Goal: Task Accomplishment & Management: Use online tool/utility

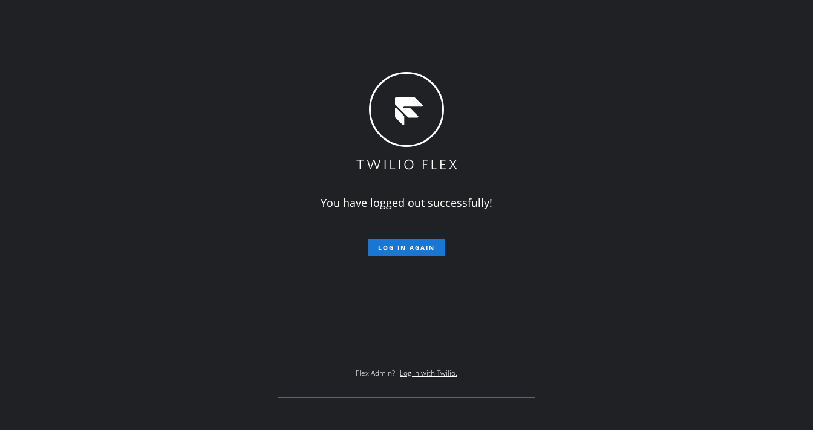
click at [233, 10] on div "You have logged out successfully! Log in again Flex Admin? Log in with Twilio." at bounding box center [406, 215] width 813 height 430
click at [411, 261] on div "You have logged out successfully! Log in again Flex Admin? Log in with Twilio." at bounding box center [406, 215] width 256 height 364
click at [411, 247] on span "Log in again" at bounding box center [406, 247] width 57 height 8
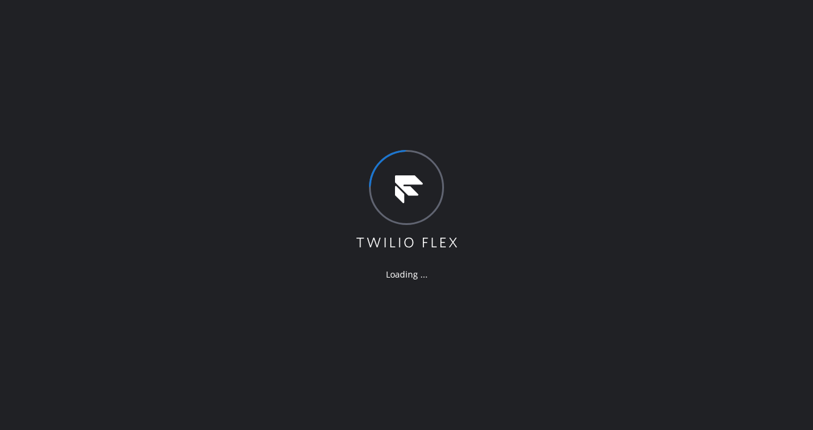
click at [252, 44] on div "Loading ..." at bounding box center [406, 215] width 813 height 430
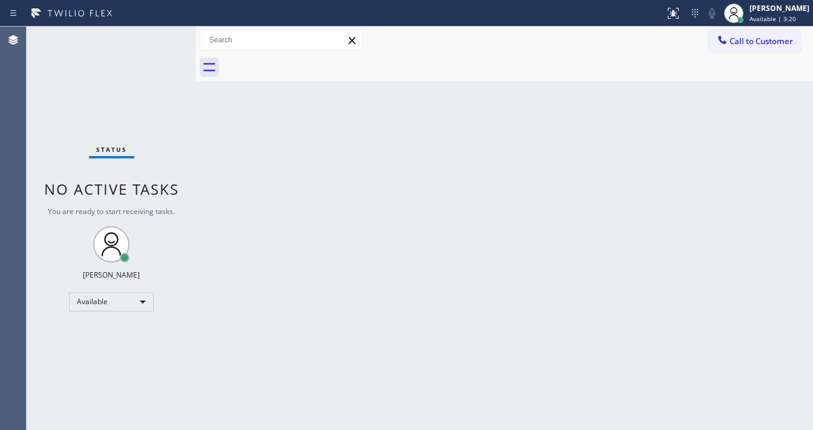
click at [160, 35] on div "Status No active tasks You are ready to start receiving tasks. [PERSON_NAME]" at bounding box center [111, 228] width 169 height 403
click at [159, 36] on div "Status No active tasks You are ready to start receiving tasks. [PERSON_NAME]" at bounding box center [111, 228] width 169 height 403
click at [168, 27] on div "Status No active tasks You are ready to start receiving tasks. [PERSON_NAME]" at bounding box center [111, 228] width 169 height 403
click at [158, 40] on div "Status No active tasks You are ready to start receiving tasks. [PERSON_NAME]" at bounding box center [111, 228] width 169 height 403
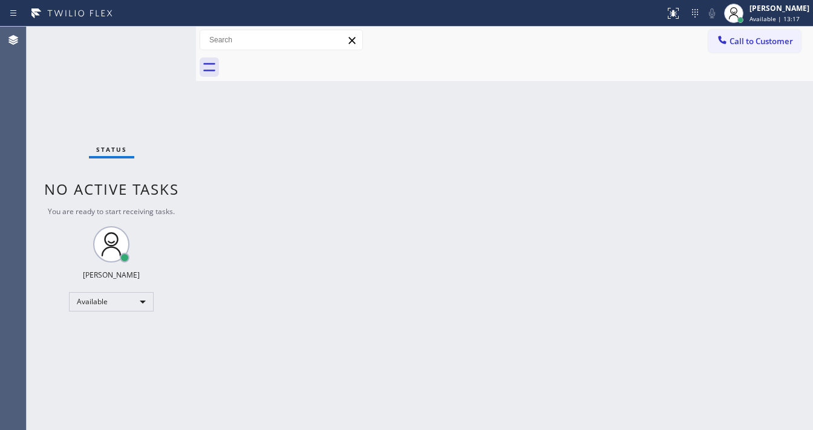
click at [158, 39] on div "Status No active tasks You are ready to start receiving tasks. [PERSON_NAME]" at bounding box center [111, 228] width 169 height 403
click at [156, 36] on div "Status No active tasks You are ready to start receiving tasks. [PERSON_NAME]" at bounding box center [111, 228] width 169 height 403
click at [158, 41] on div "Status No active tasks You are ready to start receiving tasks. [PERSON_NAME]" at bounding box center [111, 228] width 169 height 403
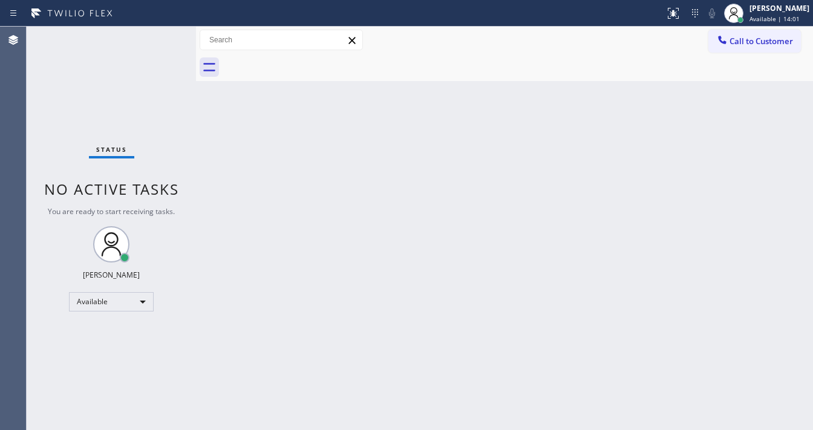
click at [158, 41] on div "Status No active tasks You are ready to start receiving tasks. [PERSON_NAME]" at bounding box center [111, 228] width 169 height 403
click at [158, 39] on div "Status No active tasks You are ready to start receiving tasks. [PERSON_NAME]" at bounding box center [111, 228] width 169 height 403
click at [155, 37] on div "Status No active tasks You are ready to start receiving tasks. [PERSON_NAME]" at bounding box center [111, 228] width 169 height 403
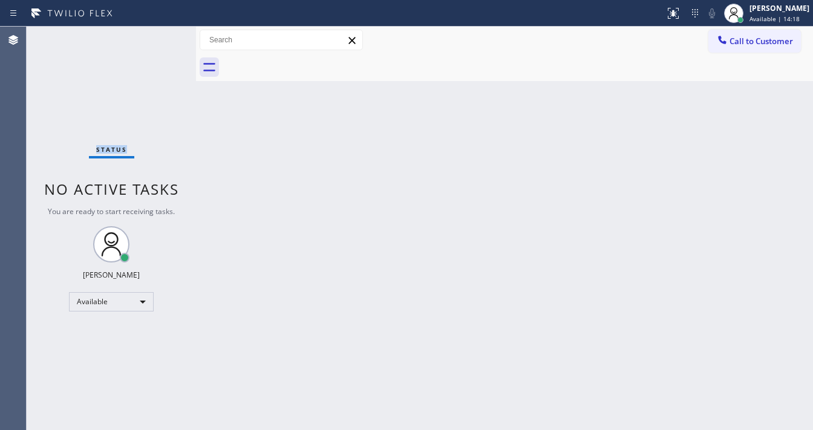
click at [155, 37] on div "Status No active tasks You are ready to start receiving tasks. [PERSON_NAME]" at bounding box center [111, 228] width 169 height 403
click at [155, 39] on div "Status No active tasks You are ready to start receiving tasks. [PERSON_NAME]" at bounding box center [111, 228] width 169 height 403
click at [158, 39] on div "Status No active tasks You are ready to start receiving tasks. [PERSON_NAME]" at bounding box center [111, 228] width 169 height 403
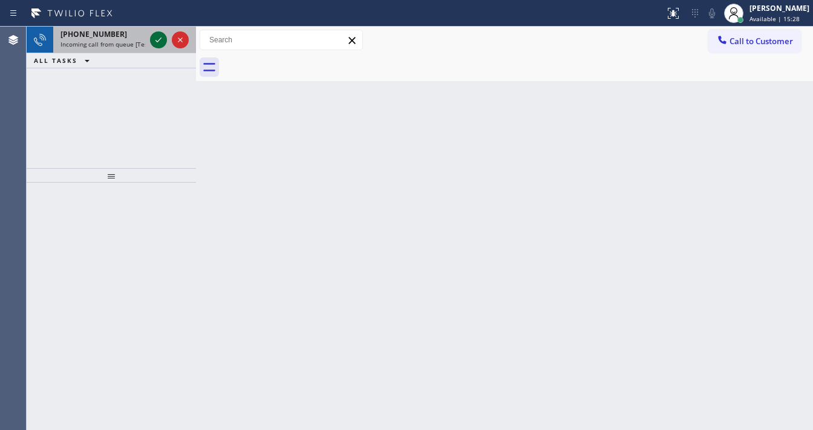
click at [157, 39] on icon at bounding box center [158, 40] width 15 height 15
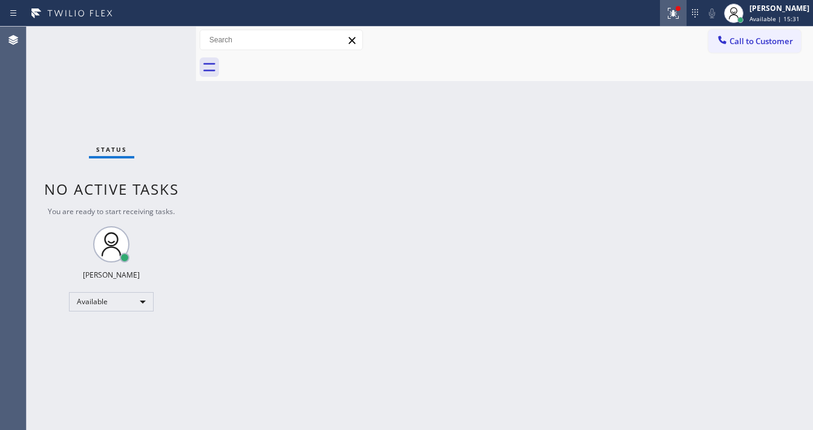
click at [678, 21] on button at bounding box center [673, 13] width 27 height 27
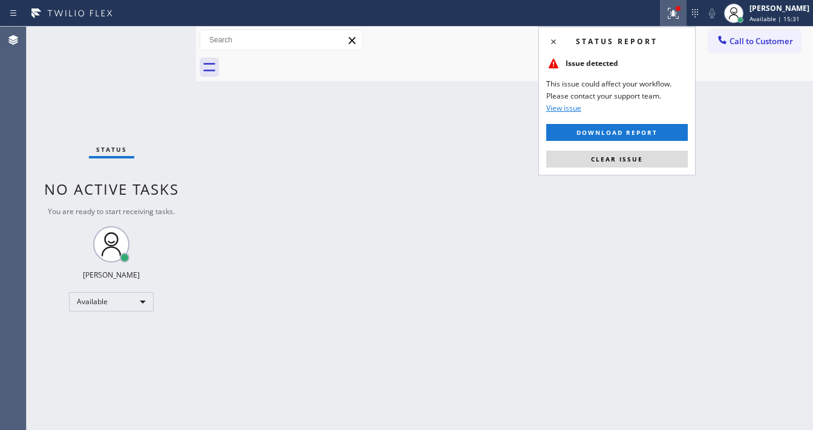
click at [623, 166] on button "Clear issue" at bounding box center [616, 159] width 141 height 17
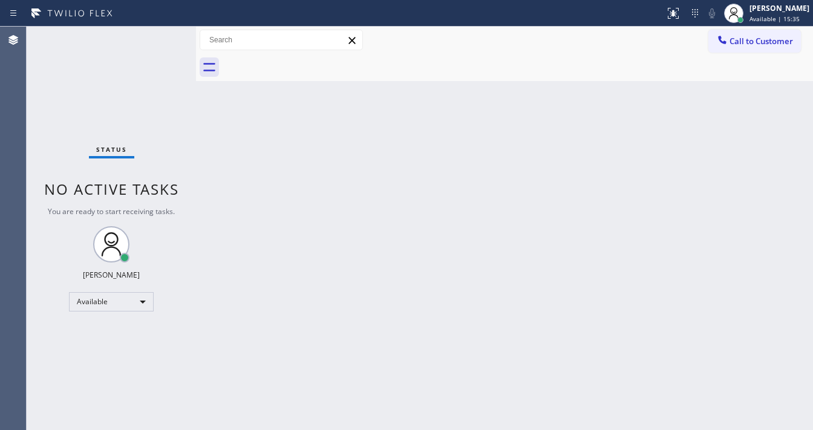
click at [159, 31] on div "Status No active tasks You are ready to start receiving tasks. [PERSON_NAME]" at bounding box center [111, 228] width 169 height 403
click at [157, 34] on div "Status No active tasks You are ready to start receiving tasks. [PERSON_NAME]" at bounding box center [111, 228] width 169 height 403
click at [131, 35] on div "Status No active tasks You are ready to start receiving tasks. [PERSON_NAME]" at bounding box center [111, 228] width 169 height 403
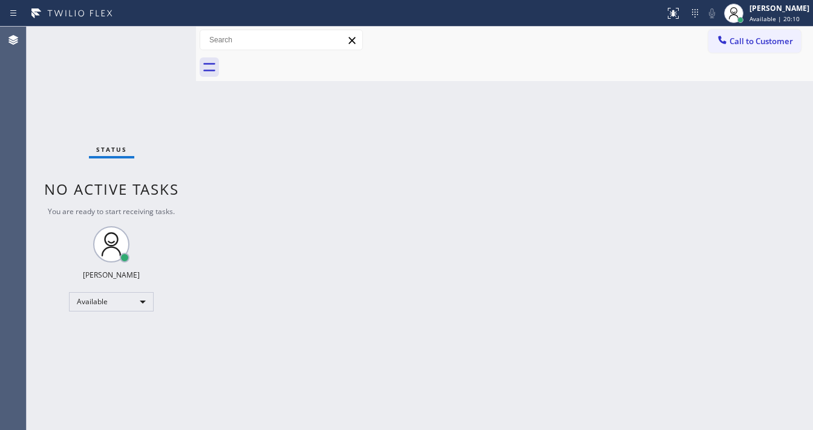
click at [160, 33] on div "Status No active tasks You are ready to start receiving tasks. [PERSON_NAME]" at bounding box center [111, 228] width 169 height 403
click at [160, 34] on div "Status No active tasks You are ready to start receiving tasks. [PERSON_NAME]" at bounding box center [111, 228] width 169 height 403
click at [160, 36] on div "Status No active tasks You are ready to start receiving tasks. [PERSON_NAME]" at bounding box center [111, 228] width 169 height 403
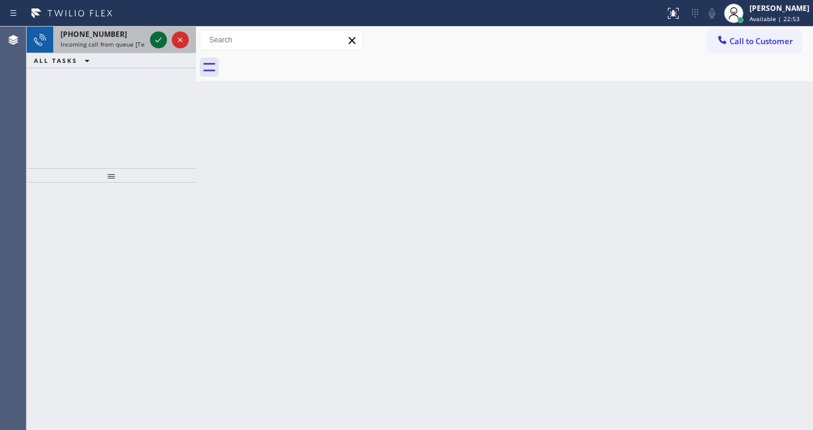
click at [154, 38] on icon at bounding box center [158, 40] width 15 height 15
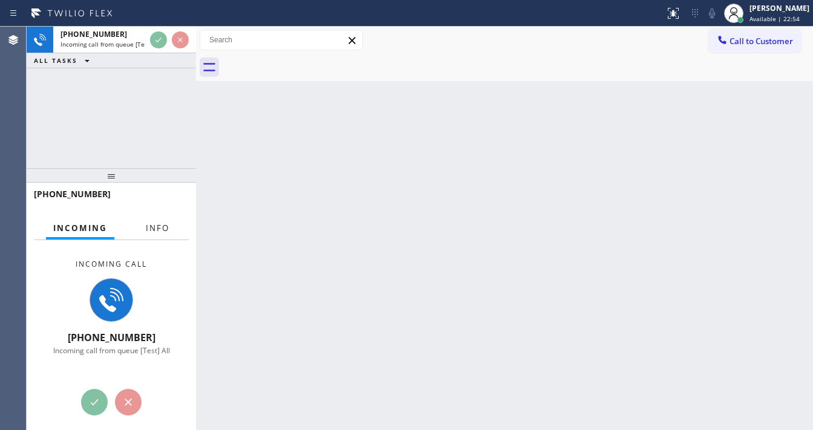
click at [169, 232] on button "Info" at bounding box center [157, 228] width 38 height 24
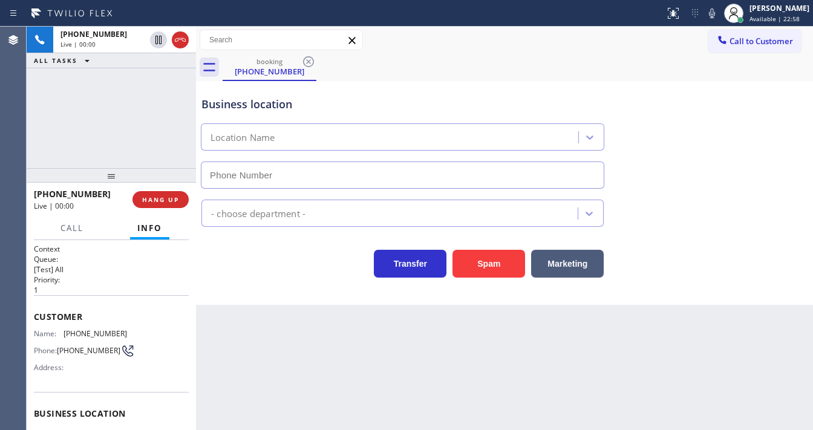
type input "[PHONE_NUMBER]"
click at [55, 126] on div "[PHONE_NUMBER] Live | 00:18 ALL TASKS ALL TASKS ACTIVE TASKS TASKS IN WRAP UP" at bounding box center [111, 97] width 169 height 141
click at [140, 128] on div "[PHONE_NUMBER] Live | 00:20 ALL TASKS ALL TASKS ACTIVE TASKS TASKS IN WRAP UP" at bounding box center [111, 97] width 169 height 141
click at [125, 120] on div "[PHONE_NUMBER] Live | 00:57 ALL TASKS ALL TASKS ACTIVE TASKS TASKS IN WRAP UP" at bounding box center [111, 97] width 169 height 141
drag, startPoint x: 111, startPoint y: 123, endPoint x: 120, endPoint y: 120, distance: 9.8
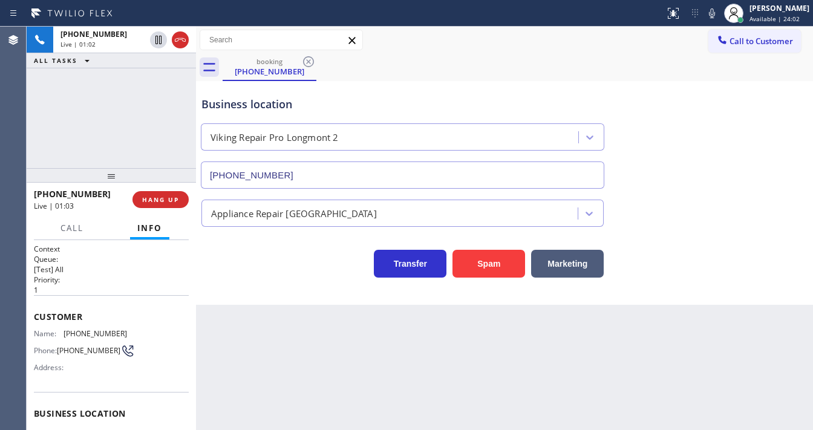
click at [112, 122] on div "[PHONE_NUMBER] Live | 01:02 ALL TASKS ALL TASKS ACTIVE TASKS TASKS IN WRAP UP" at bounding box center [111, 97] width 169 height 141
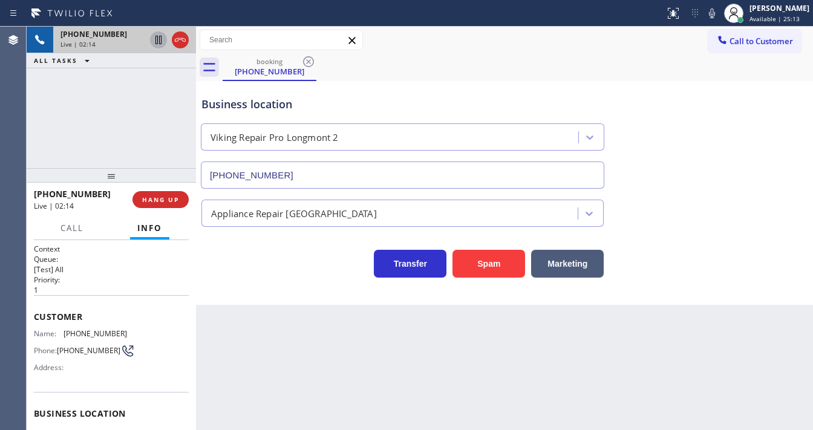
click at [158, 41] on icon at bounding box center [158, 40] width 15 height 15
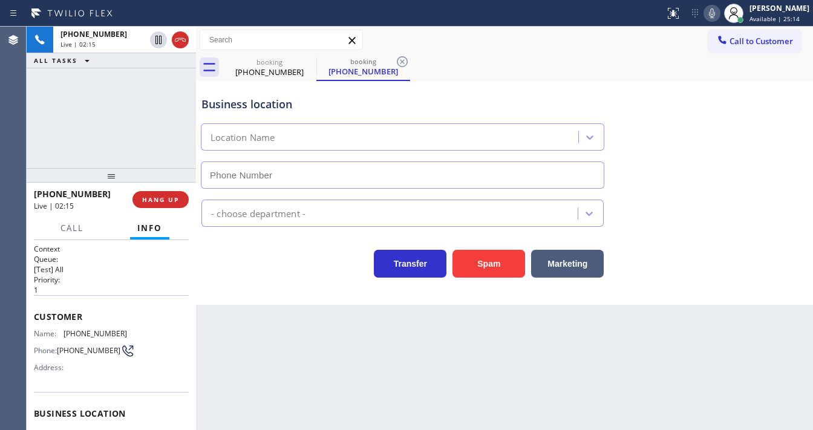
click at [719, 18] on icon at bounding box center [711, 13] width 15 height 15
type input "[PHONE_NUMBER]"
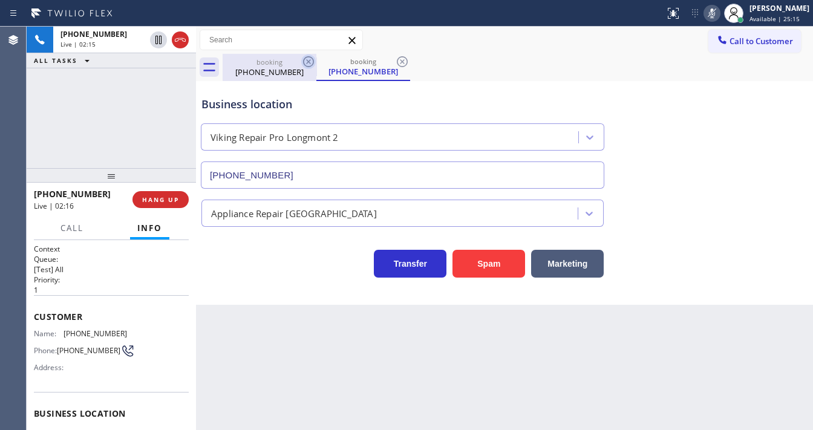
click at [307, 60] on icon at bounding box center [308, 61] width 11 height 11
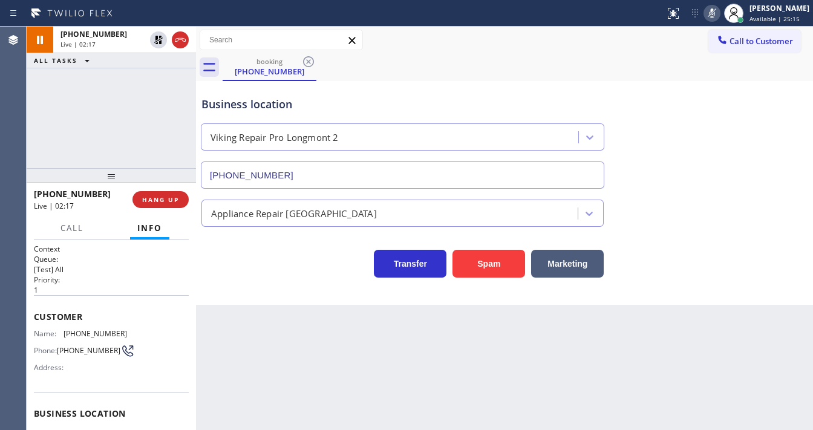
click at [161, 85] on div "[PHONE_NUMBER] Live | 02:17 ALL TASKS ALL TASKS ACTIVE TASKS TASKS IN WRAP UP" at bounding box center [111, 97] width 169 height 141
click at [125, 133] on div "[PHONE_NUMBER] Live | 02:58 ALL TASKS ALL TASKS ACTIVE TASKS TASKS IN WRAP UP" at bounding box center [111, 97] width 169 height 141
click at [44, 155] on div "[PHONE_NUMBER] Live | 03:28 ALL TASKS ALL TASKS ACTIVE TASKS TASKS IN WRAP UP" at bounding box center [111, 97] width 169 height 141
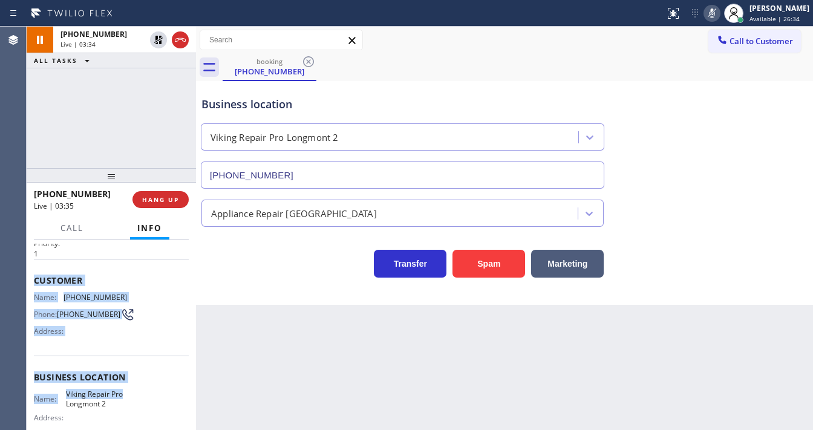
scroll to position [145, 0]
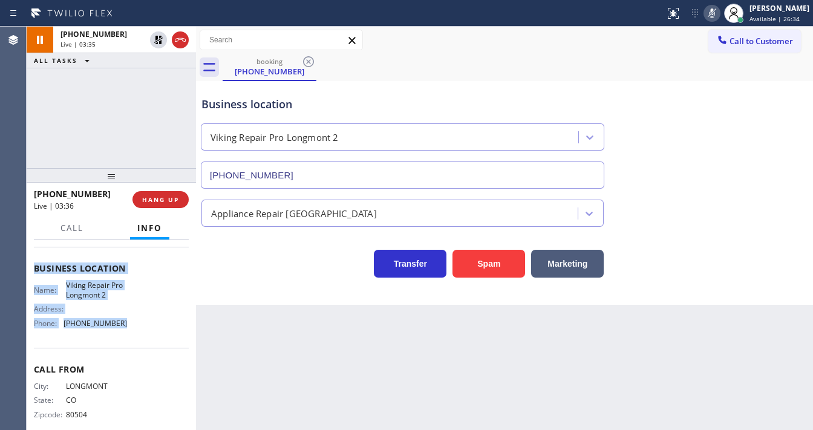
drag, startPoint x: 31, startPoint y: 311, endPoint x: 143, endPoint y: 336, distance: 114.7
click at [143, 336] on div "Context Queue: [Test] All Priority: 1 Customer Name: [PHONE_NUMBER] Phone: [PHO…" at bounding box center [111, 335] width 169 height 190
copy div "Customer Name: [PHONE_NUMBER] Phone: [PHONE_NUMBER] Address: Business location …"
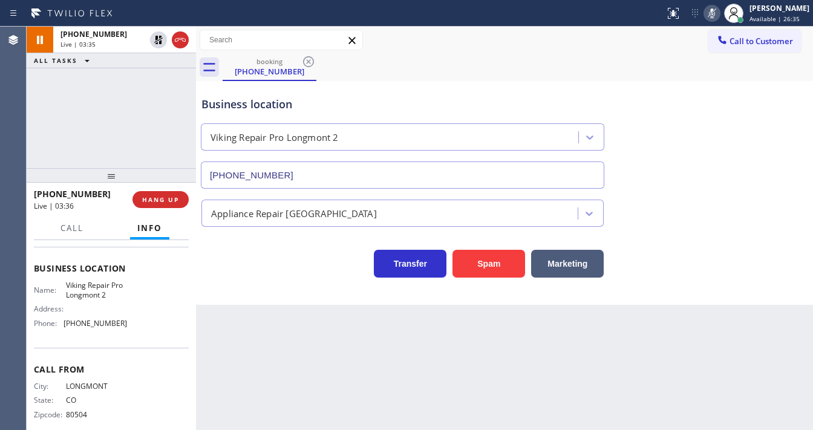
click at [120, 109] on div "[PHONE_NUMBER] Live | 03:35 ALL TASKS ALL TASKS ACTIVE TASKS TASKS IN WRAP UP" at bounding box center [111, 97] width 169 height 141
click at [119, 119] on div "[PHONE_NUMBER] Live | 03:37 ALL TASKS ALL TASKS ACTIVE TASKS TASKS IN WRAP UP" at bounding box center [111, 97] width 169 height 141
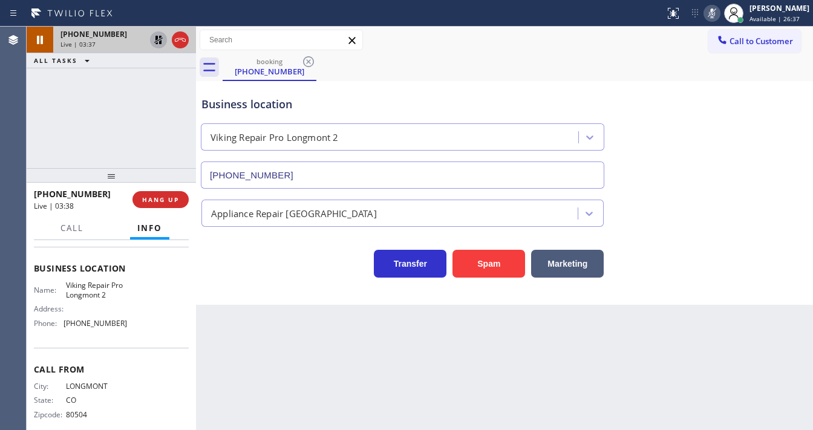
click at [155, 44] on icon at bounding box center [158, 40] width 8 height 8
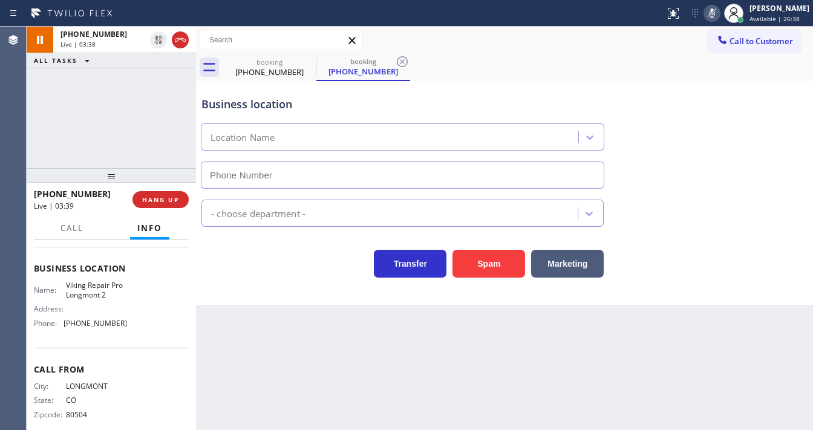
click at [719, 18] on icon at bounding box center [711, 13] width 15 height 15
type input "[PHONE_NUMBER]"
click at [120, 114] on div "[PHONE_NUMBER] Live | 03:39 ALL TASKS ALL TASKS ACTIVE TASKS TASKS IN WRAP UP" at bounding box center [111, 97] width 169 height 141
click at [716, 16] on icon at bounding box center [711, 13] width 15 height 15
click at [115, 78] on div "[PHONE_NUMBER] Live | 04:04 ALL TASKS ALL TASKS ACTIVE TASKS TASKS IN WRAP UP" at bounding box center [111, 97] width 169 height 141
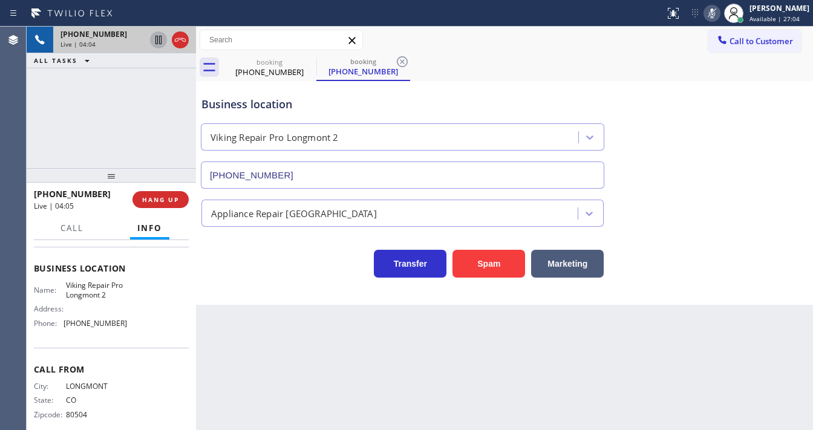
click at [164, 39] on icon at bounding box center [158, 40] width 15 height 15
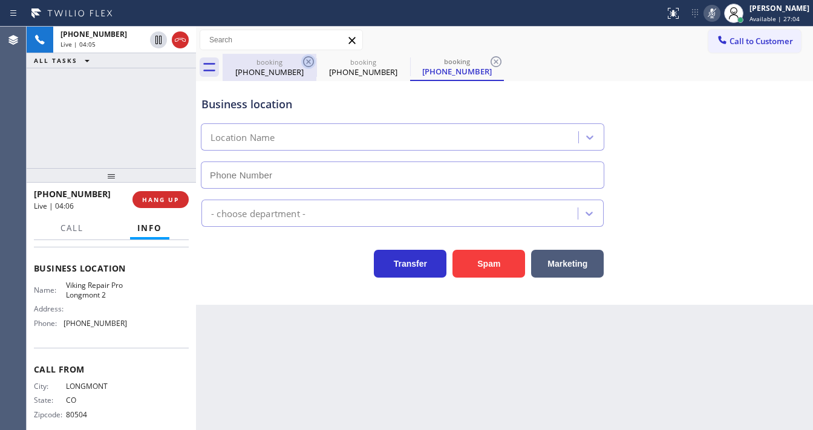
type input "[PHONE_NUMBER]"
click at [313, 62] on icon at bounding box center [308, 61] width 11 height 11
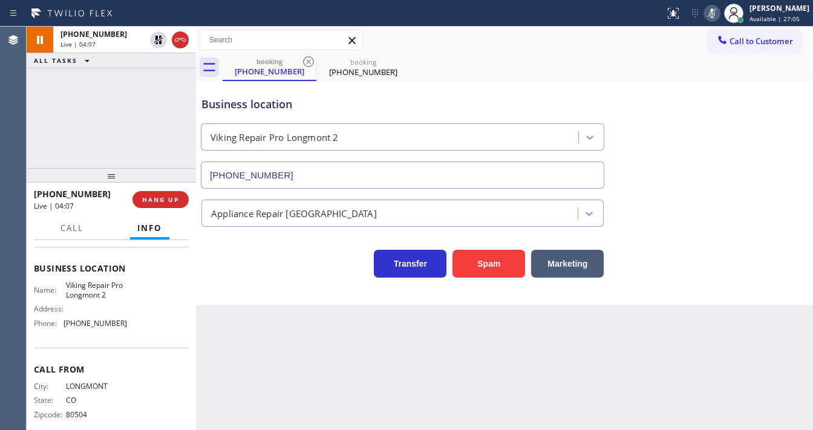
click at [313, 62] on icon at bounding box center [308, 61] width 11 height 11
click at [87, 138] on div "[PHONE_NUMBER] Live | 04:07 ALL TASKS ALL TASKS ACTIVE TASKS TASKS IN WRAP UP" at bounding box center [111, 97] width 169 height 141
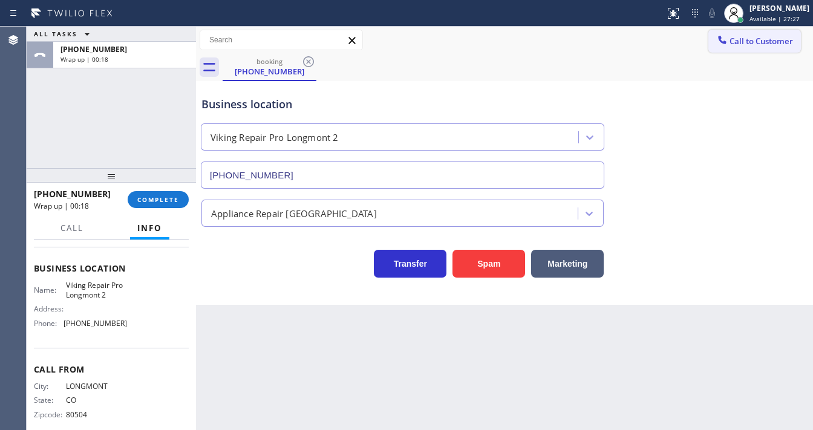
click at [750, 48] on button "Call to Customer" at bounding box center [754, 41] width 93 height 23
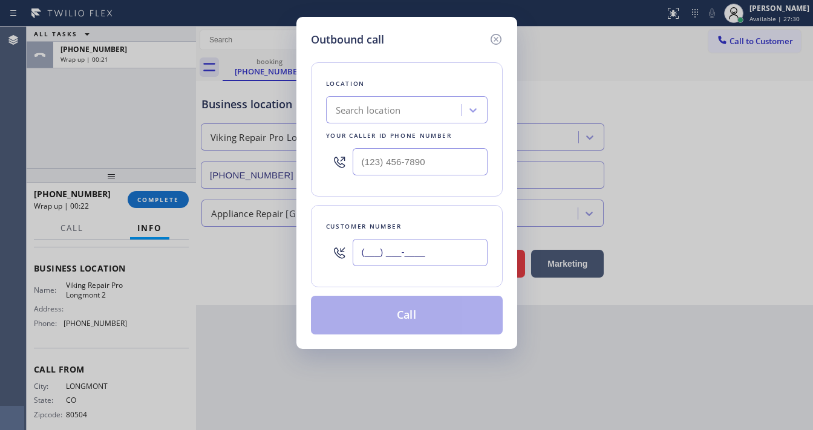
click at [391, 249] on input "(___) ___-____" at bounding box center [420, 252] width 135 height 27
paste input "303) 746-6180"
type input "[PHONE_NUMBER]"
type input "(___) ___-____"
drag, startPoint x: 438, startPoint y: 164, endPoint x: 254, endPoint y: 247, distance: 201.6
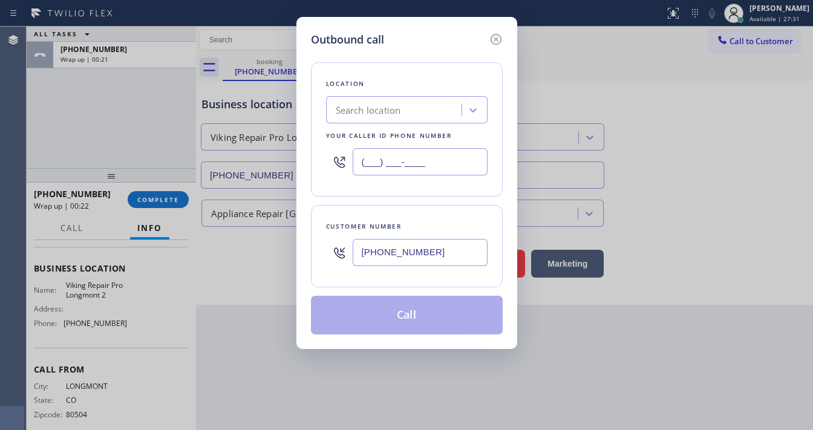
click at [438, 164] on input "(___) ___-____" at bounding box center [420, 161] width 135 height 27
paste input "720) 637-1164"
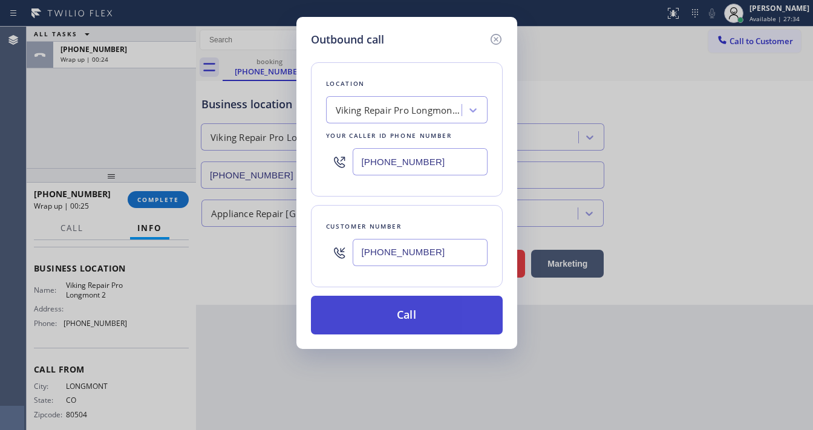
type input "[PHONE_NUMBER]"
click at [384, 299] on button "Call" at bounding box center [407, 315] width 192 height 39
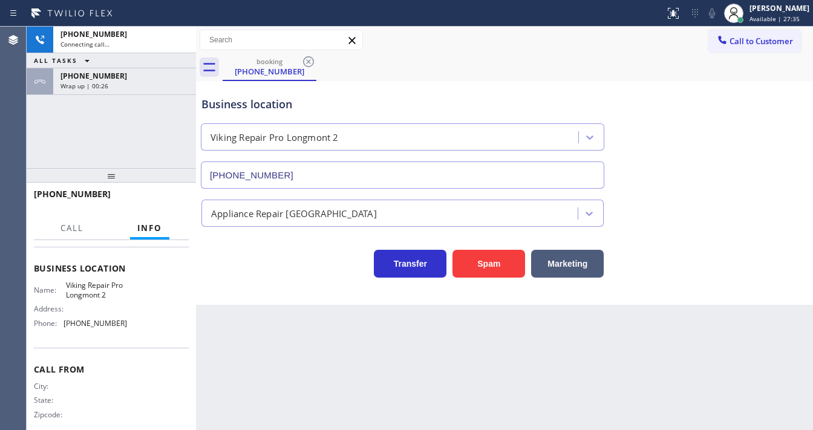
click at [152, 135] on div "[PHONE_NUMBER] Connecting call… ALL TASKS ALL TASKS ACTIVE TASKS TASKS IN WRAP …" at bounding box center [111, 97] width 169 height 141
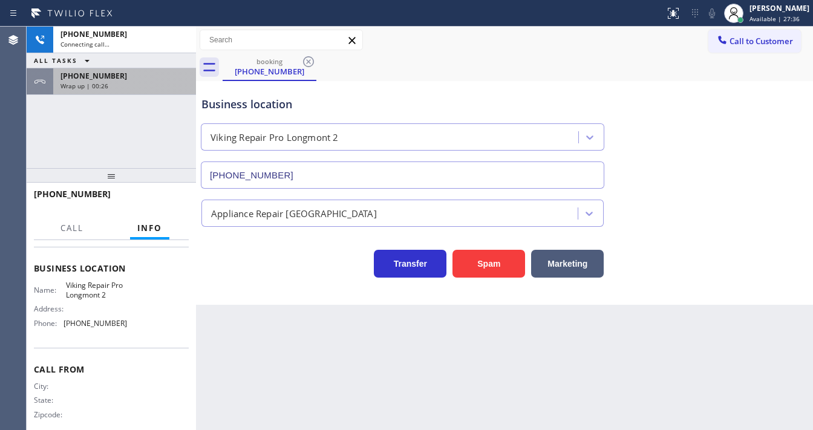
click at [138, 85] on div "Wrap up | 00:26" at bounding box center [124, 86] width 128 height 8
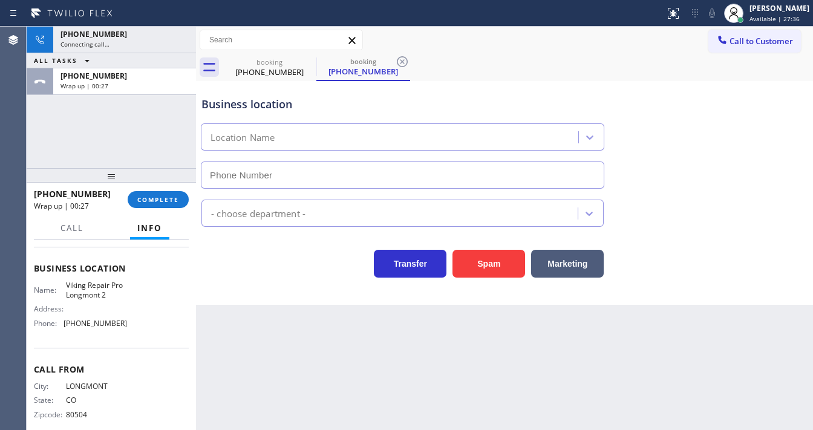
click at [166, 189] on div "[PHONE_NUMBER] Wrap up | 00:27 COMPLETE" at bounding box center [111, 199] width 155 height 31
click at [165, 193] on button "COMPLETE" at bounding box center [158, 199] width 61 height 17
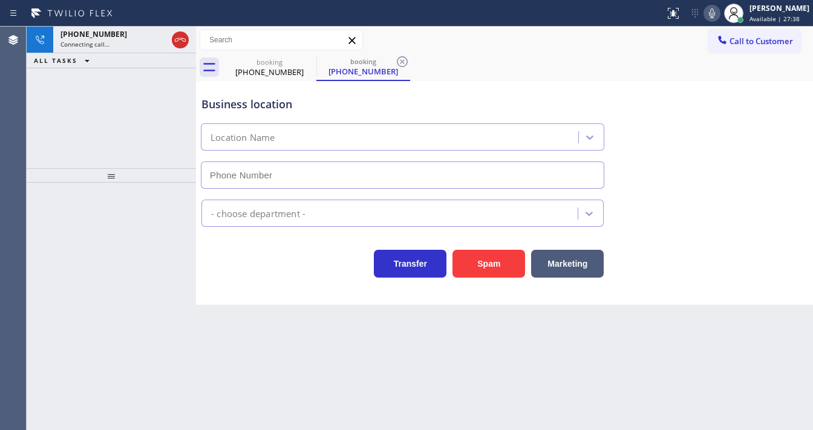
type input "[PHONE_NUMBER]"
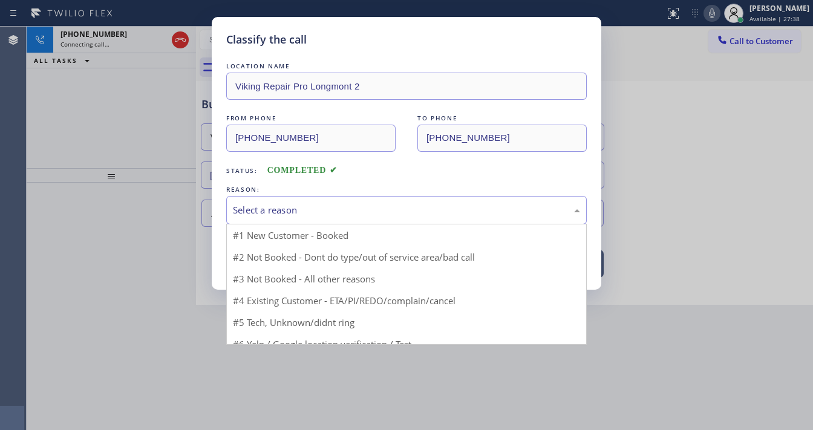
click at [290, 206] on div "Select a reason" at bounding box center [406, 210] width 347 height 14
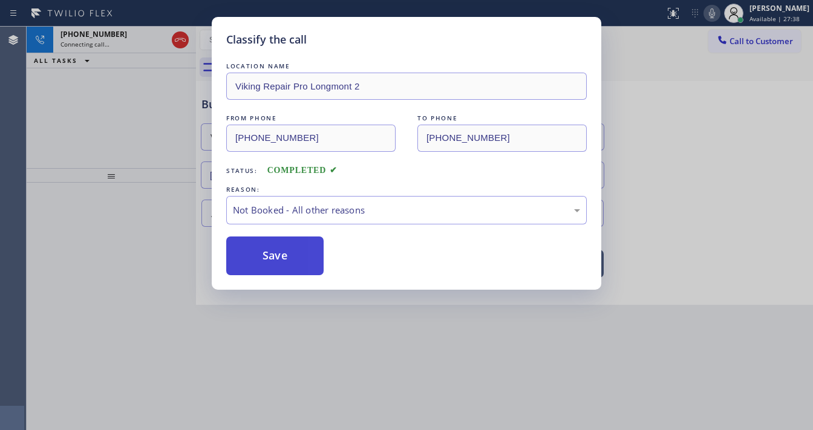
click at [270, 256] on button "Save" at bounding box center [274, 255] width 97 height 39
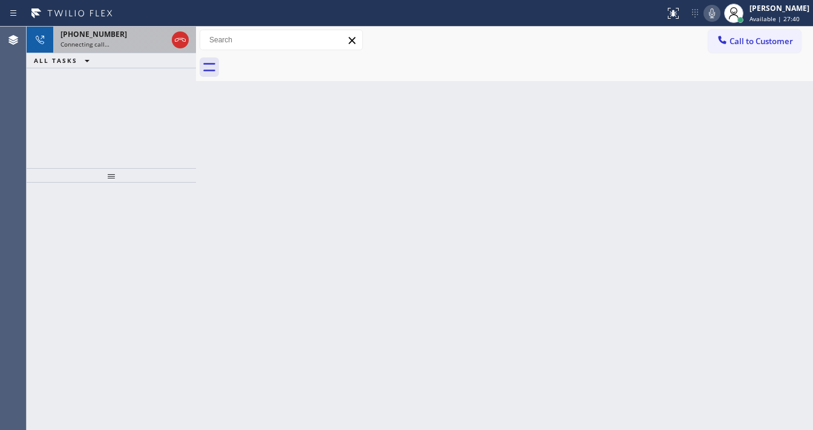
drag, startPoint x: 117, startPoint y: 98, endPoint x: 135, endPoint y: 30, distance: 70.5
click at [119, 97] on div "[PHONE_NUMBER] Connecting call… ALL TASKS ALL TASKS ACTIVE TASKS TASKS IN WRAP …" at bounding box center [111, 97] width 169 height 141
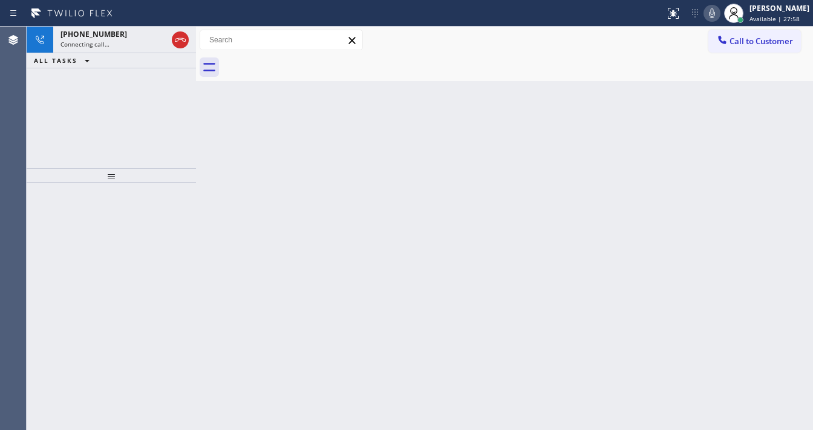
click at [148, 58] on div "ALL TASKS ALL TASKS ACTIVE TASKS TASKS IN WRAP UP" at bounding box center [111, 60] width 169 height 15
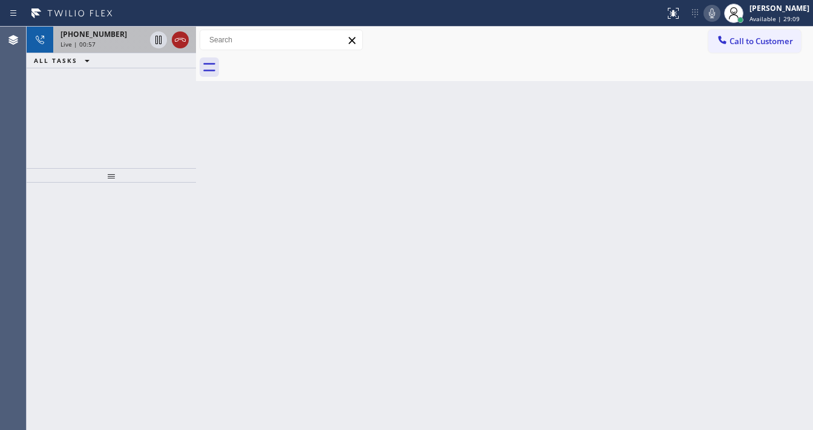
click at [180, 43] on icon at bounding box center [180, 40] width 15 height 15
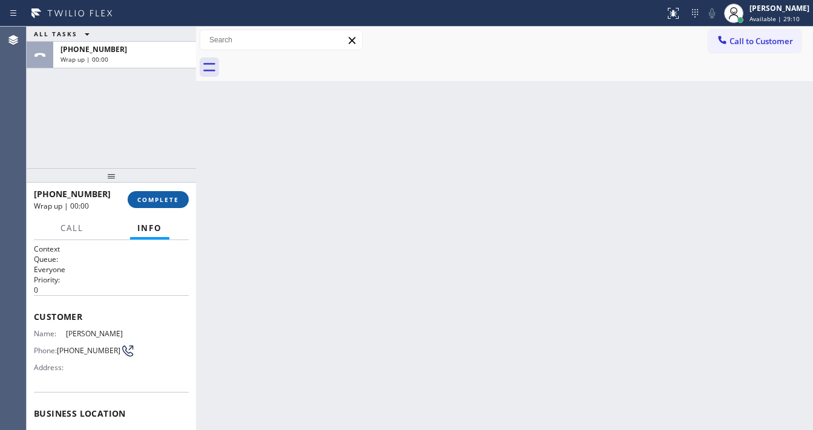
click at [160, 201] on span "COMPLETE" at bounding box center [158, 199] width 42 height 8
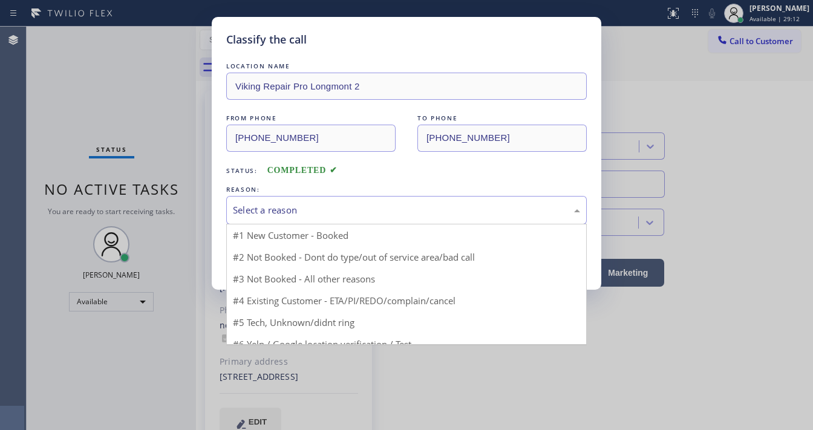
click at [291, 213] on div "Select a reason" at bounding box center [406, 210] width 347 height 14
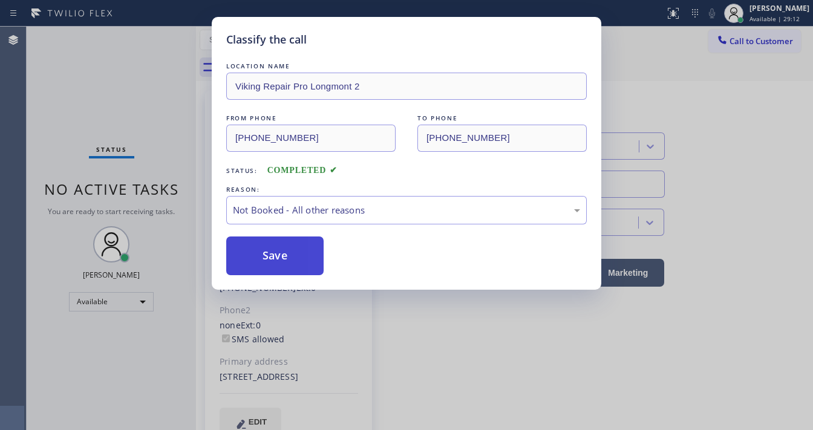
click at [275, 252] on button "Save" at bounding box center [274, 255] width 97 height 39
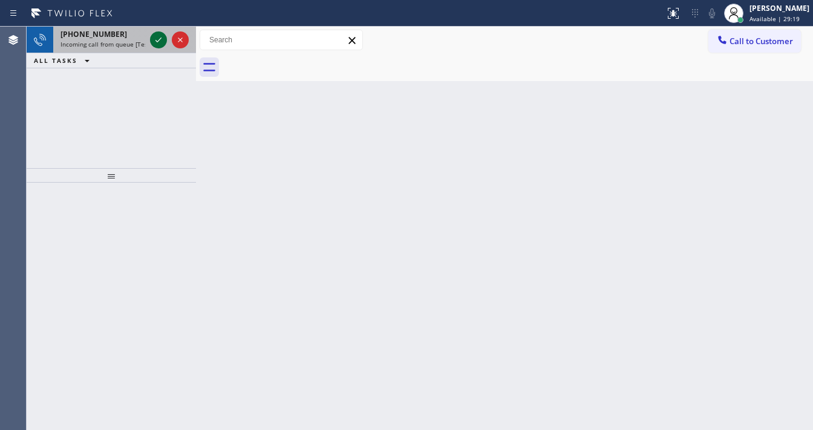
click at [155, 46] on icon at bounding box center [158, 40] width 15 height 15
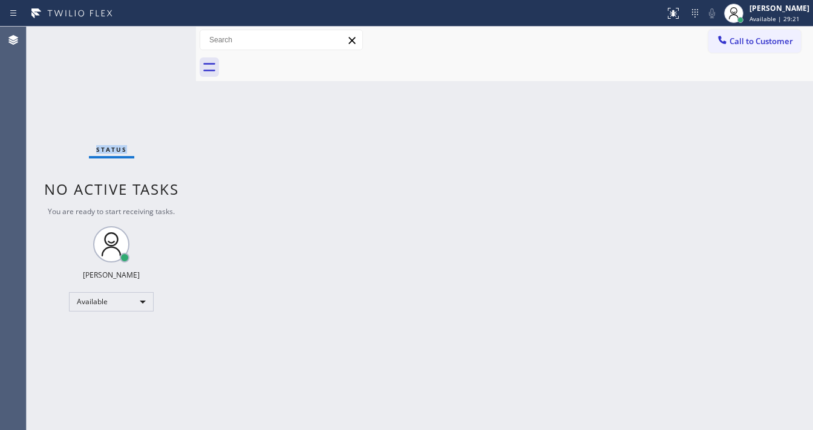
click at [155, 41] on div "Status No active tasks You are ready to start receiving tasks. [PERSON_NAME]" at bounding box center [111, 228] width 169 height 403
click at [680, 10] on icon at bounding box center [673, 13] width 15 height 15
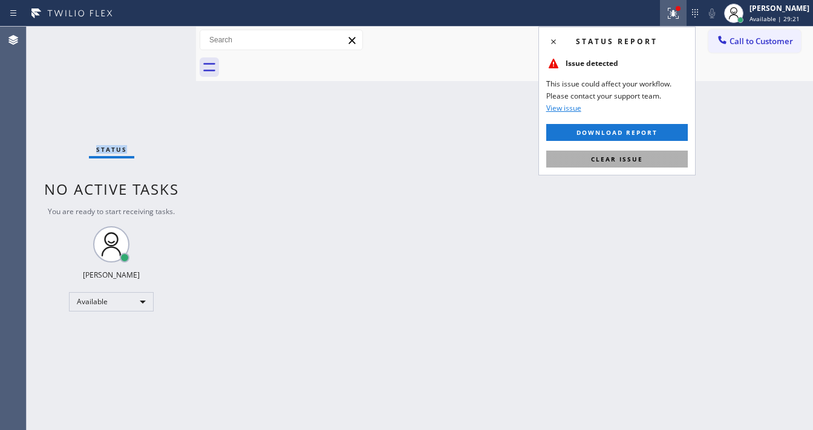
click at [625, 160] on span "Clear issue" at bounding box center [617, 159] width 52 height 8
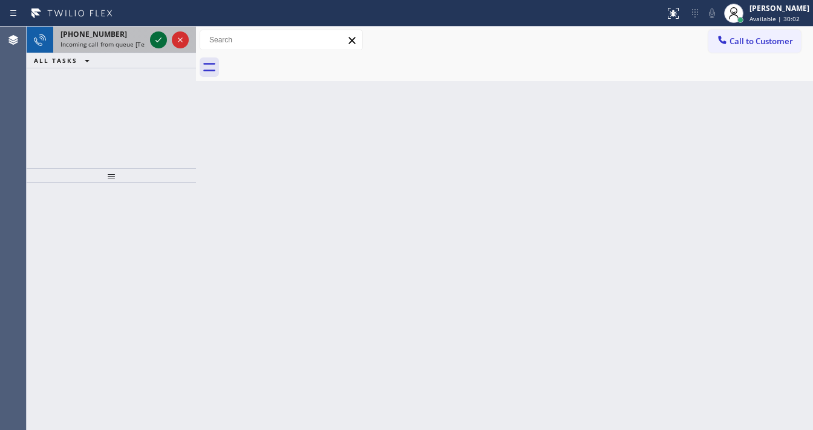
click at [161, 33] on icon at bounding box center [158, 40] width 15 height 15
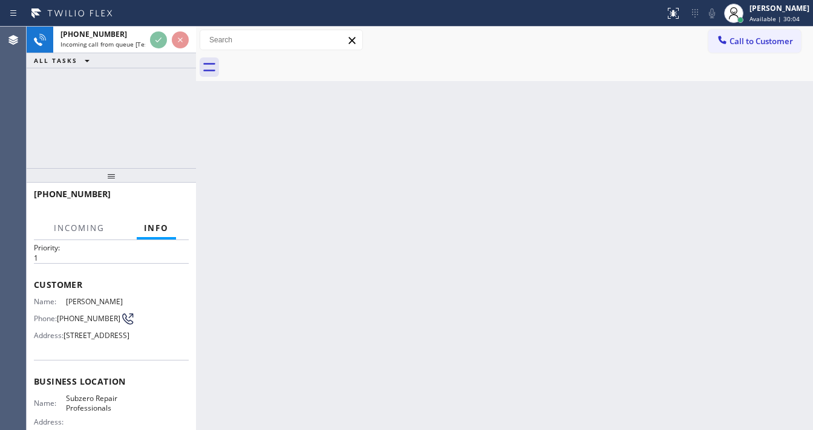
scroll to position [48, 0]
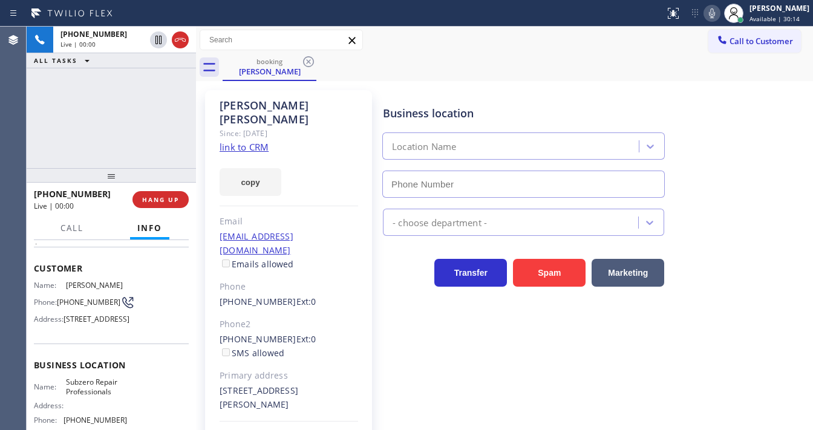
type input "[PHONE_NUMBER]"
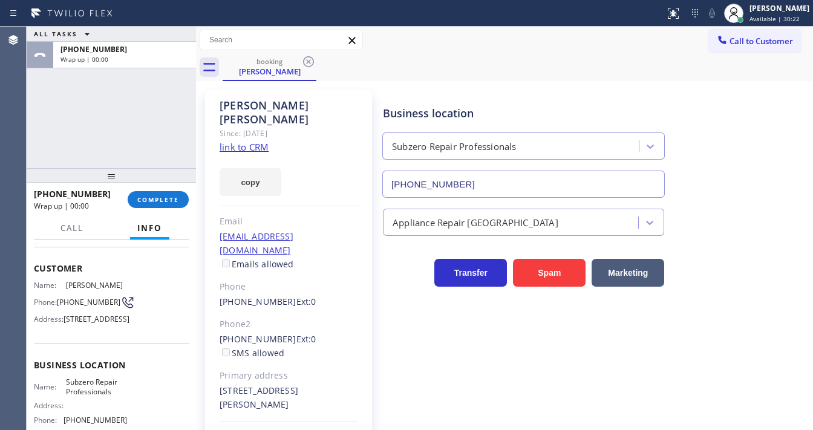
click at [256, 141] on link "link to CRM" at bounding box center [243, 147] width 49 height 12
click at [139, 198] on span "COMPLETE" at bounding box center [158, 199] width 42 height 8
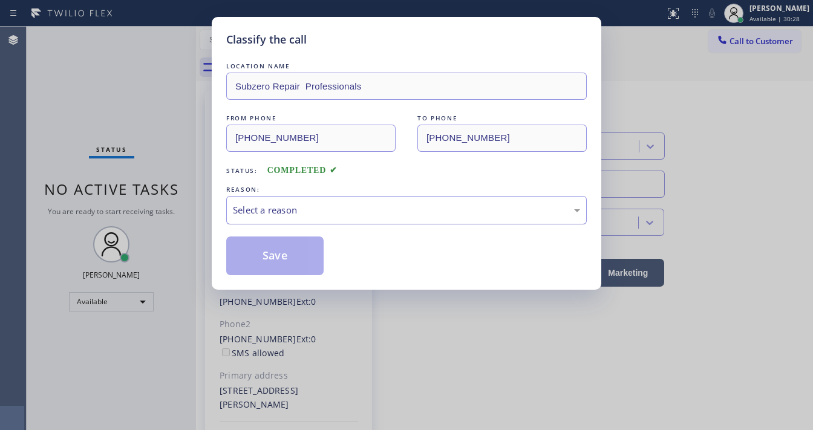
click at [262, 203] on div "Select a reason" at bounding box center [406, 210] width 347 height 14
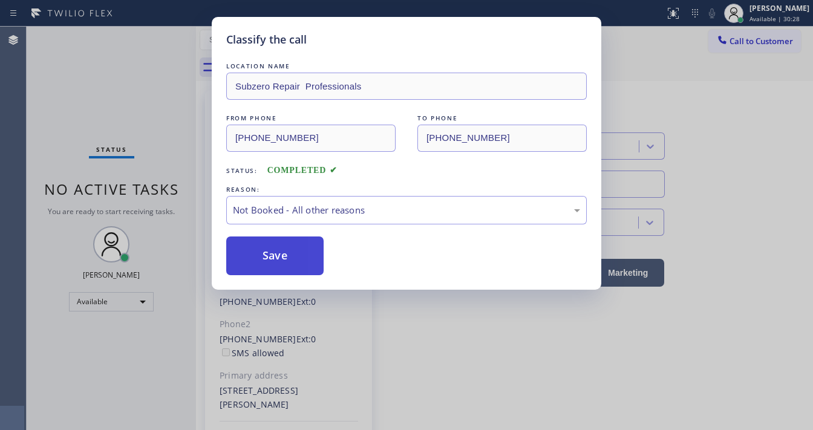
drag, startPoint x: 267, startPoint y: 249, endPoint x: 216, endPoint y: 42, distance: 212.8
click at [267, 247] on button "Save" at bounding box center [274, 255] width 97 height 39
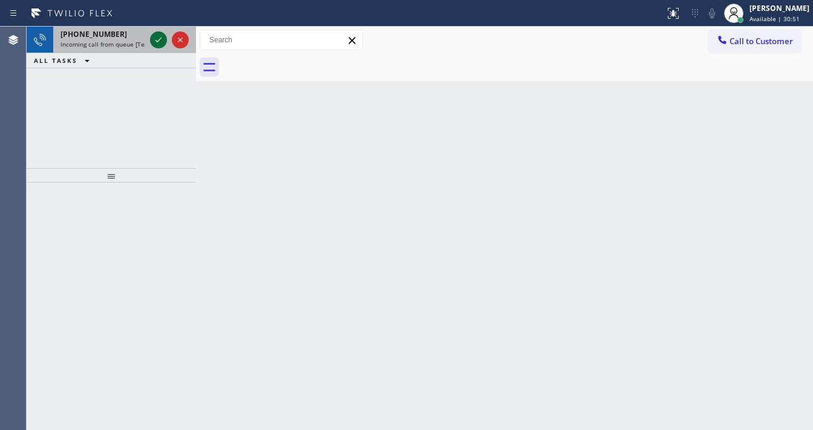
click at [153, 29] on div at bounding box center [170, 40] width 44 height 27
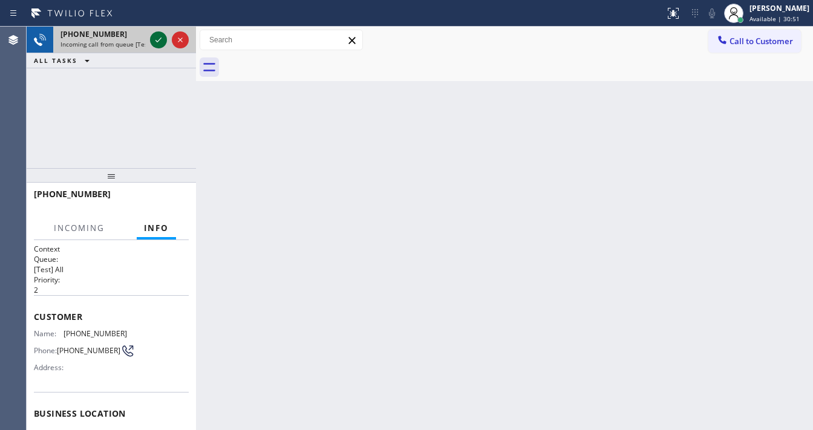
click at [155, 36] on icon at bounding box center [158, 40] width 15 height 15
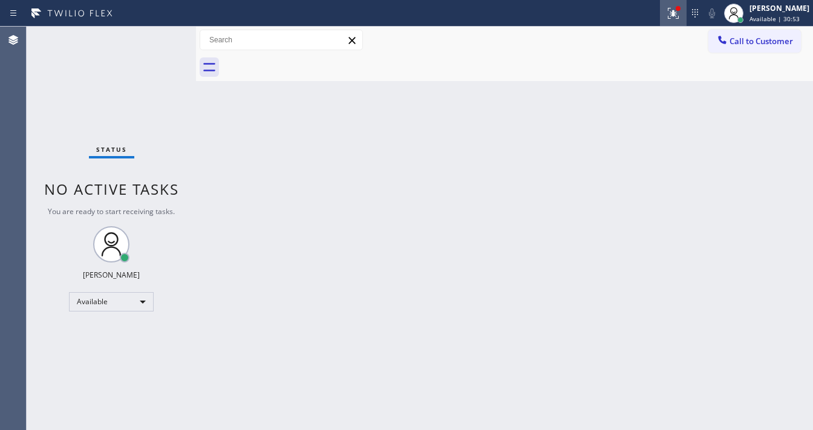
click at [675, 16] on icon at bounding box center [671, 12] width 7 height 8
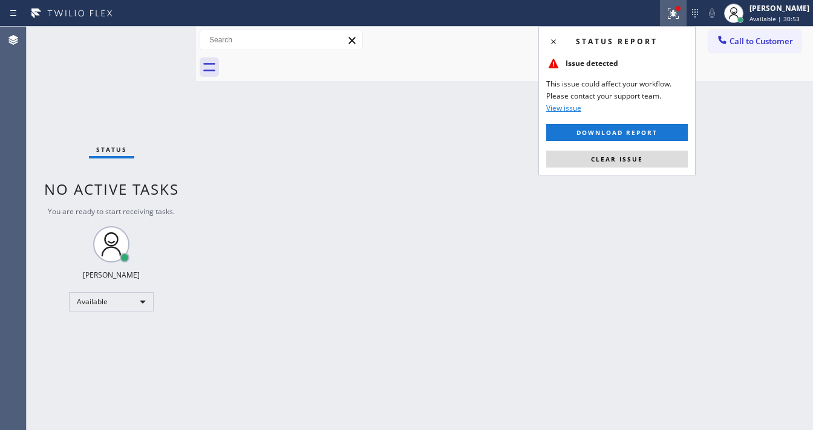
click at [612, 162] on button "Clear issue" at bounding box center [616, 159] width 141 height 17
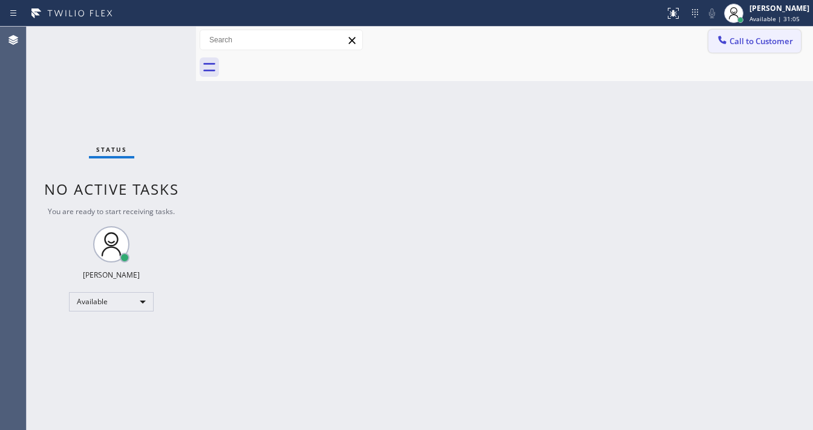
click at [739, 41] on span "Call to Customer" at bounding box center [760, 41] width 63 height 11
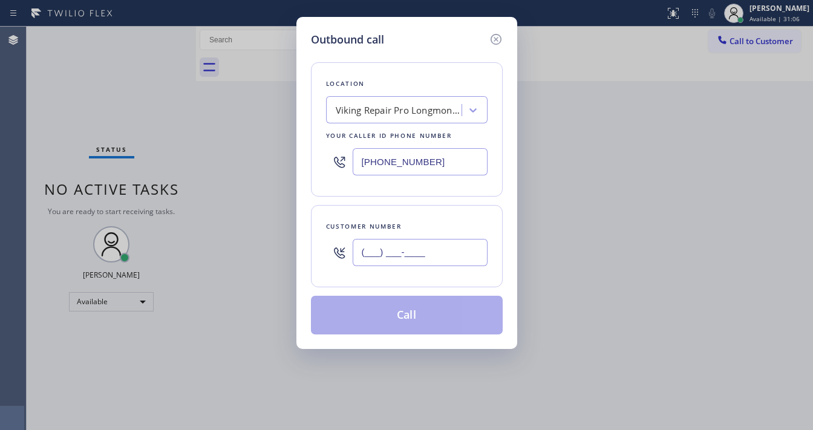
click at [394, 252] on input "(___) ___-____" at bounding box center [420, 252] width 135 height 27
paste input "646) 279-7249"
type input "[PHONE_NUMBER]"
click at [404, 200] on div "Location Viking Repair Pro Longmont 2 Your caller id phone number [PHONE_NUMBER…" at bounding box center [407, 191] width 192 height 287
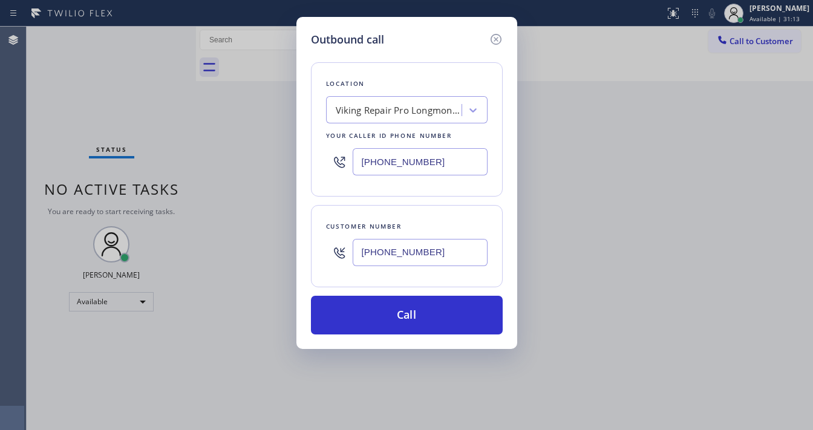
click at [404, 167] on input "[PHONE_NUMBER]" at bounding box center [420, 161] width 135 height 27
paste input "206) 309-4022"
type input "[PHONE_NUMBER]"
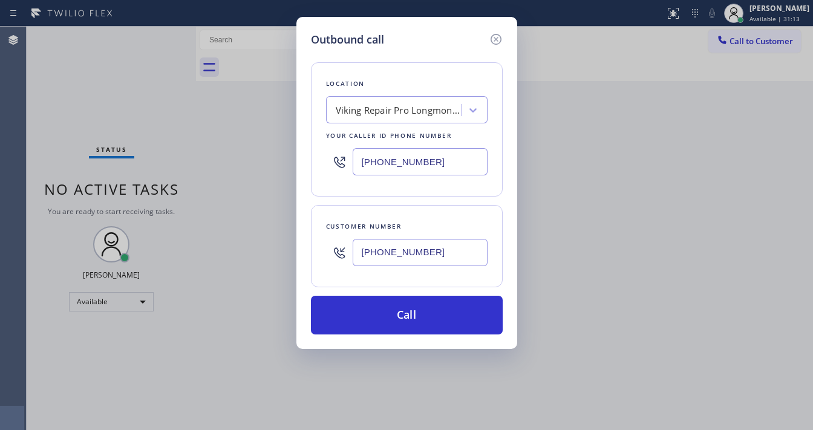
click at [395, 201] on div "Location Viking Repair Pro Longmont 2 Your caller id phone number [PHONE_NUMBER…" at bounding box center [407, 191] width 192 height 287
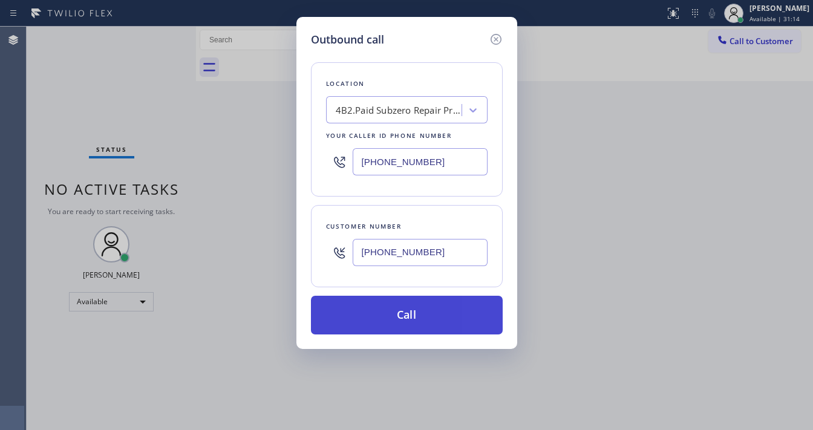
click at [404, 309] on button "Call" at bounding box center [407, 315] width 192 height 39
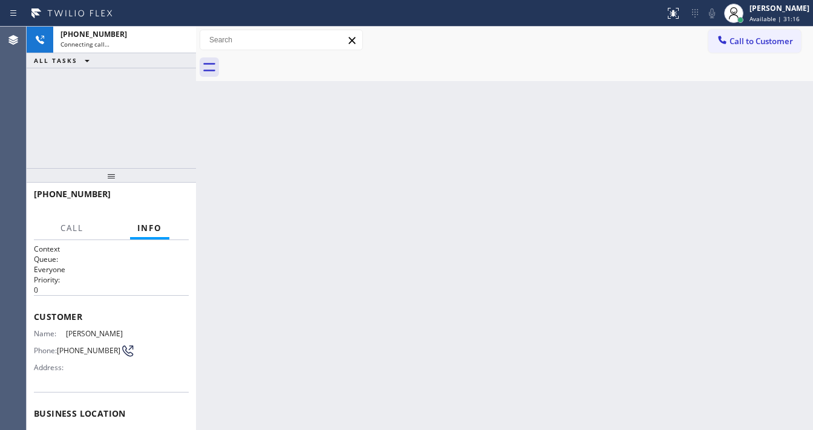
click at [165, 68] on div "[PHONE_NUMBER] Connecting call… ALL TASKS ALL TASKS ACTIVE TASKS TASKS IN WRAP …" at bounding box center [111, 97] width 169 height 141
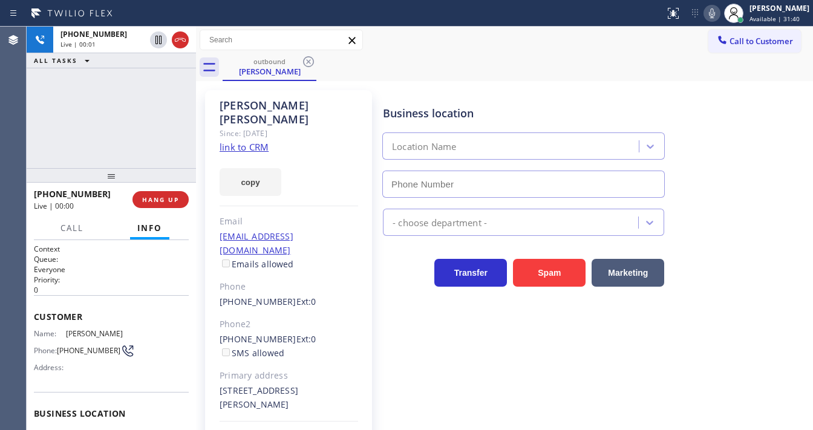
type input "[PHONE_NUMBER]"
click at [177, 111] on div "[PHONE_NUMBER] Live | 00:05 ALL TASKS ALL TASKS ACTIVE TASKS TASKS IN WRAP UP" at bounding box center [111, 97] width 169 height 141
click at [175, 111] on div "[PHONE_NUMBER] Live | 00:05 ALL TASKS ALL TASKS ACTIVE TASKS TASKS IN WRAP UP" at bounding box center [111, 97] width 169 height 141
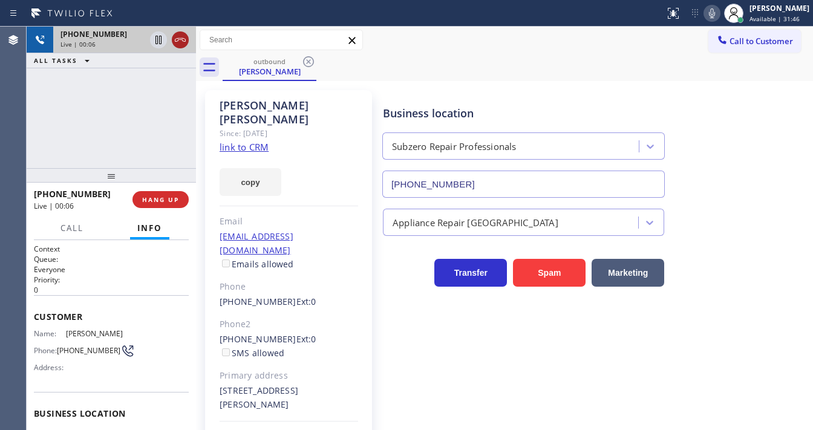
click at [179, 41] on icon at bounding box center [180, 40] width 15 height 15
click at [162, 134] on div "[PHONE_NUMBER] Live | 00:07 ALL TASKS ALL TASKS ACTIVE TASKS TASKS IN WRAP UP" at bounding box center [111, 97] width 169 height 141
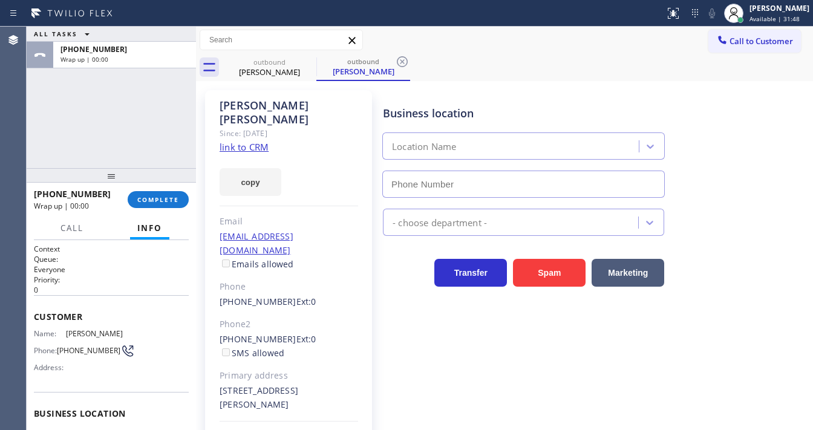
type input "[PHONE_NUMBER]"
click at [177, 197] on span "COMPLETE" at bounding box center [158, 199] width 42 height 8
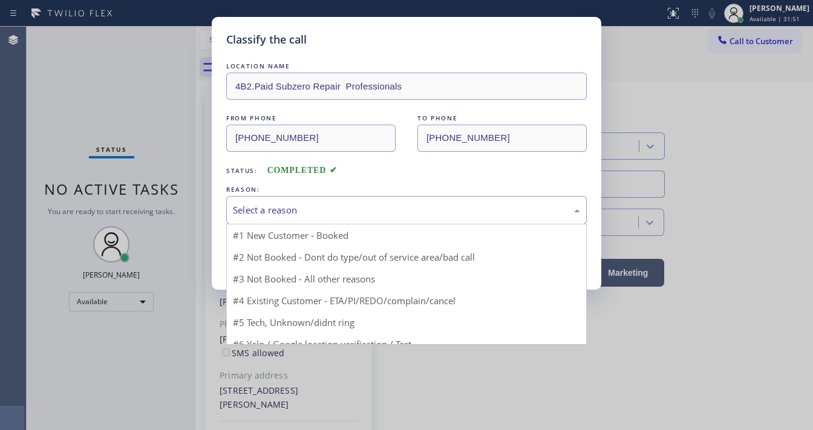
click at [296, 216] on div "Select a reason" at bounding box center [406, 210] width 360 height 28
drag, startPoint x: 292, startPoint y: 262, endPoint x: 272, endPoint y: 256, distance: 20.8
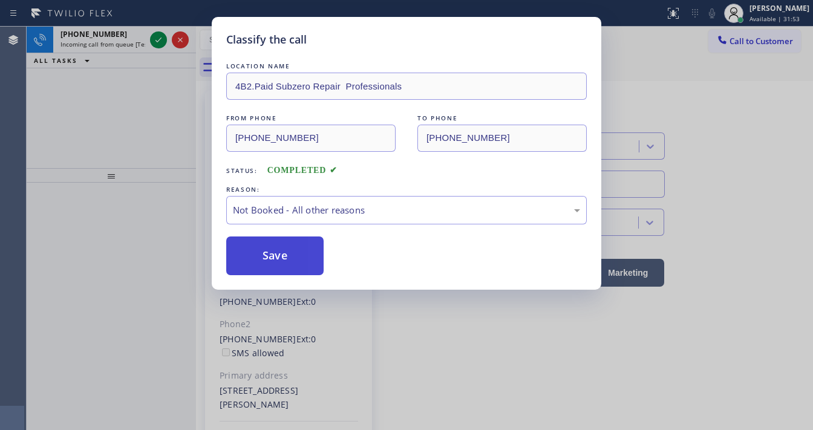
click at [271, 255] on button "Save" at bounding box center [274, 255] width 97 height 39
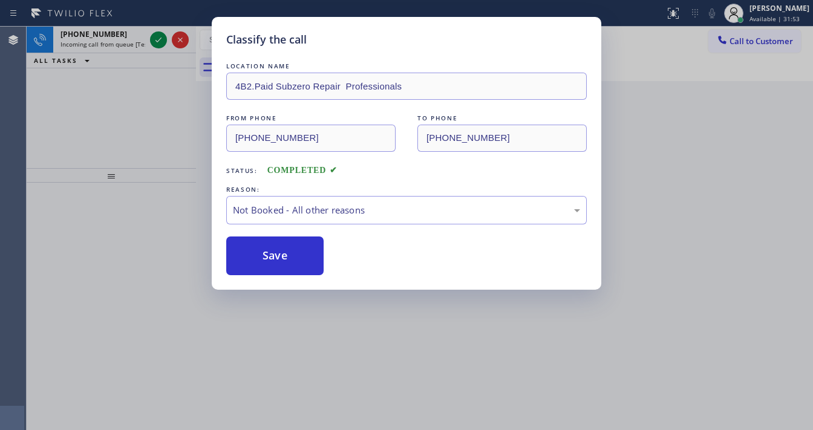
click at [168, 70] on div "Classify the call LOCATION NAME 4B2.Paid Subzero Repair Professionals FROM PHON…" at bounding box center [406, 215] width 813 height 430
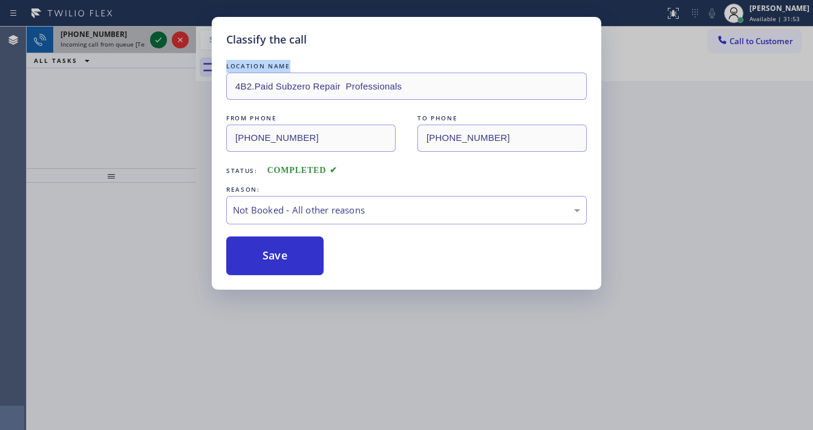
click at [161, 42] on icon at bounding box center [158, 40] width 15 height 15
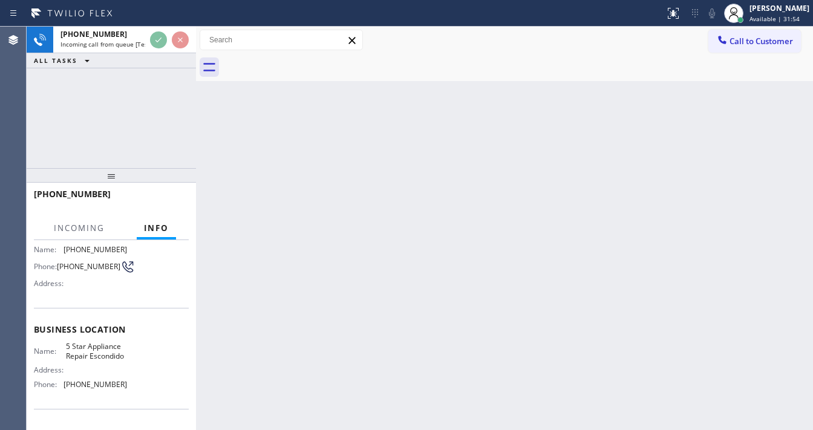
scroll to position [97, 0]
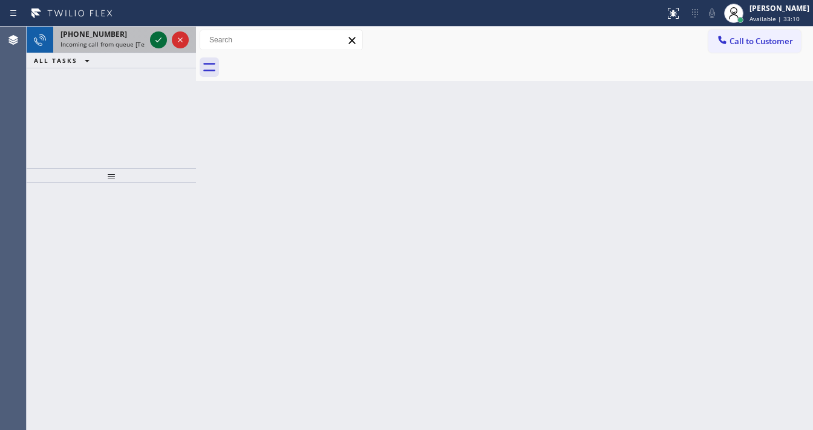
click at [158, 41] on icon at bounding box center [158, 39] width 6 height 5
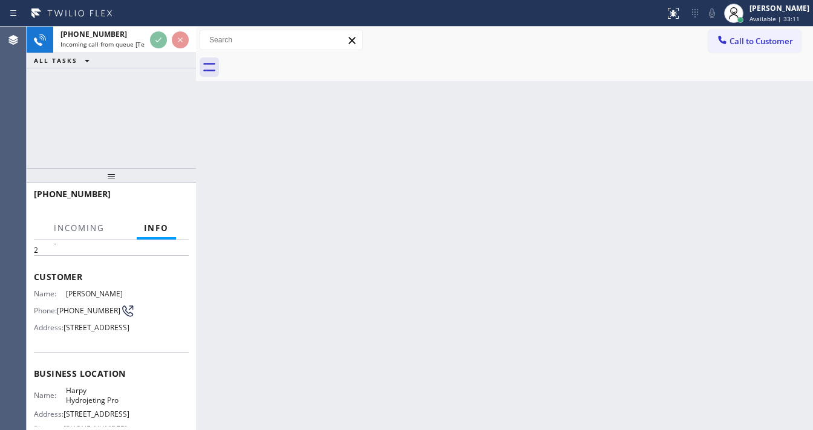
scroll to position [97, 0]
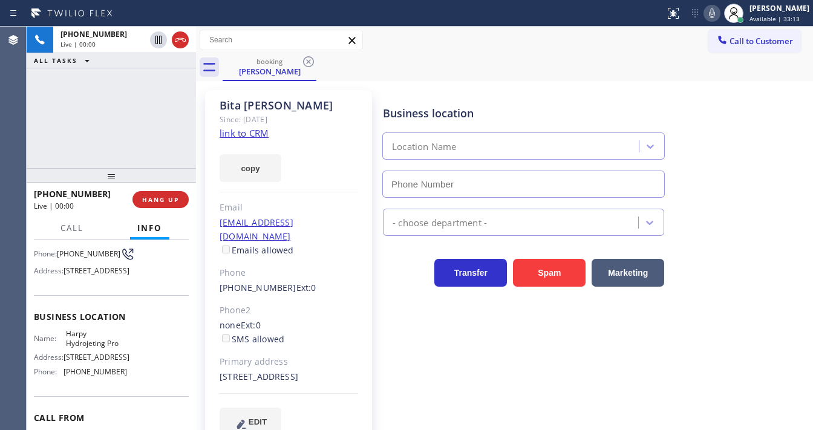
type input "[PHONE_NUMBER]"
click at [115, 112] on div "[PHONE_NUMBER] Live | 00:01 ALL TASKS ALL TASKS ACTIVE TASKS TASKS IN WRAP UP" at bounding box center [111, 97] width 169 height 141
click at [241, 135] on link "link to CRM" at bounding box center [243, 133] width 49 height 12
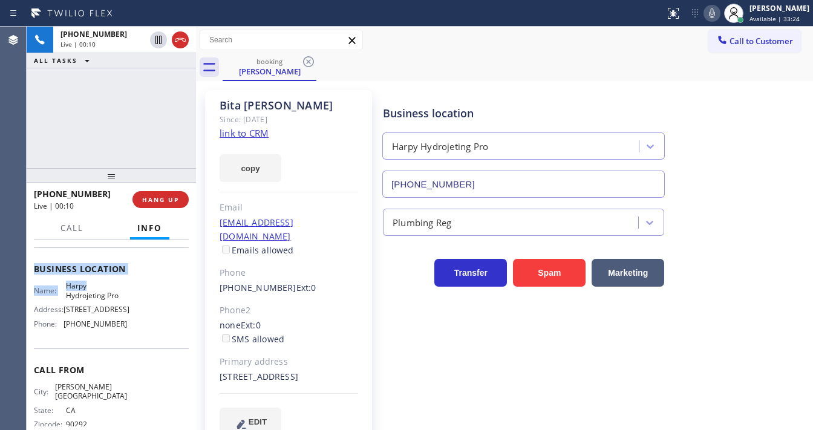
scroll to position [145, 0]
drag, startPoint x: 34, startPoint y: 263, endPoint x: 146, endPoint y: 357, distance: 145.9
click at [146, 357] on div "Context Queue: [Test] All Priority: 2 Customer Name: [PERSON_NAME] Phone: [PHON…" at bounding box center [111, 274] width 155 height 350
copy div "Customer Name: [PERSON_NAME] Phone: [PHONE_NUMBER] Address: [STREET_ADDRESS] Bu…"
click at [97, 128] on div "[PHONE_NUMBER] Live | 00:11 ALL TASKS ALL TASKS ACTIVE TASKS TASKS IN WRAP UP" at bounding box center [111, 97] width 169 height 141
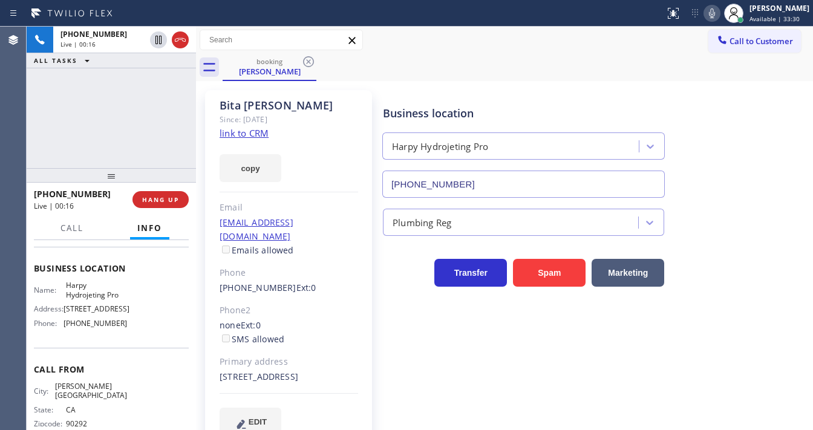
click at [134, 128] on div "[PHONE_NUMBER] Live | 00:16 ALL TASKS ALL TASKS ACTIVE TASKS TASKS IN WRAP UP" at bounding box center [111, 97] width 169 height 141
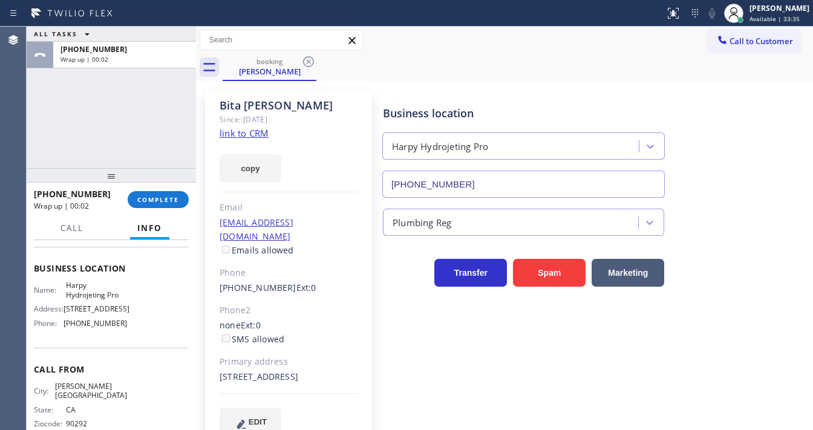
click at [138, 168] on div at bounding box center [111, 175] width 169 height 15
click at [159, 203] on span "COMPLETE" at bounding box center [158, 199] width 42 height 8
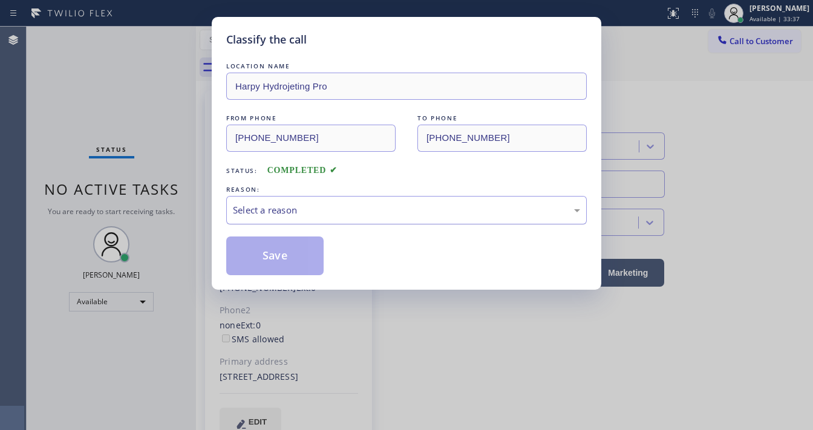
click at [287, 206] on div "Select a reason" at bounding box center [406, 210] width 347 height 14
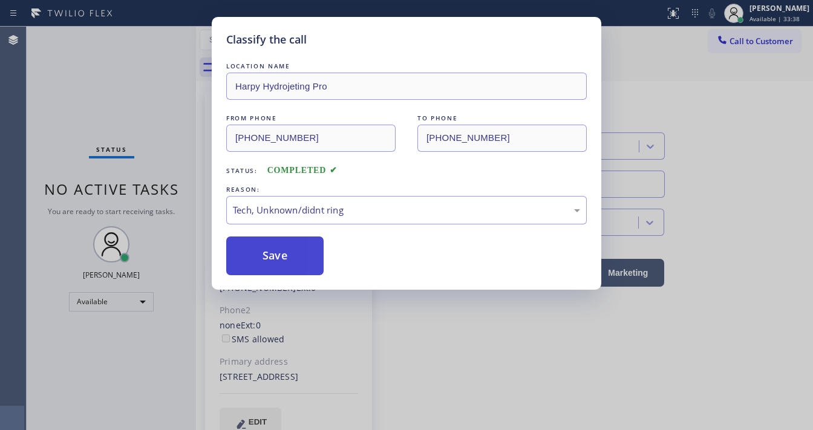
click at [276, 259] on button "Save" at bounding box center [274, 255] width 97 height 39
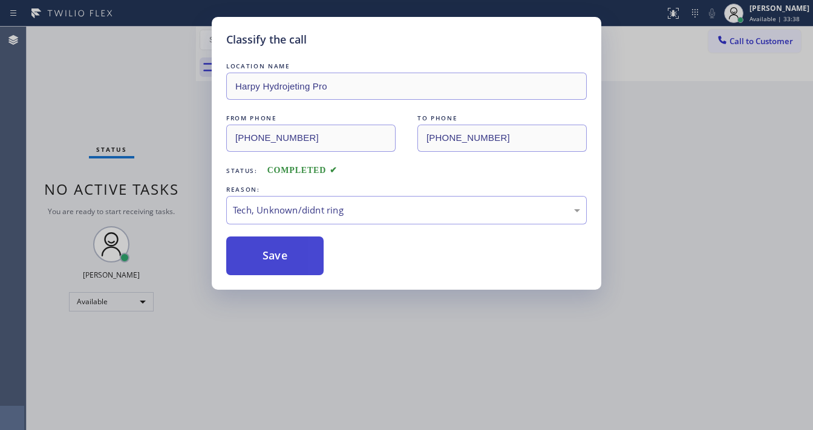
click at [276, 259] on button "Save" at bounding box center [274, 255] width 97 height 39
click at [132, 108] on div "Classify the call LOCATION NAME Harpy Hydrojeting Pro FROM PHONE [PHONE_NUMBER]…" at bounding box center [406, 215] width 813 height 430
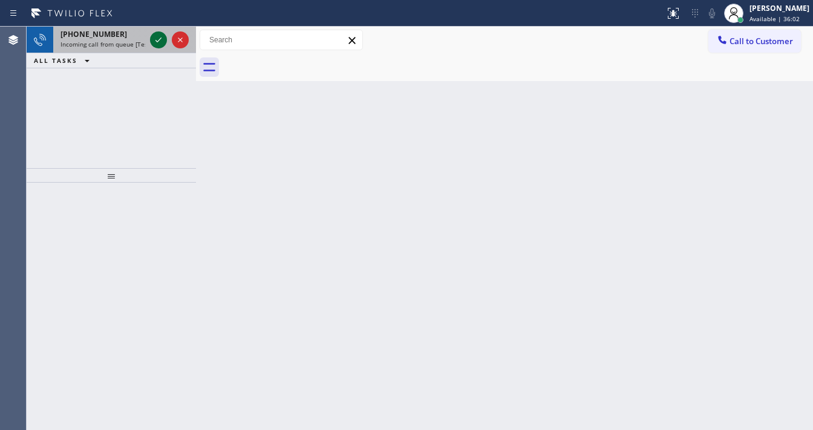
click at [159, 35] on icon at bounding box center [158, 40] width 15 height 15
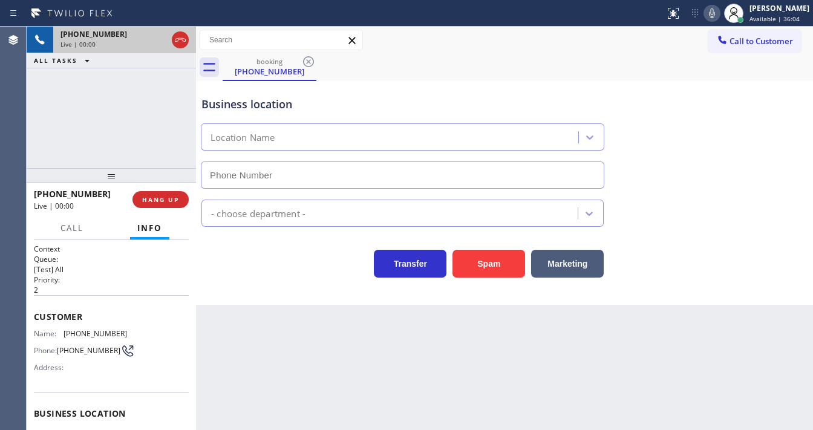
type input "[PHONE_NUMBER]"
click at [476, 261] on button "Spam" at bounding box center [488, 264] width 73 height 28
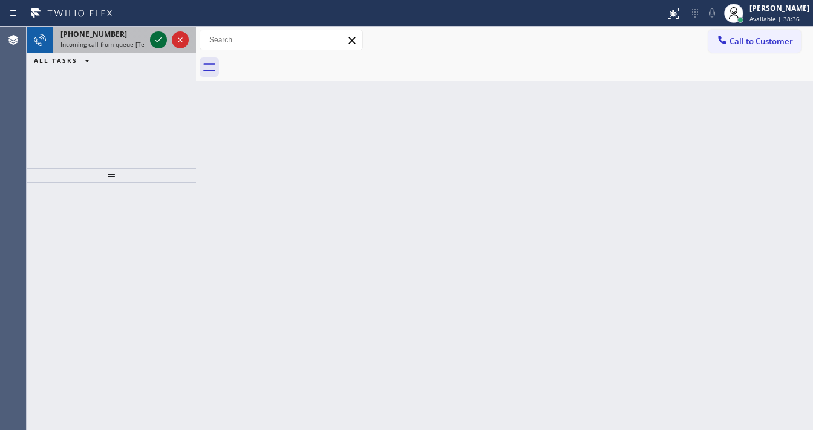
click at [157, 34] on div at bounding box center [170, 40] width 44 height 27
click at [157, 34] on icon at bounding box center [158, 40] width 15 height 15
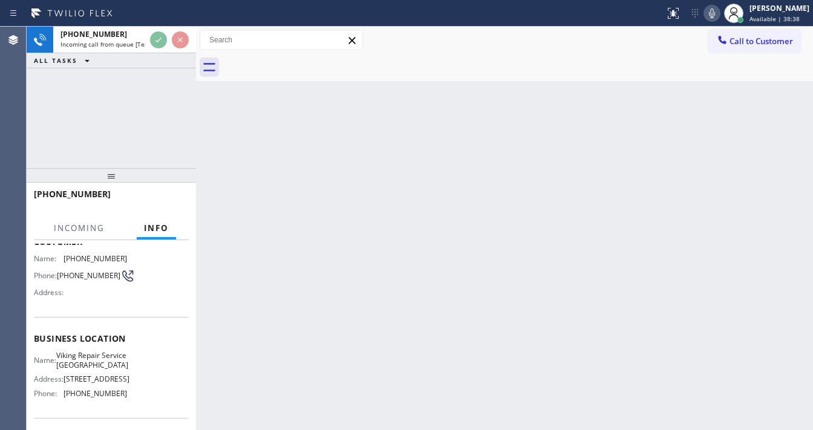
scroll to position [145, 0]
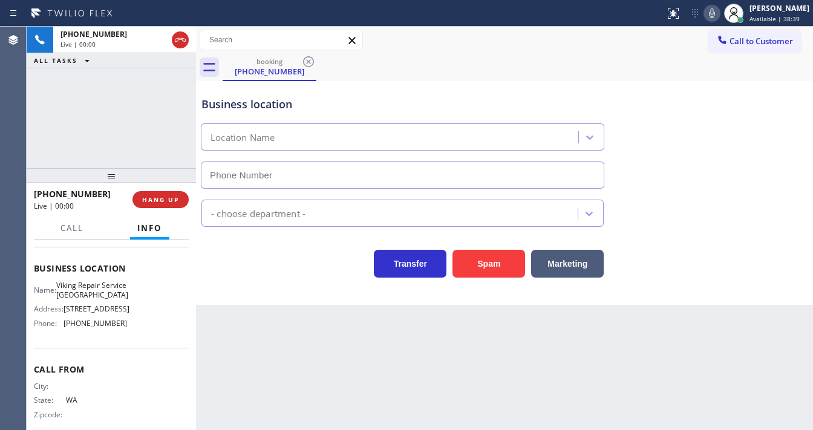
type input "[PHONE_NUMBER]"
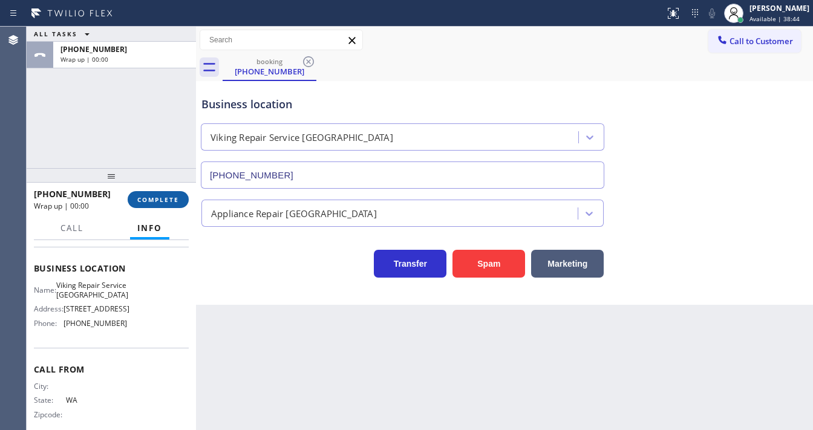
click at [169, 205] on button "COMPLETE" at bounding box center [158, 199] width 61 height 17
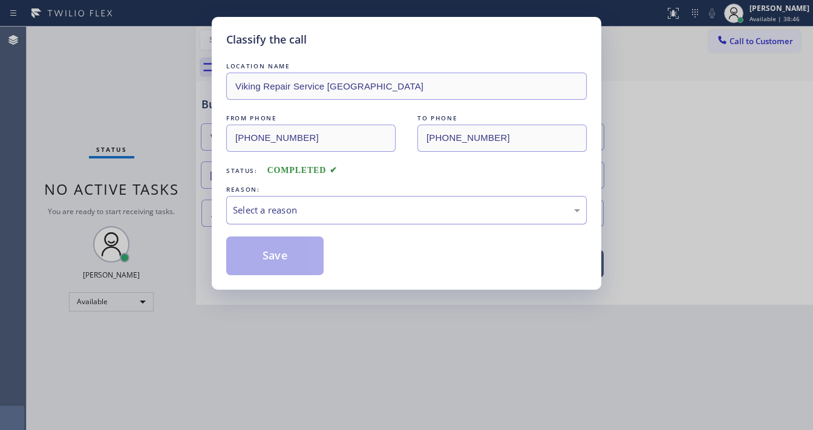
click at [329, 203] on div "Select a reason" at bounding box center [406, 210] width 347 height 14
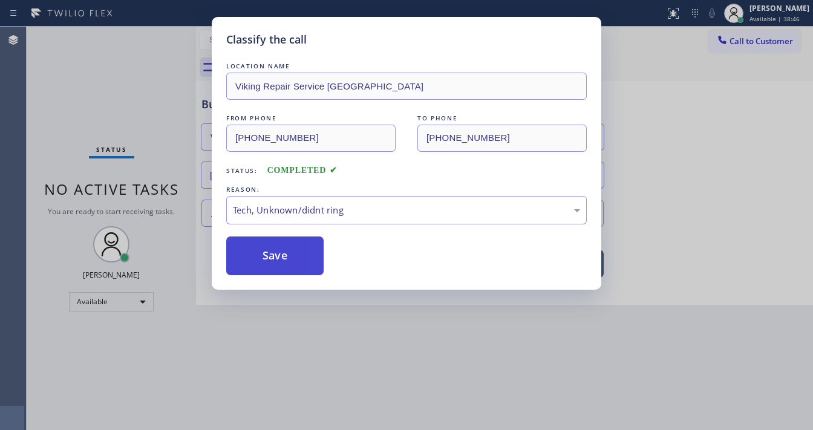
click at [282, 255] on button "Save" at bounding box center [274, 255] width 97 height 39
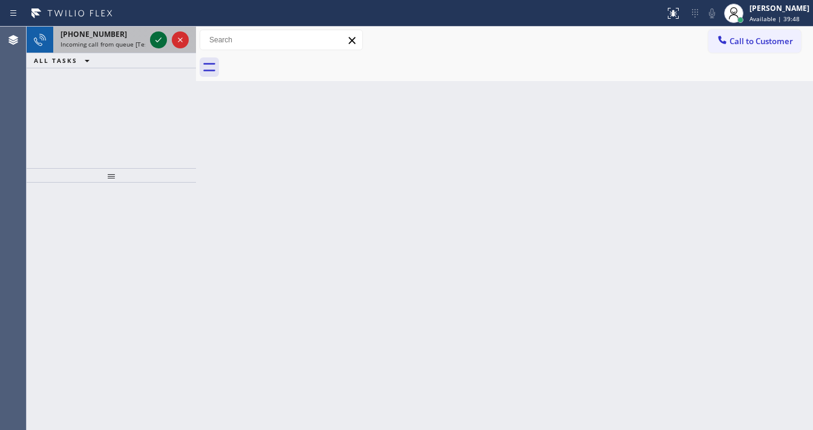
click at [152, 37] on icon at bounding box center [158, 40] width 15 height 15
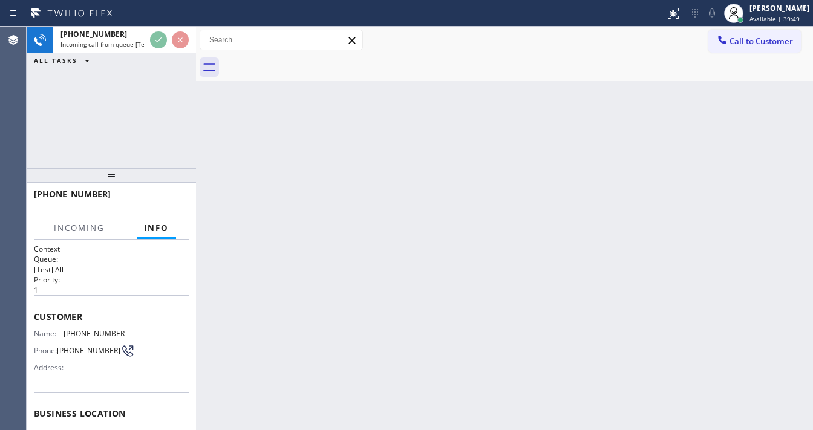
scroll to position [97, 0]
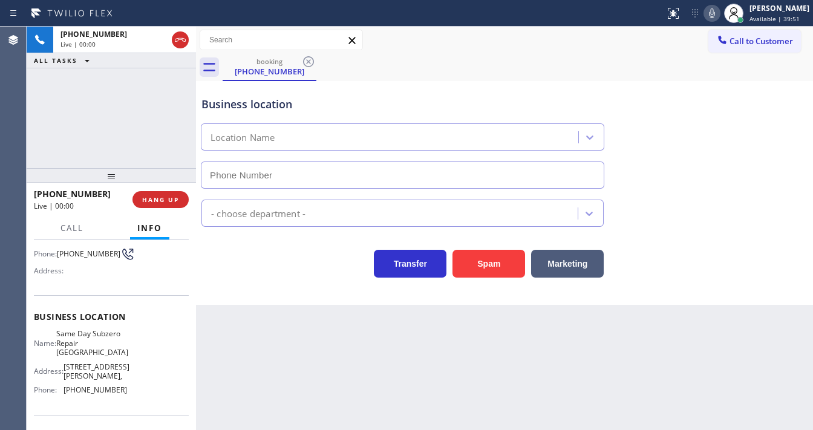
type input "[PHONE_NUMBER]"
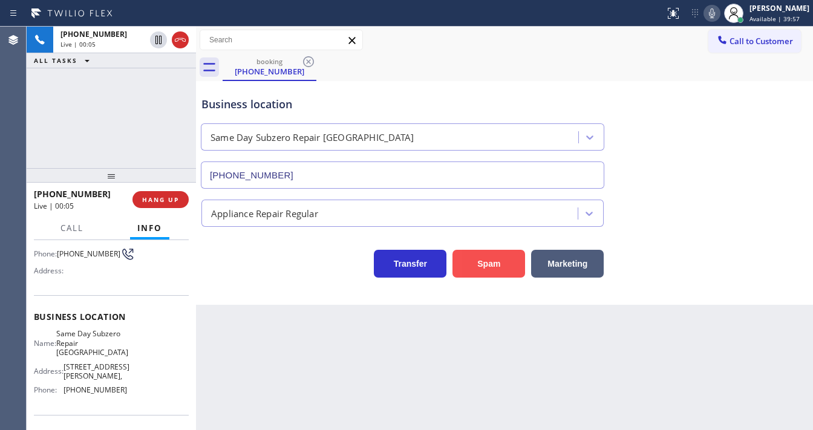
click at [464, 265] on button "Spam" at bounding box center [488, 264] width 73 height 28
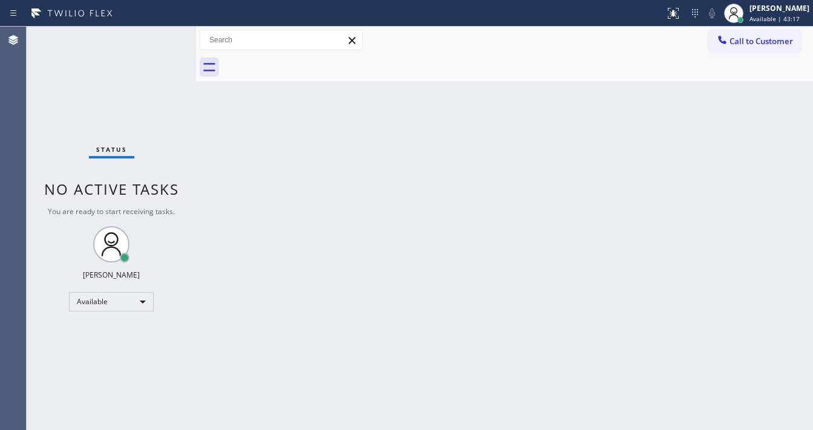
click at [162, 38] on div "Status No active tasks You are ready to start receiving tasks. [PERSON_NAME]" at bounding box center [111, 228] width 169 height 403
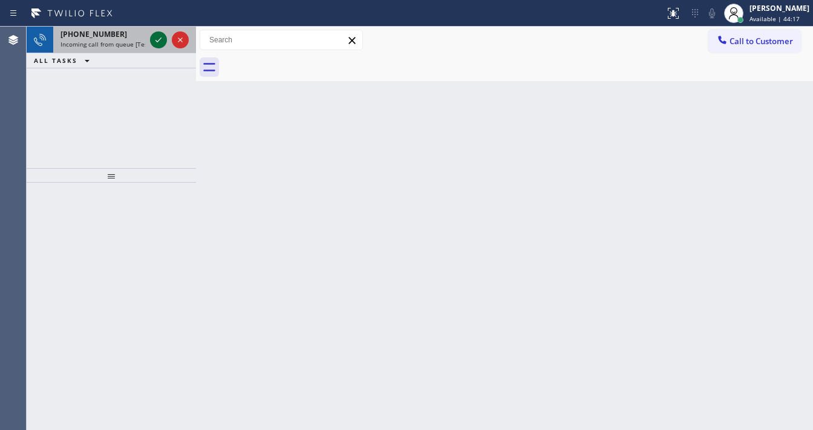
click at [162, 36] on icon at bounding box center [158, 40] width 15 height 15
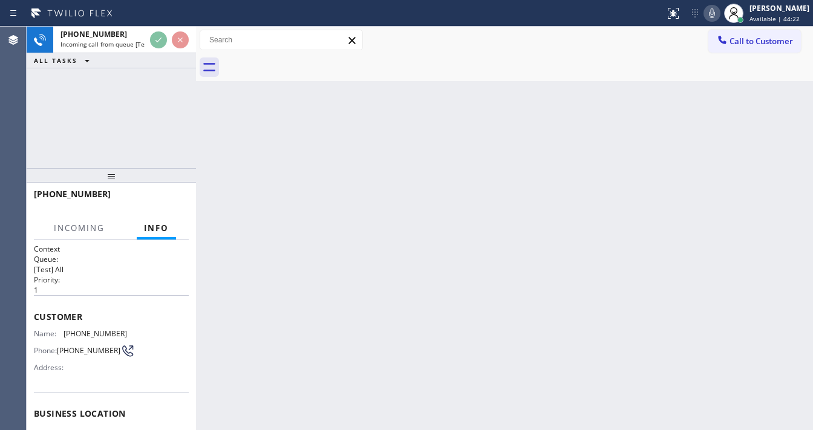
click at [151, 79] on div "[PHONE_NUMBER] Incoming call from queue [Test] All ALL TASKS ALL TASKS ACTIVE T…" at bounding box center [111, 97] width 169 height 141
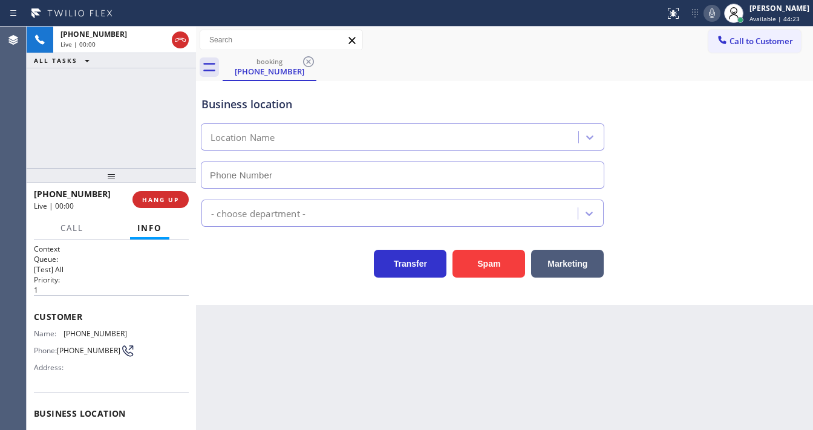
type input "[PHONE_NUMBER]"
click at [31, 131] on div "[PHONE_NUMBER] Live | 00:07 ALL TASKS ALL TASKS ACTIVE TASKS TASKS IN WRAP UP" at bounding box center [111, 97] width 169 height 141
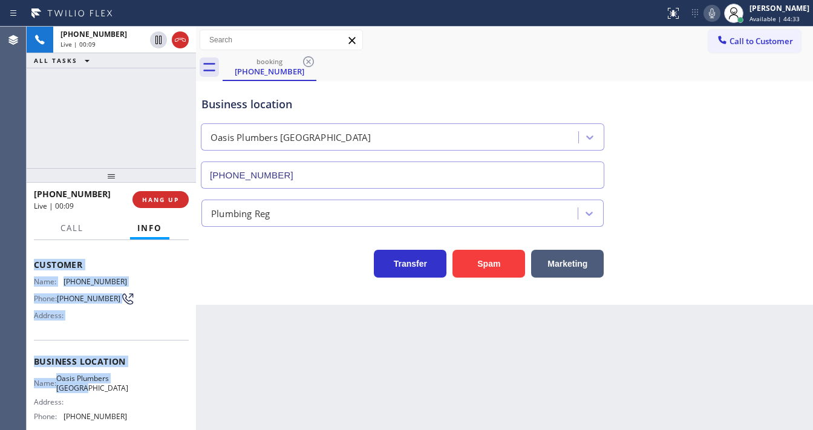
scroll to position [145, 0]
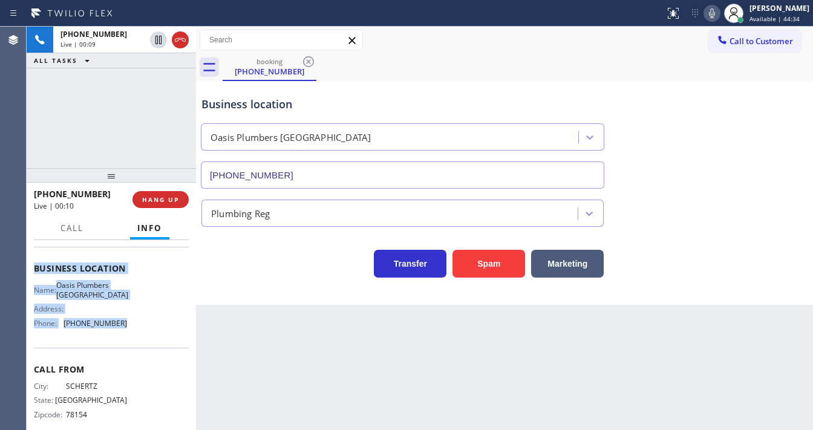
drag, startPoint x: 39, startPoint y: 319, endPoint x: 122, endPoint y: 243, distance: 112.6
click at [135, 331] on div "Context Queue: [Test] All Priority: 1 Customer Name: [PHONE_NUMBER] Phone: [PHO…" at bounding box center [111, 335] width 169 height 190
copy div "Customer Name: [PHONE_NUMBER] Phone: [PHONE_NUMBER] Address: Business location …"
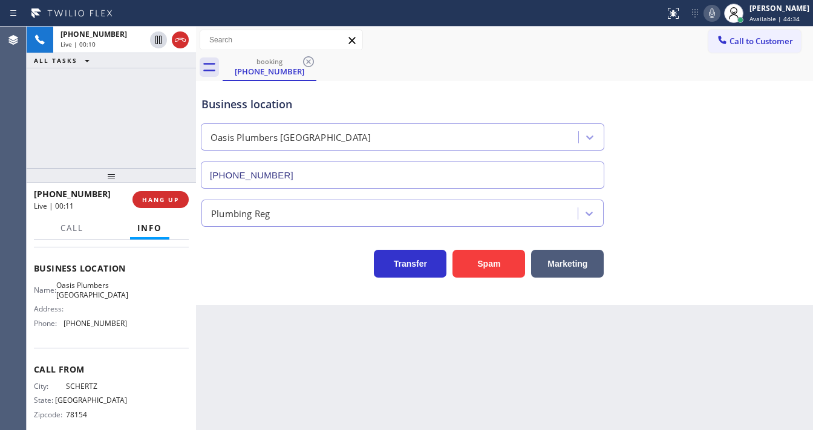
click at [128, 128] on div "[PHONE_NUMBER] Live | 00:10 ALL TASKS ALL TASKS ACTIVE TASKS TASKS IN WRAP UP" at bounding box center [111, 97] width 169 height 141
click at [136, 111] on div "[PHONE_NUMBER] Live | 01:11 ALL TASKS ALL TASKS ACTIVE TASKS TASKS IN WRAP UP" at bounding box center [111, 97] width 169 height 141
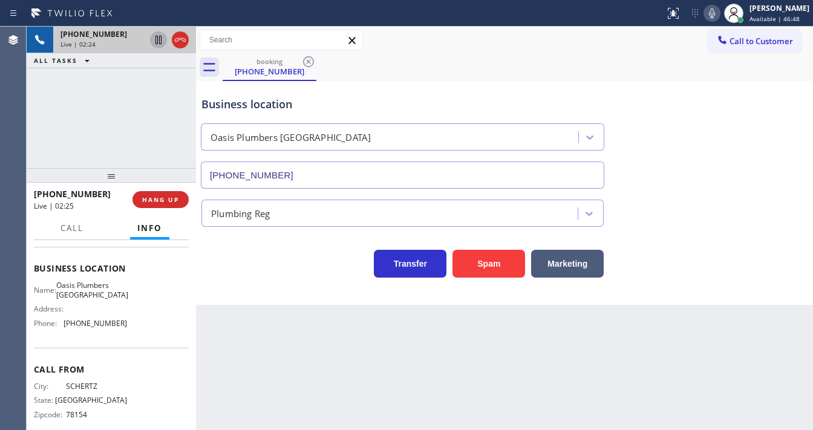
click at [160, 39] on icon at bounding box center [158, 40] width 6 height 8
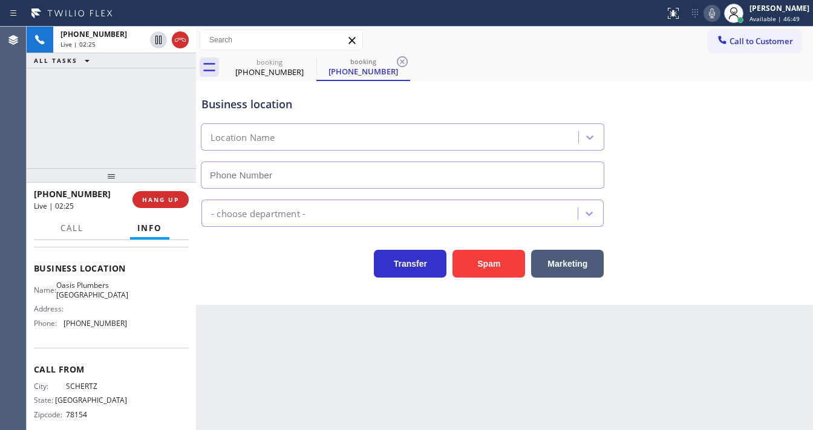
type input "[PHONE_NUMBER]"
click at [713, 17] on icon at bounding box center [711, 13] width 15 height 15
click at [585, 10] on div at bounding box center [332, 13] width 655 height 19
click at [25, 129] on div "Agent Desktop" at bounding box center [13, 228] width 26 height 403
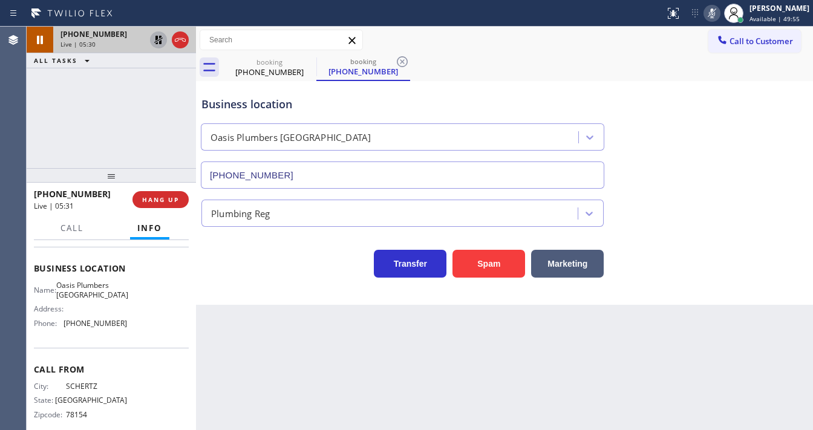
click at [155, 41] on icon at bounding box center [158, 40] width 8 height 8
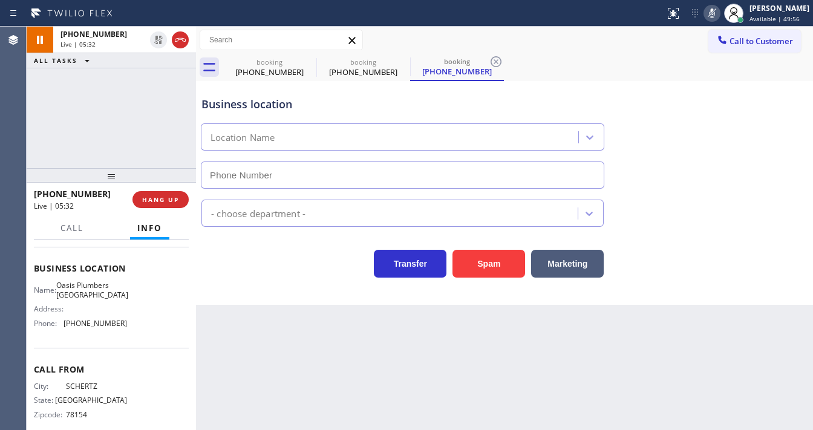
click at [716, 12] on icon at bounding box center [711, 13] width 15 height 15
type input "[PHONE_NUMBER]"
click at [70, 123] on div "[PHONE_NUMBER] Live | 05:33 ALL TASKS ALL TASKS ACTIVE TASKS TASKS IN WRAP UP" at bounding box center [111, 97] width 169 height 141
click at [70, 123] on div "[PHONE_NUMBER] Live | 05:36 ALL TASKS ALL TASKS ACTIVE TASKS TASKS IN WRAP UP" at bounding box center [111, 97] width 169 height 141
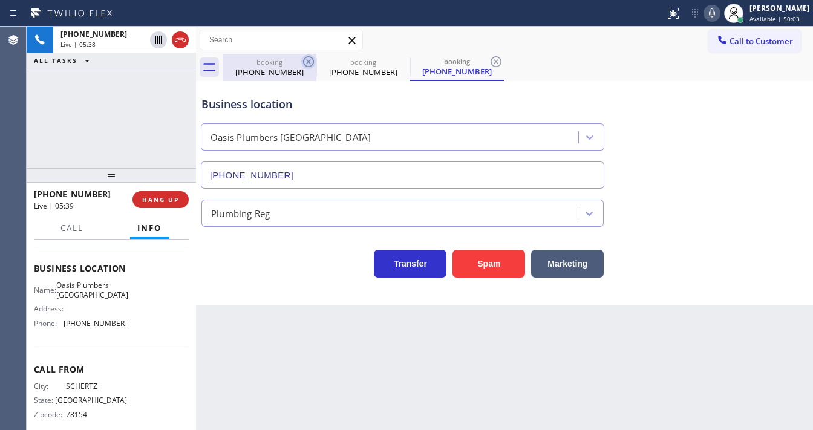
click at [305, 63] on icon at bounding box center [308, 61] width 15 height 15
click at [300, 63] on div "booking" at bounding box center [269, 61] width 91 height 9
click at [306, 65] on icon at bounding box center [308, 61] width 15 height 15
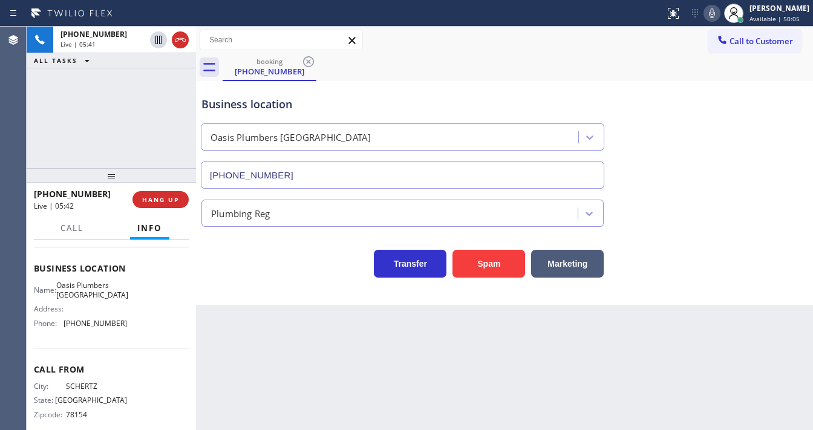
click at [128, 134] on div "[PHONE_NUMBER] Live | 05:41 ALL TASKS ALL TASKS ACTIVE TASKS TASKS IN WRAP UP" at bounding box center [111, 97] width 169 height 141
click at [31, 157] on div "[PHONE_NUMBER] Live | 05:54 ALL TASKS ALL TASKS ACTIVE TASKS TASKS IN WRAP UP" at bounding box center [111, 97] width 169 height 141
drag, startPoint x: 609, startPoint y: 29, endPoint x: 684, endPoint y: 33, distance: 74.5
click at [617, 30] on div "Call to Customer Outbound call Location Subzero Repair Professionals Your calle…" at bounding box center [504, 40] width 617 height 27
click at [715, 16] on icon at bounding box center [712, 13] width 6 height 10
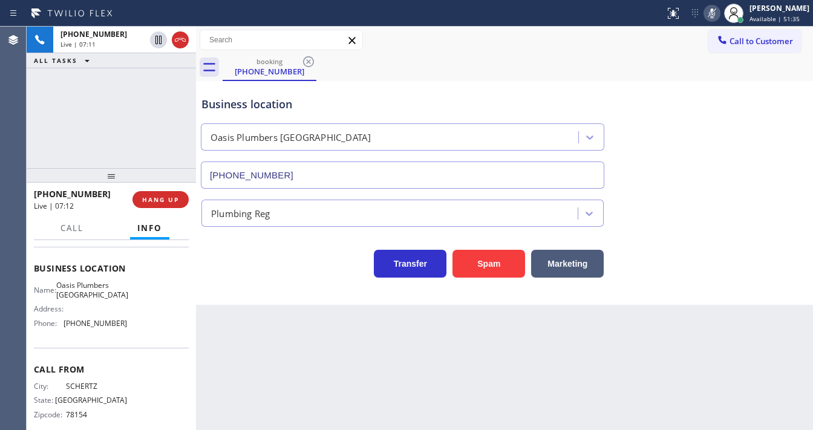
click at [111, 126] on div "[PHONE_NUMBER] Live | 07:11 ALL TASKS ALL TASKS ACTIVE TASKS TASKS IN WRAP UP" at bounding box center [111, 97] width 169 height 141
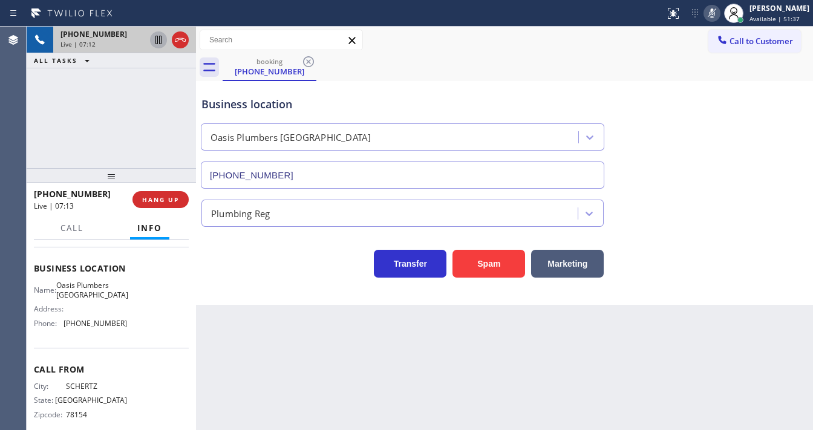
click at [159, 39] on icon at bounding box center [158, 40] width 6 height 8
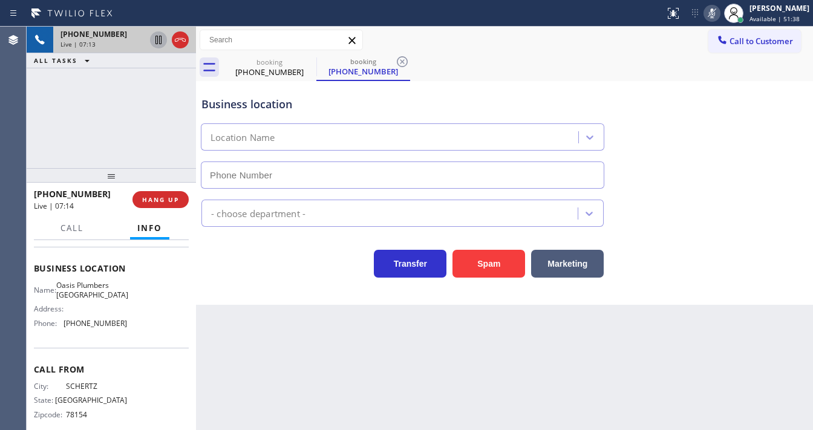
type input "[PHONE_NUMBER]"
click at [622, 35] on div "Call to Customer Outbound call Location Subzero Repair Professionals Your calle…" at bounding box center [504, 40] width 617 height 21
click at [715, 18] on icon at bounding box center [712, 13] width 6 height 10
drag, startPoint x: 86, startPoint y: 92, endPoint x: 109, endPoint y: 51, distance: 46.6
click at [89, 92] on div "[PHONE_NUMBER] Live | 08:43 ALL TASKS ALL TASKS ACTIVE TASKS TASKS IN WRAP UP" at bounding box center [111, 97] width 169 height 141
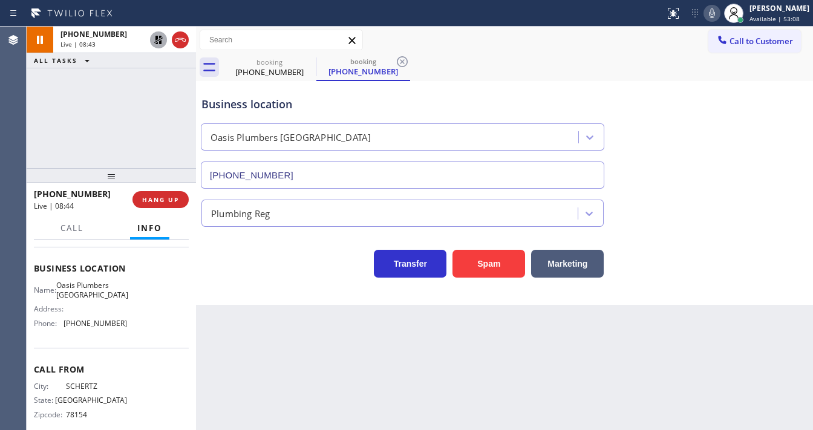
click at [155, 42] on icon at bounding box center [158, 40] width 8 height 8
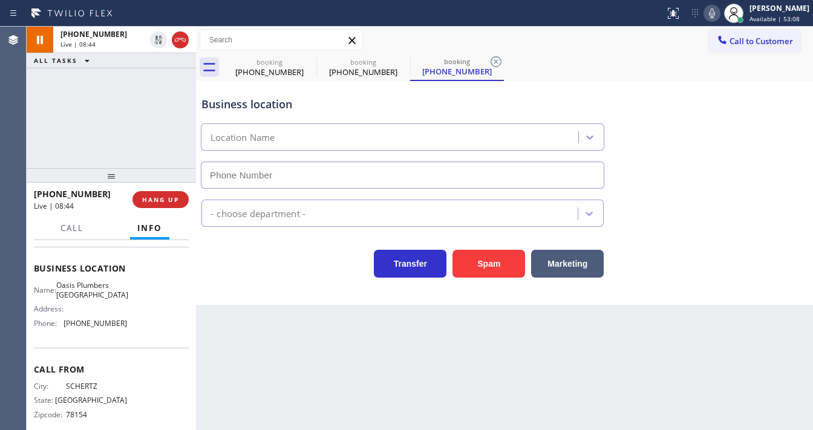
type input "[PHONE_NUMBER]"
click at [51, 121] on div "[PHONE_NUMBER] Live | 08:46 ALL TASKS ALL TASKS ACTIVE TASKS TASKS IN WRAP UP" at bounding box center [111, 97] width 169 height 141
click at [104, 136] on div "[PHONE_NUMBER] Live | 08:47 ALL TASKS ALL TASKS ACTIVE TASKS TASKS IN WRAP UP" at bounding box center [111, 97] width 169 height 141
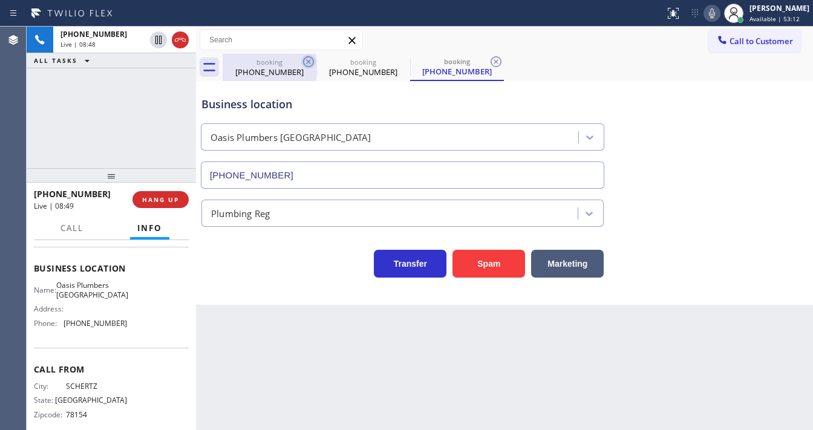
click at [308, 63] on icon at bounding box center [308, 61] width 15 height 15
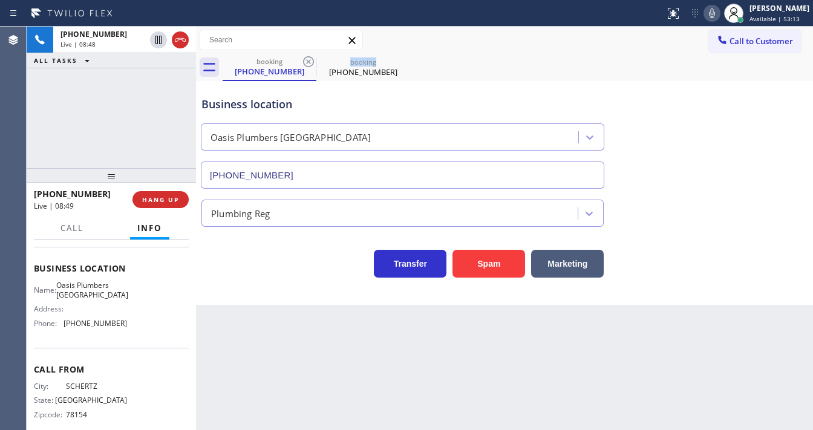
click at [308, 63] on icon at bounding box center [308, 61] width 15 height 15
click at [140, 114] on div "[PHONE_NUMBER] Live | 08:49 ALL TASKS ALL TASKS ACTIVE TASKS TASKS IN WRAP UP" at bounding box center [111, 97] width 169 height 141
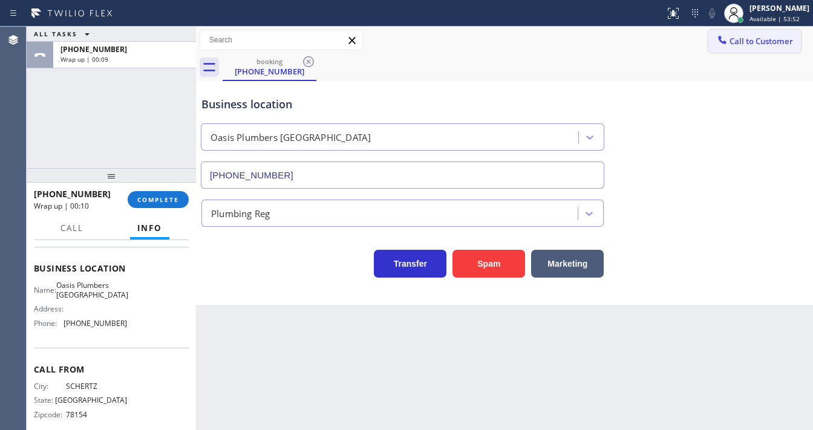
click at [751, 41] on span "Call to Customer" at bounding box center [760, 41] width 63 height 11
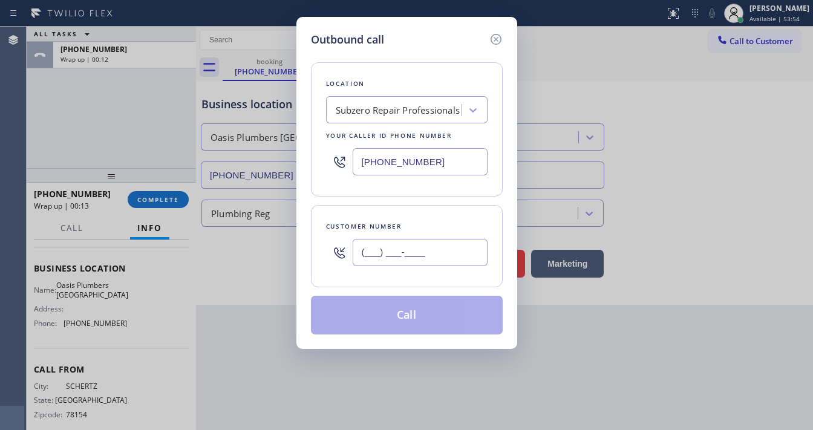
drag, startPoint x: 408, startPoint y: 242, endPoint x: 418, endPoint y: 235, distance: 12.9
click at [409, 242] on input "(___) ___-____" at bounding box center [420, 252] width 135 height 27
paste input "210) 426-6725"
type input "[PHONE_NUMBER]"
click at [444, 164] on input "[PHONE_NUMBER]" at bounding box center [420, 161] width 135 height 27
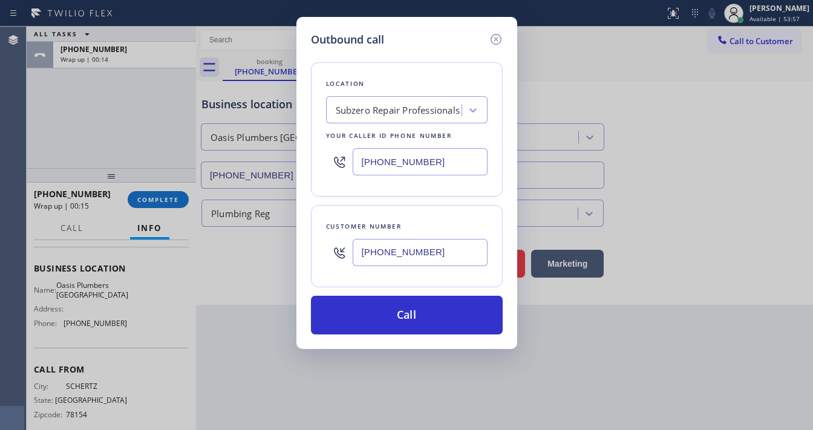
paste input "805) 883-6154"
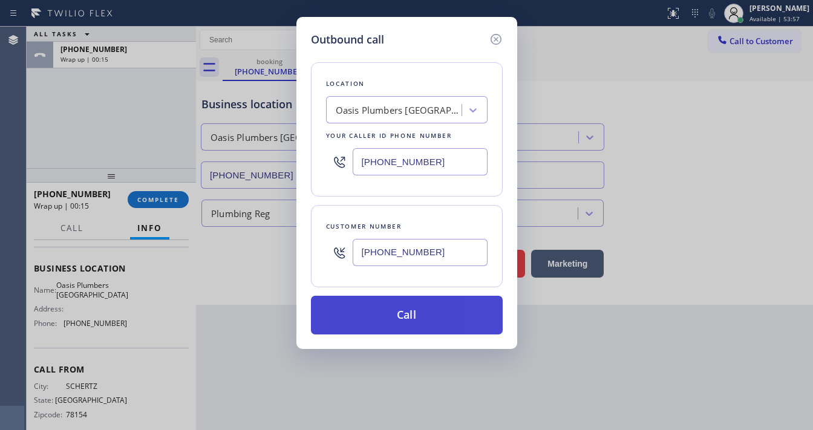
type input "[PHONE_NUMBER]"
click at [410, 314] on button "Call" at bounding box center [407, 315] width 192 height 39
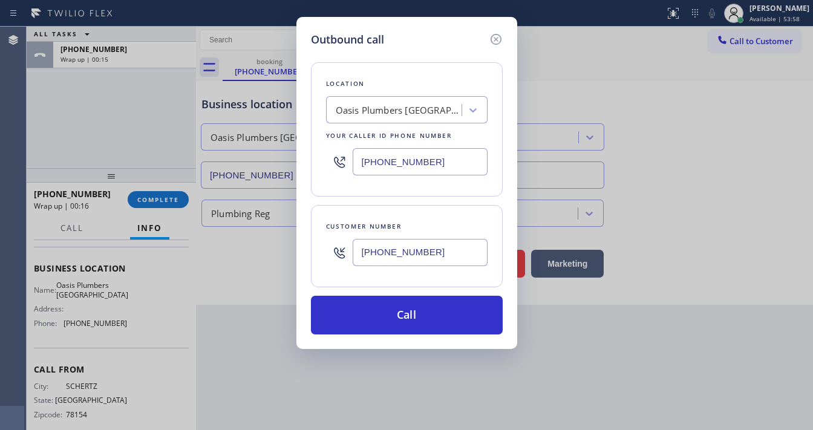
click at [125, 110] on div "Outbound call Location [GEOGRAPHIC_DATA] Your caller id phone number [PHONE_NUM…" at bounding box center [406, 215] width 813 height 430
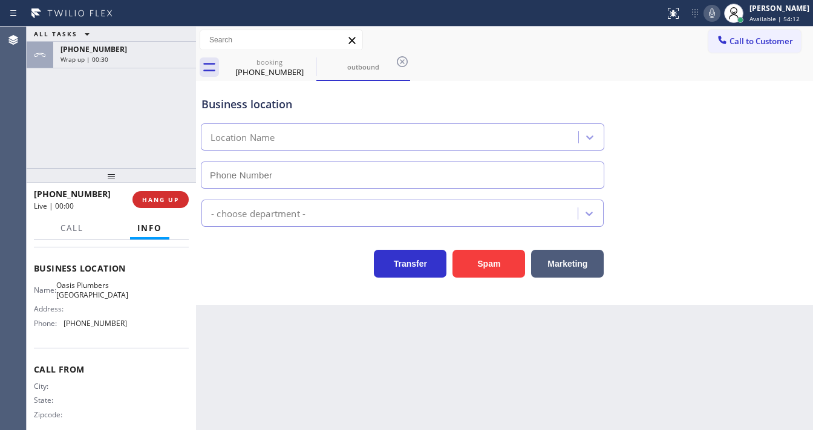
type input "[PHONE_NUMBER]"
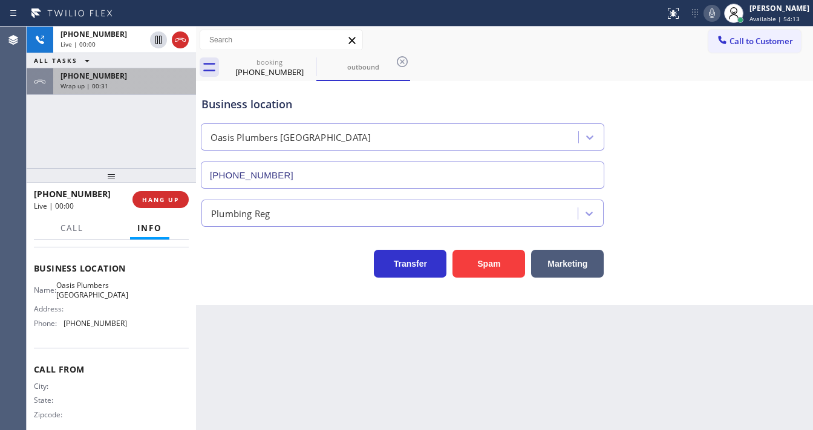
click at [146, 77] on div "[PHONE_NUMBER]" at bounding box center [124, 76] width 128 height 10
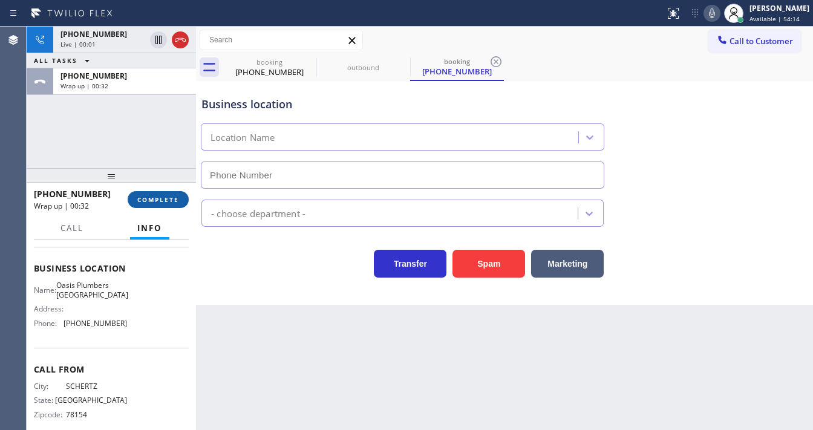
type input "[PHONE_NUMBER]"
click at [169, 196] on span "COMPLETE" at bounding box center [158, 199] width 42 height 8
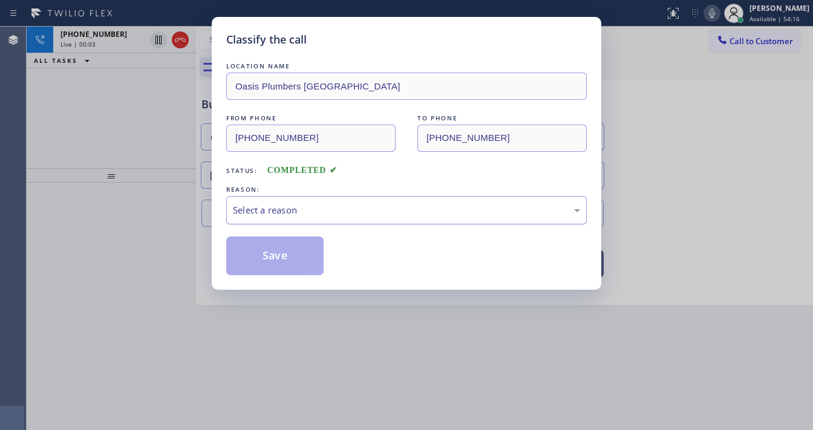
drag, startPoint x: 293, startPoint y: 210, endPoint x: 325, endPoint y: 223, distance: 34.3
click at [295, 210] on div "Select a reason" at bounding box center [406, 210] width 347 height 14
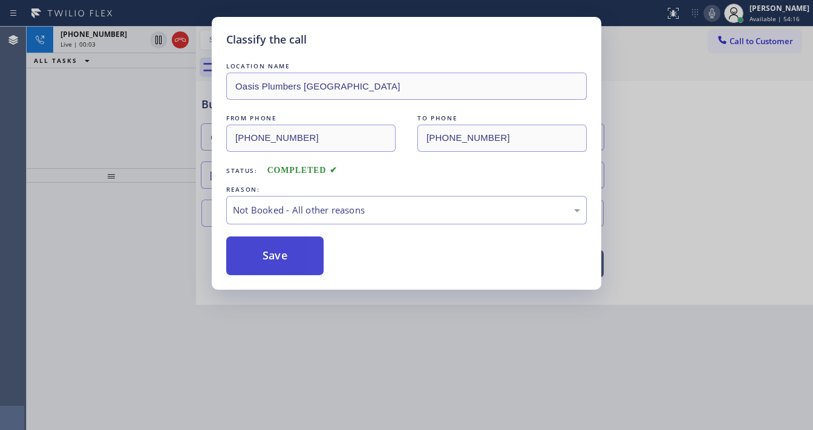
drag, startPoint x: 278, startPoint y: 257, endPoint x: 265, endPoint y: 249, distance: 15.8
click at [278, 256] on button "Save" at bounding box center [274, 255] width 97 height 39
click at [166, 215] on div "Classify the call LOCATION NAME Oasis Plumbers [GEOGRAPHIC_DATA] FROM PHONE [PH…" at bounding box center [406, 215] width 813 height 430
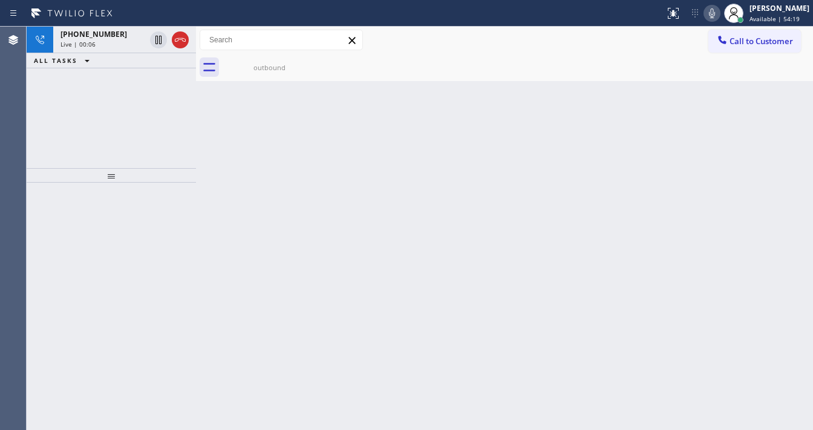
click at [99, 124] on div "[PHONE_NUMBER] Live | 00:06 ALL TASKS ALL TASKS ACTIVE TASKS TASKS IN WRAP UP" at bounding box center [111, 97] width 169 height 141
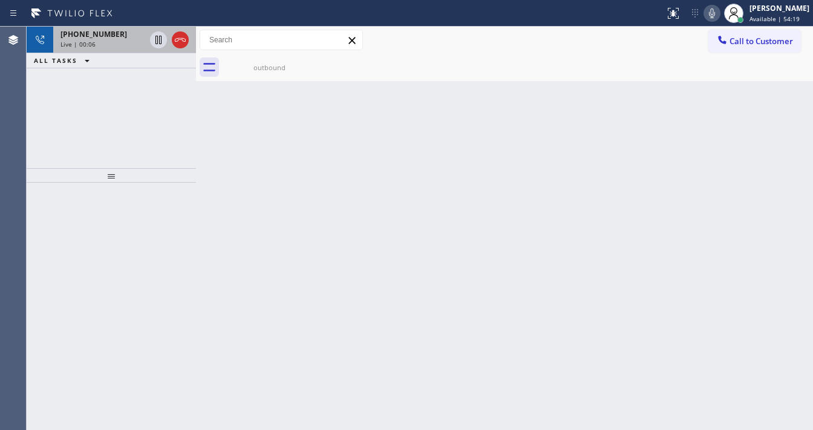
click at [103, 42] on div "Live | 00:06" at bounding box center [102, 44] width 85 height 8
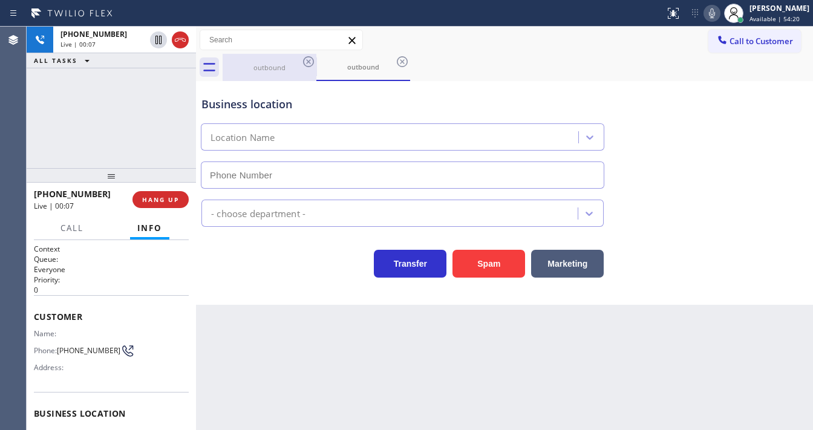
click at [255, 68] on div "outbound" at bounding box center [269, 67] width 91 height 9
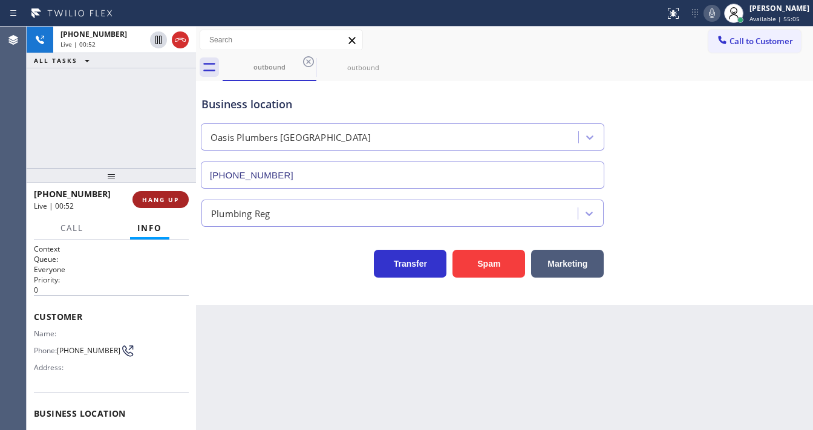
click at [171, 196] on span "HANG UP" at bounding box center [160, 199] width 37 height 8
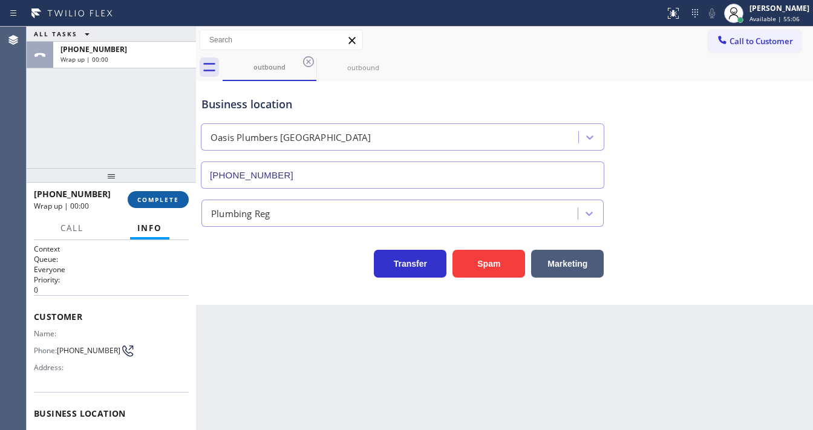
click at [168, 194] on button "COMPLETE" at bounding box center [158, 199] width 61 height 17
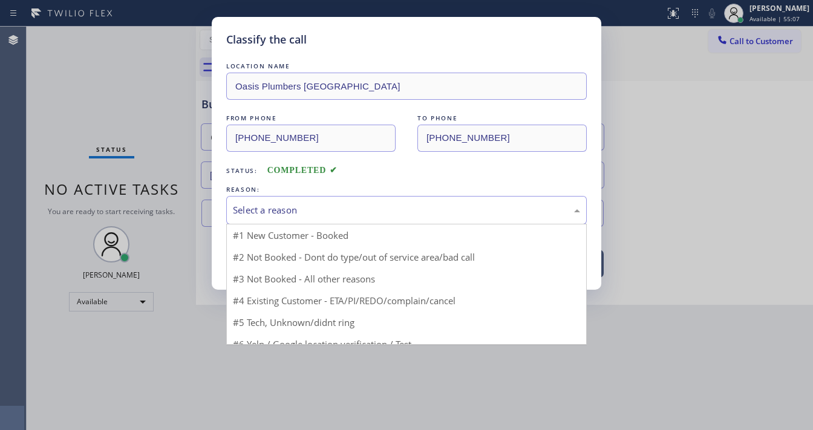
click at [312, 215] on div "Select a reason" at bounding box center [406, 210] width 347 height 14
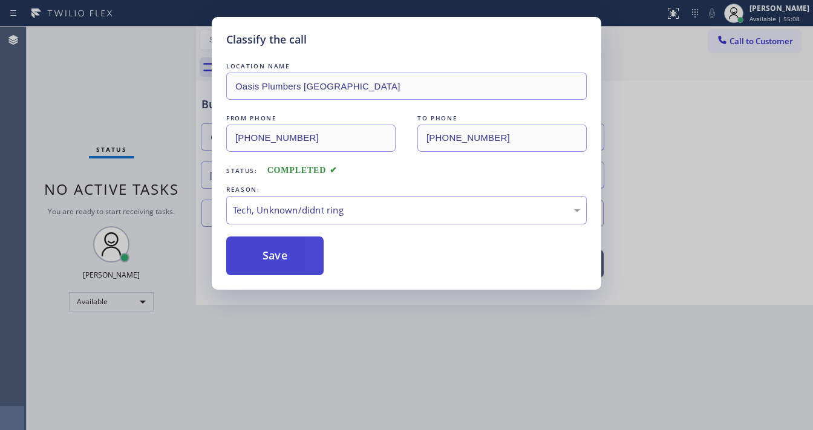
drag, startPoint x: 265, startPoint y: 251, endPoint x: 267, endPoint y: 240, distance: 11.0
click at [265, 250] on button "Save" at bounding box center [274, 255] width 97 height 39
click at [265, 249] on button "Save" at bounding box center [274, 255] width 97 height 39
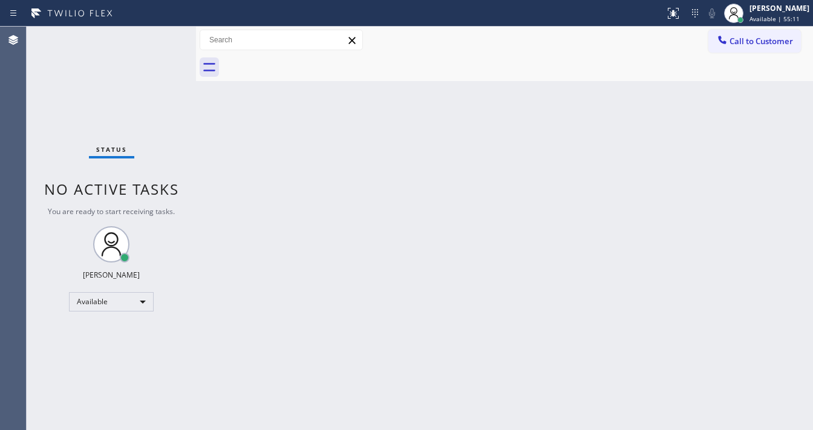
click at [756, 48] on button "Call to Customer" at bounding box center [754, 41] width 93 height 23
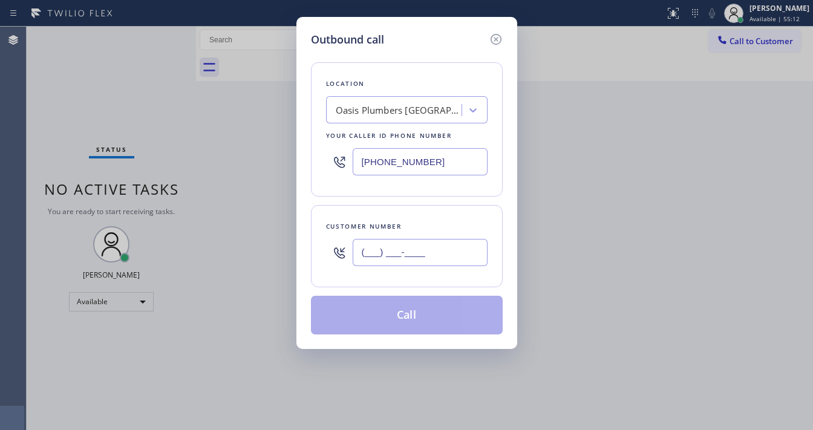
click at [419, 257] on input "(___) ___-____" at bounding box center [420, 252] width 135 height 27
paste input "210) 426-6725"
type input "[PHONE_NUMBER]"
click at [427, 215] on div "Customer number [PHONE_NUMBER]" at bounding box center [407, 246] width 192 height 82
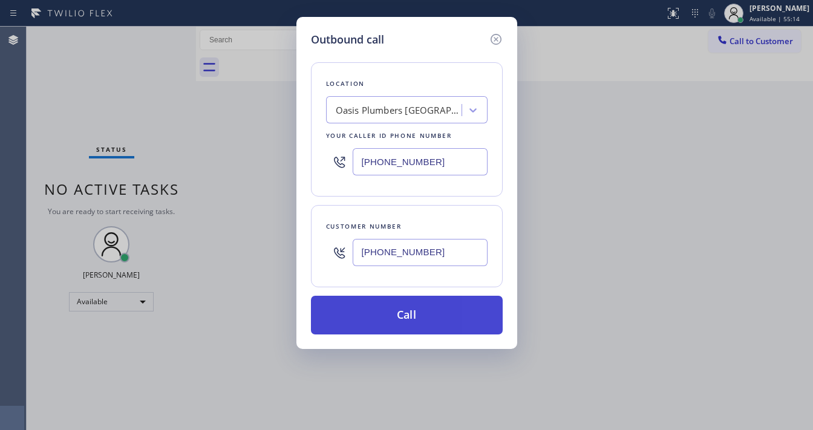
click at [406, 307] on button "Call" at bounding box center [407, 315] width 192 height 39
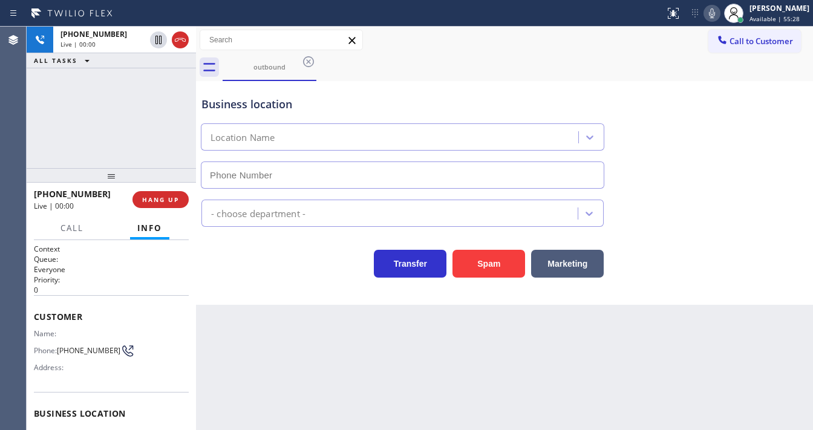
type input "[PHONE_NUMBER]"
click at [25, 141] on div "Agent Desktop Classify the call LOCATION NAME Viking Repair Pro Longmont 2 FROM…" at bounding box center [406, 228] width 813 height 403
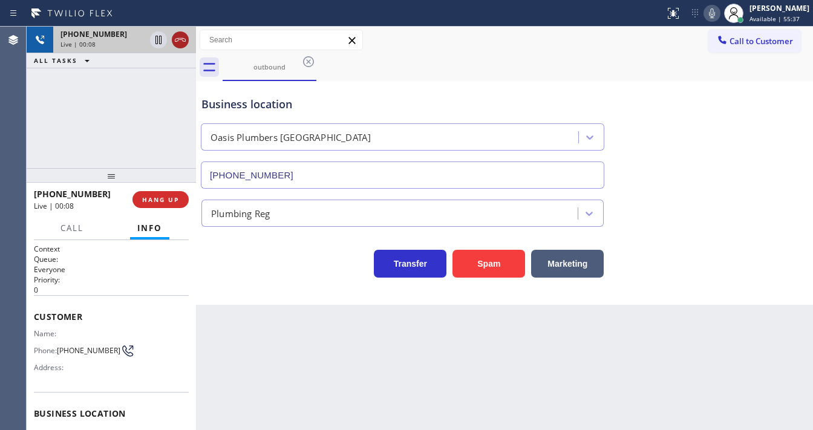
click at [176, 41] on icon at bounding box center [180, 40] width 11 height 4
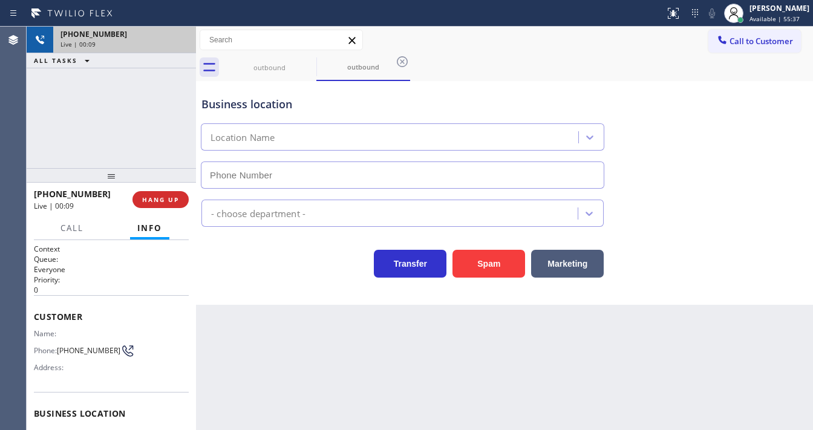
click at [155, 99] on div "[PHONE_NUMBER] Live | 00:09 ALL TASKS ALL TASKS ACTIVE TASKS TASKS IN WRAP UP" at bounding box center [111, 97] width 169 height 141
type input "[PHONE_NUMBER]"
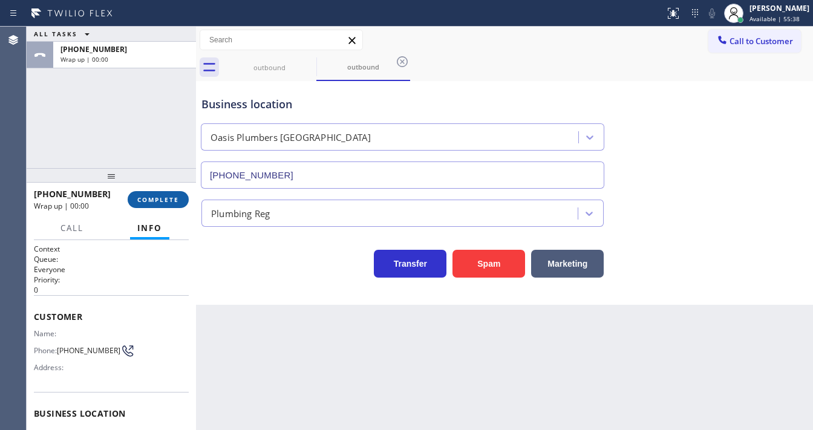
click at [149, 195] on button "COMPLETE" at bounding box center [158, 199] width 61 height 17
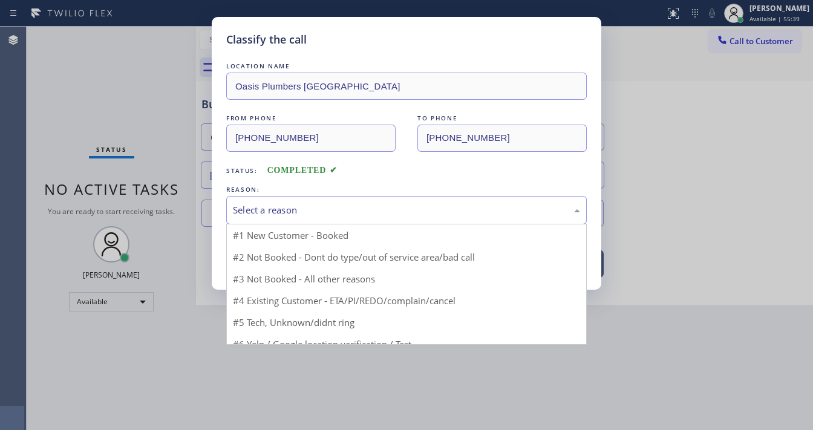
drag, startPoint x: 272, startPoint y: 200, endPoint x: 274, endPoint y: 213, distance: 12.8
click at [272, 201] on div "Select a reason" at bounding box center [406, 210] width 360 height 28
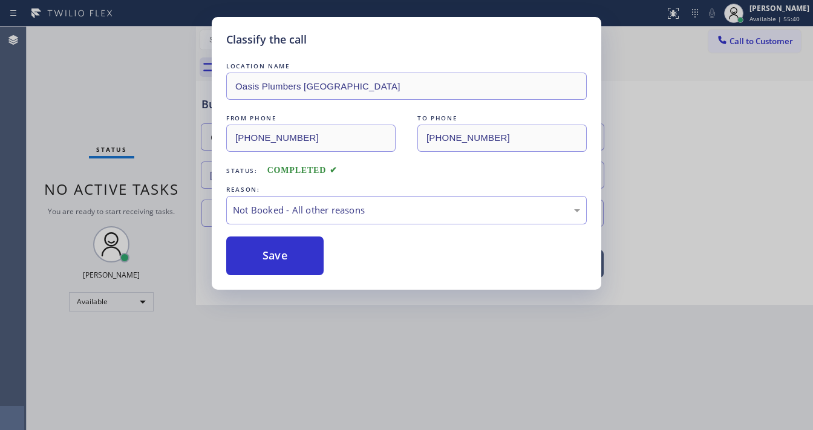
click at [261, 256] on button "Save" at bounding box center [274, 255] width 97 height 39
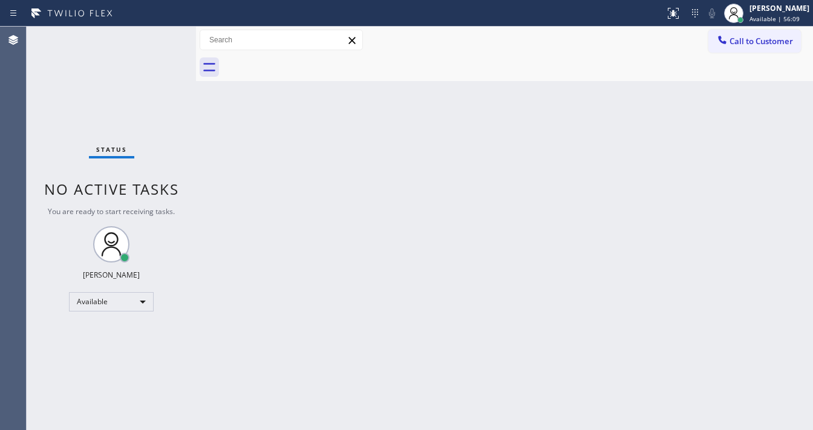
click at [729, 37] on div at bounding box center [722, 41] width 15 height 15
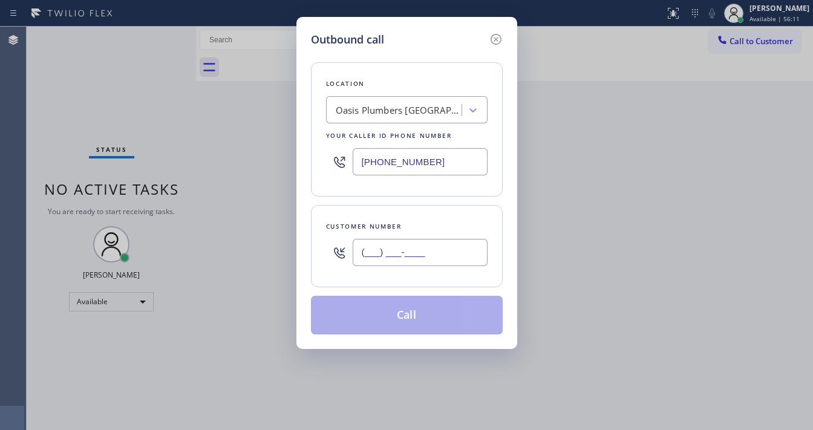
drag, startPoint x: 375, startPoint y: 265, endPoint x: 384, endPoint y: 262, distance: 9.8
click at [376, 266] on div "(___) ___-____" at bounding box center [420, 252] width 135 height 39
paste input "210) 426-6725"
type input "[PHONE_NUMBER]"
click at [411, 218] on div "Customer number [PHONE_NUMBER]" at bounding box center [407, 246] width 192 height 82
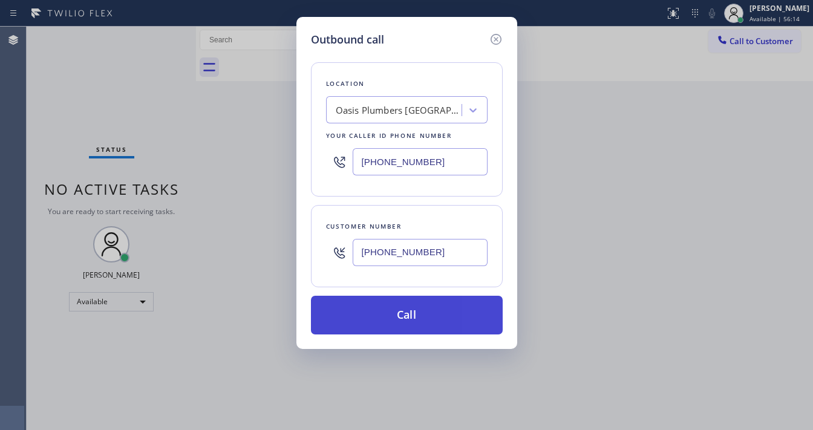
click at [395, 303] on button "Call" at bounding box center [407, 315] width 192 height 39
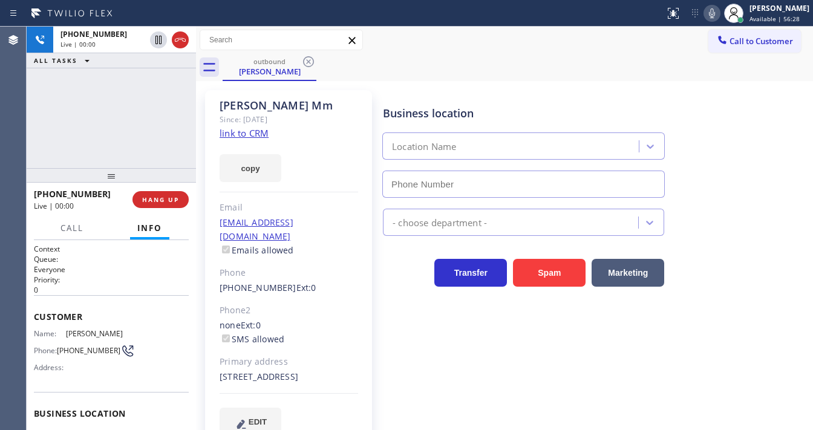
type input "[PHONE_NUMBER]"
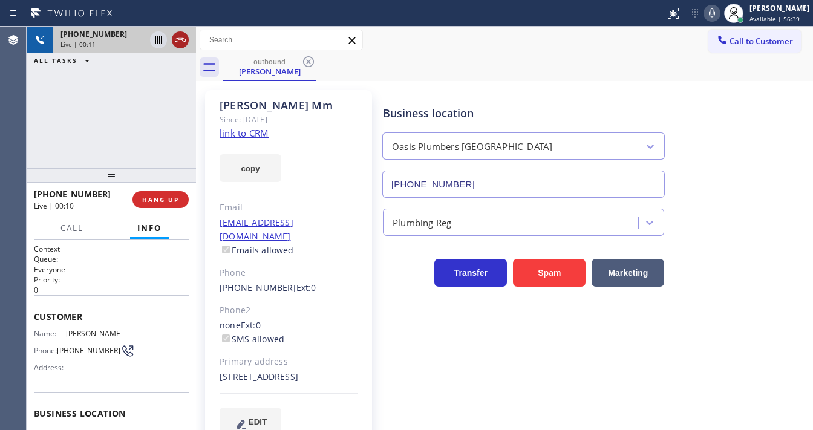
click at [184, 45] on icon at bounding box center [180, 40] width 15 height 15
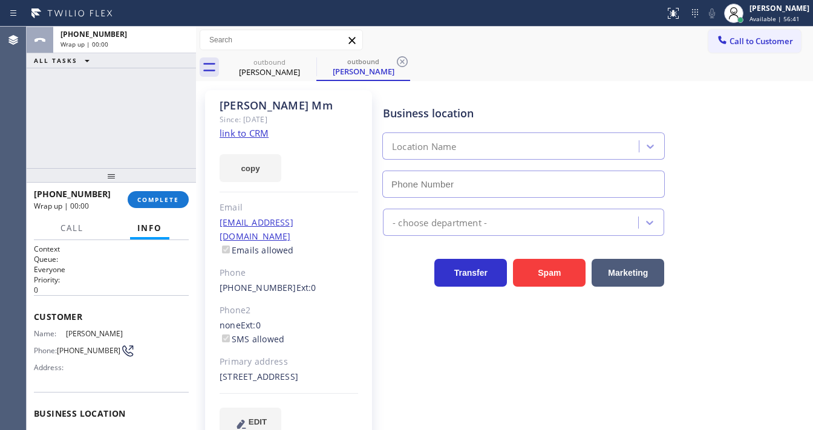
type input "[PHONE_NUMBER]"
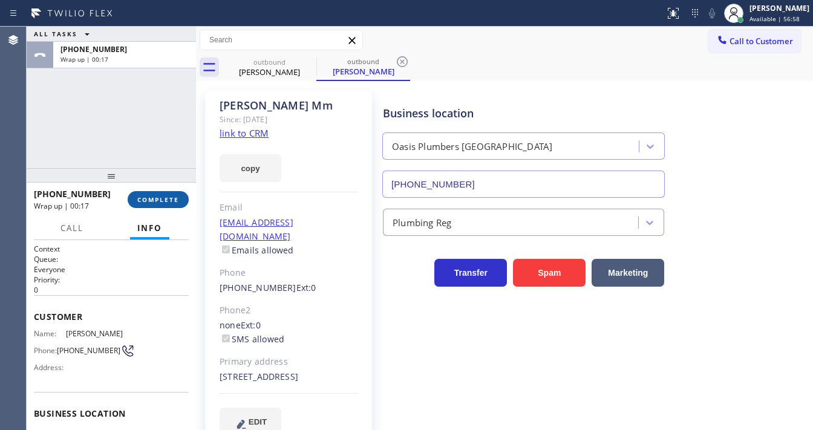
click at [176, 198] on span "COMPLETE" at bounding box center [158, 199] width 42 height 8
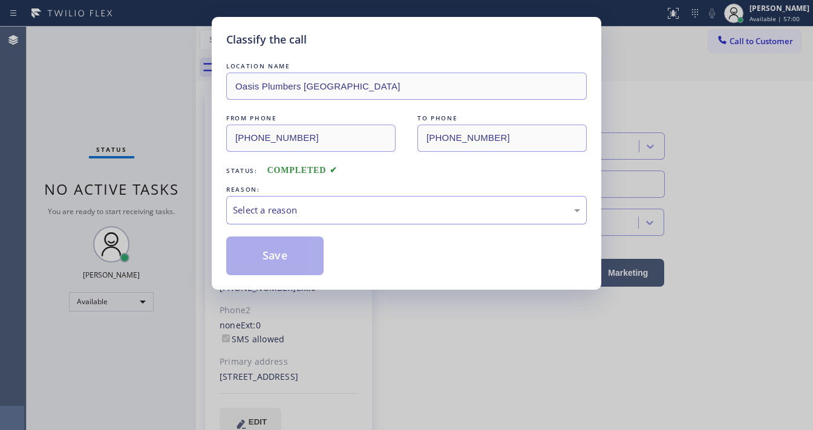
drag, startPoint x: 306, startPoint y: 208, endPoint x: 305, endPoint y: 219, distance: 10.9
click at [306, 209] on div "Select a reason" at bounding box center [406, 210] width 347 height 14
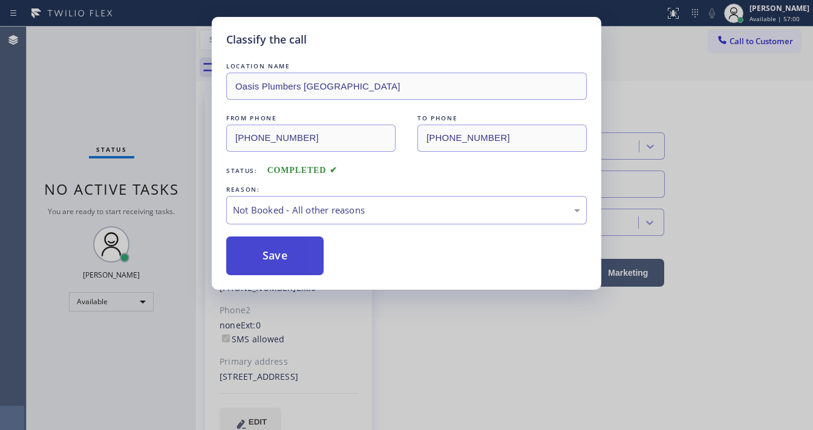
click at [288, 255] on button "Save" at bounding box center [274, 255] width 97 height 39
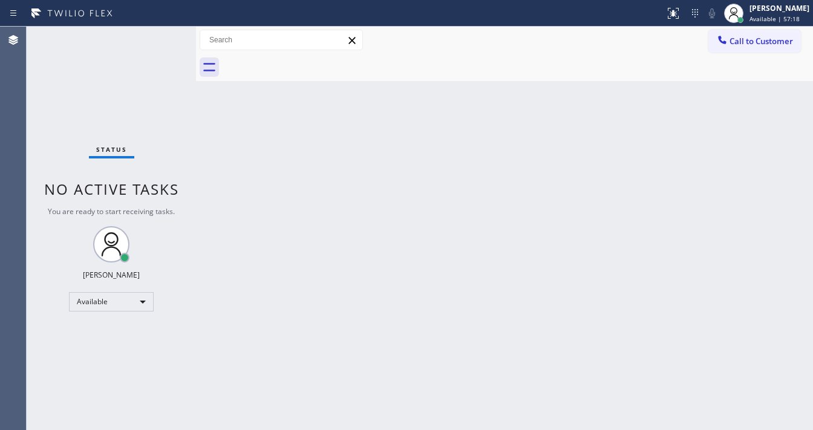
click at [148, 88] on div "Status No active tasks You are ready to start receiving tasks. [PERSON_NAME]" at bounding box center [111, 228] width 169 height 403
click at [155, 24] on div "Status report No issues detected If you experience an issue, please download th…" at bounding box center [406, 13] width 813 height 27
click at [143, 34] on div "Status No active tasks You are ready to start receiving tasks. [PERSON_NAME]" at bounding box center [111, 228] width 169 height 403
click at [157, 36] on div "Status No active tasks You are ready to start receiving tasks. [PERSON_NAME]" at bounding box center [111, 228] width 169 height 403
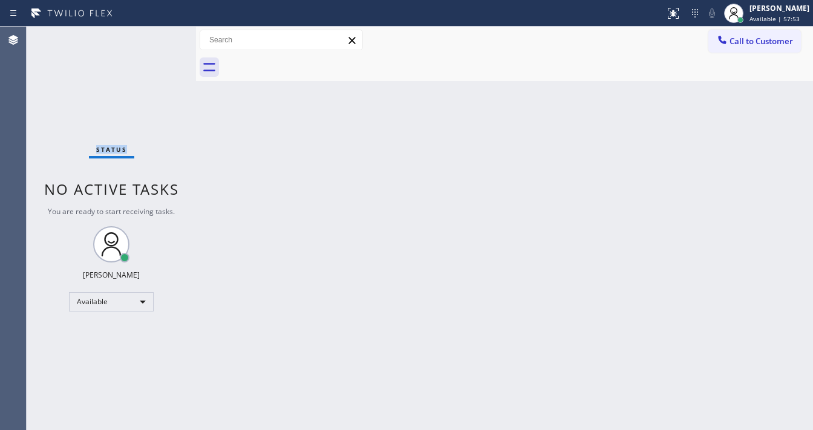
click at [157, 36] on div "Status No active tasks You are ready to start receiving tasks. [PERSON_NAME]" at bounding box center [111, 228] width 169 height 403
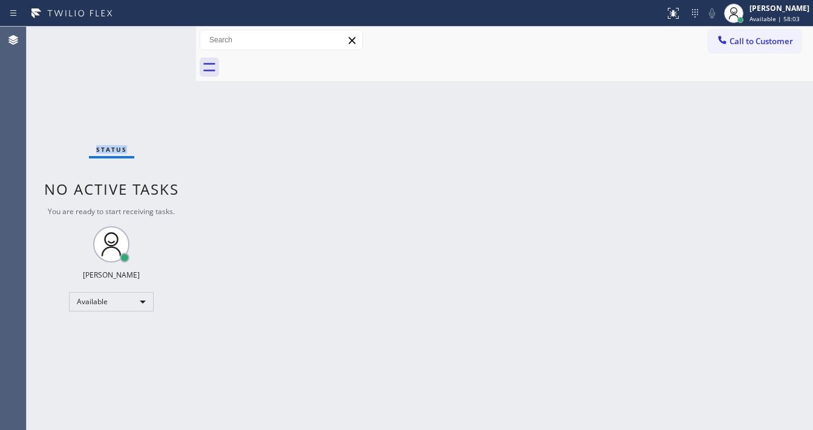
click at [157, 36] on div "Status No active tasks You are ready to start receiving tasks. [PERSON_NAME]" at bounding box center [111, 228] width 169 height 403
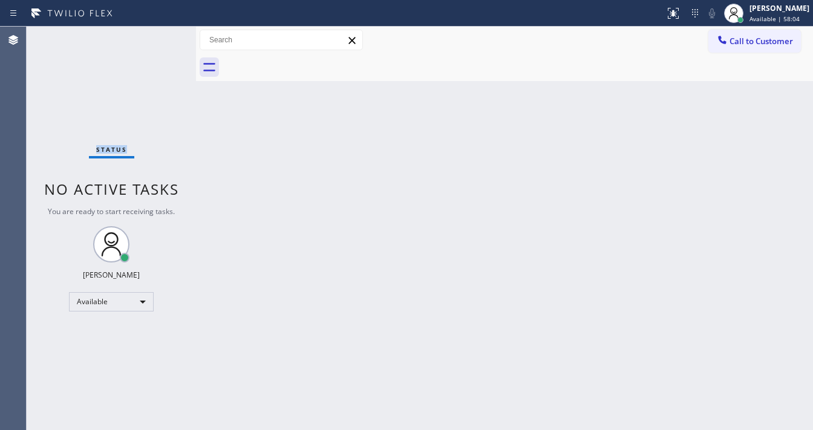
click at [157, 36] on div "Status No active tasks You are ready to start receiving tasks. [PERSON_NAME]" at bounding box center [111, 228] width 169 height 403
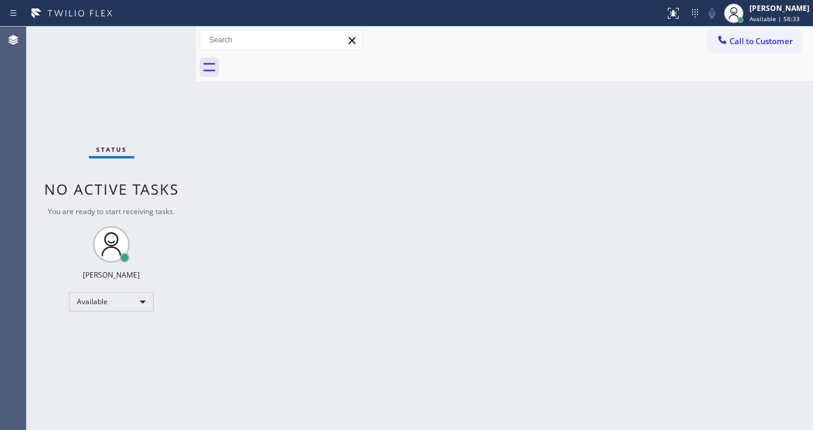
click at [157, 36] on div "Status No active tasks You are ready to start receiving tasks. [PERSON_NAME]" at bounding box center [111, 228] width 169 height 403
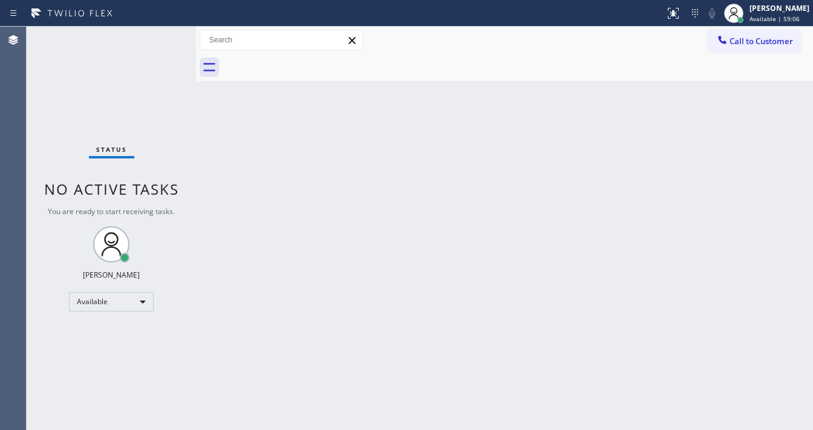
click at [157, 36] on div "Status No active tasks You are ready to start receiving tasks. [PERSON_NAME]" at bounding box center [111, 228] width 169 height 403
click at [157, 34] on div "Status No active tasks You are ready to start receiving tasks. [PERSON_NAME]" at bounding box center [111, 228] width 169 height 403
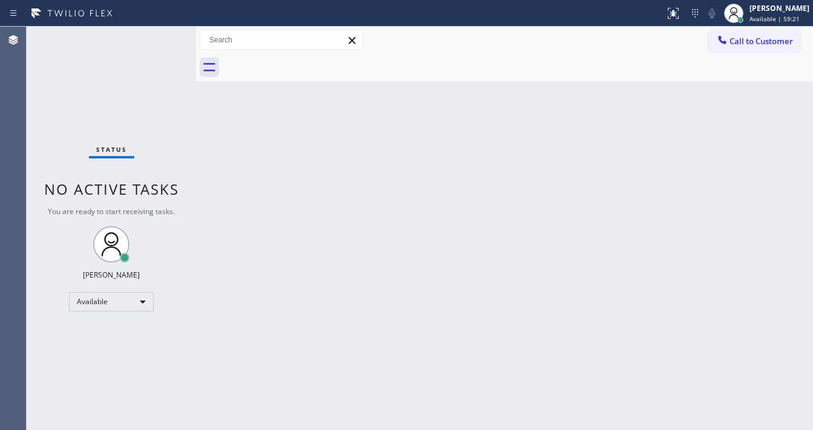
click at [157, 34] on div "Status No active tasks You are ready to start receiving tasks. [PERSON_NAME]" at bounding box center [111, 228] width 169 height 403
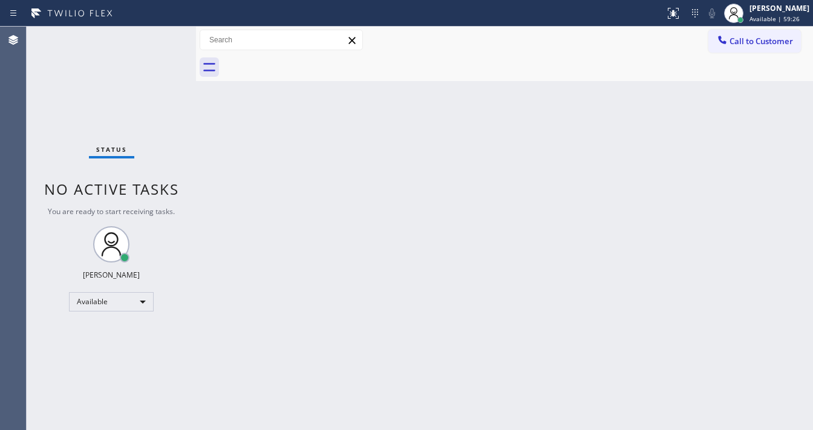
click at [157, 34] on div "Status No active tasks You are ready to start receiving tasks. [PERSON_NAME]" at bounding box center [111, 228] width 169 height 403
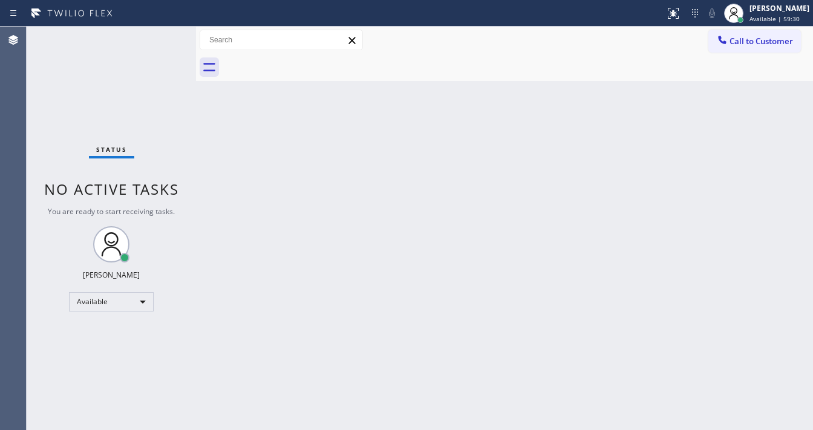
click at [157, 34] on div "Status No active tasks You are ready to start receiving tasks. [PERSON_NAME]" at bounding box center [111, 228] width 169 height 403
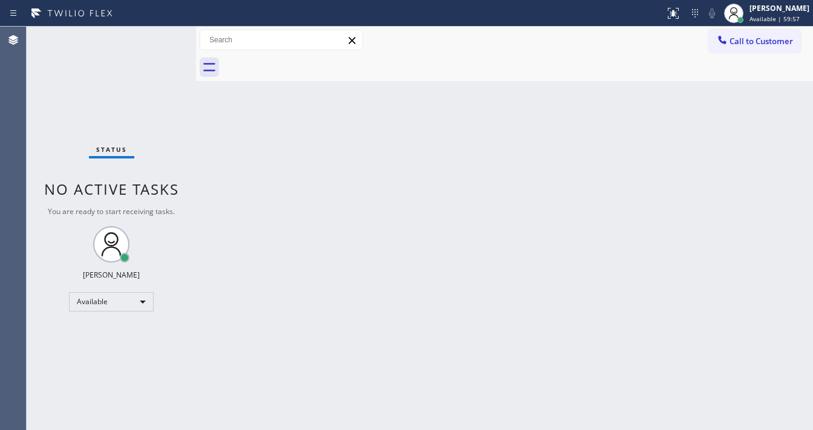
click at [157, 34] on div "Status No active tasks You are ready to start receiving tasks. [PERSON_NAME]" at bounding box center [111, 228] width 169 height 403
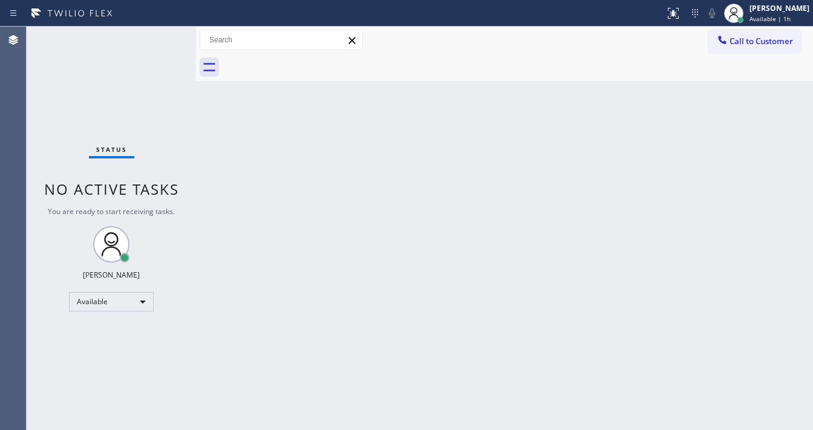
click at [157, 34] on div "Status No active tasks You are ready to start receiving tasks. [PERSON_NAME]" at bounding box center [111, 228] width 169 height 403
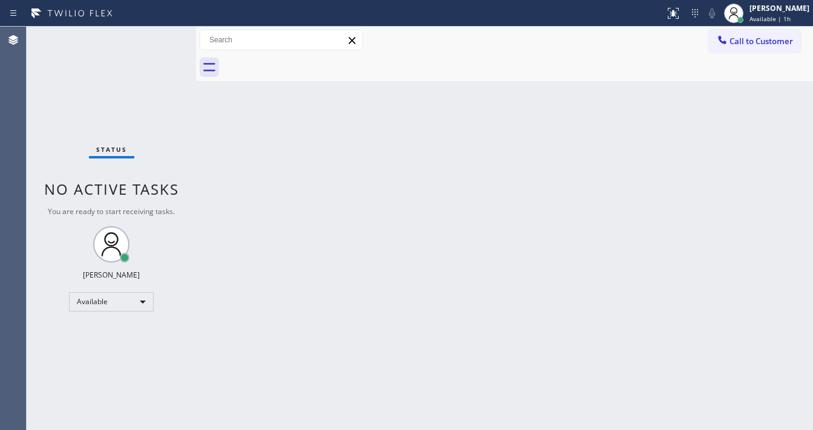
click at [157, 34] on div "Status No active tasks You are ready to start receiving tasks. [PERSON_NAME]" at bounding box center [111, 228] width 169 height 403
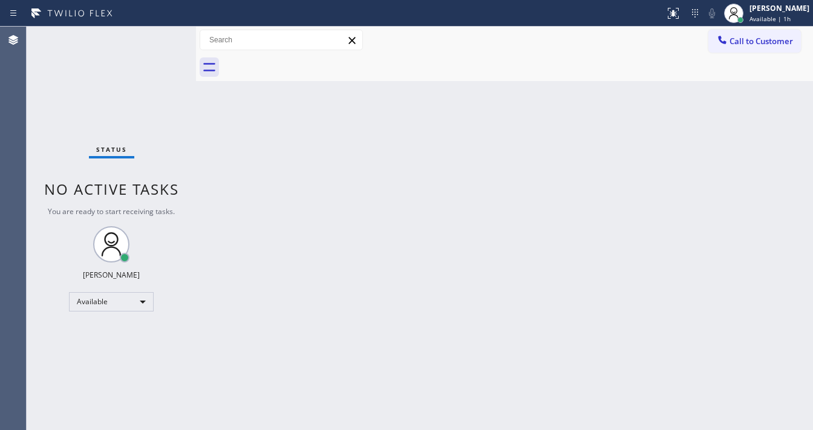
click at [157, 34] on div "Status No active tasks You are ready to start receiving tasks. [PERSON_NAME]" at bounding box center [111, 228] width 169 height 403
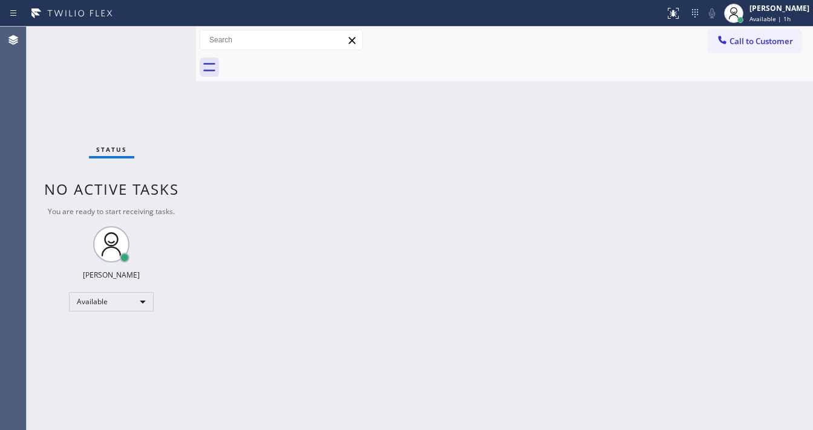
click at [157, 34] on div "Status No active tasks You are ready to start receiving tasks. [PERSON_NAME]" at bounding box center [111, 228] width 169 height 403
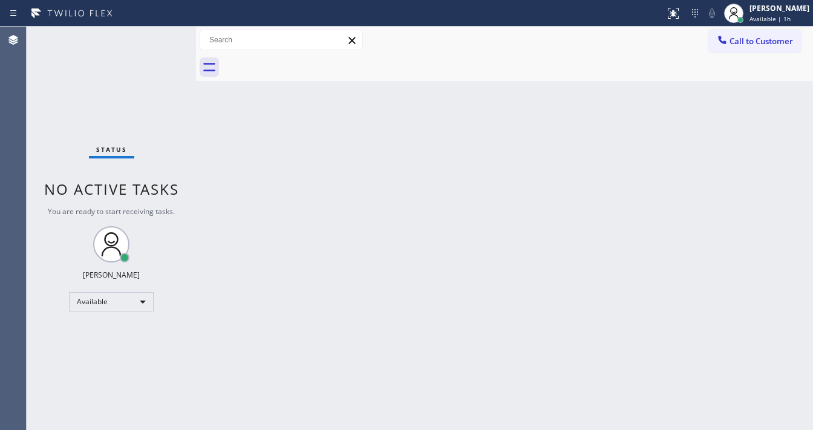
click at [157, 34] on div "Status No active tasks You are ready to start receiving tasks. [PERSON_NAME]" at bounding box center [111, 228] width 169 height 403
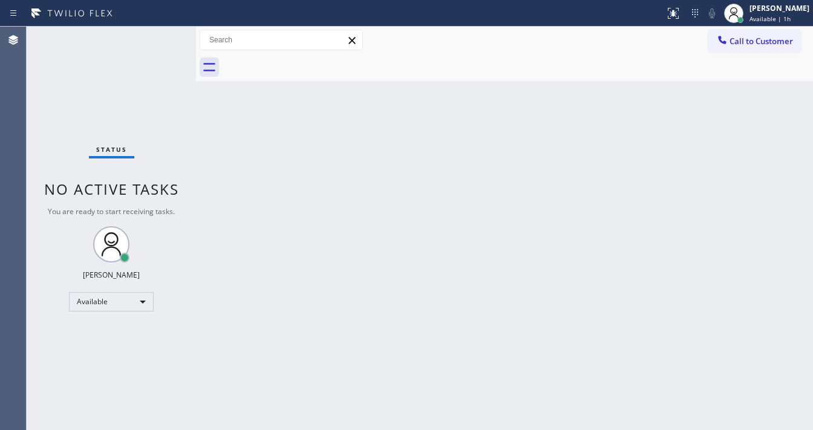
click at [157, 34] on div "Status No active tasks You are ready to start receiving tasks. [PERSON_NAME]" at bounding box center [111, 228] width 169 height 403
click at [155, 34] on div "Status No active tasks You are ready to start receiving tasks. [PERSON_NAME]" at bounding box center [111, 228] width 169 height 403
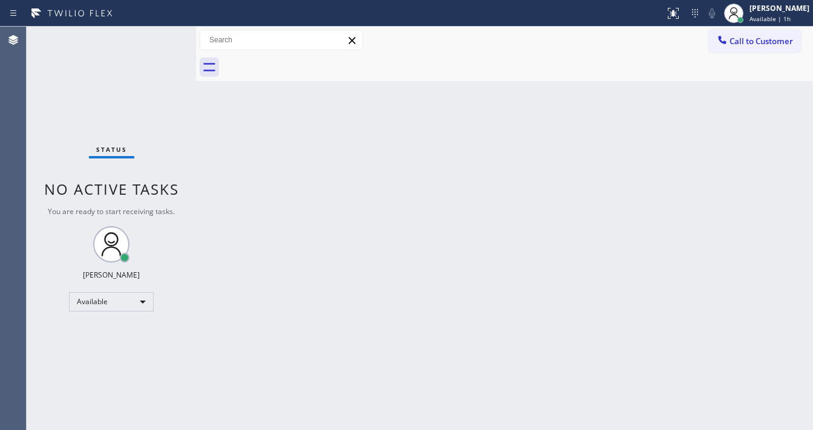
click at [155, 34] on div "Status No active tasks You are ready to start receiving tasks. [PERSON_NAME]" at bounding box center [111, 228] width 169 height 403
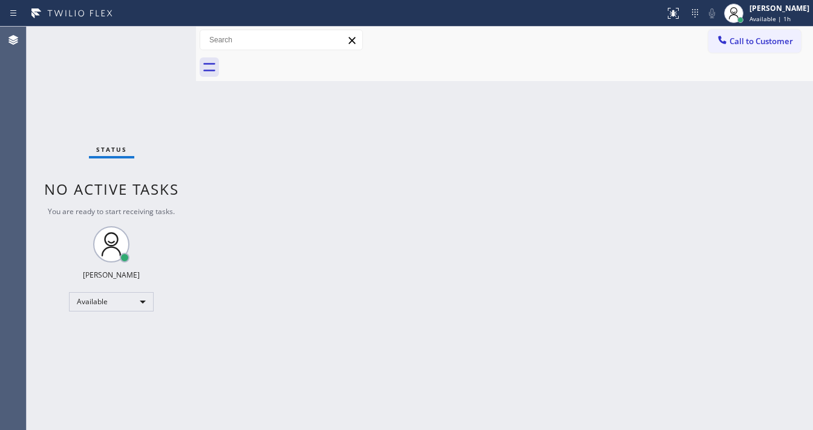
click at [155, 34] on div "Status No active tasks You are ready to start receiving tasks. [PERSON_NAME]" at bounding box center [111, 228] width 169 height 403
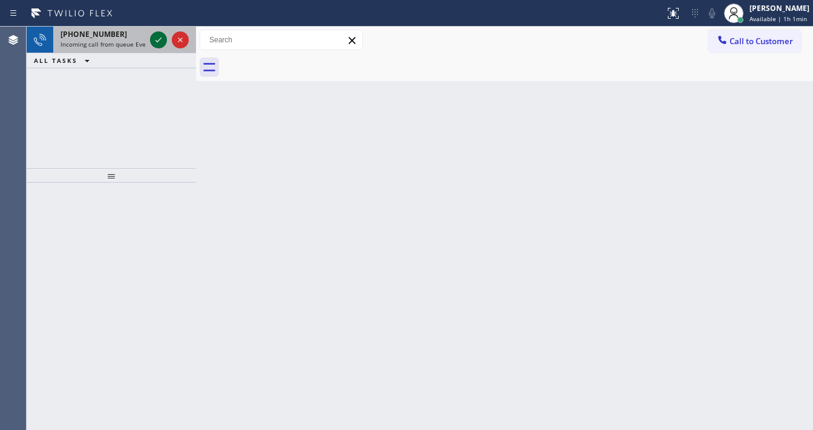
click at [155, 34] on icon at bounding box center [158, 40] width 15 height 15
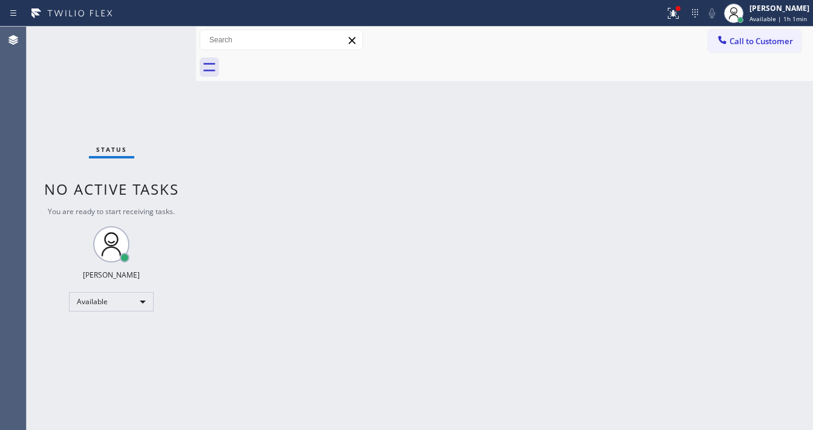
click at [155, 34] on div "Status No active tasks You are ready to start receiving tasks. [PERSON_NAME]" at bounding box center [111, 228] width 169 height 403
click at [672, 12] on icon at bounding box center [673, 13] width 15 height 15
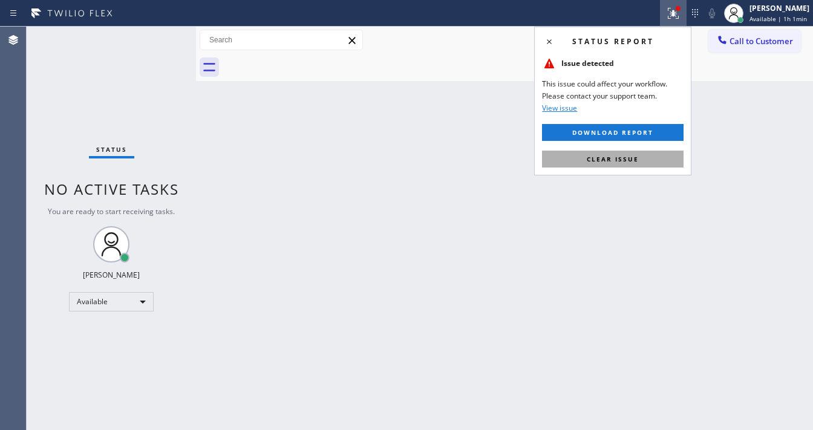
click at [620, 160] on span "Clear issue" at bounding box center [613, 159] width 52 height 8
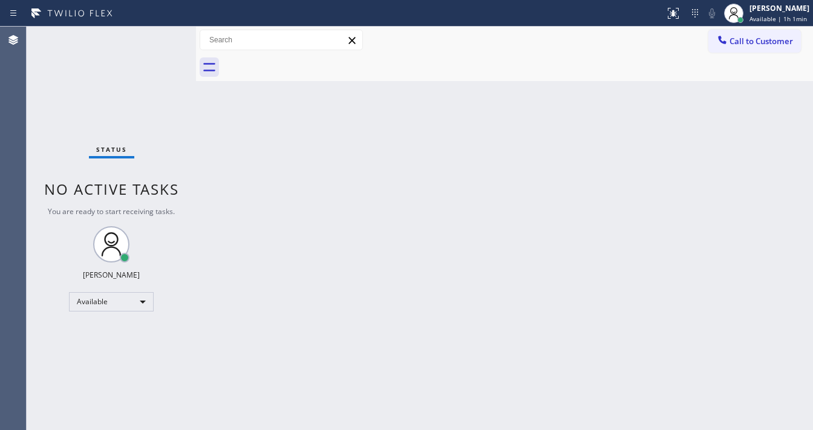
click at [156, 35] on div "Status No active tasks You are ready to start receiving tasks. [PERSON_NAME]" at bounding box center [111, 228] width 169 height 403
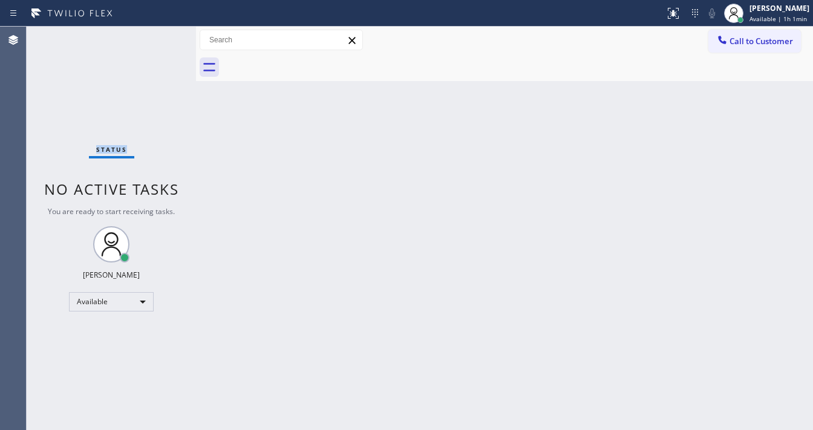
click at [156, 35] on div "Status No active tasks You are ready to start receiving tasks. [PERSON_NAME]" at bounding box center [111, 228] width 169 height 403
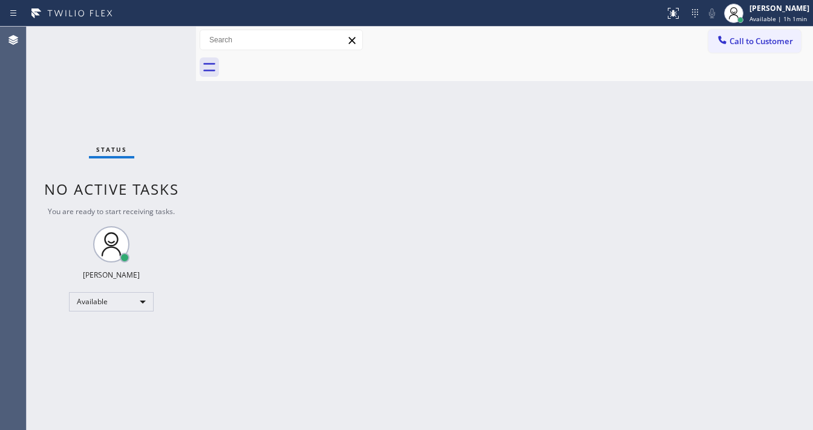
click at [156, 35] on div "Status No active tasks You are ready to start receiving tasks. [PERSON_NAME]" at bounding box center [111, 228] width 169 height 403
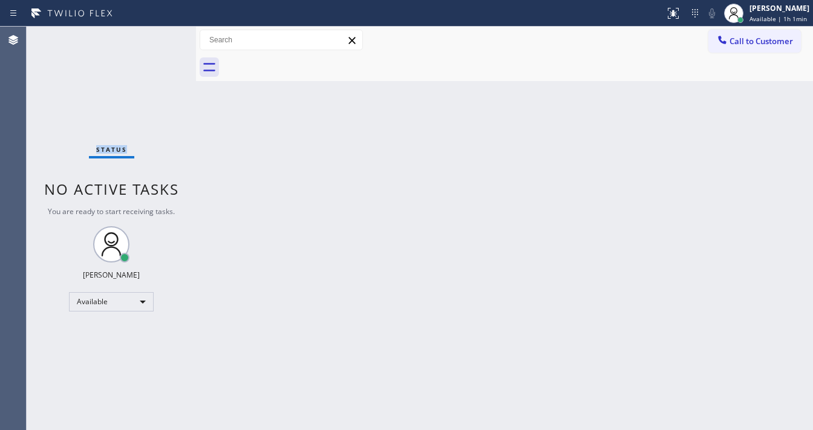
click at [156, 35] on div "Status No active tasks You are ready to start receiving tasks. [PERSON_NAME]" at bounding box center [111, 228] width 169 height 403
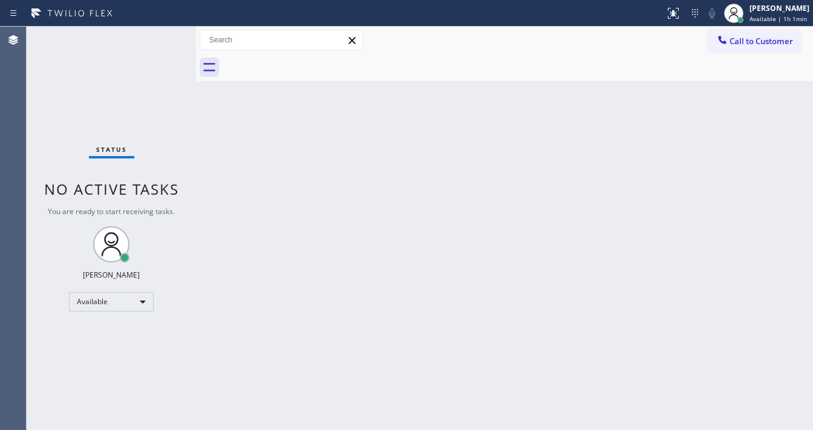
click at [156, 35] on div "Status No active tasks You are ready to start receiving tasks. [PERSON_NAME]" at bounding box center [111, 228] width 169 height 403
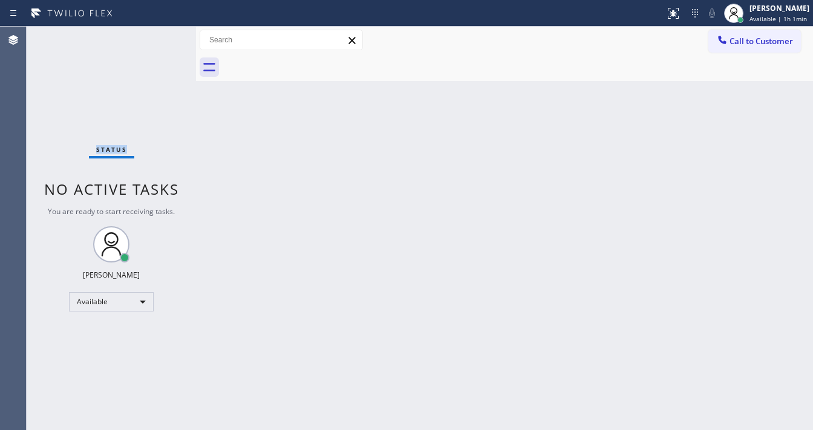
click at [156, 35] on div "Status No active tasks You are ready to start receiving tasks. [PERSON_NAME]" at bounding box center [111, 228] width 169 height 403
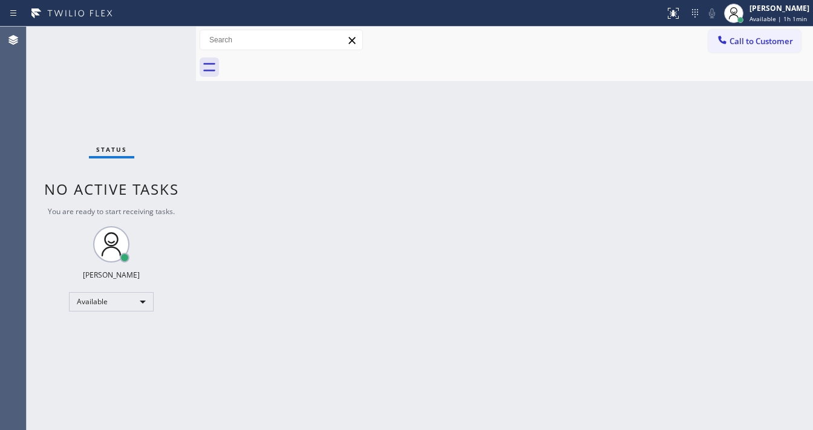
click at [156, 35] on div "Status No active tasks You are ready to start receiving tasks. [PERSON_NAME]" at bounding box center [111, 228] width 169 height 403
click at [166, 38] on div "Status No active tasks You are ready to start receiving tasks. [PERSON_NAME]" at bounding box center [111, 228] width 169 height 403
click at [165, 38] on div "Status No active tasks You are ready to start receiving tasks. [PERSON_NAME]" at bounding box center [111, 228] width 169 height 403
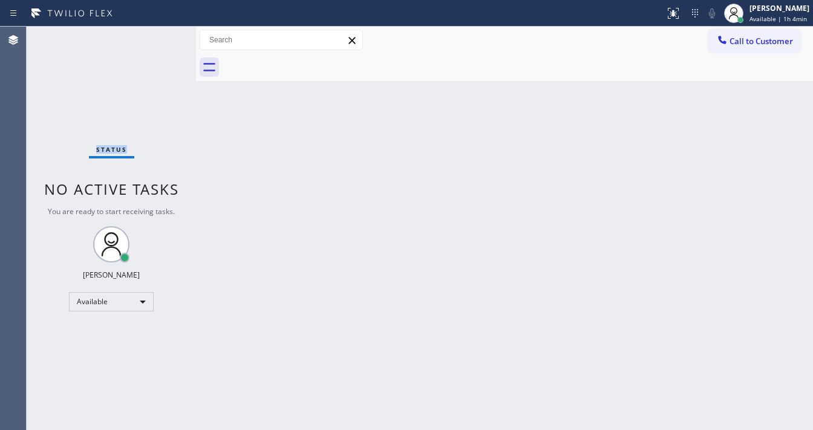
click at [165, 38] on div "Status No active tasks You are ready to start receiving tasks. [PERSON_NAME]" at bounding box center [111, 228] width 169 height 403
click at [160, 31] on div "Status No active tasks You are ready to start receiving tasks. [PERSON_NAME]" at bounding box center [111, 228] width 169 height 403
click at [157, 31] on div "Status No active tasks You are ready to start receiving tasks. [PERSON_NAME]" at bounding box center [111, 228] width 169 height 403
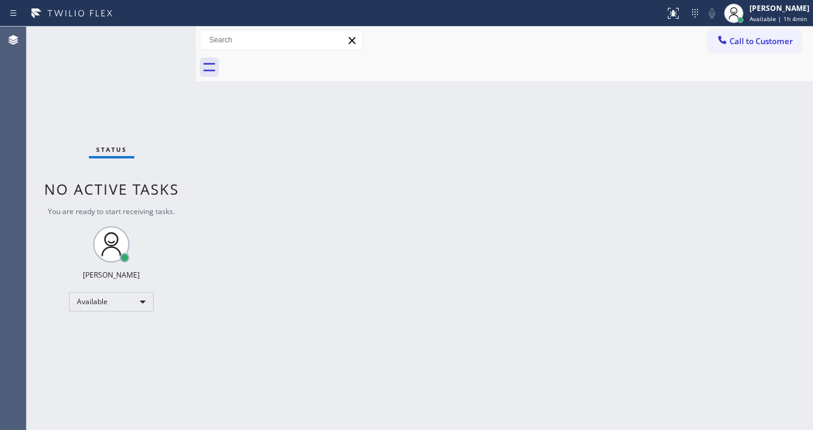
click at [157, 31] on div "Status No active tasks You are ready to start receiving tasks. [PERSON_NAME]" at bounding box center [111, 228] width 169 height 403
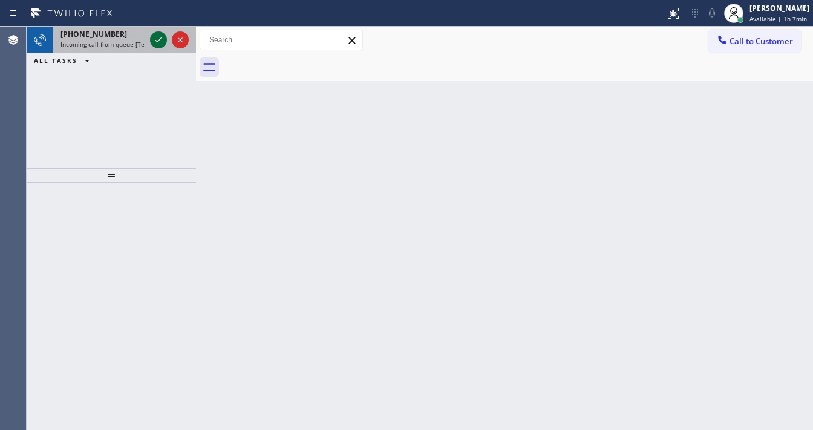
click at [158, 45] on icon at bounding box center [158, 40] width 15 height 15
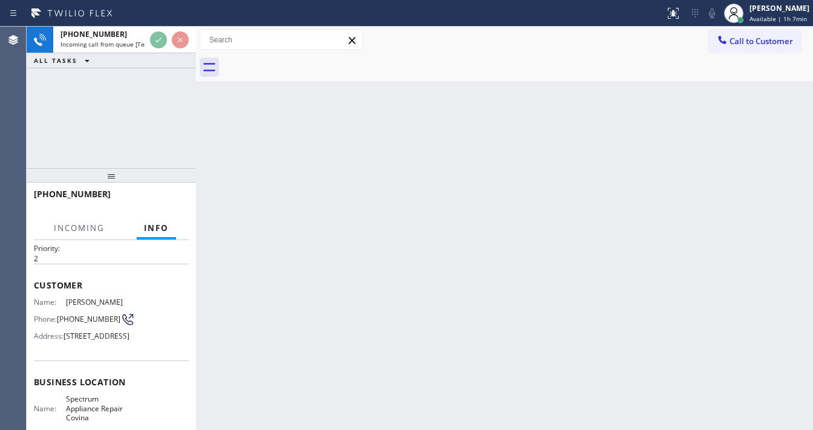
scroll to position [48, 0]
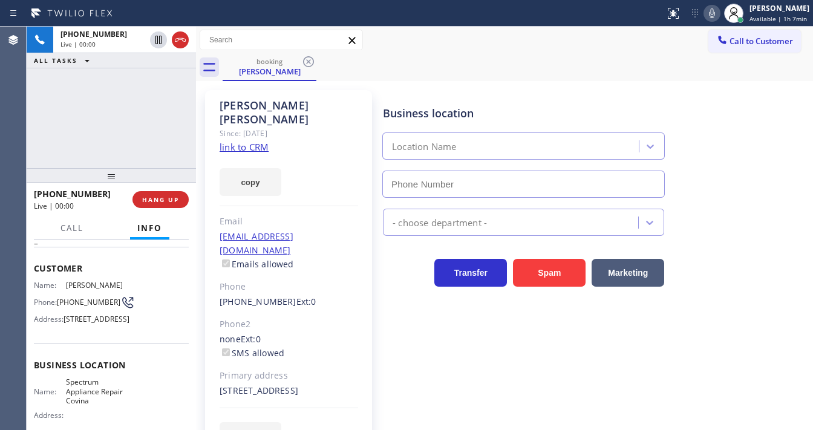
type input "[PHONE_NUMBER]"
click at [259, 141] on link "link to CRM" at bounding box center [243, 147] width 49 height 12
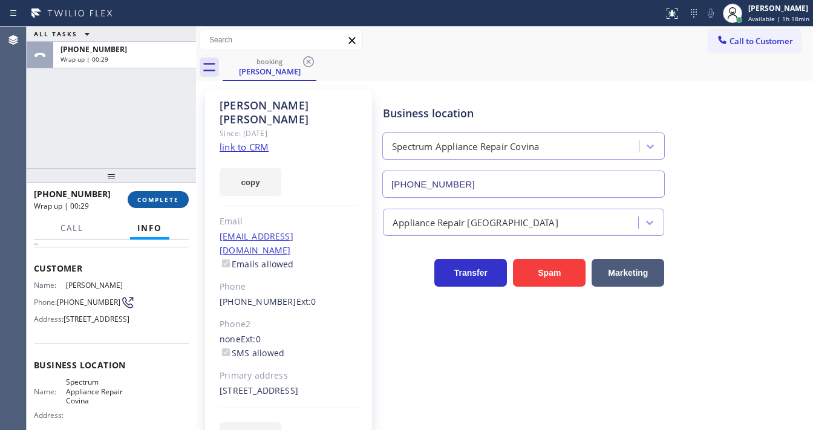
click at [179, 198] on button "COMPLETE" at bounding box center [158, 199] width 61 height 17
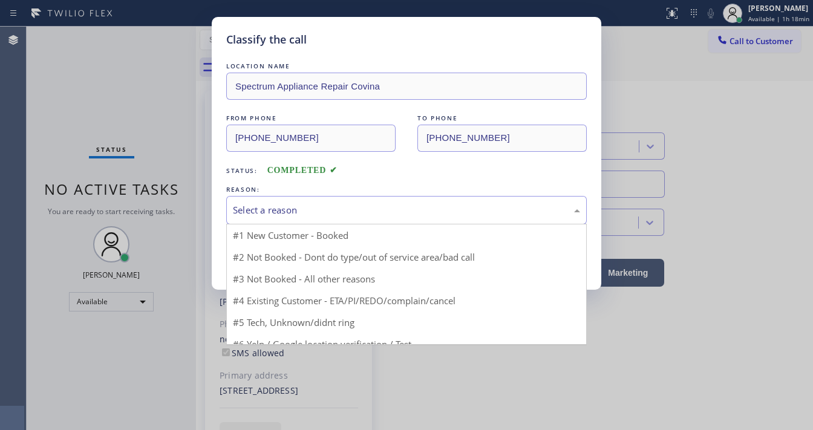
drag, startPoint x: 287, startPoint y: 201, endPoint x: 292, endPoint y: 207, distance: 8.2
click at [290, 204] on div "Select a reason" at bounding box center [406, 210] width 360 height 28
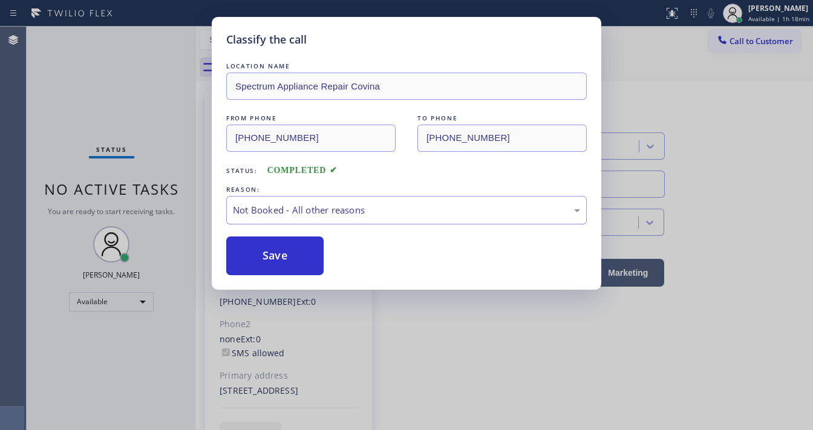
click at [291, 249] on button "Save" at bounding box center [274, 255] width 97 height 39
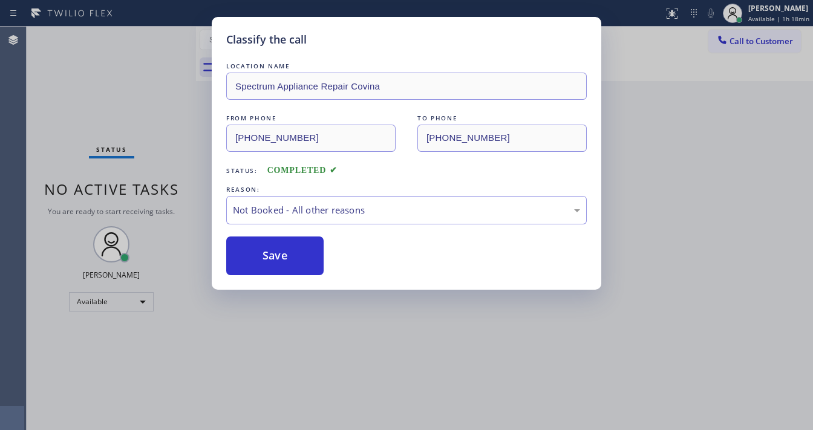
drag, startPoint x: 115, startPoint y: 145, endPoint x: 121, endPoint y: 122, distance: 23.8
click at [114, 145] on div "Classify the call LOCATION NAME Spectrum Appliance Repair Covina FROM PHONE [PH…" at bounding box center [406, 215] width 813 height 430
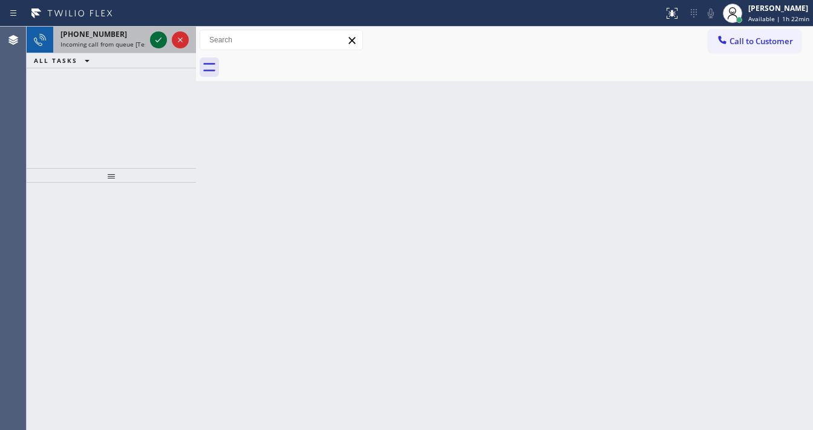
click at [155, 33] on div at bounding box center [170, 40] width 44 height 27
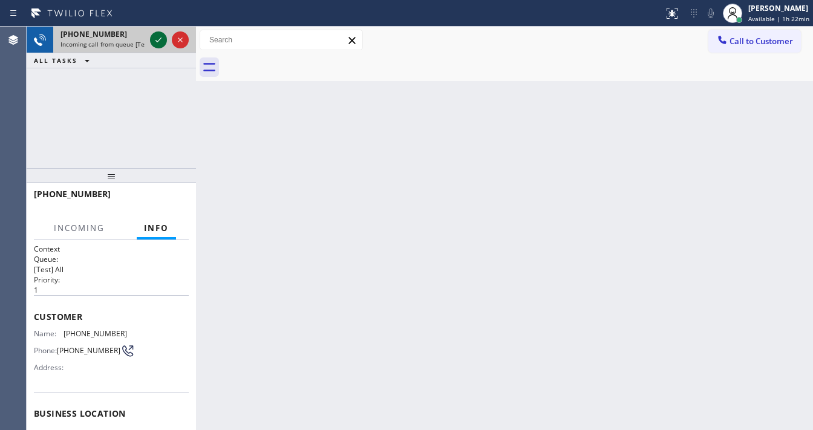
click at [157, 41] on icon at bounding box center [158, 39] width 6 height 5
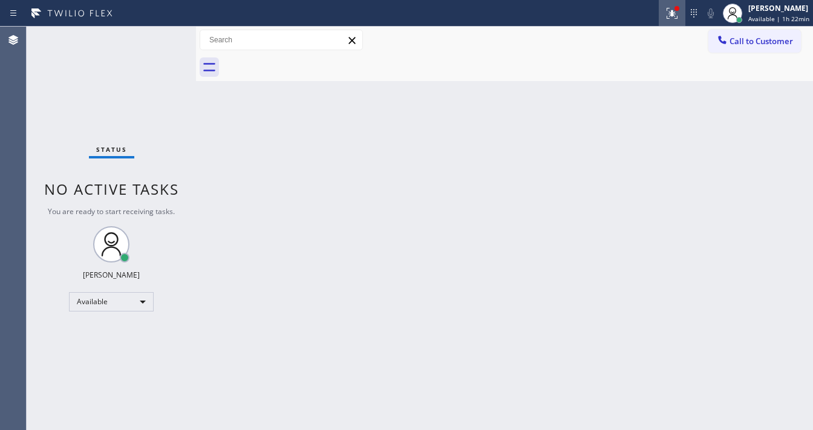
drag, startPoint x: 663, startPoint y: 18, endPoint x: 653, endPoint y: 120, distance: 102.6
click at [663, 18] on div at bounding box center [671, 13] width 27 height 15
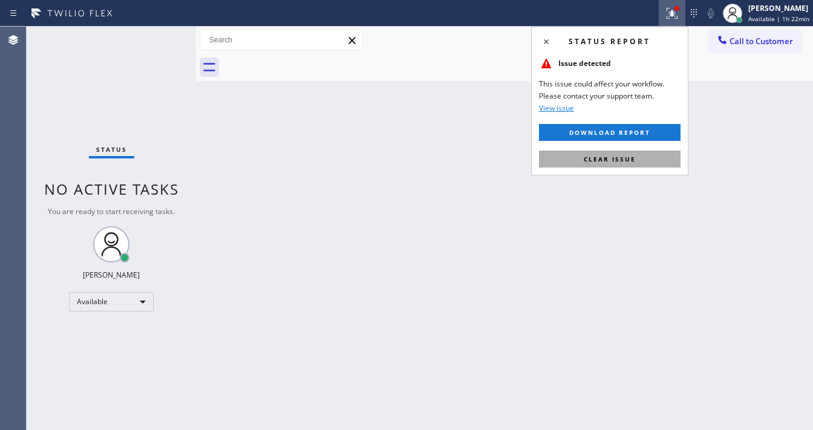
click at [639, 164] on button "Clear issue" at bounding box center [609, 159] width 141 height 17
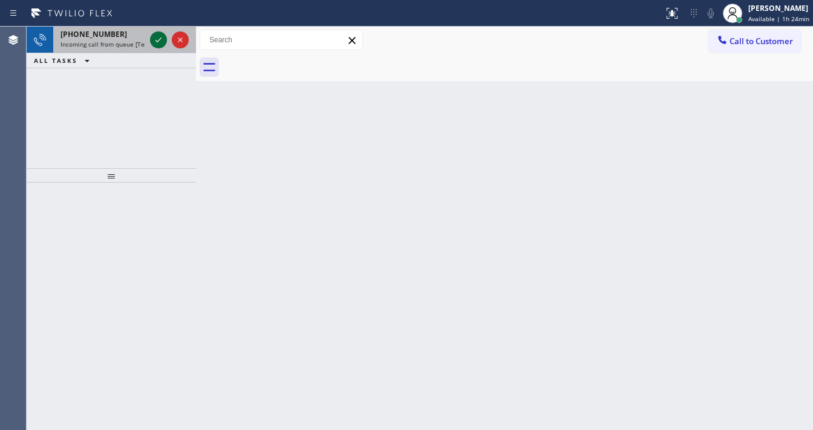
click at [160, 41] on icon at bounding box center [158, 40] width 15 height 15
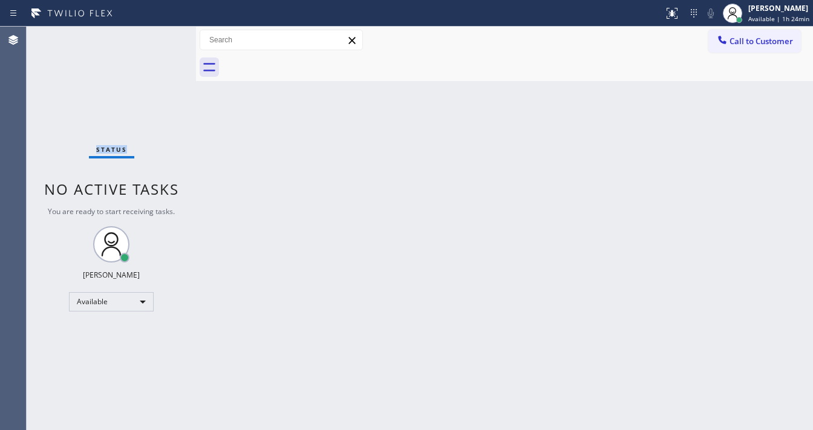
click at [160, 41] on div "Status No active tasks You are ready to start receiving tasks. [PERSON_NAME]" at bounding box center [111, 228] width 169 height 403
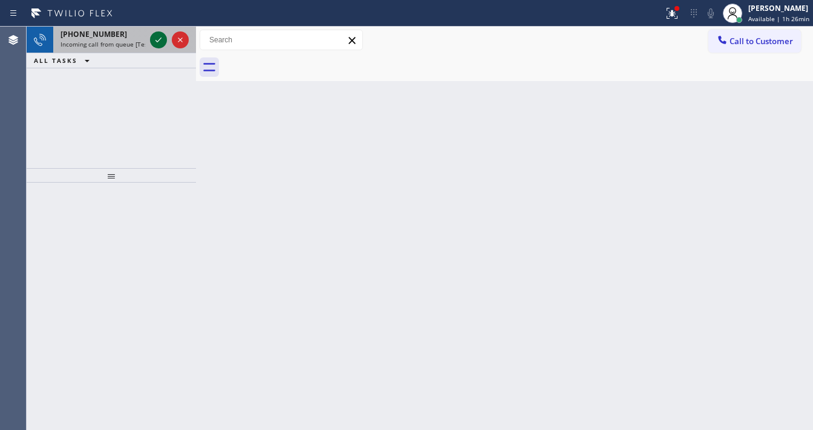
click at [157, 44] on icon at bounding box center [158, 40] width 15 height 15
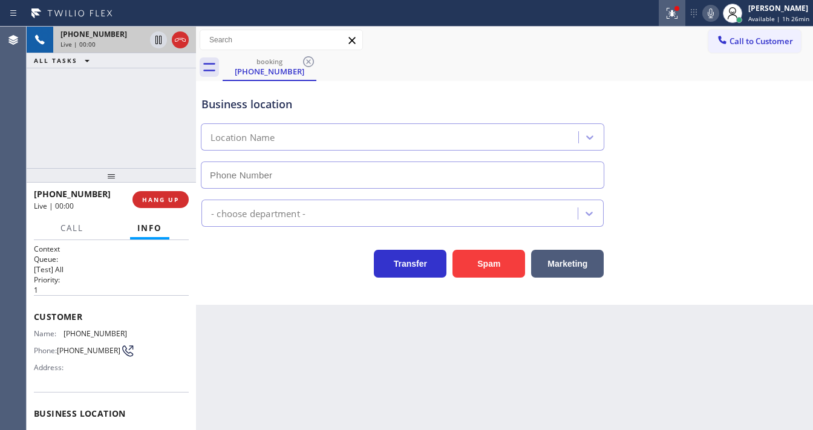
click at [684, 12] on div at bounding box center [671, 13] width 27 height 15
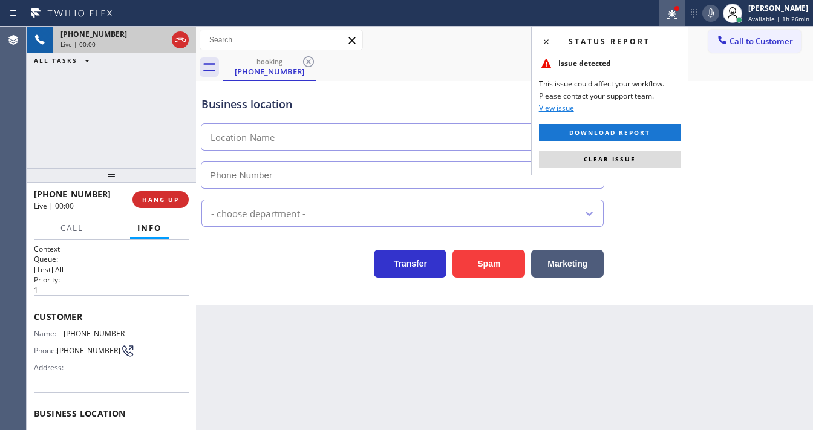
type input "[PHONE_NUMBER]"
click at [632, 159] on span "Clear issue" at bounding box center [609, 159] width 52 height 8
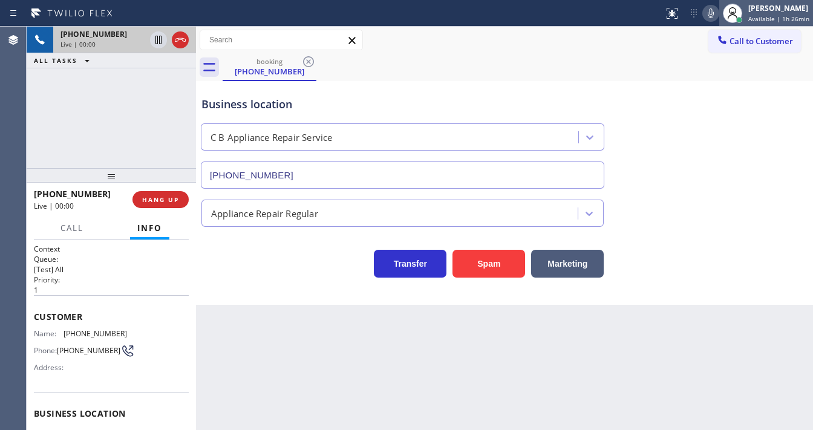
click at [722, 8] on div at bounding box center [732, 13] width 27 height 27
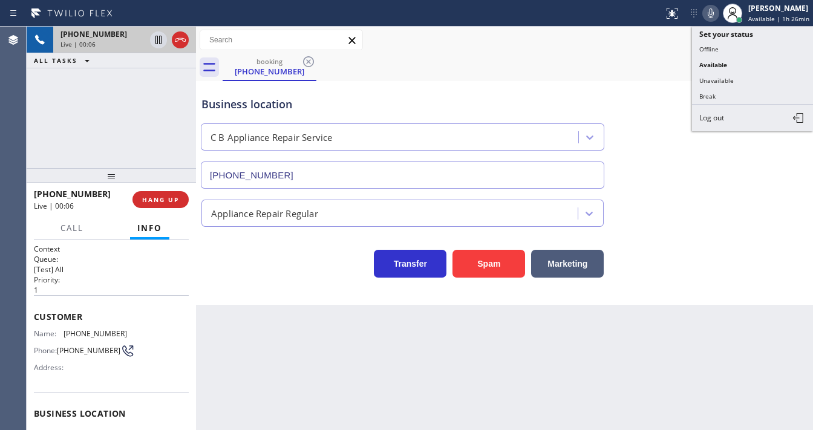
click at [705, 14] on div at bounding box center [710, 13] width 17 height 15
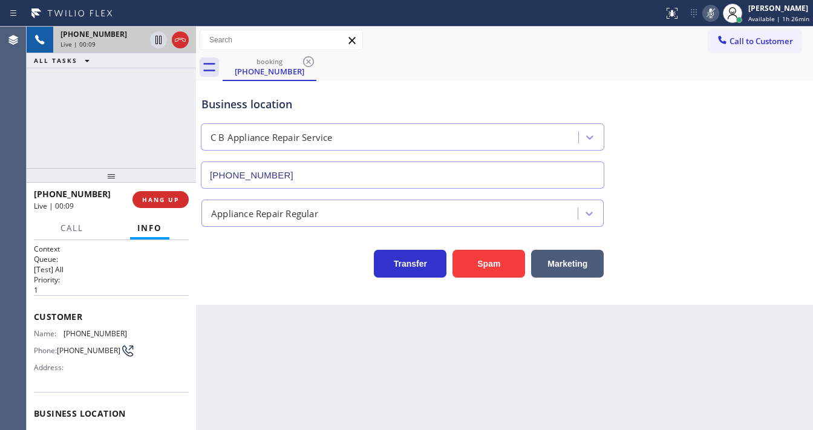
click at [705, 14] on div at bounding box center [710, 13] width 17 height 15
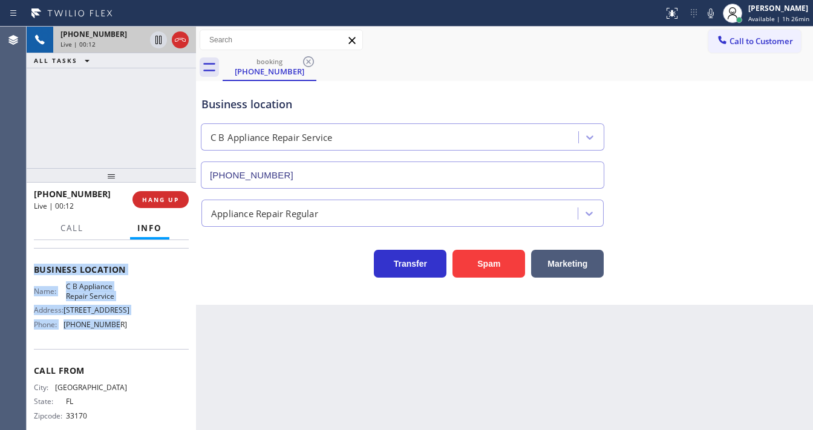
scroll to position [145, 0]
drag, startPoint x: 34, startPoint y: 310, endPoint x: 137, endPoint y: 333, distance: 105.9
click at [137, 333] on div "Context Queue: [Test] All Priority: 1 Customer Name: [PHONE_NUMBER] Phone: [PHO…" at bounding box center [111, 335] width 169 height 190
copy div "Customer Name: [PHONE_NUMBER] Phone: [PHONE_NUMBER] Address: Business location …"
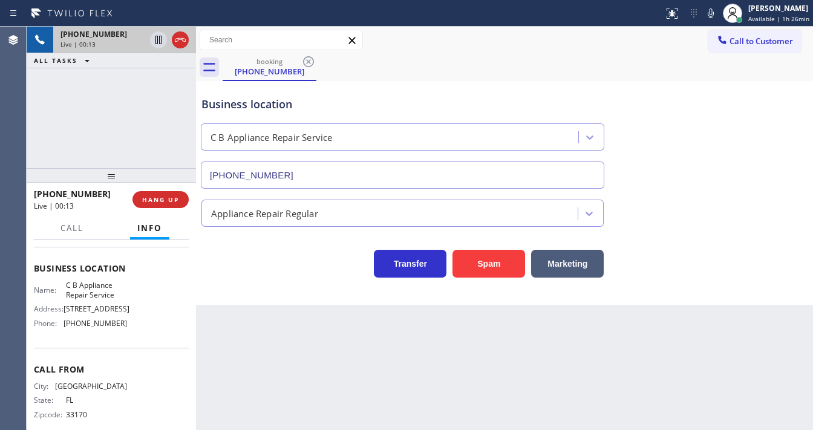
click at [126, 123] on div "[PHONE_NUMBER] Live | 00:13 ALL TASKS ALL TASKS ACTIVE TASKS TASKS IN WRAP UP" at bounding box center [111, 97] width 169 height 141
click at [77, 116] on div "[PHONE_NUMBER] Live | 00:15 ALL TASKS ALL TASKS ACTIVE TASKS TASKS IN WRAP UP" at bounding box center [111, 97] width 169 height 141
click at [39, 120] on div "[PHONE_NUMBER] Live | 01:23 ALL TASKS ALL TASKS ACTIVE TASKS TASKS IN WRAP UP" at bounding box center [111, 97] width 169 height 141
click at [710, 20] on button at bounding box center [710, 13] width 17 height 17
click at [716, 17] on icon at bounding box center [710, 13] width 15 height 15
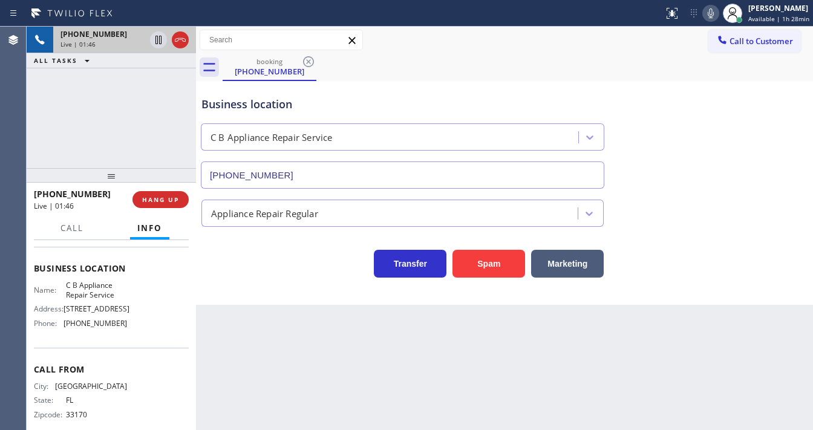
click at [17, 141] on div "Agent Desktop" at bounding box center [13, 228] width 26 height 403
click at [43, 115] on div "[PHONE_NUMBER] Live | 01:58 ALL TASKS ALL TASKS ACTIVE TASKS TASKS IN WRAP UP" at bounding box center [111, 97] width 169 height 141
click at [34, 147] on div "[PHONE_NUMBER] Live | 02:06 ALL TASKS ALL TASKS ACTIVE TASKS TASKS IN WRAP UP" at bounding box center [111, 97] width 169 height 141
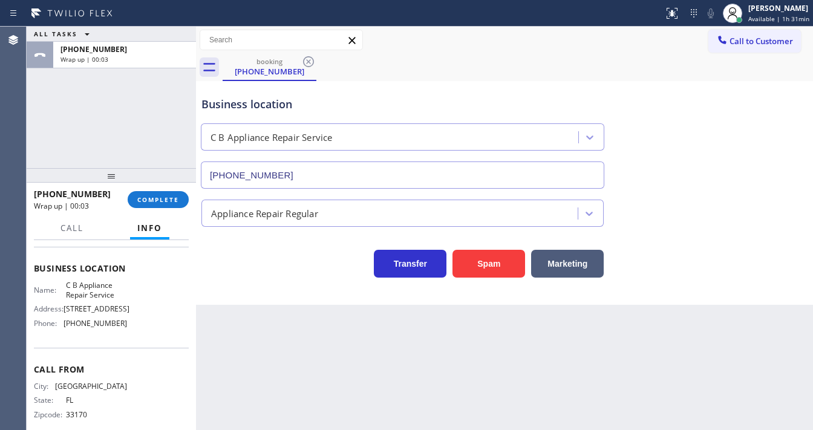
click at [124, 110] on div "ALL TASKS ALL TASKS ACTIVE TASKS TASKS IN WRAP UP [PHONE_NUMBER] Wrap up | 00:03" at bounding box center [111, 97] width 169 height 141
click at [759, 48] on button "Call to Customer" at bounding box center [754, 41] width 93 height 23
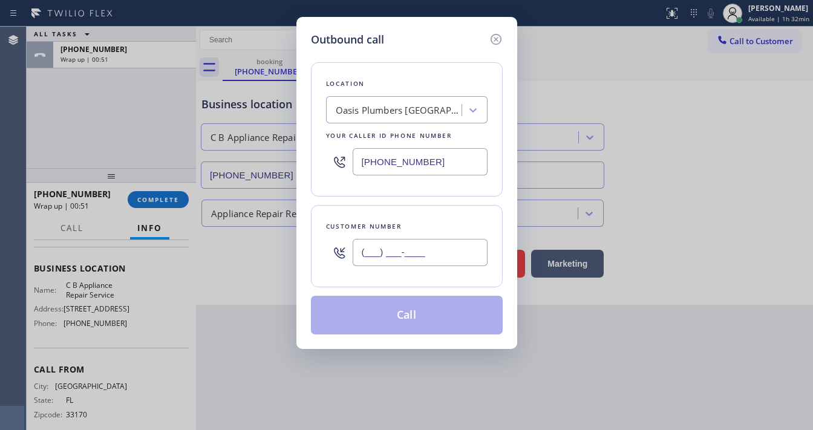
click at [392, 251] on input "(___) ___-____" at bounding box center [420, 252] width 135 height 27
paste input "305) 301-6598"
type input "[PHONE_NUMBER]"
click at [425, 197] on div "Location [GEOGRAPHIC_DATA] Your caller id phone number [PHONE_NUMBER] Customer …" at bounding box center [407, 191] width 192 height 287
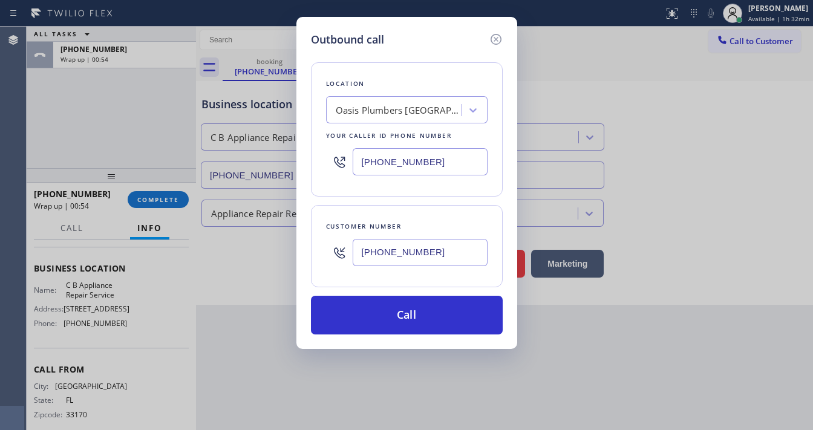
click at [405, 158] on input "[PHONE_NUMBER]" at bounding box center [420, 161] width 135 height 27
paste input "786) 460-2723"
type input "[PHONE_NUMBER]"
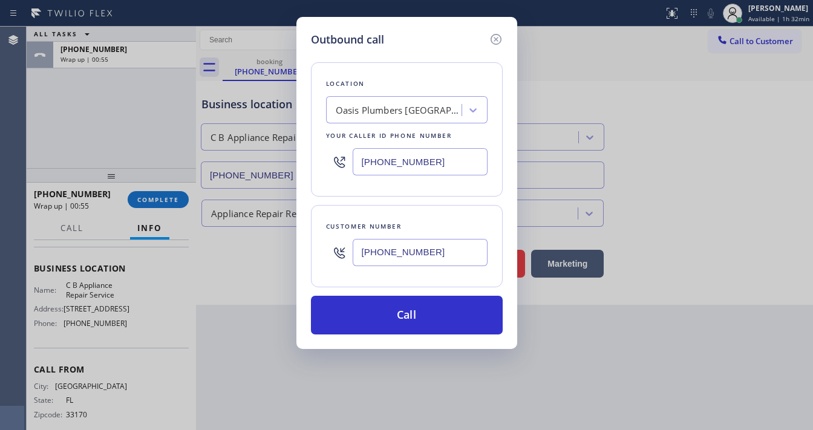
click at [392, 208] on div "Customer number [PHONE_NUMBER]" at bounding box center [407, 246] width 192 height 82
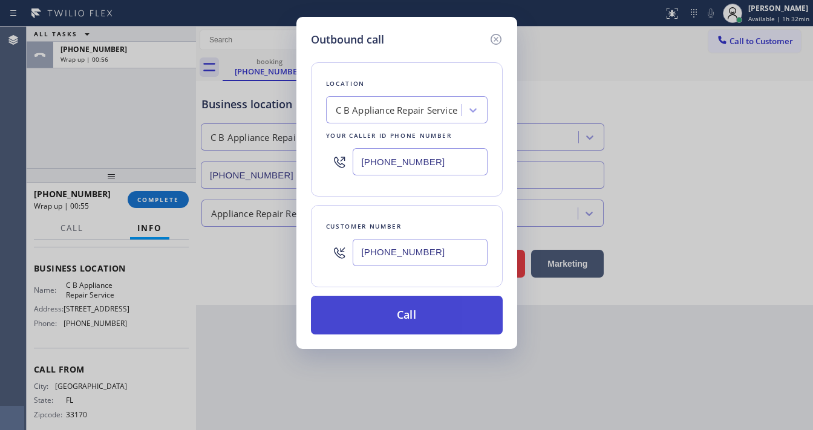
click at [406, 311] on button "Call" at bounding box center [407, 315] width 192 height 39
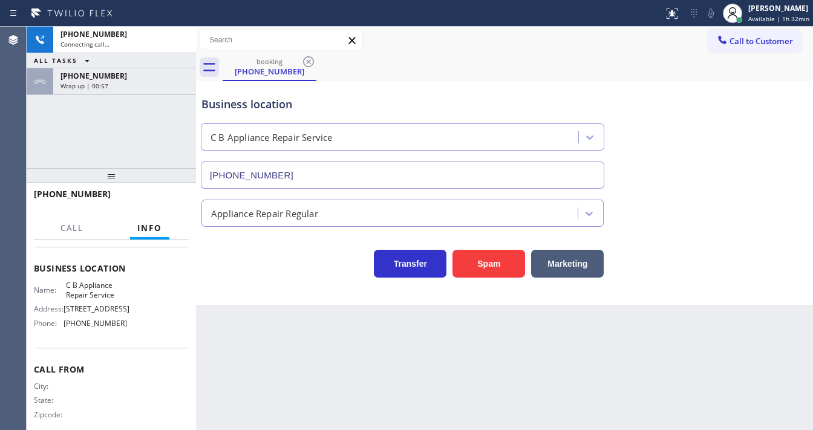
click at [133, 151] on div "[PHONE_NUMBER] Connecting call… ALL TASKS ALL TASKS ACTIVE TASKS TASKS IN WRAP …" at bounding box center [111, 97] width 169 height 141
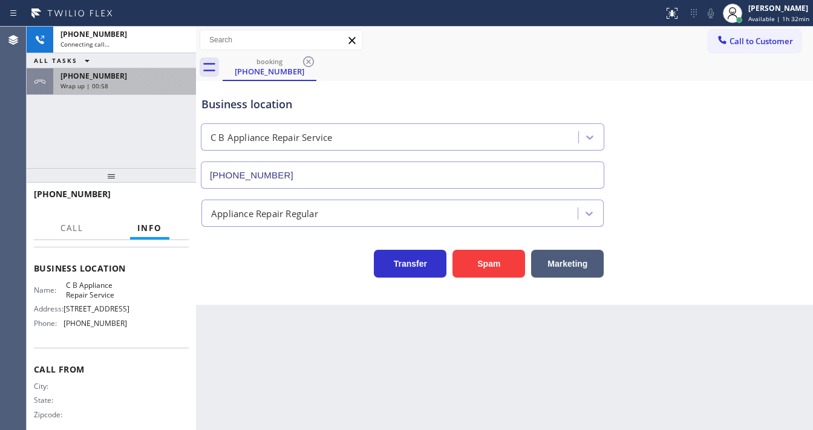
click at [139, 89] on div "Wrap up | 00:58" at bounding box center [124, 86] width 128 height 8
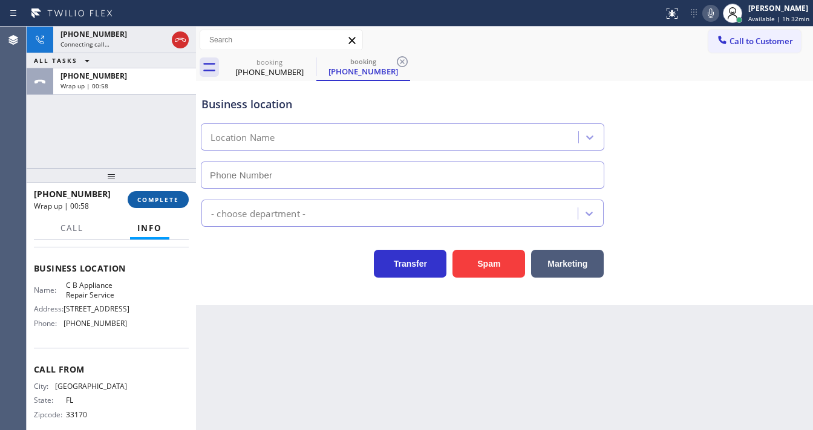
click at [168, 207] on button "COMPLETE" at bounding box center [158, 199] width 61 height 17
type input "[PHONE_NUMBER]"
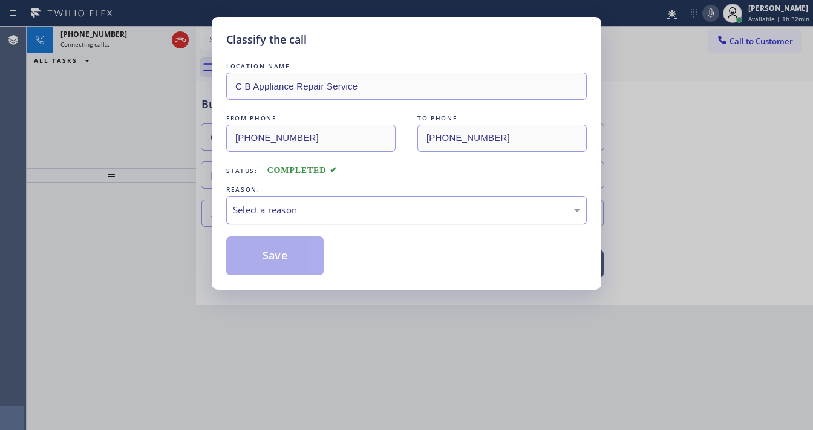
click at [291, 203] on div "Select a reason" at bounding box center [406, 210] width 347 height 14
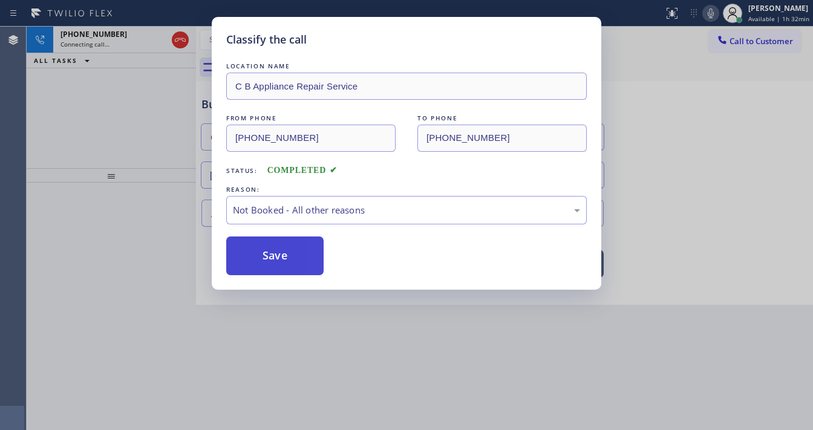
click at [277, 254] on button "Save" at bounding box center [274, 255] width 97 height 39
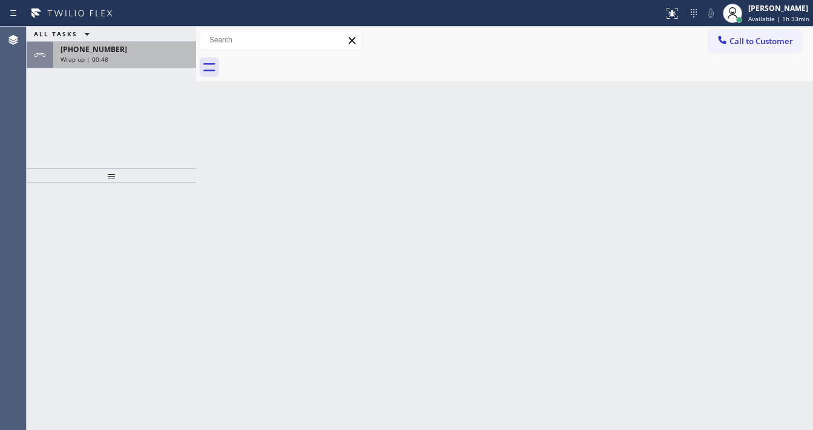
click at [159, 57] on div "Wrap up | 00:48" at bounding box center [124, 59] width 128 height 8
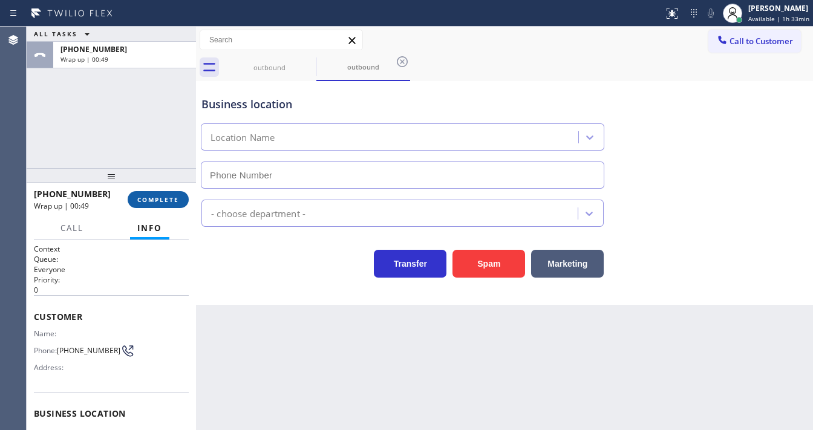
click at [167, 193] on button "COMPLETE" at bounding box center [158, 199] width 61 height 17
type input "[PHONE_NUMBER]"
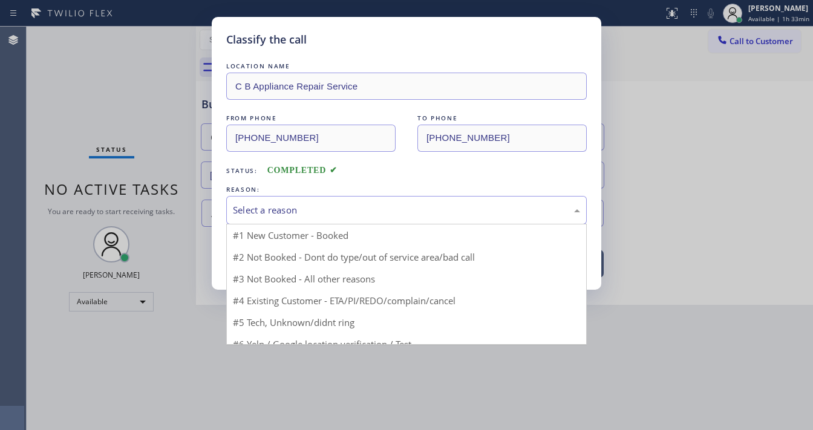
drag, startPoint x: 294, startPoint y: 206, endPoint x: 298, endPoint y: 213, distance: 8.1
click at [296, 209] on div "Select a reason" at bounding box center [406, 210] width 347 height 14
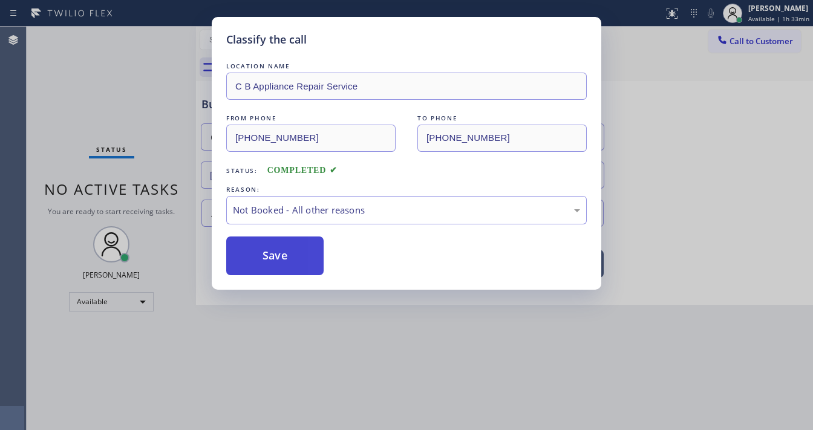
click at [287, 248] on button "Save" at bounding box center [274, 255] width 97 height 39
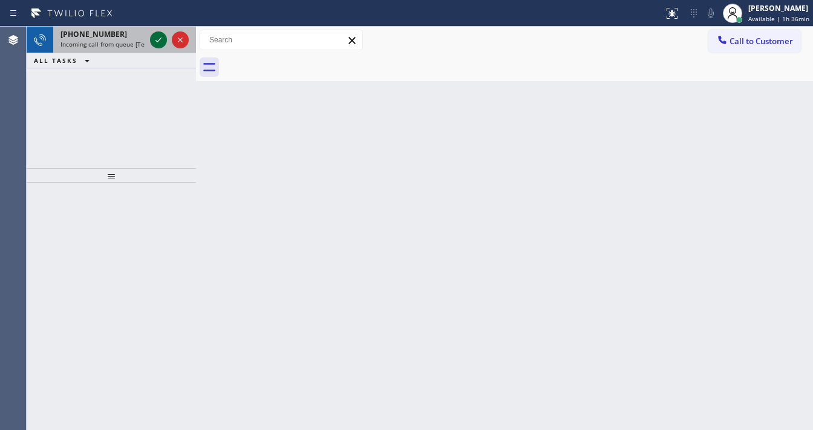
drag, startPoint x: 161, startPoint y: 53, endPoint x: 158, endPoint y: 44, distance: 9.2
click at [161, 52] on div "[PHONE_NUMBER] Incoming call from queue [Test] All" at bounding box center [111, 40] width 169 height 27
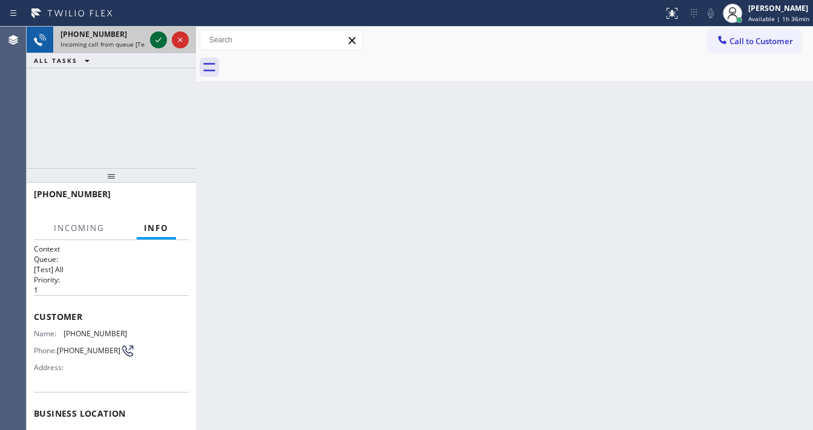
click at [158, 43] on icon at bounding box center [158, 40] width 15 height 15
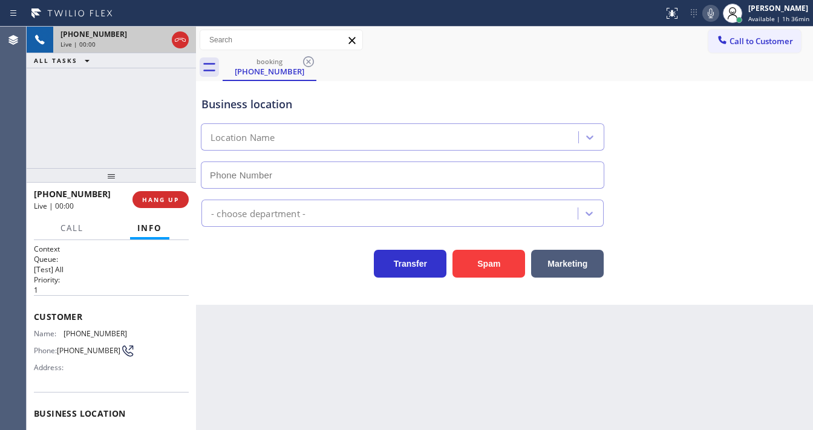
scroll to position [48, 0]
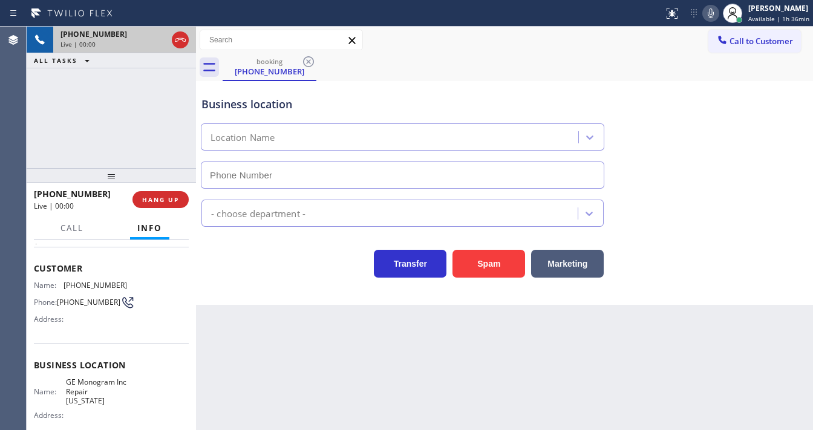
type input "[PHONE_NUMBER]"
click at [40, 142] on div "[PHONE_NUMBER] Live | 00:03 ALL TASKS ALL TASKS ACTIVE TASKS TASKS IN WRAP UP" at bounding box center [111, 97] width 169 height 141
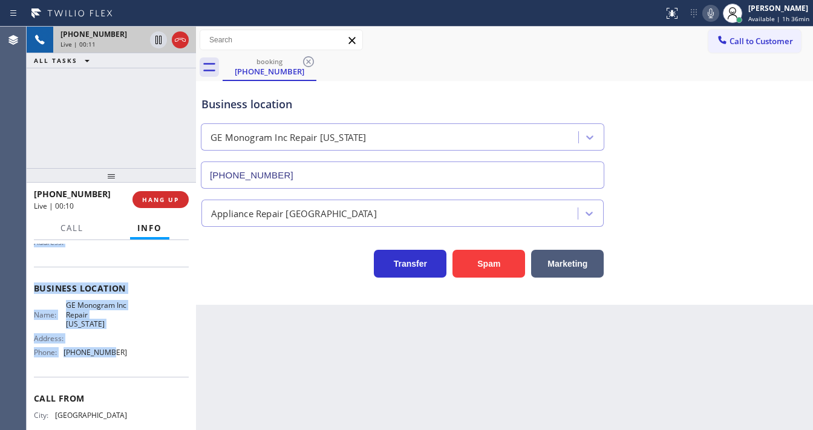
scroll to position [168, 0]
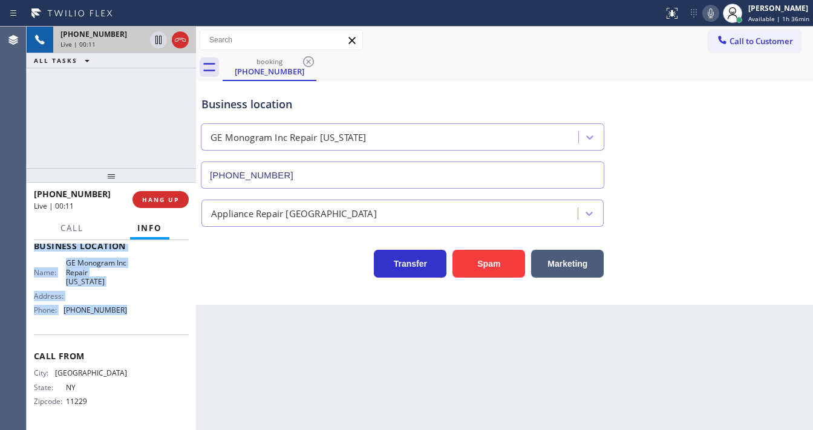
drag, startPoint x: 33, startPoint y: 265, endPoint x: 122, endPoint y: 320, distance: 105.0
click at [122, 320] on div "Context Queue: [Test] All Priority: 1 Customer Name: [PHONE_NUMBER] Phone: [PHO…" at bounding box center [111, 335] width 169 height 190
copy div "Customer Name: [PHONE_NUMBER] Phone: [PHONE_NUMBER] Address: Business location …"
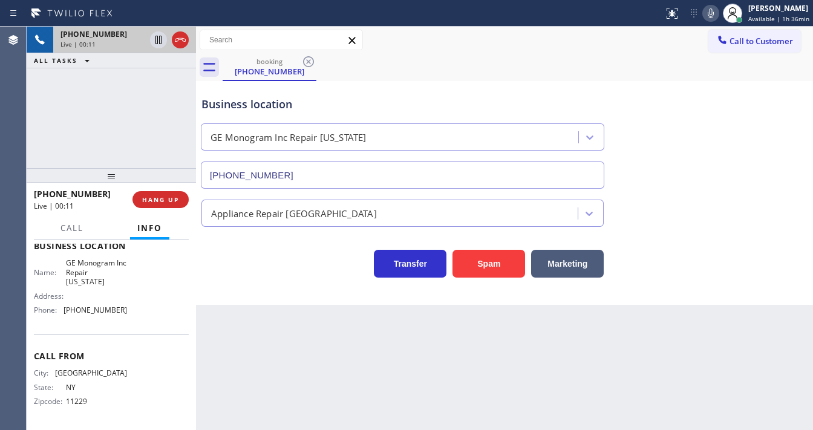
click at [75, 103] on div "[PHONE_NUMBER] Live | 00:11 ALL TASKS ALL TASKS ACTIVE TASKS TASKS IN WRAP UP" at bounding box center [111, 97] width 169 height 141
click at [36, 96] on div "[PHONE_NUMBER] Live | 01:08 ALL TASKS ALL TASKS ACTIVE TASKS TASKS IN WRAP UP" at bounding box center [111, 97] width 169 height 141
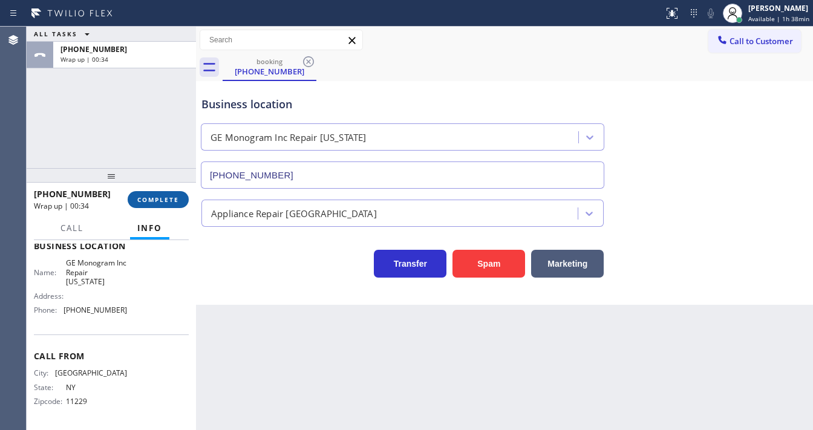
click at [158, 200] on span "COMPLETE" at bounding box center [158, 199] width 42 height 8
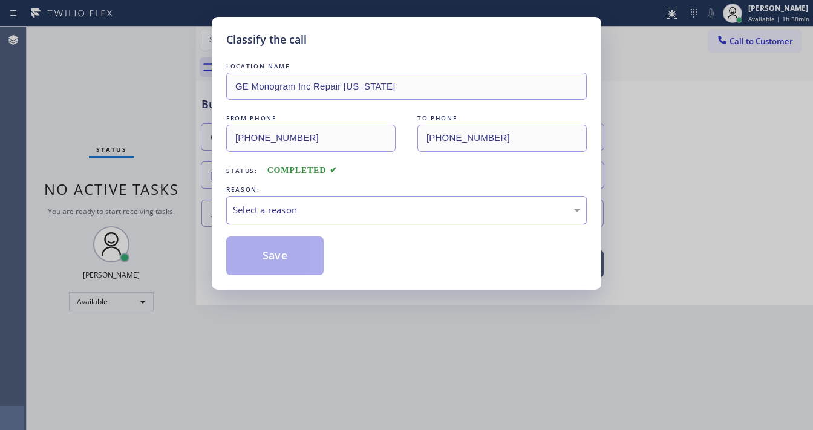
click at [285, 209] on div "Select a reason" at bounding box center [406, 210] width 347 height 14
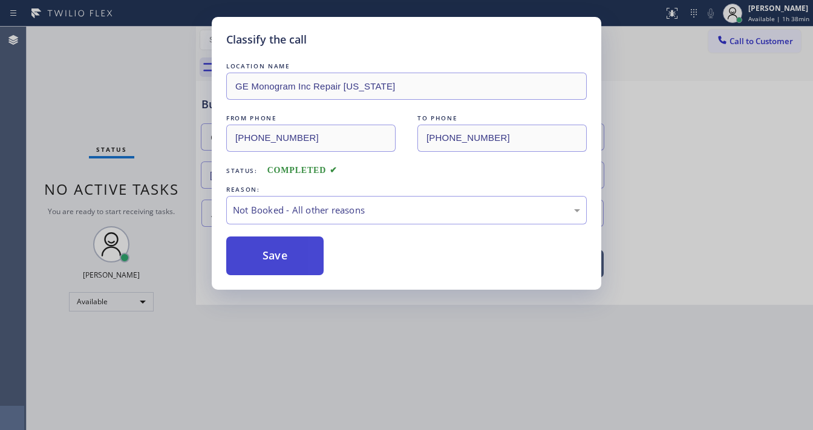
drag, startPoint x: 283, startPoint y: 256, endPoint x: 278, endPoint y: 247, distance: 10.3
click at [283, 255] on button "Save" at bounding box center [274, 255] width 97 height 39
click at [282, 252] on button "Save" at bounding box center [274, 255] width 97 height 39
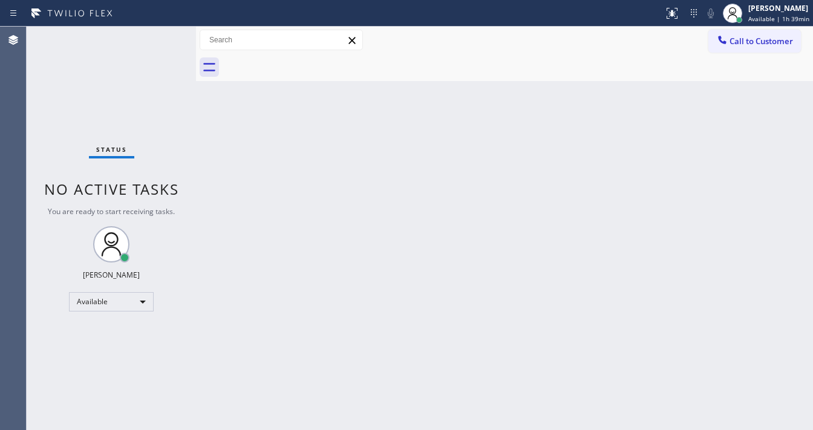
click at [157, 37] on div "Status No active tasks You are ready to start receiving tasks. [PERSON_NAME]" at bounding box center [111, 228] width 169 height 403
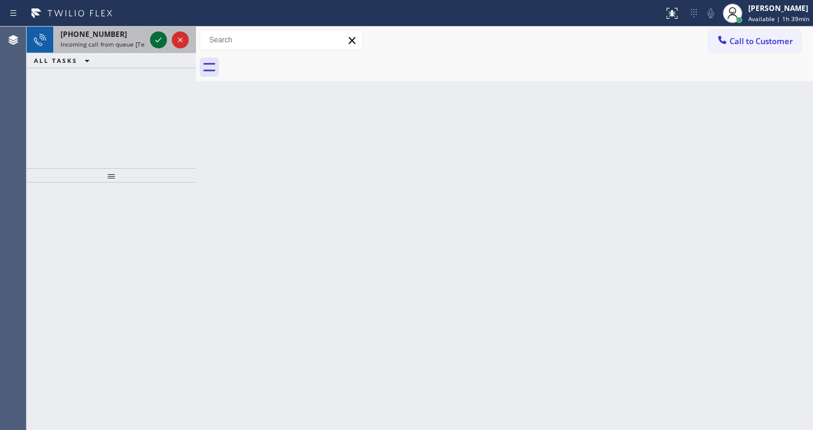
click at [157, 41] on icon at bounding box center [158, 40] width 15 height 15
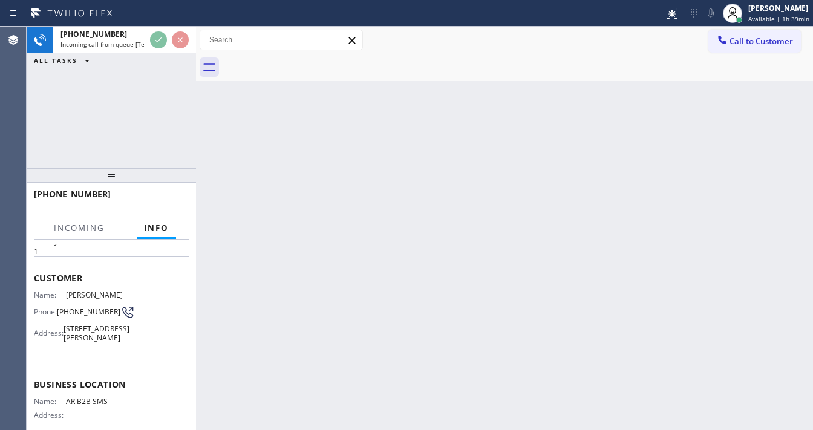
scroll to position [97, 0]
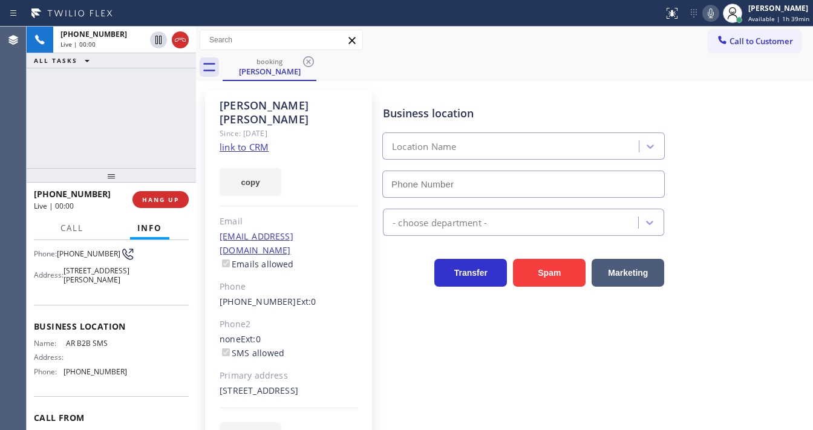
type input "[PHONE_NUMBER]"
click at [152, 117] on div "[PHONE_NUMBER] Live | 00:02 ALL TASKS ALL TASKS ACTIVE TASKS TASKS IN WRAP UP" at bounding box center [111, 97] width 169 height 141
click at [247, 141] on link "link to CRM" at bounding box center [243, 147] width 49 height 12
click at [709, 16] on icon at bounding box center [710, 13] width 15 height 15
click at [708, 13] on icon at bounding box center [710, 13] width 15 height 15
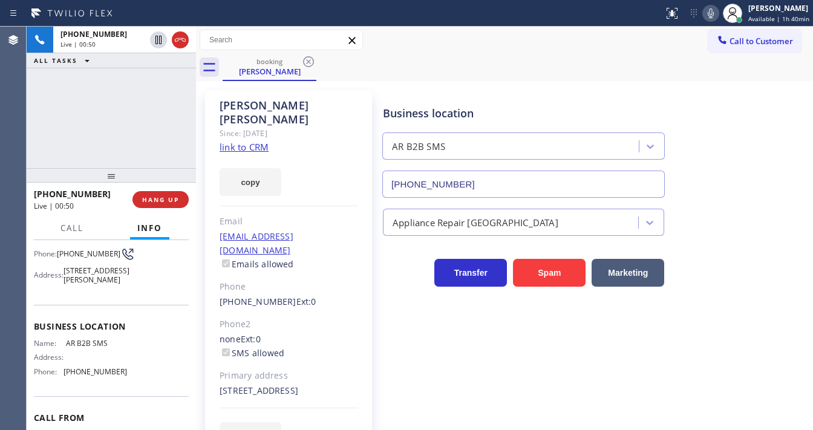
click at [132, 145] on div "[PHONE_NUMBER] Live | 00:50 ALL TASKS ALL TASKS ACTIVE TASKS TASKS IN WRAP UP" at bounding box center [111, 97] width 169 height 141
click at [718, 15] on icon at bounding box center [710, 13] width 15 height 15
click at [712, 15] on icon at bounding box center [710, 13] width 15 height 15
click at [708, 17] on icon at bounding box center [710, 13] width 15 height 15
click at [708, 10] on icon at bounding box center [710, 13] width 15 height 15
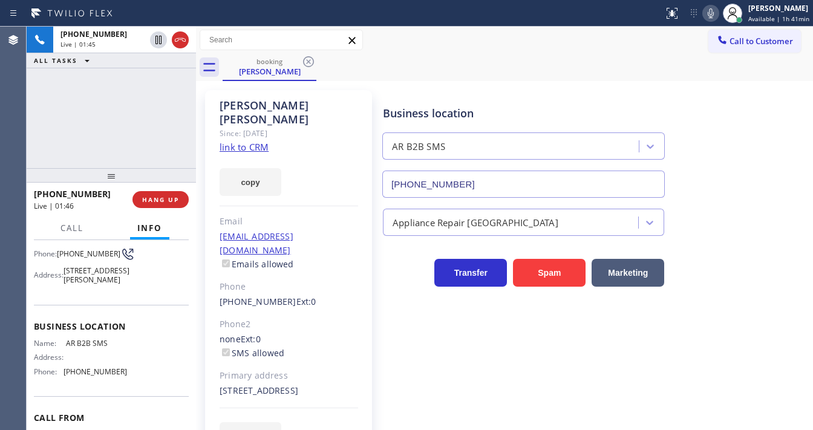
click at [180, 119] on div "[PHONE_NUMBER] Live | 01:45 ALL TASKS ALL TASKS ACTIVE TASKS TASKS IN WRAP UP" at bounding box center [111, 97] width 169 height 141
click at [168, 125] on div "[PHONE_NUMBER] Live | 01:49 ALL TASKS ALL TASKS ACTIVE TASKS TASKS IN WRAP UP" at bounding box center [111, 97] width 169 height 141
click at [460, 87] on div "[PERSON_NAME] Since: [DATE] link to CRM copy Email [EMAIL_ADDRESS][DOMAIN_NAME]…" at bounding box center [504, 277] width 611 height 386
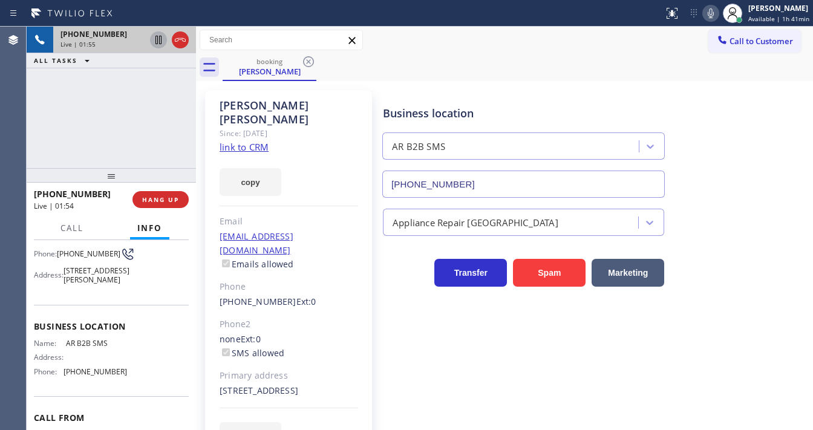
click at [158, 42] on icon at bounding box center [158, 40] width 15 height 15
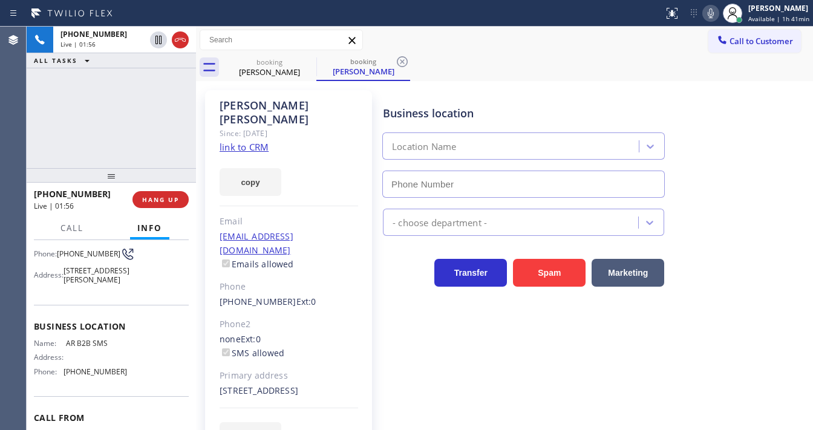
click at [709, 15] on icon at bounding box center [710, 13] width 15 height 15
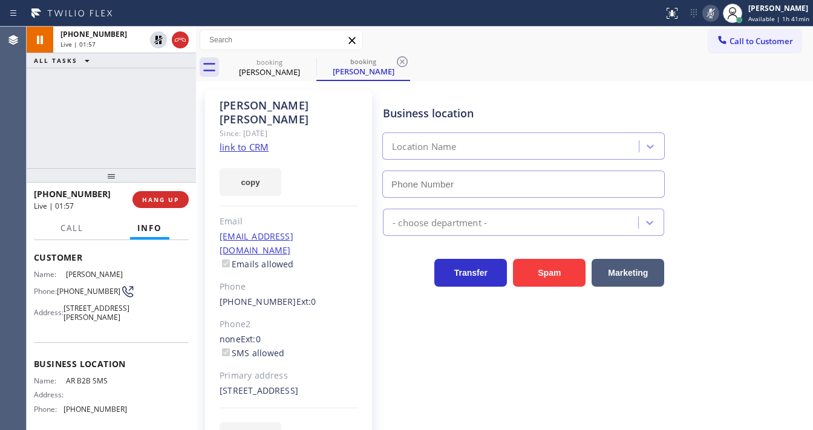
scroll to position [0, 0]
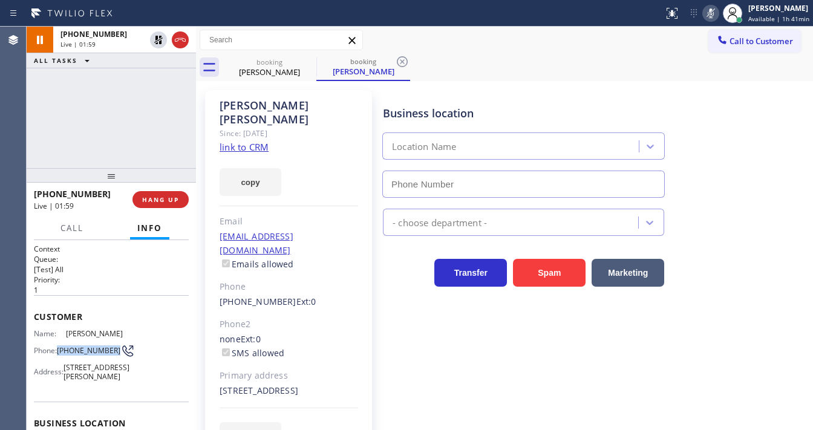
copy span "[PHONE_NUMBER]"
drag, startPoint x: 67, startPoint y: 358, endPoint x: 60, endPoint y: 353, distance: 9.1
click at [60, 353] on span "[PHONE_NUMBER]" at bounding box center [88, 350] width 63 height 9
drag, startPoint x: 104, startPoint y: 341, endPoint x: 65, endPoint y: 332, distance: 39.7
click at [66, 332] on span "[PERSON_NAME]" at bounding box center [96, 333] width 60 height 9
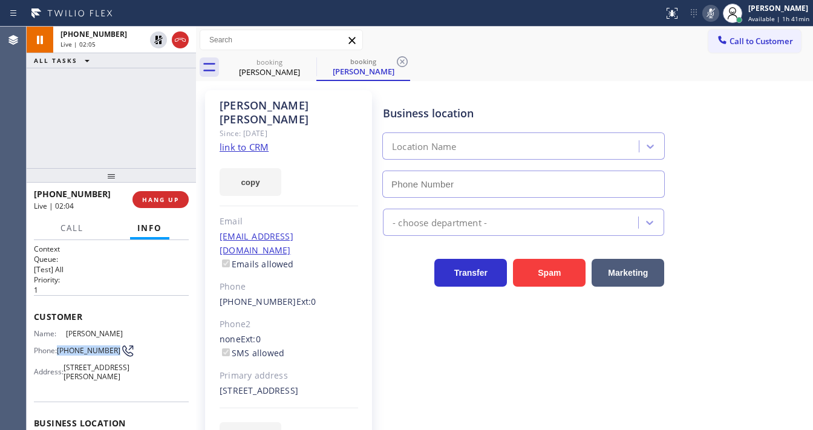
copy span "[PERSON_NAME]"
click at [120, 152] on div "[PHONE_NUMBER] Live | 02:11 ALL TASKS ALL TASKS ACTIVE TASKS TASKS IN WRAP UP" at bounding box center [111, 97] width 169 height 141
type input "[PHONE_NUMBER]"
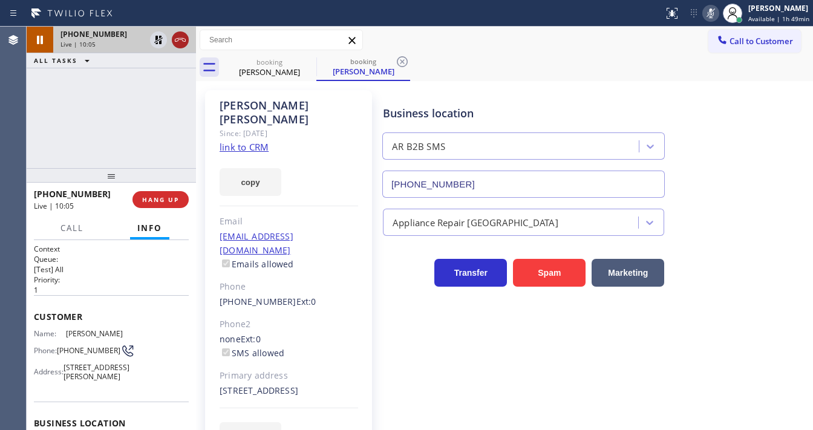
click at [185, 41] on icon at bounding box center [180, 40] width 15 height 15
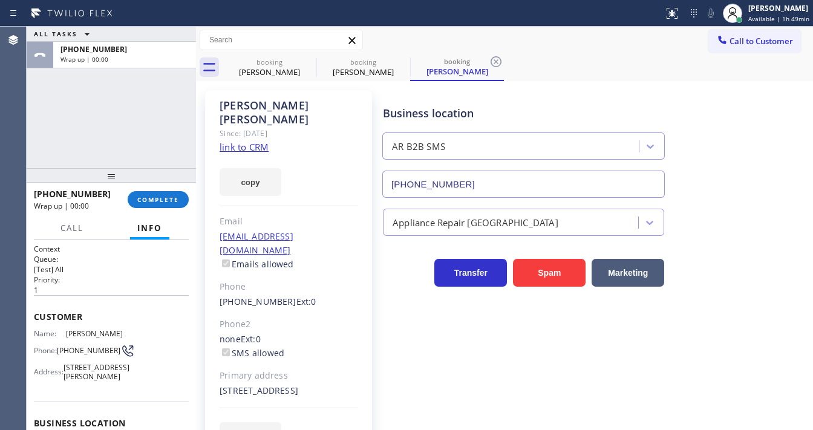
type input "[PHONE_NUMBER]"
click at [169, 201] on span "COMPLETE" at bounding box center [158, 199] width 42 height 8
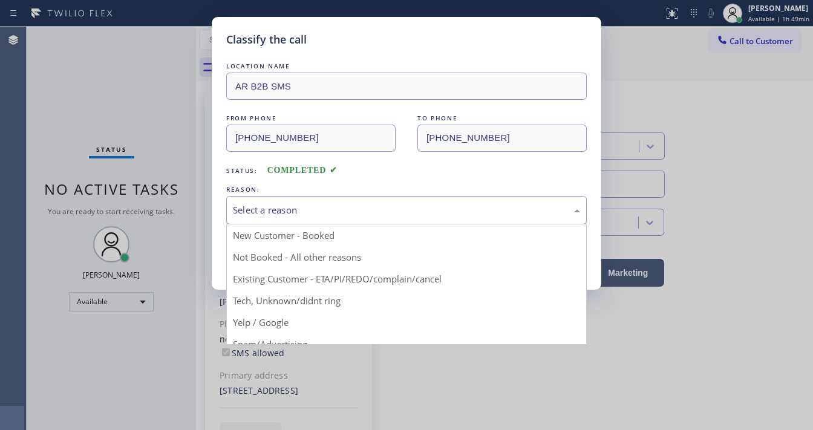
click at [295, 210] on div "Select a reason" at bounding box center [406, 210] width 347 height 14
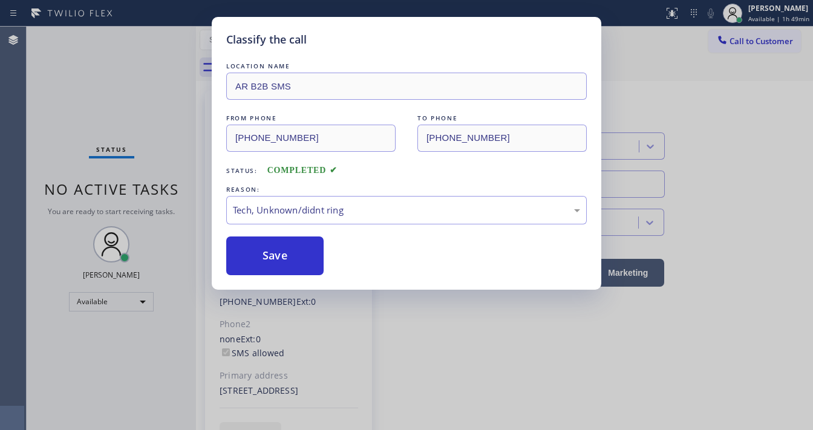
click at [287, 277] on div "Classify the call LOCATION NAME AR B2B SMS FROM PHONE [PHONE_NUMBER] TO PHONE […" at bounding box center [406, 153] width 389 height 273
drag, startPoint x: 289, startPoint y: 268, endPoint x: 276, endPoint y: 266, distance: 12.9
click at [289, 265] on button "Save" at bounding box center [274, 255] width 97 height 39
click at [289, 264] on button "Save" at bounding box center [274, 255] width 97 height 39
click at [285, 264] on button "Save" at bounding box center [274, 255] width 97 height 39
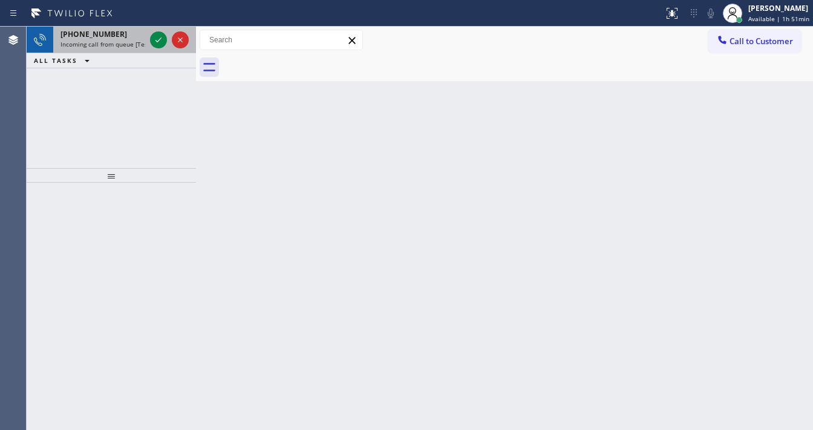
click at [93, 29] on span "[PHONE_NUMBER]" at bounding box center [93, 34] width 67 height 10
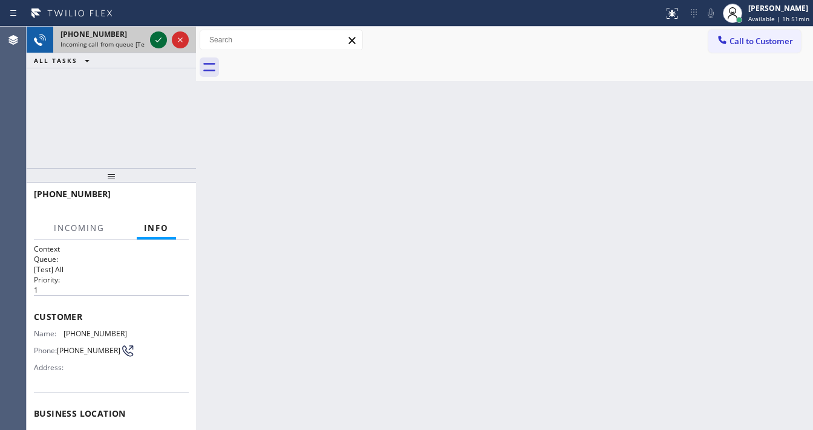
click at [152, 38] on div at bounding box center [158, 40] width 17 height 15
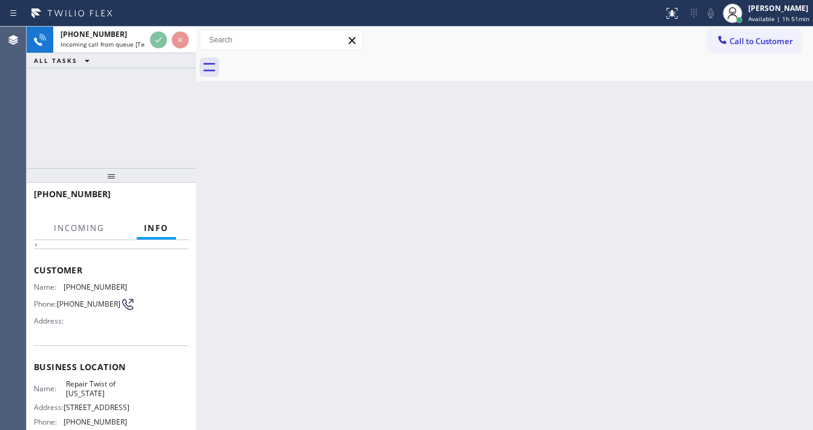
scroll to position [97, 0]
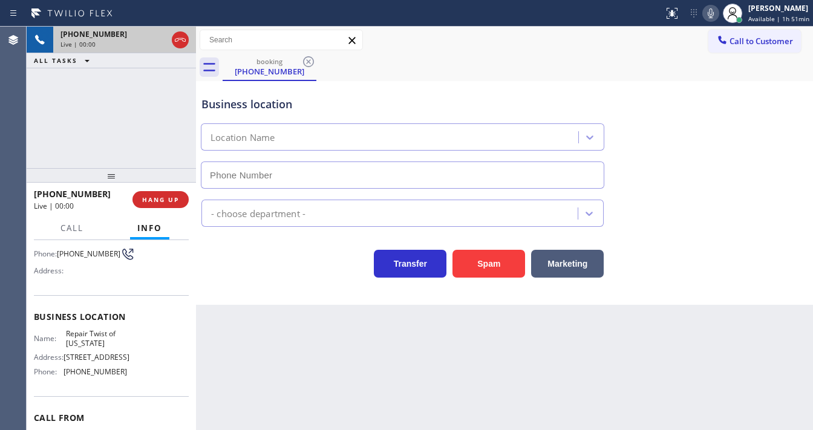
type input "[PHONE_NUMBER]"
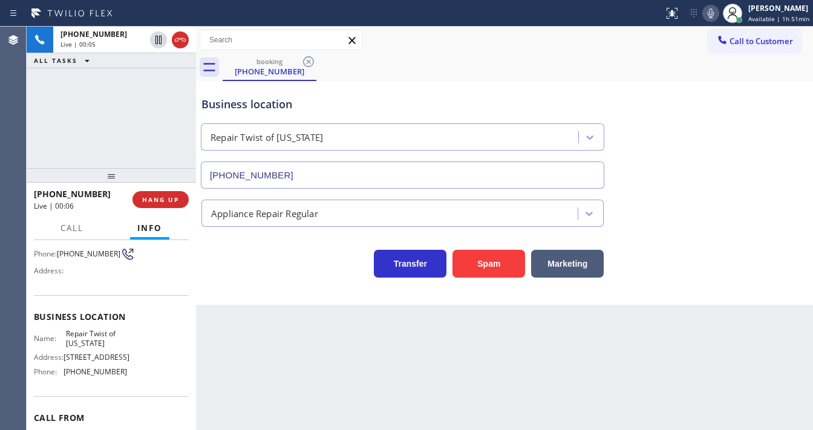
click at [36, 126] on div "[PHONE_NUMBER] Live | 00:05 ALL TASKS ALL TASKS ACTIVE TASKS TASKS IN WRAP UP" at bounding box center [111, 97] width 169 height 141
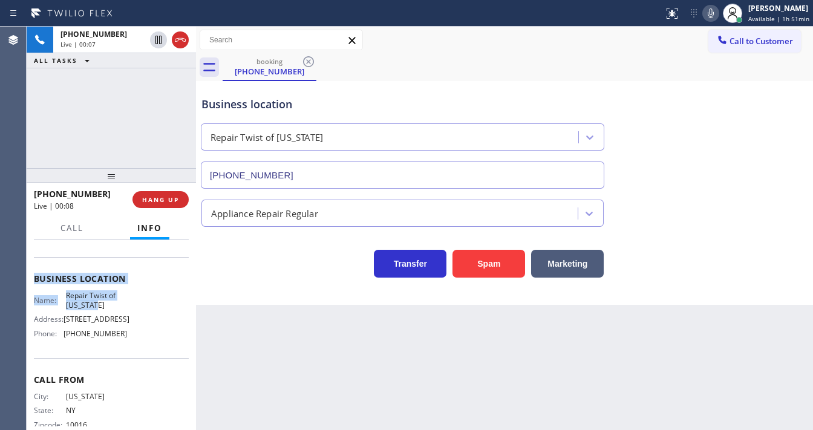
scroll to position [145, 0]
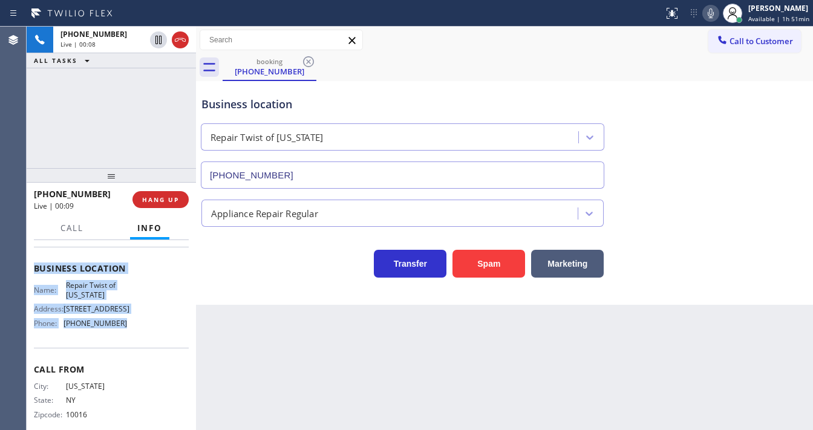
drag, startPoint x: 31, startPoint y: 261, endPoint x: 127, endPoint y: 339, distance: 123.7
click at [127, 339] on div "Context Queue: [Test] All Priority: 1 Customer Name: [PHONE_NUMBER] Phone: [PHO…" at bounding box center [111, 335] width 169 height 190
copy div "Customer Name: [PHONE_NUMBER] Phone: [PHONE_NUMBER] Address: Business location …"
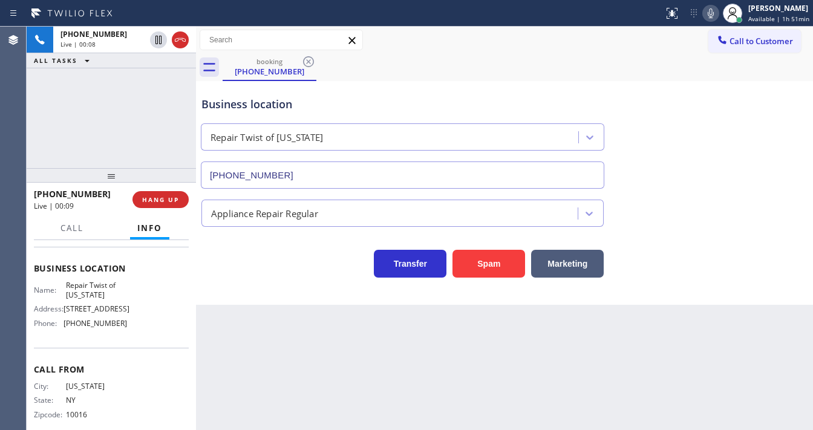
click at [89, 133] on div "[PHONE_NUMBER] Live | 00:08 ALL TASKS ALL TASKS ACTIVE TASKS TASKS IN WRAP UP" at bounding box center [111, 97] width 169 height 141
click at [711, 19] on icon at bounding box center [710, 13] width 15 height 15
click at [530, 45] on div "Call to Customer Outbound call Location C B Appliance Repair Service Your calle…" at bounding box center [504, 40] width 617 height 21
click at [718, 11] on icon at bounding box center [710, 13] width 15 height 15
click at [709, 17] on icon at bounding box center [710, 13] width 15 height 15
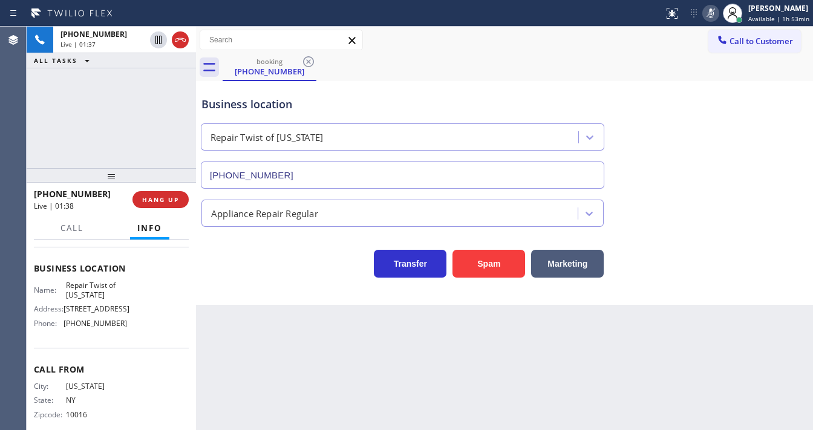
click at [712, 14] on rect at bounding box center [710, 12] width 8 height 8
click at [406, 427] on div "Back to Dashboard Change Sender ID Customers Technicians Select a contact Outbo…" at bounding box center [504, 228] width 617 height 403
click at [134, 120] on div "[PHONE_NUMBER] Live | 01:41 ALL TASKS ALL TASKS ACTIVE TASKS TASKS IN WRAP UP" at bounding box center [111, 97] width 169 height 141
drag, startPoint x: 33, startPoint y: 123, endPoint x: 148, endPoint y: 69, distance: 127.7
click at [33, 123] on div "[PHONE_NUMBER] Live | 02:24 ALL TASKS ALL TASKS ACTIVE TASKS TASKS IN WRAP UP" at bounding box center [111, 97] width 169 height 141
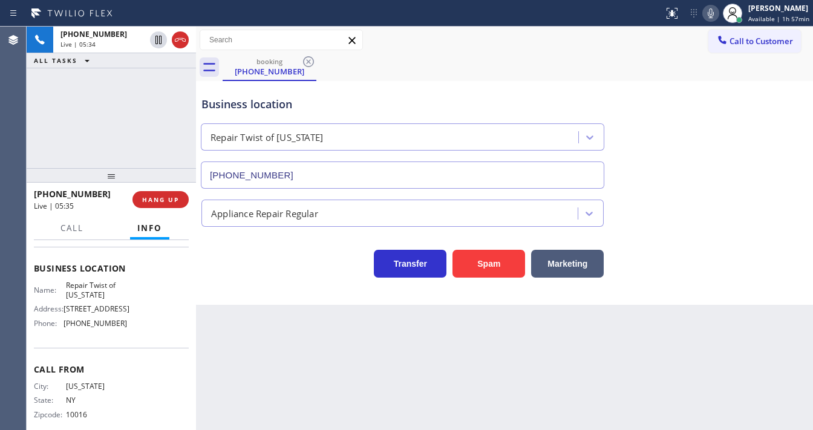
click at [707, 16] on icon at bounding box center [710, 13] width 15 height 15
click at [145, 116] on div "[PHONE_NUMBER] Live | 15:30 ALL TASKS ALL TASKS ACTIVE TASKS TASKS IN WRAP UP" at bounding box center [111, 97] width 169 height 141
click at [148, 125] on div "[PHONE_NUMBER] Live | 15:32 ALL TASKS ALL TASKS ACTIVE TASKS TASKS IN WRAP UP" at bounding box center [111, 97] width 169 height 141
click at [79, 119] on div "[PHONE_NUMBER] Live | 15:35 ALL TASKS ALL TASKS ACTIVE TASKS TASKS IN WRAP UP" at bounding box center [111, 97] width 169 height 141
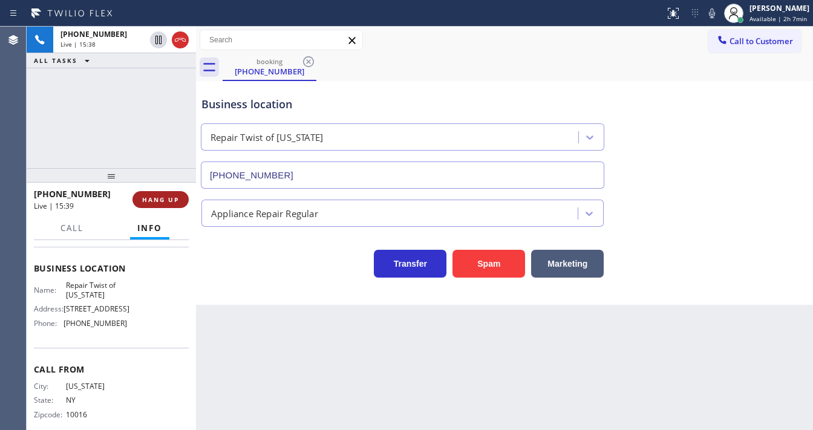
click at [172, 197] on span "HANG UP" at bounding box center [160, 199] width 37 height 8
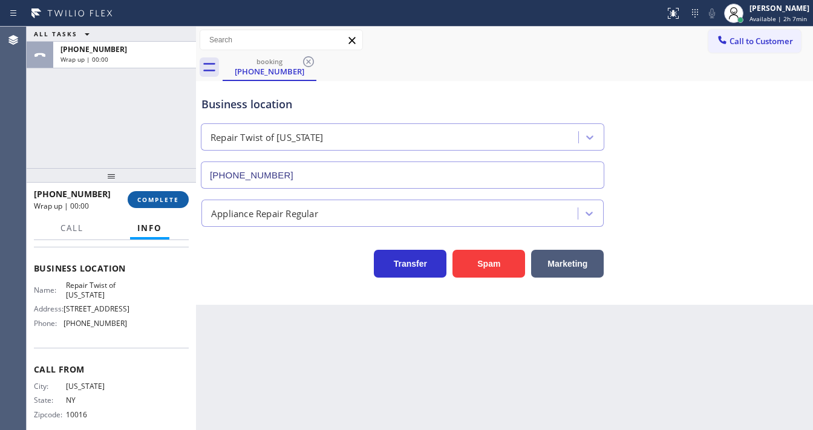
click at [172, 197] on span "COMPLETE" at bounding box center [158, 199] width 42 height 8
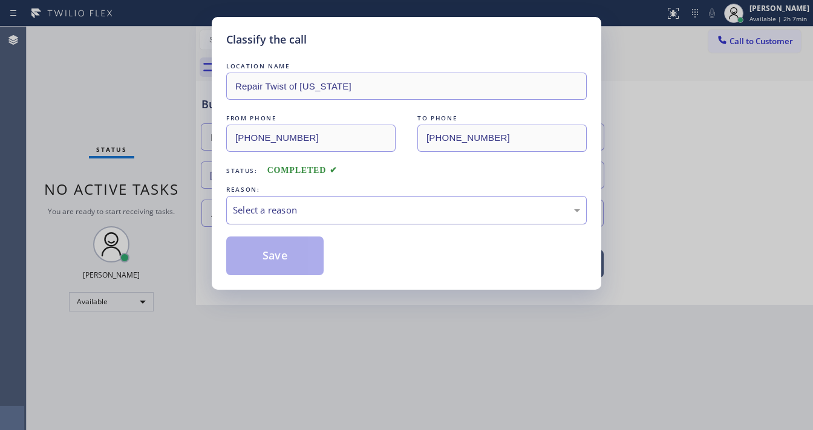
click at [278, 207] on div "Select a reason" at bounding box center [406, 210] width 347 height 14
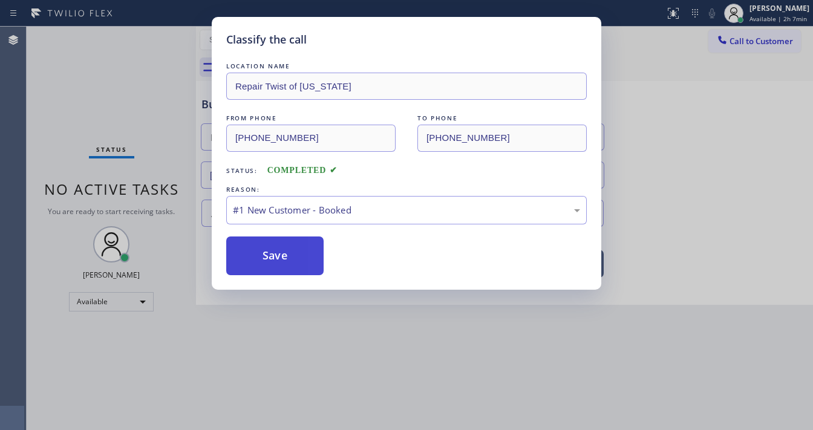
click at [261, 251] on button "Save" at bounding box center [274, 255] width 97 height 39
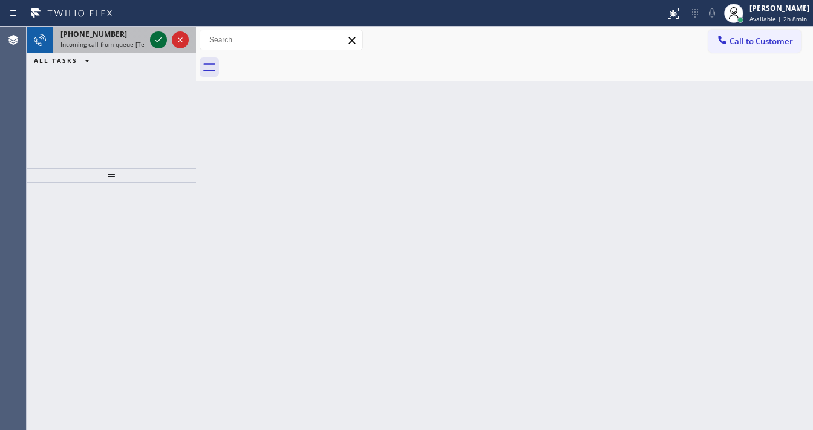
click at [162, 45] on icon at bounding box center [158, 40] width 15 height 15
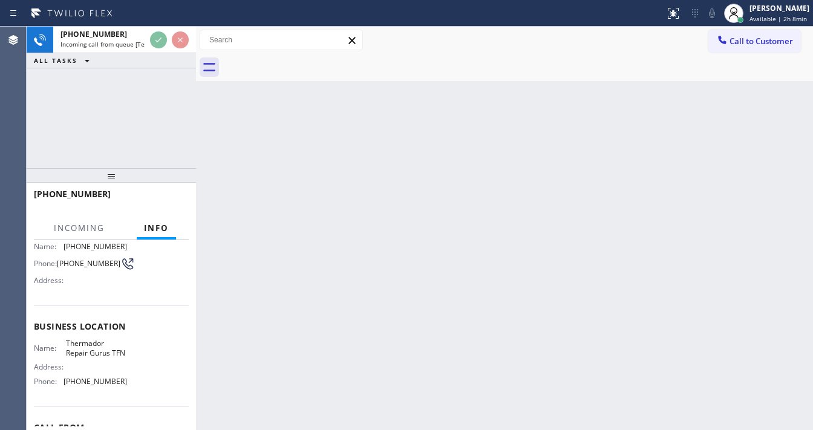
scroll to position [97, 0]
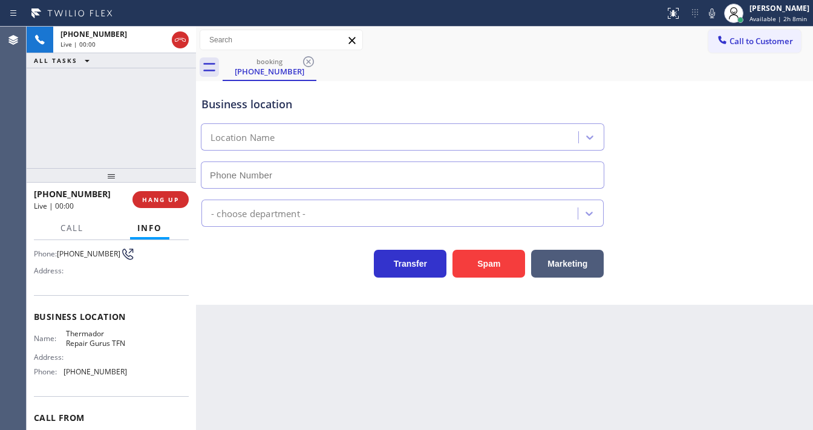
type input "[PHONE_NUMBER]"
click at [109, 131] on div "[PHONE_NUMBER] Live | 00:00 ALL TASKS ALL TASKS ACTIVE TASKS TASKS IN WRAP UP" at bounding box center [111, 97] width 169 height 141
click at [155, 145] on div "[PHONE_NUMBER] Live | 00:29 ALL TASKS ALL TASKS ACTIVE TASKS TASKS IN WRAP UP" at bounding box center [111, 97] width 169 height 141
click at [586, 31] on div "Call to Customer Outbound call Location C B Appliance Repair Service Your calle…" at bounding box center [504, 40] width 617 height 21
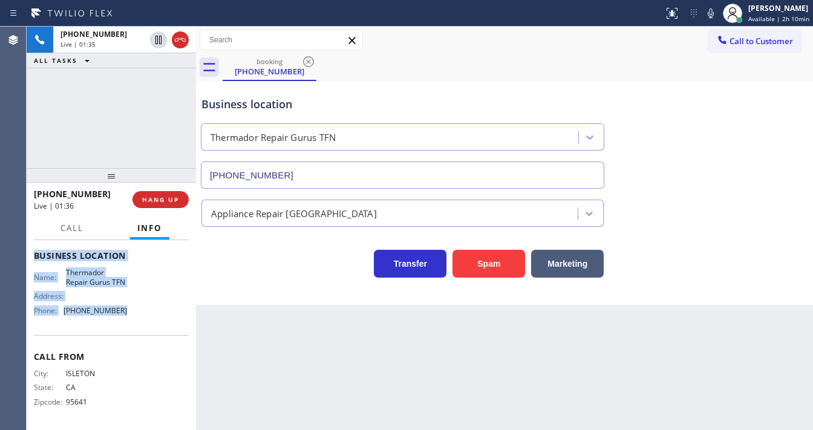
scroll to position [168, 0]
drag, startPoint x: 32, startPoint y: 265, endPoint x: 140, endPoint y: 319, distance: 120.9
click at [140, 319] on div "Context Queue: [Test] All Priority: 1 Customer Name: [PHONE_NUMBER] Phone: [PHO…" at bounding box center [111, 335] width 169 height 190
copy div "Customer Name: [PHONE_NUMBER] Phone: [PHONE_NUMBER] Address: Business location …"
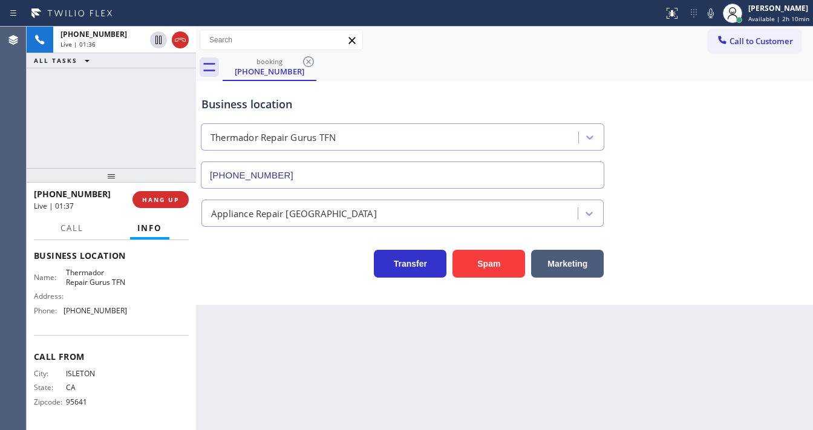
click at [110, 154] on div "[PHONE_NUMBER] Live | 01:36 ALL TASKS ALL TASKS ACTIVE TASKS TASKS IN WRAP UP" at bounding box center [111, 97] width 169 height 141
click at [129, 118] on div "[PHONE_NUMBER] Live | 01:38 ALL TASKS ALL TASKS ACTIVE TASKS TASKS IN WRAP UP" at bounding box center [111, 97] width 169 height 141
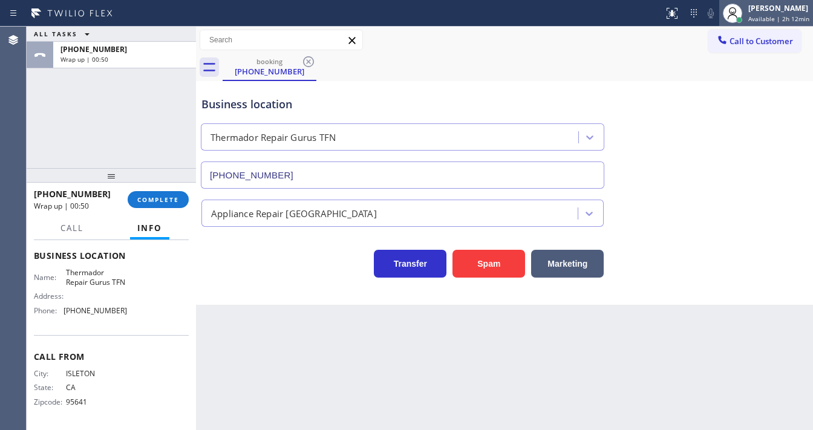
click at [764, 15] on span "Available | 2h 12min" at bounding box center [778, 19] width 61 height 8
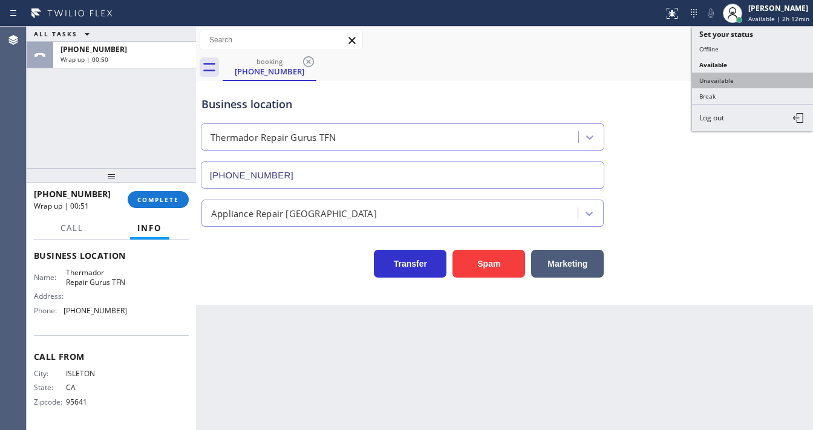
drag, startPoint x: 730, startPoint y: 77, endPoint x: 685, endPoint y: 77, distance: 45.3
click at [730, 77] on button "Unavailable" at bounding box center [752, 81] width 121 height 16
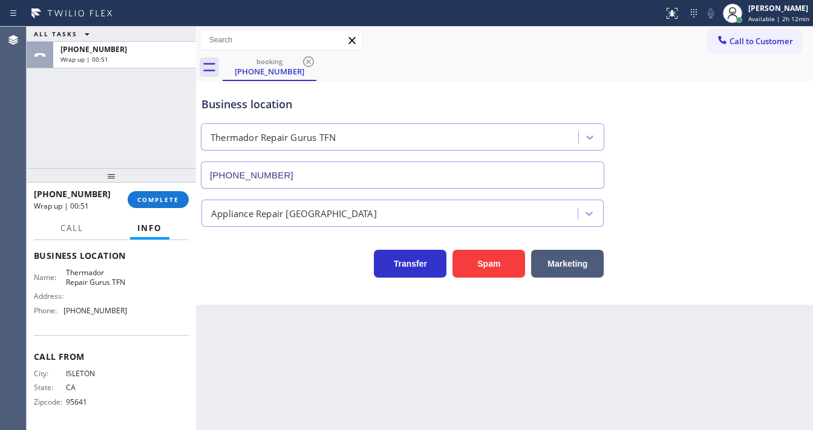
click at [102, 116] on div "ALL TASKS ALL TASKS ACTIVE TASKS TASKS IN WRAP UP [PHONE_NUMBER] Wrap up | 00:51" at bounding box center [111, 97] width 169 height 141
click at [165, 195] on span "COMPLETE" at bounding box center [158, 199] width 42 height 8
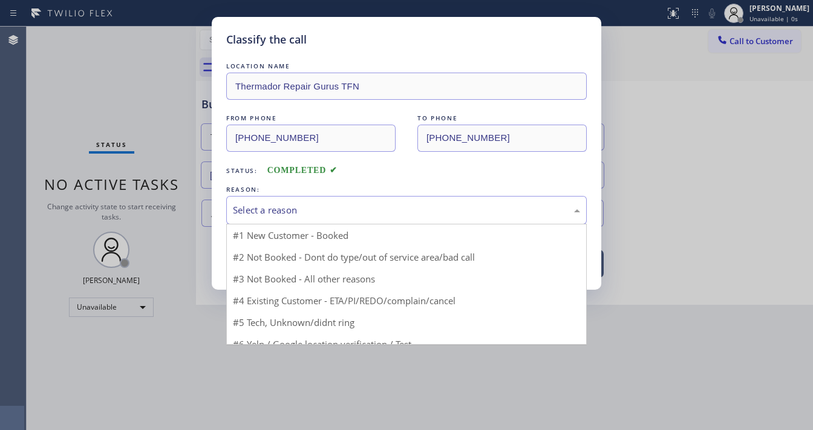
click at [293, 216] on div "Select a reason" at bounding box center [406, 210] width 347 height 14
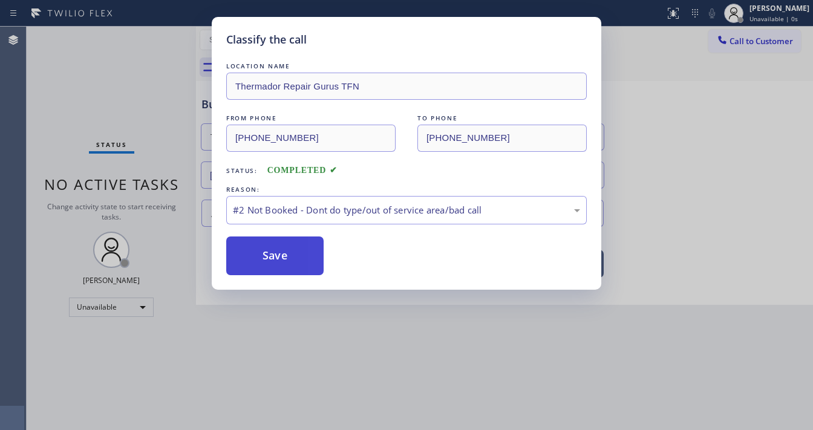
click at [278, 251] on button "Save" at bounding box center [274, 255] width 97 height 39
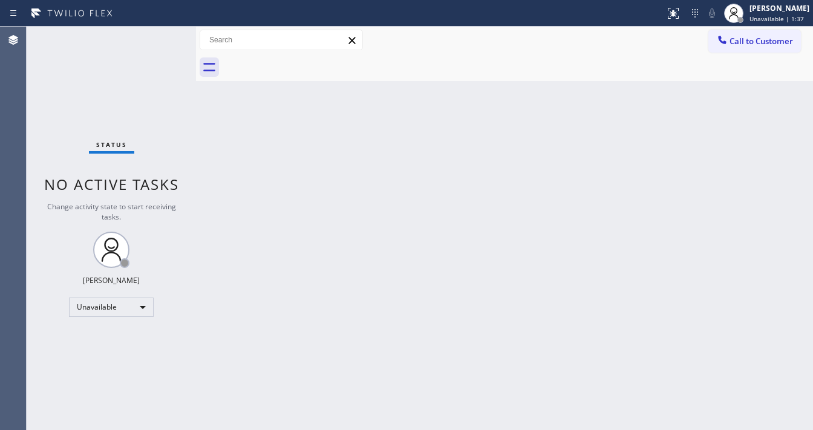
click at [134, 41] on div "Status No active tasks Change activity state to start receiving tasks. [PERSON_…" at bounding box center [111, 228] width 169 height 403
drag, startPoint x: 796, startPoint y: 19, endPoint x: 768, endPoint y: 75, distance: 61.9
click at [797, 19] on span "Unavailable | 1:48" at bounding box center [776, 19] width 54 height 8
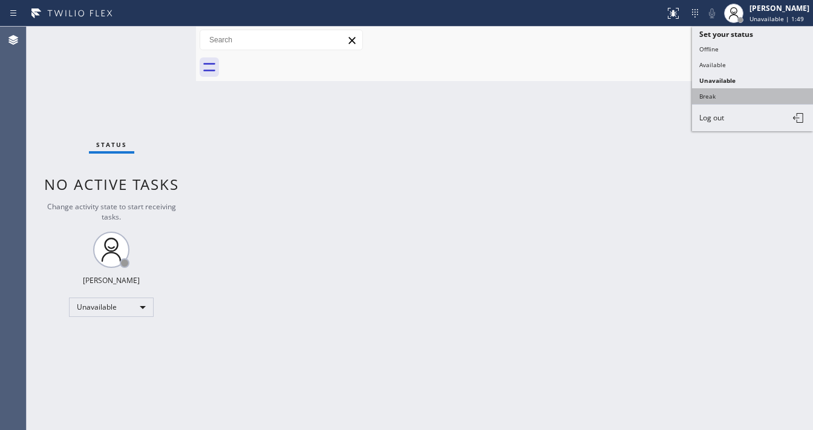
click at [729, 99] on button "Break" at bounding box center [752, 96] width 121 height 16
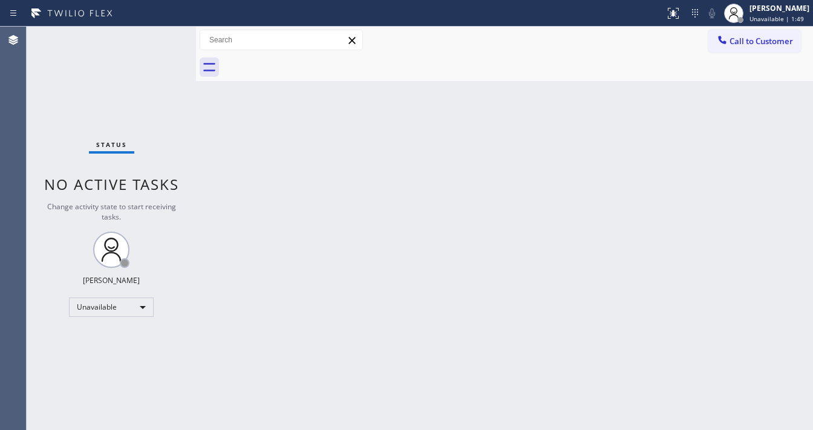
drag, startPoint x: 491, startPoint y: 168, endPoint x: 497, endPoint y: 167, distance: 6.2
click at [491, 169] on div "Back to Dashboard Change Sender ID Customers Technicians Select a contact Outbo…" at bounding box center [504, 228] width 617 height 403
click at [785, 16] on span "Break | 14:48" at bounding box center [769, 19] width 40 height 8
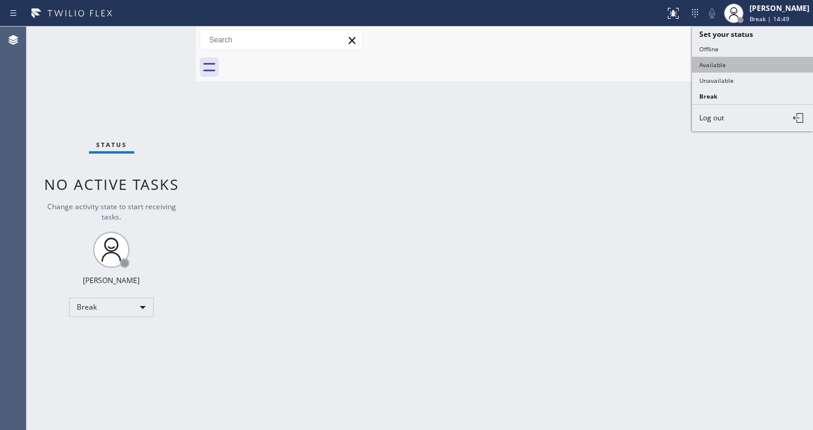
click at [721, 63] on button "Available" at bounding box center [752, 65] width 121 height 16
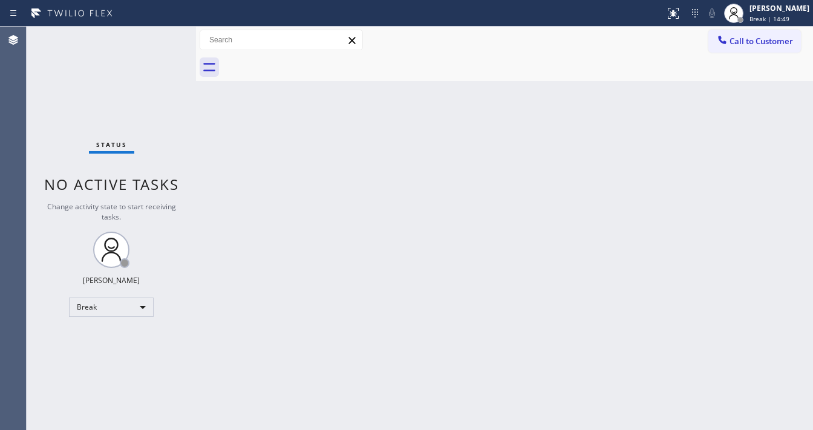
click at [562, 112] on div "Back to Dashboard Change Sender ID Customers Technicians Select a contact Outbo…" at bounding box center [504, 228] width 617 height 403
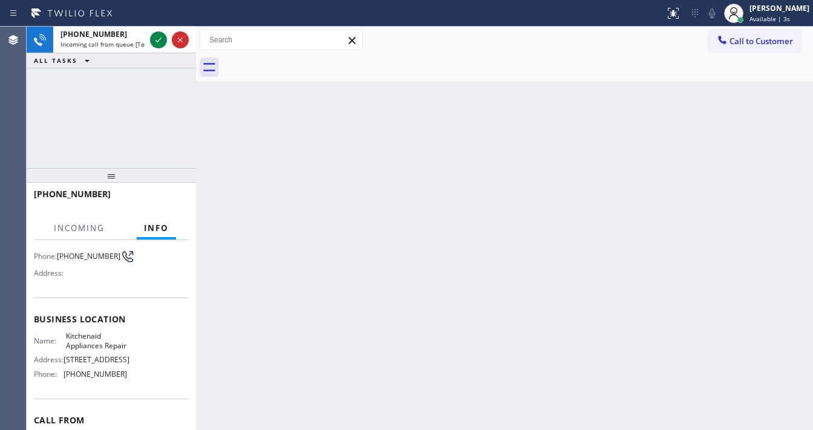
scroll to position [97, 0]
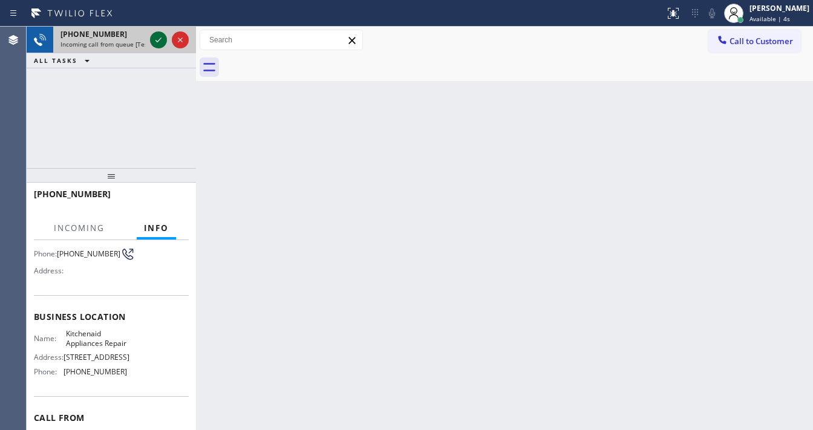
click at [157, 39] on icon at bounding box center [158, 40] width 15 height 15
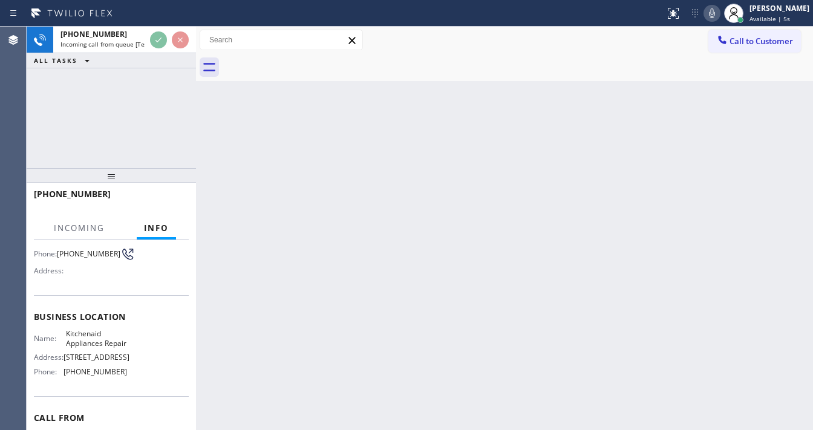
click at [719, 11] on icon at bounding box center [711, 13] width 15 height 15
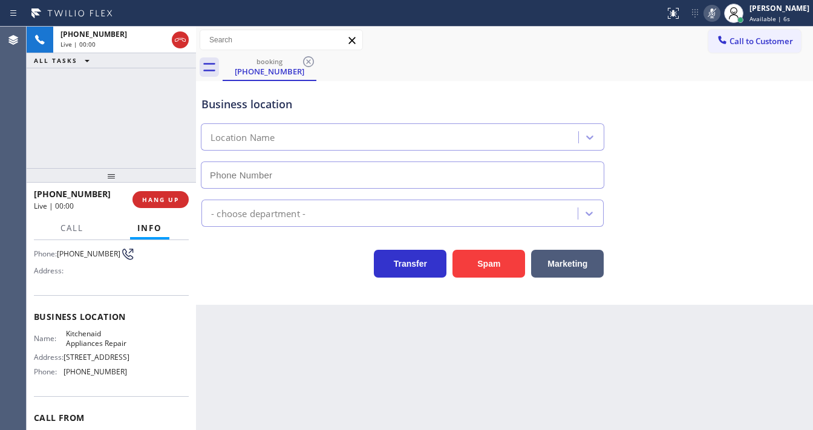
type input "[PHONE_NUMBER]"
click at [719, 11] on icon at bounding box center [711, 13] width 15 height 15
drag, startPoint x: 55, startPoint y: 134, endPoint x: 81, endPoint y: 297, distance: 165.3
click at [56, 134] on div "[PHONE_NUMBER] Live | 00:14 ALL TASKS ALL TASKS ACTIVE TASKS TASKS IN WRAP UP" at bounding box center [111, 97] width 169 height 141
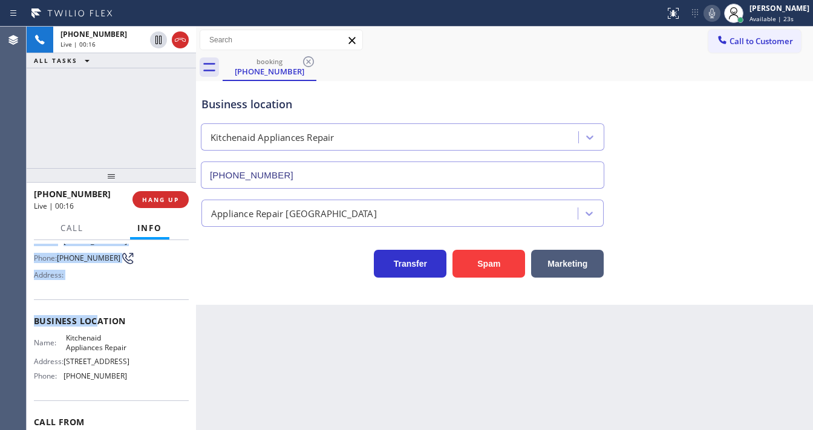
scroll to position [145, 0]
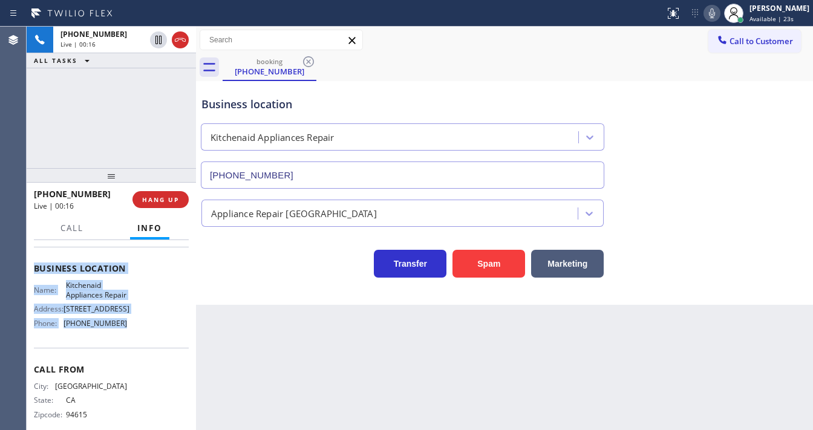
drag, startPoint x: 36, startPoint y: 266, endPoint x: 117, endPoint y: 337, distance: 107.6
click at [117, 337] on div "Context Queue: [Test] All Priority: 1 Customer Name: [PHONE_NUMBER] Phone: [PHO…" at bounding box center [111, 269] width 155 height 340
copy div "Customer Name: [PHONE_NUMBER] Phone: [PHONE_NUMBER] Address: Business location …"
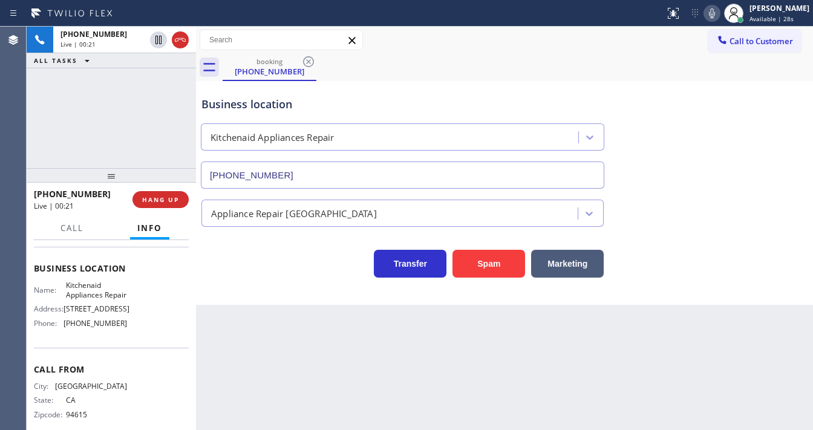
click at [94, 130] on div "[PHONE_NUMBER] Live | 00:21 ALL TASKS ALL TASKS ACTIVE TASKS TASKS IN WRAP UP" at bounding box center [111, 97] width 169 height 141
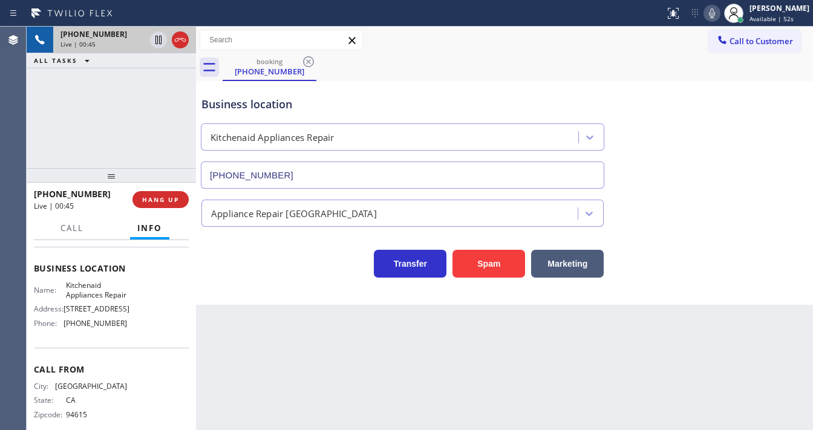
drag, startPoint x: 126, startPoint y: 119, endPoint x: 143, endPoint y: 51, distance: 69.2
click at [126, 118] on div "[PHONE_NUMBER] Live | 00:45 ALL TASKS ALL TASKS ACTIVE TASKS TASKS IN WRAP UP" at bounding box center [111, 97] width 169 height 141
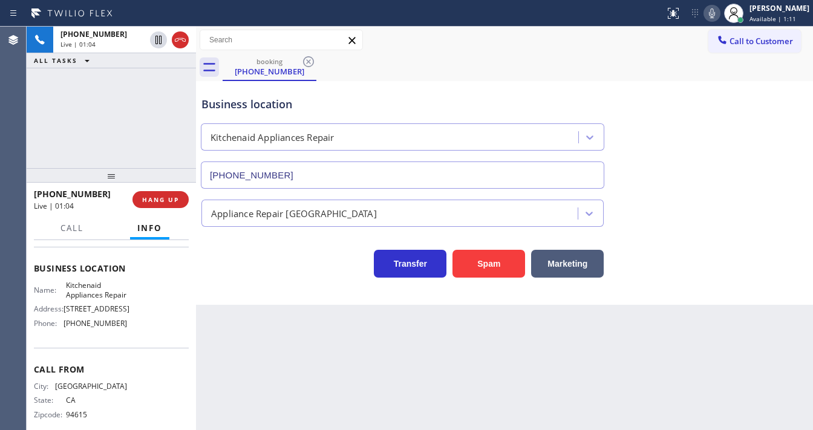
click at [13, 149] on div "Agent Desktop" at bounding box center [13, 228] width 26 height 403
click at [146, 143] on div "[PHONE_NUMBER] Live | 01:31 ALL TASKS ALL TASKS ACTIVE TASKS TASKS IN WRAP UP" at bounding box center [111, 97] width 169 height 141
click at [135, 121] on div "[PHONE_NUMBER] Live | 01:38 ALL TASKS ALL TASKS ACTIVE TASKS TASKS IN WRAP UP" at bounding box center [111, 97] width 169 height 141
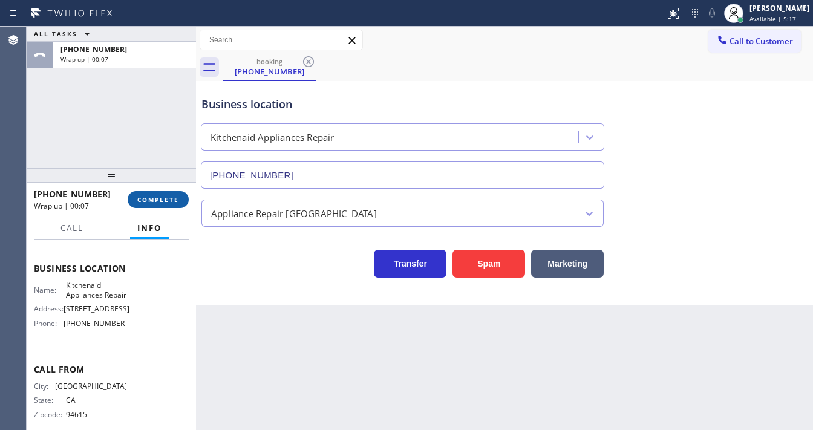
click at [160, 206] on button "COMPLETE" at bounding box center [158, 199] width 61 height 17
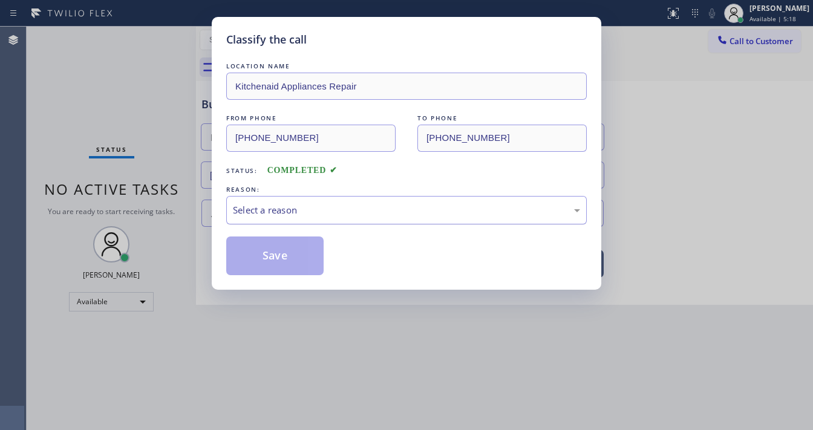
click at [280, 212] on div "Select a reason" at bounding box center [406, 210] width 347 height 14
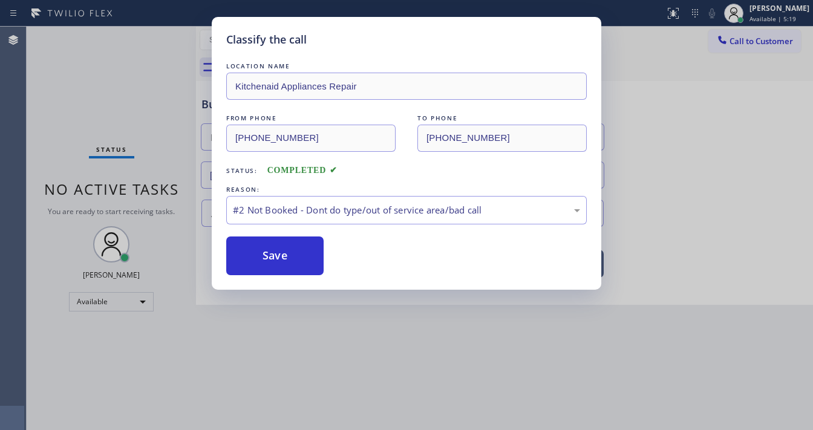
click at [278, 254] on button "Save" at bounding box center [274, 255] width 97 height 39
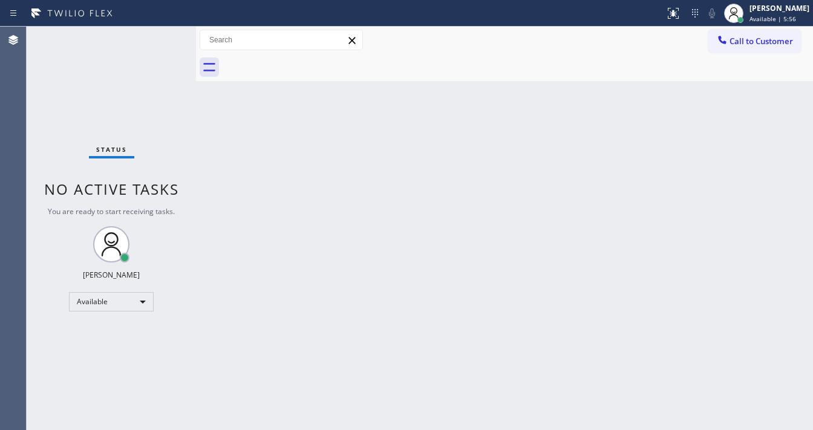
click at [166, 166] on div "Status No active tasks You are ready to start receiving tasks. [PERSON_NAME]" at bounding box center [111, 228] width 169 height 403
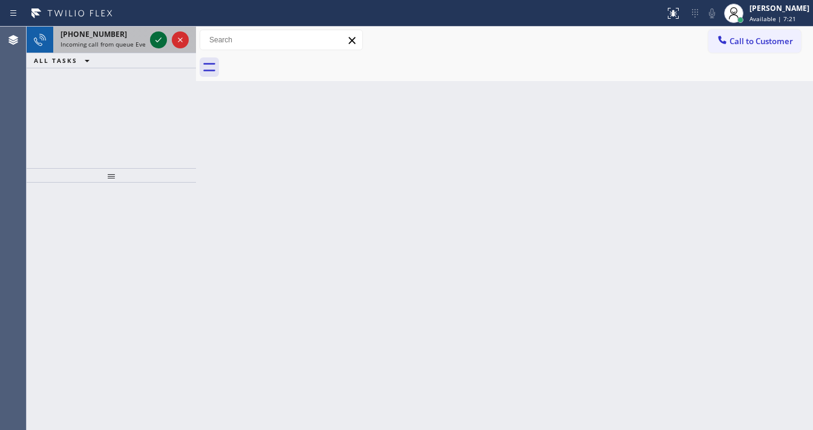
click at [155, 41] on icon at bounding box center [158, 40] width 15 height 15
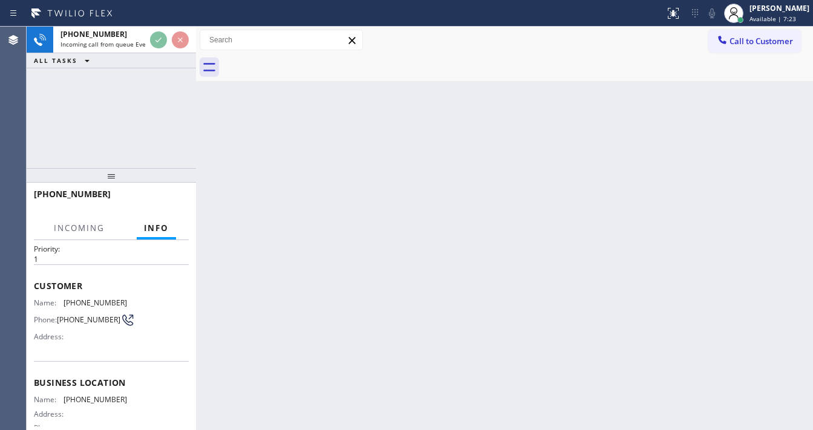
scroll to position [48, 0]
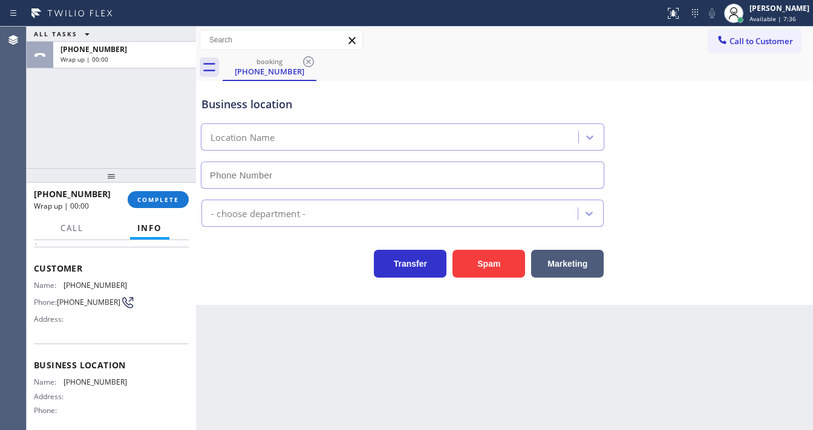
click at [37, 143] on div "ALL TASKS ALL TASKS ACTIVE TASKS TASKS IN WRAP UP [PHONE_NUMBER] Wrap up | 00:00" at bounding box center [111, 97] width 169 height 141
click at [150, 206] on button "COMPLETE" at bounding box center [158, 199] width 61 height 17
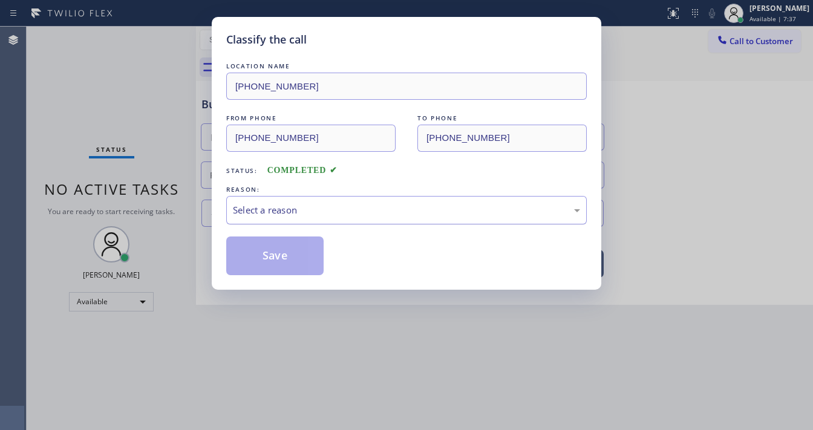
click at [307, 218] on div "Select a reason" at bounding box center [406, 210] width 360 height 28
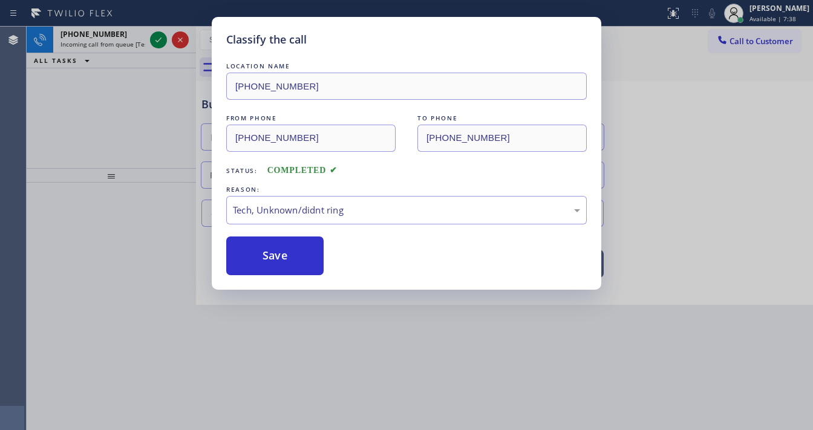
drag, startPoint x: 279, startPoint y: 254, endPoint x: 174, endPoint y: 66, distance: 215.5
click at [278, 253] on button "Save" at bounding box center [274, 255] width 97 height 39
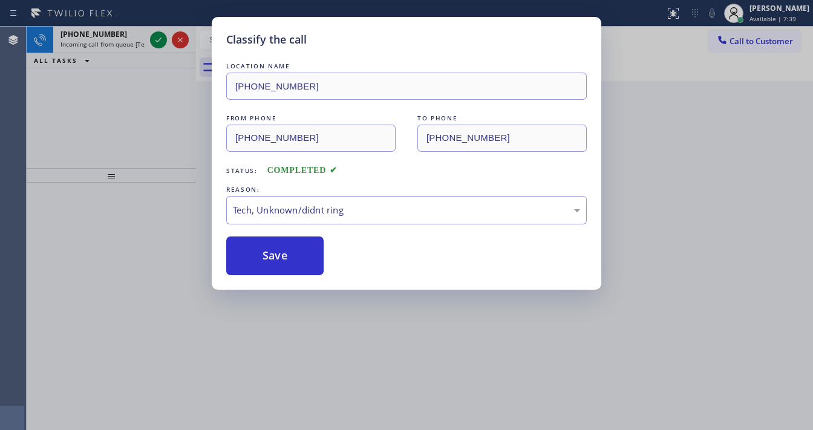
click at [155, 41] on div "Classify the call LOCATION NAME [PHONE_NUMBER] FROM PHONE [PHONE_NUMBER] TO PHO…" at bounding box center [406, 215] width 813 height 430
click at [155, 41] on div "Classify the call LOCATION NAME Viking Repair Pro Longmont 2 FROM PHONE [PHONE_…" at bounding box center [420, 228] width 786 height 403
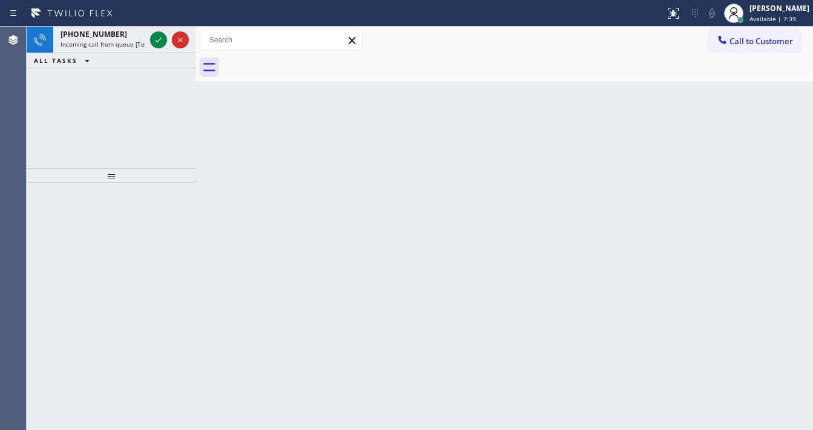
click at [155, 41] on icon at bounding box center [158, 39] width 6 height 5
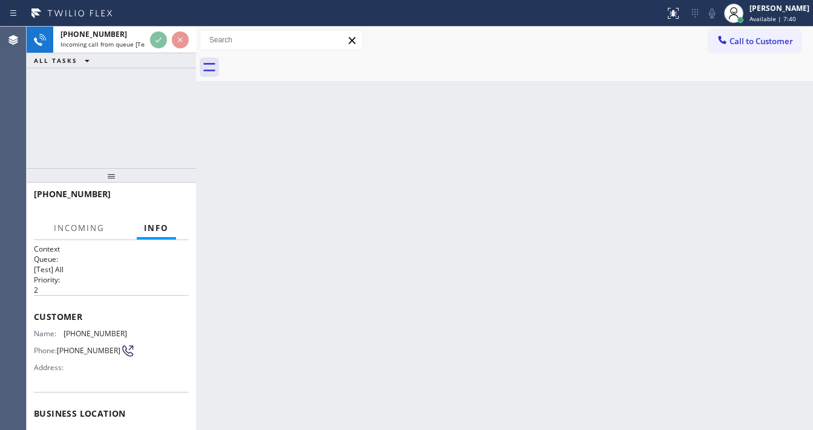
scroll to position [48, 0]
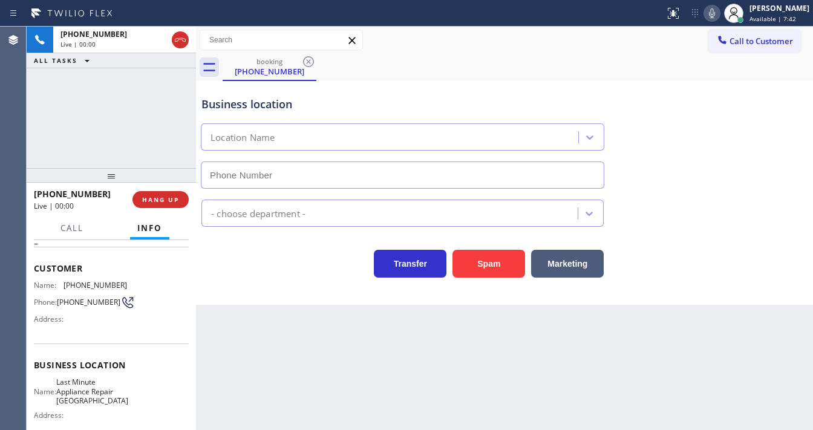
type input "[PHONE_NUMBER]"
click at [44, 151] on div "[PHONE_NUMBER] Live | 00:33 ALL TASKS ALL TASKS ACTIVE TASKS TASKS IN WRAP UP" at bounding box center [111, 97] width 169 height 141
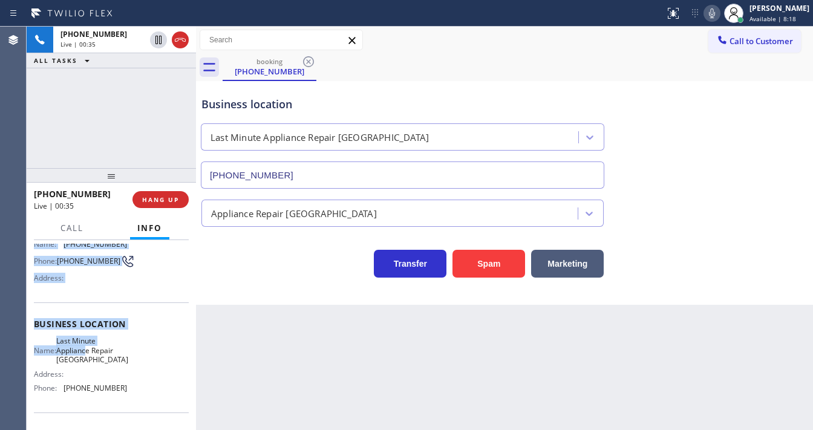
scroll to position [145, 0]
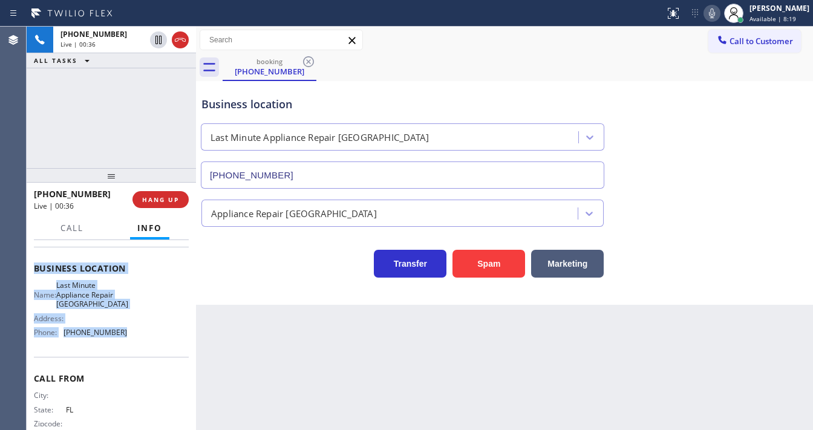
drag, startPoint x: 34, startPoint y: 264, endPoint x: 118, endPoint y: 327, distance: 104.5
click at [118, 327] on div "Context Queue: [Test] All Priority: 2 Customer Name: [PHONE_NUMBER] Phone: [PHO…" at bounding box center [111, 274] width 155 height 350
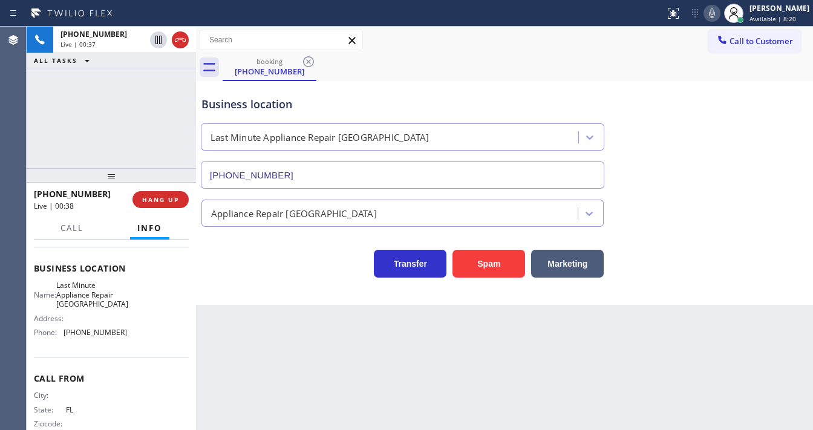
click at [122, 155] on div "[PHONE_NUMBER] Live | 00:37 ALL TASKS ALL TASKS ACTIVE TASKS TASKS IN WRAP UP" at bounding box center [111, 97] width 169 height 141
click at [105, 123] on div "[PHONE_NUMBER] Live | 00:40 ALL TASKS ALL TASKS ACTIVE TASKS TASKS IN WRAP UP" at bounding box center [111, 97] width 169 height 141
click at [41, 121] on div "[PHONE_NUMBER] Live | 00:46 ALL TASKS ALL TASKS ACTIVE TASKS TASKS IN WRAP UP" at bounding box center [111, 97] width 169 height 141
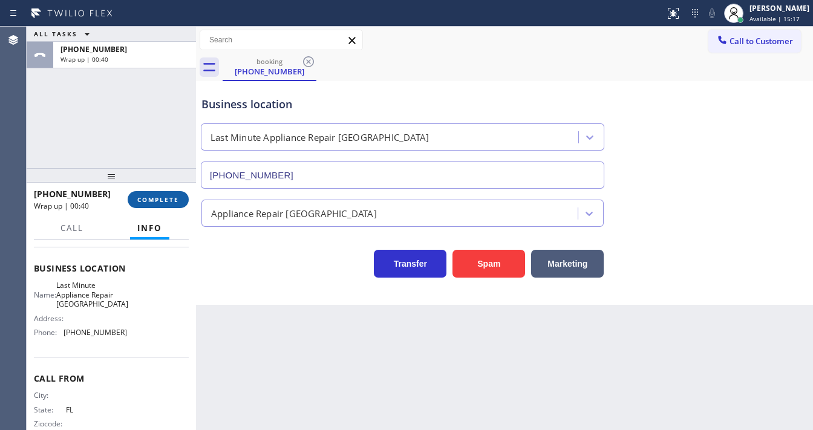
click at [153, 204] on button "COMPLETE" at bounding box center [158, 199] width 61 height 17
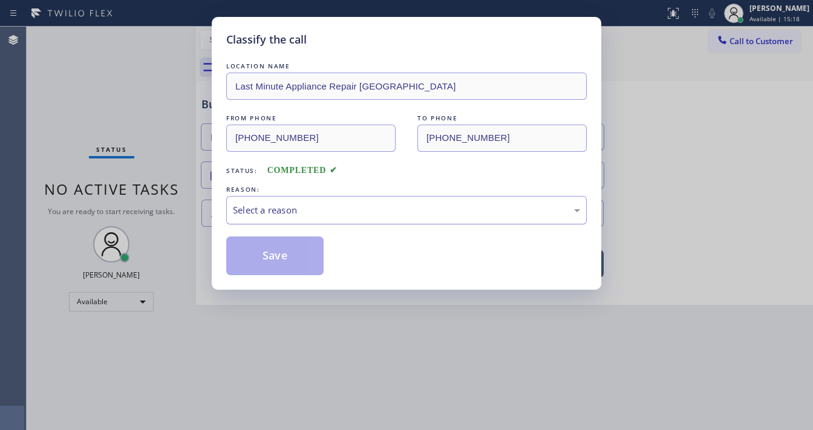
click at [320, 203] on div "Select a reason" at bounding box center [406, 210] width 347 height 14
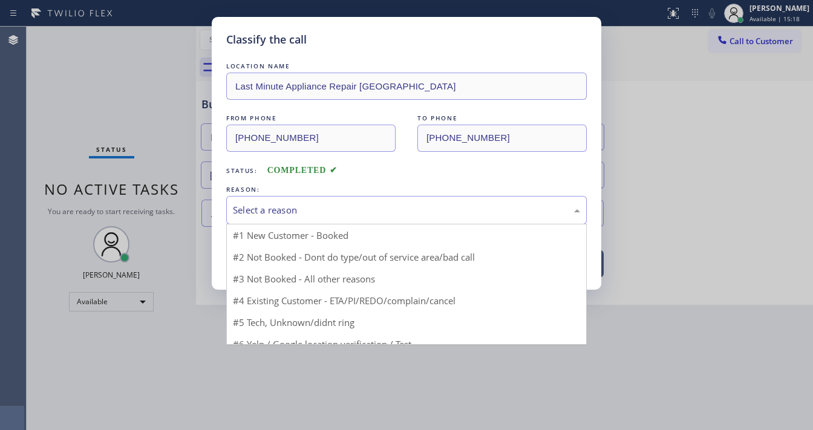
drag, startPoint x: 298, startPoint y: 262, endPoint x: 288, endPoint y: 255, distance: 12.2
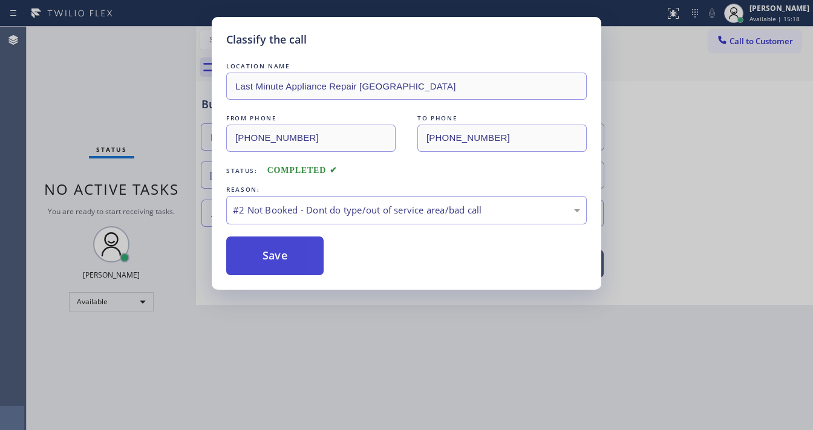
drag, startPoint x: 288, startPoint y: 255, endPoint x: 288, endPoint y: 247, distance: 8.5
click at [288, 255] on button "Save" at bounding box center [274, 255] width 97 height 39
click at [288, 254] on button "Save" at bounding box center [274, 255] width 97 height 39
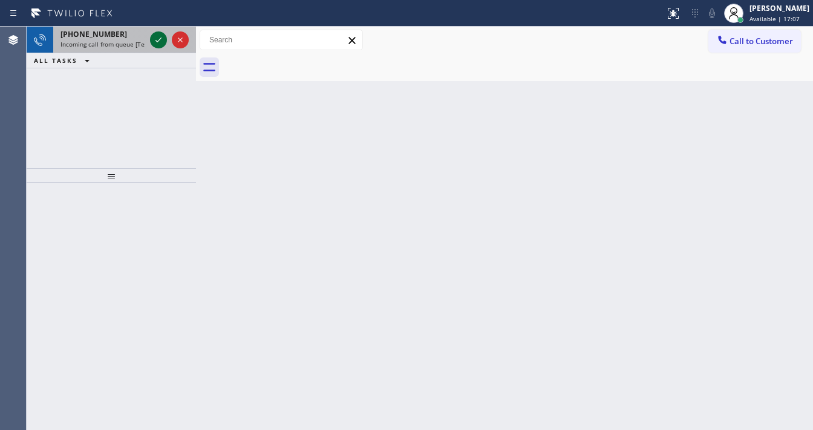
drag, startPoint x: 154, startPoint y: 46, endPoint x: 161, endPoint y: 43, distance: 8.4
click at [157, 46] on icon at bounding box center [158, 40] width 15 height 15
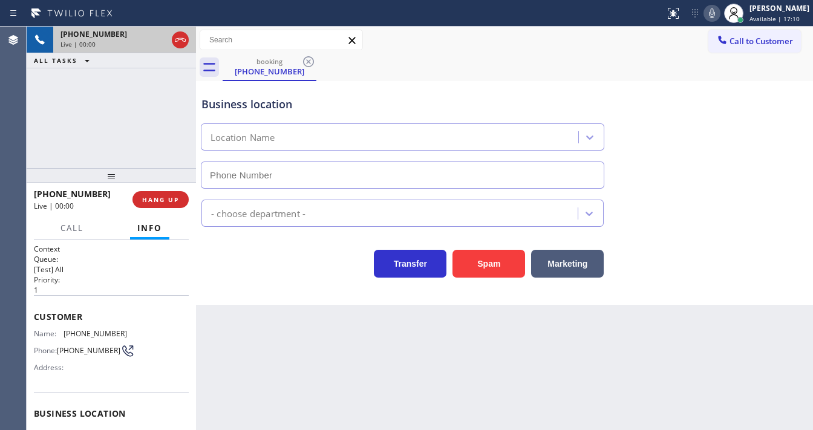
type input "[PHONE_NUMBER]"
click at [489, 256] on button "Spam" at bounding box center [488, 264] width 73 height 28
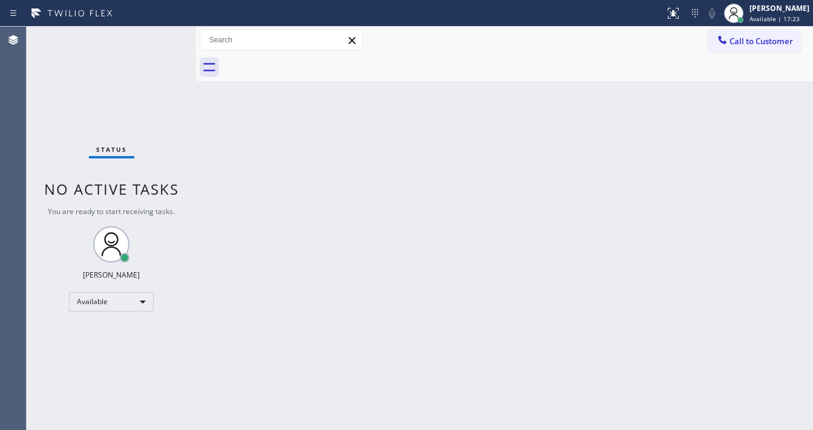
click at [163, 43] on div "Status No active tasks You are ready to start receiving tasks. [PERSON_NAME]" at bounding box center [111, 228] width 169 height 403
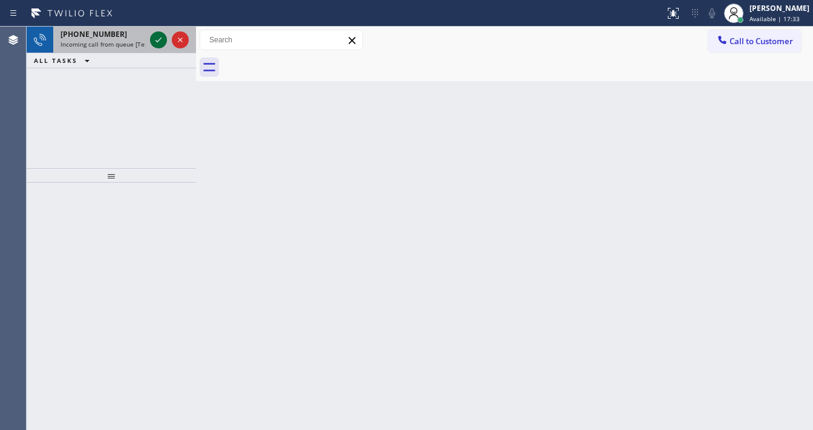
click at [155, 37] on div at bounding box center [170, 40] width 44 height 27
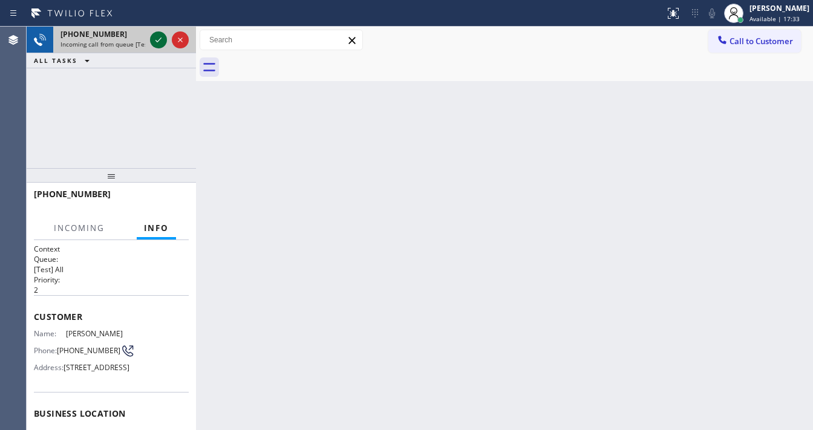
click at [156, 37] on icon at bounding box center [158, 40] width 15 height 15
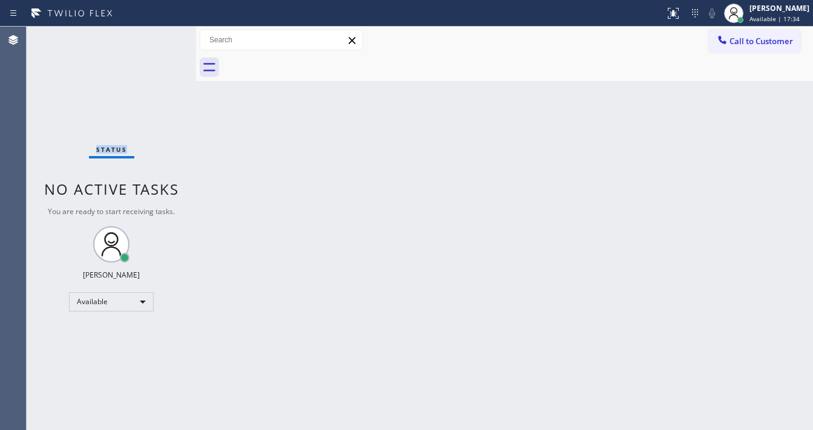
click at [157, 39] on div "Status No active tasks You are ready to start receiving tasks. [PERSON_NAME]" at bounding box center [111, 228] width 169 height 403
click at [672, 22] on button at bounding box center [673, 13] width 27 height 27
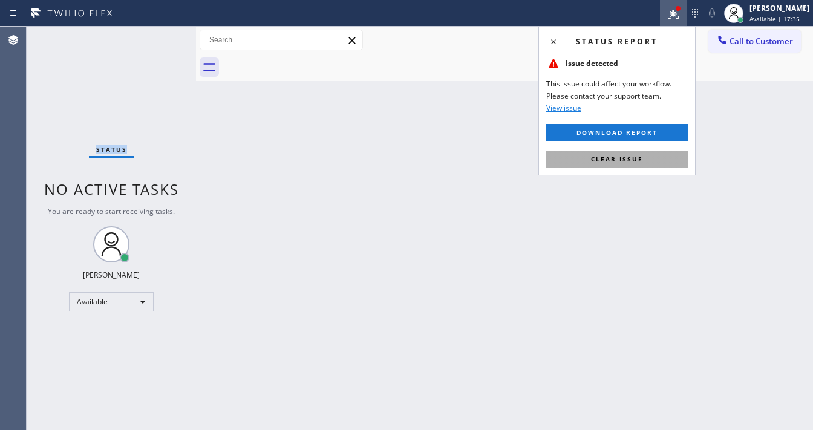
click at [634, 162] on span "Clear issue" at bounding box center [617, 159] width 52 height 8
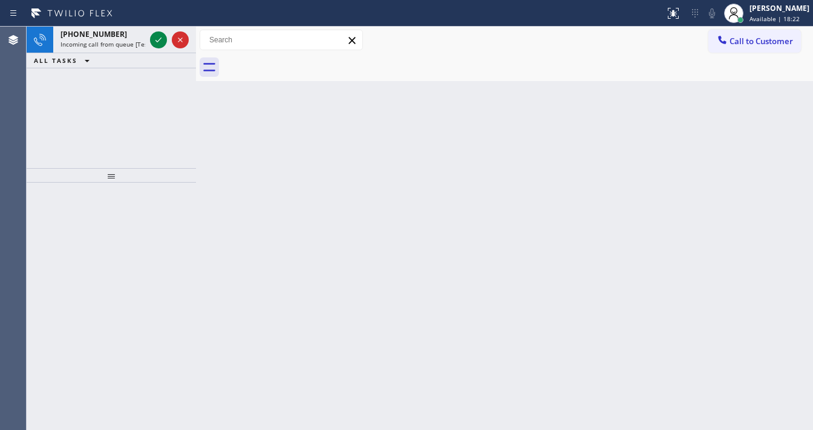
drag, startPoint x: 161, startPoint y: 22, endPoint x: 157, endPoint y: 41, distance: 19.8
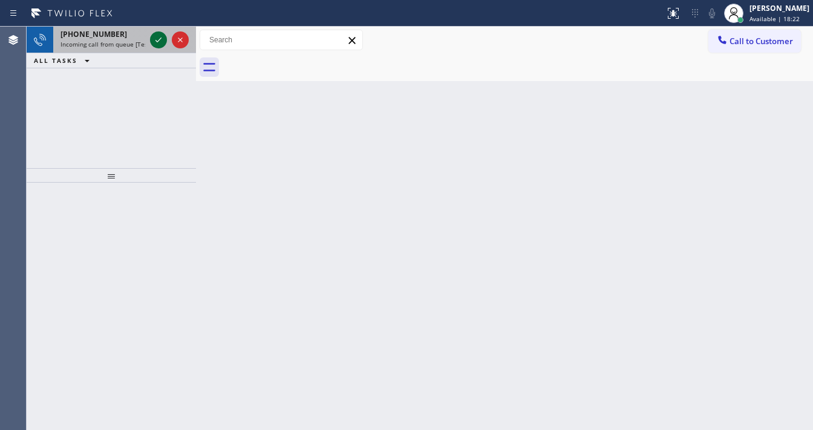
click at [161, 24] on div "Status report No issues detected If you experience an issue, please download th…" at bounding box center [406, 13] width 813 height 27
click at [160, 27] on div "Status report No issues detected If you experience an issue, please download th…" at bounding box center [406, 215] width 813 height 430
click at [157, 42] on icon at bounding box center [158, 40] width 15 height 15
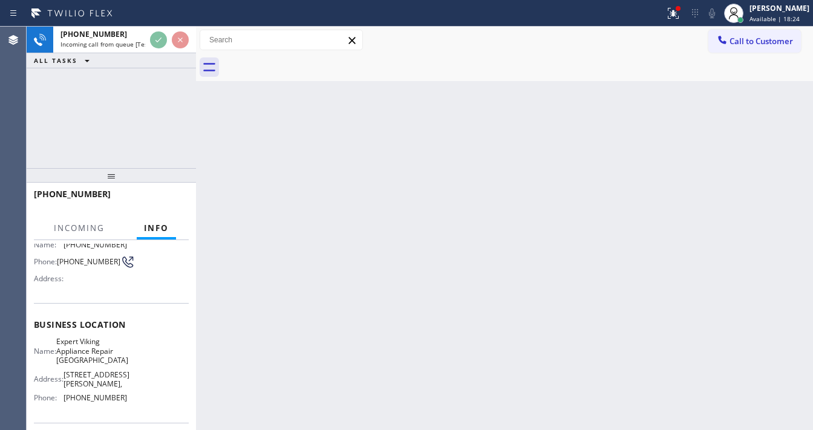
scroll to position [97, 0]
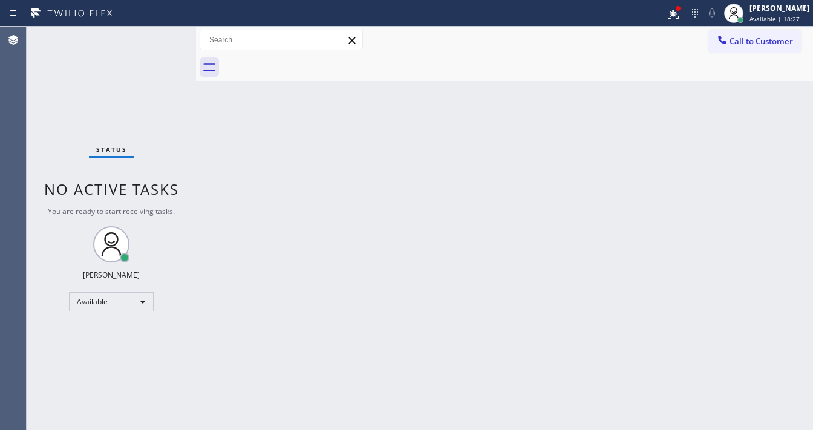
click at [160, 41] on div "Status No active tasks You are ready to start receiving tasks. [PERSON_NAME]" at bounding box center [111, 228] width 169 height 403
click at [680, 10] on div at bounding box center [677, 8] width 5 height 5
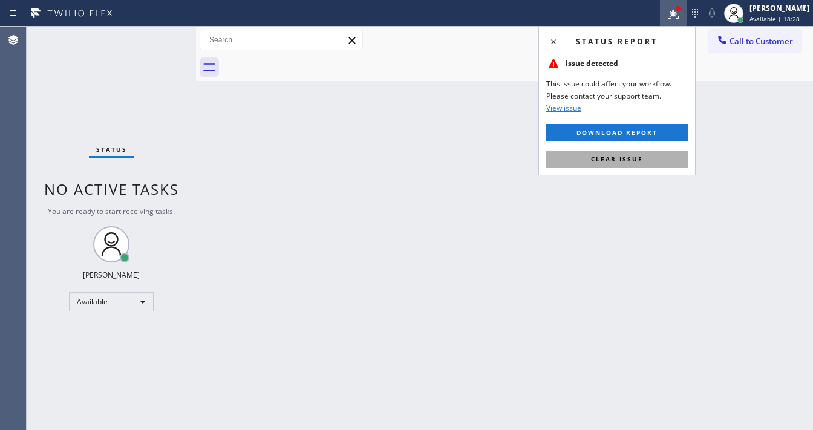
click at [622, 158] on span "Clear issue" at bounding box center [617, 159] width 52 height 8
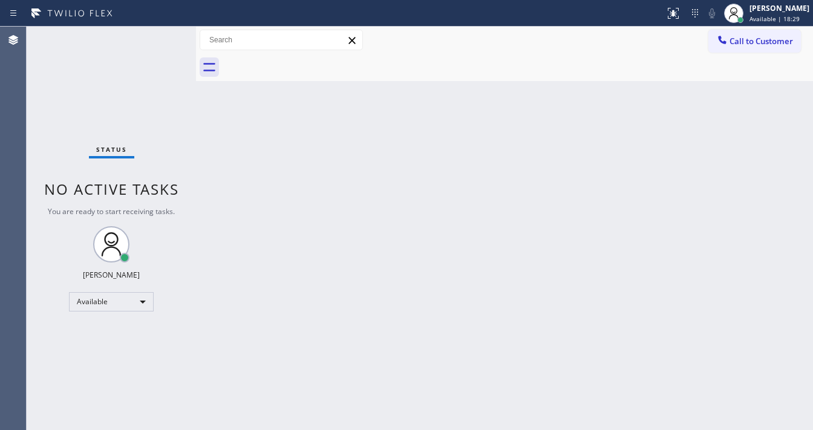
click at [622, 158] on div "Back to Dashboard Change Sender ID Customers Technicians Select a contact Outbo…" at bounding box center [504, 228] width 617 height 403
drag, startPoint x: 126, startPoint y: 75, endPoint x: 147, endPoint y: 13, distance: 65.8
click at [128, 74] on div "Status No active tasks You are ready to start receiving tasks. [PERSON_NAME]" at bounding box center [111, 228] width 169 height 403
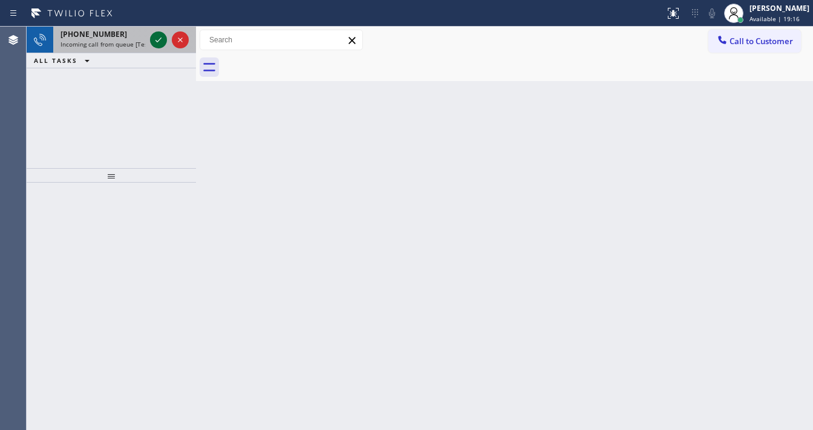
click at [159, 36] on icon at bounding box center [158, 40] width 15 height 15
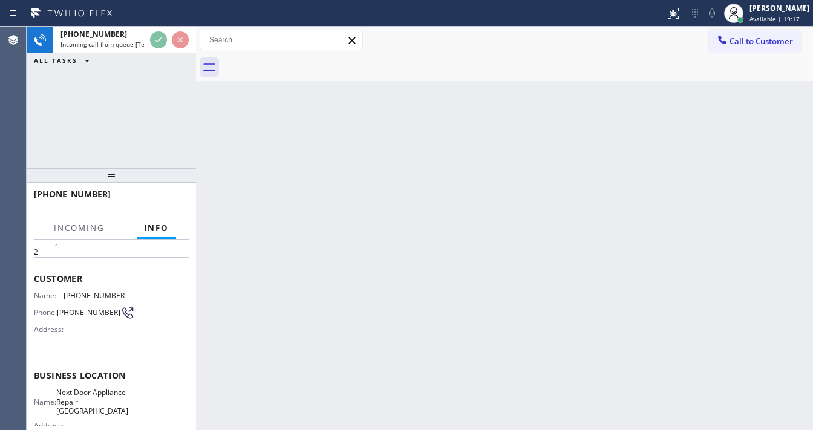
scroll to position [97, 0]
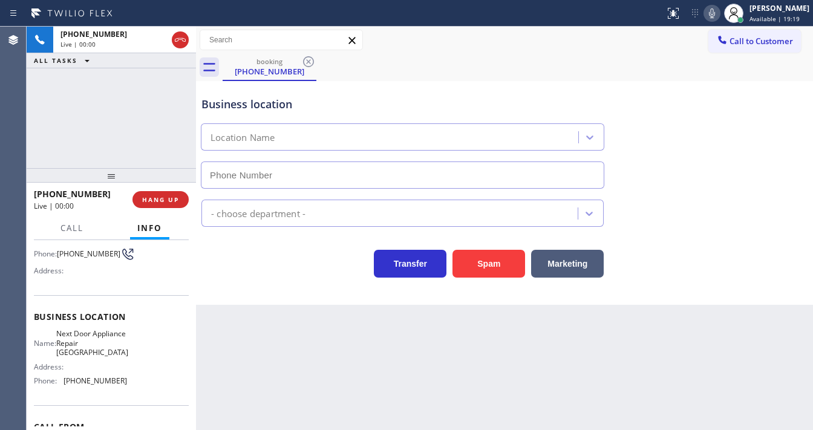
type input "[PHONE_NUMBER]"
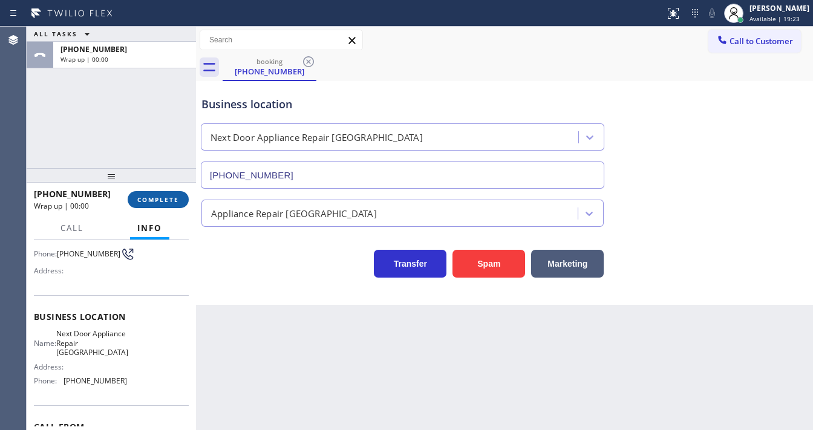
click at [157, 195] on span "COMPLETE" at bounding box center [158, 199] width 42 height 8
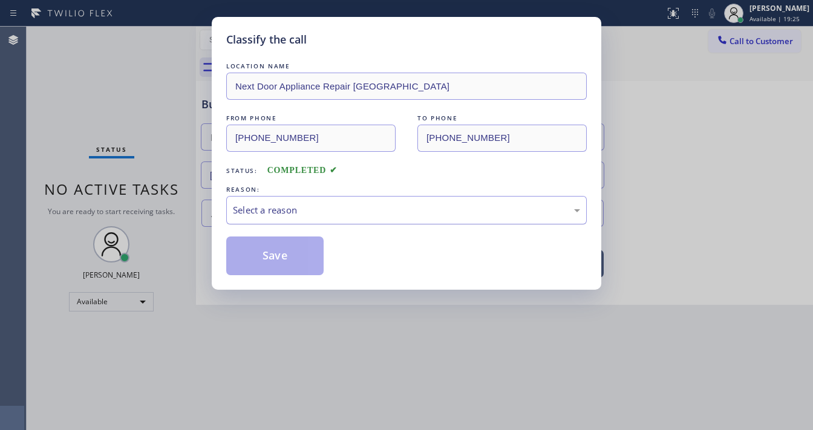
click at [295, 210] on div "Select a reason" at bounding box center [406, 210] width 347 height 14
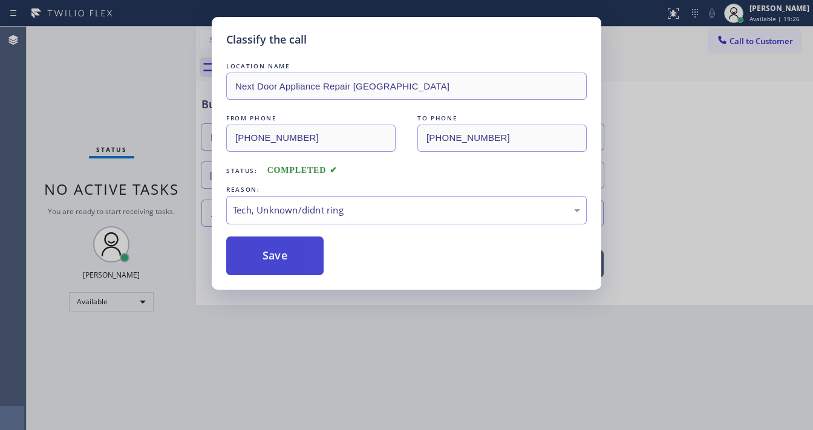
click at [280, 266] on button "Save" at bounding box center [274, 255] width 97 height 39
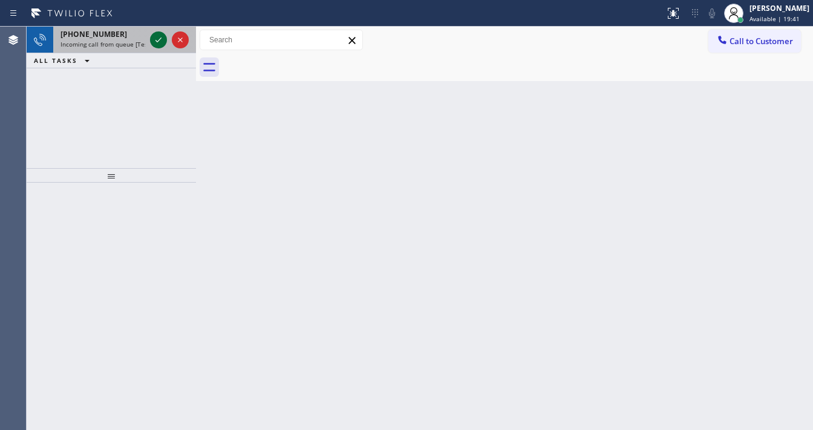
click at [160, 34] on icon at bounding box center [158, 40] width 15 height 15
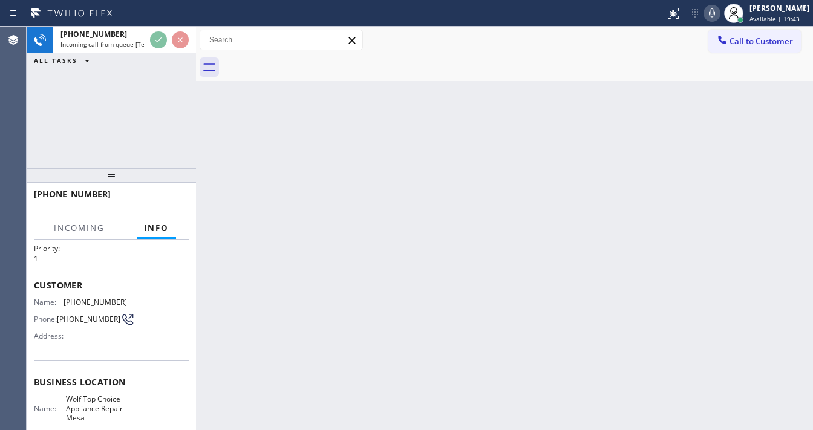
scroll to position [48, 0]
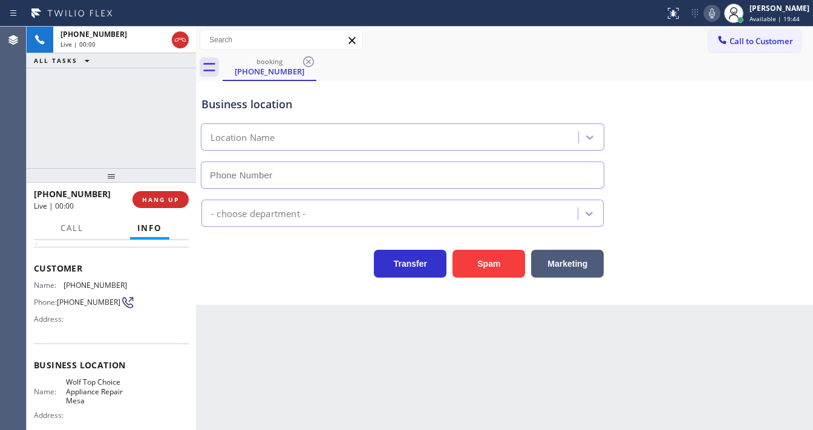
type input "[PHONE_NUMBER]"
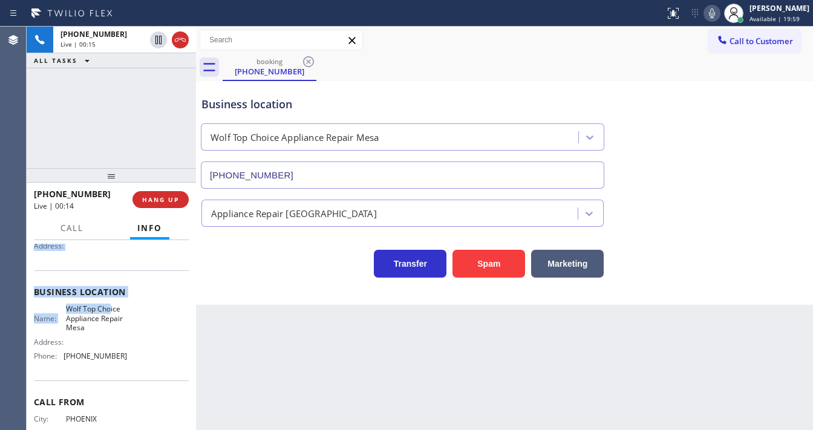
scroll to position [145, 0]
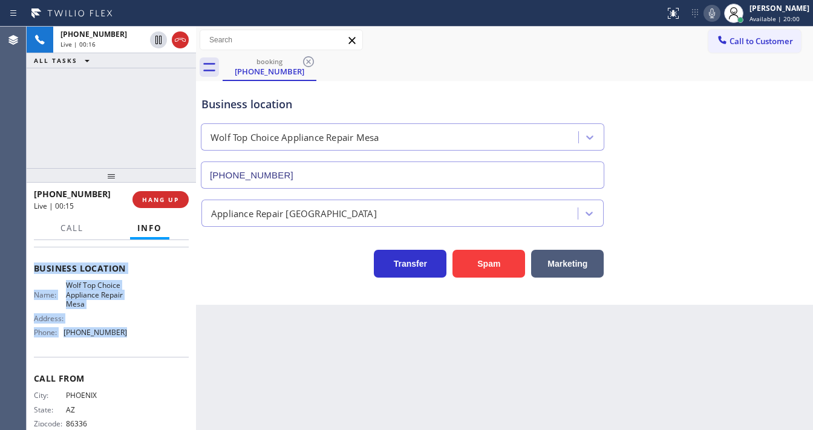
drag, startPoint x: 34, startPoint y: 263, endPoint x: 127, endPoint y: 342, distance: 121.4
click at [127, 342] on div "Context Queue: [Test] All Priority: 1 Customer Name: [PHONE_NUMBER] Phone: [PHO…" at bounding box center [111, 274] width 155 height 350
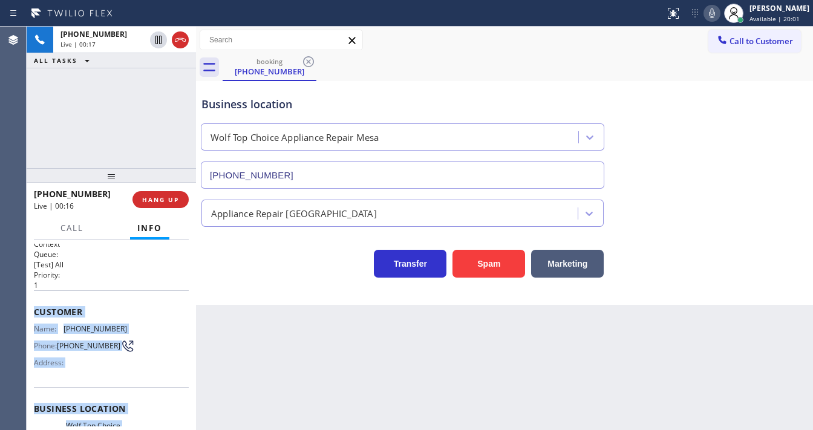
scroll to position [0, 0]
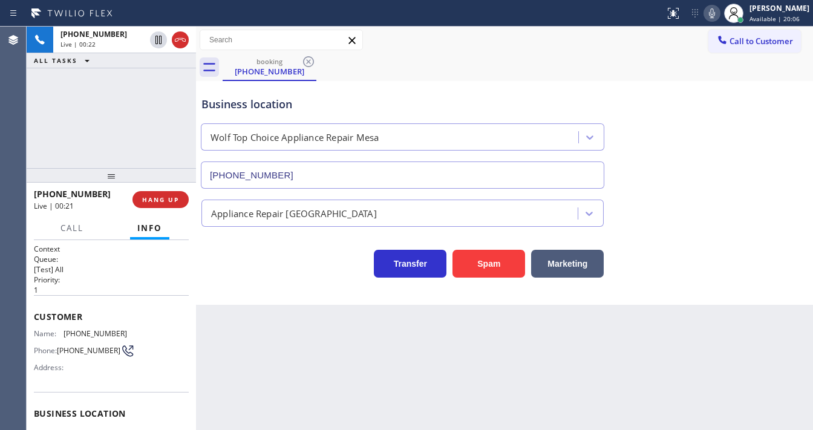
click at [103, 140] on div "[PHONE_NUMBER] Live | 00:22 ALL TASKS ALL TASKS ACTIVE TASKS TASKS IN WRAP UP" at bounding box center [111, 97] width 169 height 141
click at [134, 93] on div "[PHONE_NUMBER] Live | 00:59 ALL TASKS ALL TASKS ACTIVE TASKS TASKS IN WRAP UP" at bounding box center [111, 97] width 169 height 141
click at [129, 94] on div "[PHONE_NUMBER] Live | 01:43 ALL TASKS ALL TASKS ACTIVE TASKS TASKS IN WRAP UP" at bounding box center [111, 97] width 169 height 141
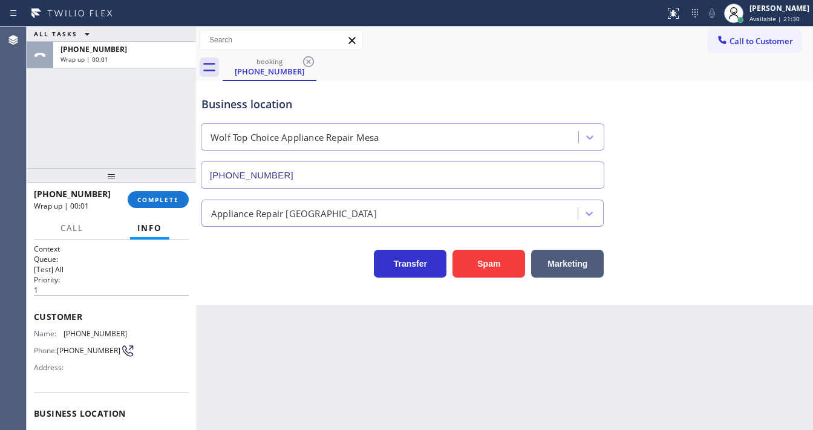
click at [115, 102] on div "ALL TASKS ALL TASKS ACTIVE TASKS TASKS IN WRAP UP [PHONE_NUMBER] Wrap up | 00:01" at bounding box center [111, 97] width 169 height 141
click at [165, 195] on span "COMPLETE" at bounding box center [158, 199] width 42 height 8
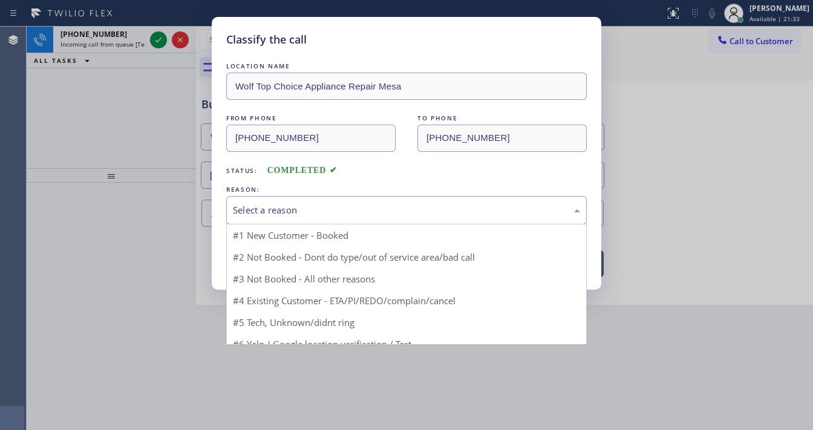
click at [307, 209] on div "Select a reason" at bounding box center [406, 210] width 347 height 14
drag, startPoint x: 278, startPoint y: 307, endPoint x: 281, endPoint y: 299, distance: 8.2
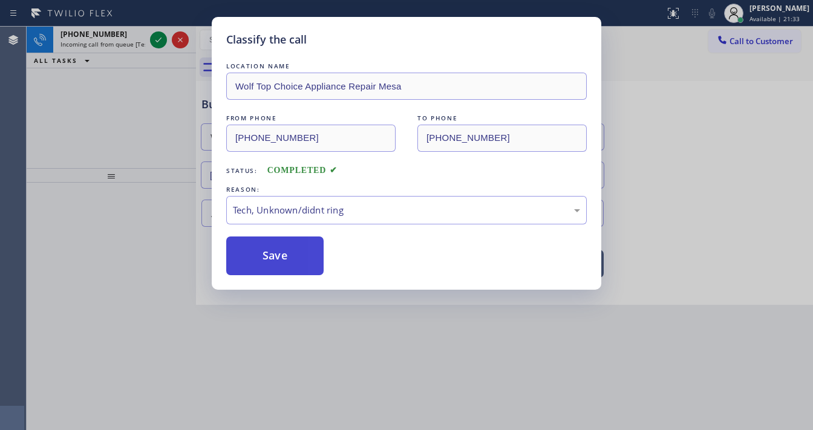
click at [285, 262] on button "Save" at bounding box center [274, 255] width 97 height 39
click at [285, 261] on button "Save" at bounding box center [274, 255] width 97 height 39
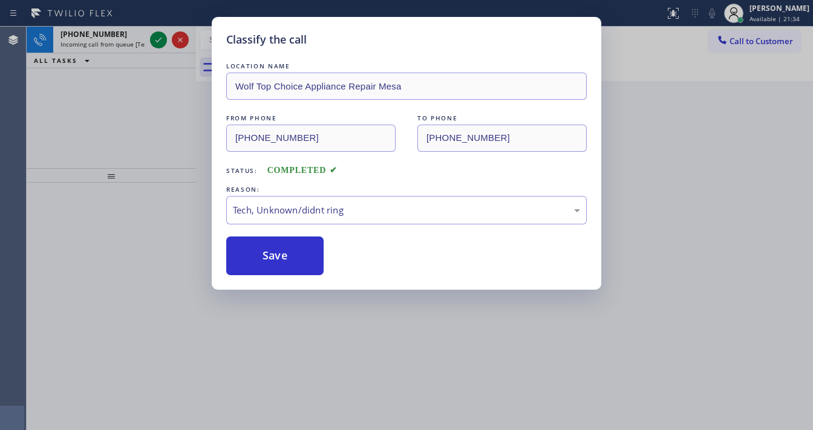
drag, startPoint x: 126, startPoint y: 126, endPoint x: 141, endPoint y: 67, distance: 61.7
click at [126, 126] on div "Classify the call LOCATION NAME Wolf Top Choice Appliance Repair Mesa FROM PHON…" at bounding box center [406, 215] width 813 height 430
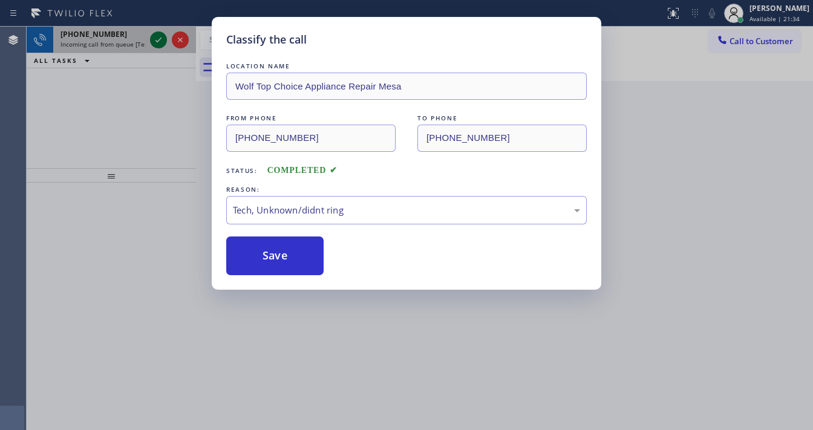
click at [155, 42] on icon at bounding box center [158, 40] width 15 height 15
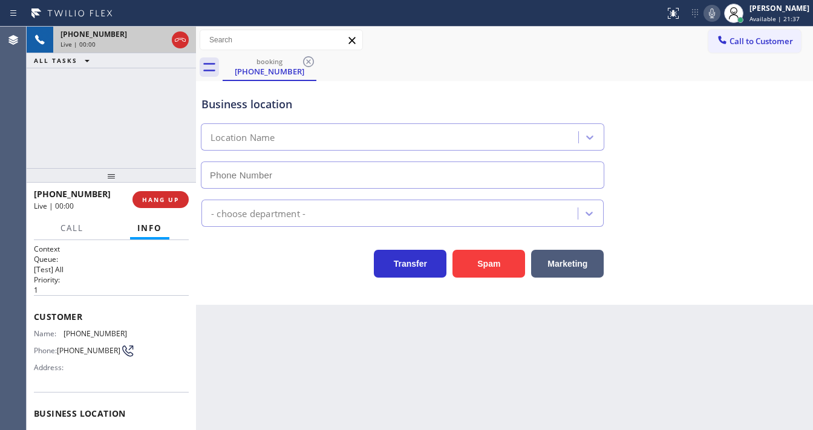
type input "[PHONE_NUMBER]"
click at [104, 114] on div "[PHONE_NUMBER] Live | 00:00 ALL TASKS ALL TASKS ACTIVE TASKS TASKS IN WRAP UP" at bounding box center [111, 97] width 169 height 141
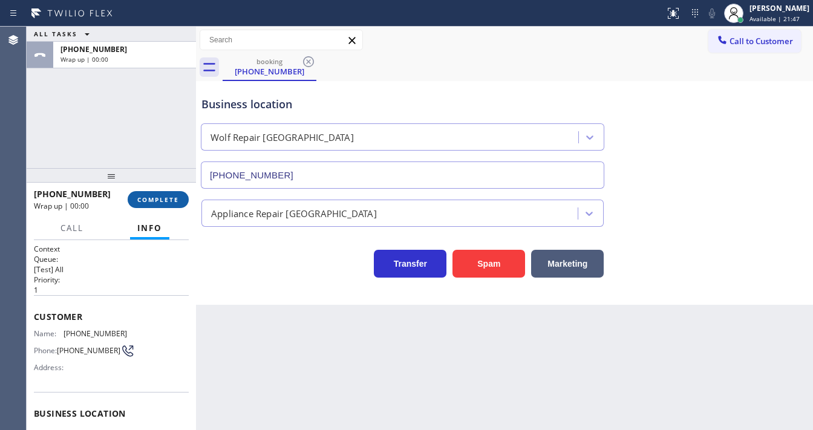
click at [181, 203] on button "COMPLETE" at bounding box center [158, 199] width 61 height 17
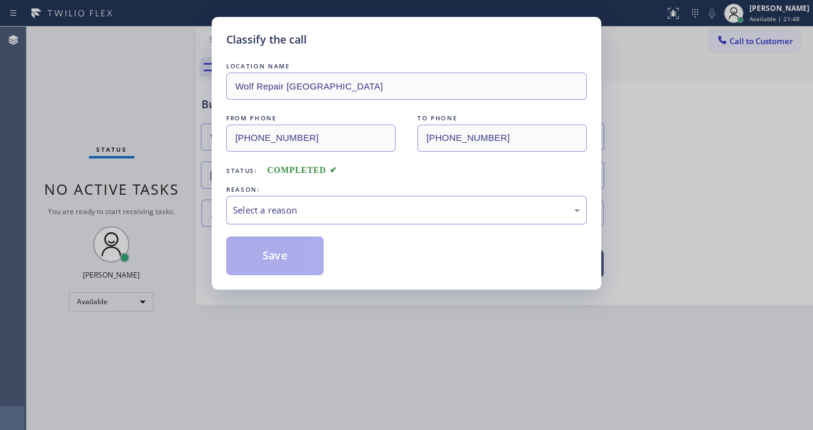
click at [288, 218] on div "Select a reason" at bounding box center [406, 210] width 360 height 28
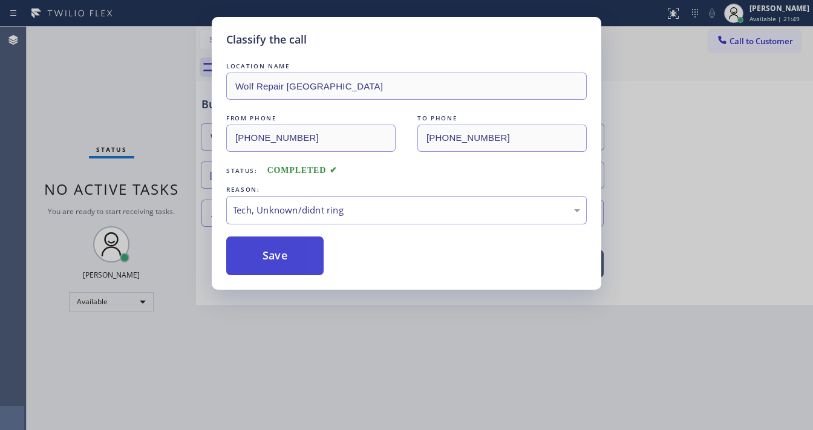
click at [290, 254] on button "Save" at bounding box center [274, 255] width 97 height 39
click at [290, 253] on button "Save" at bounding box center [274, 255] width 97 height 39
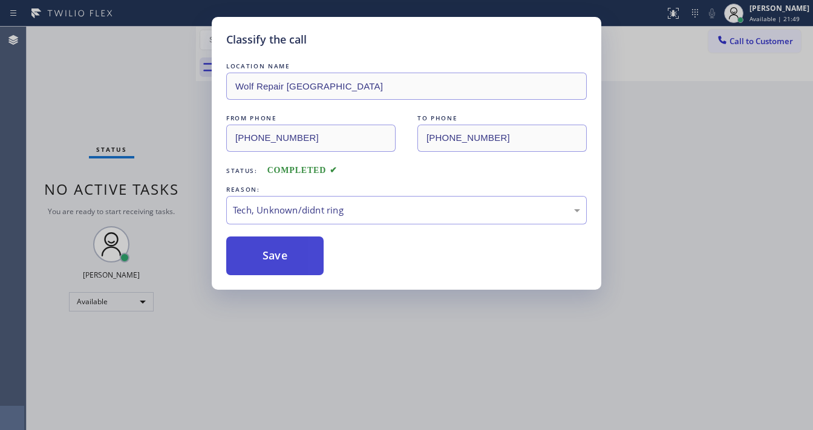
click at [290, 253] on button "Save" at bounding box center [274, 255] width 97 height 39
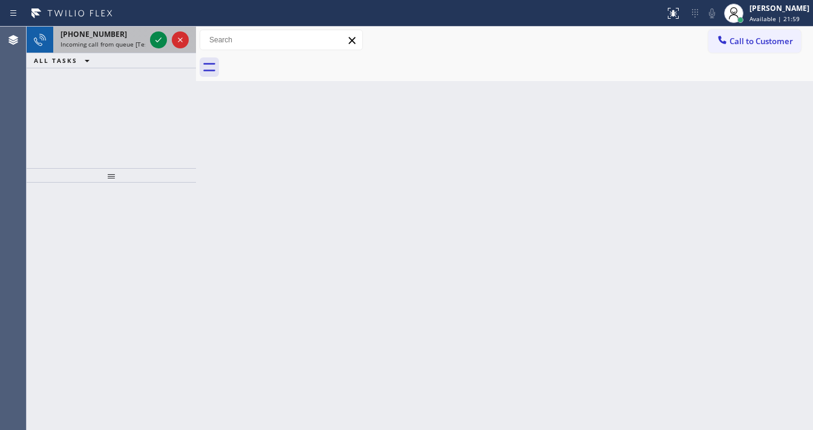
click at [163, 31] on div at bounding box center [170, 40] width 44 height 27
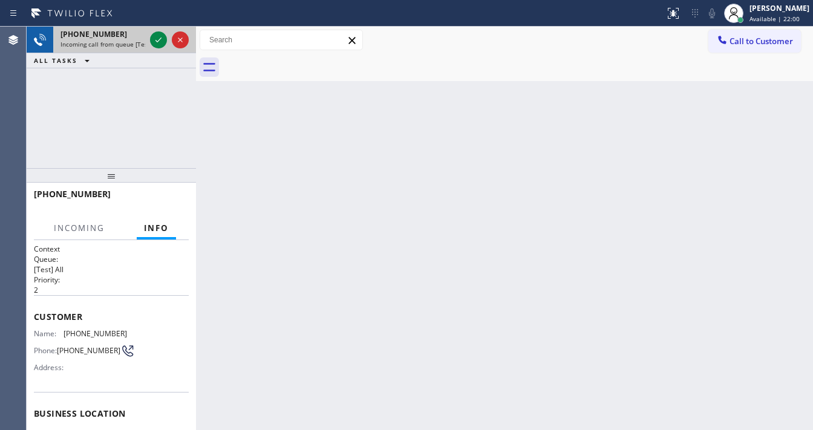
click at [163, 31] on div at bounding box center [170, 40] width 44 height 27
click at [157, 36] on icon at bounding box center [158, 40] width 15 height 15
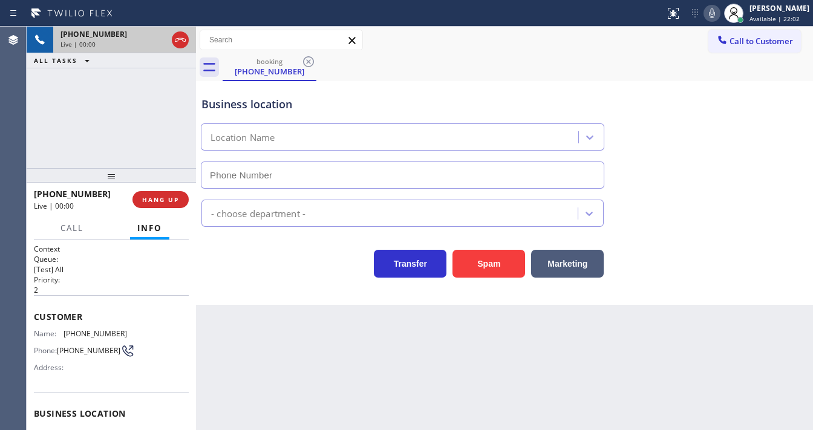
type input "[PHONE_NUMBER]"
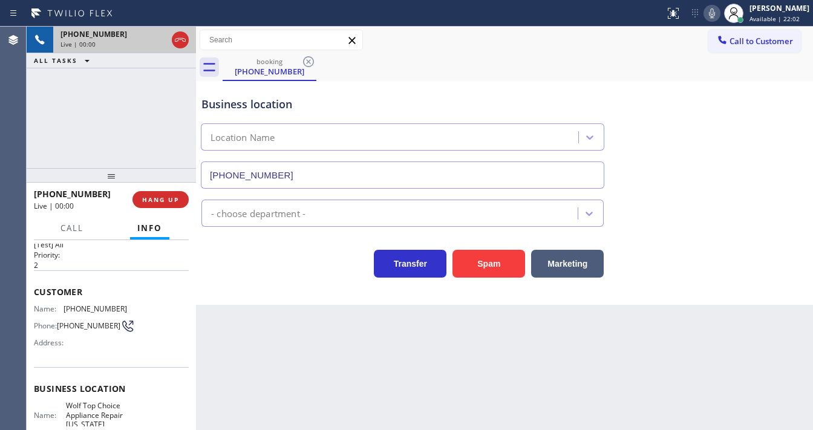
scroll to position [48, 0]
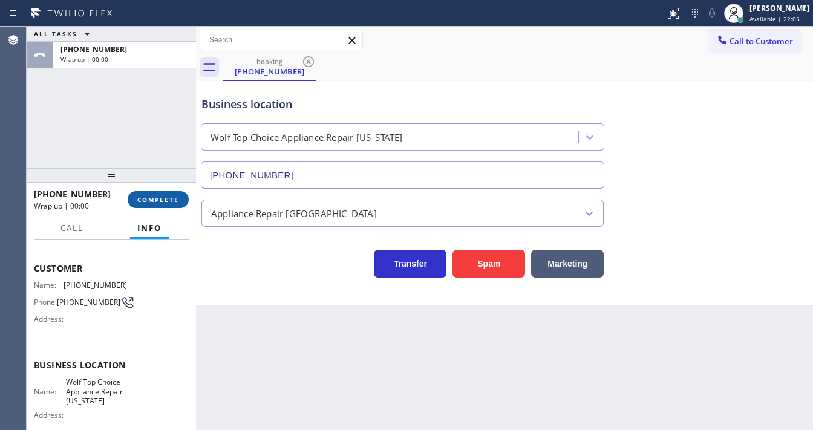
click at [150, 201] on span "COMPLETE" at bounding box center [158, 199] width 42 height 8
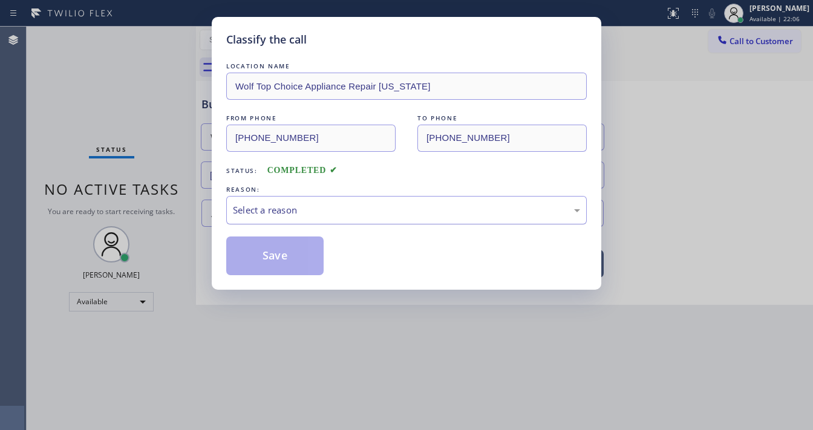
click at [297, 210] on div "Select a reason" at bounding box center [406, 210] width 347 height 14
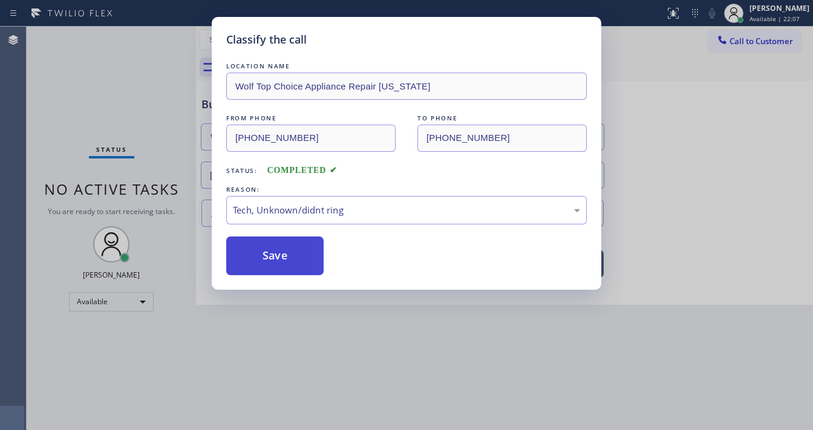
click at [269, 252] on button "Save" at bounding box center [274, 255] width 97 height 39
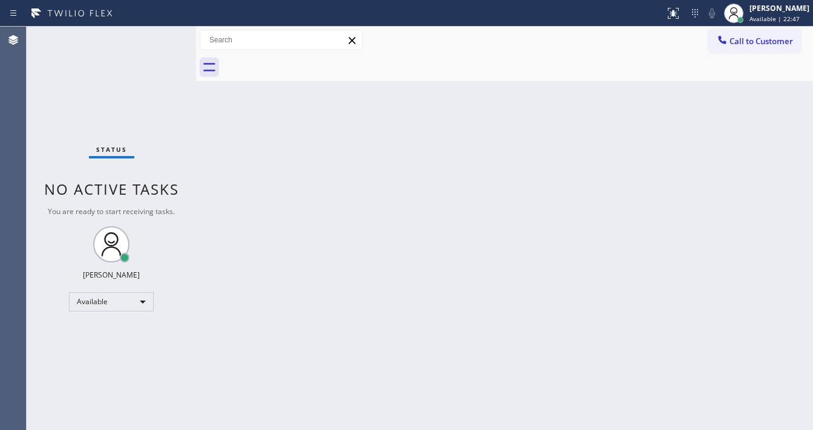
drag, startPoint x: 164, startPoint y: 36, endPoint x: 156, endPoint y: 42, distance: 10.4
click at [163, 36] on div "Status No active tasks You are ready to start receiving tasks. [PERSON_NAME]" at bounding box center [111, 228] width 169 height 403
click at [155, 42] on div "Status No active tasks You are ready to start receiving tasks. [PERSON_NAME]" at bounding box center [111, 228] width 169 height 403
drag, startPoint x: 152, startPoint y: 46, endPoint x: 162, endPoint y: 36, distance: 13.7
click at [155, 46] on div "Status No active tasks You are ready to start receiving tasks. [PERSON_NAME]" at bounding box center [111, 228] width 169 height 403
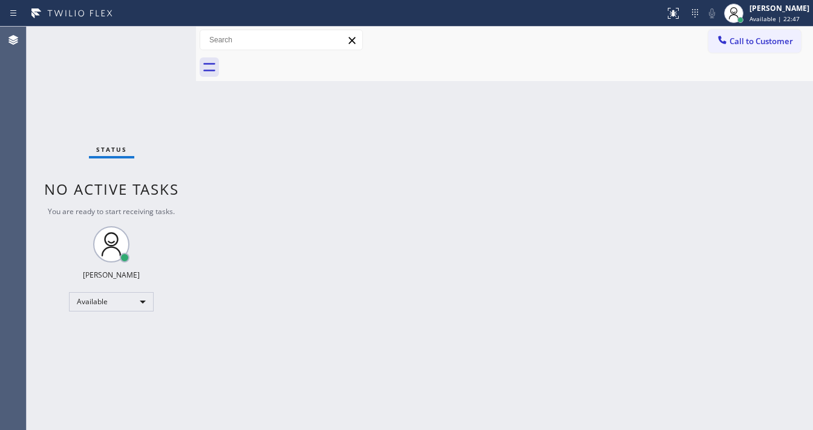
click at [162, 36] on div "Status No active tasks You are ready to start receiving tasks. [PERSON_NAME]" at bounding box center [111, 228] width 169 height 403
click at [160, 40] on div "Status No active tasks You are ready to start receiving tasks. [PERSON_NAME]" at bounding box center [111, 228] width 169 height 403
click at [158, 37] on div "Status No active tasks You are ready to start receiving tasks. [PERSON_NAME]" at bounding box center [111, 228] width 169 height 403
click at [157, 36] on div "Status No active tasks You are ready to start receiving tasks. [PERSON_NAME]" at bounding box center [111, 228] width 169 height 403
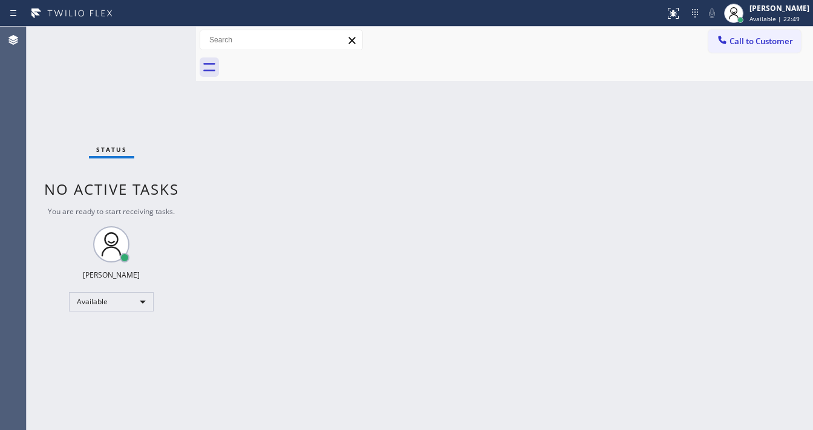
click at [150, 36] on div "Status No active tasks You are ready to start receiving tasks. [PERSON_NAME]" at bounding box center [111, 228] width 169 height 403
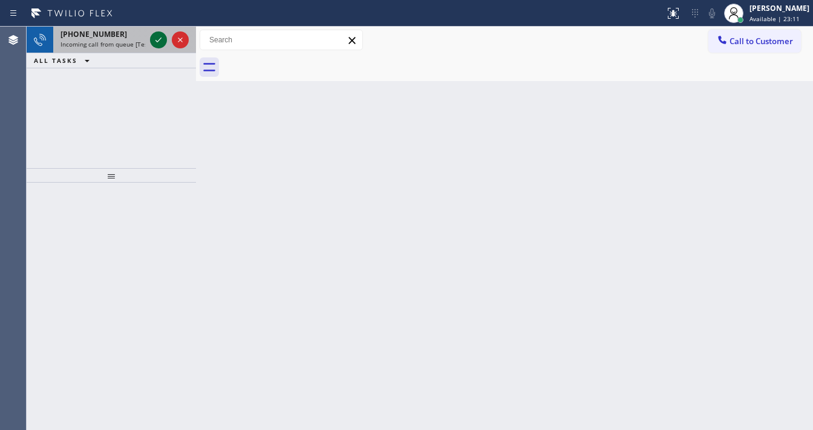
click at [150, 36] on div at bounding box center [158, 40] width 17 height 15
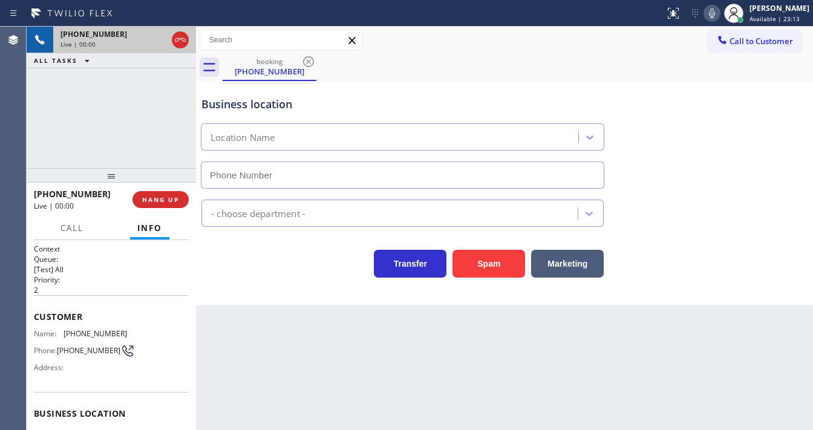
scroll to position [48, 0]
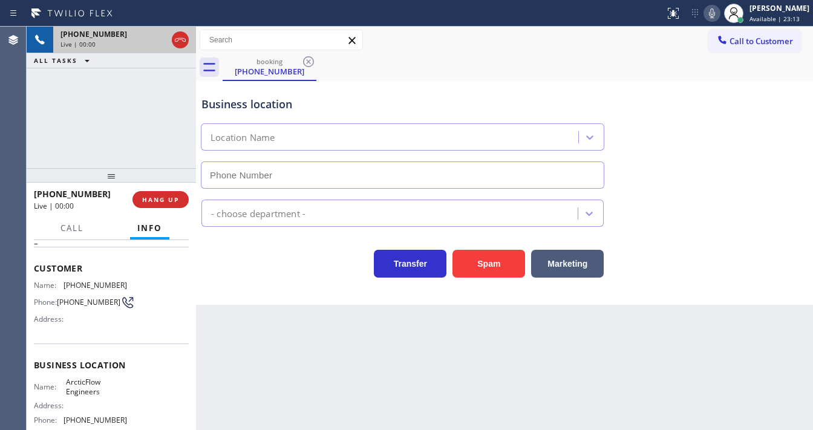
type input "[PHONE_NUMBER]"
click at [484, 254] on button "Spam" at bounding box center [488, 264] width 73 height 28
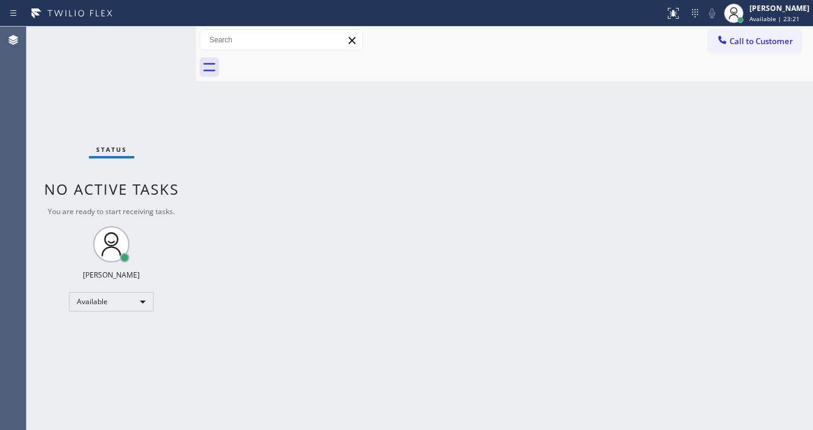
click at [157, 36] on div "Status No active tasks You are ready to start receiving tasks. [PERSON_NAME]" at bounding box center [111, 228] width 169 height 403
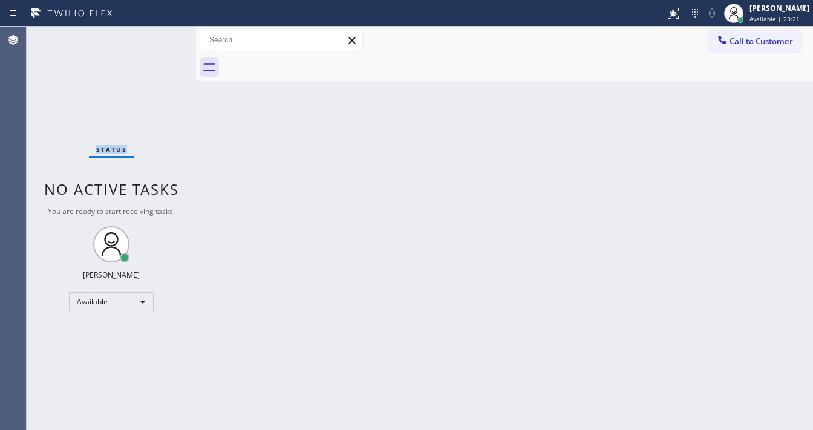
click at [157, 36] on div "Status No active tasks You are ready to start receiving tasks. [PERSON_NAME]" at bounding box center [111, 228] width 169 height 403
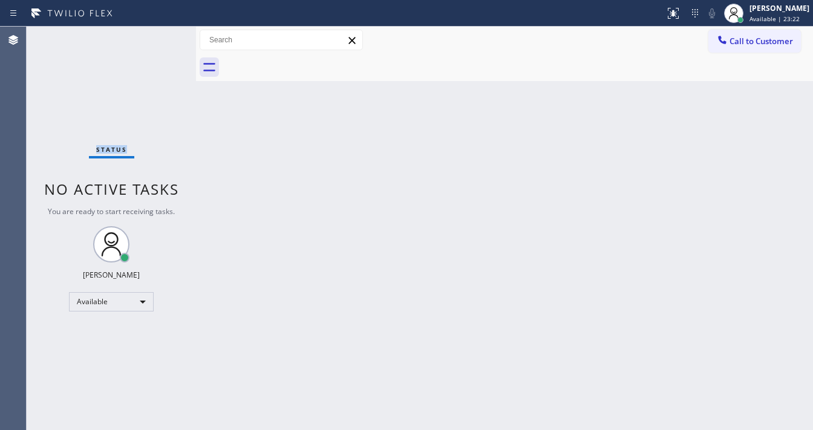
click at [157, 36] on div "Status No active tasks You are ready to start receiving tasks. [PERSON_NAME]" at bounding box center [111, 228] width 169 height 403
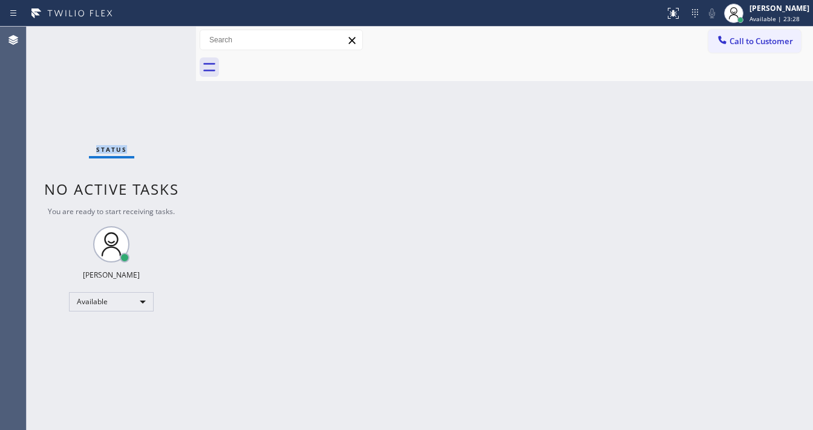
click at [157, 36] on div "Status No active tasks You are ready to start receiving tasks. [PERSON_NAME]" at bounding box center [111, 228] width 169 height 403
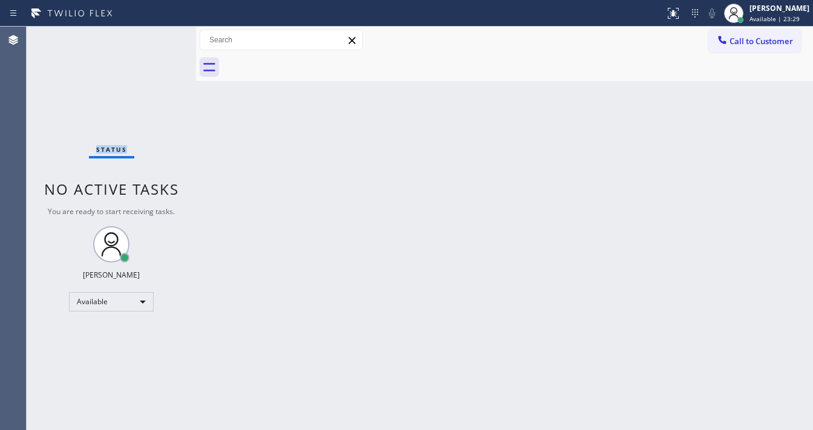
click at [157, 36] on div "Status No active tasks You are ready to start receiving tasks. [PERSON_NAME]" at bounding box center [111, 228] width 169 height 403
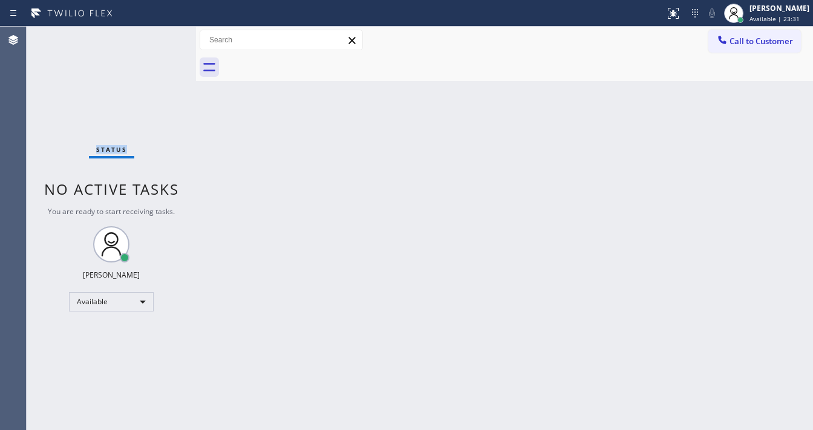
click at [157, 36] on div "Status No active tasks You are ready to start receiving tasks. [PERSON_NAME]" at bounding box center [111, 228] width 169 height 403
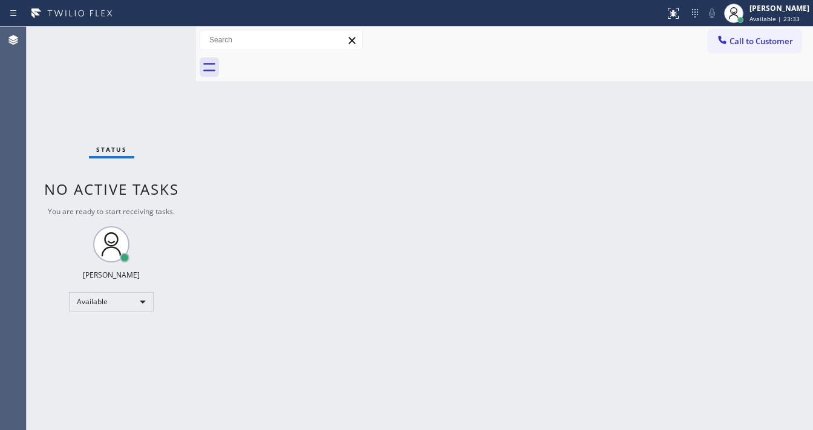
click at [157, 36] on div "Status No active tasks You are ready to start receiving tasks. [PERSON_NAME]" at bounding box center [111, 228] width 169 height 403
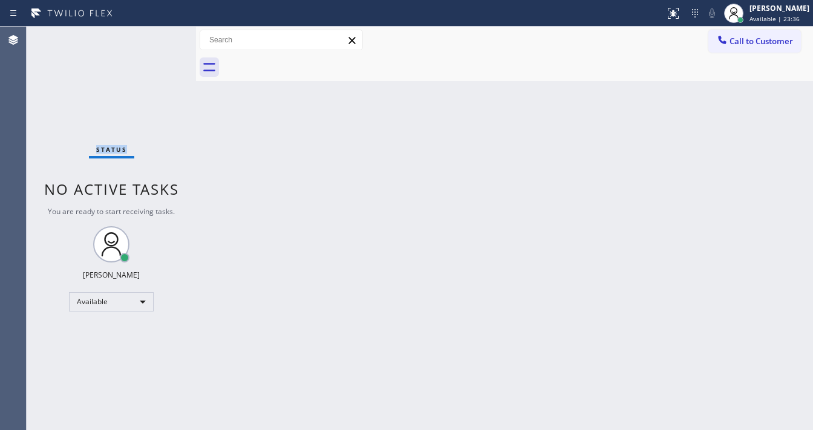
click at [157, 36] on div "Status No active tasks You are ready to start receiving tasks. [PERSON_NAME]" at bounding box center [111, 228] width 169 height 403
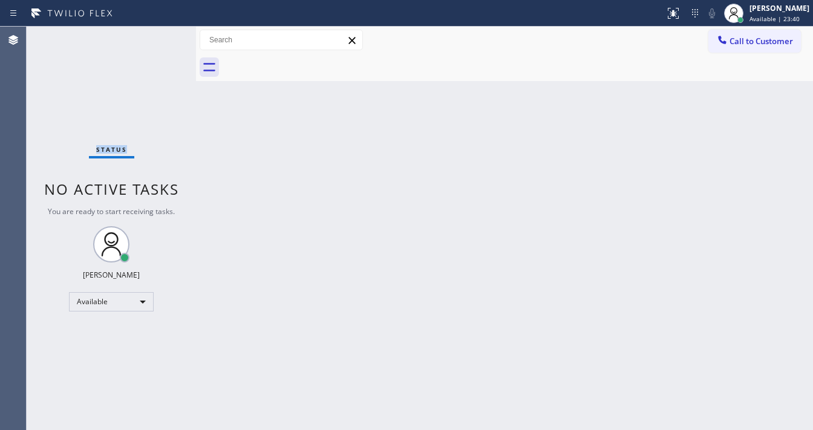
click at [157, 36] on div "Status No active tasks You are ready to start receiving tasks. [PERSON_NAME]" at bounding box center [111, 228] width 169 height 403
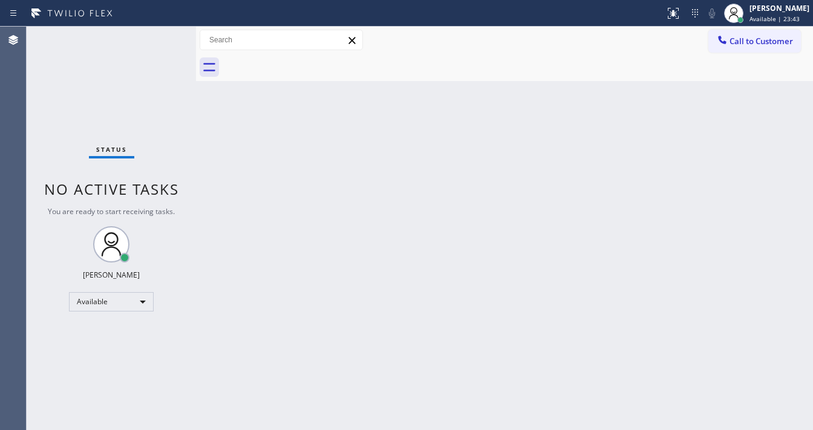
click at [157, 36] on div "Status No active tasks You are ready to start receiving tasks. [PERSON_NAME]" at bounding box center [111, 228] width 169 height 403
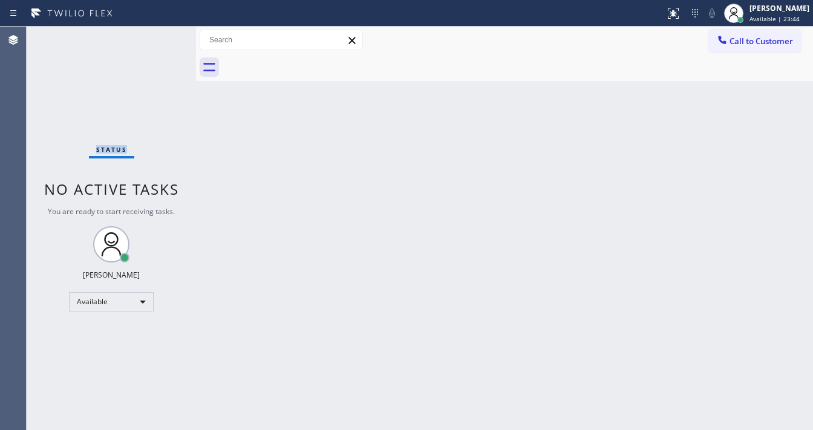
click at [157, 36] on div "Status No active tasks You are ready to start receiving tasks. [PERSON_NAME]" at bounding box center [111, 228] width 169 height 403
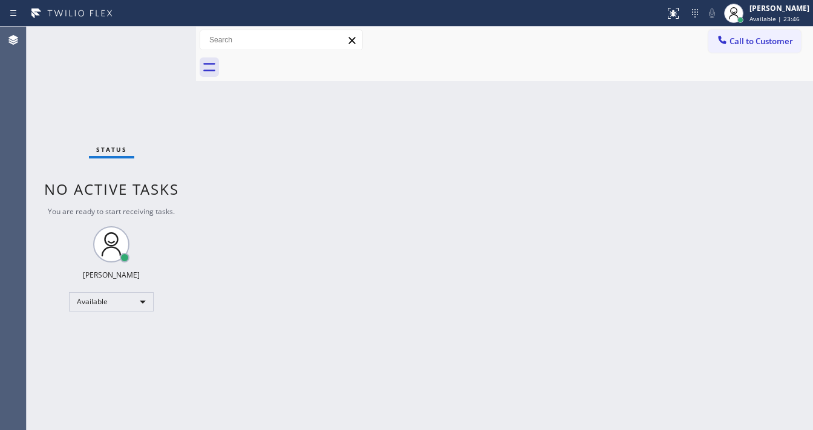
click at [157, 36] on div "Status No active tasks You are ready to start receiving tasks. [PERSON_NAME]" at bounding box center [111, 228] width 169 height 403
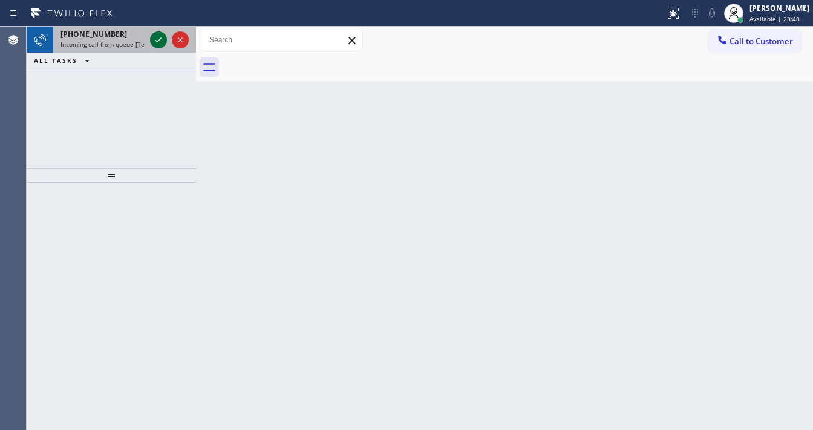
click at [157, 36] on icon at bounding box center [158, 40] width 15 height 15
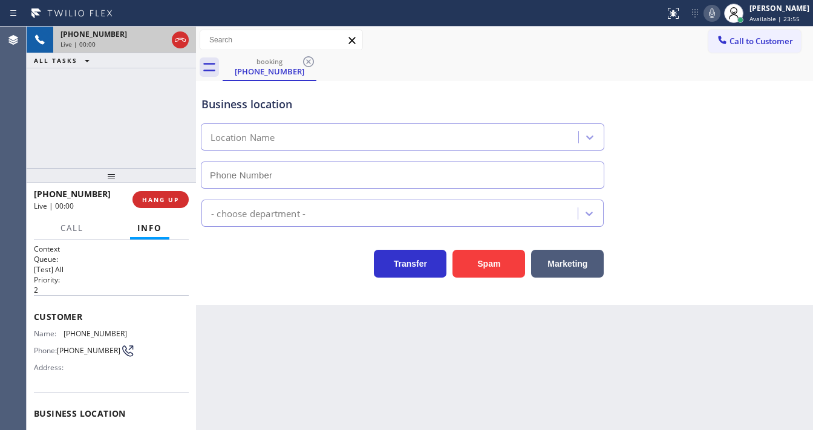
type input "[PHONE_NUMBER]"
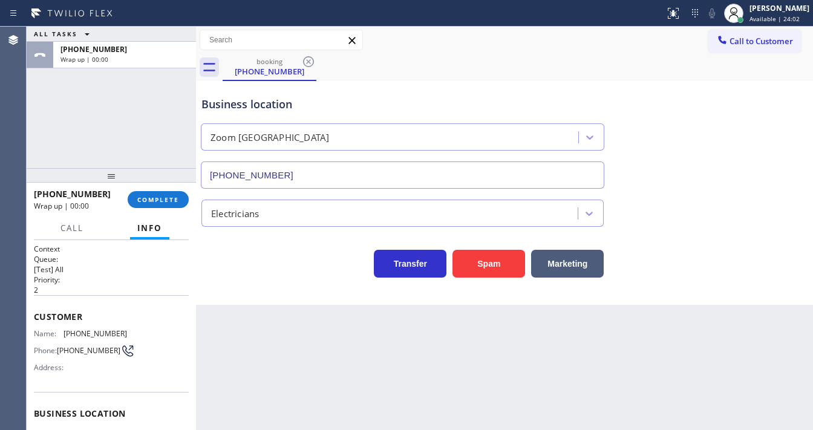
click at [50, 141] on div "ALL TASKS ALL TASKS ACTIVE TASKS TASKS IN WRAP UP [PHONE_NUMBER] Wrap up | 00:00" at bounding box center [111, 97] width 169 height 141
click at [151, 193] on button "COMPLETE" at bounding box center [158, 199] width 61 height 17
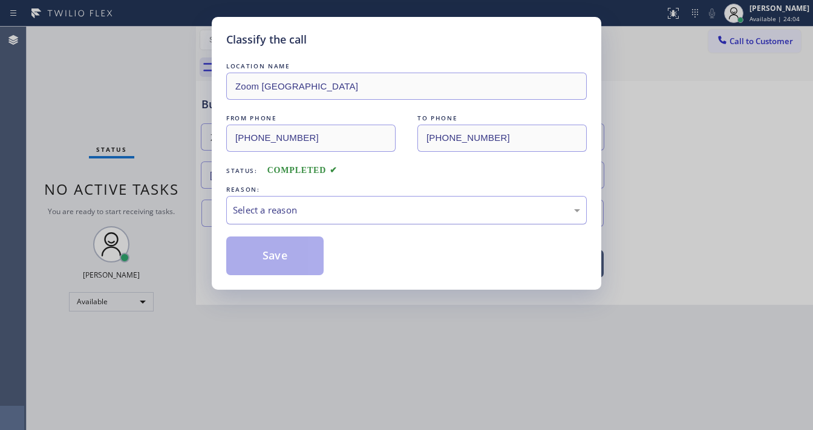
click at [319, 218] on div "Select a reason" at bounding box center [406, 210] width 360 height 28
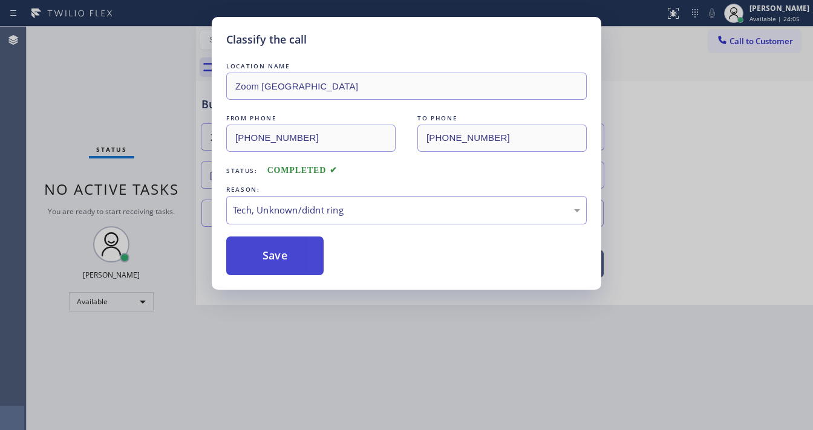
click at [271, 262] on button "Save" at bounding box center [274, 255] width 97 height 39
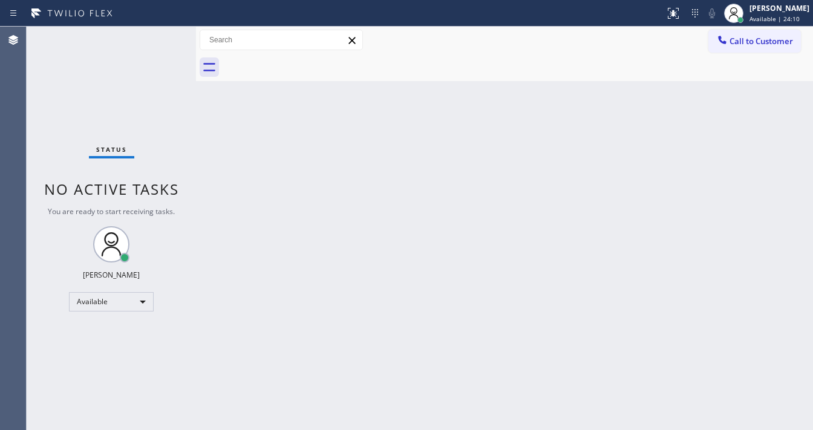
click at [155, 33] on div "Status No active tasks You are ready to start receiving tasks. [PERSON_NAME]" at bounding box center [111, 228] width 169 height 403
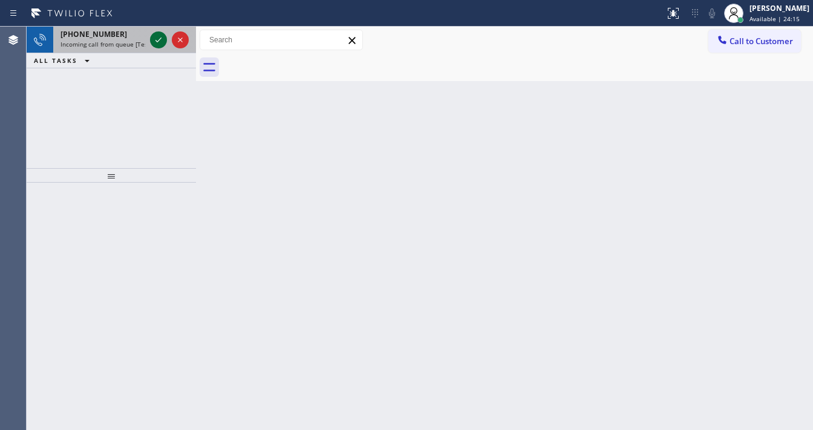
click at [155, 33] on icon at bounding box center [158, 40] width 15 height 15
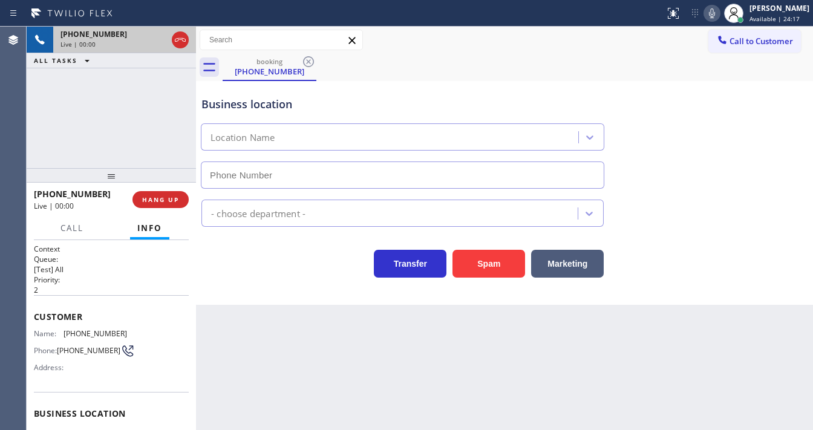
type input "[PHONE_NUMBER]"
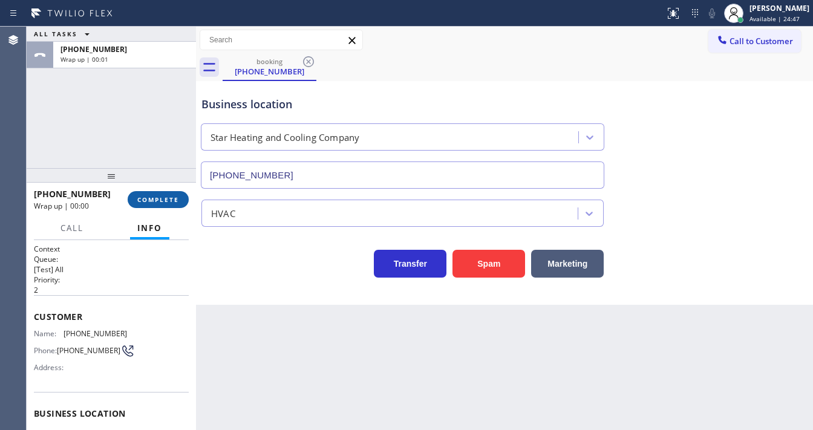
click at [180, 196] on button "COMPLETE" at bounding box center [158, 199] width 61 height 17
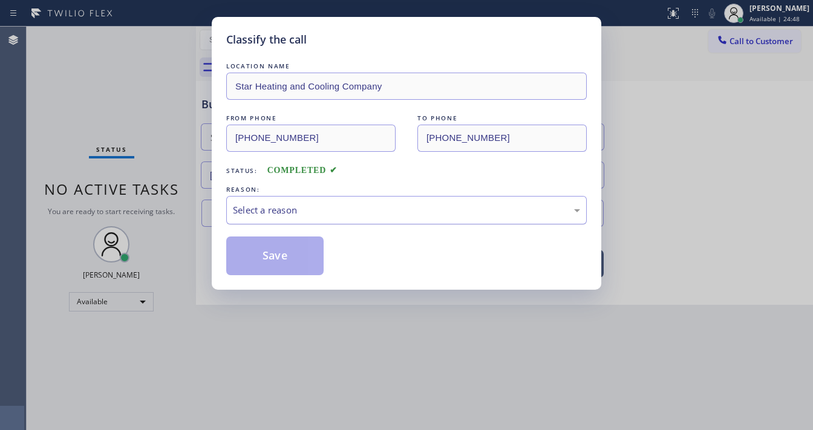
click at [311, 212] on div "Select a reason" at bounding box center [406, 210] width 347 height 14
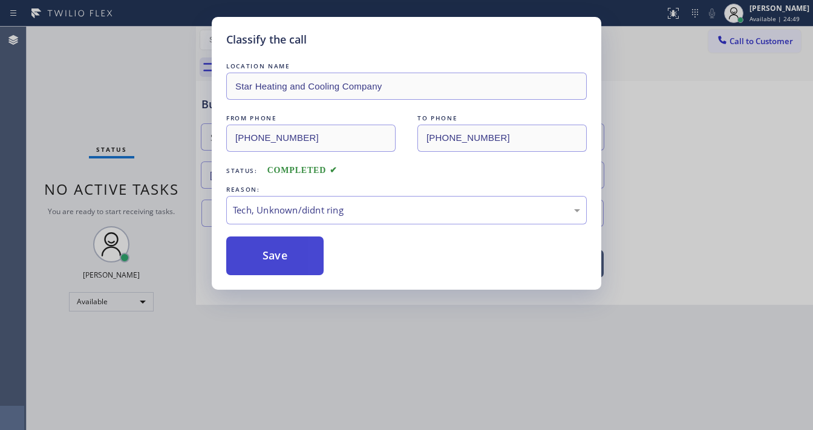
click at [282, 270] on button "Save" at bounding box center [274, 255] width 97 height 39
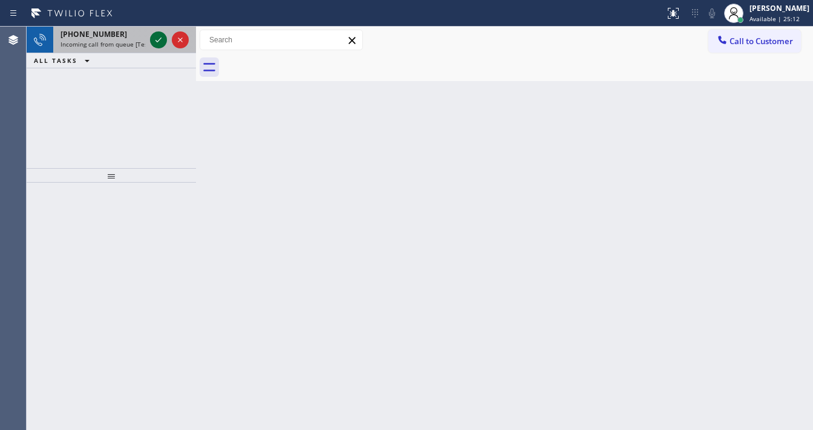
click at [157, 47] on button at bounding box center [158, 39] width 17 height 17
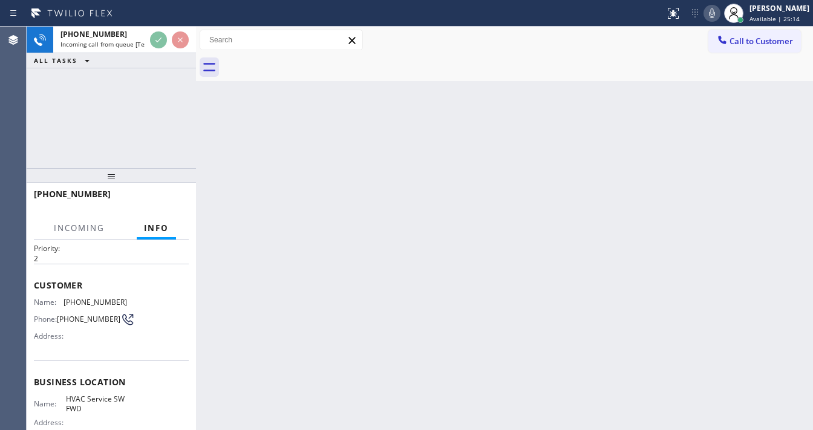
scroll to position [48, 0]
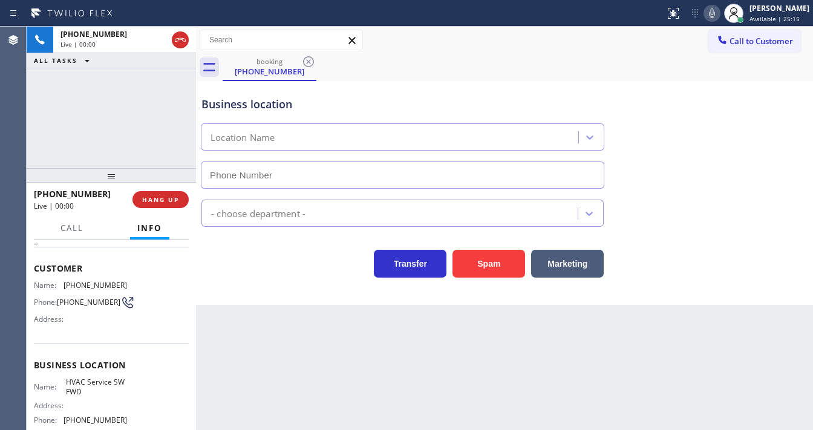
type input "[PHONE_NUMBER]"
click at [509, 260] on button "Spam" at bounding box center [488, 264] width 73 height 28
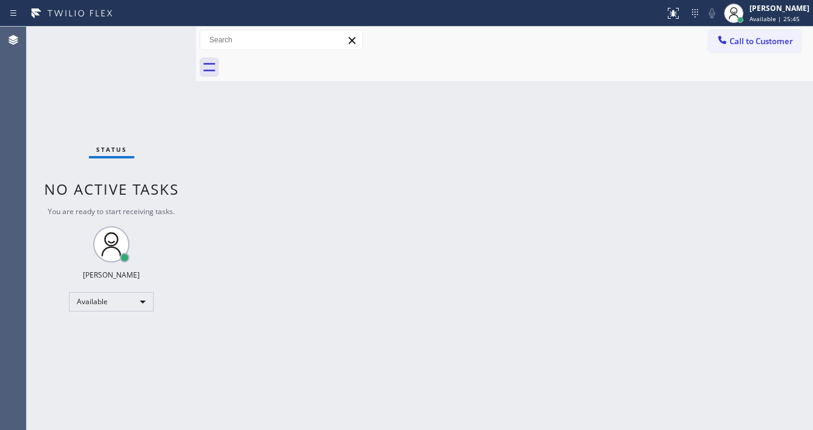
click at [157, 34] on div "Status No active tasks You are ready to start receiving tasks. [PERSON_NAME]" at bounding box center [111, 228] width 169 height 403
click at [158, 35] on div "Status No active tasks You are ready to start receiving tasks. [PERSON_NAME]" at bounding box center [111, 228] width 169 height 403
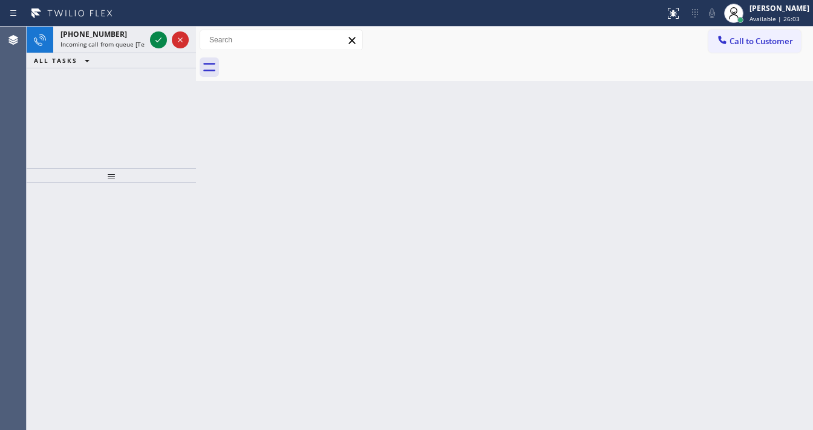
click at [158, 35] on icon at bounding box center [158, 40] width 15 height 15
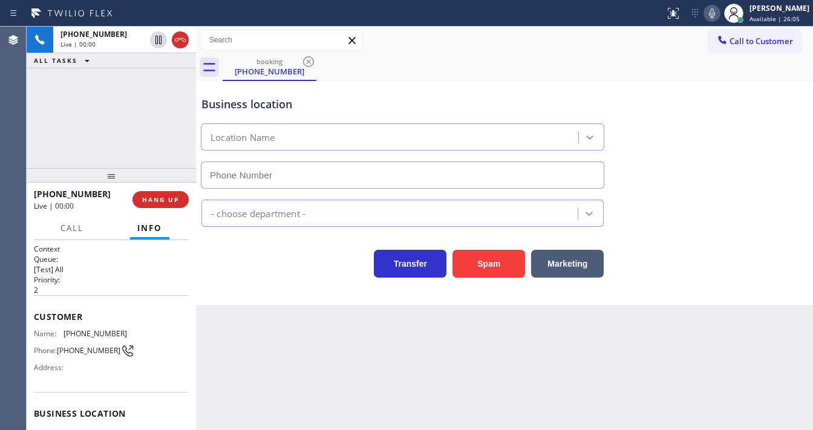
type input "[PHONE_NUMBER]"
click at [158, 199] on span "HANG UP" at bounding box center [160, 199] width 37 height 8
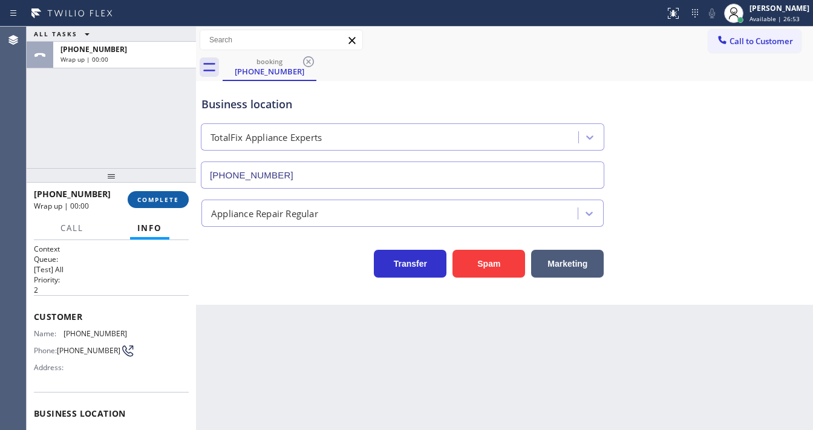
click at [157, 198] on span "COMPLETE" at bounding box center [158, 199] width 42 height 8
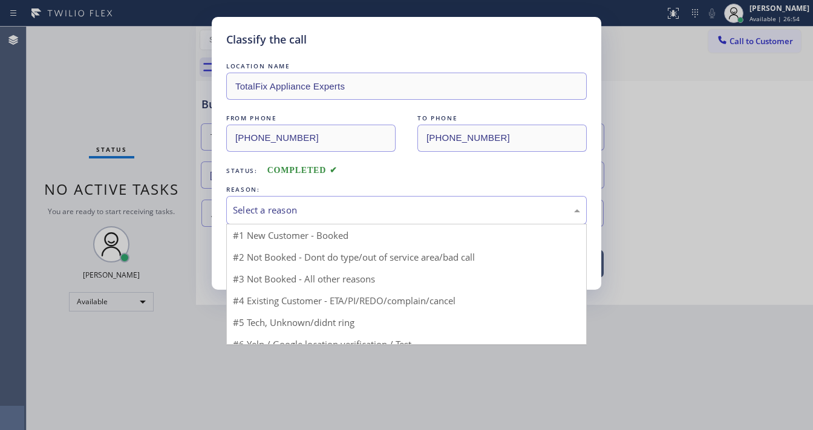
click at [302, 213] on div "Select a reason" at bounding box center [406, 210] width 347 height 14
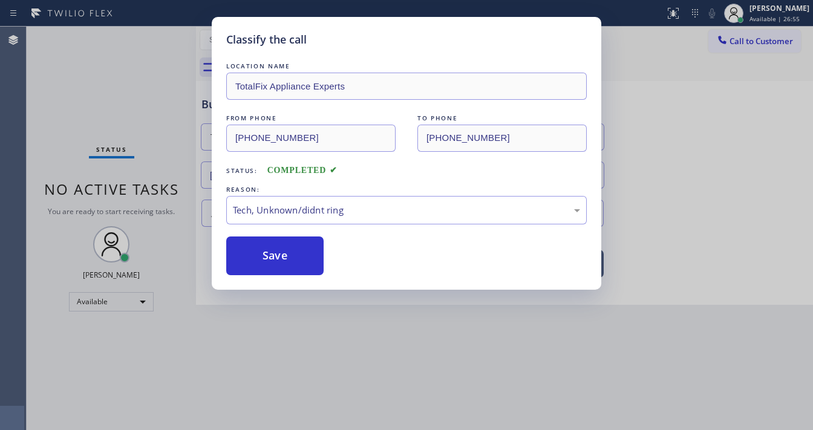
click at [276, 258] on button "Save" at bounding box center [274, 255] width 97 height 39
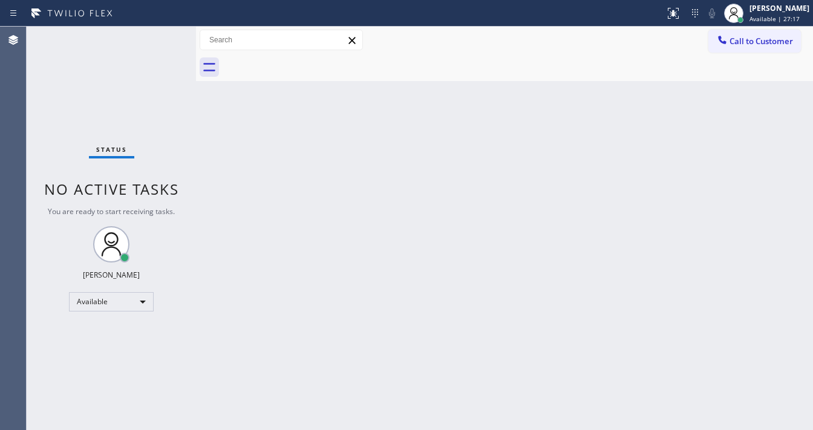
click at [155, 33] on div "Status No active tasks You are ready to start receiving tasks. [PERSON_NAME]" at bounding box center [111, 228] width 169 height 403
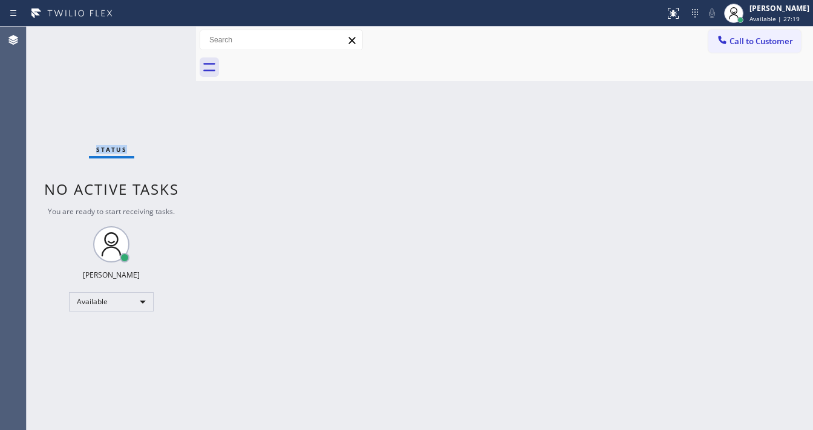
click at [155, 33] on div "Status No active tasks You are ready to start receiving tasks. [PERSON_NAME]" at bounding box center [111, 228] width 169 height 403
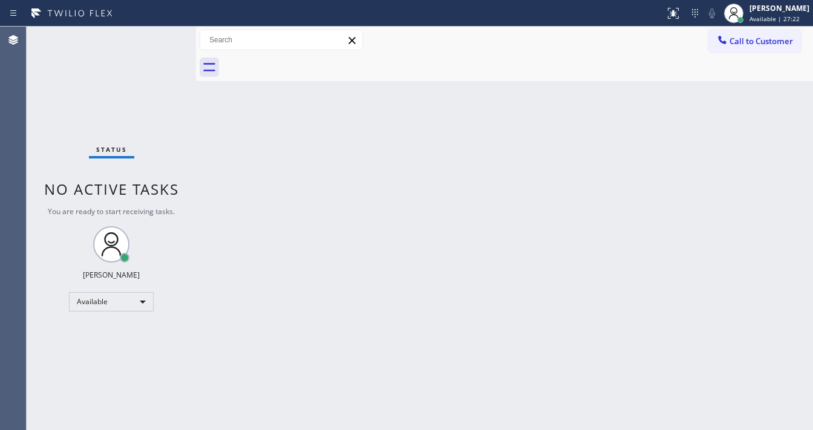
click at [155, 33] on div "Status No active tasks You are ready to start receiving tasks. [PERSON_NAME]" at bounding box center [111, 228] width 169 height 403
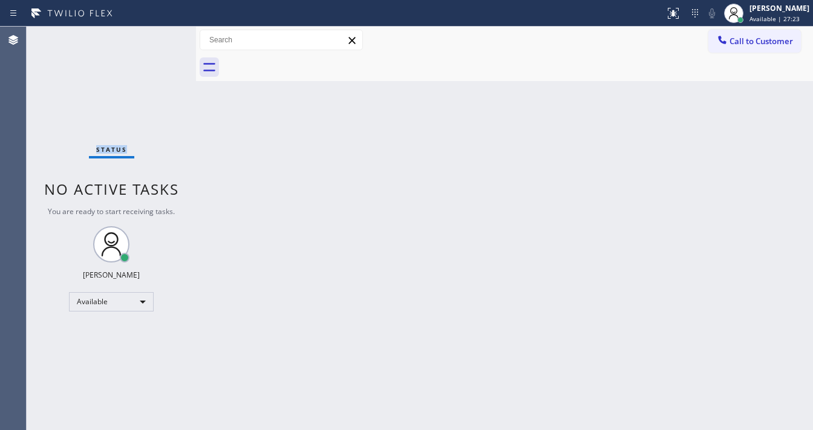
click at [155, 33] on div "Status No active tasks You are ready to start receiving tasks. [PERSON_NAME]" at bounding box center [111, 228] width 169 height 403
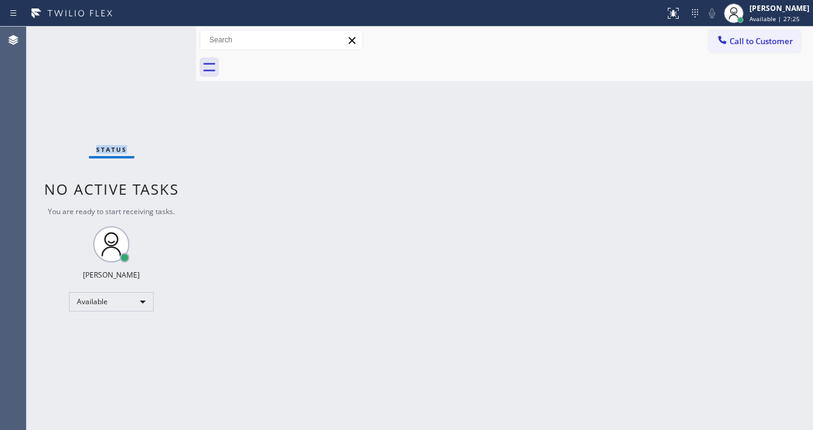
click at [155, 33] on div "Status No active tasks You are ready to start receiving tasks. [PERSON_NAME]" at bounding box center [111, 228] width 169 height 403
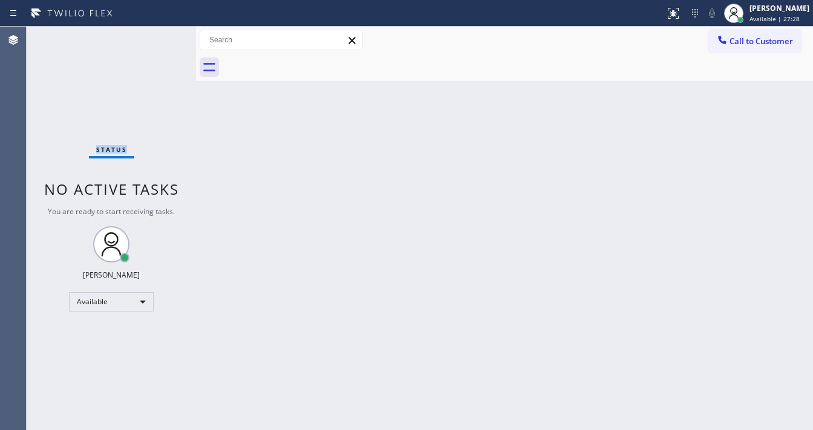
click at [155, 33] on div "Status No active tasks You are ready to start receiving tasks. [PERSON_NAME]" at bounding box center [111, 228] width 169 height 403
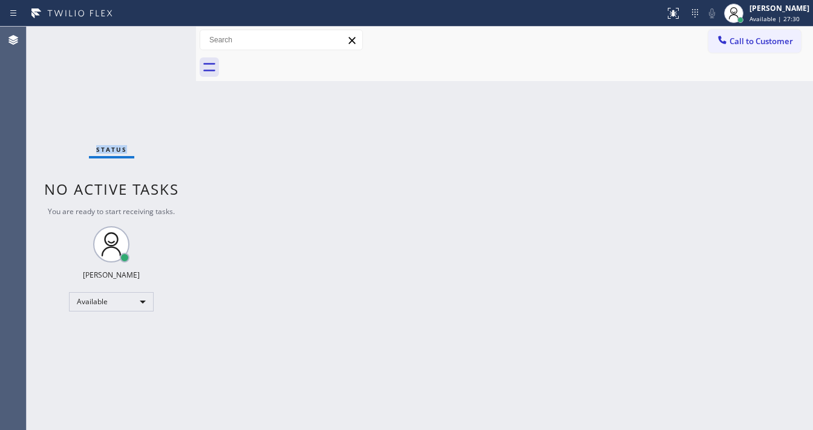
click at [155, 33] on div "Status No active tasks You are ready to start receiving tasks. [PERSON_NAME]" at bounding box center [111, 228] width 169 height 403
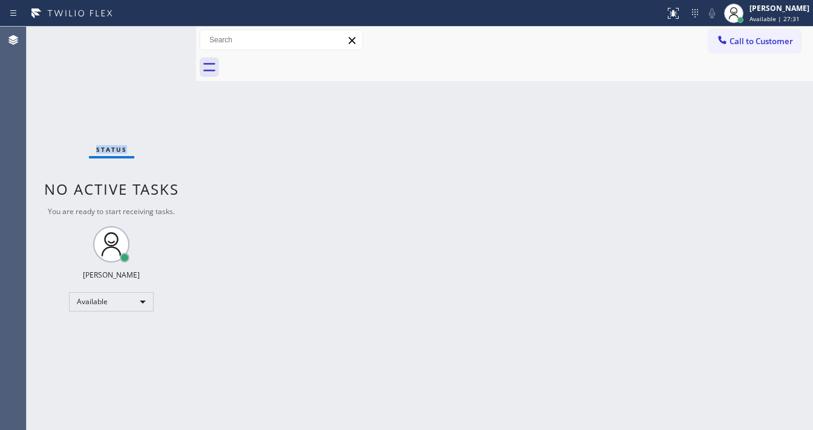
click at [155, 33] on div "Status No active tasks You are ready to start receiving tasks. [PERSON_NAME]" at bounding box center [111, 228] width 169 height 403
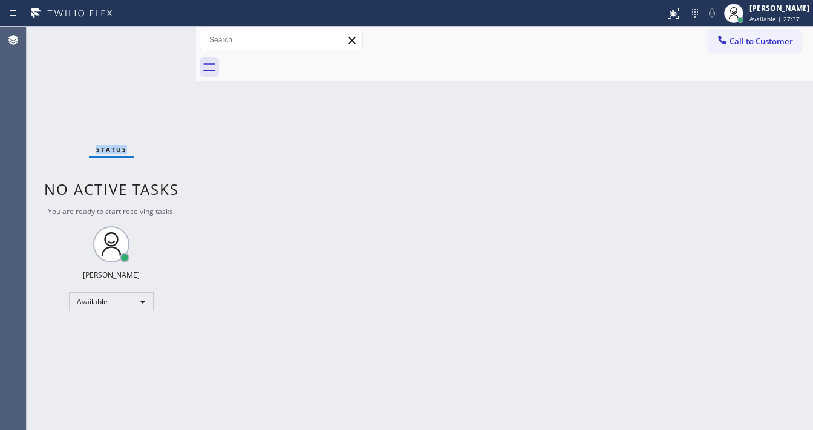
click at [155, 33] on div "Status No active tasks You are ready to start receiving tasks. [PERSON_NAME]" at bounding box center [111, 228] width 169 height 403
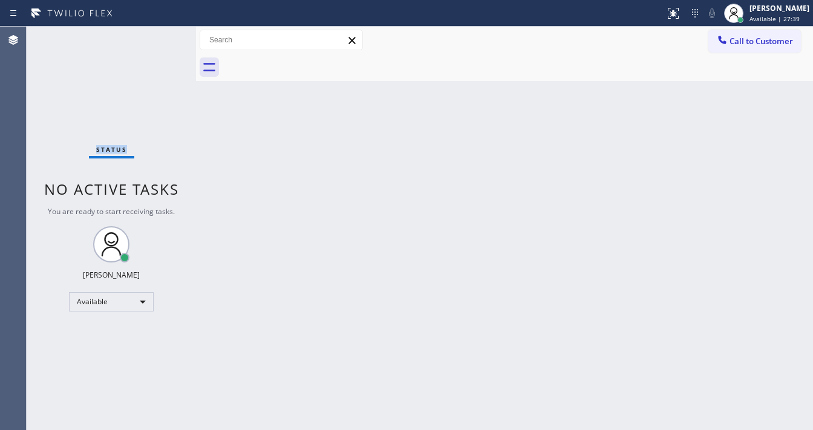
click at [155, 33] on div "Status No active tasks You are ready to start receiving tasks. [PERSON_NAME]" at bounding box center [111, 228] width 169 height 403
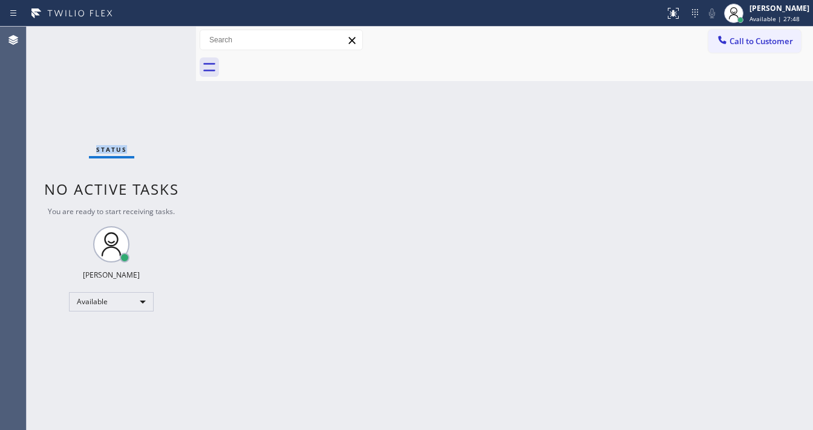
click at [155, 33] on div "Status No active tasks You are ready to start receiving tasks. [PERSON_NAME]" at bounding box center [111, 228] width 169 height 403
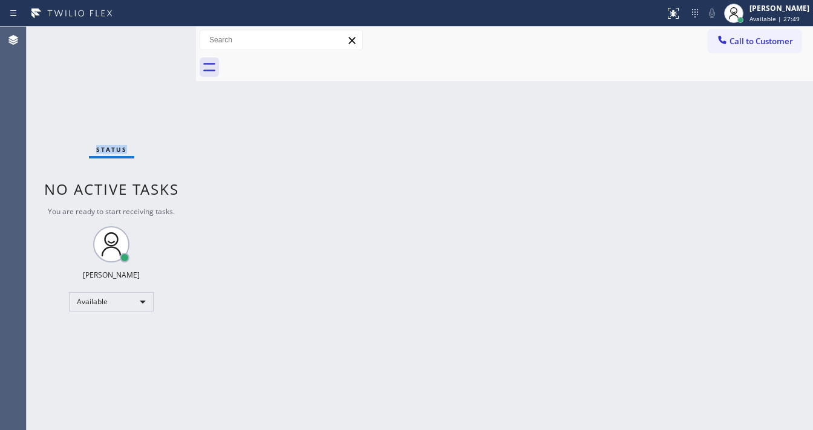
click at [155, 33] on div "Status No active tasks You are ready to start receiving tasks. [PERSON_NAME]" at bounding box center [111, 228] width 169 height 403
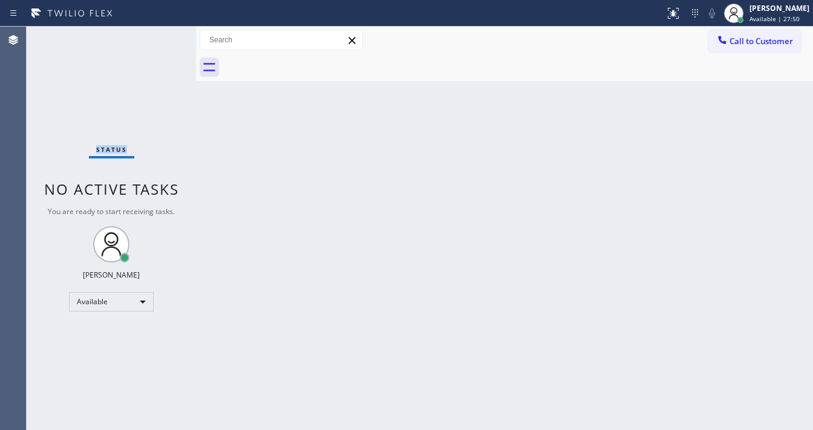
click at [155, 33] on div "Status No active tasks You are ready to start receiving tasks. [PERSON_NAME]" at bounding box center [111, 228] width 169 height 403
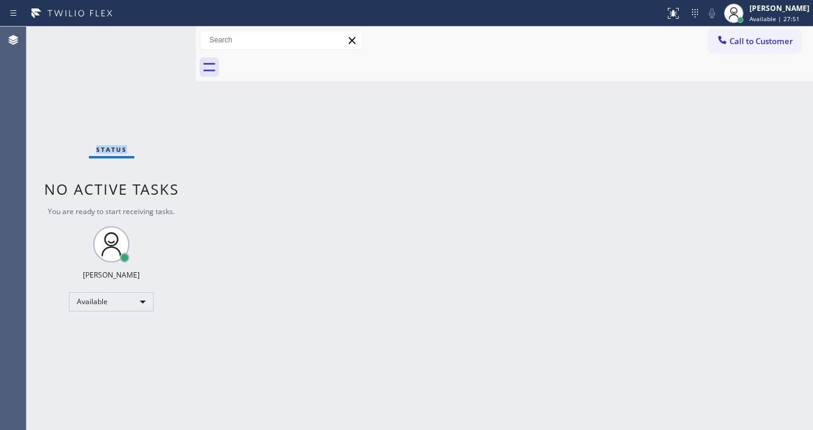
click at [155, 33] on div "Status No active tasks You are ready to start receiving tasks. [PERSON_NAME]" at bounding box center [111, 228] width 169 height 403
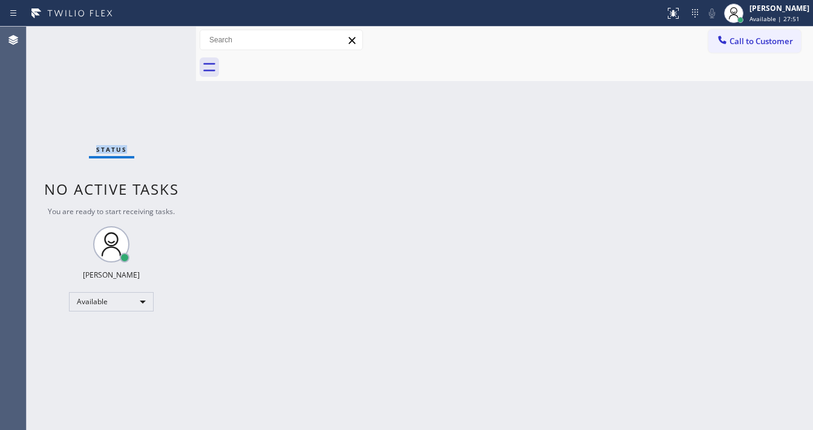
click at [155, 33] on div "Status No active tasks You are ready to start receiving tasks. [PERSON_NAME]" at bounding box center [111, 228] width 169 height 403
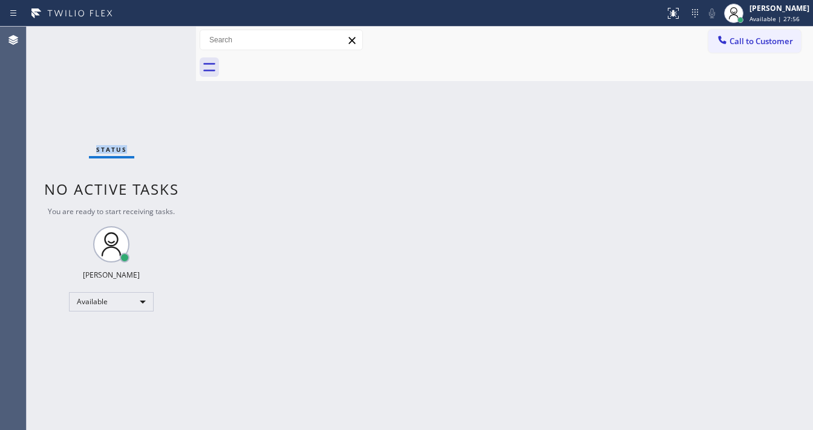
click at [155, 33] on div "Status No active tasks You are ready to start receiving tasks. [PERSON_NAME]" at bounding box center [111, 228] width 169 height 403
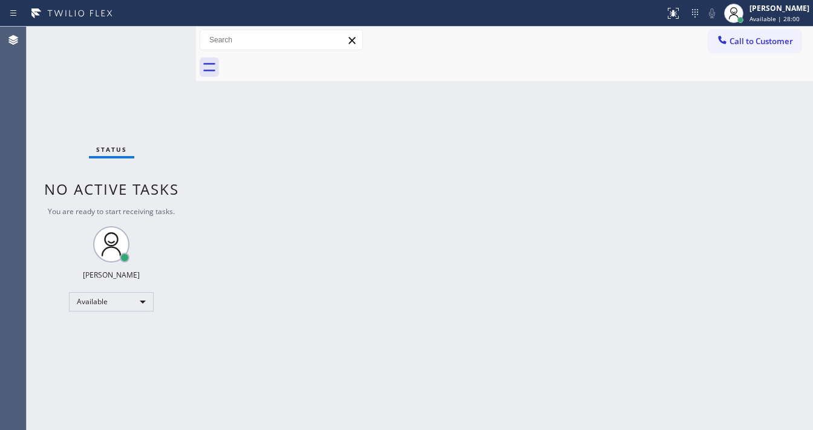
click at [155, 33] on div "Status No active tasks You are ready to start receiving tasks. [PERSON_NAME]" at bounding box center [111, 228] width 169 height 403
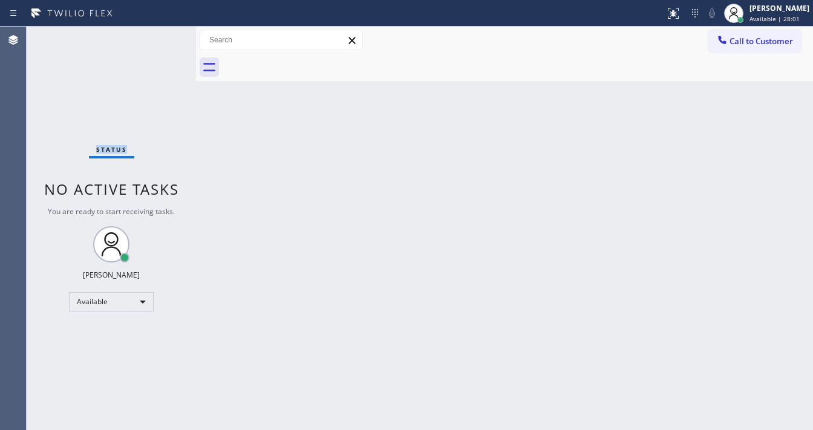
click at [155, 33] on div "Status No active tasks You are ready to start receiving tasks. [PERSON_NAME]" at bounding box center [111, 228] width 169 height 403
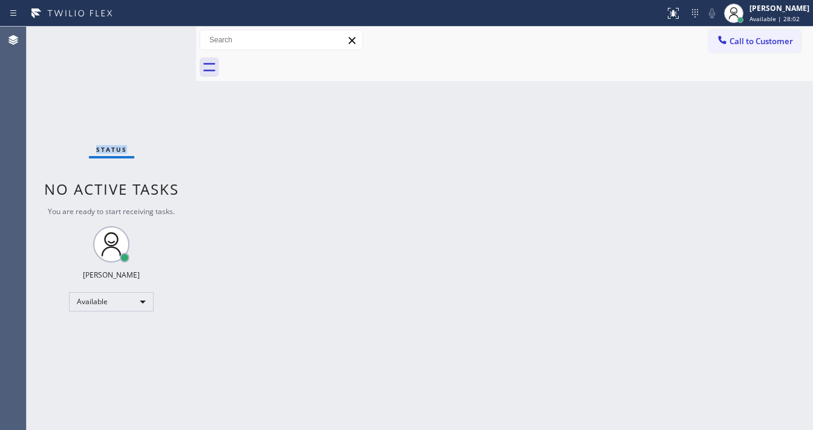
click at [155, 33] on div "Status No active tasks You are ready to start receiving tasks. [PERSON_NAME]" at bounding box center [111, 228] width 169 height 403
click at [155, 36] on div "Status No active tasks You are ready to start receiving tasks. [PERSON_NAME]" at bounding box center [111, 228] width 169 height 403
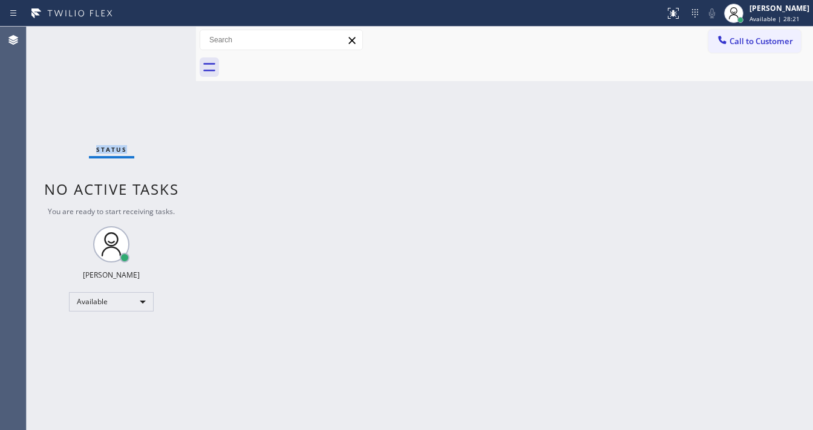
click at [155, 36] on div "Status No active tasks You are ready to start receiving tasks. [PERSON_NAME]" at bounding box center [111, 228] width 169 height 403
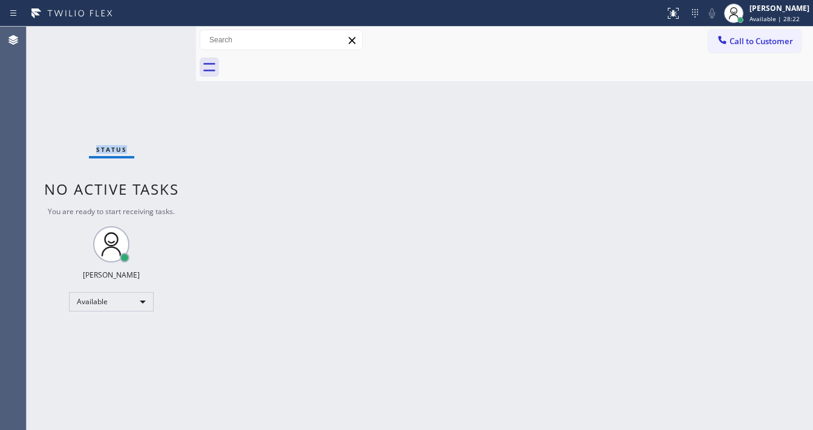
click at [155, 36] on div "Status No active tasks You are ready to start receiving tasks. [PERSON_NAME]" at bounding box center [111, 228] width 169 height 403
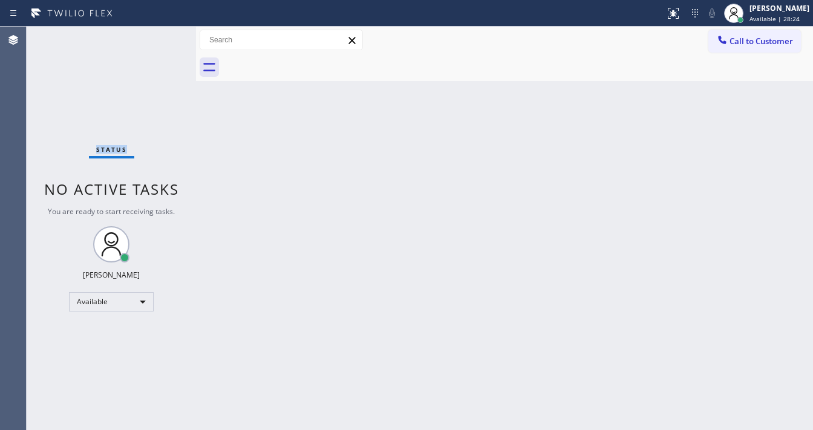
click at [155, 36] on div "Status No active tasks You are ready to start receiving tasks. [PERSON_NAME]" at bounding box center [111, 228] width 169 height 403
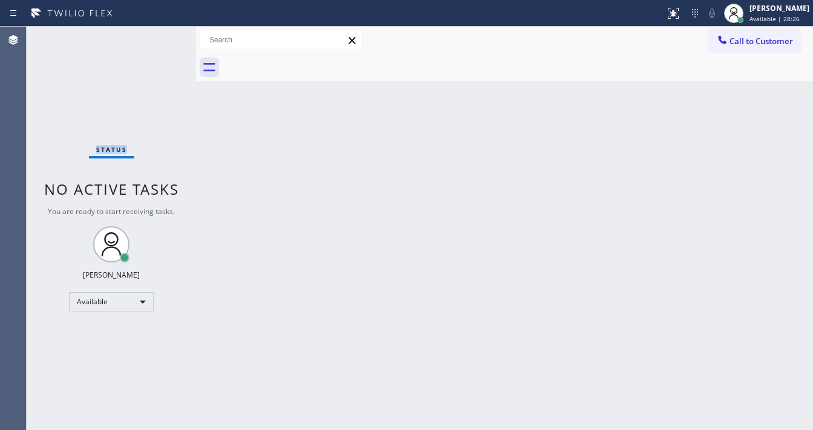
click at [155, 36] on div "Status No active tasks You are ready to start receiving tasks. [PERSON_NAME]" at bounding box center [111, 228] width 169 height 403
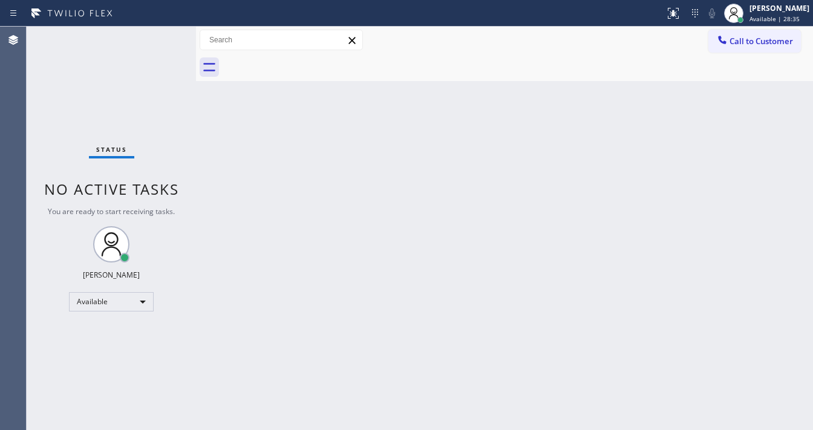
click at [155, 36] on div "Status No active tasks You are ready to start receiving tasks. [PERSON_NAME]" at bounding box center [111, 228] width 169 height 403
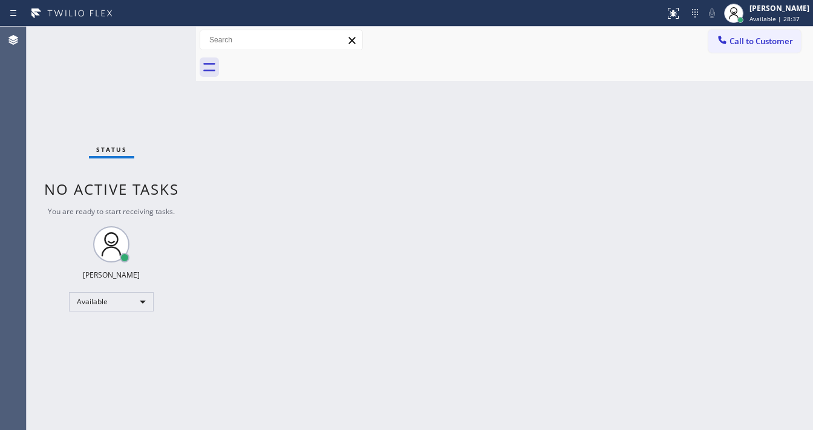
click at [155, 36] on div "Status No active tasks You are ready to start receiving tasks. [PERSON_NAME]" at bounding box center [111, 228] width 169 height 403
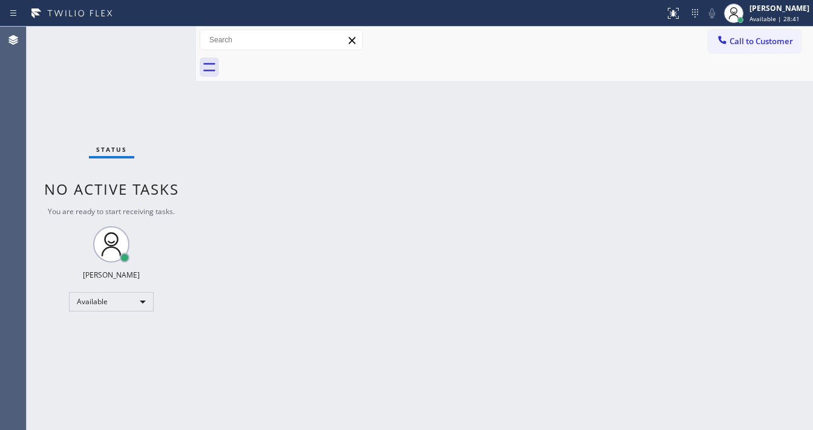
click at [155, 36] on div "Status No active tasks You are ready to start receiving tasks. [PERSON_NAME]" at bounding box center [111, 228] width 169 height 403
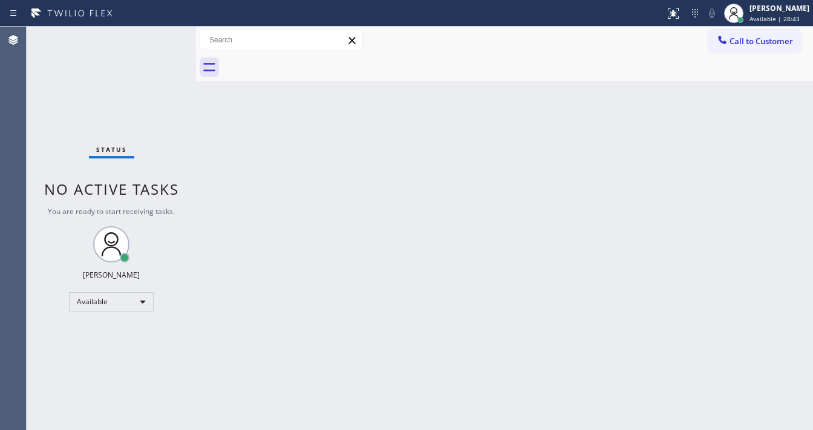
click at [155, 36] on div "Status No active tasks You are ready to start receiving tasks. [PERSON_NAME]" at bounding box center [111, 228] width 169 height 403
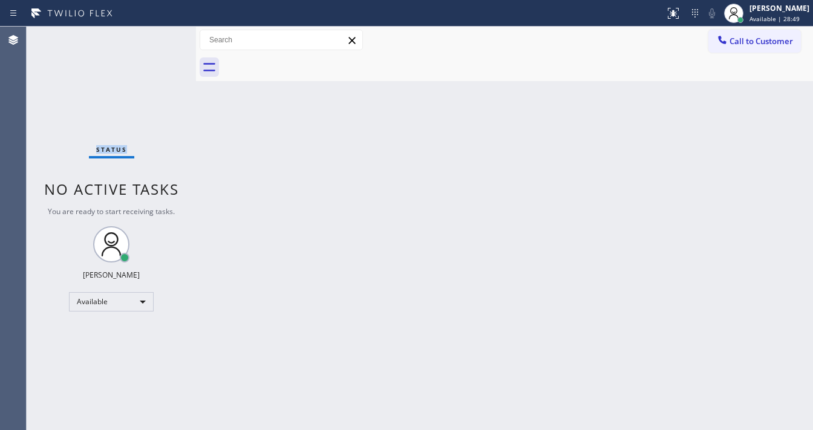
click at [155, 36] on div "Status No active tasks You are ready to start receiving tasks. [PERSON_NAME]" at bounding box center [111, 228] width 169 height 403
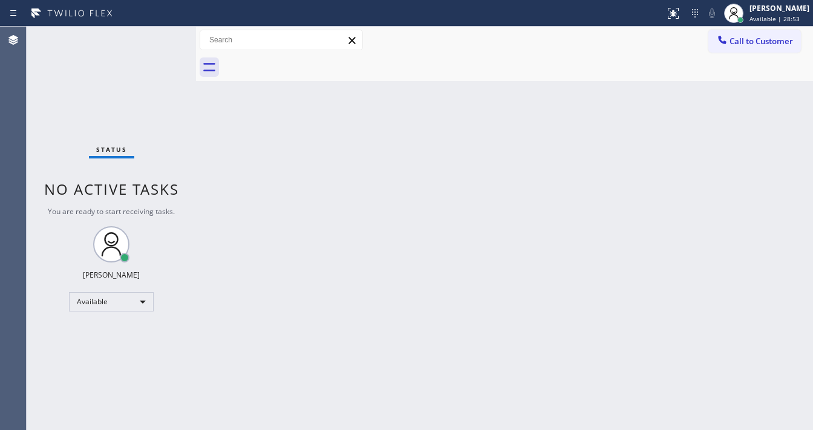
click at [155, 36] on div "Status No active tasks You are ready to start receiving tasks. [PERSON_NAME]" at bounding box center [111, 228] width 169 height 403
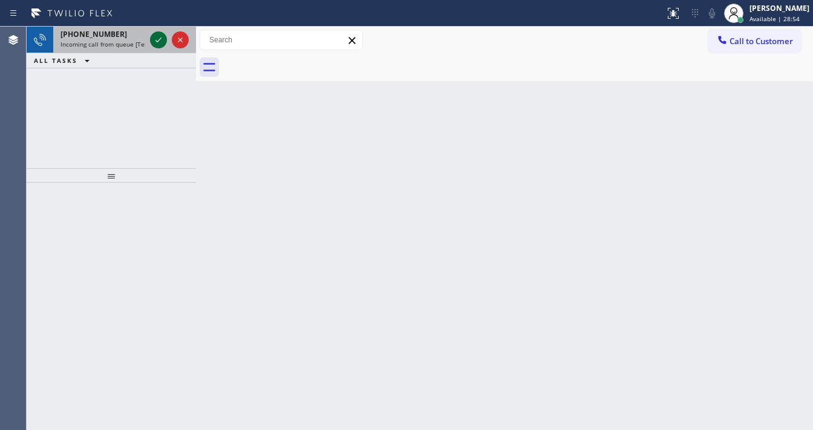
click at [155, 36] on icon at bounding box center [158, 40] width 15 height 15
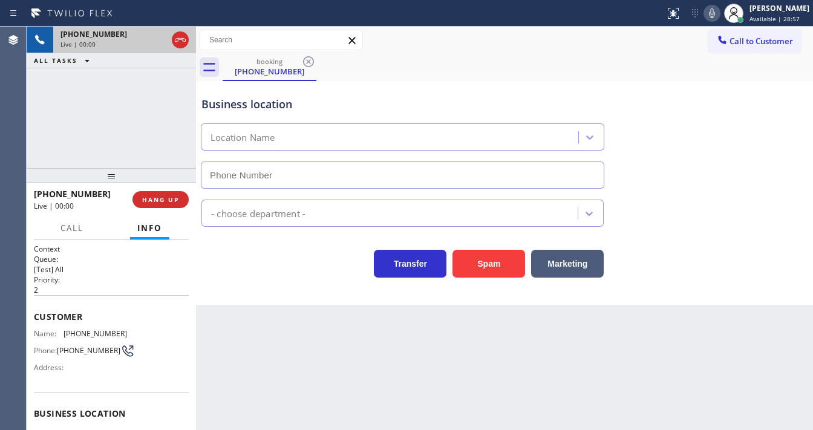
type input "[PHONE_NUMBER]"
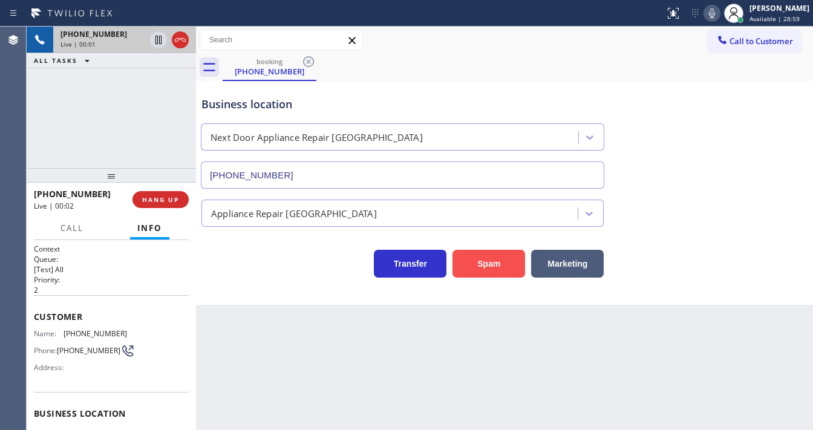
click at [510, 268] on button "Spam" at bounding box center [488, 264] width 73 height 28
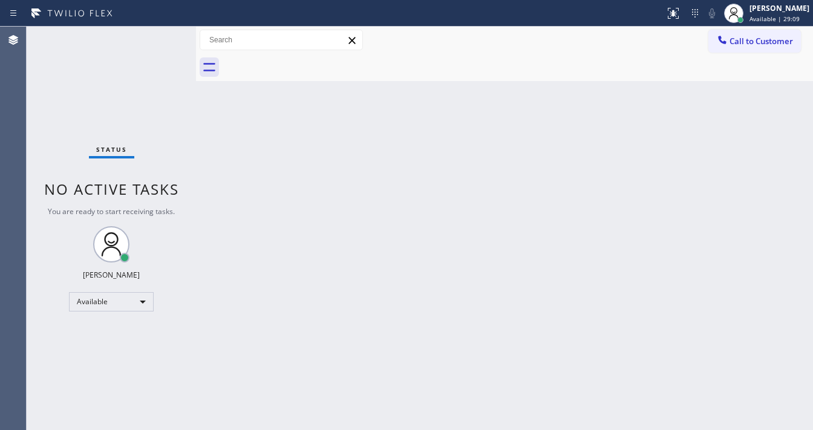
click at [155, 37] on div "Status No active tasks You are ready to start receiving tasks. [PERSON_NAME]" at bounding box center [111, 228] width 169 height 403
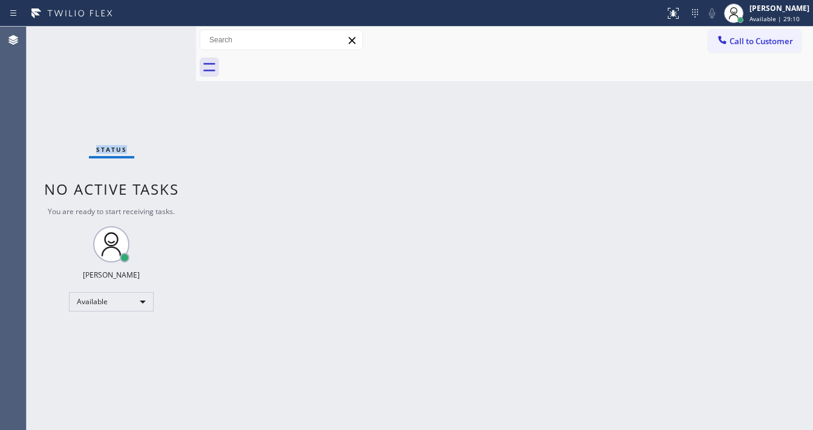
click at [155, 37] on div "Status No active tasks You are ready to start receiving tasks. [PERSON_NAME]" at bounding box center [111, 228] width 169 height 403
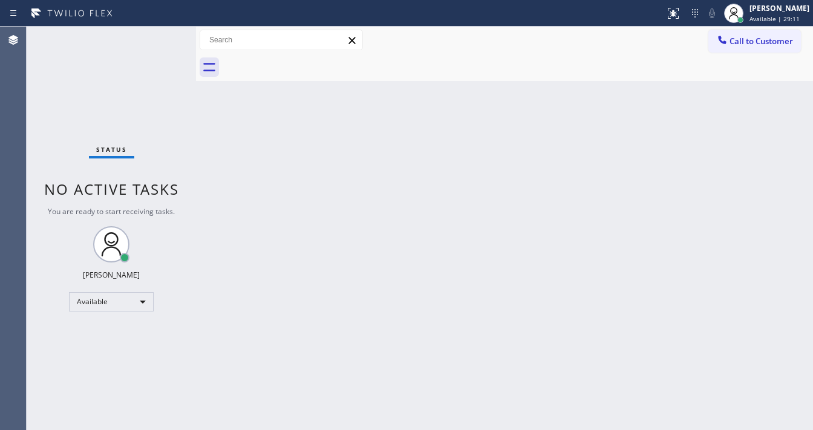
click at [155, 37] on div "Status No active tasks You are ready to start receiving tasks. [PERSON_NAME]" at bounding box center [111, 228] width 169 height 403
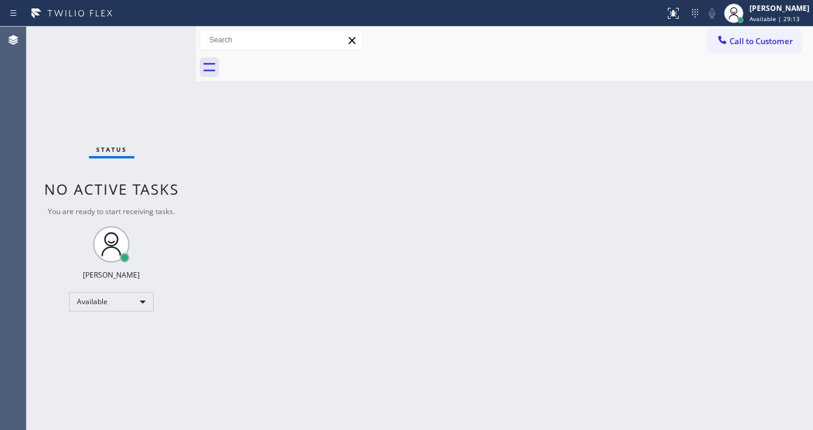
click at [155, 37] on div "Status No active tasks You are ready to start receiving tasks. [PERSON_NAME]" at bounding box center [111, 228] width 169 height 403
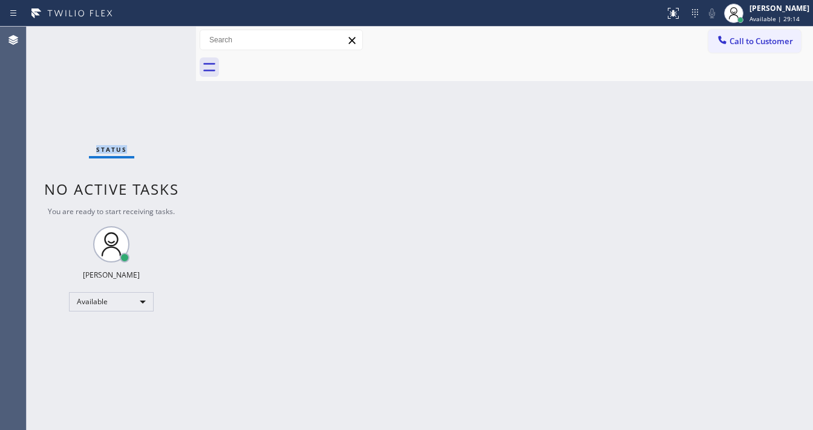
click at [155, 37] on div "Status No active tasks You are ready to start receiving tasks. [PERSON_NAME]" at bounding box center [111, 228] width 169 height 403
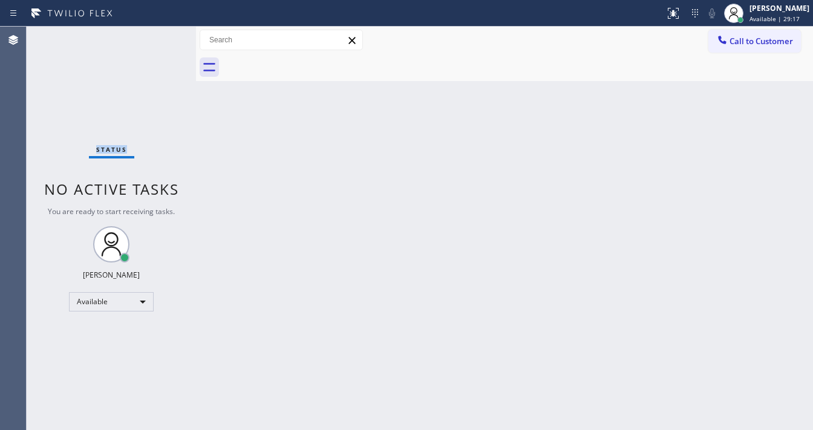
click at [155, 37] on div "Status No active tasks You are ready to start receiving tasks. [PERSON_NAME]" at bounding box center [111, 228] width 169 height 403
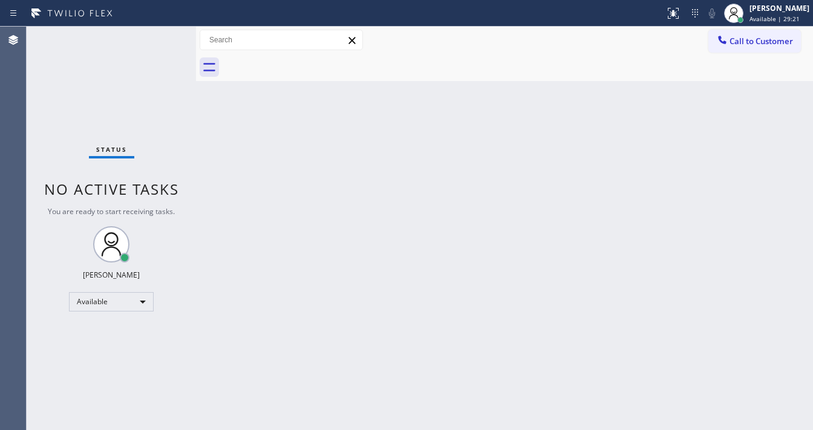
click at [155, 37] on div "Status No active tasks You are ready to start receiving tasks. [PERSON_NAME]" at bounding box center [111, 228] width 169 height 403
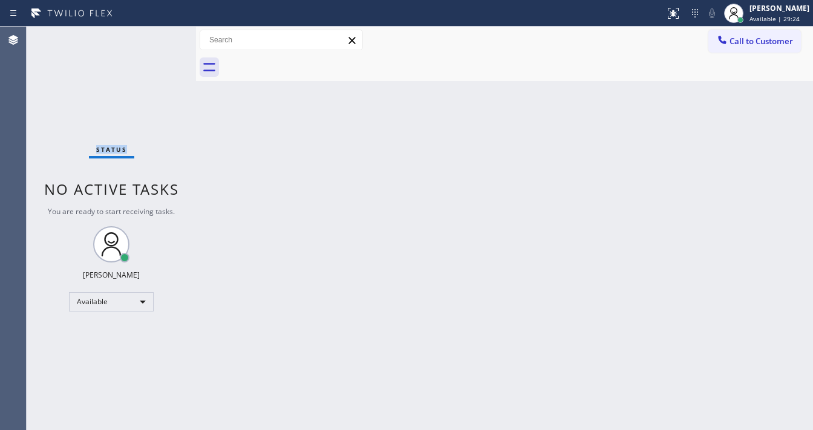
click at [155, 37] on div "Status No active tasks You are ready to start receiving tasks. [PERSON_NAME]" at bounding box center [111, 228] width 169 height 403
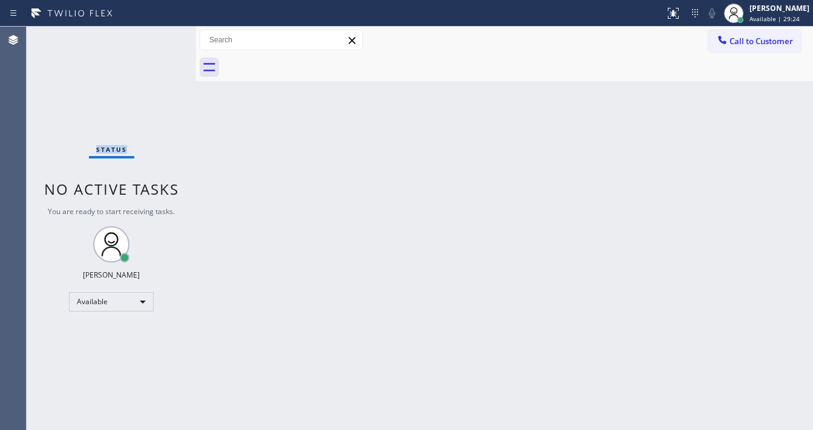
click at [155, 37] on div "Status No active tasks You are ready to start receiving tasks. [PERSON_NAME]" at bounding box center [111, 228] width 169 height 403
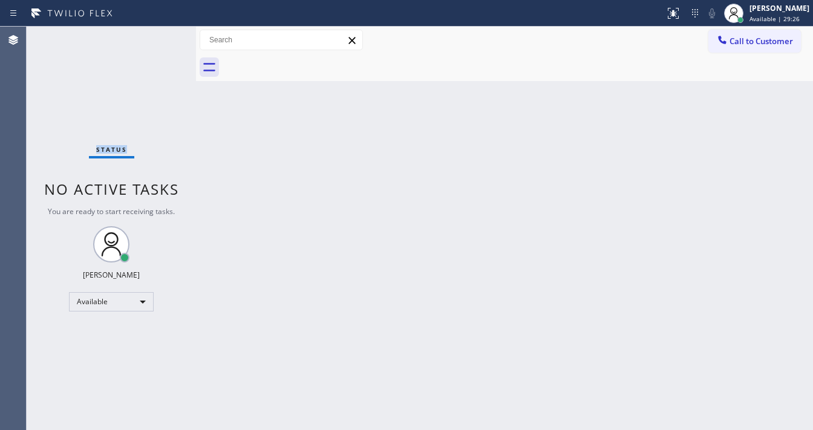
click at [155, 37] on div "Status No active tasks You are ready to start receiving tasks. [PERSON_NAME]" at bounding box center [111, 228] width 169 height 403
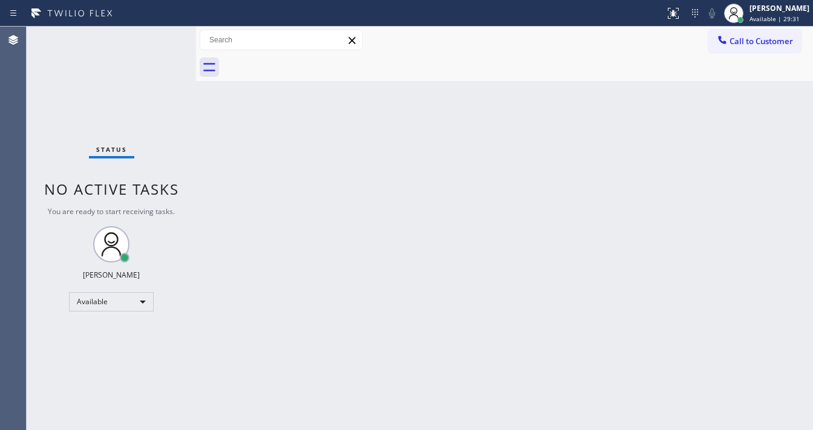
click at [155, 37] on div "Status No active tasks You are ready to start receiving tasks. [PERSON_NAME]" at bounding box center [111, 228] width 169 height 403
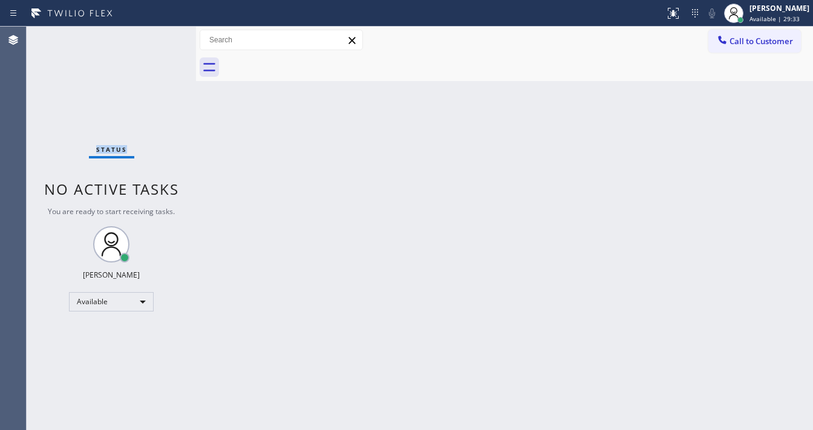
click at [155, 37] on div "Status No active tasks You are ready to start receiving tasks. [PERSON_NAME]" at bounding box center [111, 228] width 169 height 403
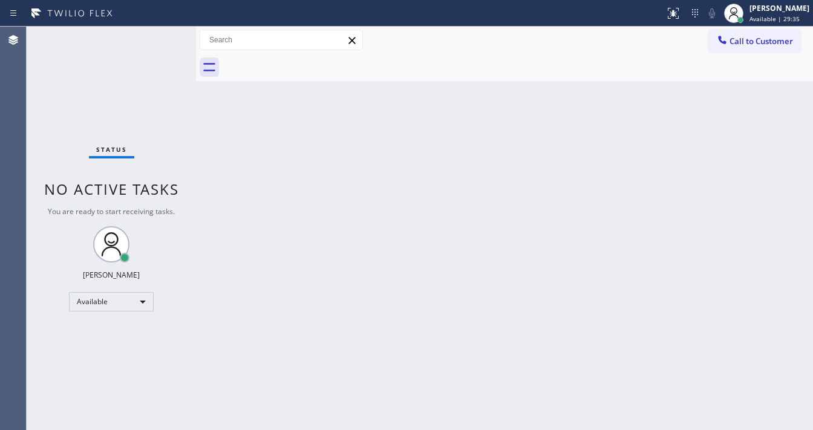
click at [155, 37] on div "Status No active tasks You are ready to start receiving tasks. [PERSON_NAME]" at bounding box center [111, 228] width 169 height 403
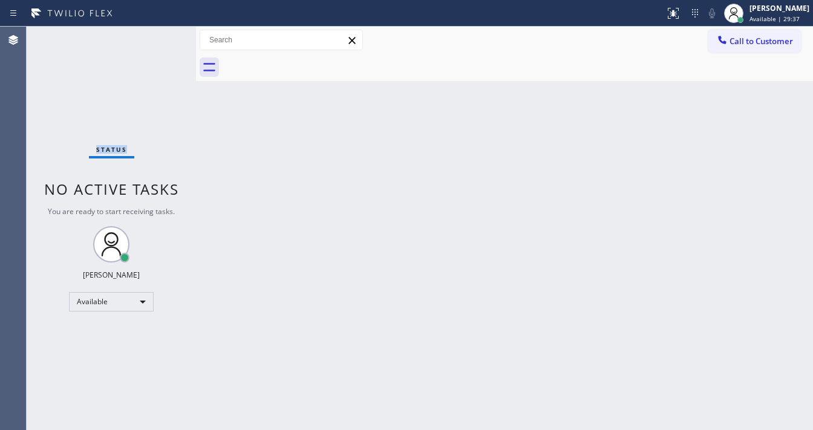
click at [155, 37] on div "Status No active tasks You are ready to start receiving tasks. [PERSON_NAME]" at bounding box center [111, 228] width 169 height 403
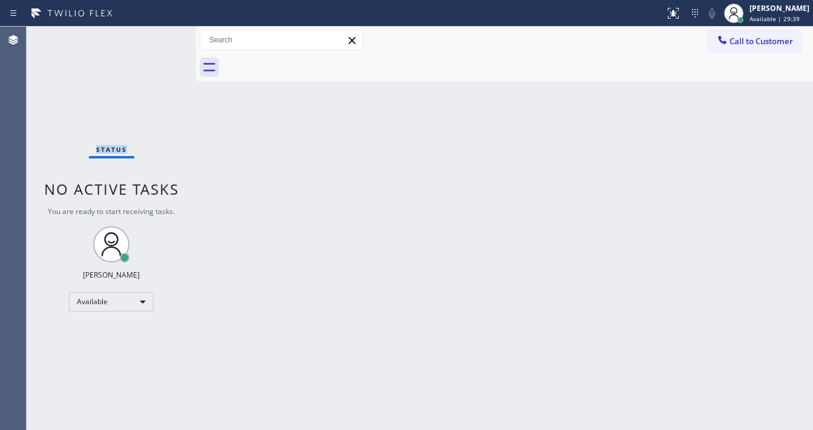
click at [155, 37] on div "Status No active tasks You are ready to start receiving tasks. [PERSON_NAME]" at bounding box center [111, 228] width 169 height 403
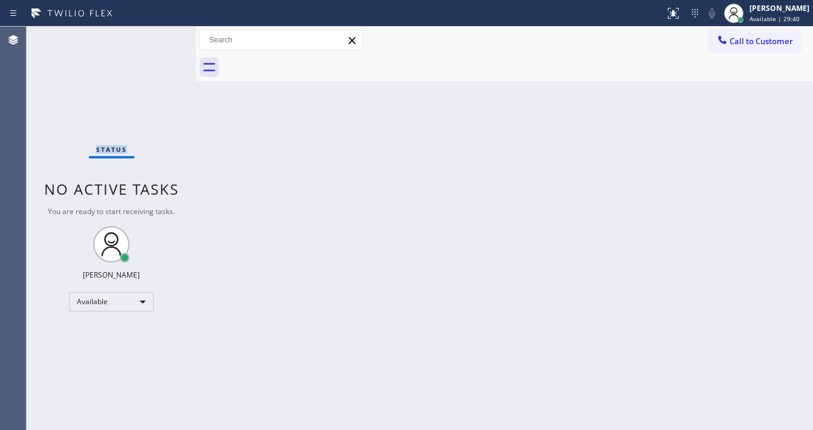
click at [155, 37] on div "Status No active tasks You are ready to start receiving tasks. [PERSON_NAME]" at bounding box center [111, 228] width 169 height 403
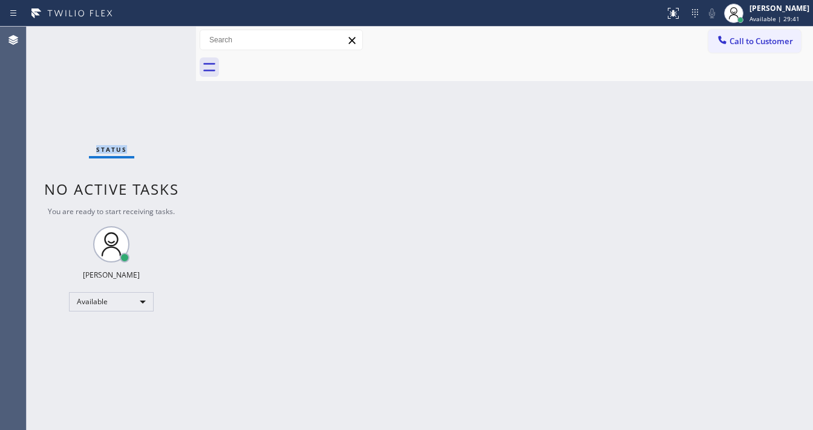
click at [155, 37] on div "Status No active tasks You are ready to start receiving tasks. [PERSON_NAME]" at bounding box center [111, 228] width 169 height 403
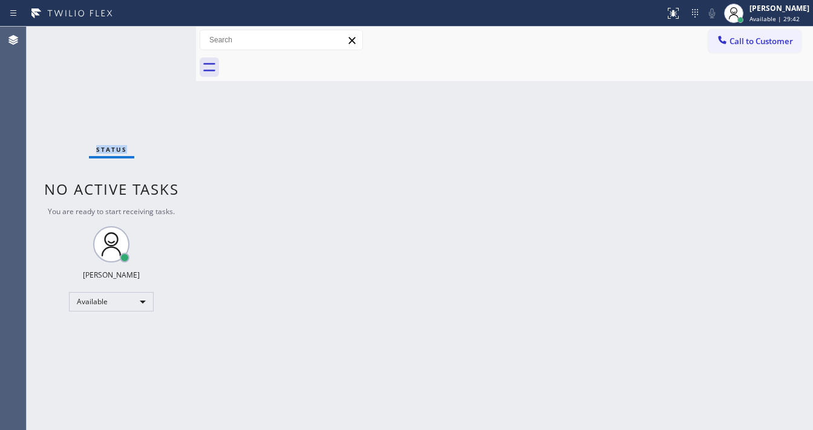
click at [155, 37] on div "Status No active tasks You are ready to start receiving tasks. [PERSON_NAME]" at bounding box center [111, 228] width 169 height 403
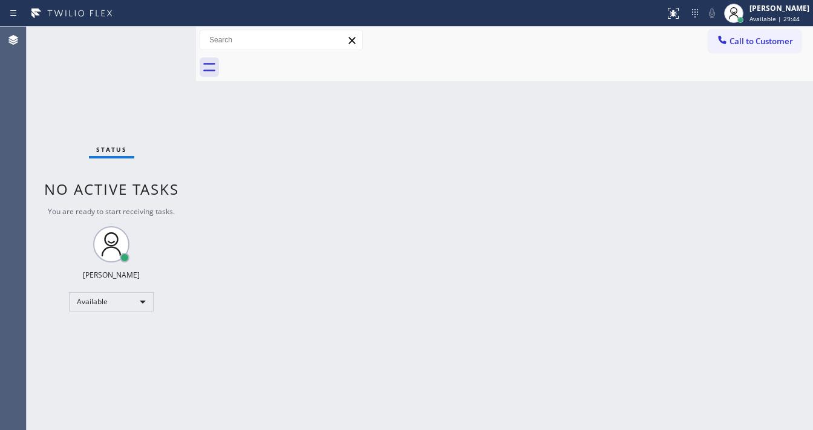
click at [155, 37] on div "Status No active tasks You are ready to start receiving tasks. [PERSON_NAME]" at bounding box center [111, 228] width 169 height 403
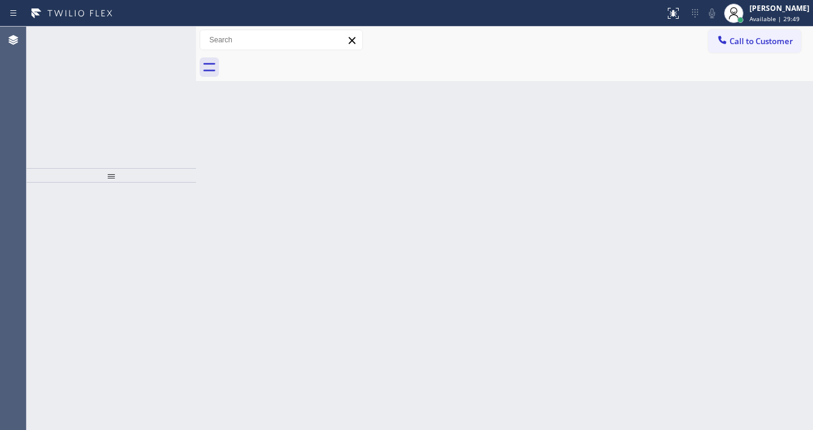
click at [155, 37] on icon at bounding box center [158, 40] width 15 height 15
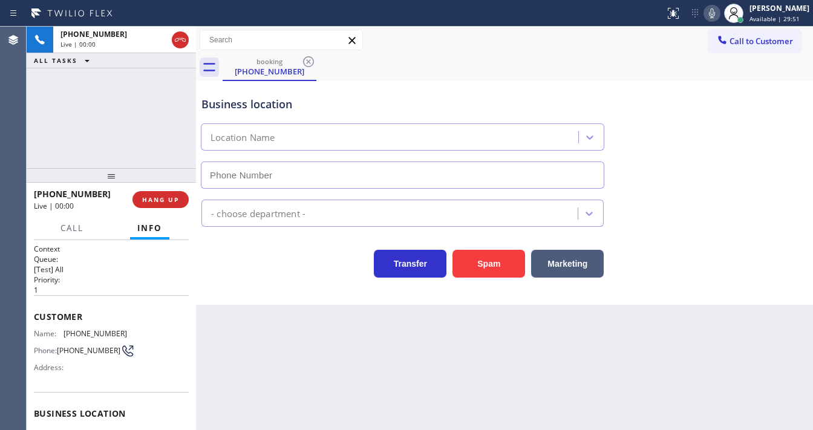
type input "[PHONE_NUMBER]"
click at [470, 250] on button "Spam" at bounding box center [488, 264] width 73 height 28
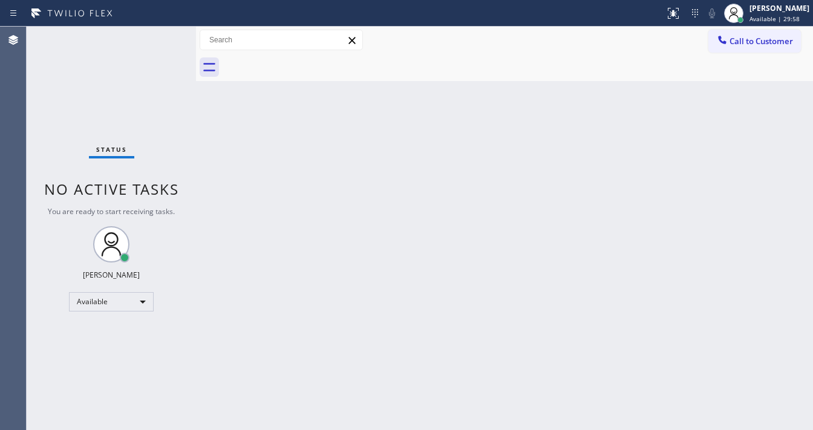
click at [156, 37] on div "Status No active tasks You are ready to start receiving tasks. [PERSON_NAME]" at bounding box center [111, 228] width 169 height 403
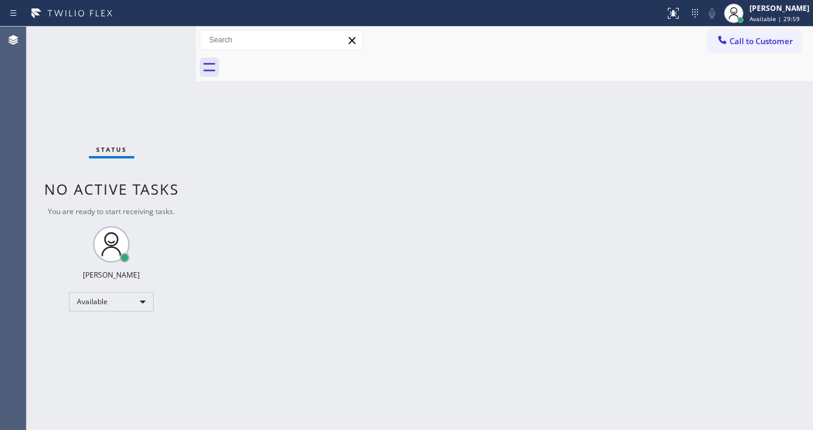
click at [156, 37] on div "Status No active tasks You are ready to start receiving tasks. [PERSON_NAME]" at bounding box center [111, 228] width 169 height 403
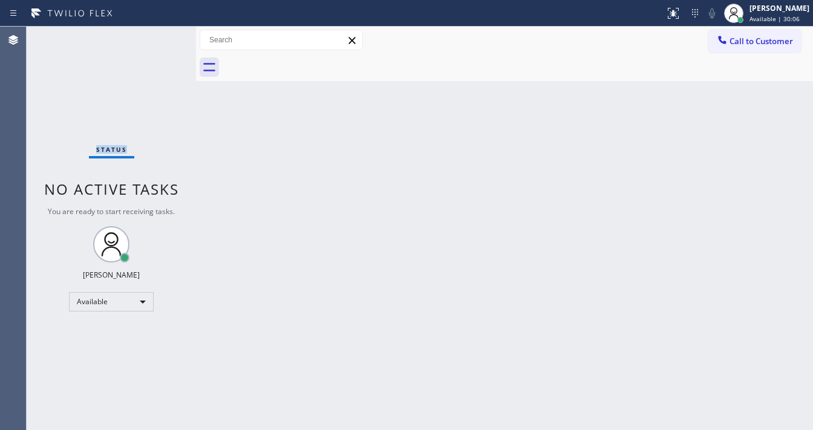
click at [156, 37] on div "Status No active tasks You are ready to start receiving tasks. [PERSON_NAME]" at bounding box center [111, 228] width 169 height 403
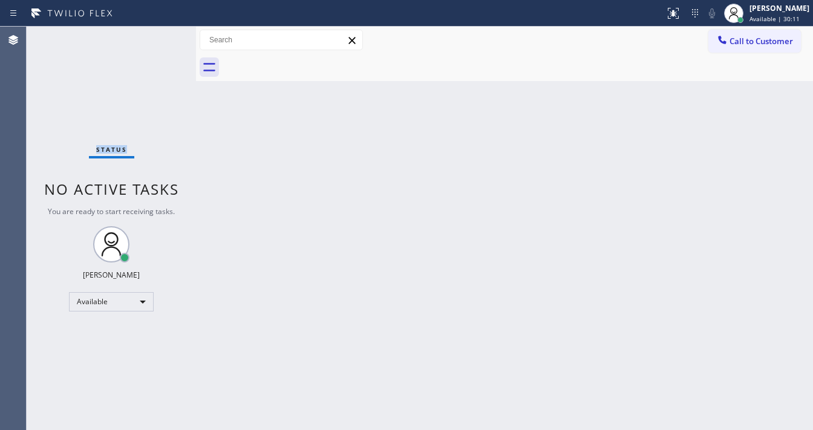
click at [156, 37] on div "Status No active tasks You are ready to start receiving tasks. [PERSON_NAME]" at bounding box center [111, 228] width 169 height 403
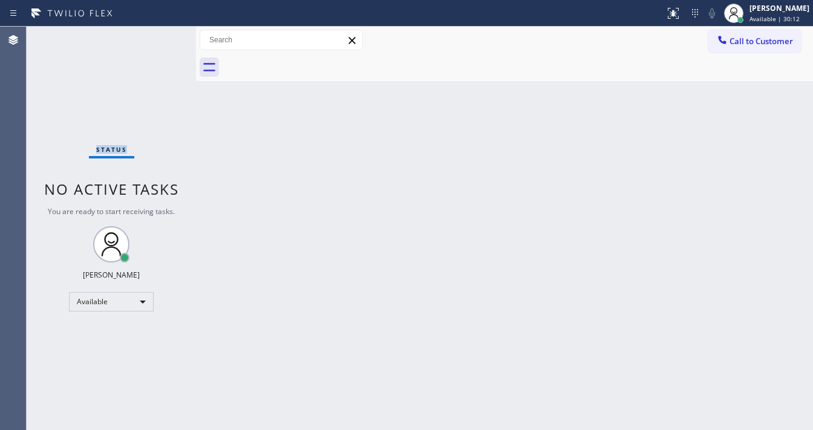
click at [156, 37] on div "Status No active tasks You are ready to start receiving tasks. [PERSON_NAME]" at bounding box center [111, 228] width 169 height 403
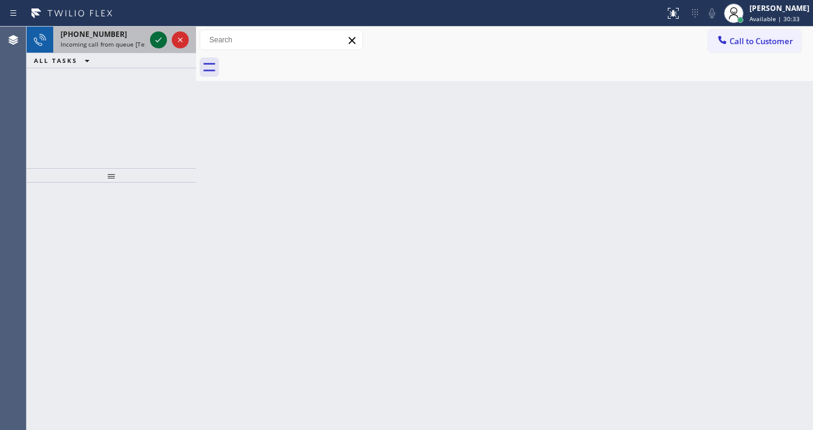
click at [154, 36] on icon at bounding box center [158, 40] width 15 height 15
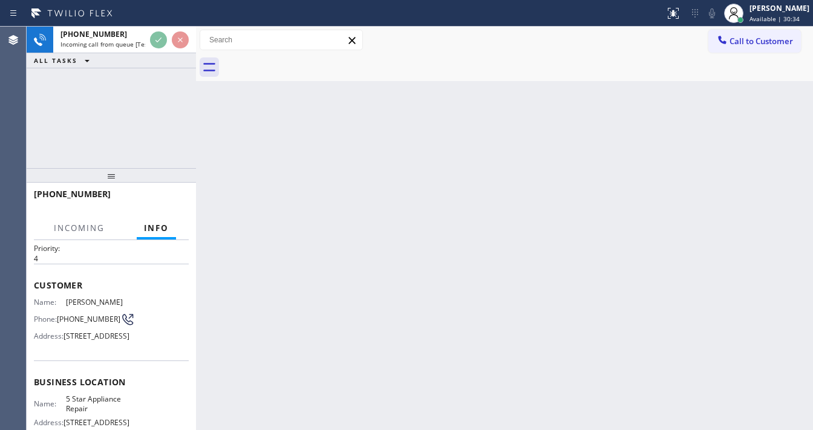
scroll to position [48, 0]
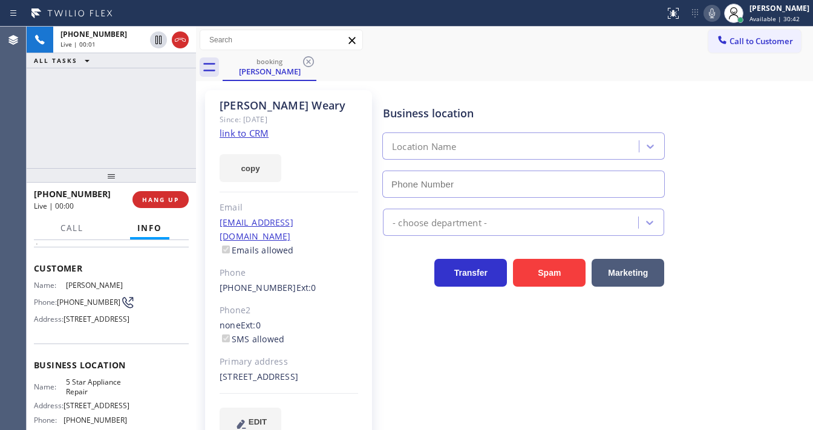
type input "[PHONE_NUMBER]"
click at [269, 133] on div "[PERSON_NAME] Since: [DATE] link to CRM copy Email [EMAIL_ADDRESS][DOMAIN_NAME]…" at bounding box center [288, 270] width 167 height 360
click at [268, 135] on link "link to CRM" at bounding box center [243, 133] width 49 height 12
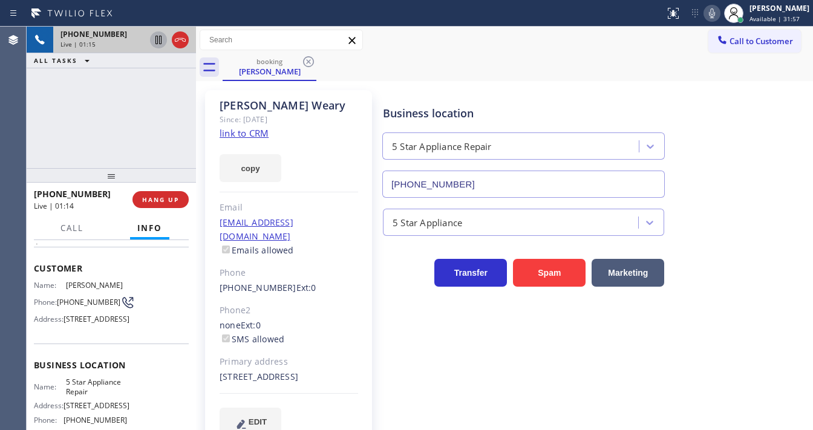
click at [154, 42] on icon at bounding box center [158, 40] width 15 height 15
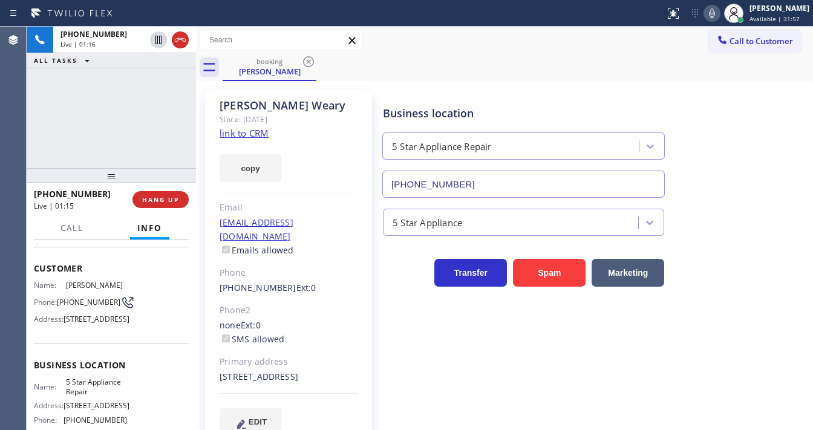
click at [719, 19] on icon at bounding box center [711, 13] width 15 height 15
click at [701, 59] on div "booking [PERSON_NAME]" at bounding box center [518, 67] width 590 height 27
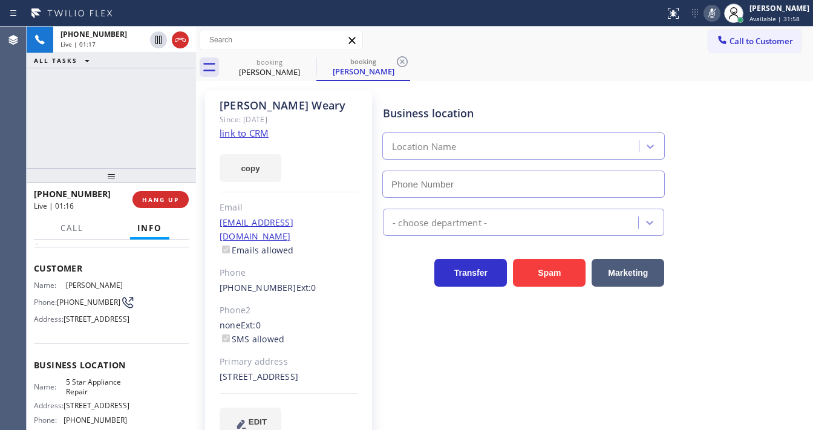
type input "[PHONE_NUMBER]"
click at [719, 8] on icon at bounding box center [711, 13] width 15 height 15
click at [119, 116] on div "[PHONE_NUMBER] Live | 02:45 ALL TASKS ALL TASKS ACTIVE TASKS TASKS IN WRAP UP" at bounding box center [111, 97] width 169 height 141
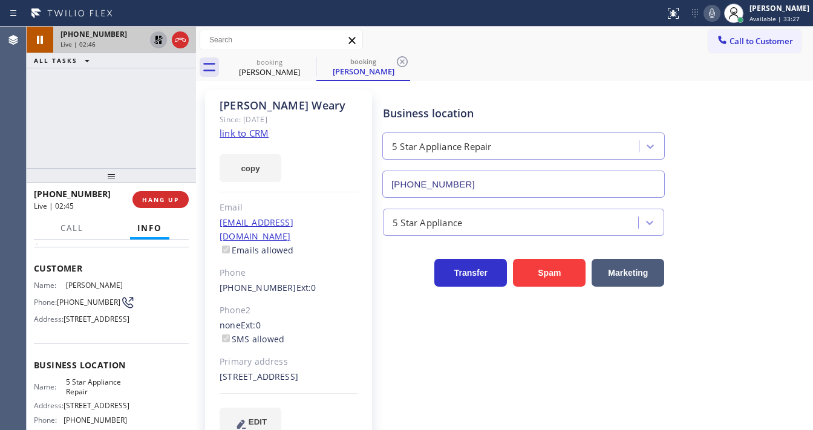
click at [159, 42] on icon at bounding box center [158, 40] width 8 height 8
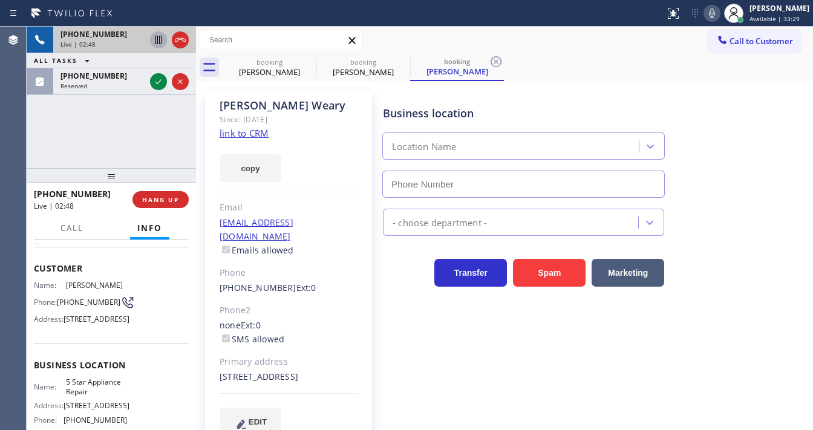
type input "[PHONE_NUMBER]"
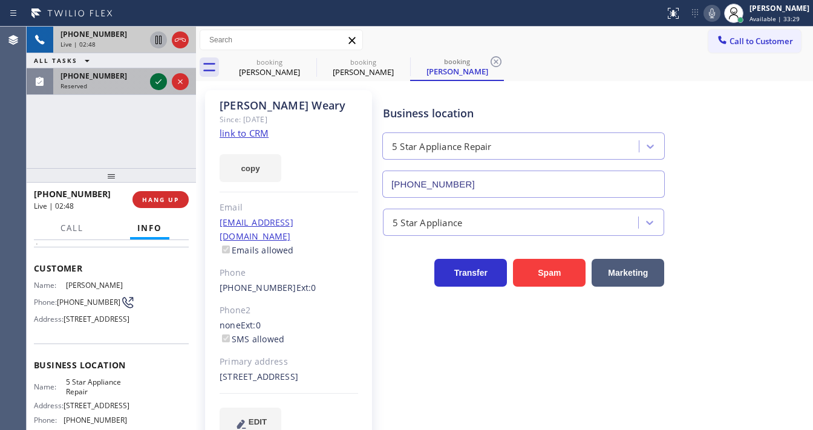
click at [161, 86] on icon at bounding box center [158, 81] width 15 height 15
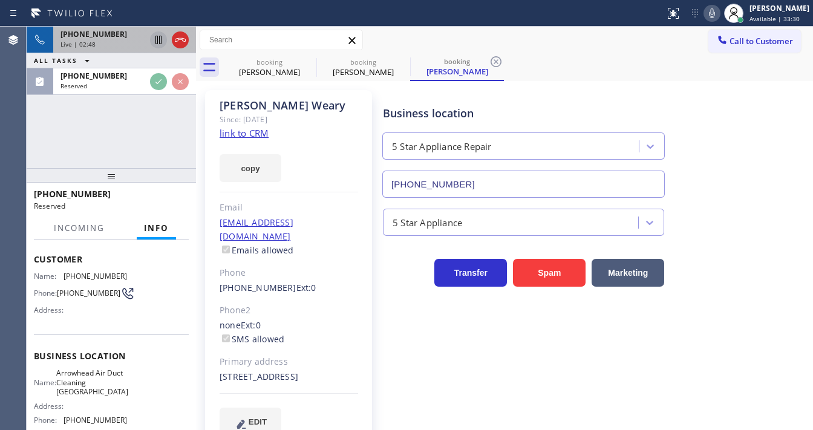
scroll to position [58, 0]
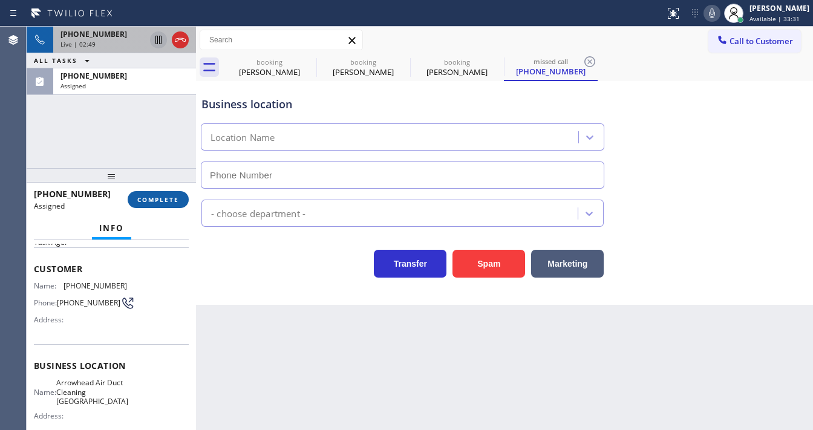
click at [160, 201] on span "COMPLETE" at bounding box center [158, 199] width 42 height 8
type input "[PHONE_NUMBER]"
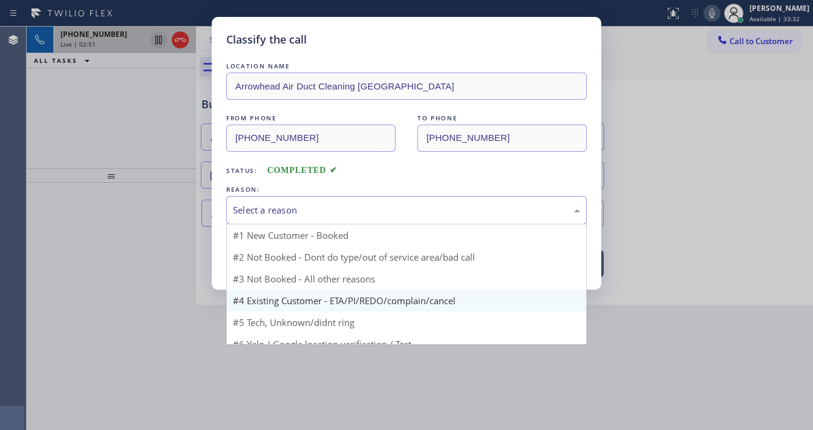
drag, startPoint x: 273, startPoint y: 214, endPoint x: 281, endPoint y: 283, distance: 69.4
click at [283, 224] on div "Select a reason #1 New Customer - Booked #2 Not Booked - Dont do type/out of se…" at bounding box center [406, 210] width 360 height 28
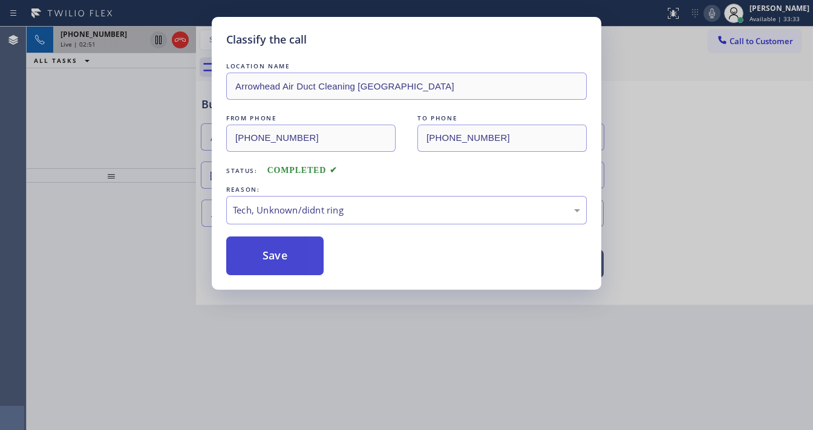
click at [278, 241] on button "Save" at bounding box center [274, 255] width 97 height 39
type input "[PHONE_NUMBER]"
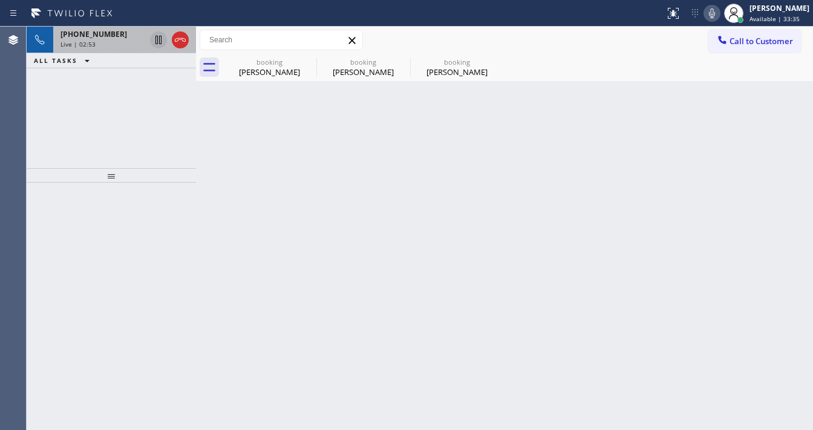
click at [103, 145] on div "[PHONE_NUMBER] Live | 02:53 ALL TASKS ALL TASKS ACTIVE TASKS TASKS IN WRAP UP" at bounding box center [111, 97] width 169 height 141
click at [393, 63] on div "booking" at bounding box center [362, 61] width 91 height 9
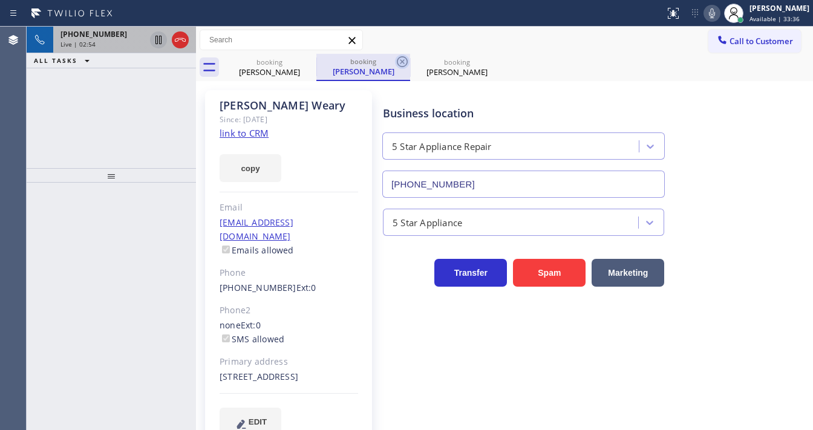
click at [401, 63] on icon at bounding box center [402, 61] width 15 height 15
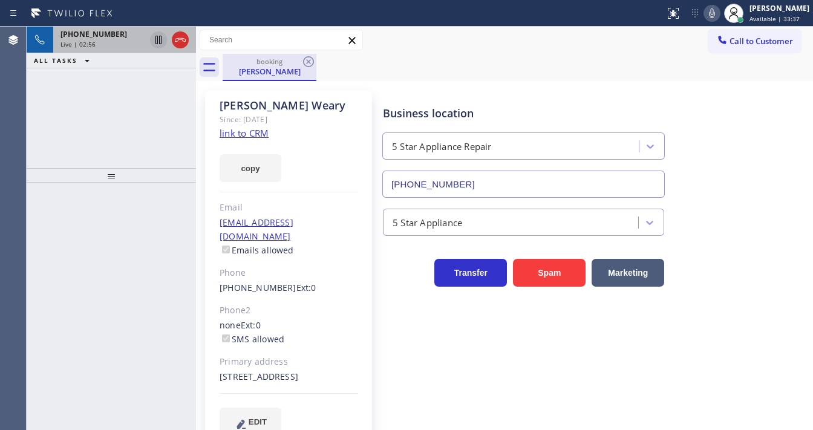
click at [261, 70] on div "[PERSON_NAME]" at bounding box center [269, 71] width 91 height 11
click at [109, 45] on div "Live | 02:57" at bounding box center [102, 44] width 85 height 8
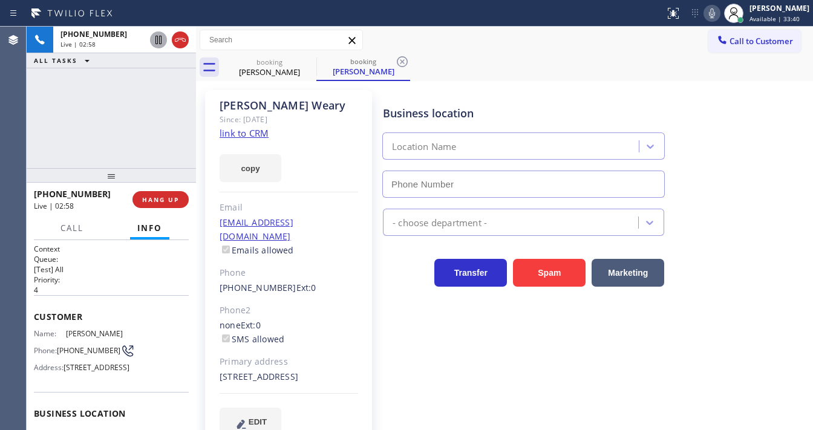
type input "[PHONE_NUMBER]"
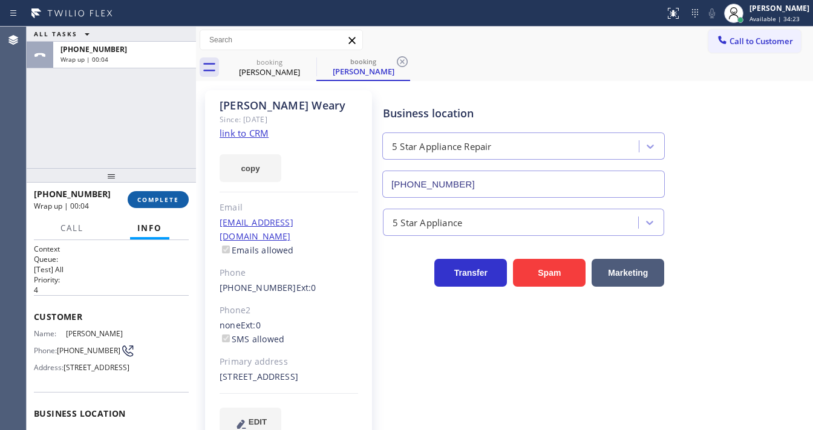
click at [172, 198] on span "COMPLETE" at bounding box center [158, 199] width 42 height 8
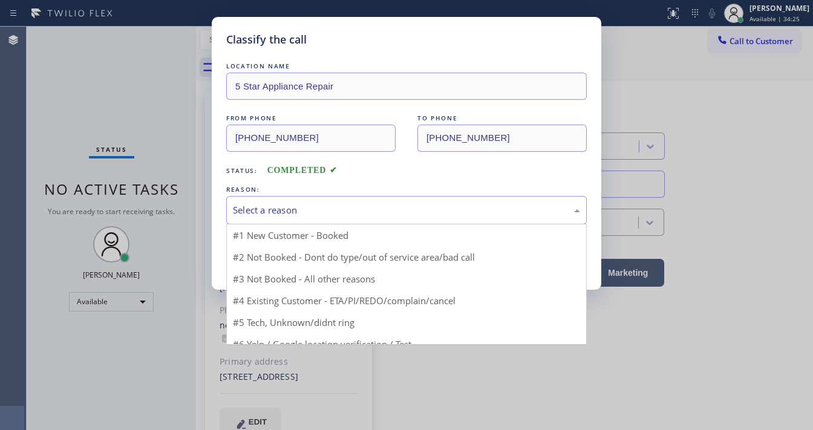
click at [310, 212] on div "Select a reason" at bounding box center [406, 210] width 347 height 14
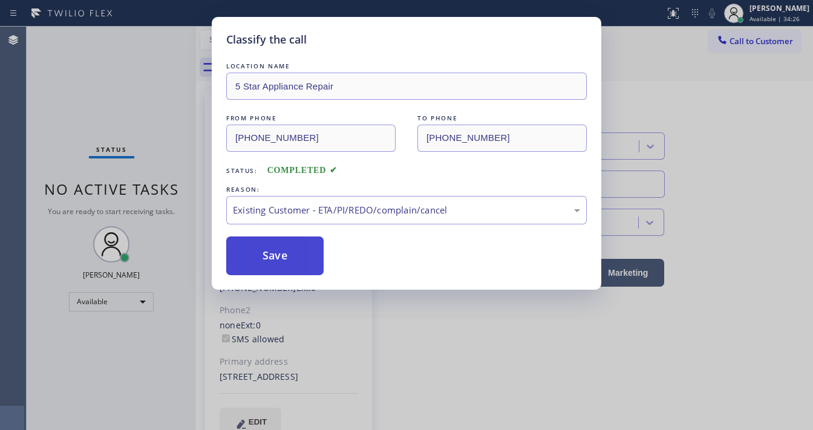
click at [273, 246] on button "Save" at bounding box center [274, 255] width 97 height 39
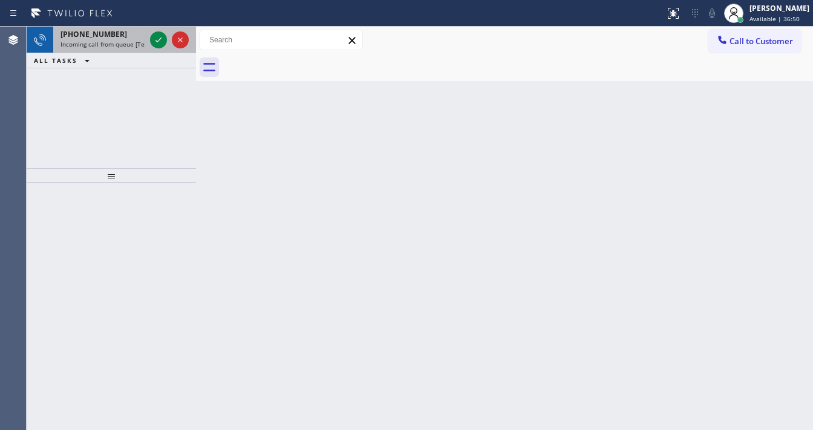
click at [120, 44] on span "Incoming call from queue [Test] All" at bounding box center [110, 44] width 100 height 8
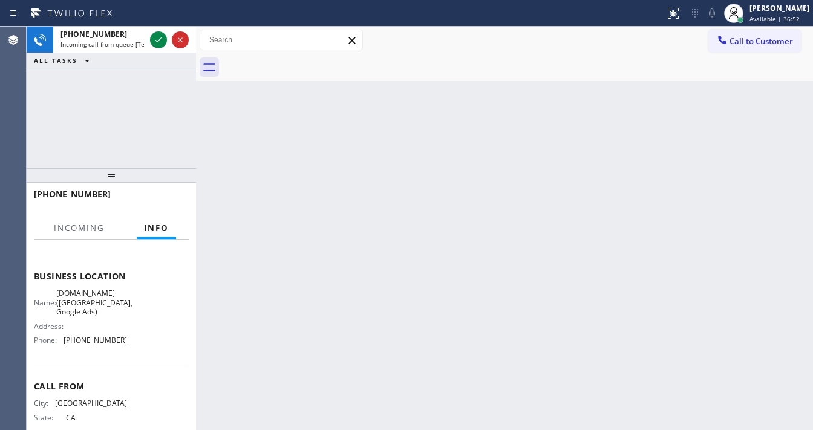
scroll to position [145, 0]
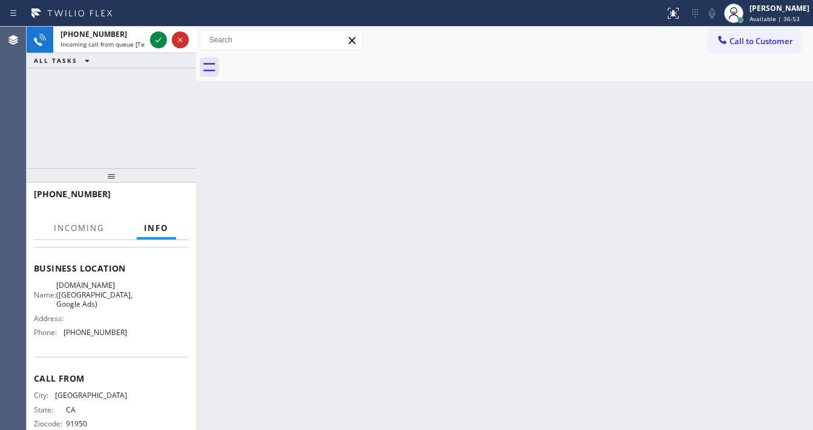
click at [119, 102] on div "[PHONE_NUMBER] Incoming call from queue [Test] All ALL TASKS ALL TASKS ACTIVE T…" at bounding box center [111, 97] width 169 height 141
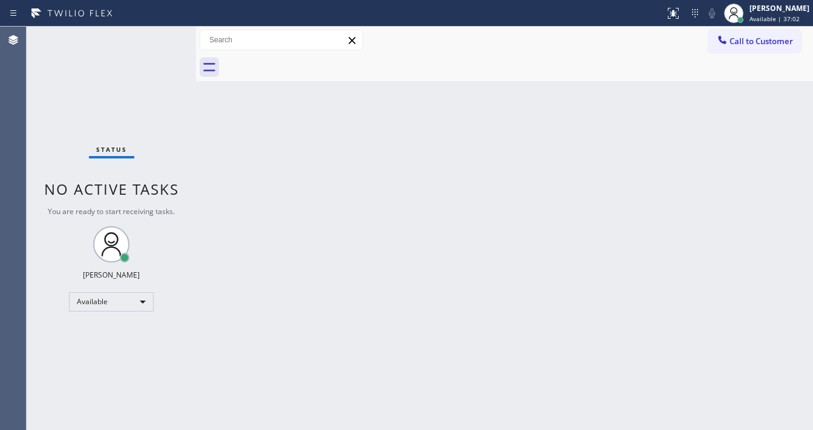
click at [160, 36] on div "Status No active tasks You are ready to start receiving tasks. [PERSON_NAME]" at bounding box center [111, 228] width 169 height 403
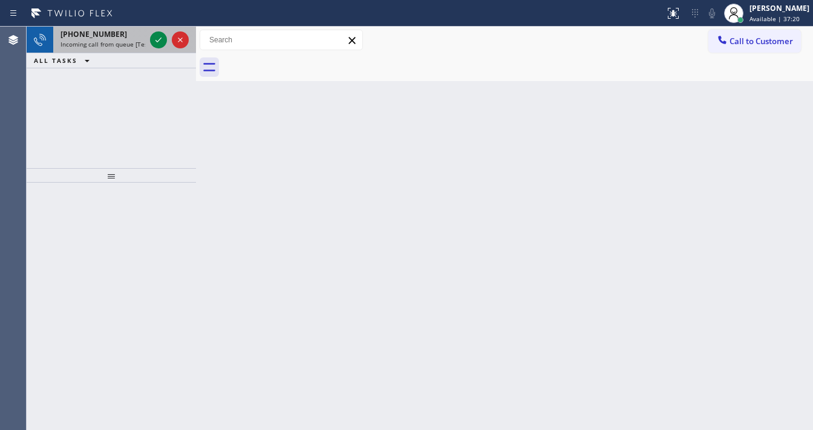
click at [128, 36] on div "[PHONE_NUMBER]" at bounding box center [102, 34] width 85 height 10
click at [109, 41] on span "Incoming call from queue [Test] All" at bounding box center [110, 44] width 100 height 8
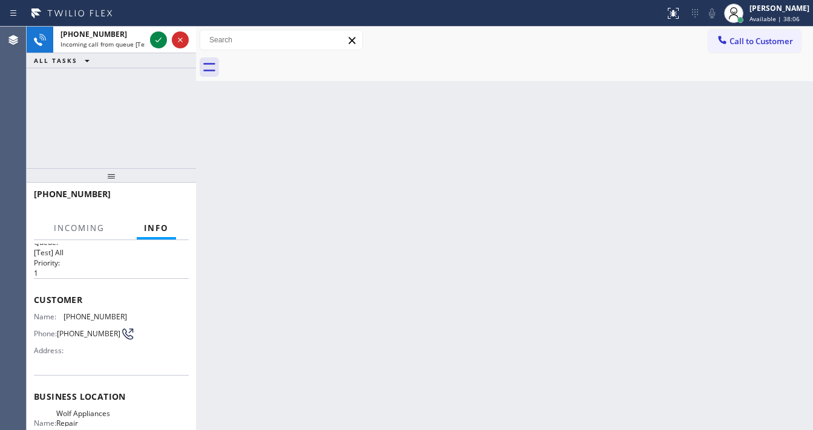
scroll to position [48, 0]
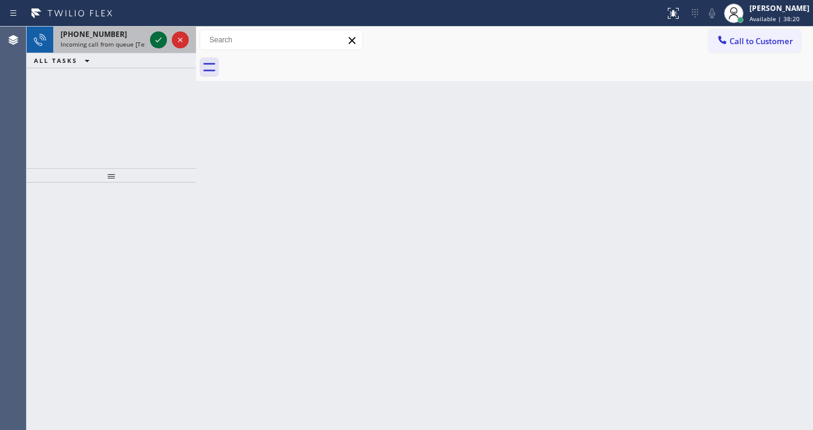
click at [154, 37] on icon at bounding box center [158, 40] width 15 height 15
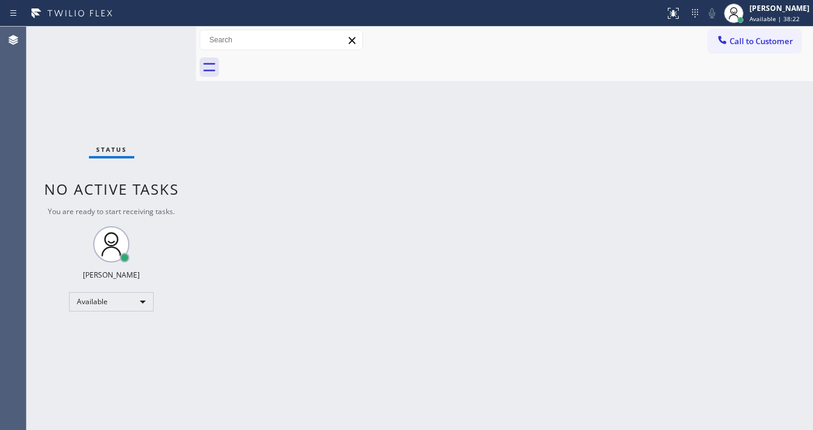
click at [154, 37] on div "Status No active tasks You are ready to start receiving tasks. [PERSON_NAME]" at bounding box center [111, 228] width 169 height 403
click at [680, 17] on icon at bounding box center [673, 13] width 15 height 15
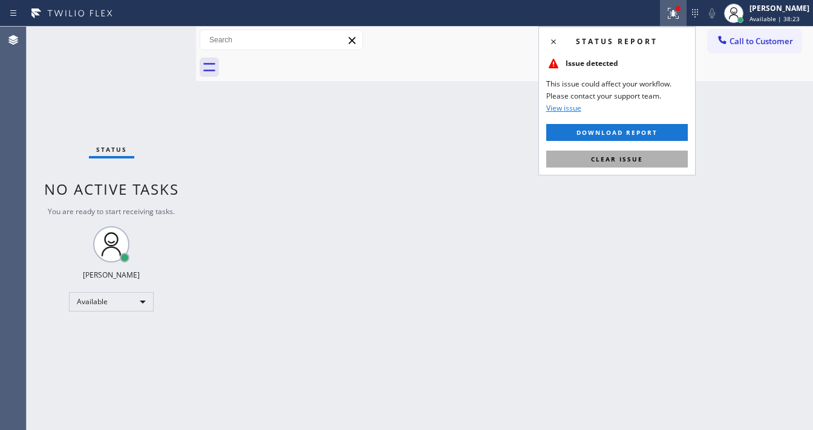
click at [638, 155] on span "Clear issue" at bounding box center [617, 159] width 52 height 8
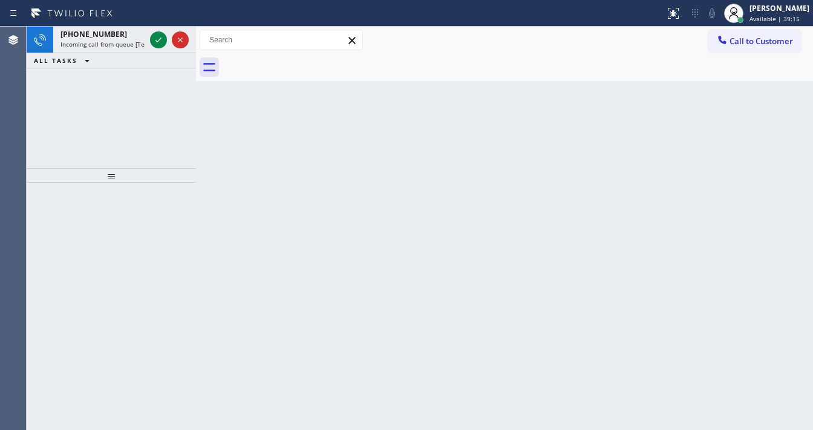
click at [94, 49] on div "[PHONE_NUMBER] Incoming call from queue [Test] All" at bounding box center [100, 40] width 94 height 27
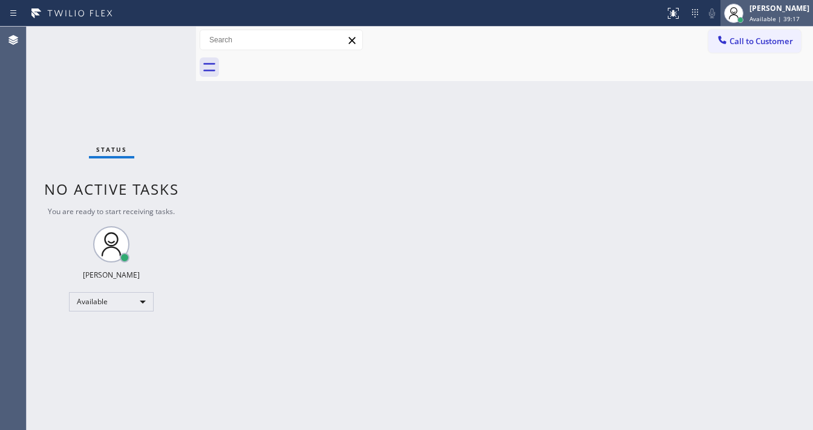
click at [741, 10] on icon at bounding box center [733, 13] width 15 height 15
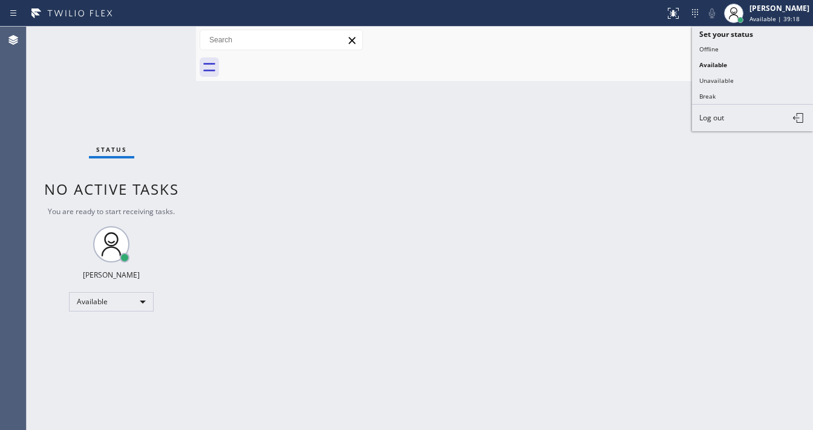
drag, startPoint x: 719, startPoint y: 73, endPoint x: 544, endPoint y: 157, distance: 194.2
click at [720, 75] on button "Unavailable" at bounding box center [752, 81] width 121 height 16
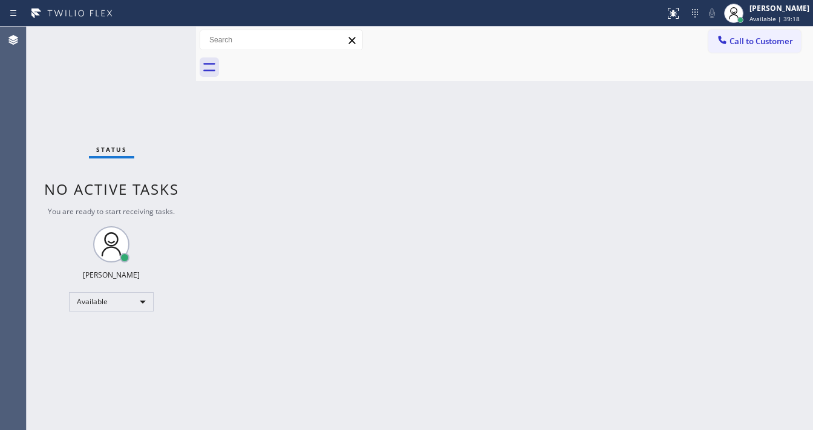
click at [472, 201] on div "Back to Dashboard Change Sender ID Customers Technicians Select a contact Outbo…" at bounding box center [504, 228] width 617 height 403
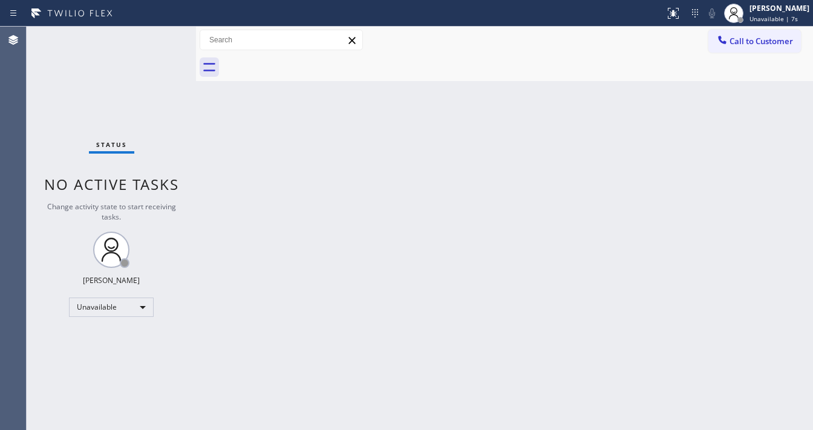
drag, startPoint x: 150, startPoint y: 37, endPoint x: 133, endPoint y: 15, distance: 28.5
click at [150, 37] on div "Status No active tasks Change activity state to start receiving tasks. [PERSON_…" at bounding box center [111, 228] width 169 height 403
click at [789, 7] on div "[PERSON_NAME]" at bounding box center [779, 8] width 60 height 10
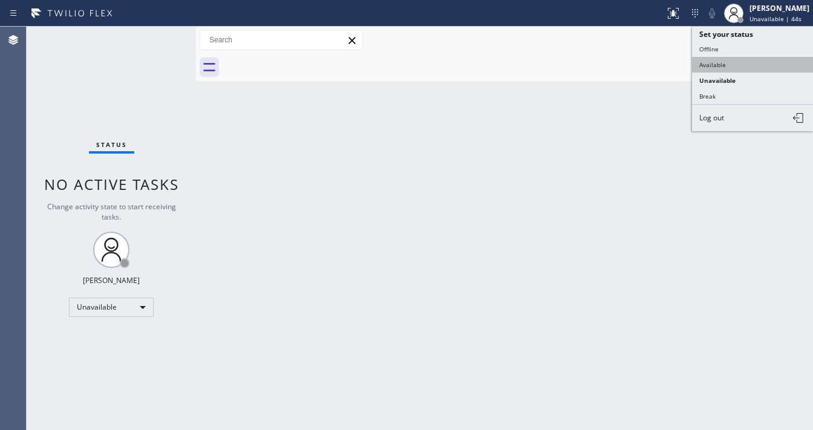
click at [746, 60] on button "Available" at bounding box center [752, 65] width 121 height 16
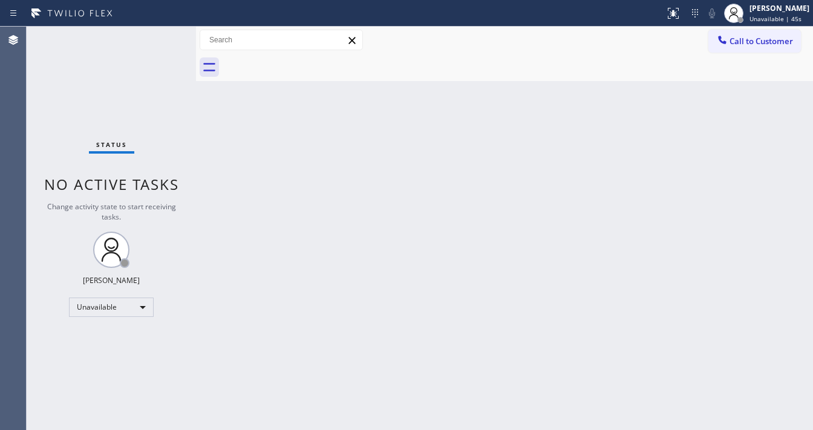
click at [158, 124] on div "Status No active tasks Change activity state to start receiving tasks. [PERSON_…" at bounding box center [111, 228] width 169 height 403
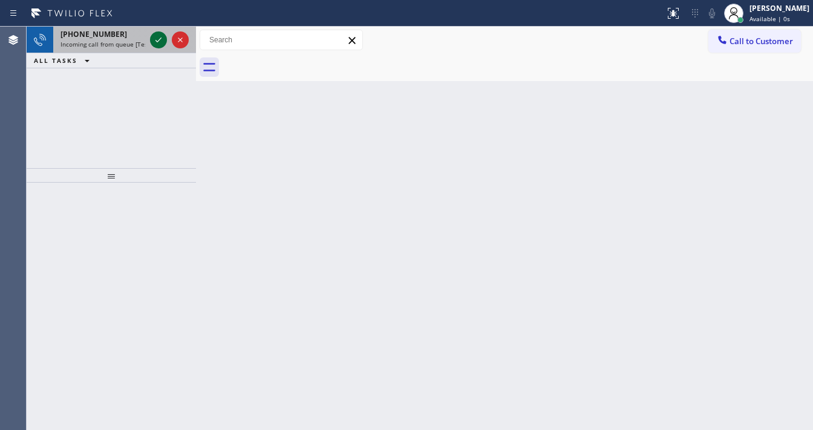
click at [159, 39] on icon at bounding box center [158, 40] width 15 height 15
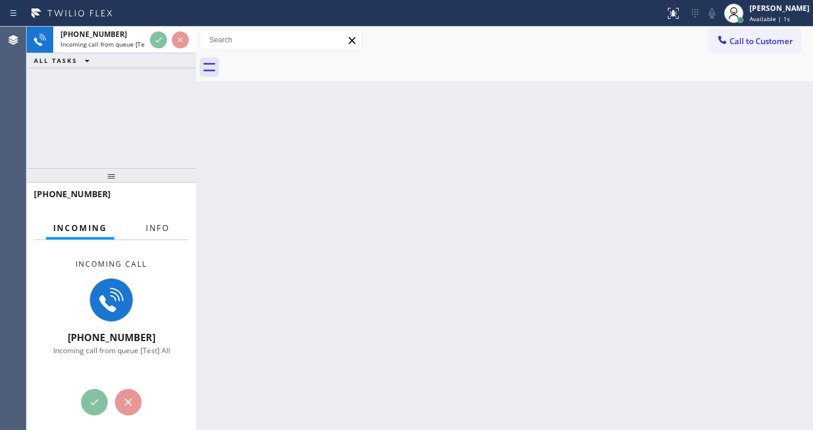
click at [158, 227] on span "Info" at bounding box center [158, 228] width 24 height 11
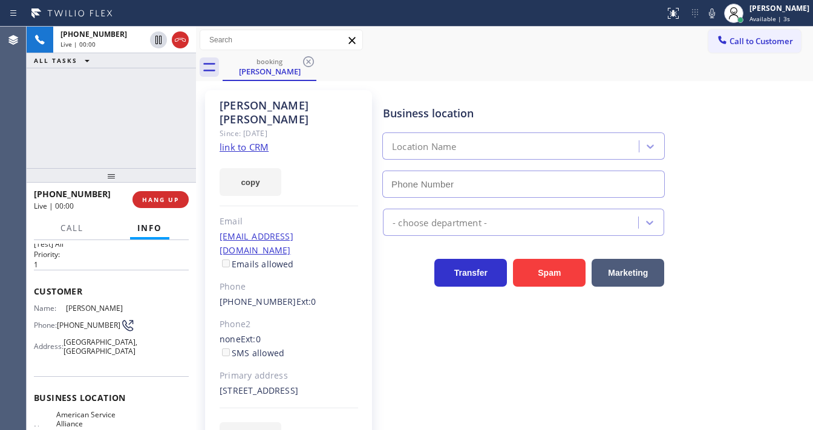
type input "[PHONE_NUMBER]"
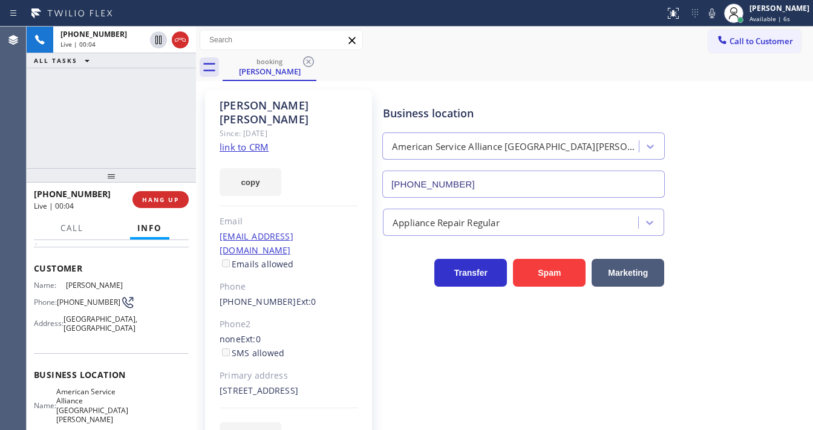
click at [252, 141] on link "link to CRM" at bounding box center [243, 147] width 49 height 12
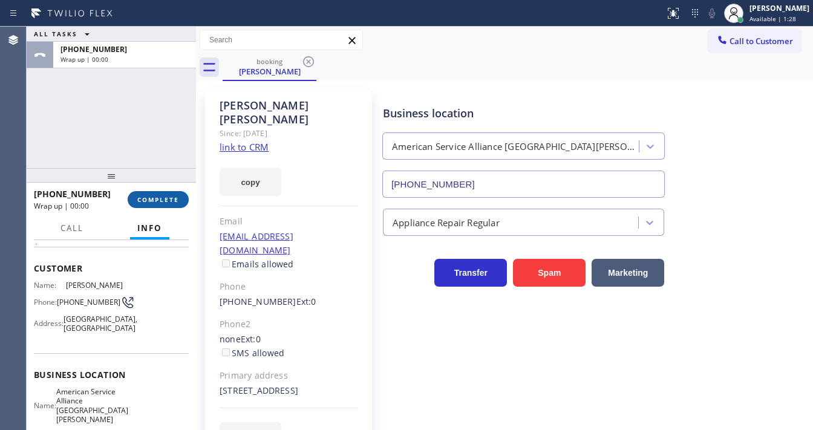
click at [174, 197] on span "COMPLETE" at bounding box center [158, 199] width 42 height 8
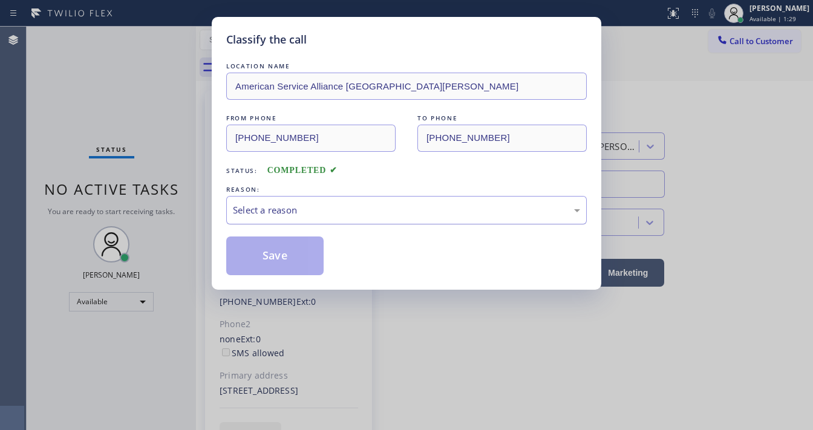
click at [278, 203] on div "Select a reason" at bounding box center [406, 210] width 347 height 14
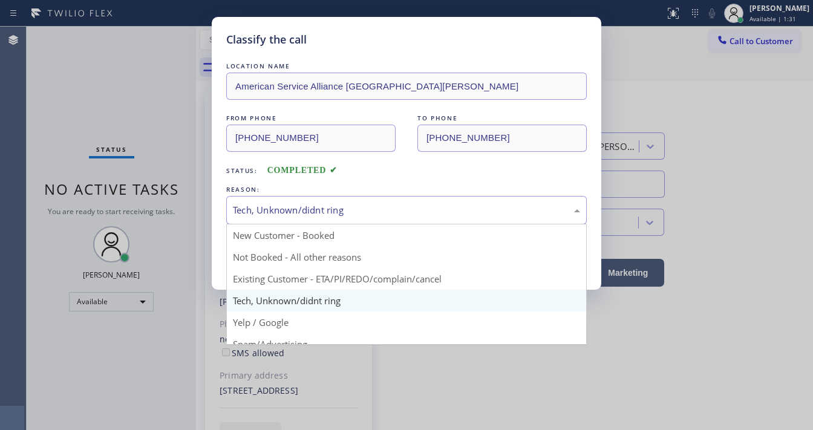
click at [316, 196] on div "Tech, Unknown/didnt ring" at bounding box center [406, 210] width 360 height 28
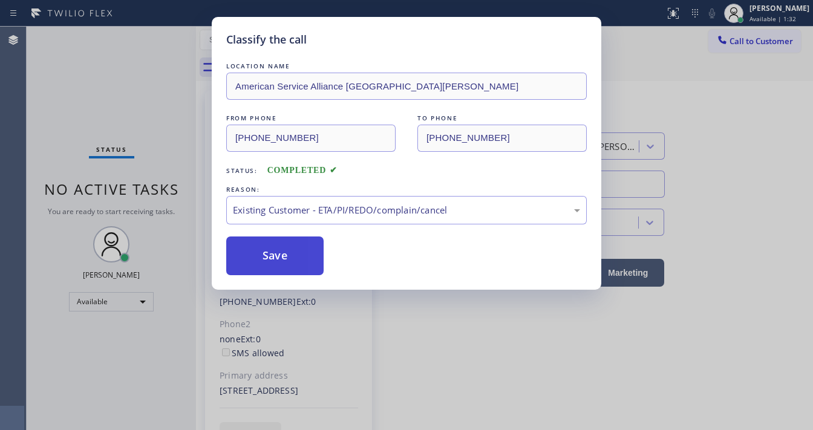
drag, startPoint x: 302, startPoint y: 275, endPoint x: 302, endPoint y: 268, distance: 6.7
click at [302, 265] on button "Save" at bounding box center [274, 255] width 97 height 39
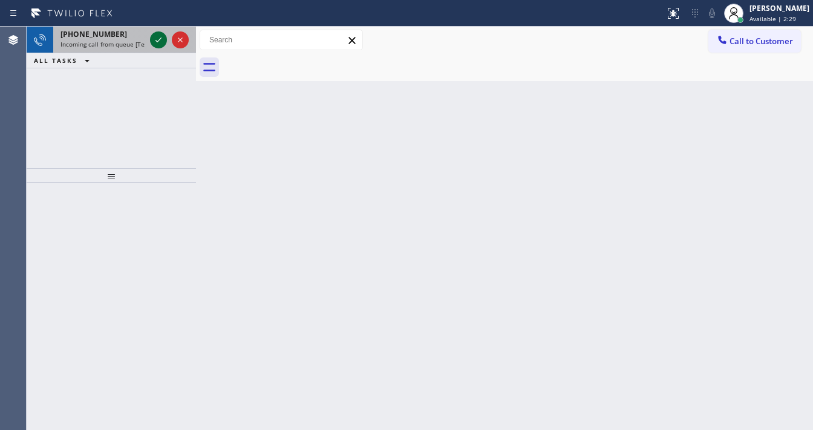
click at [155, 37] on icon at bounding box center [158, 40] width 15 height 15
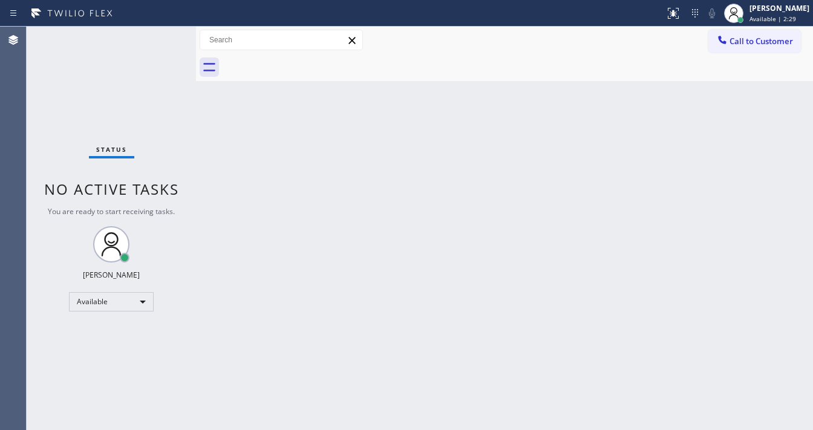
click at [153, 36] on div "Status No active tasks You are ready to start receiving tasks. [PERSON_NAME]" at bounding box center [111, 228] width 169 height 403
click at [675, 21] on button at bounding box center [673, 13] width 27 height 27
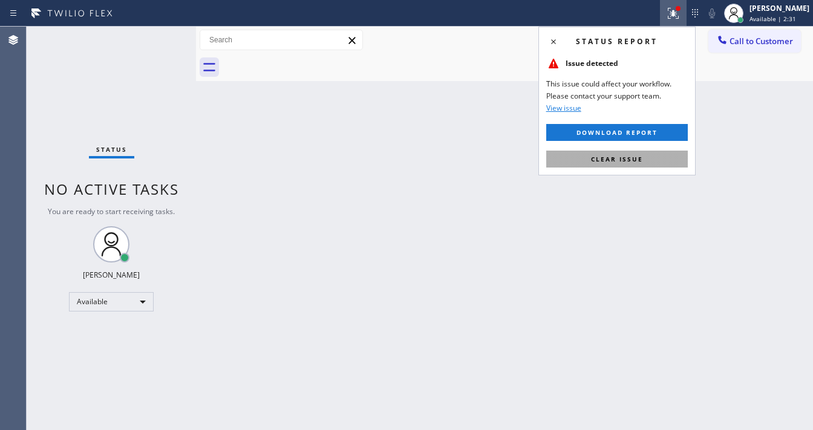
click at [655, 151] on button "Clear issue" at bounding box center [616, 159] width 141 height 17
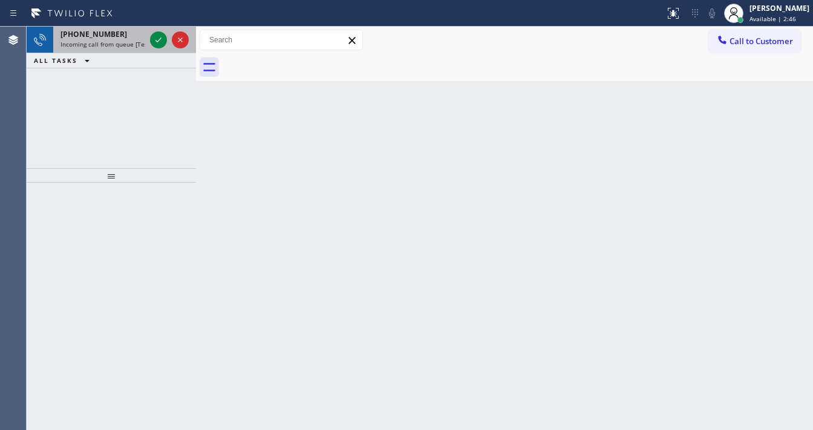
drag, startPoint x: 93, startPoint y: 31, endPoint x: 120, endPoint y: 36, distance: 27.6
click at [96, 31] on span "+18183268371" at bounding box center [93, 34] width 67 height 10
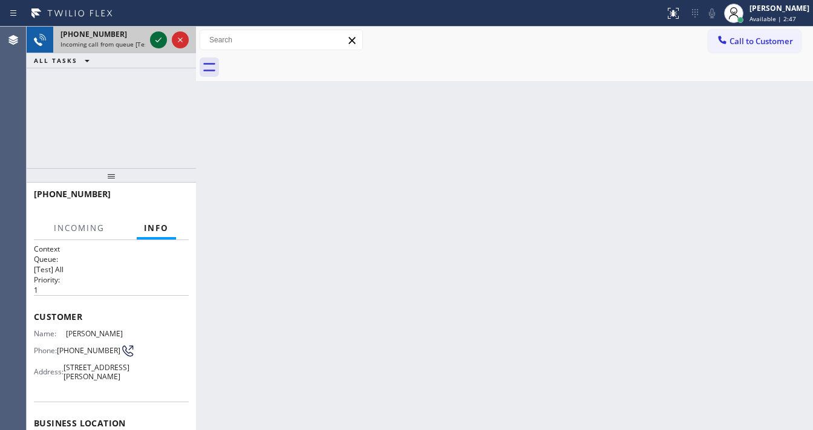
click at [150, 36] on div at bounding box center [158, 40] width 17 height 15
click at [180, 43] on icon at bounding box center [180, 40] width 15 height 15
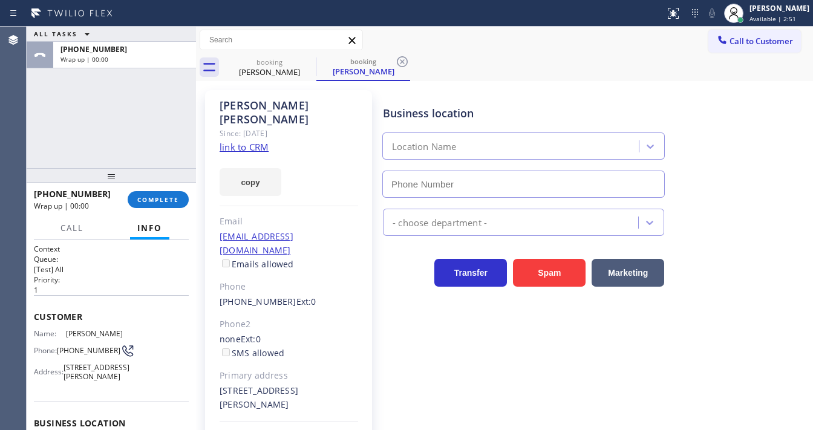
click at [245, 141] on link "link to CRM" at bounding box center [243, 147] width 49 height 12
type input "(855) 999-4417"
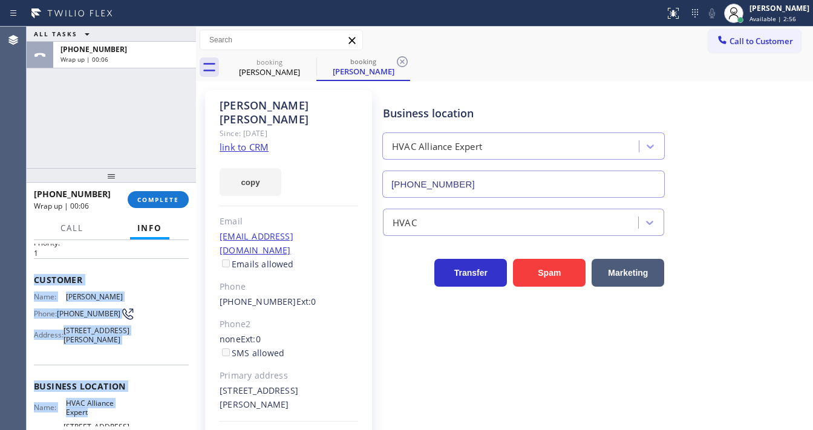
scroll to position [193, 0]
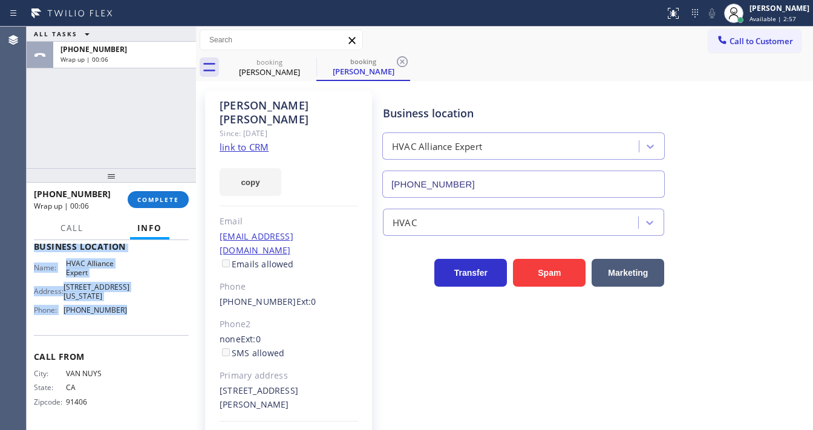
drag, startPoint x: 34, startPoint y: 312, endPoint x: 134, endPoint y: 323, distance: 100.4
click at [134, 323] on div "Context Queue: [Test] All Priority: 1 Customer Name: Aaron Garcia Phone: (818) …" at bounding box center [111, 335] width 169 height 190
copy div "Customer Name: Aaron Garcia Phone: (818) 326-8371 Address: 19771 Elizabeth Way,…"
click at [160, 203] on button "COMPLETE" at bounding box center [158, 199] width 61 height 17
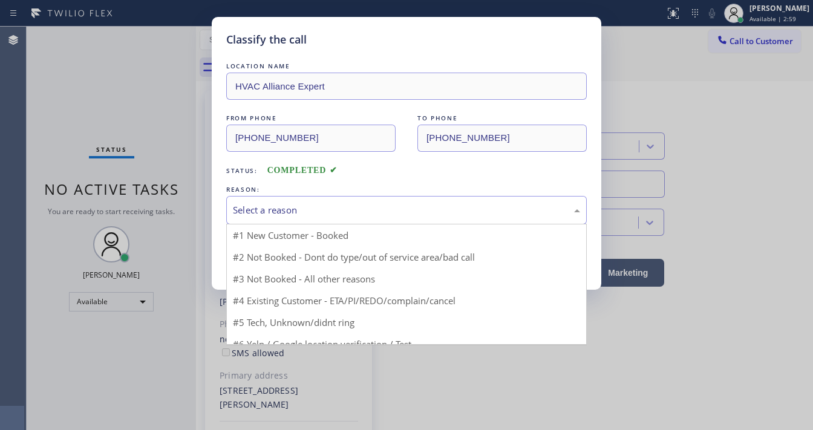
click at [325, 215] on div "Select a reason" at bounding box center [406, 210] width 347 height 14
drag, startPoint x: 281, startPoint y: 297, endPoint x: 285, endPoint y: 253, distance: 43.8
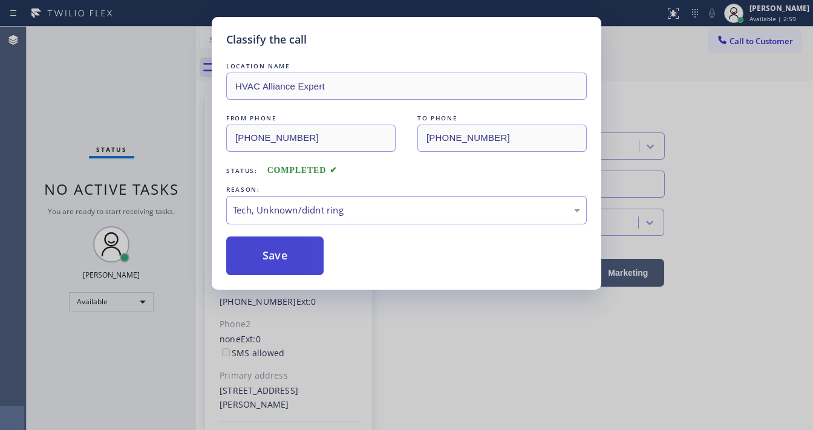
click at [285, 252] on button "Save" at bounding box center [274, 255] width 97 height 39
click at [287, 250] on button "Save" at bounding box center [274, 255] width 97 height 39
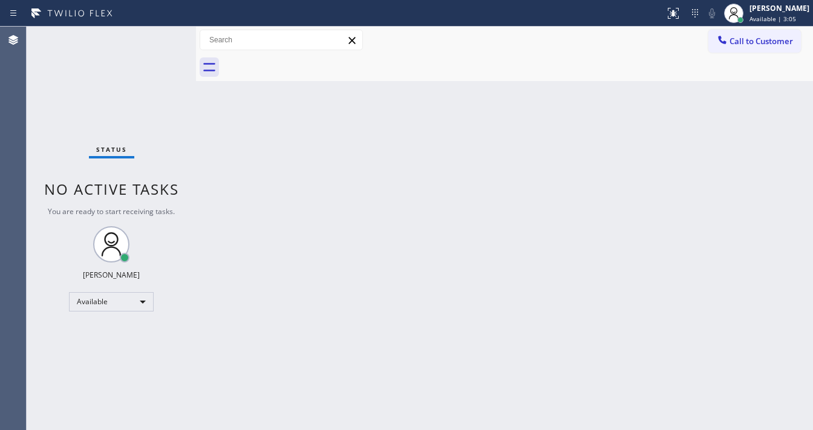
drag, startPoint x: 762, startPoint y: 45, endPoint x: 738, endPoint y: 61, distance: 28.8
click at [761, 45] on span "Call to Customer" at bounding box center [760, 41] width 63 height 11
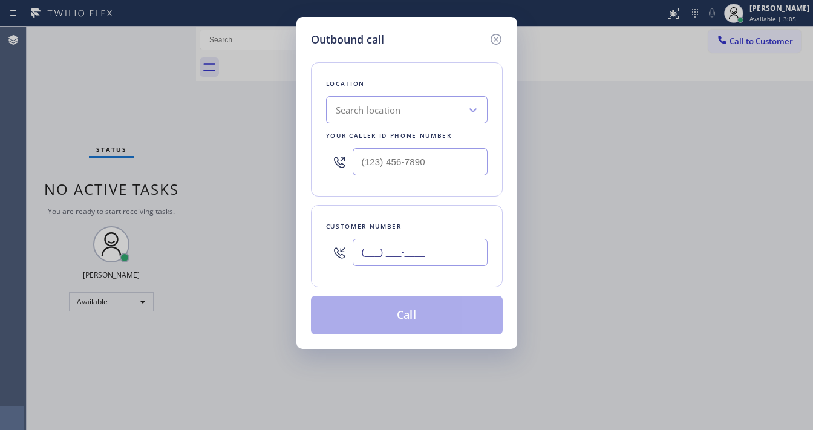
click at [428, 257] on input "(___) ___-____" at bounding box center [420, 252] width 135 height 27
paste input "818) 326-8371"
type input "(818) 326-8371"
type input "(___) ___-____"
click at [441, 164] on input "(___) ___-____" at bounding box center [420, 161] width 135 height 27
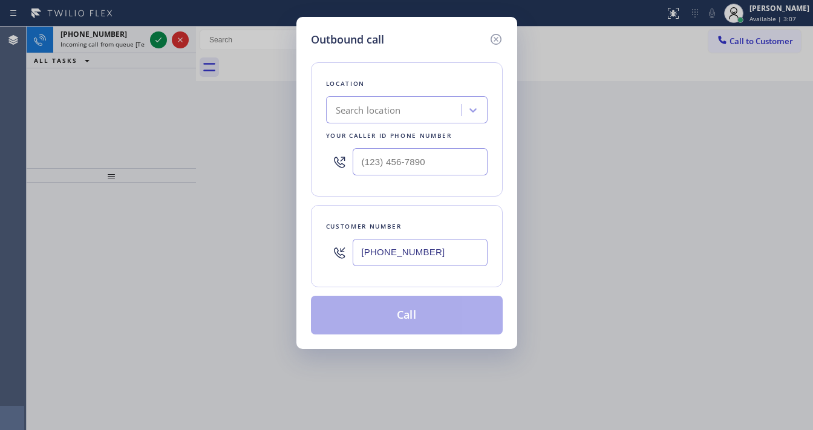
type input "(___) ___-____"
click at [494, 37] on icon at bounding box center [495, 39] width 11 height 11
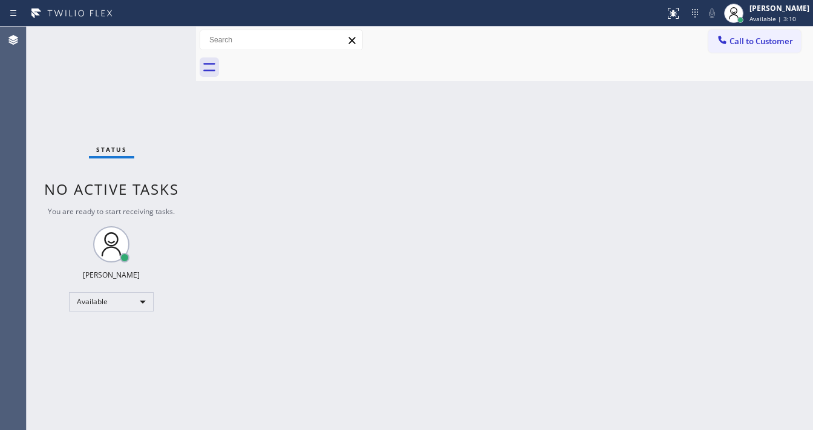
click at [160, 41] on div "Status No active tasks You are ready to start receiving tasks. [PERSON_NAME]" at bounding box center [111, 228] width 169 height 403
drag, startPoint x: 746, startPoint y: 36, endPoint x: 585, endPoint y: 111, distance: 176.9
click at [746, 37] on span "Call to Customer" at bounding box center [760, 41] width 63 height 11
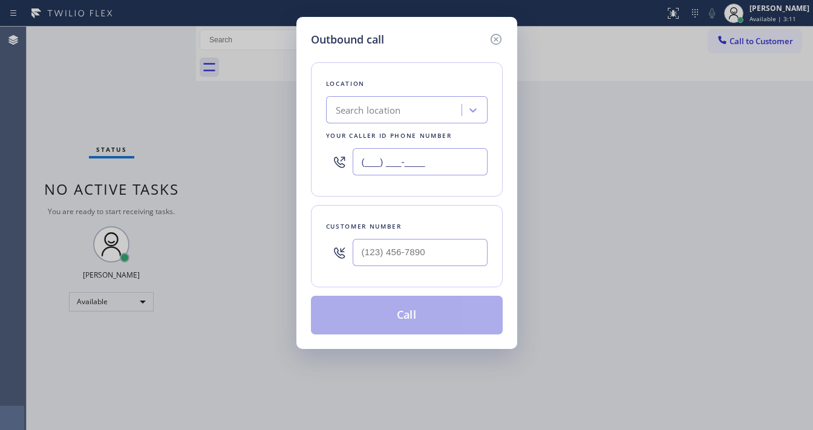
click at [435, 158] on input "(___) ___-____" at bounding box center [420, 161] width 135 height 27
paste input "855) 999-4417"
type input "(855) 999-4417"
click at [418, 242] on input "text" at bounding box center [420, 252] width 135 height 27
type input "(___) ___-____"
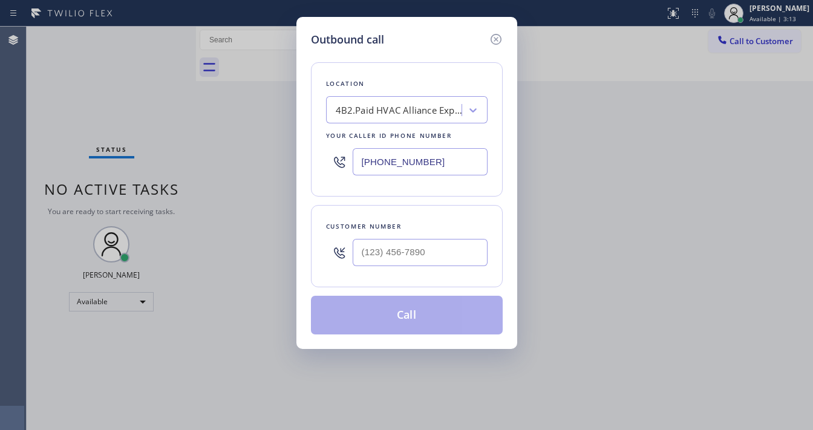
type input "(___) ___-____"
click at [394, 153] on input "(855) 999-4417" at bounding box center [420, 161] width 135 height 27
paste input "text"
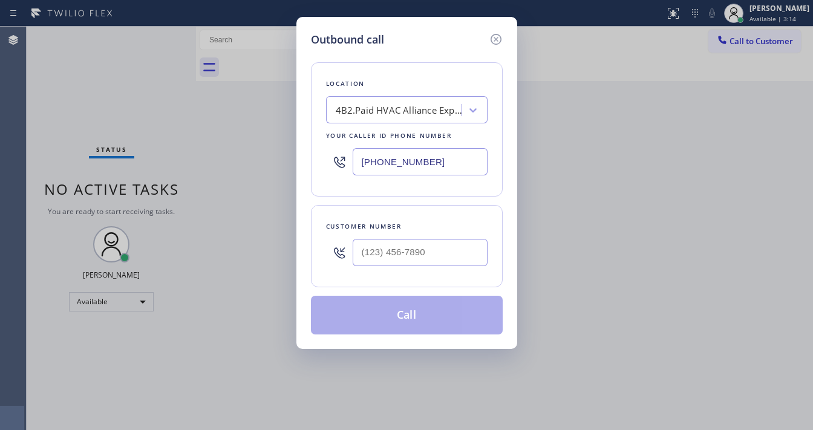
type input "(855) 999-4417"
click at [389, 209] on div "Customer number" at bounding box center [407, 246] width 192 height 82
type input "(___) ___-____"
click at [389, 239] on input "(___) ___-____" at bounding box center [420, 252] width 135 height 27
paste input "818) 326-8371"
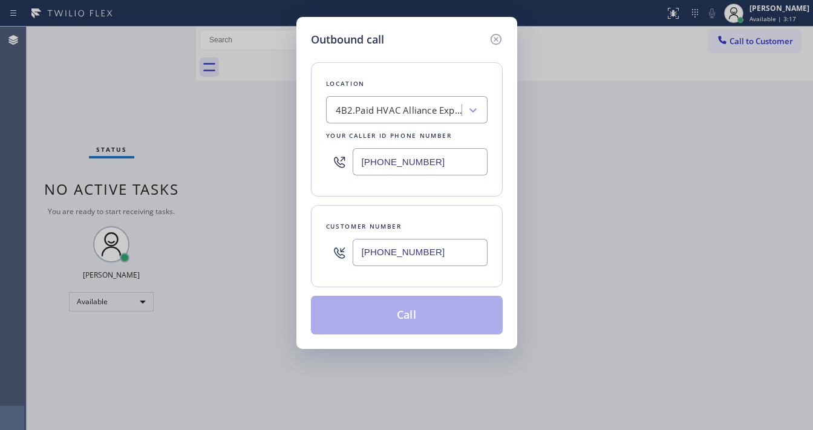
type input "(818) 326-8371"
drag, startPoint x: 411, startPoint y: 216, endPoint x: 426, endPoint y: 236, distance: 24.2
click at [412, 216] on div "Customer number (818) 326-8371" at bounding box center [407, 246] width 192 height 82
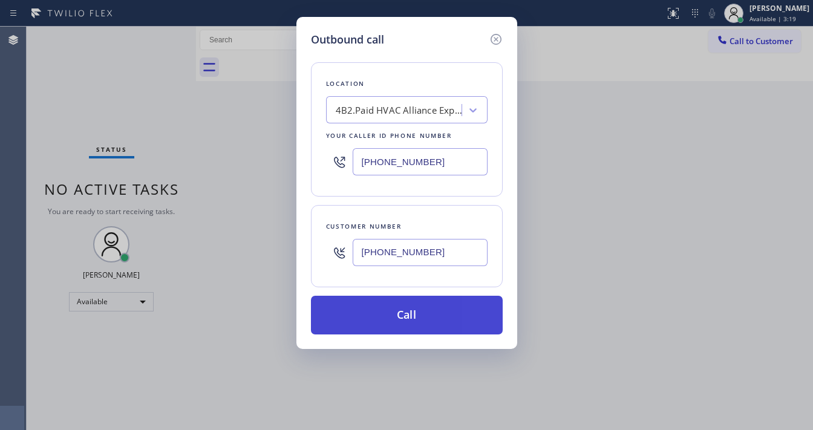
click at [432, 311] on button "Call" at bounding box center [407, 315] width 192 height 39
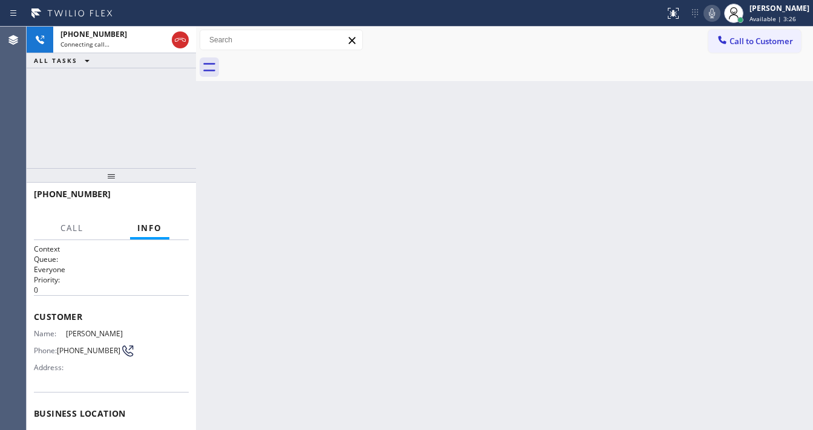
click at [719, 10] on icon at bounding box center [711, 13] width 15 height 15
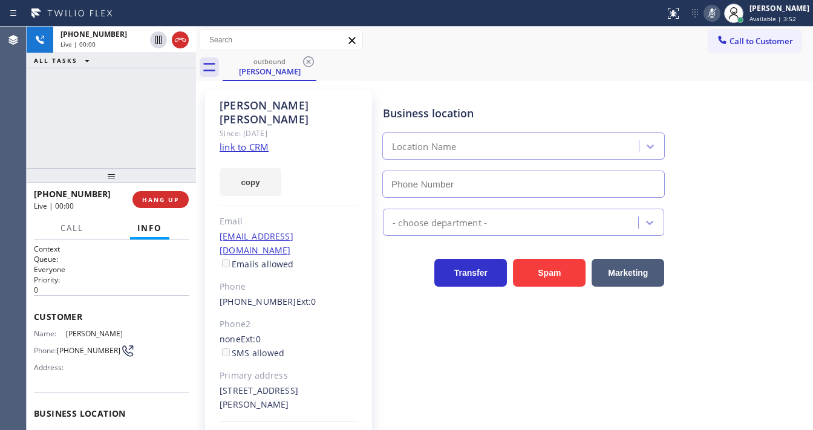
type input "(855) 999-4417"
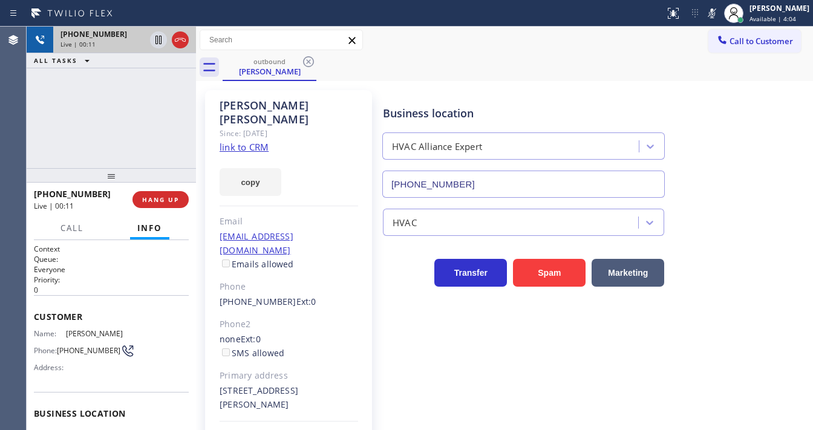
click at [186, 30] on div at bounding box center [170, 40] width 44 height 27
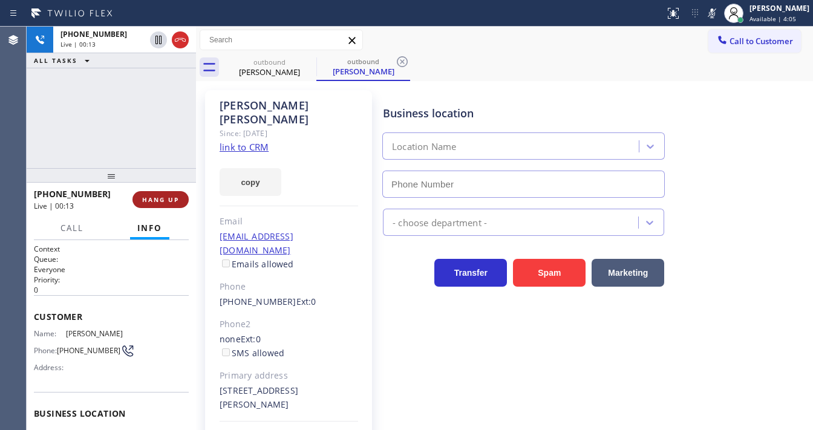
click at [174, 196] on span "HANG UP" at bounding box center [160, 199] width 37 height 8
type input "(855) 999-4417"
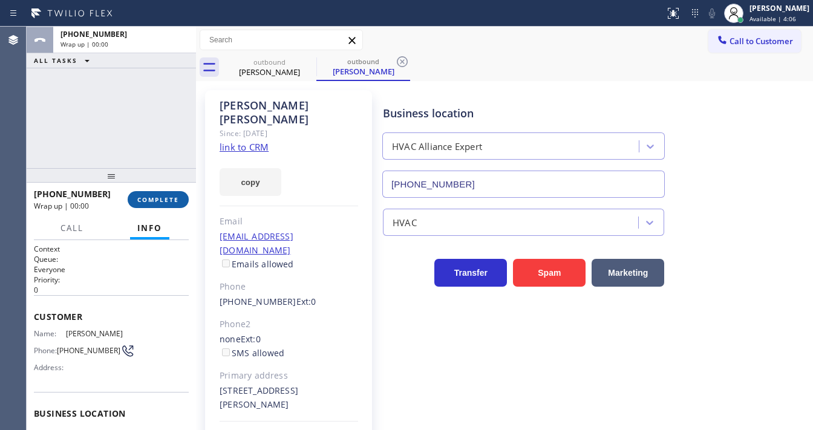
click at [181, 192] on button "COMPLETE" at bounding box center [158, 199] width 61 height 17
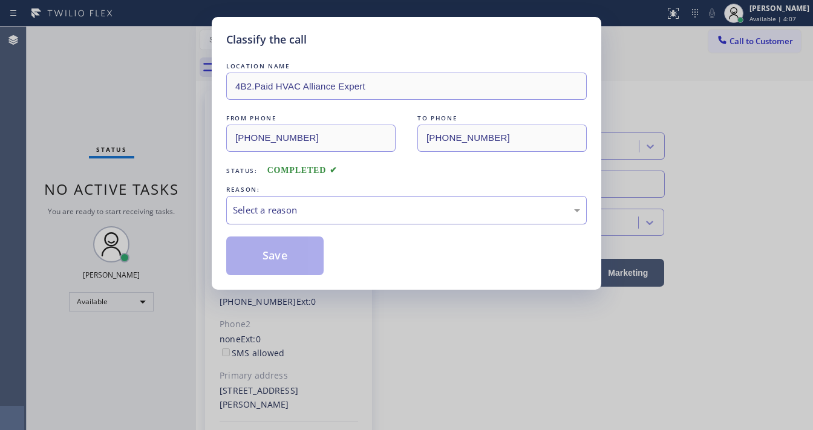
drag, startPoint x: 244, startPoint y: 198, endPoint x: 250, endPoint y: 200, distance: 6.8
click at [250, 200] on div "Select a reason" at bounding box center [406, 210] width 360 height 28
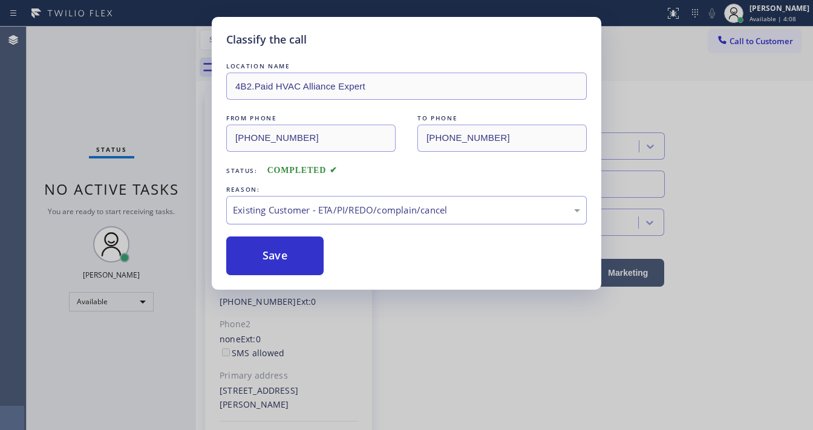
click at [290, 216] on div "Existing Customer - ETA/PI/REDO/complain/cancel" at bounding box center [406, 210] width 360 height 28
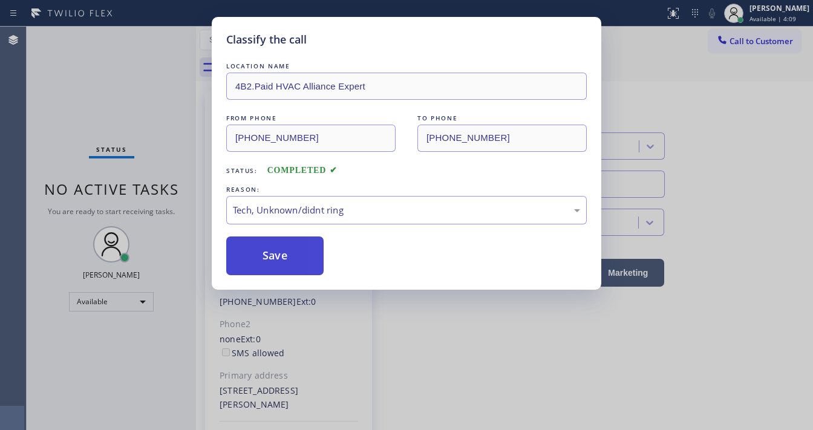
click at [278, 261] on button "Save" at bounding box center [274, 255] width 97 height 39
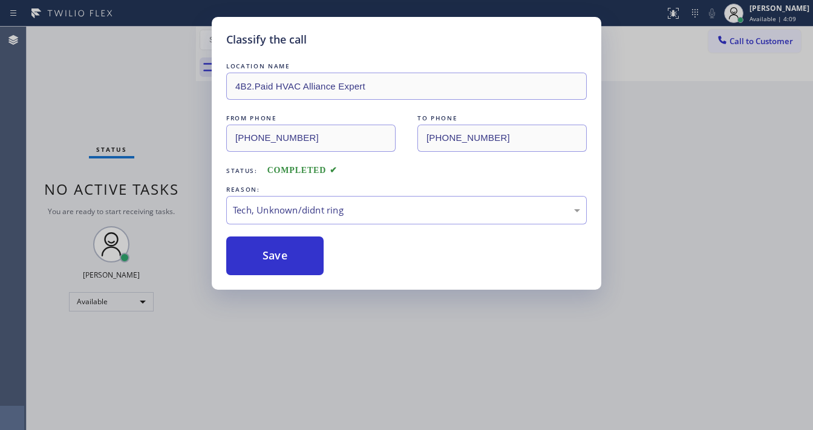
click at [720, 130] on div "Classify the call LOCATION NAME 4B2.Paid HVAC Alliance Expert FROM PHONE (855) …" at bounding box center [406, 215] width 813 height 430
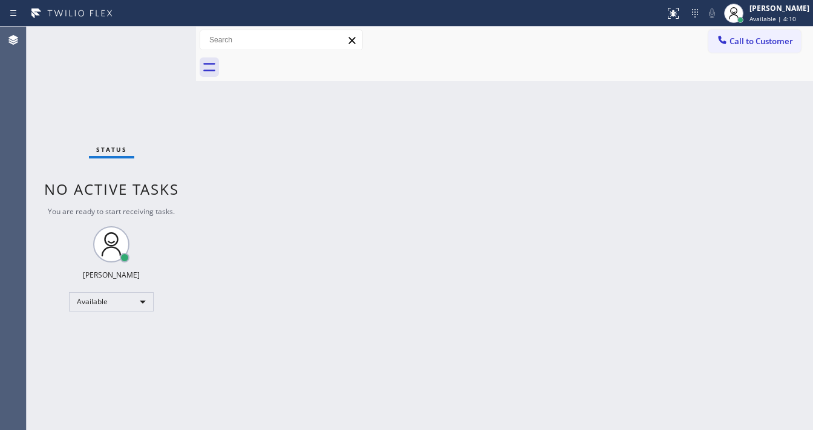
drag, startPoint x: 746, startPoint y: 41, endPoint x: 713, endPoint y: 49, distance: 33.1
click at [746, 41] on span "Call to Customer" at bounding box center [760, 41] width 63 height 11
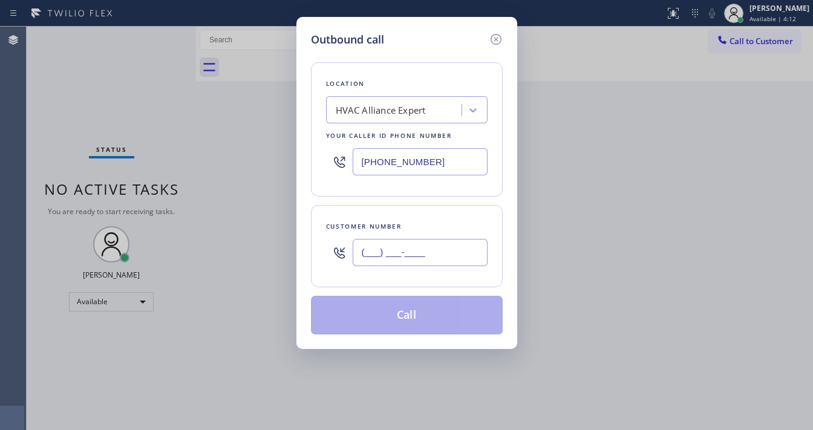
click at [398, 239] on input "(___) ___-____" at bounding box center [420, 252] width 135 height 27
paste input "818) 326-8371"
type input "(818) 326-8371"
click at [413, 212] on div "Customer number (818) 326-8371" at bounding box center [407, 246] width 192 height 82
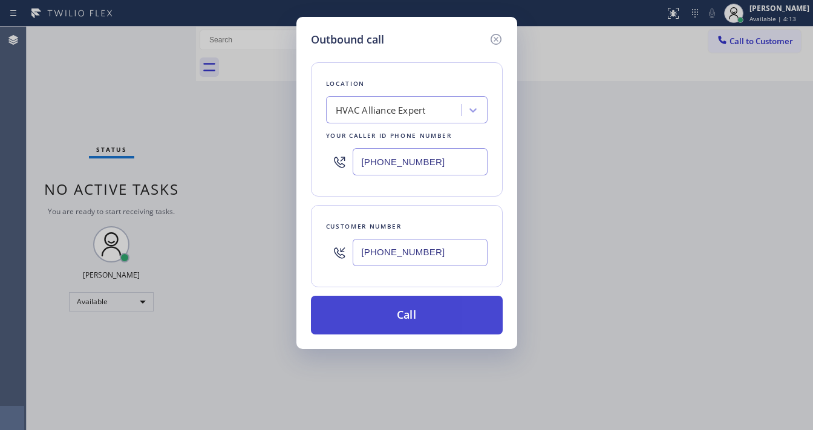
click at [401, 306] on button "Call" at bounding box center [407, 315] width 192 height 39
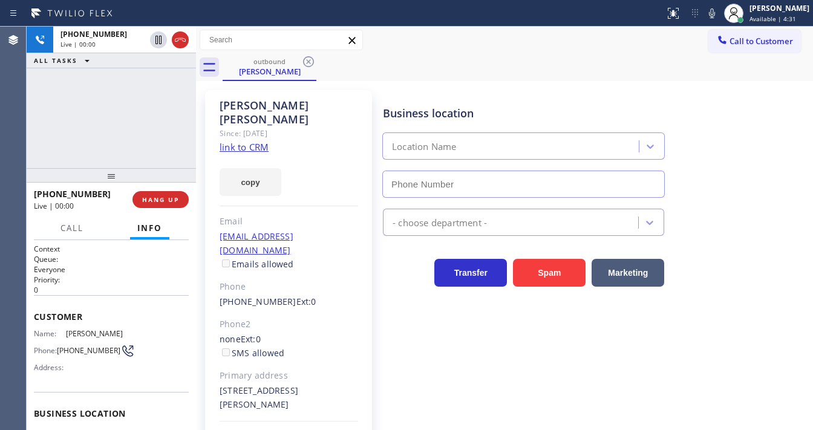
click at [40, 125] on div "+18183268371 Live | 00:00 ALL TASKS ALL TASKS ACTIVE TASKS TASKS IN WRAP UP" at bounding box center [111, 97] width 169 height 141
type input "(855) 999-4417"
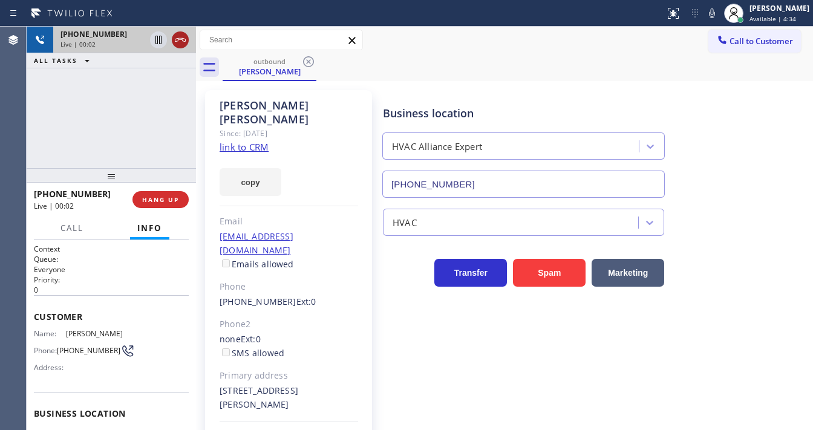
click at [177, 42] on icon at bounding box center [180, 40] width 15 height 15
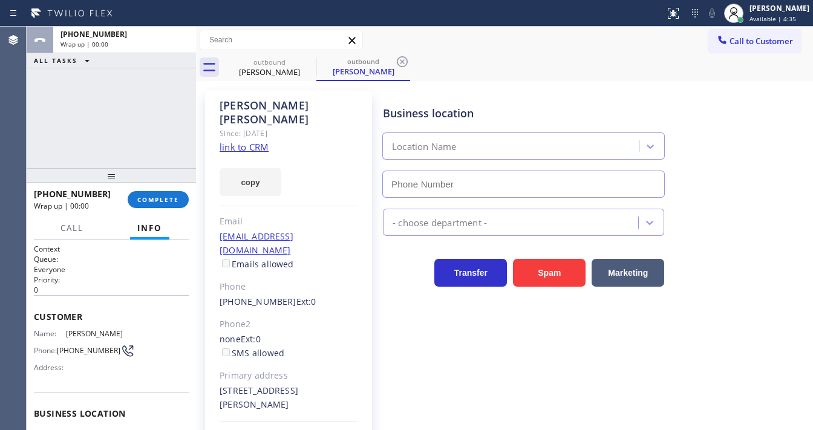
click at [168, 209] on div "+18183268371 Wrap up | 00:00 COMPLETE" at bounding box center [111, 199] width 155 height 31
type input "(855) 999-4417"
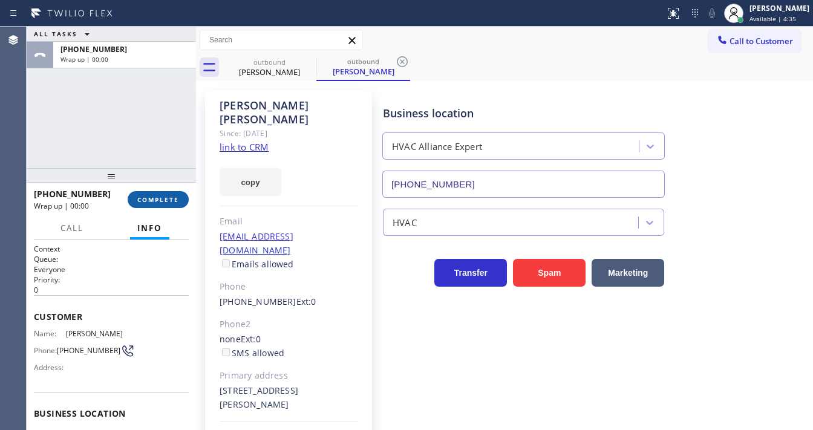
click at [168, 206] on button "COMPLETE" at bounding box center [158, 199] width 61 height 17
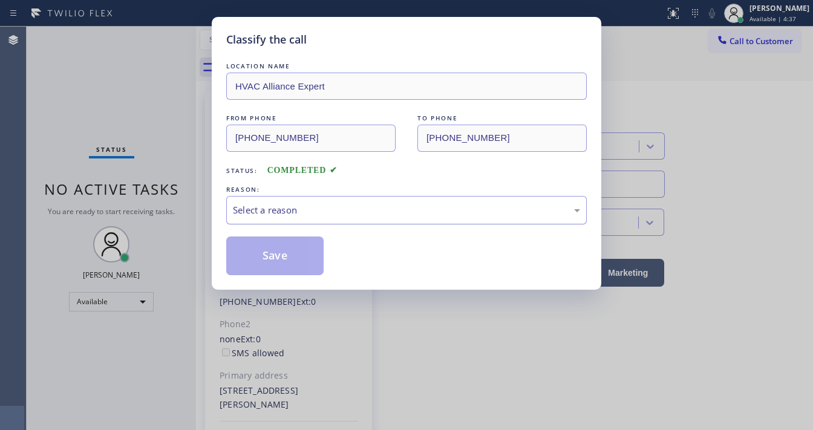
click at [308, 216] on div "Select a reason" at bounding box center [406, 210] width 360 height 28
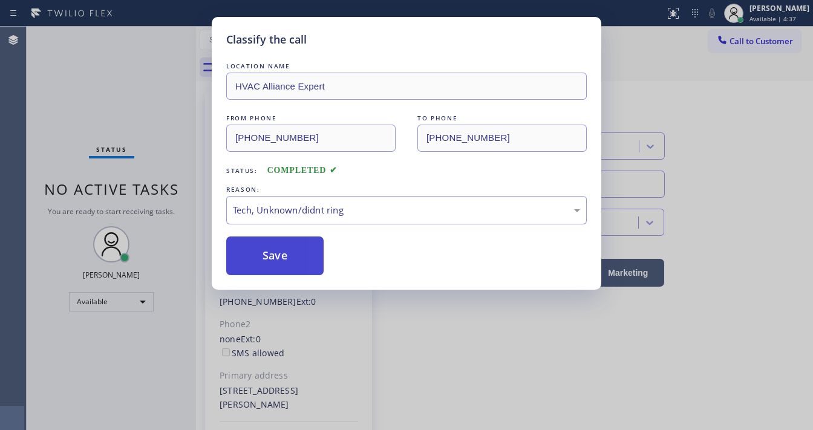
drag, startPoint x: 292, startPoint y: 293, endPoint x: 294, endPoint y: 268, distance: 24.9
click at [294, 267] on button "Save" at bounding box center [274, 255] width 97 height 39
click at [294, 265] on button "Save" at bounding box center [274, 255] width 97 height 39
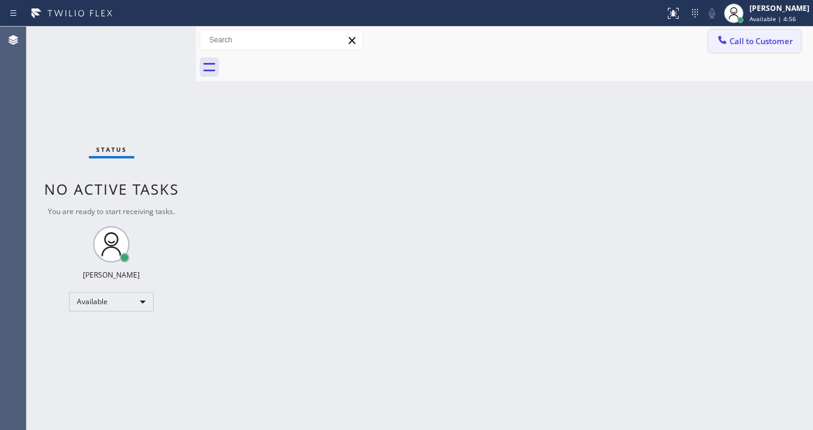
click at [740, 42] on span "Call to Customer" at bounding box center [760, 41] width 63 height 11
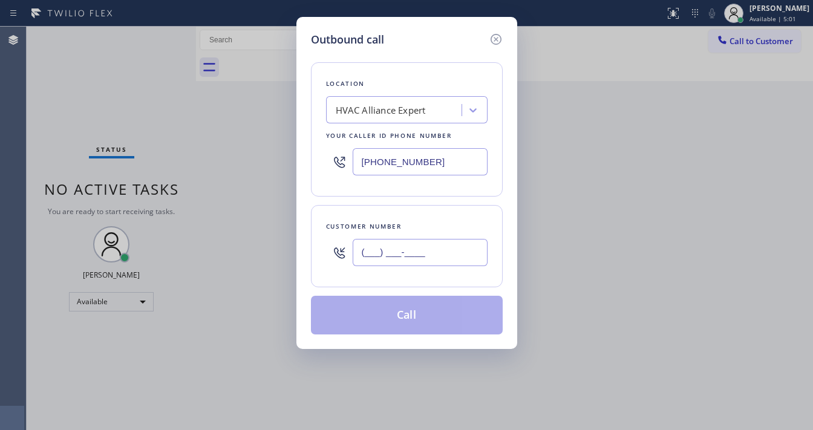
click at [431, 246] on input "(___) ___-____" at bounding box center [420, 252] width 135 height 27
paste input "602) 622-5788"
type input "[PHONE_NUMBER]"
click at [456, 160] on input "(855) 999-4417" at bounding box center [420, 161] width 135 height 27
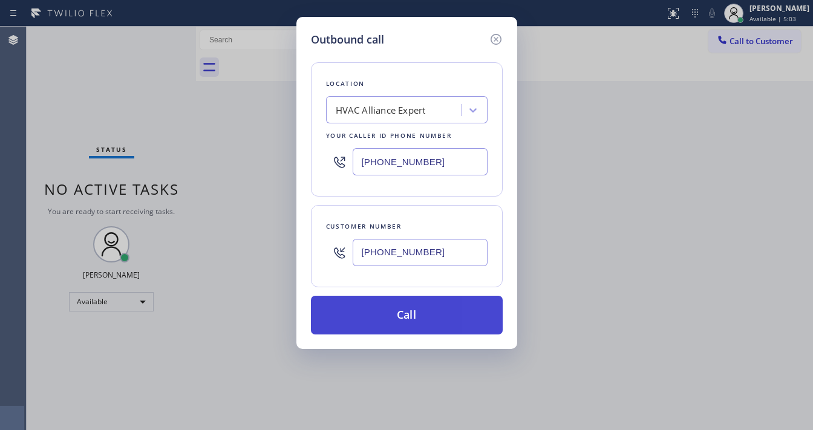
paste input "623) 292-5313"
type input "[PHONE_NUMBER]"
click at [406, 318] on button "Call" at bounding box center [407, 315] width 192 height 39
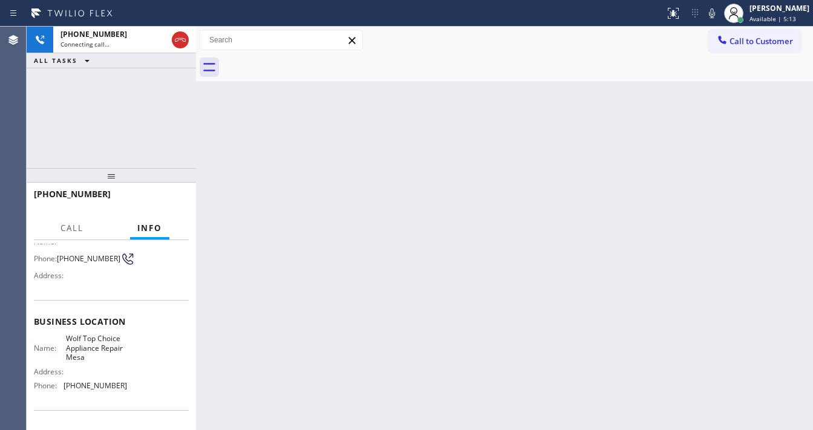
scroll to position [97, 0]
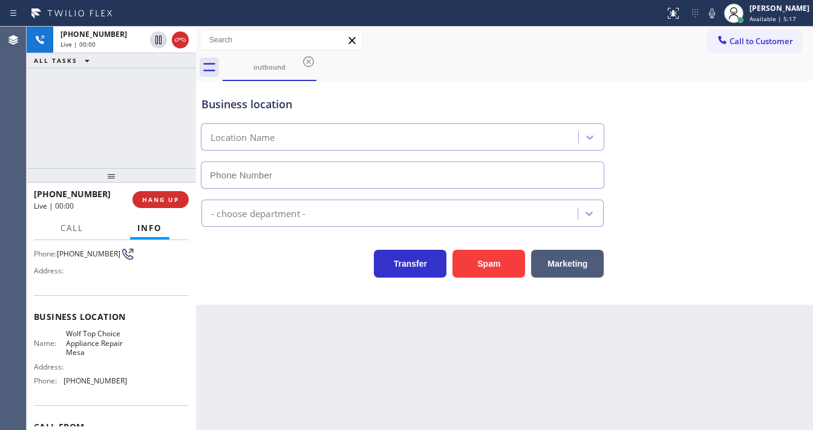
type input "[PHONE_NUMBER]"
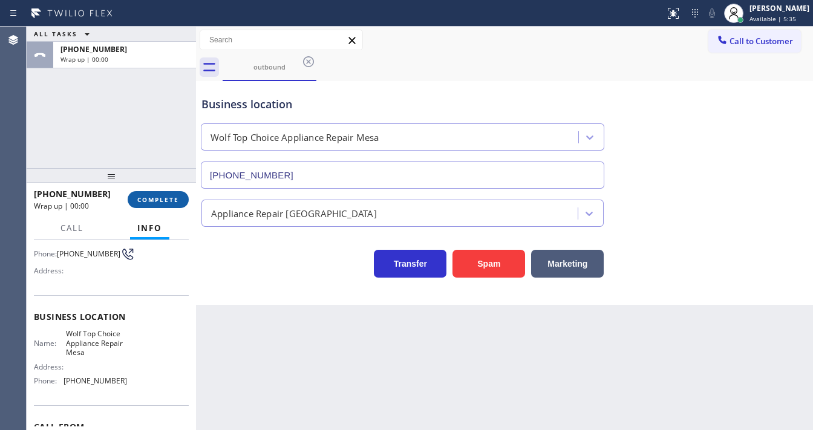
click at [167, 201] on span "COMPLETE" at bounding box center [158, 199] width 42 height 8
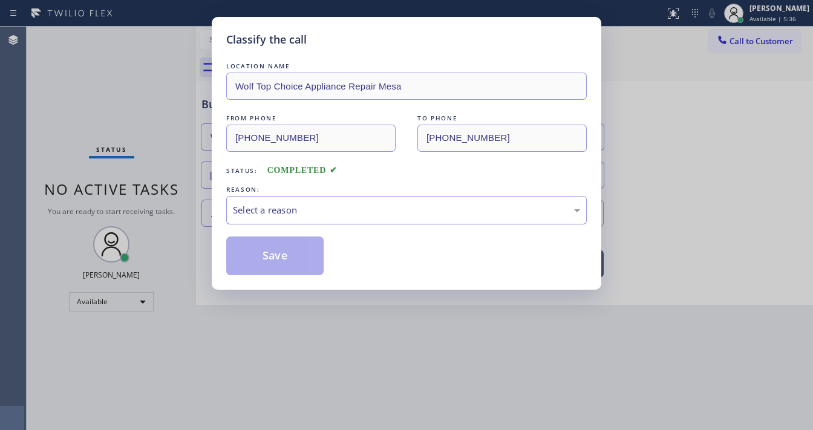
click at [287, 211] on div "Select a reason" at bounding box center [406, 210] width 347 height 14
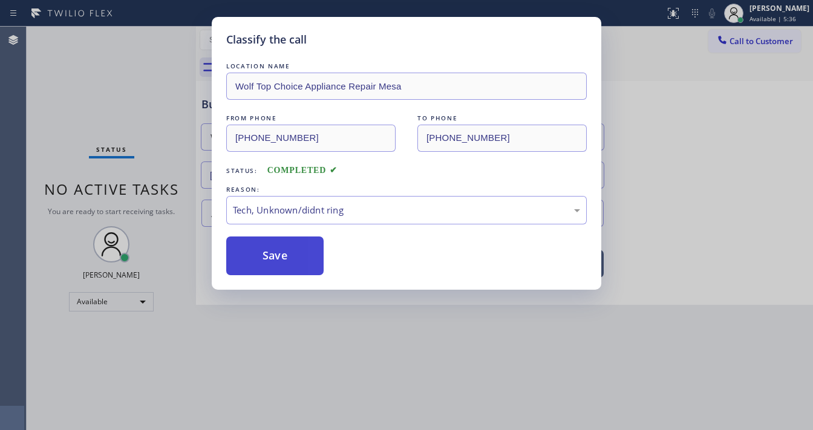
click at [288, 261] on button "Save" at bounding box center [274, 255] width 97 height 39
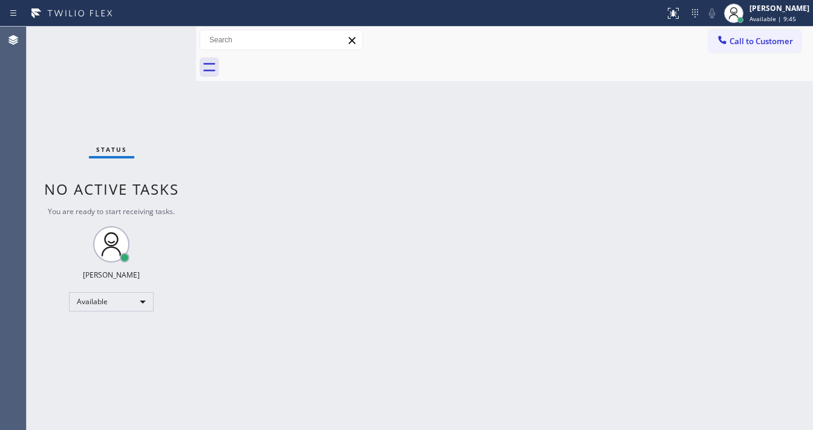
click at [156, 36] on div "Status No active tasks You are ready to start receiving tasks. [PERSON_NAME]" at bounding box center [111, 228] width 169 height 403
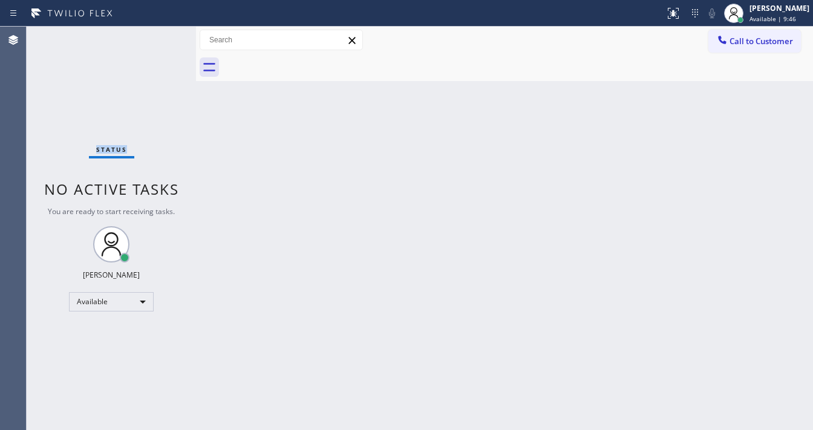
click at [156, 36] on div "Status No active tasks You are ready to start receiving tasks. [PERSON_NAME]" at bounding box center [111, 228] width 169 height 403
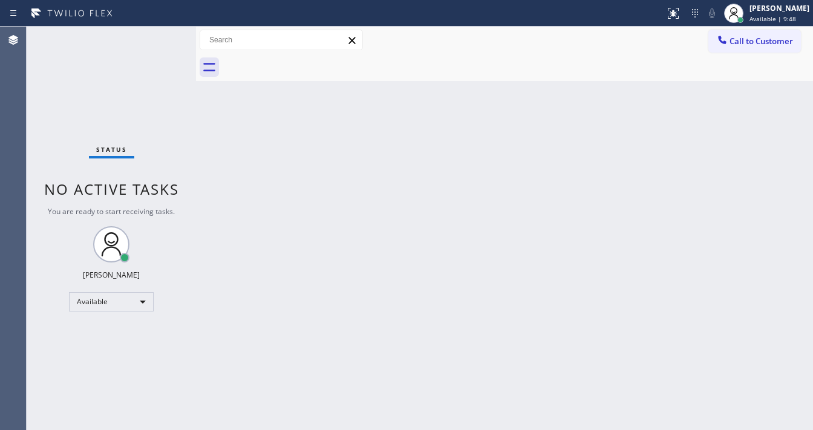
click at [156, 36] on div "Status No active tasks You are ready to start receiving tasks. [PERSON_NAME]" at bounding box center [111, 228] width 169 height 403
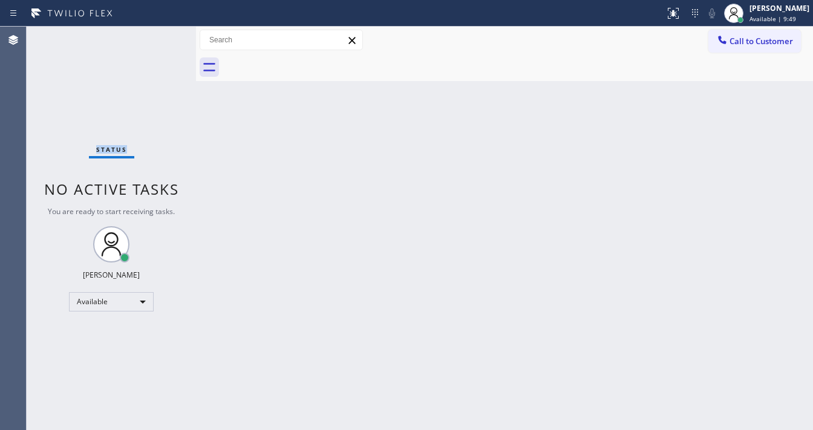
click at [156, 36] on div "Status No active tasks You are ready to start receiving tasks. [PERSON_NAME]" at bounding box center [111, 228] width 169 height 403
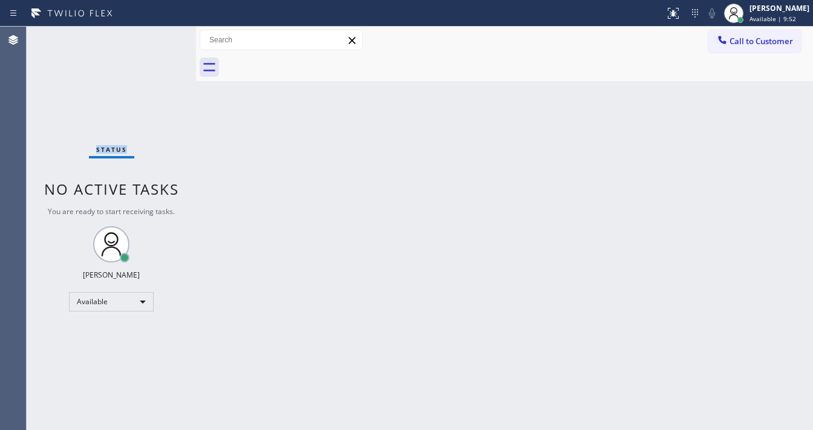
click at [156, 36] on div "Status No active tasks You are ready to start receiving tasks. [PERSON_NAME]" at bounding box center [111, 228] width 169 height 403
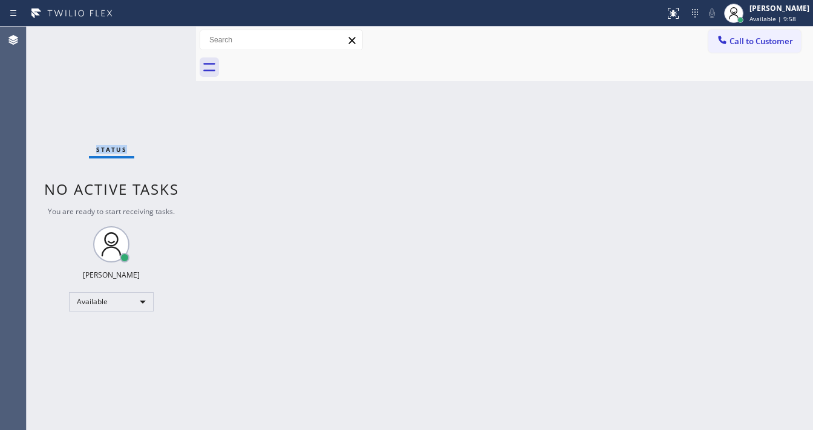
click at [156, 36] on div "Status No active tasks You are ready to start receiving tasks. [PERSON_NAME]" at bounding box center [111, 228] width 169 height 403
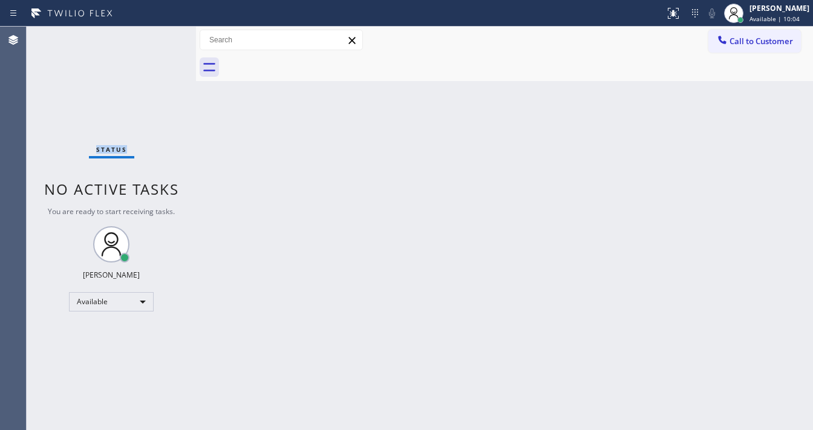
click at [156, 36] on div "Status No active tasks You are ready to start receiving tasks. [PERSON_NAME]" at bounding box center [111, 228] width 169 height 403
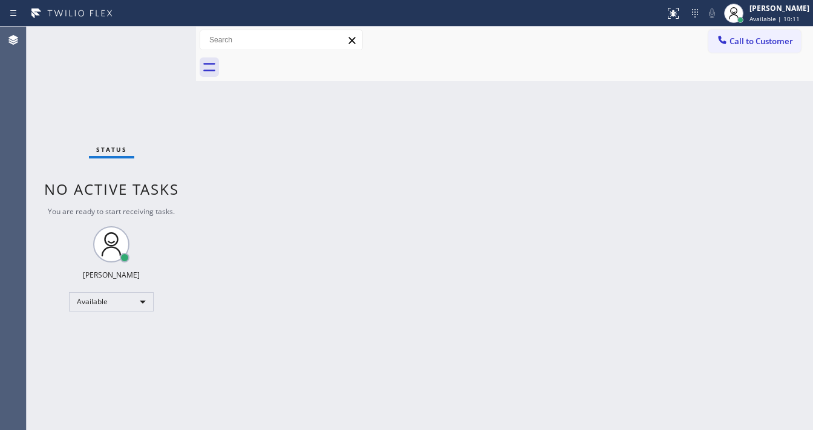
click at [156, 36] on div "Status No active tasks You are ready to start receiving tasks. [PERSON_NAME]" at bounding box center [111, 228] width 169 height 403
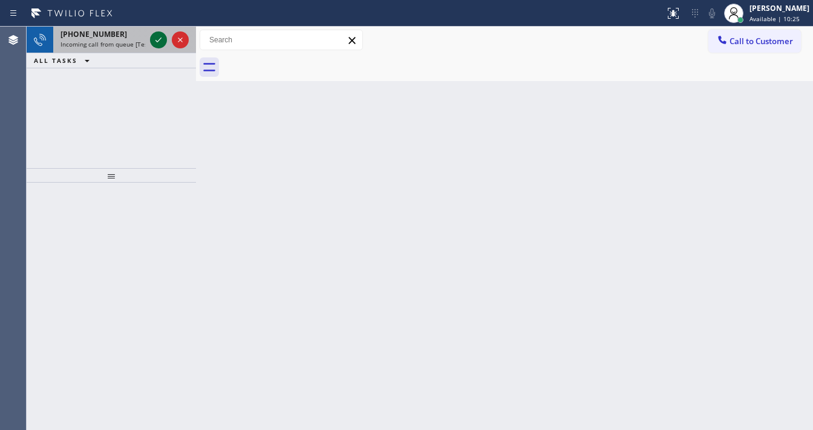
click at [156, 36] on icon at bounding box center [158, 40] width 15 height 15
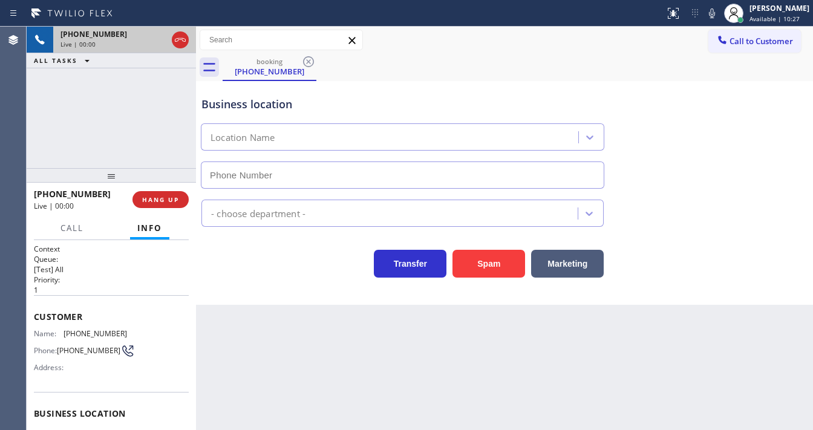
type input "(773) 917-0590"
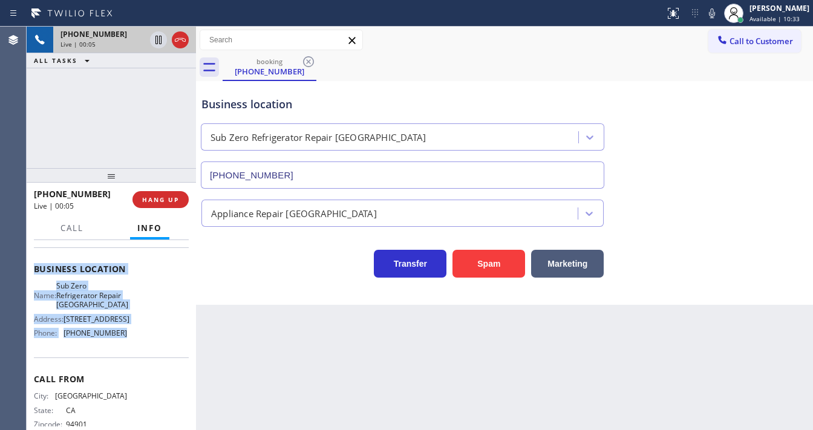
scroll to position [145, 0]
drag, startPoint x: 34, startPoint y: 314, endPoint x: 134, endPoint y: 353, distance: 107.2
click at [134, 353] on div "Context Queue: [Test] All Priority: 1 Customer Name: (415) 516-5161 Phone: (415…" at bounding box center [111, 274] width 155 height 350
copy div "Customer Name: (415) 516-5161 Phone: (415) 516-5161 Address: Business location …"
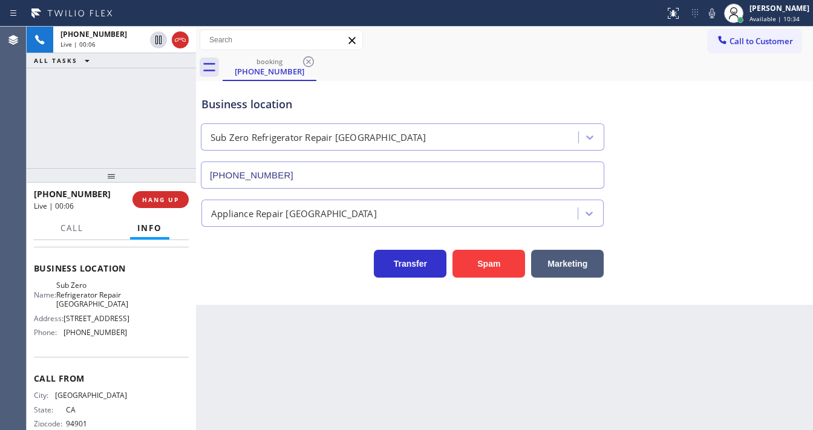
click at [133, 101] on div "+14155165161 Live | 00:06 ALL TASKS ALL TASKS ACTIVE TASKS TASKS IN WRAP UP" at bounding box center [111, 97] width 169 height 141
click at [141, 118] on div "+14155165161 Live | 00:19 ALL TASKS ALL TASKS ACTIVE TASKS TASKS IN WRAP UP" at bounding box center [111, 97] width 169 height 141
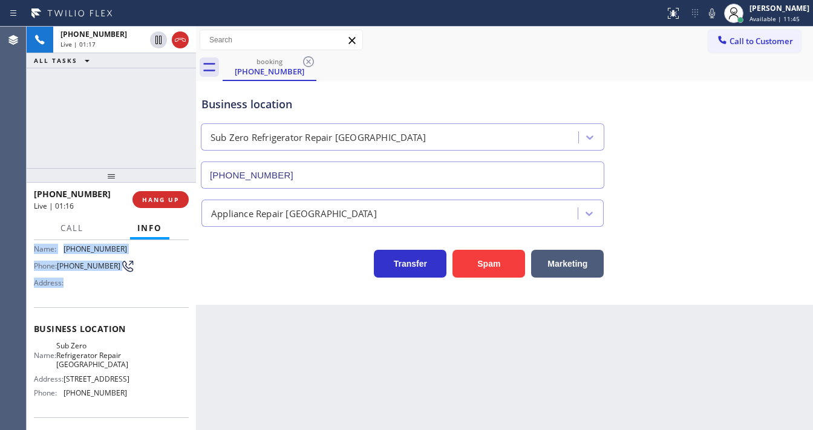
scroll to position [177, 0]
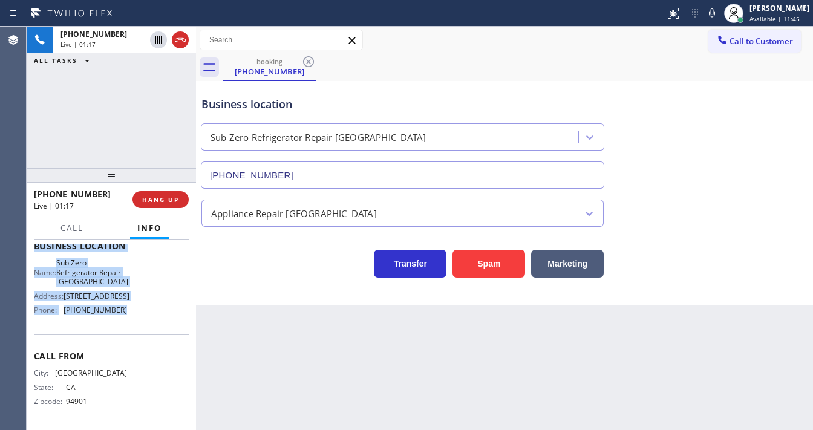
drag, startPoint x: 36, startPoint y: 265, endPoint x: 87, endPoint y: 206, distance: 77.6
click at [134, 314] on div "Context Queue: [Test] All Priority: 1 Customer Name: (415) 516-5161 Phone: (415…" at bounding box center [111, 251] width 155 height 350
copy div "ustomer Name: (415) 516-5161 Phone: (415) 516-5161 Address: Business location N…"
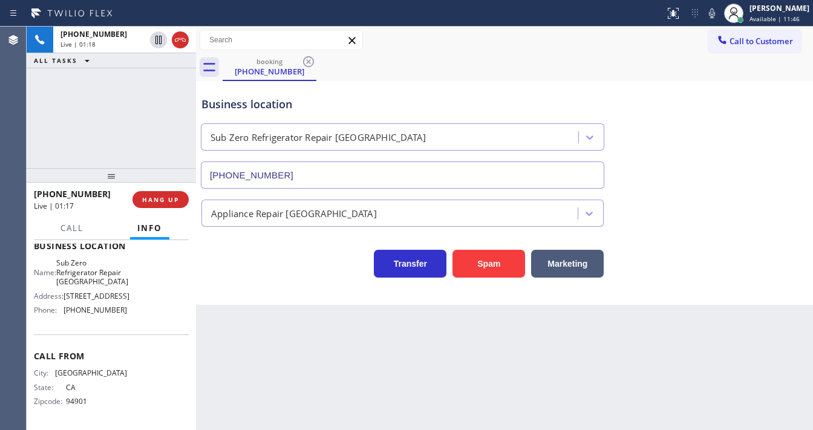
click at [111, 142] on div "+14155165161 Live | 01:18 ALL TASKS ALL TASKS ACTIVE TASKS TASKS IN WRAP UP" at bounding box center [111, 97] width 169 height 141
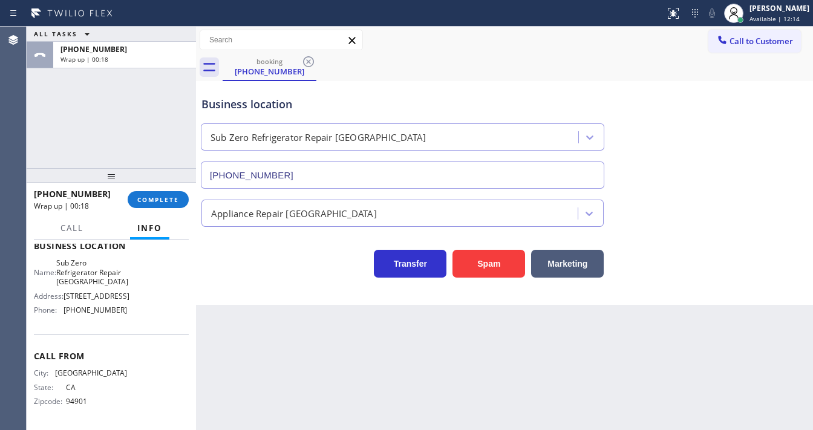
click at [37, 129] on div "ALL TASKS ALL TASKS ACTIVE TASKS TASKS IN WRAP UP +14155165161 Wrap up | 00:18" at bounding box center [111, 97] width 169 height 141
click at [157, 197] on span "COMPLETE" at bounding box center [158, 199] width 42 height 8
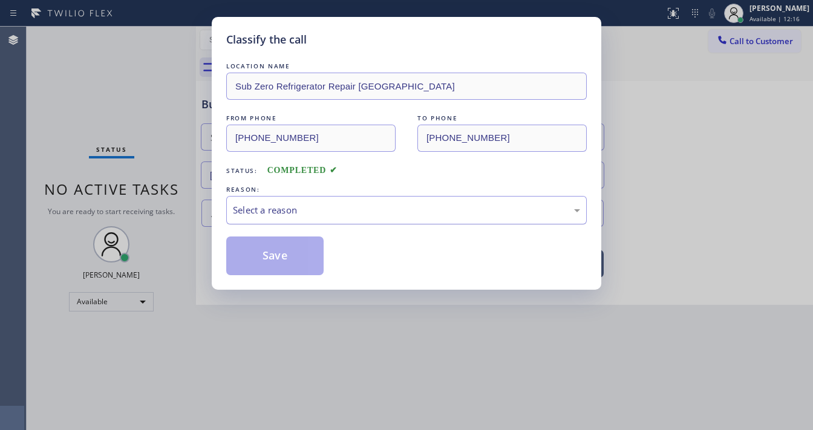
click at [354, 206] on div "Select a reason" at bounding box center [406, 210] width 347 height 14
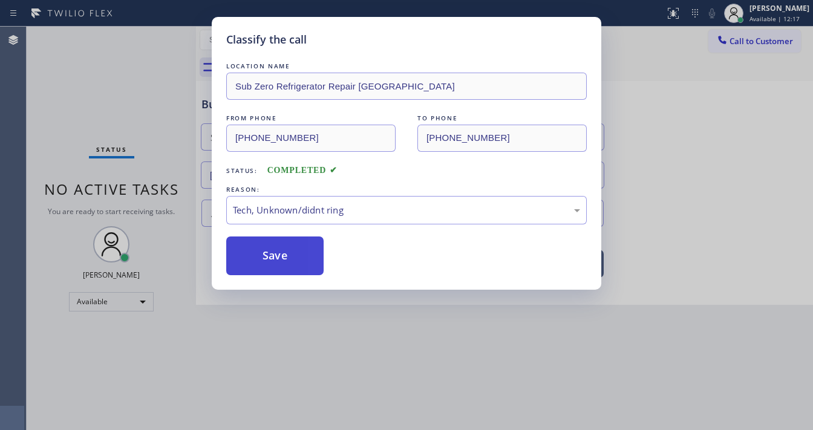
click at [274, 253] on button "Save" at bounding box center [274, 255] width 97 height 39
click at [274, 252] on button "Save" at bounding box center [274, 255] width 97 height 39
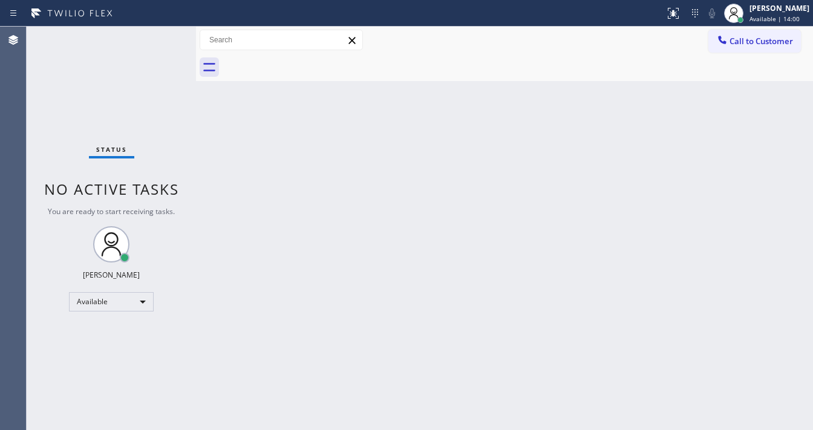
click at [161, 36] on div "Status No active tasks You are ready to start receiving tasks. [PERSON_NAME]" at bounding box center [111, 228] width 169 height 403
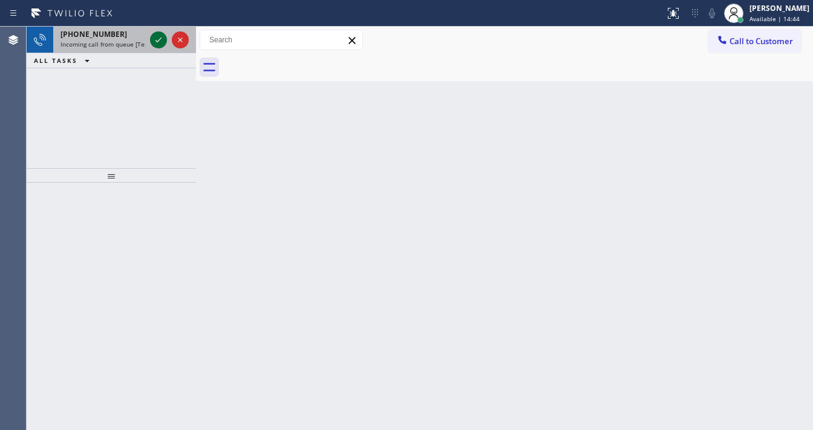
click at [157, 39] on icon at bounding box center [158, 40] width 15 height 15
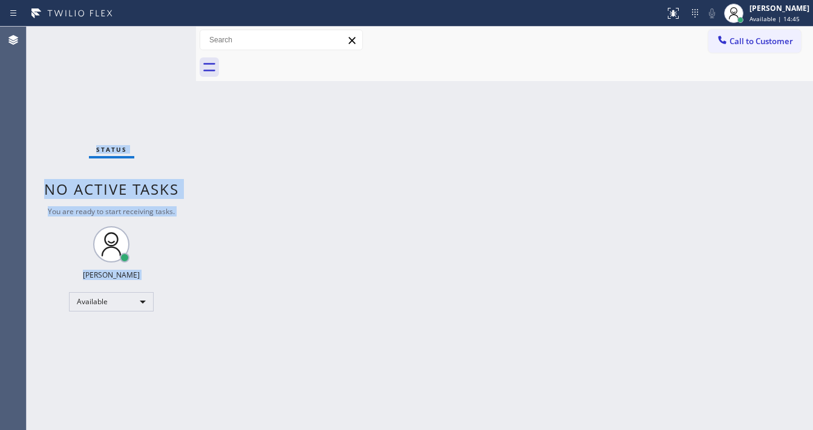
click at [157, 39] on div "Status No active tasks You are ready to start receiving tasks. [PERSON_NAME]" at bounding box center [111, 228] width 169 height 403
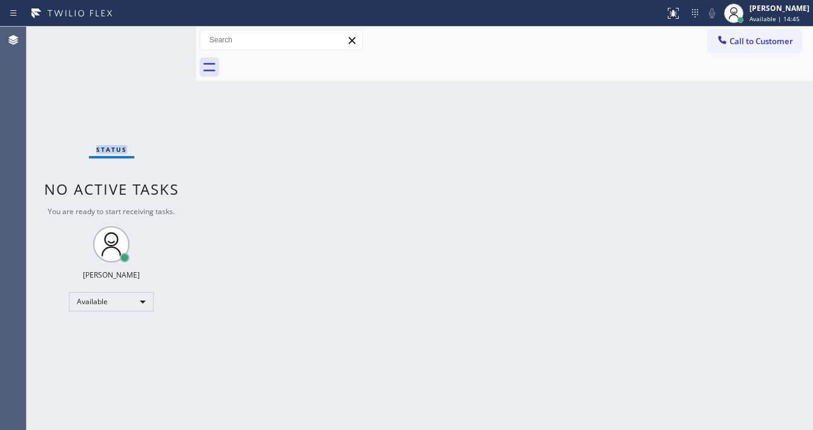
click at [157, 39] on div "Status No active tasks You are ready to start receiving tasks. [PERSON_NAME]" at bounding box center [111, 228] width 169 height 403
click at [681, 22] on button at bounding box center [673, 13] width 27 height 27
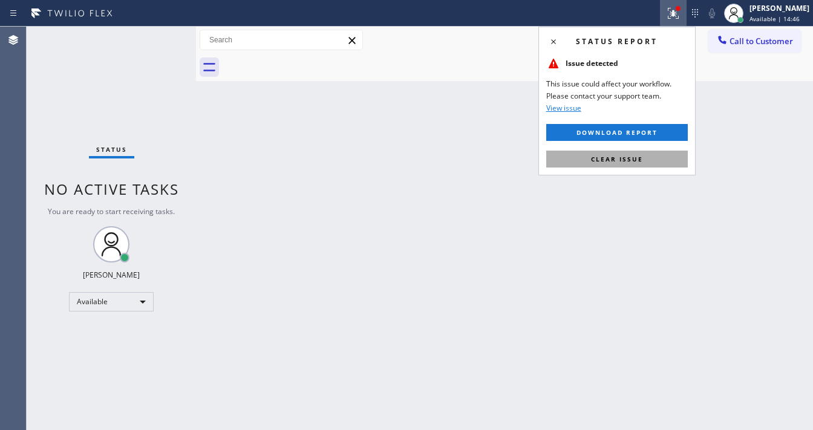
click at [639, 150] on div "Status report Issue detected This issue could affect your workflow. Please cont…" at bounding box center [616, 101] width 157 height 149
click at [636, 157] on span "Clear issue" at bounding box center [617, 159] width 52 height 8
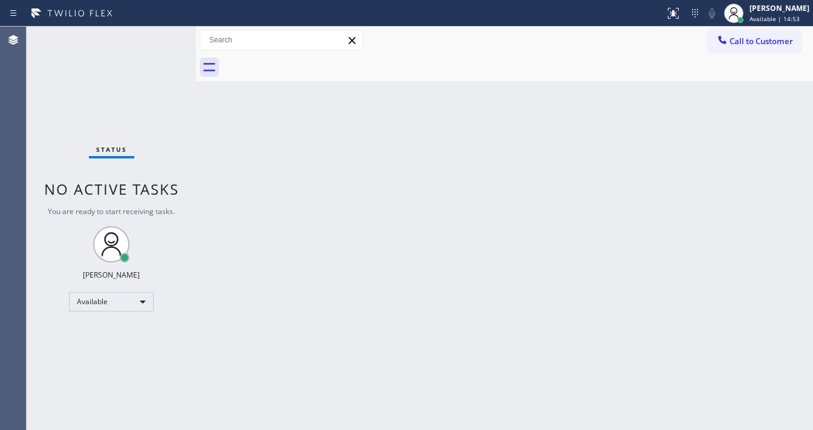
click at [157, 34] on div "Status No active tasks You are ready to start receiving tasks. [PERSON_NAME]" at bounding box center [111, 228] width 169 height 403
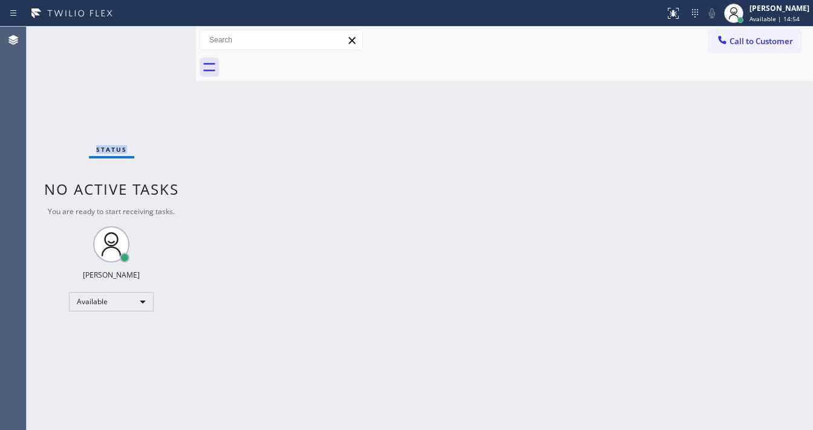
click at [157, 34] on div "Status No active tasks You are ready to start receiving tasks. [PERSON_NAME]" at bounding box center [111, 228] width 169 height 403
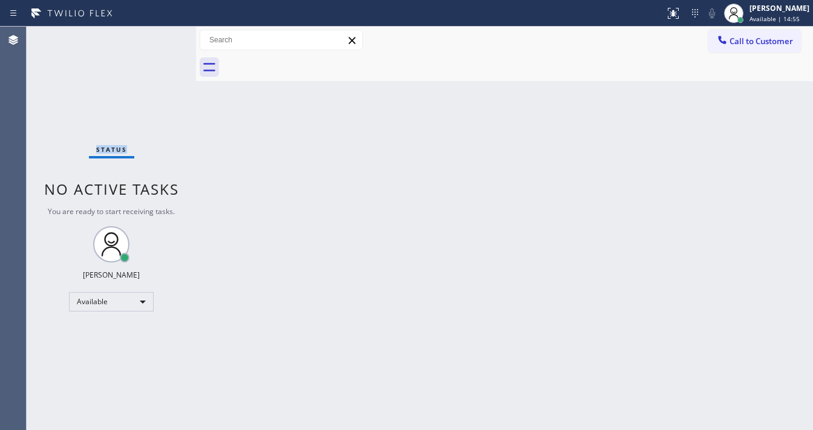
click at [157, 34] on div "Status No active tasks You are ready to start receiving tasks. [PERSON_NAME]" at bounding box center [111, 228] width 169 height 403
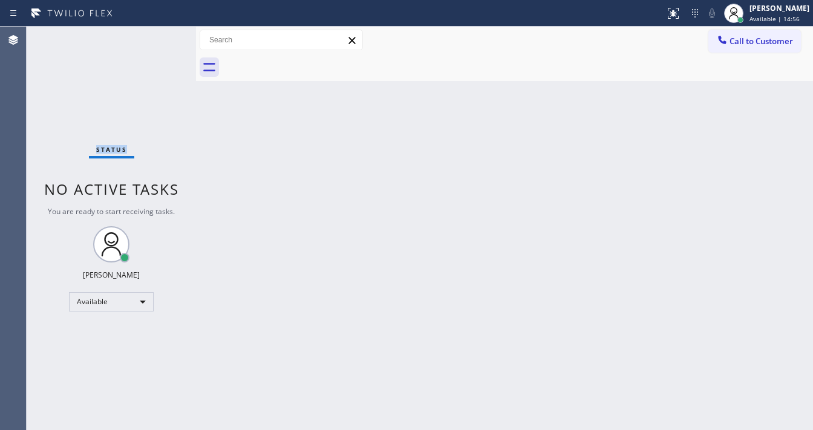
click at [157, 34] on div "Status No active tasks You are ready to start receiving tasks. [PERSON_NAME]" at bounding box center [111, 228] width 169 height 403
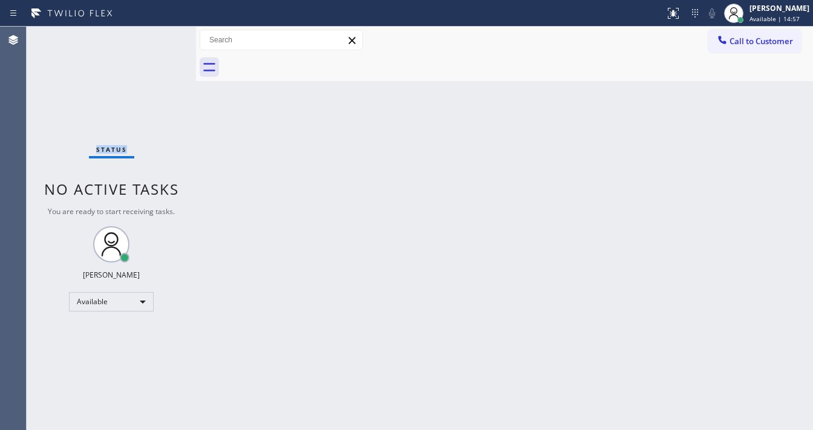
click at [157, 34] on div "Status No active tasks You are ready to start receiving tasks. [PERSON_NAME]" at bounding box center [111, 228] width 169 height 403
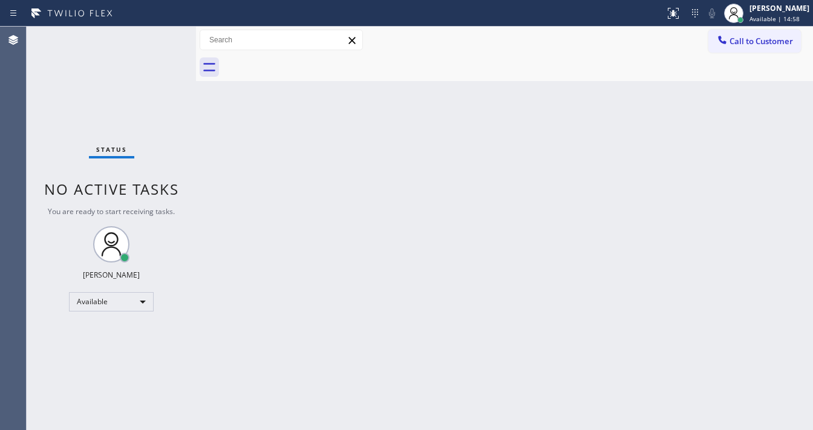
click at [157, 34] on div "Status No active tasks You are ready to start receiving tasks. [PERSON_NAME]" at bounding box center [111, 228] width 169 height 403
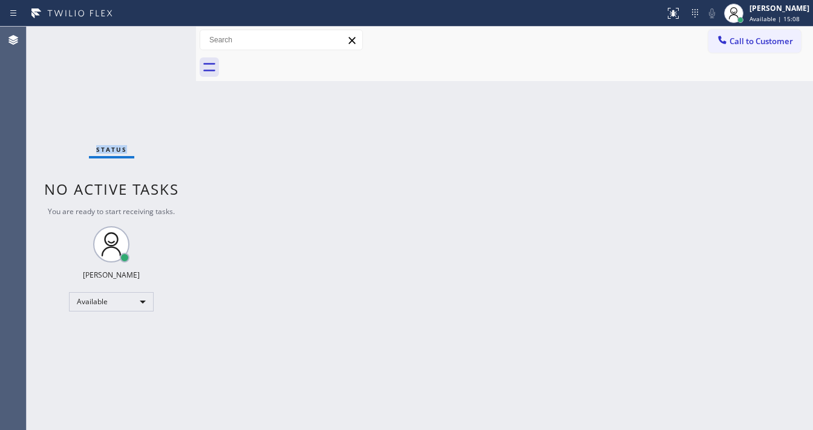
click at [157, 34] on div "Status No active tasks You are ready to start receiving tasks. [PERSON_NAME]" at bounding box center [111, 228] width 169 height 403
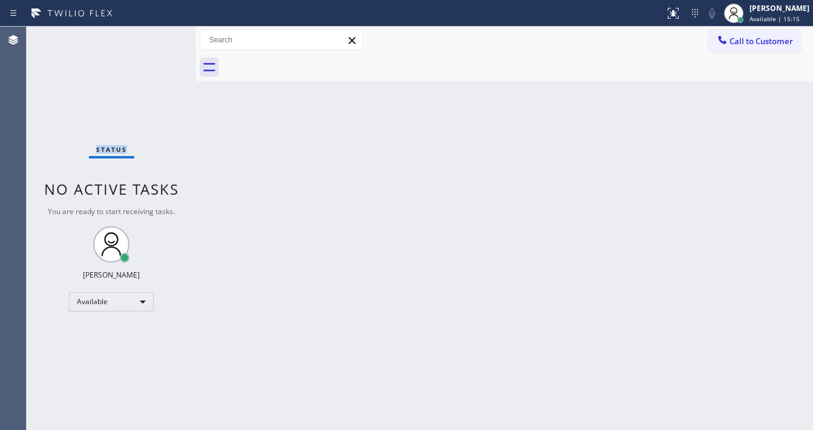
click at [157, 34] on div "Status No active tasks You are ready to start receiving tasks. [PERSON_NAME]" at bounding box center [111, 228] width 169 height 403
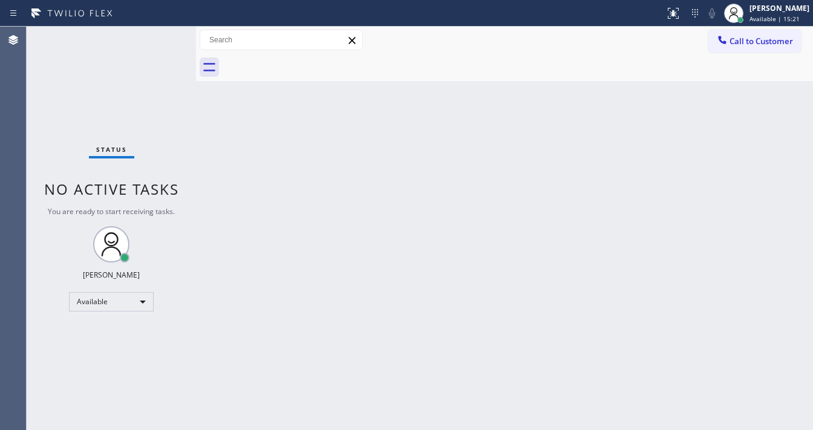
click at [157, 34] on div "Status No active tasks You are ready to start receiving tasks. [PERSON_NAME]" at bounding box center [111, 228] width 169 height 403
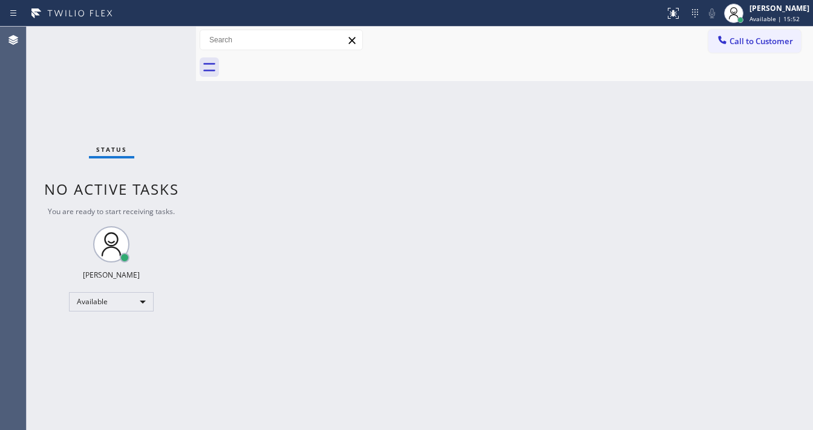
click at [157, 34] on div "Status No active tasks You are ready to start receiving tasks. [PERSON_NAME]" at bounding box center [111, 228] width 169 height 403
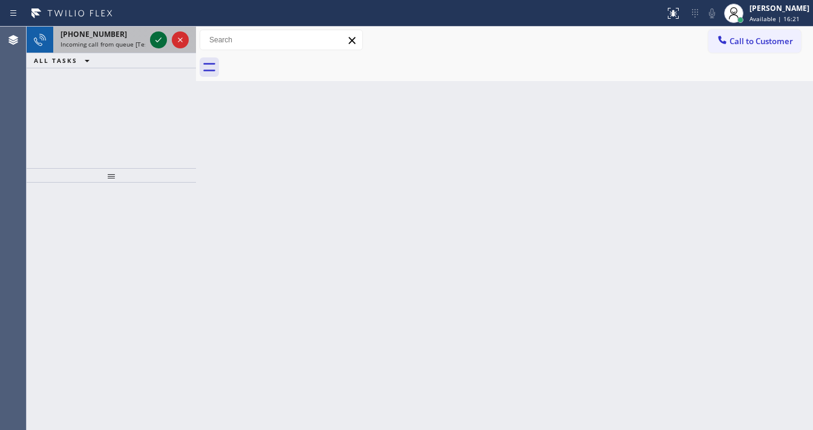
click at [157, 34] on icon at bounding box center [158, 40] width 15 height 15
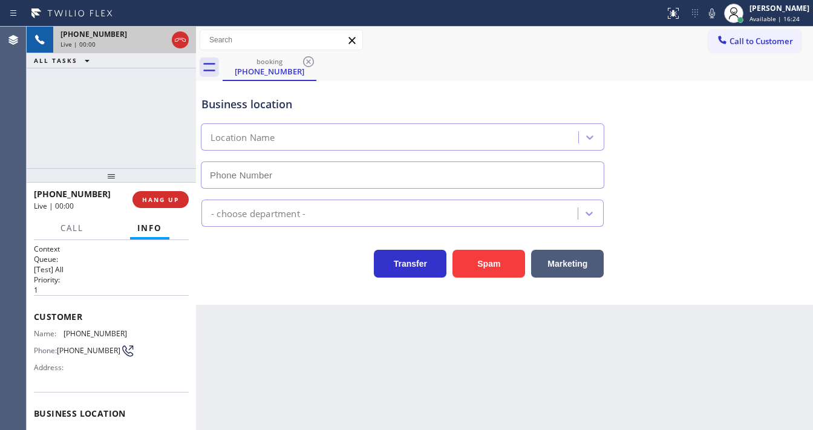
type input "(323) 879-8278"
click at [468, 256] on button "Spam" at bounding box center [488, 264] width 73 height 28
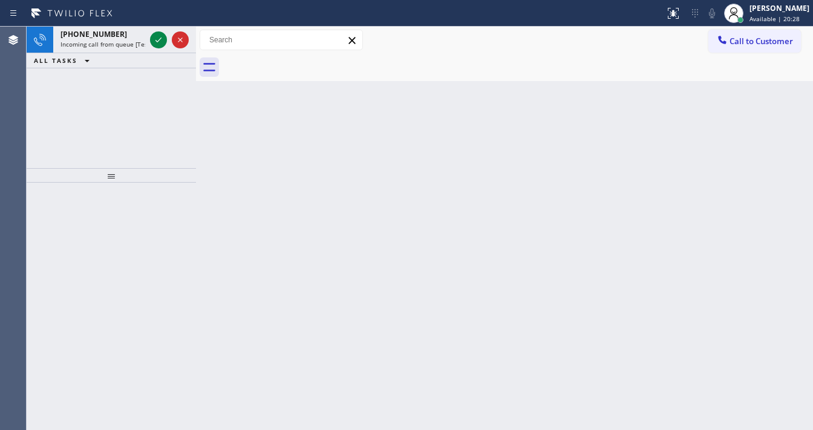
drag, startPoint x: 99, startPoint y: 114, endPoint x: 74, endPoint y: 137, distance: 34.2
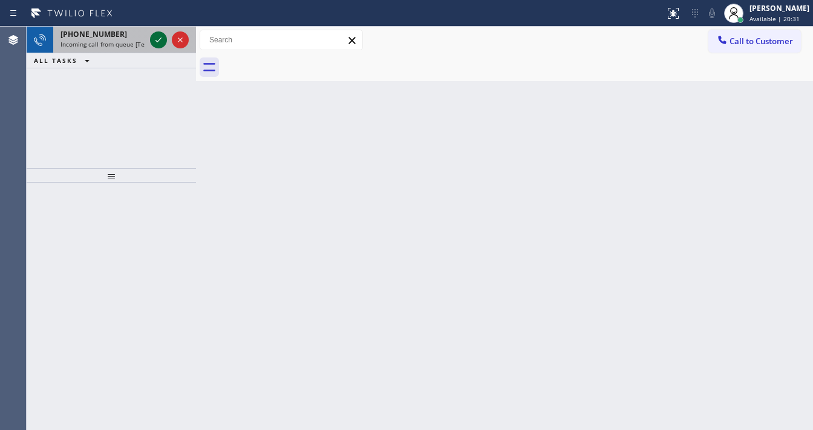
drag, startPoint x: 74, startPoint y: 137, endPoint x: 155, endPoint y: 44, distance: 123.0
click at [155, 44] on icon at bounding box center [158, 40] width 15 height 15
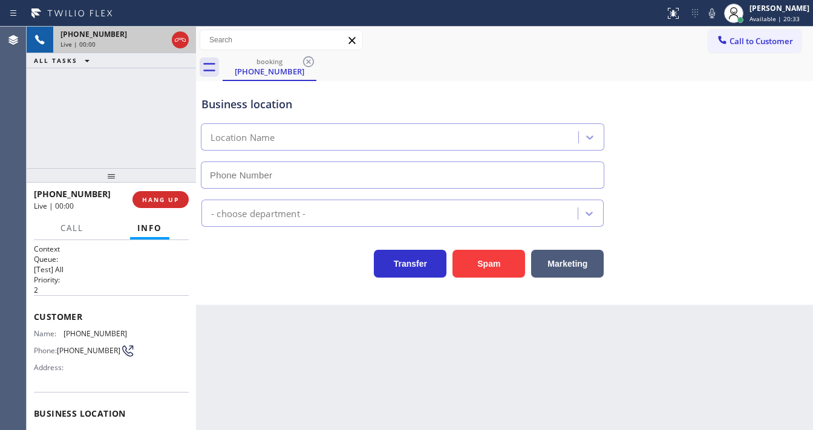
type input "(714) 970-4558"
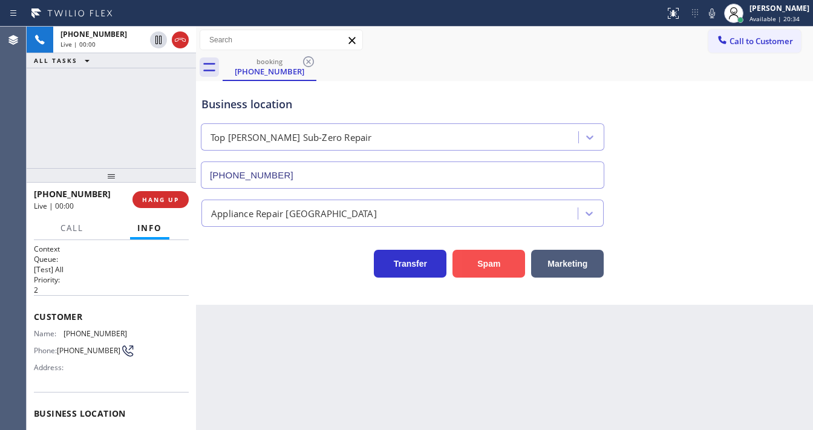
click at [467, 261] on button "Spam" at bounding box center [488, 264] width 73 height 28
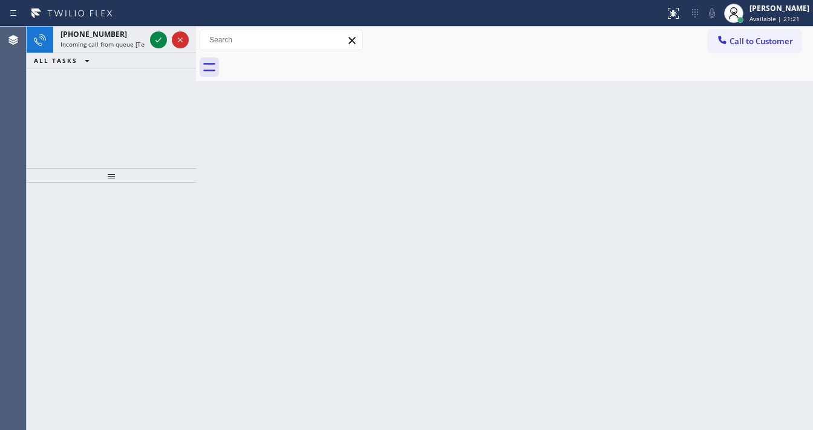
drag, startPoint x: 435, startPoint y: 248, endPoint x: 418, endPoint y: 254, distance: 17.4
click at [418, 254] on div "Back to Dashboard Change Sender ID Customers Technicians Select a contact Outbo…" at bounding box center [504, 228] width 617 height 403
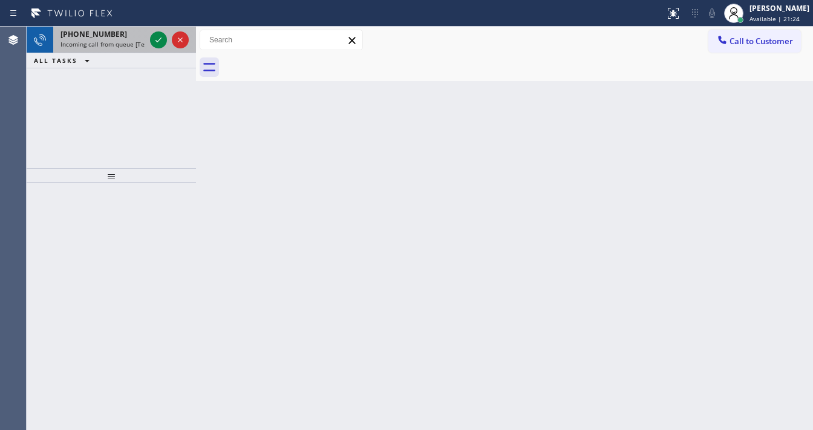
click at [145, 39] on div "+16306424608 Incoming call from queue [Test] All" at bounding box center [100, 40] width 94 height 27
click at [147, 36] on div "+16306424608 Incoming call from queue [Test] All" at bounding box center [100, 40] width 94 height 27
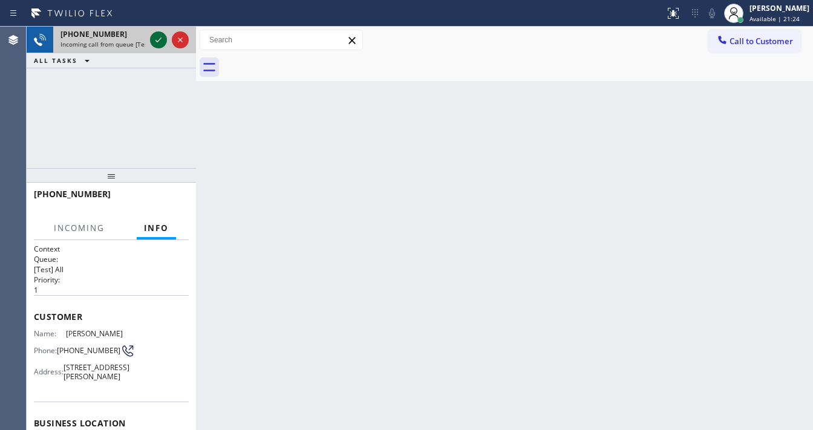
click at [149, 36] on div "+16306424608 Incoming call from queue [Test] All" at bounding box center [111, 40] width 169 height 27
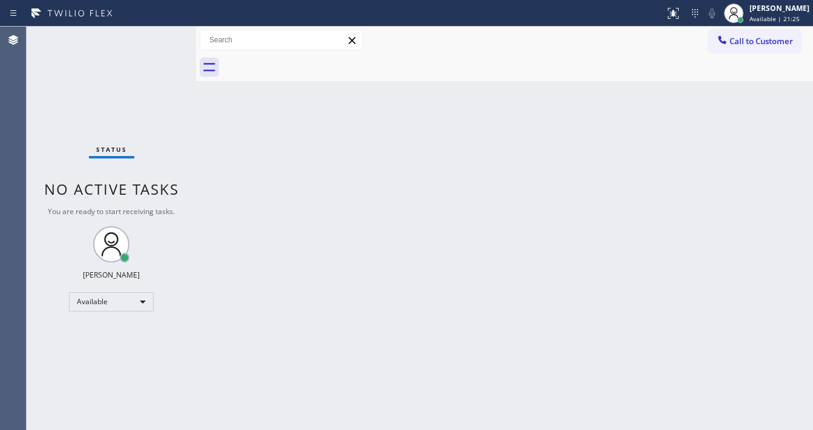
drag, startPoint x: 150, startPoint y: 36, endPoint x: 156, endPoint y: 35, distance: 6.1
click at [155, 35] on div "Status No active tasks You are ready to start receiving tasks. [PERSON_NAME]" at bounding box center [111, 228] width 169 height 403
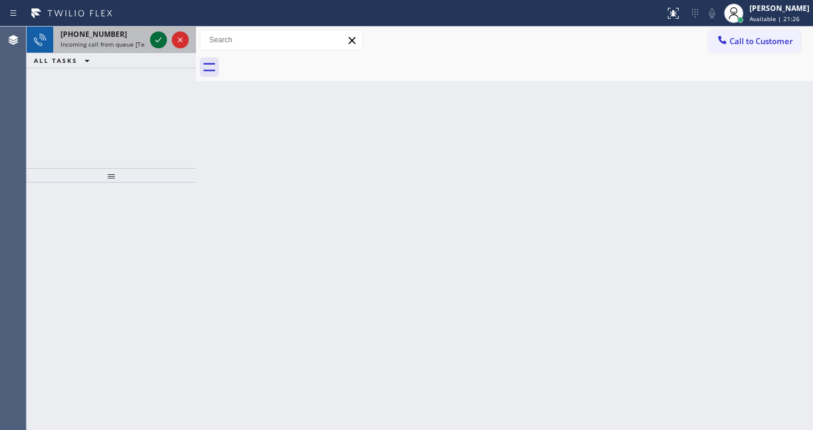
click at [160, 33] on icon at bounding box center [158, 40] width 15 height 15
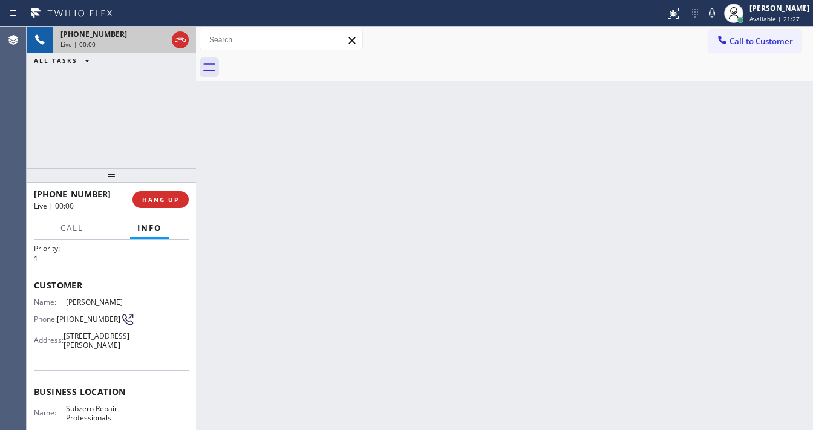
scroll to position [48, 0]
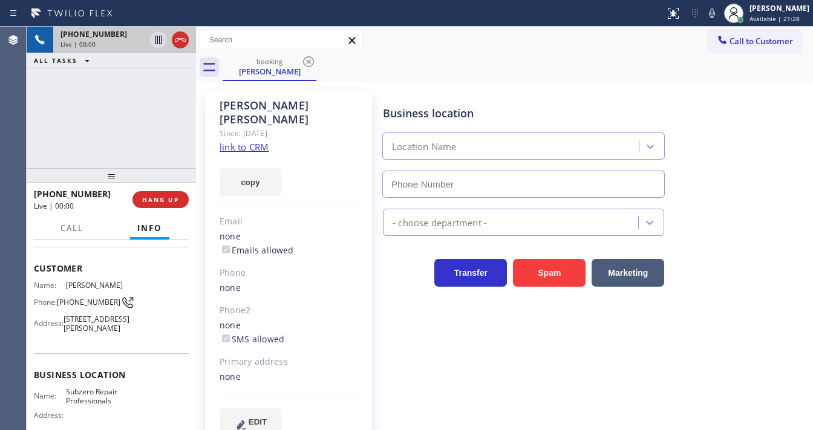
type input "(630) 394-6070"
click at [252, 141] on link "link to CRM" at bounding box center [243, 147] width 49 height 12
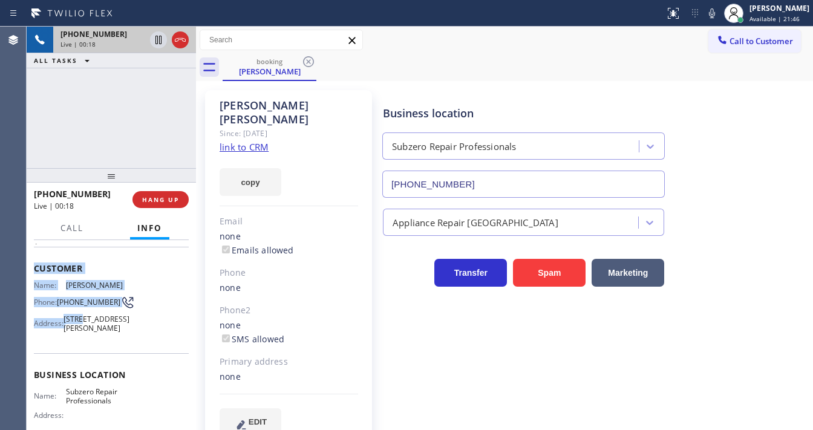
scroll to position [177, 0]
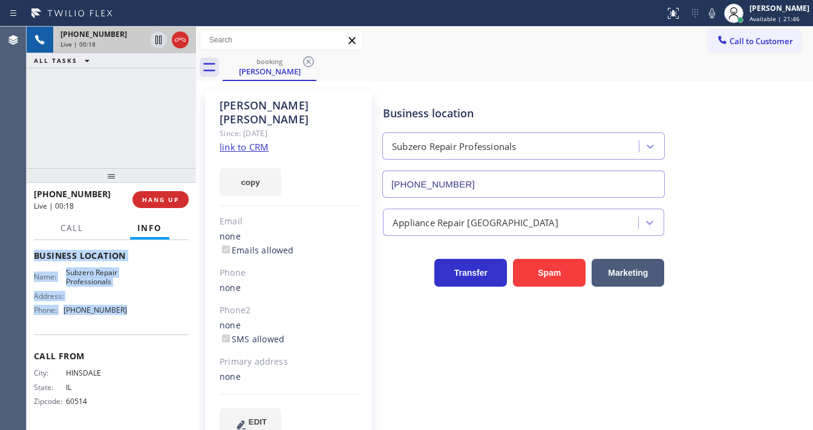
drag, startPoint x: 37, startPoint y: 264, endPoint x: 129, endPoint y: 305, distance: 101.2
click at [131, 309] on div "Context Queue: [Test] All Priority: 1 Customer Name: Thomas Kiely Phone: (630) …" at bounding box center [111, 251] width 155 height 350
copy div "Customer Name: Thomas Kiely Phone: (630) 642-4608 Address: 62 Bonnie Ln, Claren…"
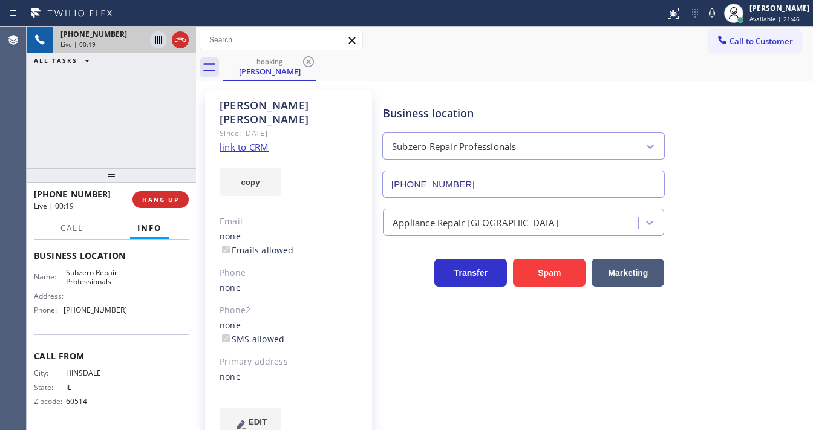
click at [137, 113] on div "+16306424608 Live | 00:19 ALL TASKS ALL TASKS ACTIVE TASKS TASKS IN WRAP UP" at bounding box center [111, 97] width 169 height 141
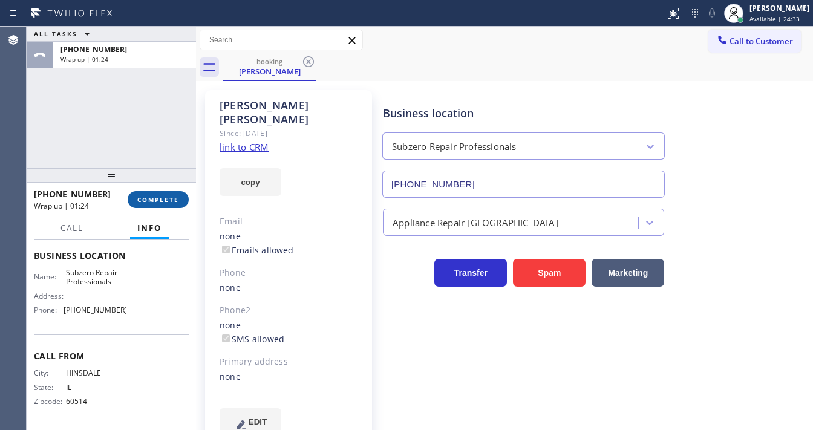
drag, startPoint x: 148, startPoint y: 206, endPoint x: 154, endPoint y: 202, distance: 7.1
click at [148, 206] on button "COMPLETE" at bounding box center [158, 199] width 61 height 17
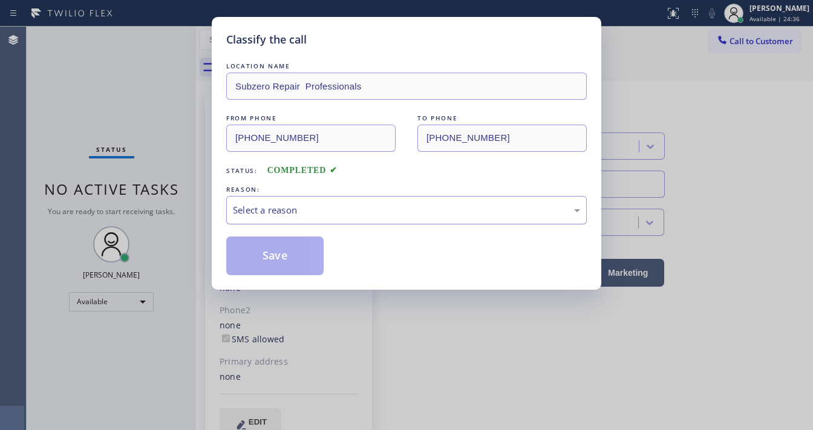
click at [304, 218] on div "Select a reason" at bounding box center [406, 210] width 360 height 28
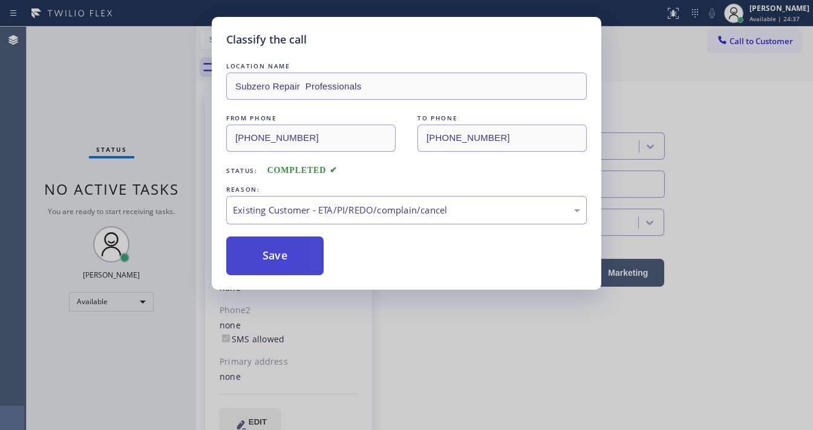
click at [278, 257] on button "Save" at bounding box center [274, 255] width 97 height 39
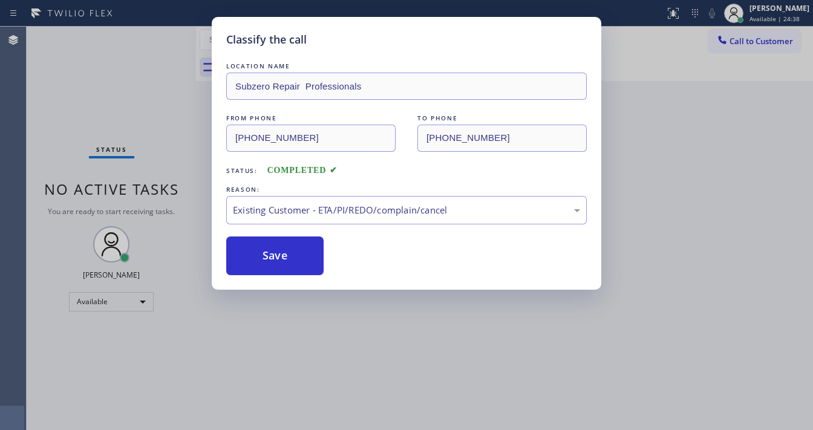
drag, startPoint x: 183, startPoint y: 178, endPoint x: 183, endPoint y: 167, distance: 10.9
click at [183, 175] on div "Classify the call LOCATION NAME Subzero Repair Professionals FROM PHONE (630) 6…" at bounding box center [406, 215] width 813 height 430
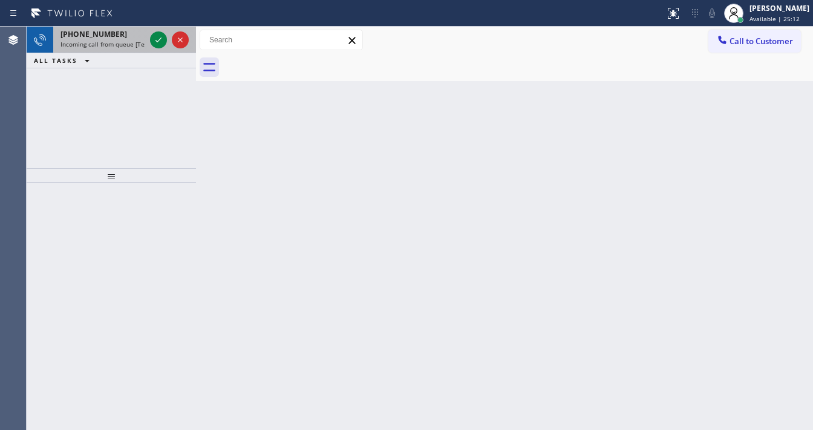
click at [160, 28] on div at bounding box center [170, 40] width 44 height 27
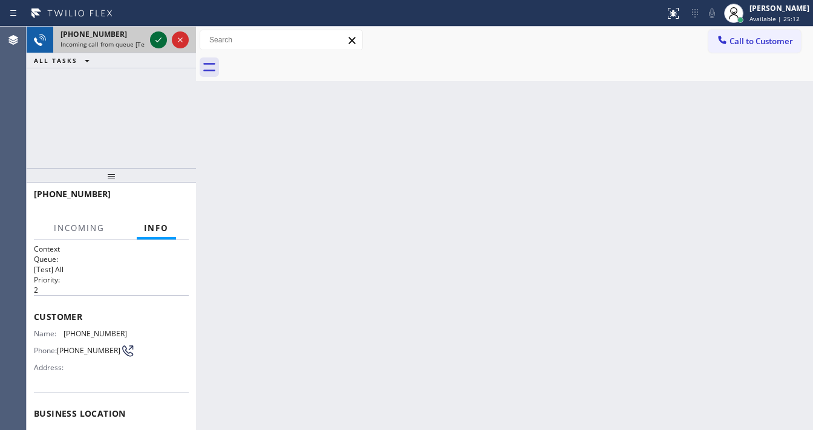
click at [158, 32] on button at bounding box center [158, 39] width 17 height 17
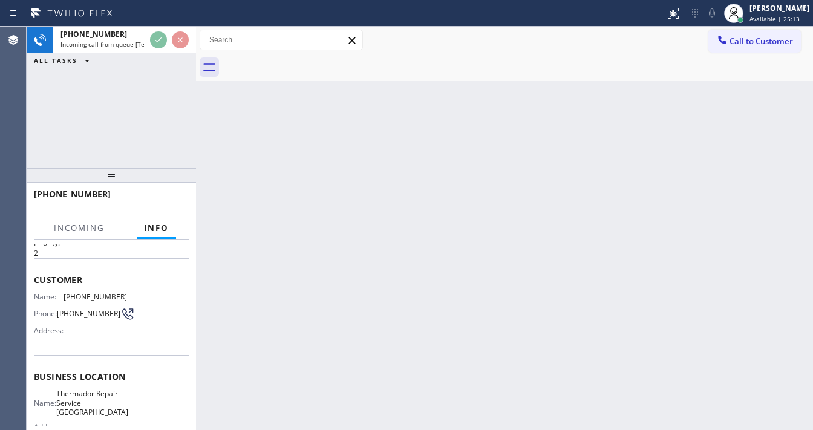
scroll to position [97, 0]
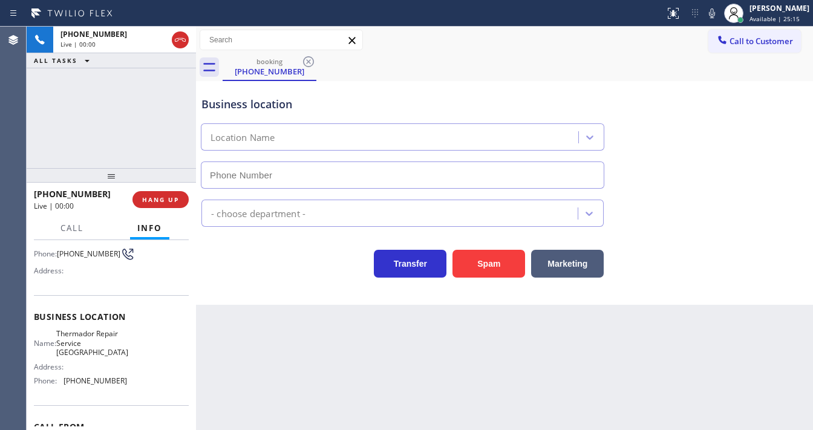
type input "(267) 656-6848"
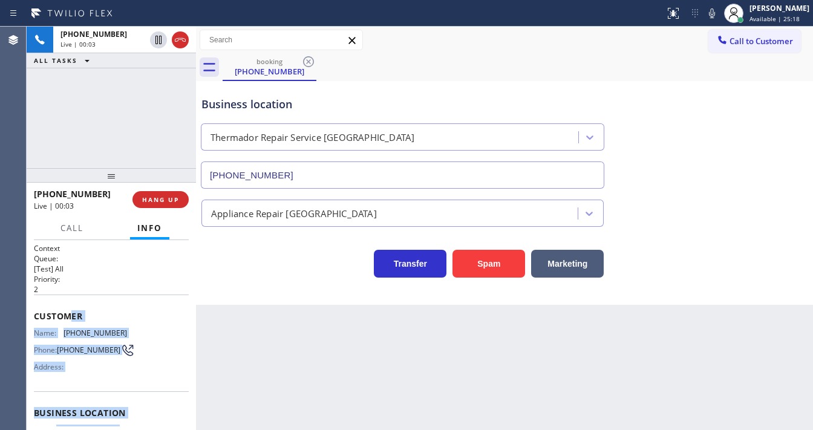
scroll to position [0, 0]
drag, startPoint x: 126, startPoint y: 382, endPoint x: 30, endPoint y: 314, distance: 117.9
click at [30, 314] on div "Context Queue: [Test] All Priority: 2 Customer Name: (267) 545-6943 Phone: (267…" at bounding box center [111, 335] width 169 height 190
copy div "Customer Name: (267) 545-6943 Phone: (267) 545-6943 Address: Business location …"
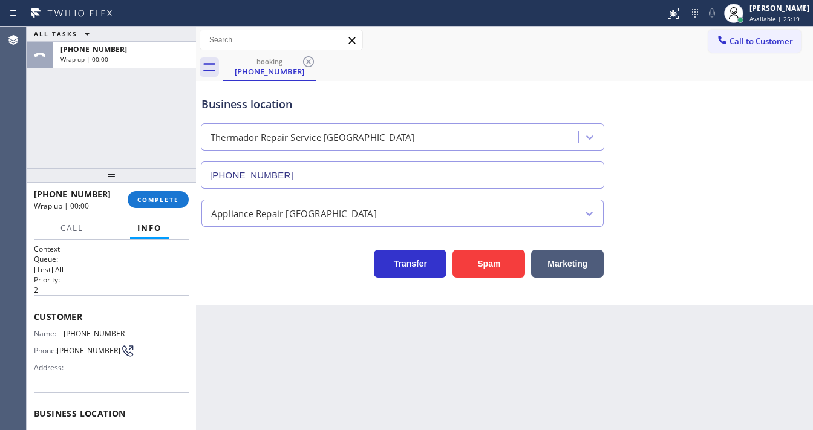
click at [97, 140] on div "ALL TASKS ALL TASKS ACTIVE TASKS TASKS IN WRAP UP +12675456943 Wrap up | 00:00" at bounding box center [111, 97] width 169 height 141
click at [157, 192] on button "COMPLETE" at bounding box center [158, 199] width 61 height 17
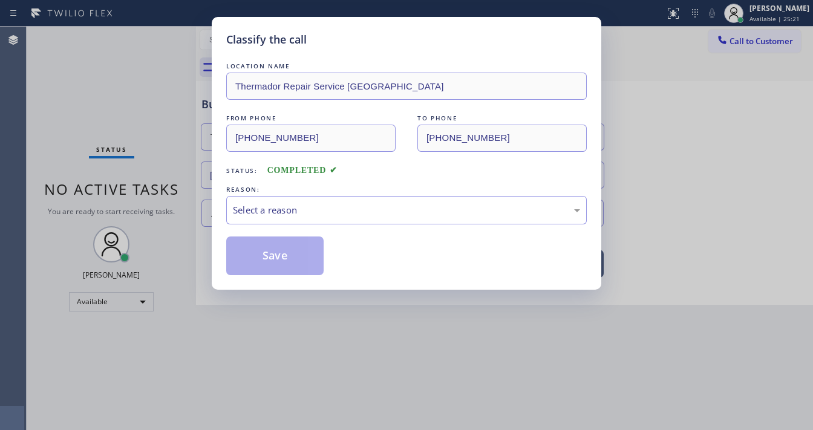
click at [324, 213] on div "Select a reason" at bounding box center [406, 210] width 347 height 14
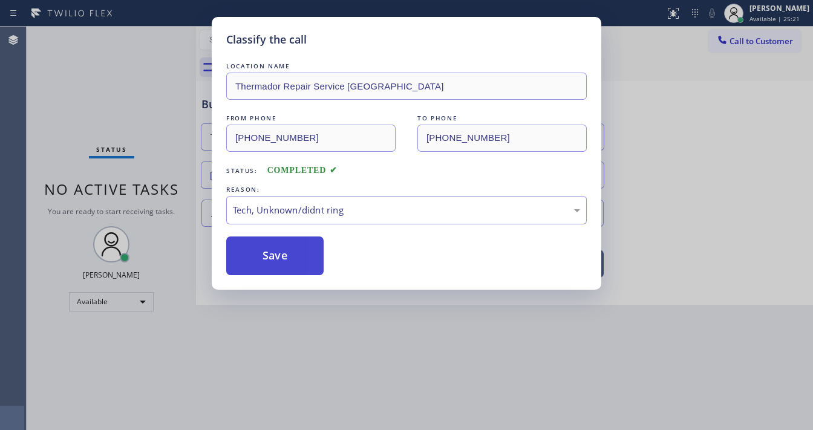
click at [293, 256] on button "Save" at bounding box center [274, 255] width 97 height 39
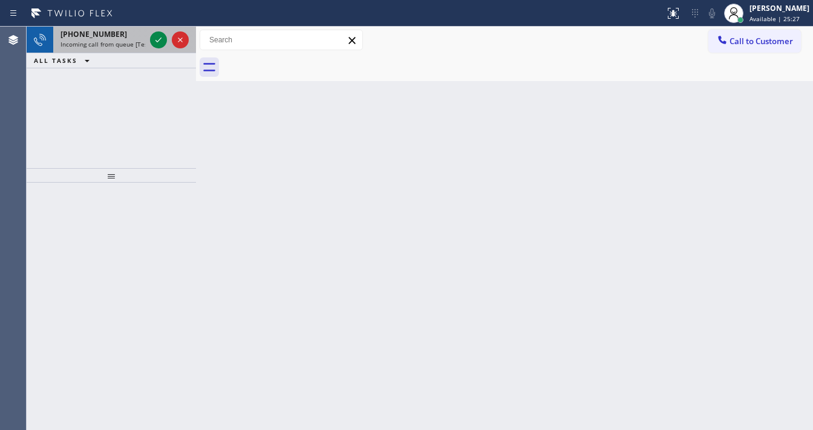
click at [120, 37] on div "+13234768289" at bounding box center [102, 34] width 85 height 10
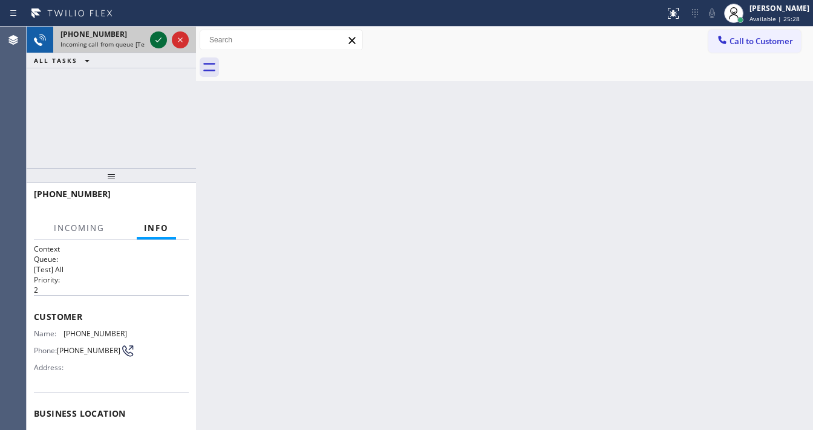
click at [155, 37] on icon at bounding box center [158, 40] width 15 height 15
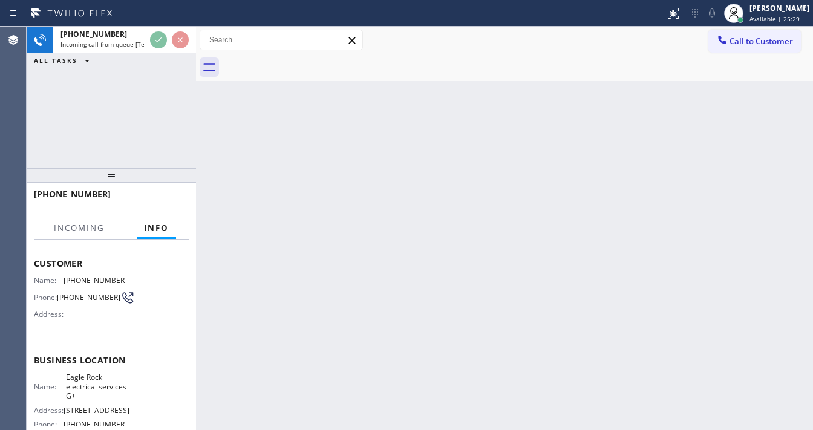
scroll to position [145, 0]
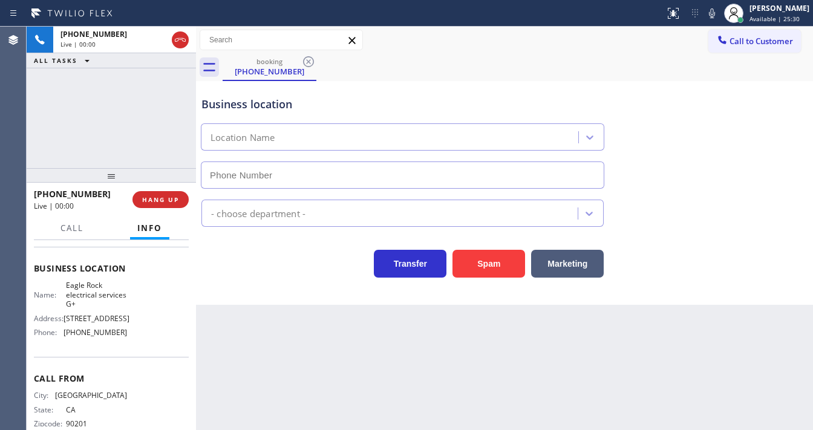
type input "(323) 218-7263"
click at [719, 13] on icon at bounding box center [711, 13] width 15 height 15
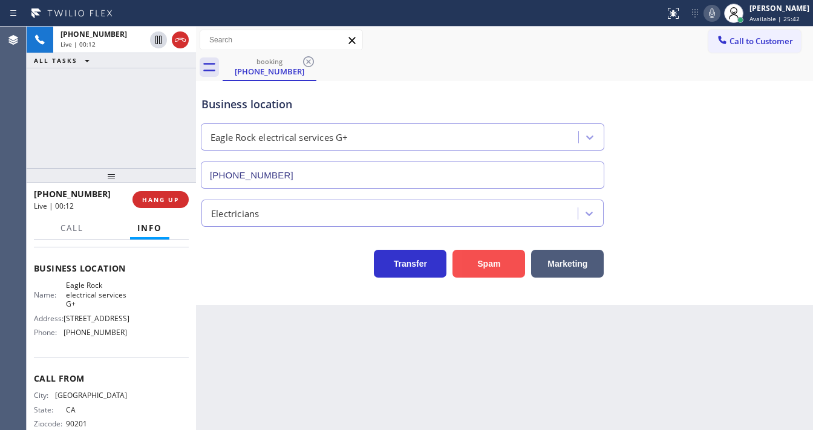
click at [497, 256] on button "Spam" at bounding box center [488, 264] width 73 height 28
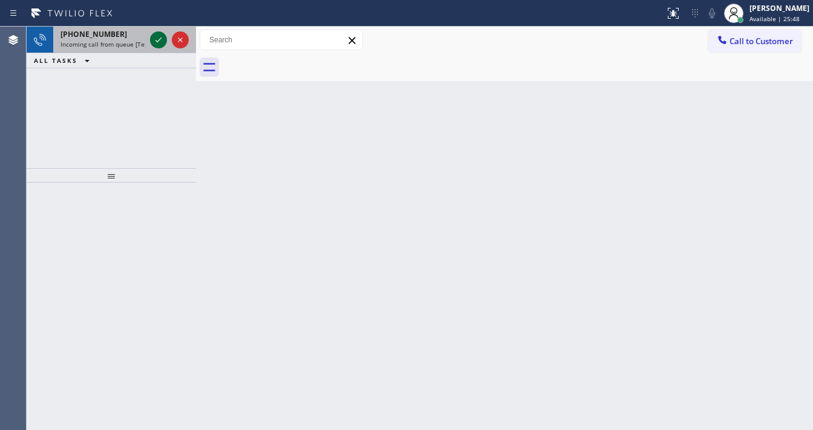
click at [153, 41] on icon at bounding box center [158, 40] width 15 height 15
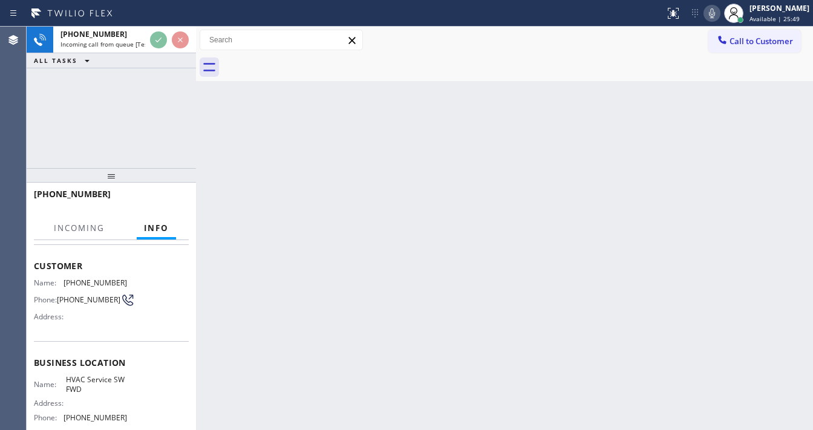
scroll to position [97, 0]
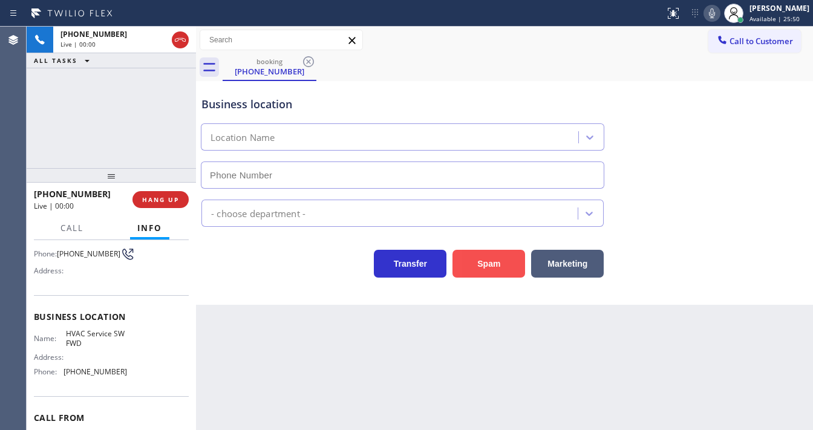
type input "[PHONE_NUMBER]"
click at [501, 261] on button "Spam" at bounding box center [488, 264] width 73 height 28
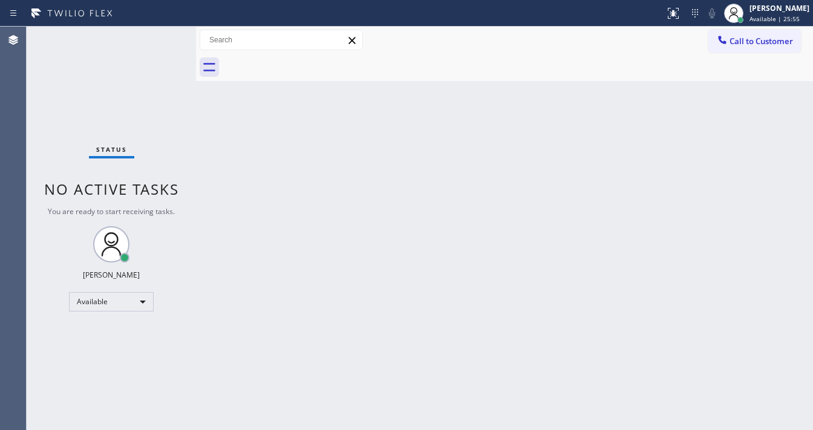
click at [159, 39] on div "Status No active tasks You are ready to start receiving tasks. [PERSON_NAME]" at bounding box center [111, 228] width 169 height 403
click at [158, 39] on div "Status No active tasks You are ready to start receiving tasks. [PERSON_NAME]" at bounding box center [111, 228] width 169 height 403
drag, startPoint x: 158, startPoint y: 39, endPoint x: 154, endPoint y: 45, distance: 7.7
drag, startPoint x: 154, startPoint y: 45, endPoint x: 111, endPoint y: 44, distance: 42.9
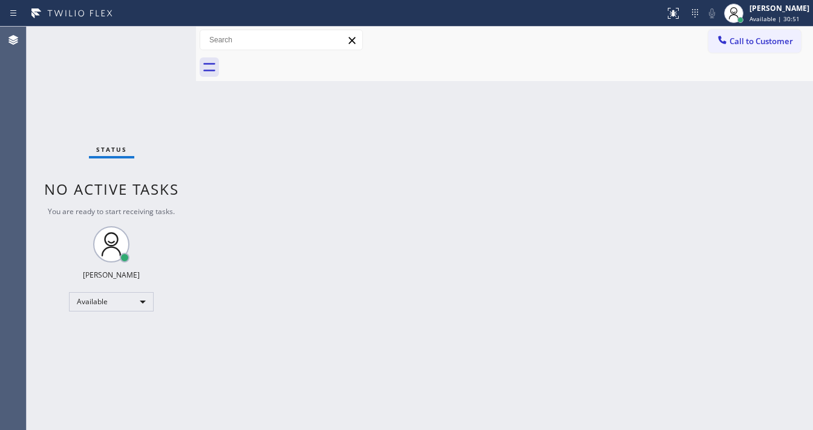
click at [111, 44] on div "Status No active tasks You are ready to start receiving tasks. [PERSON_NAME]" at bounding box center [111, 228] width 169 height 403
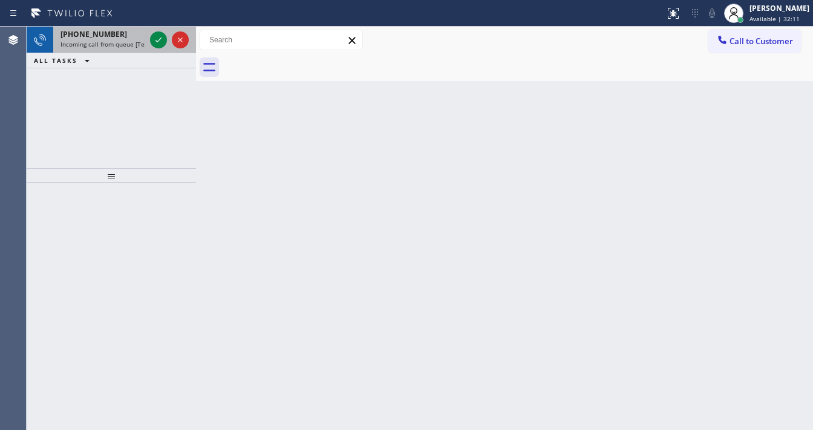
click at [100, 44] on span "Incoming call from queue [Test] All" at bounding box center [110, 44] width 100 height 8
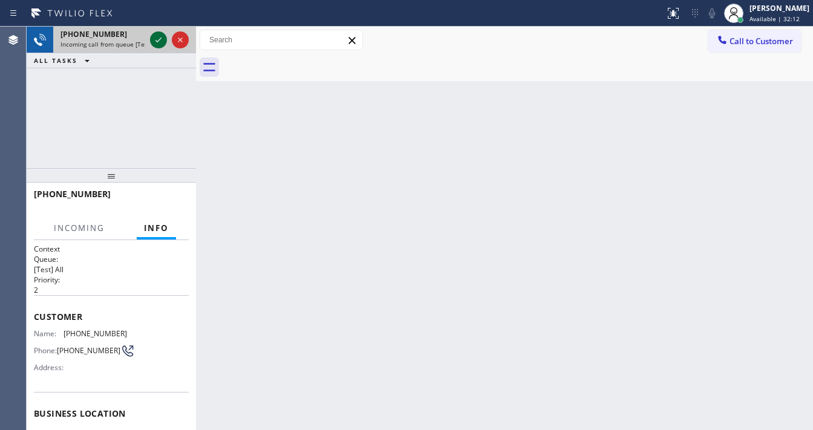
click at [157, 39] on icon at bounding box center [158, 40] width 15 height 15
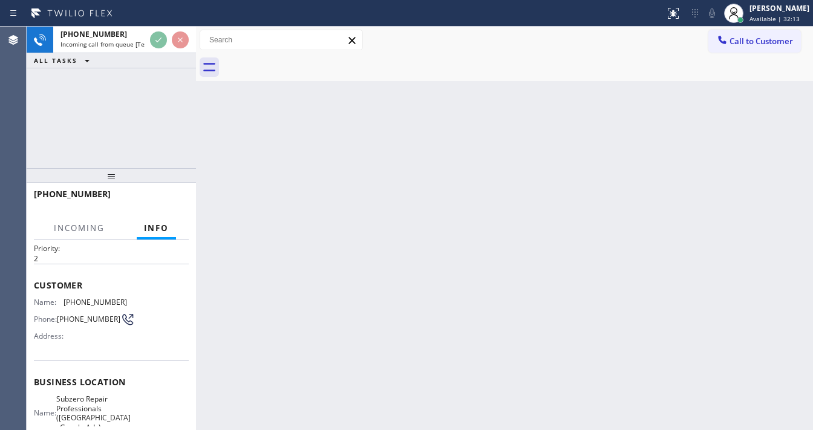
scroll to position [48, 0]
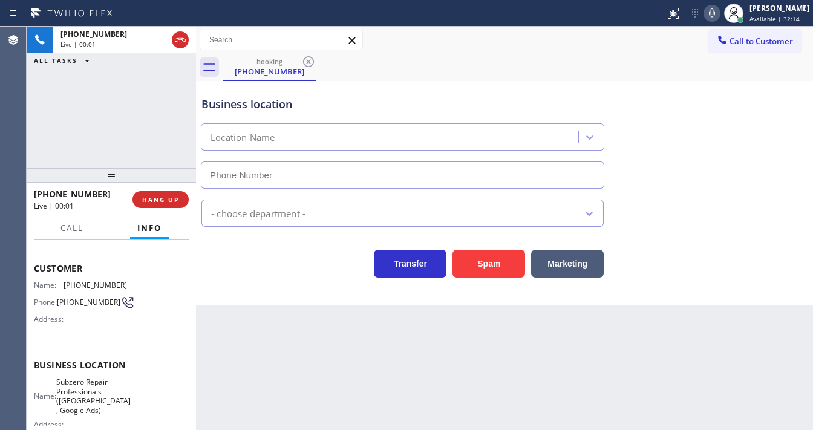
type input "(916) 515-7318"
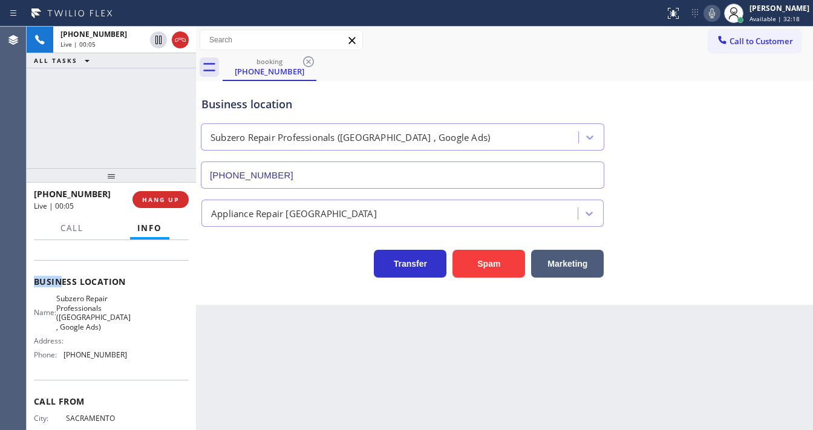
scroll to position [145, 0]
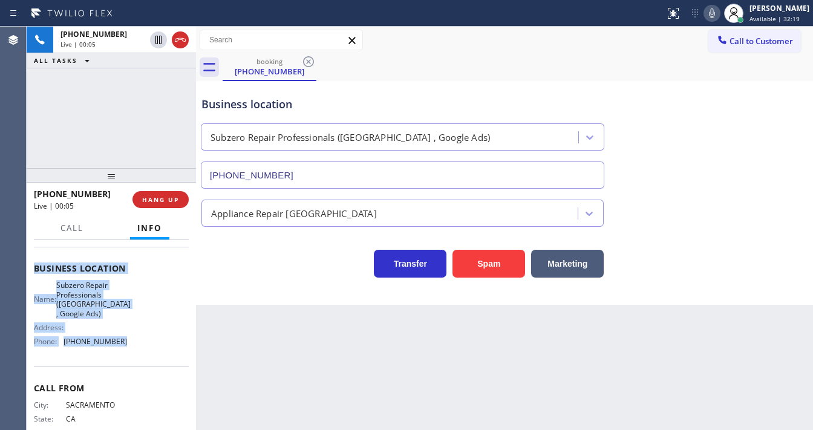
drag, startPoint x: 39, startPoint y: 267, endPoint x: 137, endPoint y: 342, distance: 123.8
click at [137, 342] on div "Context Queue: [Test] All Priority: 2 Customer Name: (916) 813-8887 Phone: (916…" at bounding box center [111, 278] width 155 height 359
copy div "ustomer Name: (916) 813-8887 Phone: (916) 813-8887 Address: Business location N…"
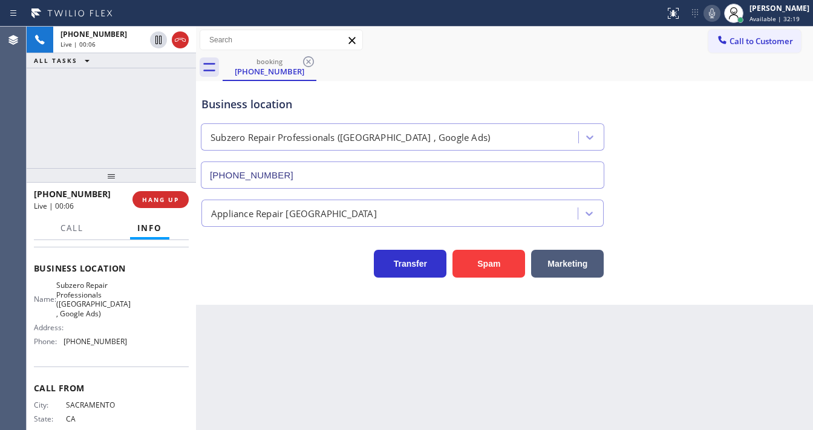
click at [133, 123] on div "+19168138887 Live | 00:06 ALL TASKS ALL TASKS ACTIVE TASKS TASKS IN WRAP UP" at bounding box center [111, 97] width 169 height 141
click at [161, 39] on icon at bounding box center [158, 40] width 15 height 15
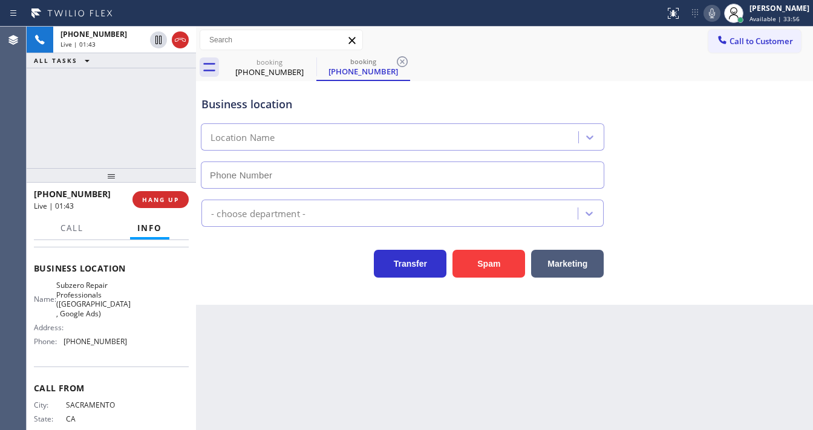
type input "(916) 515-7318"
click at [719, 15] on icon at bounding box center [711, 13] width 15 height 15
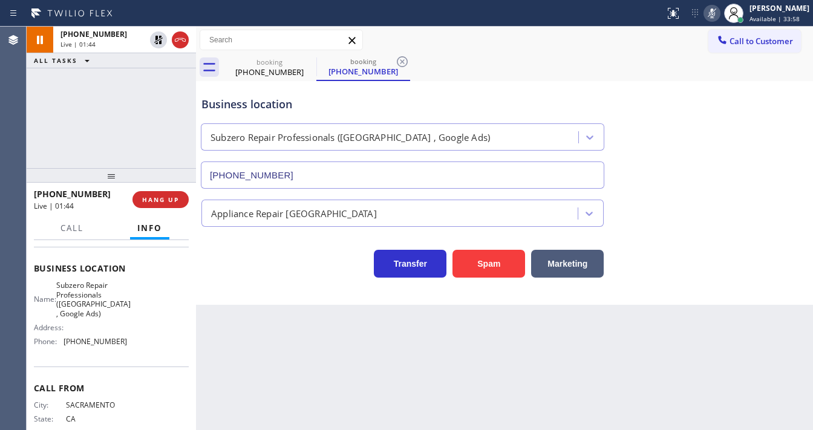
click at [138, 93] on div "+19168138887 Live | 01:44 ALL TASKS ALL TASKS ACTIVE TASKS TASKS IN WRAP UP" at bounding box center [111, 97] width 169 height 141
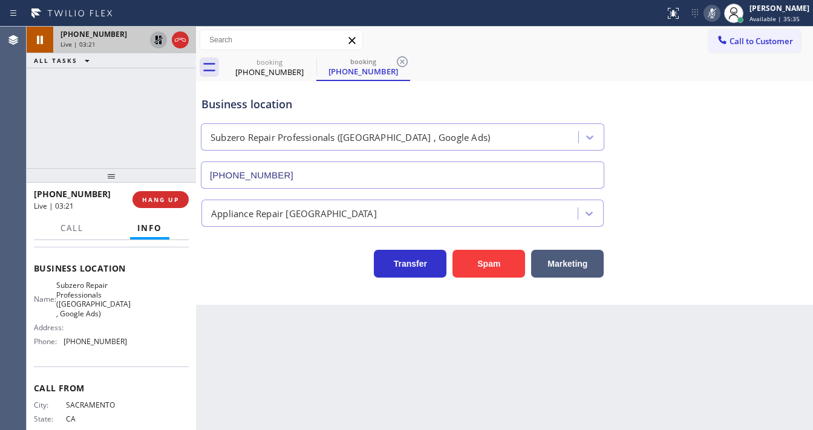
click at [158, 42] on icon at bounding box center [158, 40] width 15 height 15
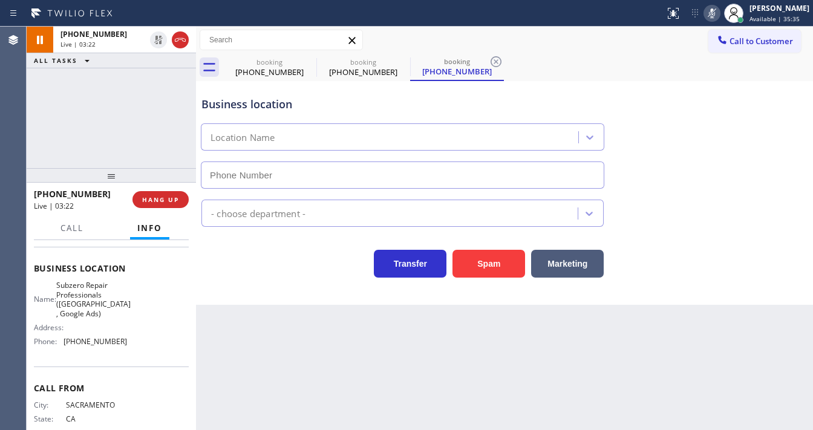
type input "(916) 515-7318"
click at [715, 12] on icon at bounding box center [712, 13] width 6 height 10
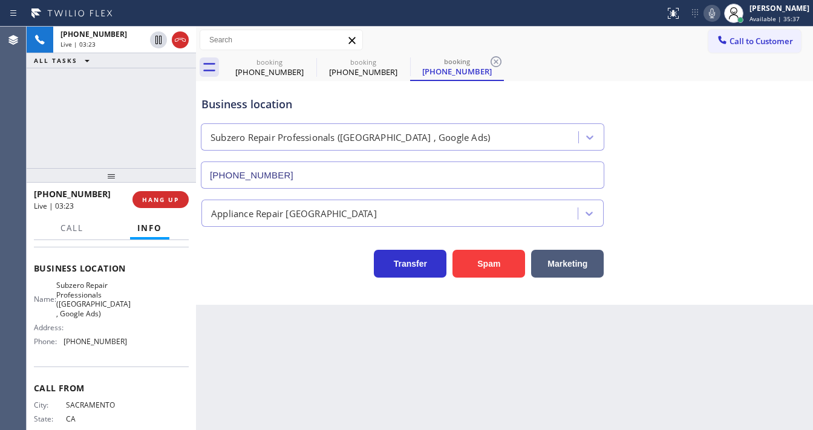
click at [70, 111] on div "+19168138887 Live | 03:23 ALL TASKS ALL TASKS ACTIVE TASKS TASKS IN WRAP UP" at bounding box center [111, 97] width 169 height 141
click at [0, 131] on div "Agent Desktop" at bounding box center [13, 228] width 26 height 403
click at [309, 60] on icon at bounding box center [308, 61] width 15 height 15
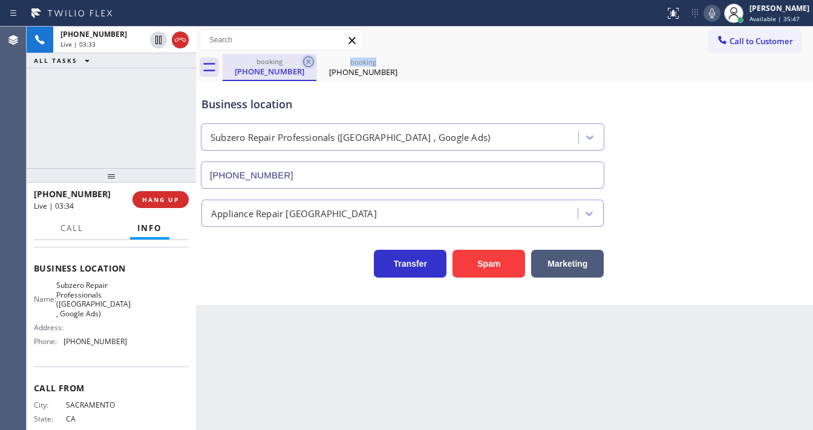
click at [309, 60] on icon at bounding box center [308, 61] width 11 height 11
click at [120, 112] on div "+19168138887 Live | 03:34 ALL TASKS ALL TASKS ACTIVE TASKS TASKS IN WRAP UP" at bounding box center [111, 97] width 169 height 141
click at [551, 25] on div "Status report No issues detected If you experience an issue, please download th…" at bounding box center [406, 13] width 813 height 27
click at [30, 102] on div "+19168138887 Live | 04:24 ALL TASKS ALL TASKS ACTIVE TASKS TASKS IN WRAP UP" at bounding box center [111, 97] width 169 height 141
click at [48, 138] on div "+19168138887 Live | 05:27 ALL TASKS ALL TASKS ACTIVE TASKS TASKS IN WRAP UP" at bounding box center [111, 97] width 169 height 141
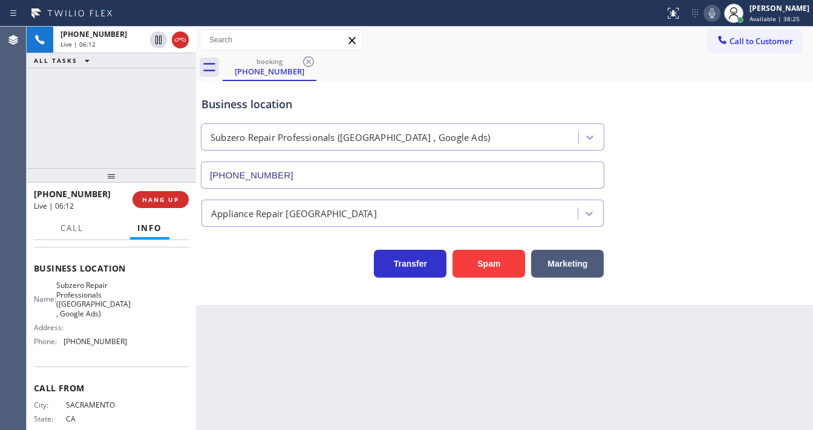
click at [469, 368] on div "Back to Dashboard Change Sender ID Customers Technicians Select a contact Outbo…" at bounding box center [504, 228] width 617 height 403
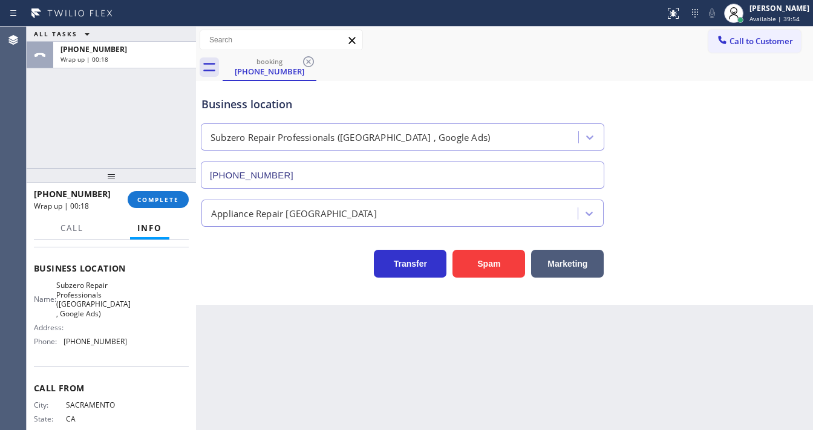
click at [164, 210] on div "+19168138887 Wrap up | 00:18 COMPLETE" at bounding box center [111, 199] width 155 height 31
click at [171, 205] on button "COMPLETE" at bounding box center [158, 199] width 61 height 17
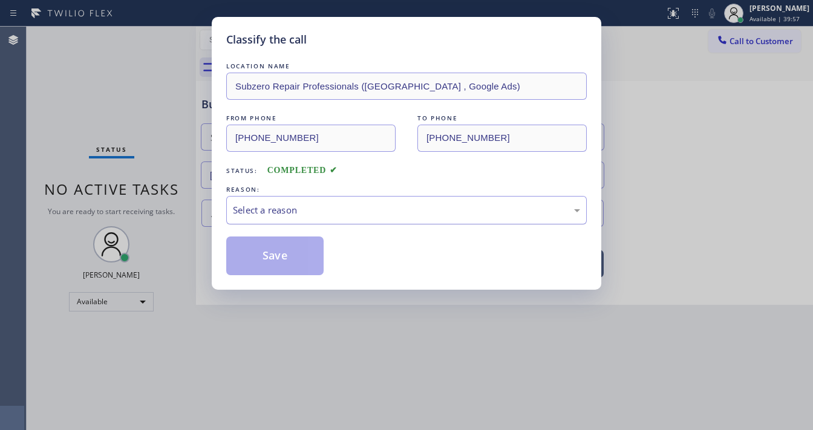
drag, startPoint x: 293, startPoint y: 210, endPoint x: 294, endPoint y: 218, distance: 7.4
click at [294, 210] on div "Select a reason" at bounding box center [406, 210] width 347 height 14
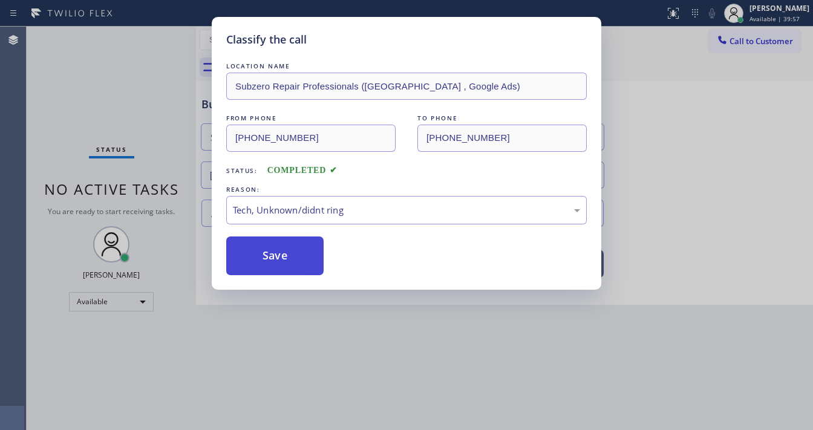
click at [288, 255] on button "Save" at bounding box center [274, 255] width 97 height 39
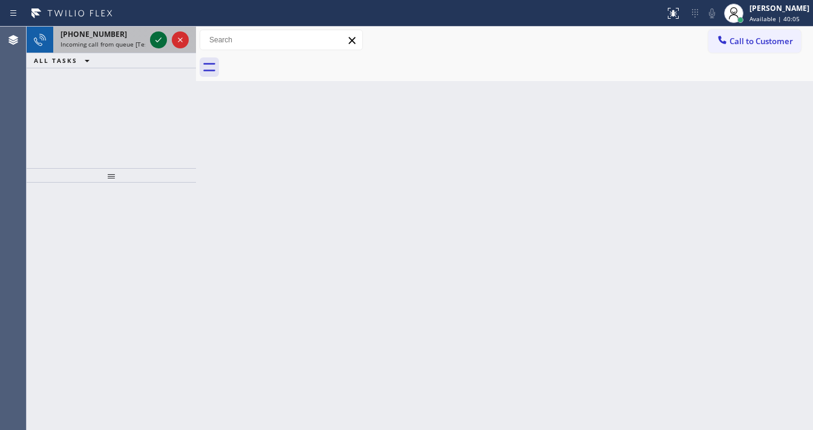
drag, startPoint x: 149, startPoint y: 31, endPoint x: 152, endPoint y: 36, distance: 6.2
click at [151, 32] on div at bounding box center [170, 40] width 44 height 27
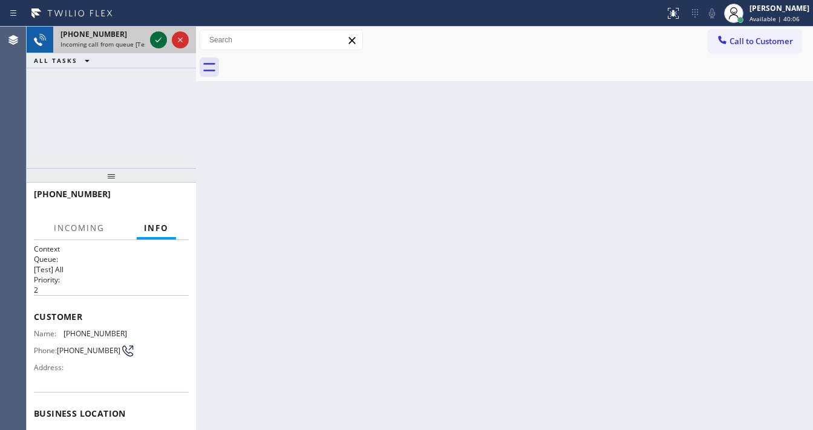
click at [152, 36] on icon at bounding box center [158, 40] width 15 height 15
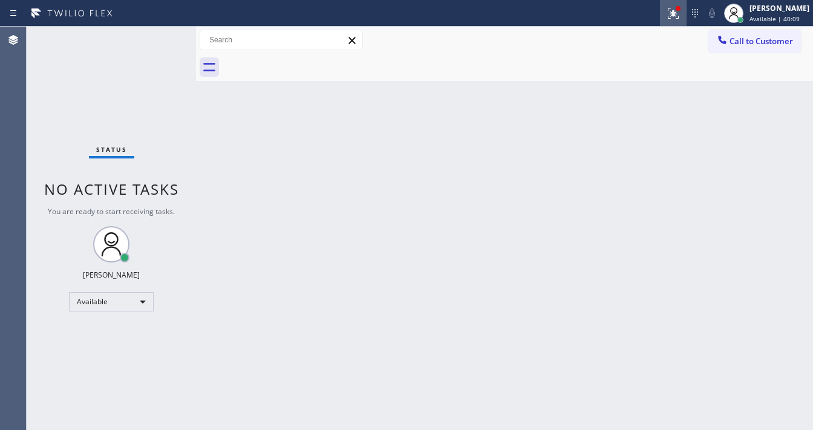
click at [680, 15] on icon at bounding box center [673, 13] width 15 height 15
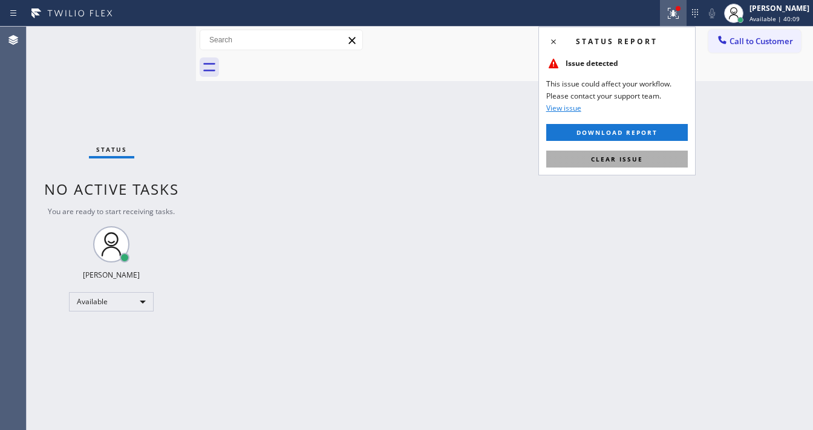
click at [641, 162] on span "Clear issue" at bounding box center [617, 159] width 52 height 8
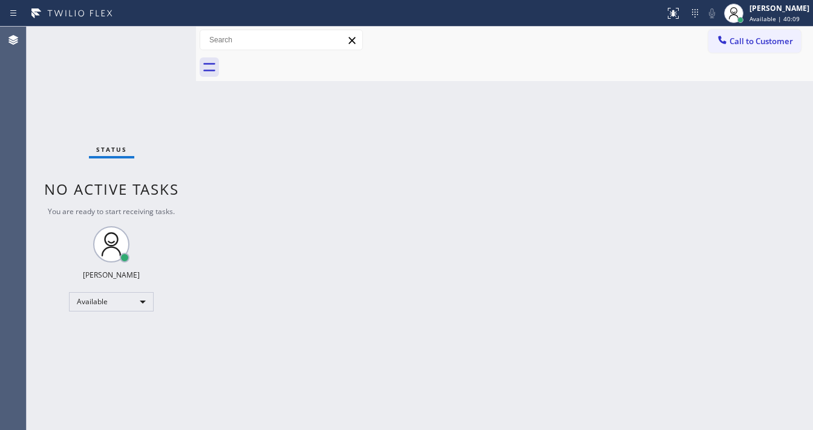
click at [484, 137] on div "Back to Dashboard Change Sender ID Customers Technicians Select a contact Outbo…" at bounding box center [504, 228] width 617 height 403
drag, startPoint x: 143, startPoint y: 30, endPoint x: 159, endPoint y: 37, distance: 18.1
click at [145, 31] on div "Status No active tasks You are ready to start receiving tasks. [PERSON_NAME]" at bounding box center [111, 228] width 169 height 403
click at [160, 38] on div "Status No active tasks You are ready to start receiving tasks. [PERSON_NAME]" at bounding box center [111, 228] width 169 height 403
click at [160, 34] on div "Status No active tasks You are ready to start receiving tasks. [PERSON_NAME]" at bounding box center [111, 228] width 169 height 403
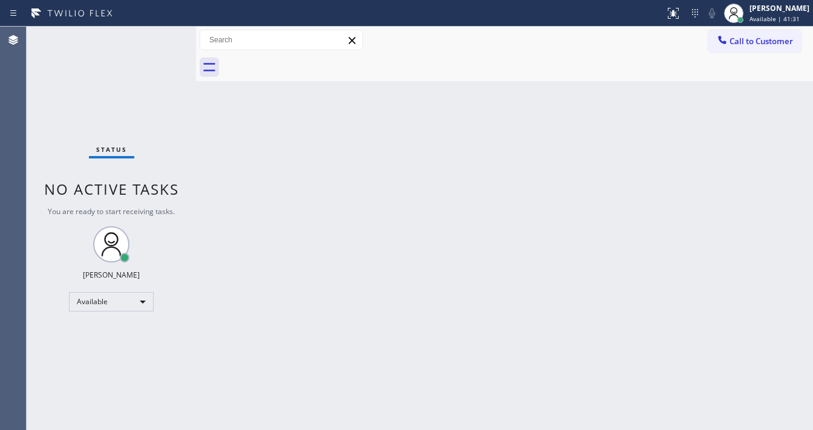
click at [158, 42] on div "Status No active tasks You are ready to start receiving tasks. [PERSON_NAME]" at bounding box center [111, 228] width 169 height 403
click at [586, 27] on div "Call to Customer Outbound call Location Wolf Top Choice Appliance Repair Mesa Y…" at bounding box center [504, 40] width 617 height 27
click at [755, 48] on button "Call to Customer" at bounding box center [754, 41] width 93 height 23
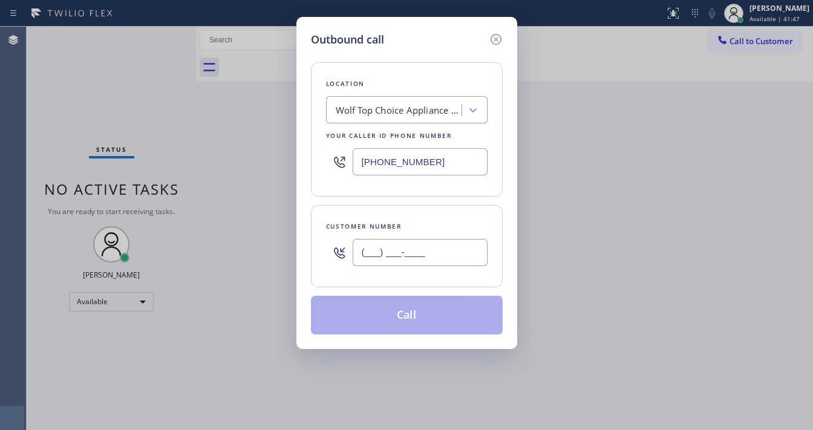
click at [415, 262] on input "(___) ___-____" at bounding box center [420, 252] width 135 height 27
paste input "916) 813-8887"
type input "(916) 813-8887"
click at [460, 161] on input "[PHONE_NUMBER]" at bounding box center [420, 161] width 135 height 27
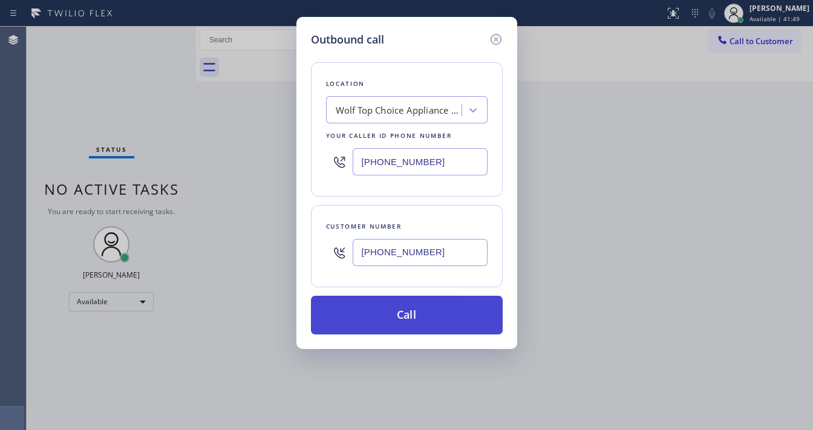
paste input "916) 515-7318"
type input "(916) 515-7318"
click at [399, 312] on button "Call" at bounding box center [407, 315] width 192 height 39
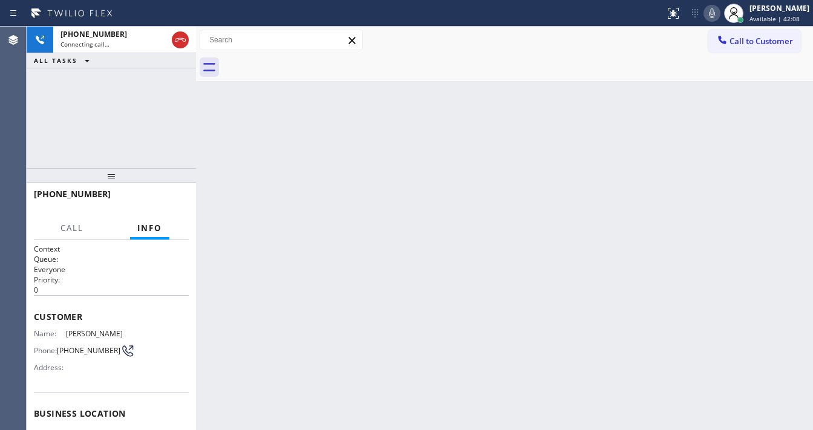
click at [137, 59] on div "ALL TASKS ALL TASKS ACTIVE TASKS TASKS IN WRAP UP" at bounding box center [111, 60] width 169 height 15
click at [718, 13] on icon at bounding box center [711, 13] width 15 height 15
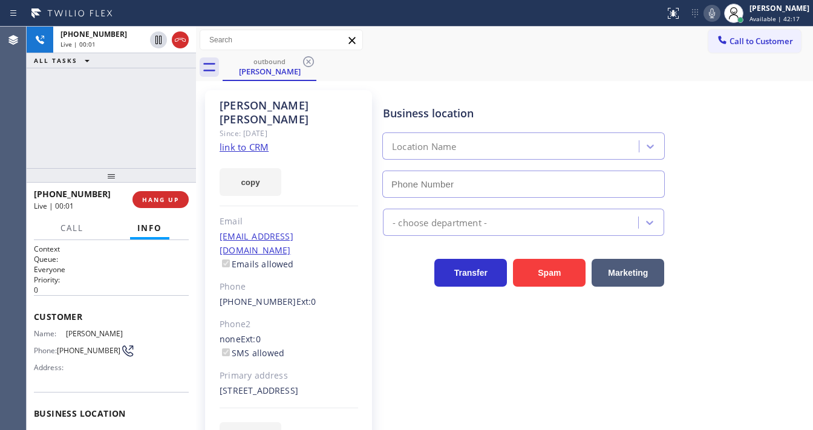
click at [50, 123] on div "+19168138887 Live | 00:01 ALL TASKS ALL TASKS ACTIVE TASKS TASKS IN WRAP UP" at bounding box center [111, 97] width 169 height 141
type input "(916) 515-7318"
drag, startPoint x: 34, startPoint y: 135, endPoint x: 49, endPoint y: 136, distance: 14.5
click at [37, 135] on div "+19168138887 Live | 00:05 ALL TASKS ALL TASKS ACTIVE TASKS TASKS IN WRAP UP" at bounding box center [111, 97] width 169 height 141
click at [42, 138] on div "+19168138887 Live | 00:23 ALL TASKS ALL TASKS ACTIVE TASKS TASKS IN WRAP UP" at bounding box center [111, 97] width 169 height 141
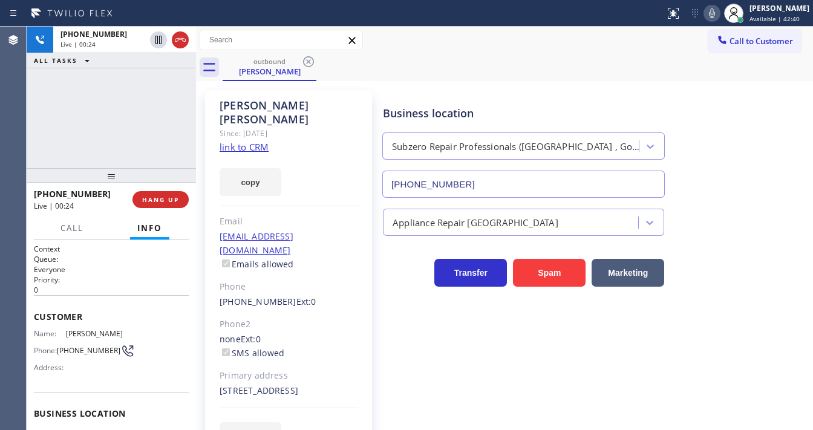
click at [155, 155] on div "+19168138887 Live | 00:24 ALL TASKS ALL TASKS ACTIVE TASKS TASKS IN WRAP UP" at bounding box center [111, 97] width 169 height 141
click at [252, 141] on link "link to CRM" at bounding box center [243, 147] width 49 height 12
click at [179, 193] on button "HANG UP" at bounding box center [160, 199] width 56 height 17
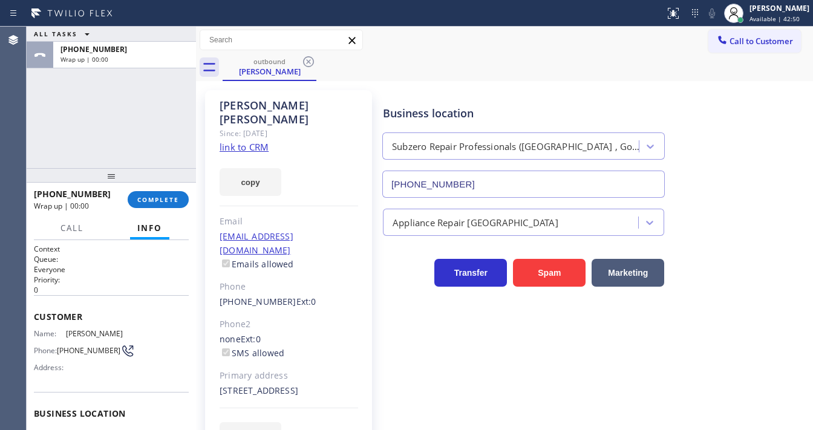
click at [752, 44] on span "Call to Customer" at bounding box center [760, 41] width 63 height 11
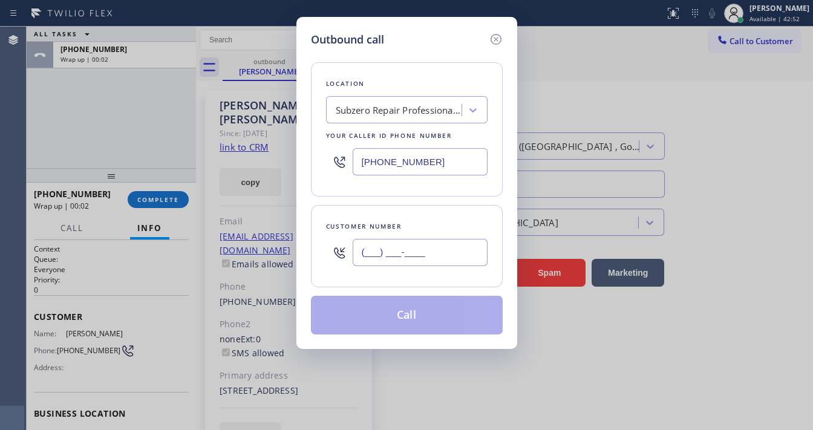
click at [371, 244] on input "(___) ___-____" at bounding box center [420, 252] width 135 height 27
click at [371, 246] on input "(___) ___-____" at bounding box center [420, 252] width 135 height 27
paste input "91) 681-3888"
click at [400, 224] on div "Customer number" at bounding box center [406, 226] width 161 height 13
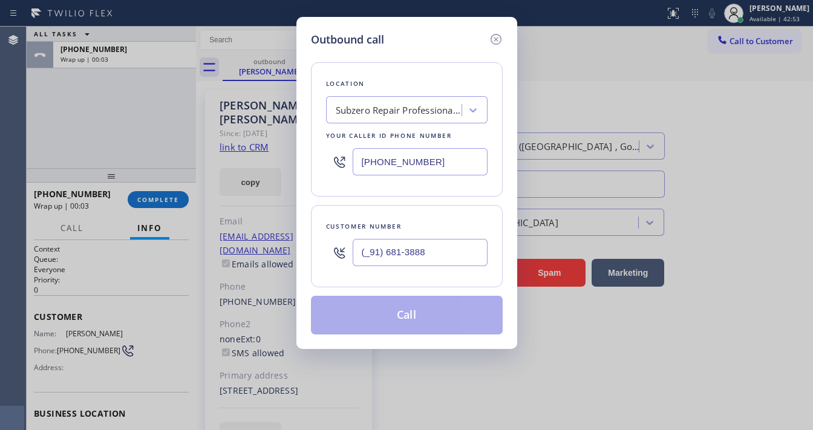
click at [389, 256] on input "(_91) 681-3888" at bounding box center [420, 252] width 135 height 27
paste input "916-813"
click at [410, 212] on div "Customer number (_91) 916-8138" at bounding box center [407, 246] width 192 height 82
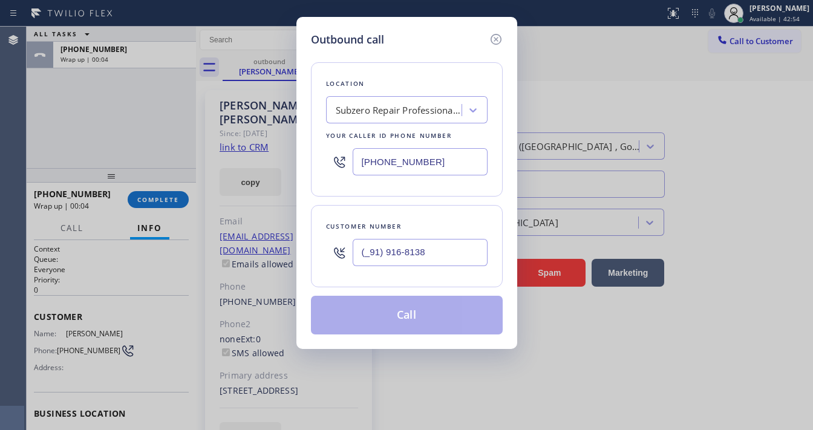
click at [392, 247] on input "(_91) 916-8138" at bounding box center [420, 252] width 135 height 27
paste input "916) 813-8887"
type input "(916) 813-8887"
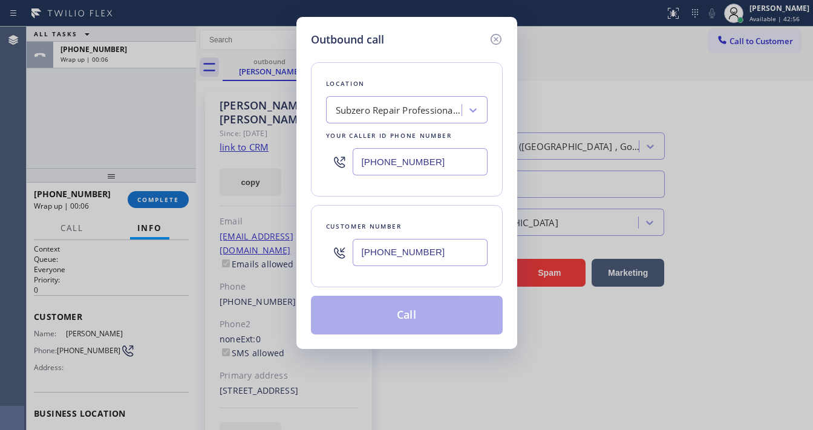
click at [420, 208] on div "Customer number (916) 813-8887" at bounding box center [407, 246] width 192 height 82
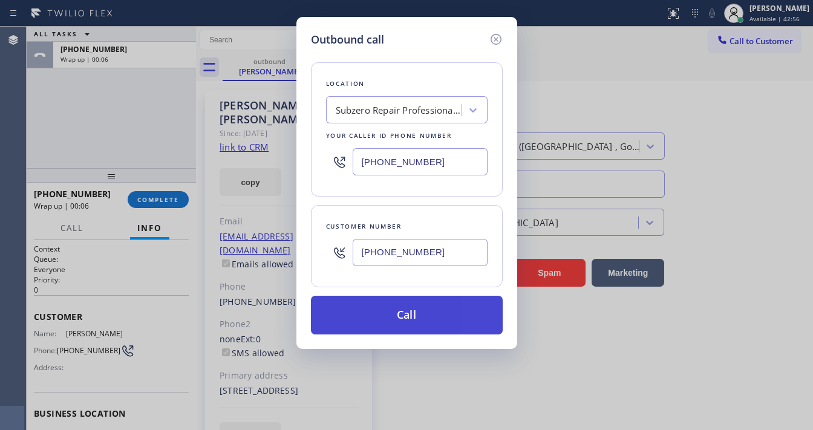
click at [395, 305] on button "Call" at bounding box center [407, 315] width 192 height 39
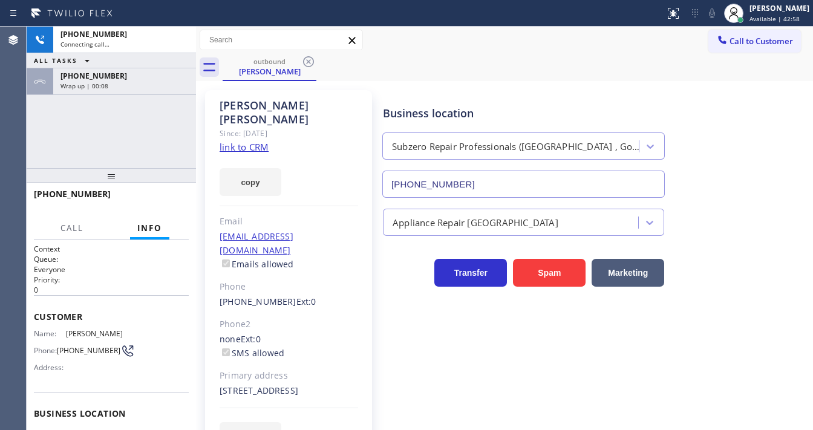
click at [152, 150] on div "+19168138887 Connecting call… ALL TASKS ALL TASKS ACTIVE TASKS TASKS IN WRAP UP…" at bounding box center [111, 97] width 169 height 141
click at [139, 82] on div "Wrap up | 00:09" at bounding box center [124, 86] width 128 height 8
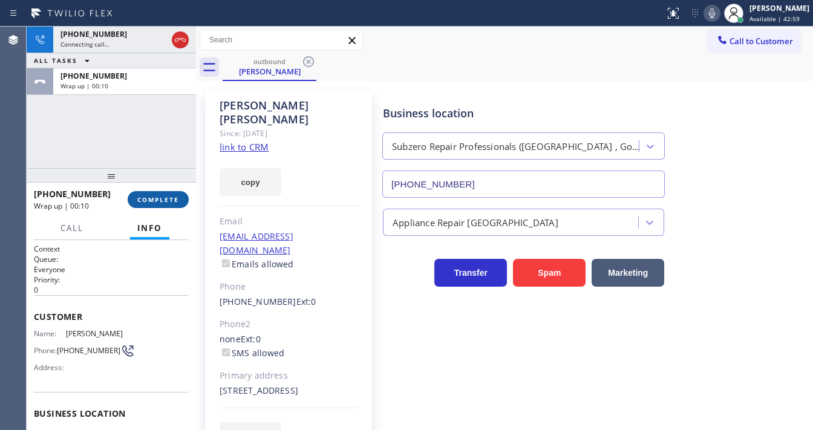
click at [169, 204] on button "COMPLETE" at bounding box center [158, 199] width 61 height 17
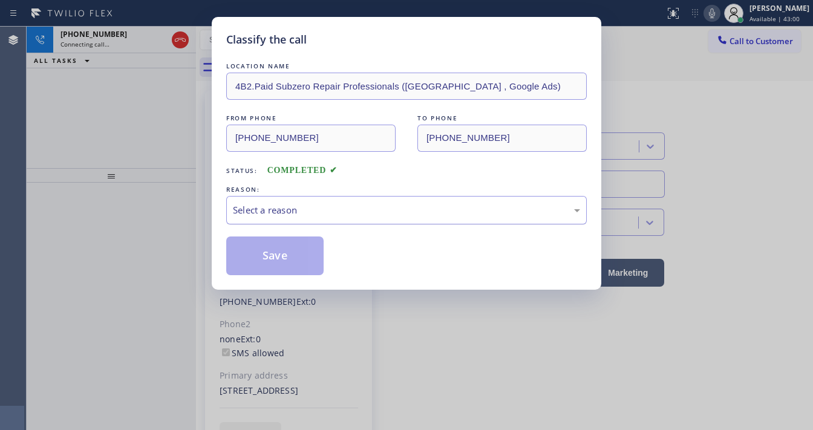
type input "(916) 515-7318"
click at [296, 210] on div "Select a reason" at bounding box center [406, 210] width 347 height 14
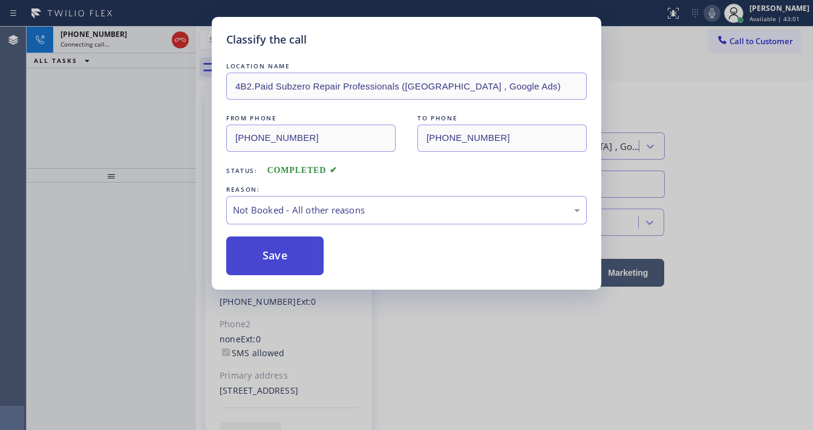
click at [280, 249] on button "Save" at bounding box center [274, 255] width 97 height 39
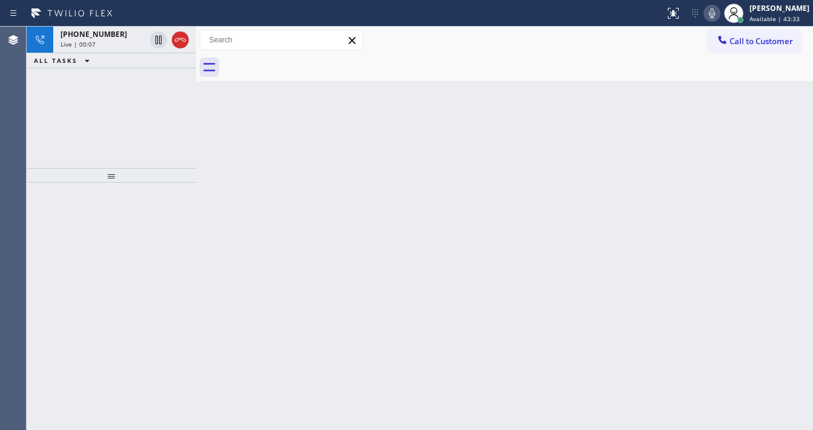
click at [61, 110] on div "+19168138887 Live | 00:07 ALL TASKS ALL TASKS ACTIVE TASKS TASKS IN WRAP UP" at bounding box center [111, 97] width 169 height 141
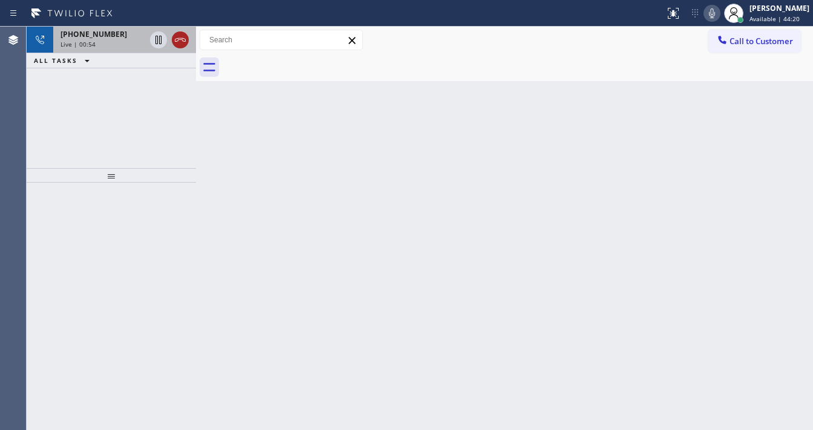
click at [180, 41] on icon at bounding box center [180, 40] width 15 height 15
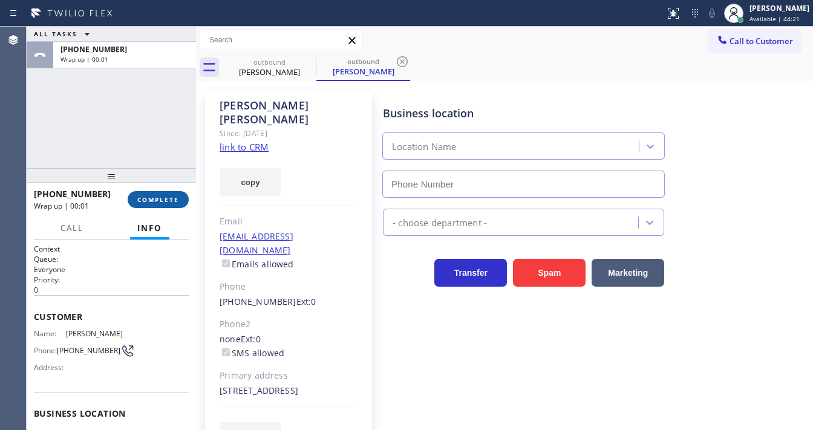
click at [161, 192] on button "COMPLETE" at bounding box center [158, 199] width 61 height 17
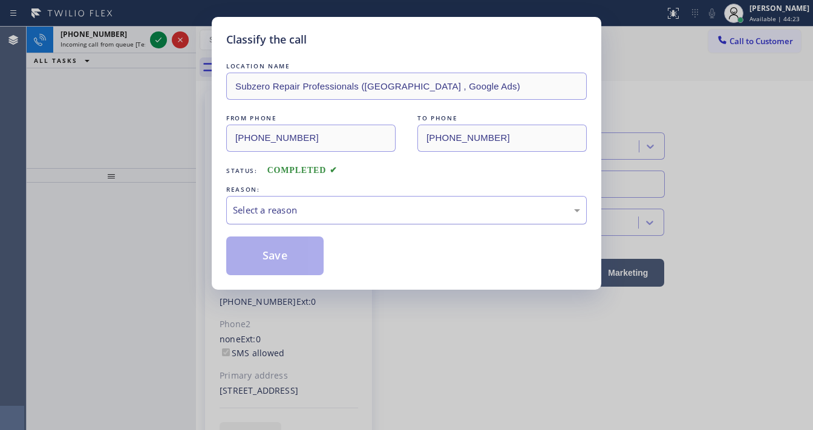
click at [283, 208] on div "Select a reason" at bounding box center [406, 210] width 347 height 14
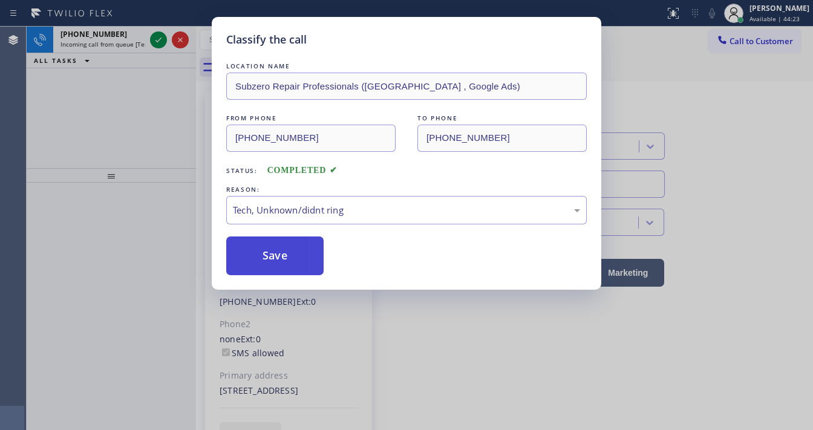
type input "(916) 515-7318"
click at [292, 256] on button "Save" at bounding box center [274, 255] width 97 height 39
click at [153, 134] on div "Classify the call LOCATION NAME Subzero Repair Professionals (Sacramento , Goog…" at bounding box center [406, 215] width 813 height 430
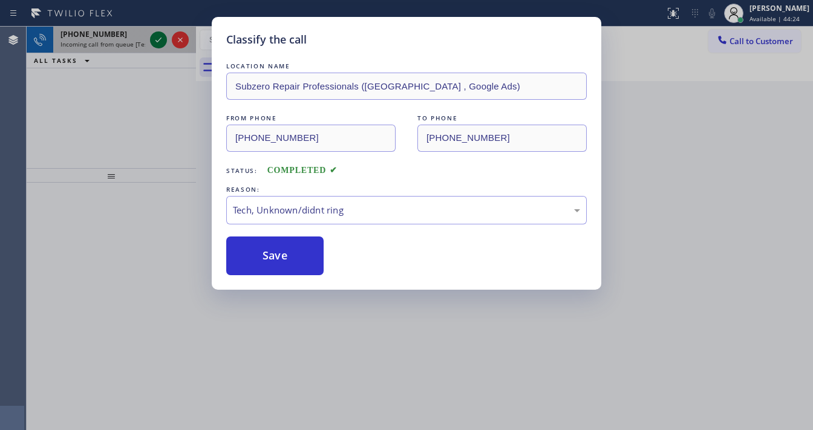
click at [155, 42] on icon at bounding box center [158, 40] width 15 height 15
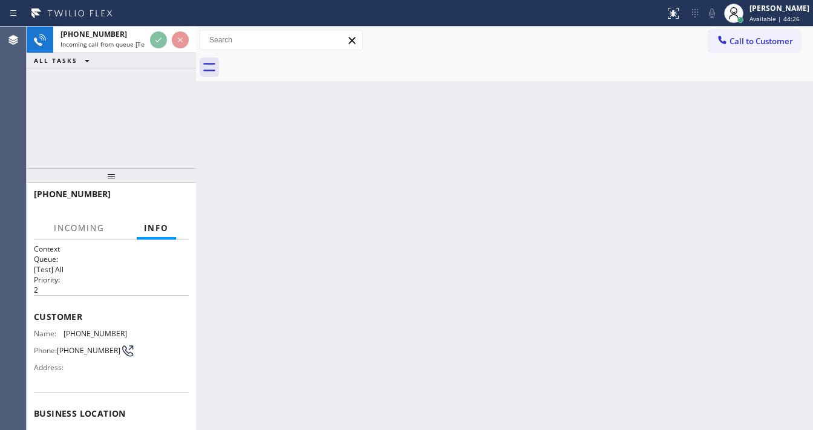
scroll to position [48, 0]
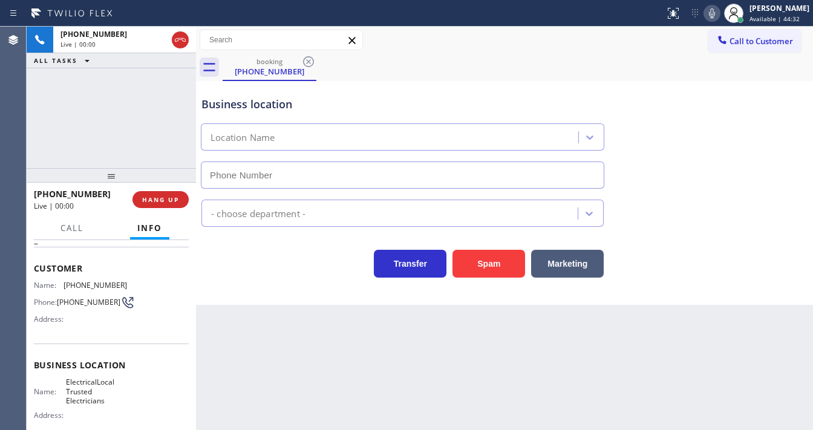
type input "(805) 902-4601"
click at [477, 262] on button "Spam" at bounding box center [488, 264] width 73 height 28
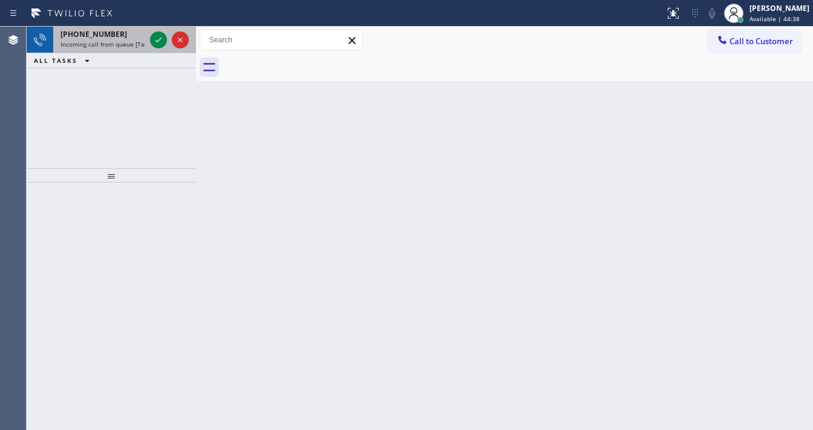
drag, startPoint x: 125, startPoint y: 40, endPoint x: 143, endPoint y: 40, distance: 17.5
click at [125, 40] on span "Incoming call from queue [Test] All" at bounding box center [110, 44] width 100 height 8
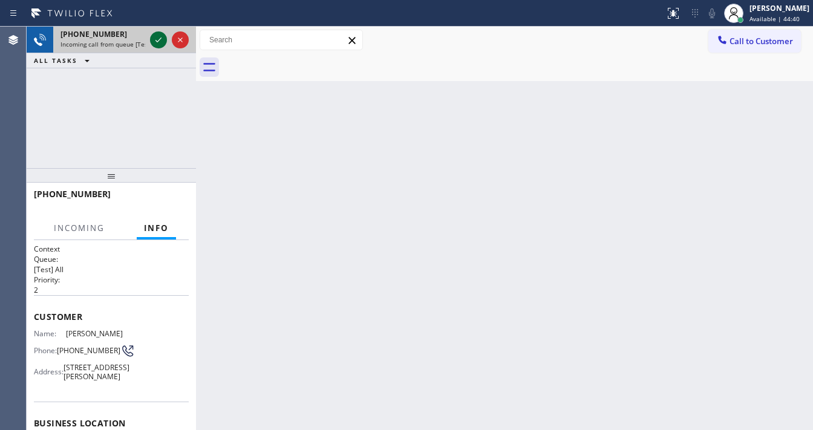
click at [152, 40] on icon at bounding box center [158, 40] width 15 height 15
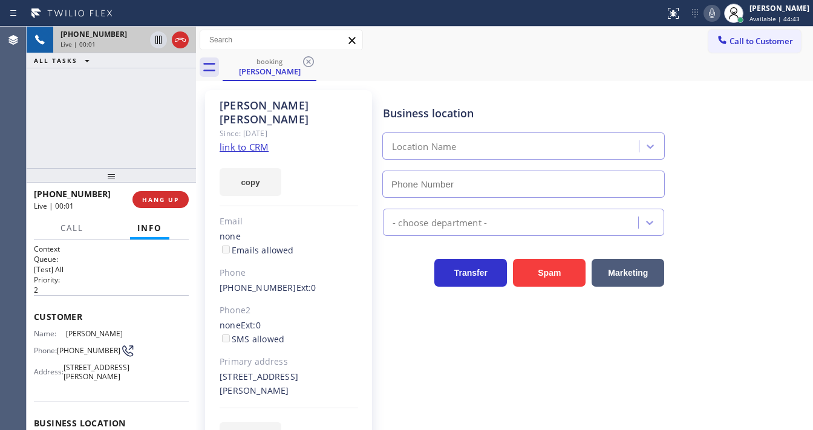
click at [252, 141] on link "link to CRM" at bounding box center [243, 147] width 49 height 12
type input "(415) 908-1569"
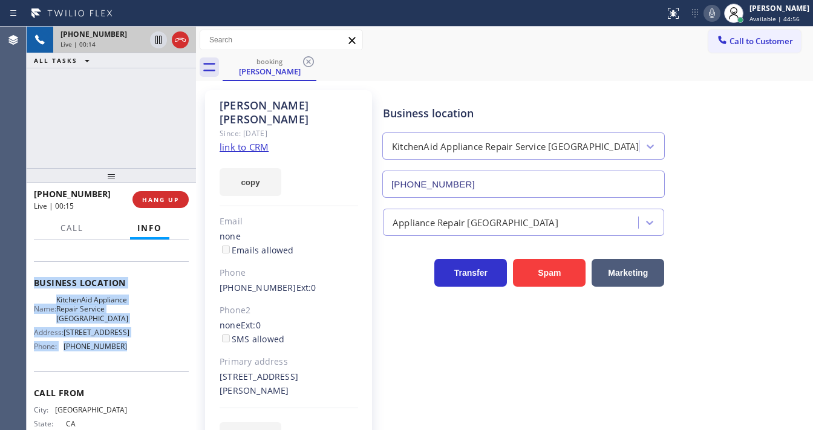
scroll to position [145, 0]
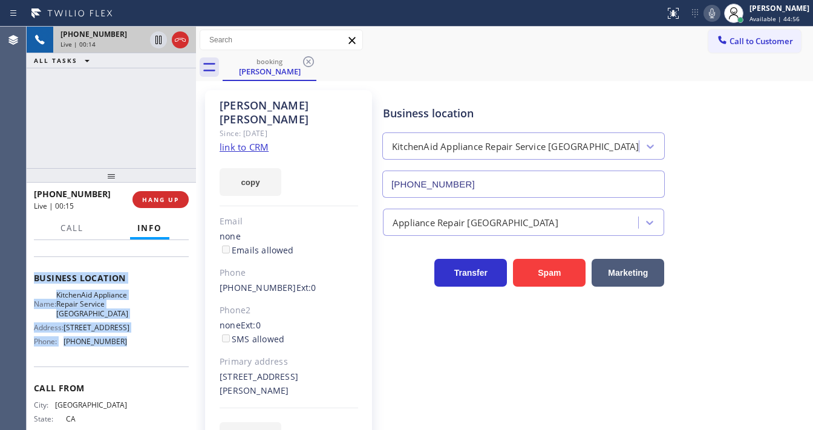
drag, startPoint x: 75, startPoint y: 342, endPoint x: 135, endPoint y: 375, distance: 69.3
click at [135, 375] on div "Context Queue: [Test] All Priority: 2 Customer Name: Peter Maki Phone: (415) 80…" at bounding box center [111, 335] width 169 height 190
copy div "Customer Name: Peter Maki Phone: (415) 806-6046 Address: 380 Thornton Ave, San …"
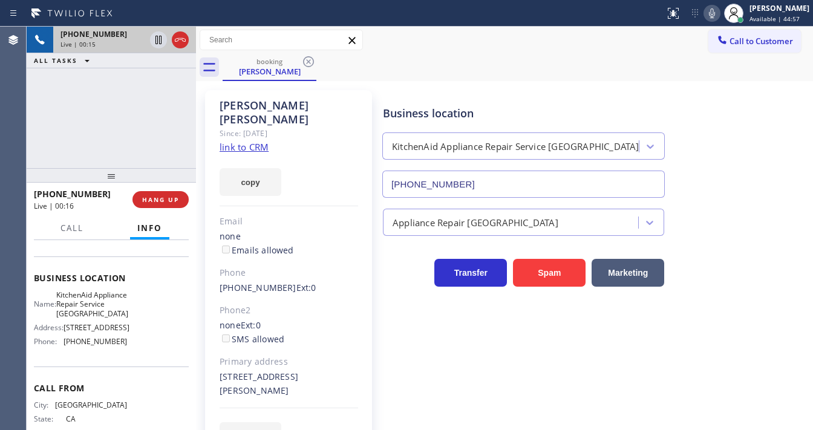
click at [125, 127] on div "+14158066046 Live | 00:15 ALL TASKS ALL TASKS ACTIVE TASKS TASKS IN WRAP UP" at bounding box center [111, 97] width 169 height 141
click at [120, 150] on div "+14158066046 Live | 00:34 ALL TASKS ALL TASKS ACTIVE TASKS TASKS IN WRAP UP" at bounding box center [111, 97] width 169 height 141
click at [78, 226] on span "Call" at bounding box center [71, 228] width 23 height 11
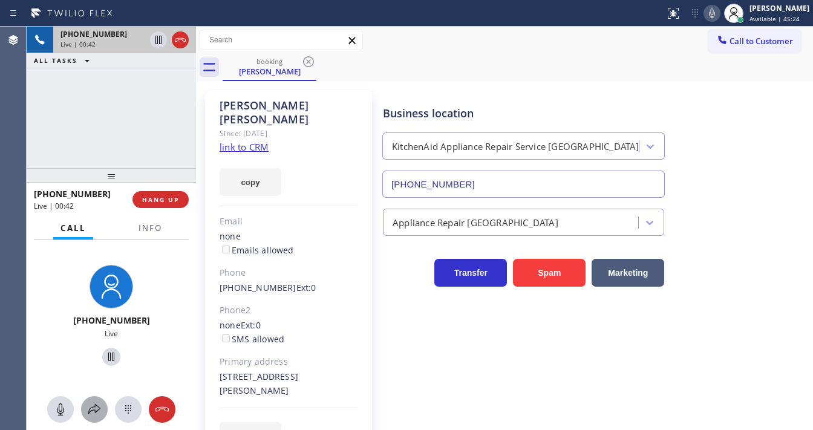
click at [99, 413] on icon at bounding box center [94, 409] width 15 height 15
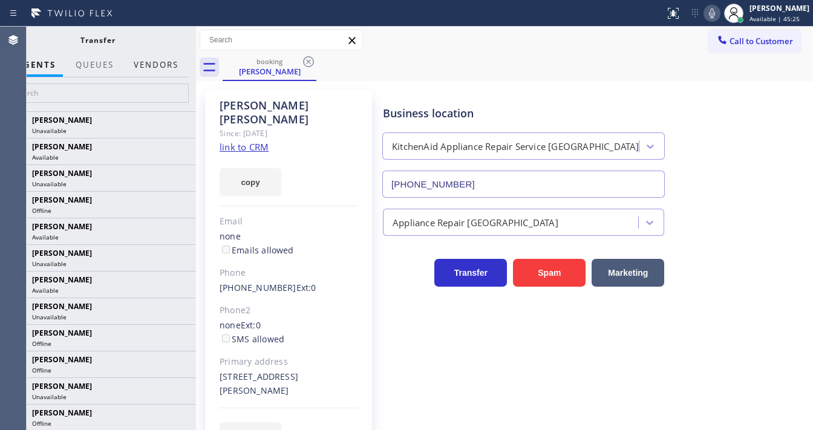
click at [142, 63] on button "Vendors" at bounding box center [155, 65] width 59 height 24
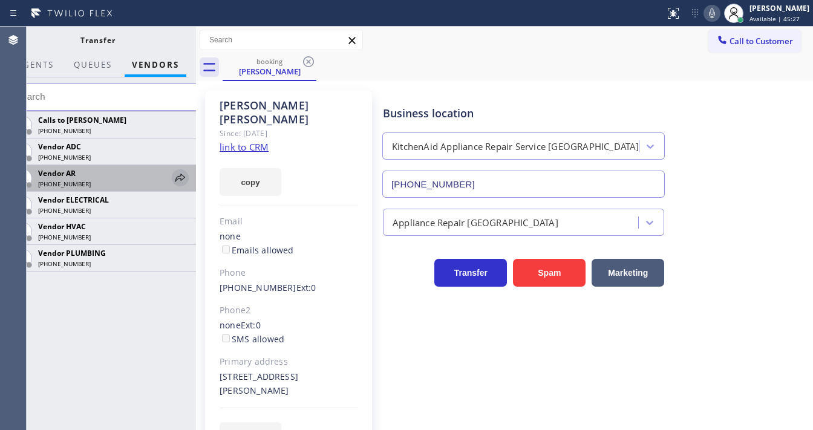
click at [177, 179] on icon at bounding box center [180, 178] width 10 height 8
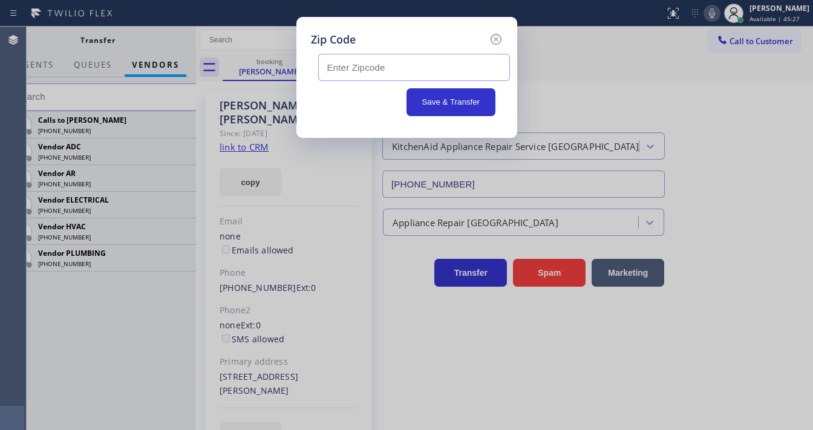
click at [380, 63] on input "text" at bounding box center [414, 67] width 192 height 27
drag, startPoint x: 389, startPoint y: 30, endPoint x: 366, endPoint y: 62, distance: 39.3
click at [388, 31] on div "Zip Code Save & Transfer" at bounding box center [406, 77] width 221 height 121
click at [361, 68] on input "text" at bounding box center [414, 67] width 192 height 27
type input "94124"
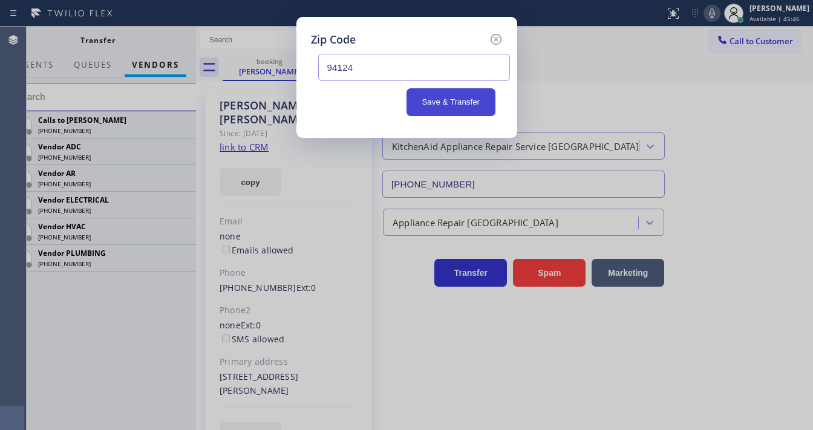
click at [428, 97] on button "Save & Transfer" at bounding box center [450, 102] width 89 height 28
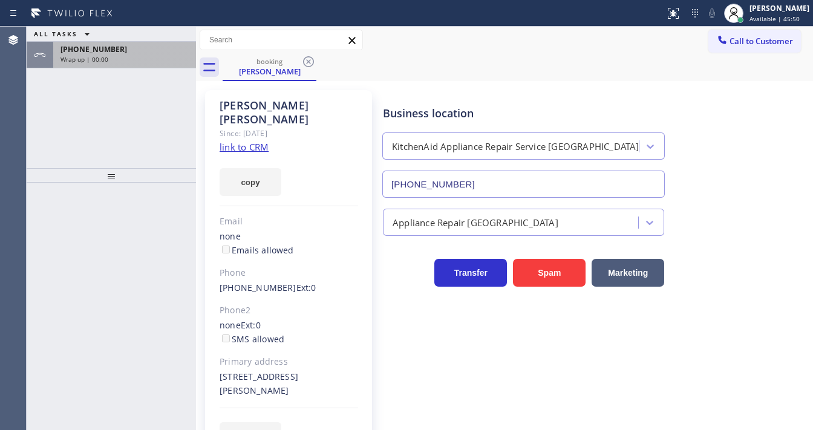
click at [152, 55] on div "Wrap up | 00:00" at bounding box center [124, 59] width 128 height 8
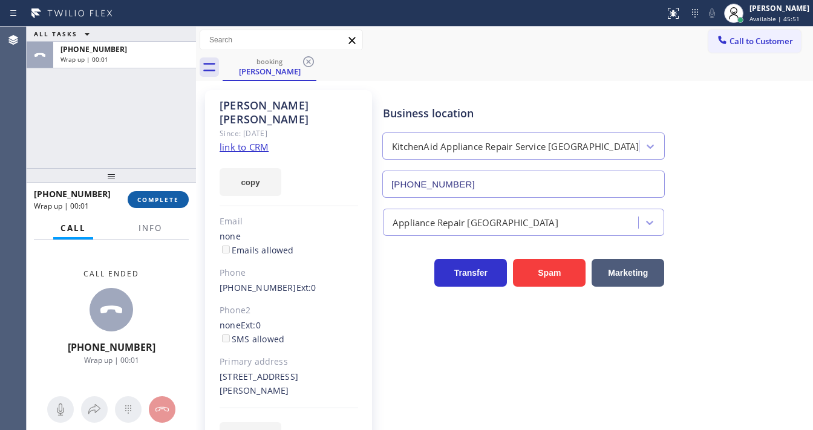
click at [164, 196] on span "COMPLETE" at bounding box center [158, 199] width 42 height 8
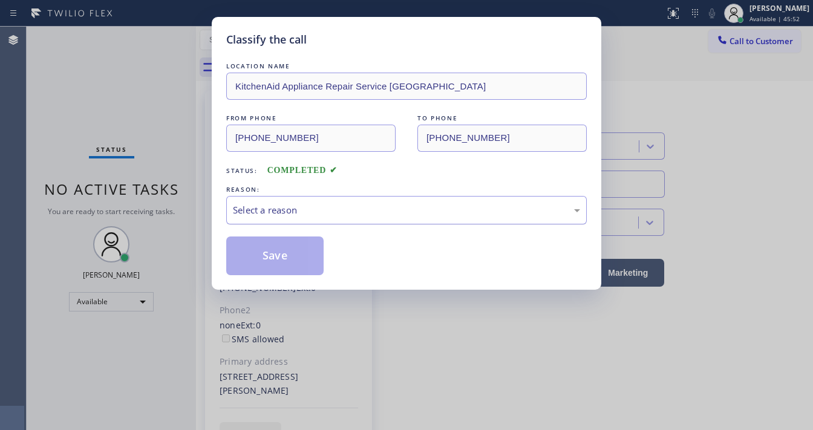
type input "(415) 908-1569"
click at [297, 206] on div "Select a reason" at bounding box center [406, 210] width 347 height 14
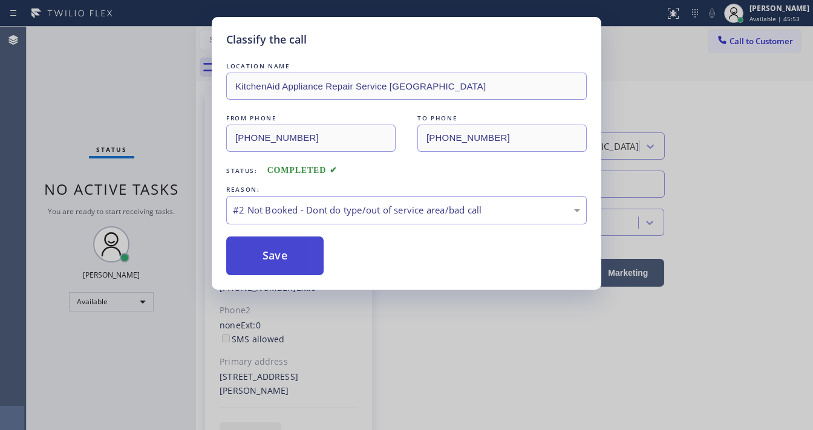
click at [287, 258] on button "Save" at bounding box center [274, 255] width 97 height 39
click at [287, 257] on button "Save" at bounding box center [274, 255] width 97 height 39
drag, startPoint x: 287, startPoint y: 256, endPoint x: 370, endPoint y: 233, distance: 86.5
click at [287, 256] on button "Save" at bounding box center [274, 255] width 97 height 39
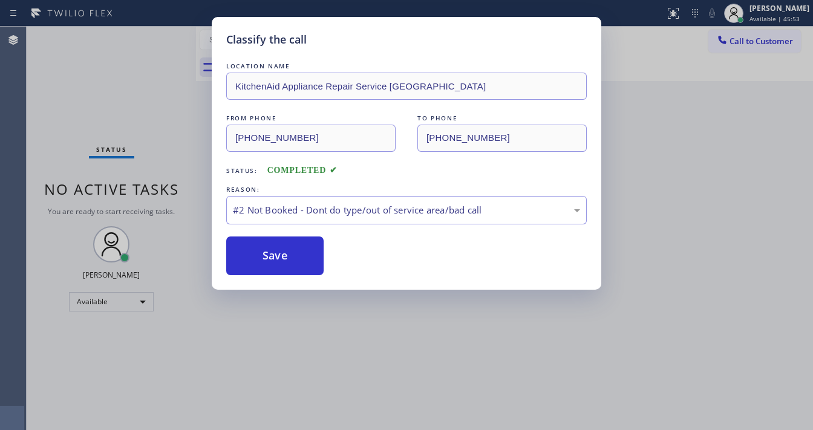
click at [682, 91] on div "Classify the call LOCATION NAME KitchenAid Appliance Repair Service Ingleside F…" at bounding box center [406, 215] width 813 height 430
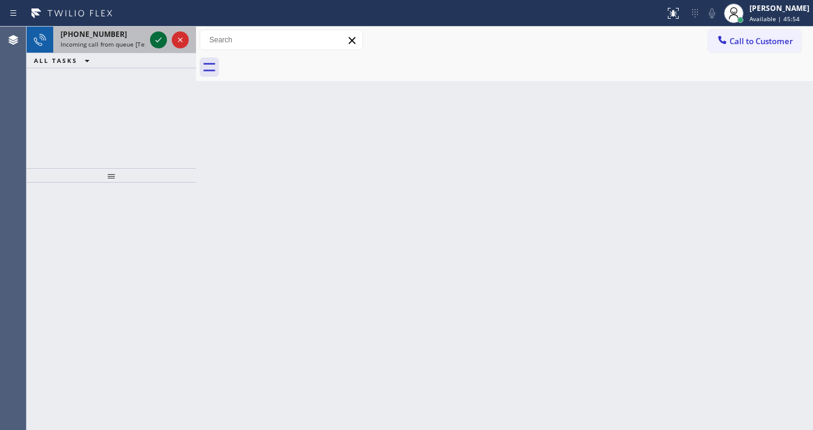
click at [159, 42] on icon at bounding box center [158, 40] width 15 height 15
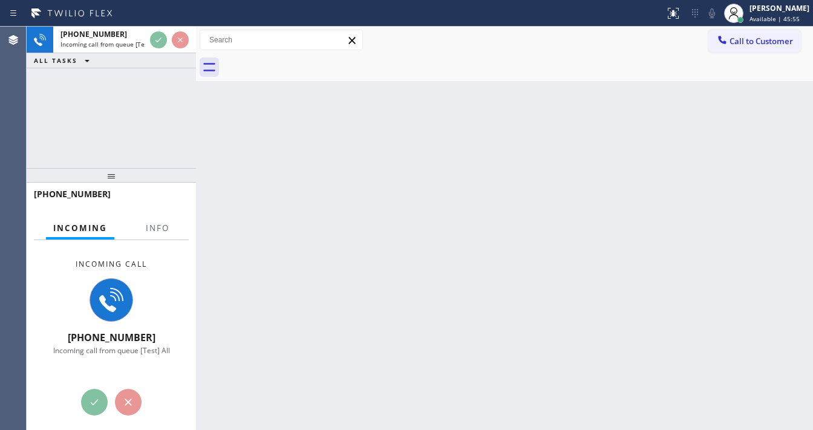
click at [159, 53] on div "+17143102206 Incoming call from queue [Test] All ALL TASKS ALL TASKS ACTIVE TAS…" at bounding box center [111, 48] width 169 height 42
click at [153, 240] on div "Incoming call +17143102206 Incoming call from queue [Test] All" at bounding box center [111, 307] width 169 height 134
click at [161, 225] on span "Info" at bounding box center [158, 228] width 24 height 11
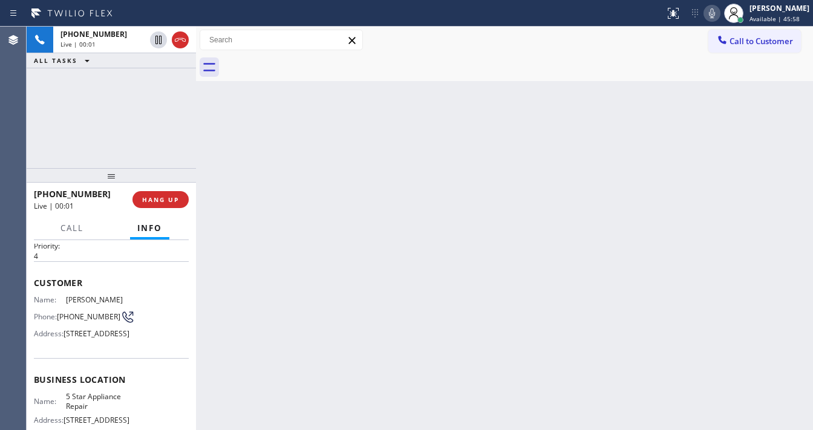
scroll to position [97, 0]
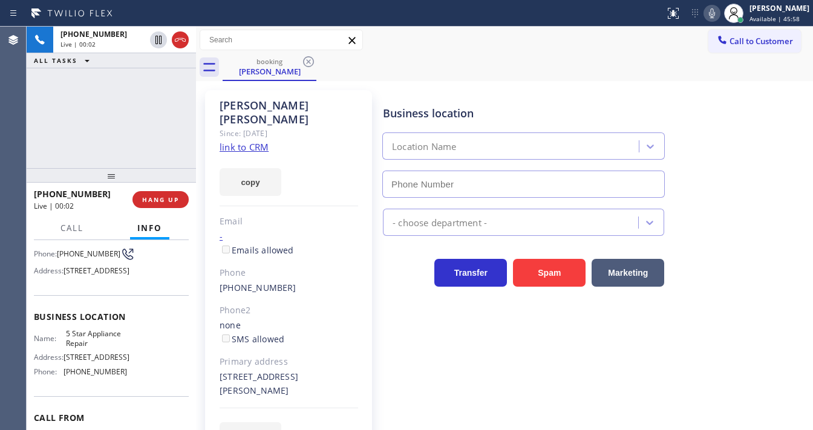
type input "[PHONE_NUMBER]"
click at [256, 141] on link "link to CRM" at bounding box center [243, 147] width 49 height 12
click at [106, 125] on div "+17143102206 Live | 00:11 ALL TASKS ALL TASKS ACTIVE TASKS TASKS IN WRAP UP" at bounding box center [111, 97] width 169 height 141
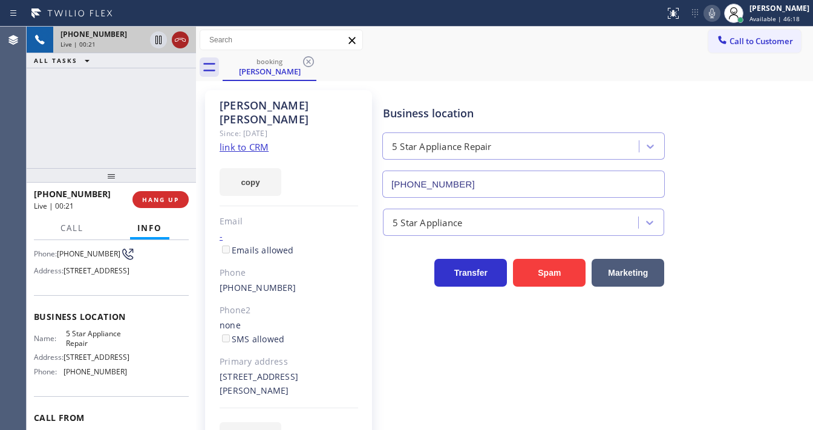
drag, startPoint x: 176, startPoint y: 28, endPoint x: 179, endPoint y: 42, distance: 14.8
click at [176, 27] on div at bounding box center [170, 40] width 44 height 27
click at [179, 42] on icon at bounding box center [180, 40] width 15 height 15
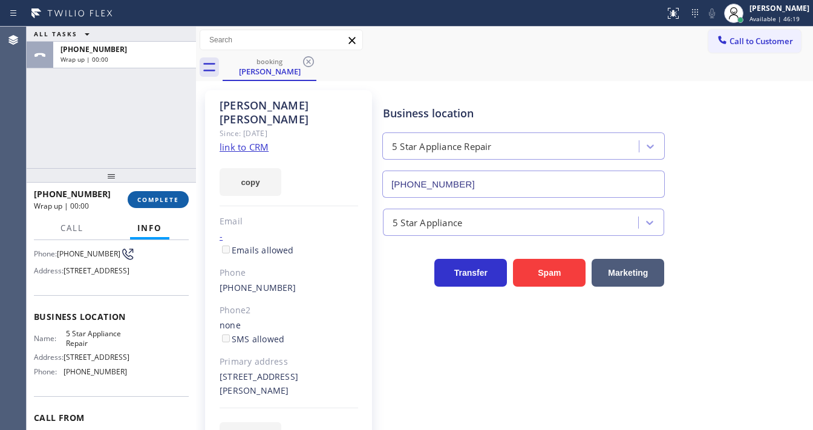
click at [181, 194] on button "COMPLETE" at bounding box center [158, 199] width 61 height 17
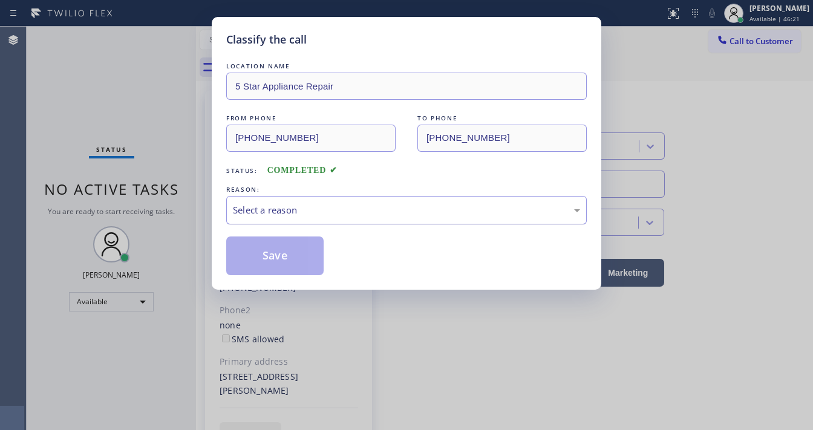
click at [281, 208] on div "Select a reason" at bounding box center [406, 210] width 347 height 14
type input "[PHONE_NUMBER]"
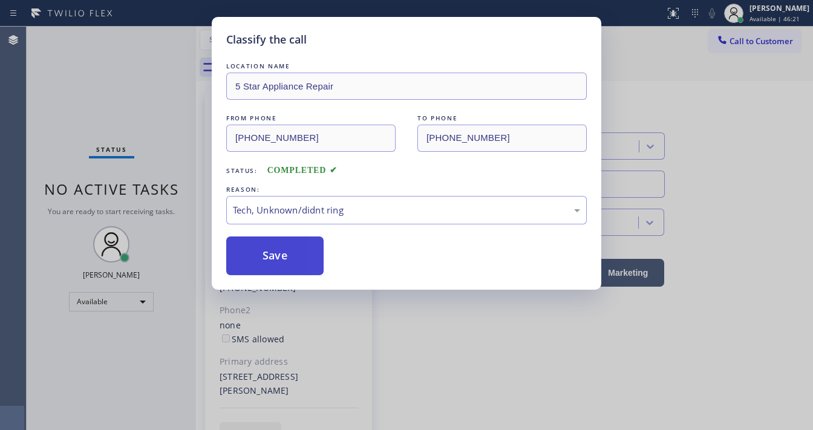
click at [288, 247] on button "Save" at bounding box center [274, 255] width 97 height 39
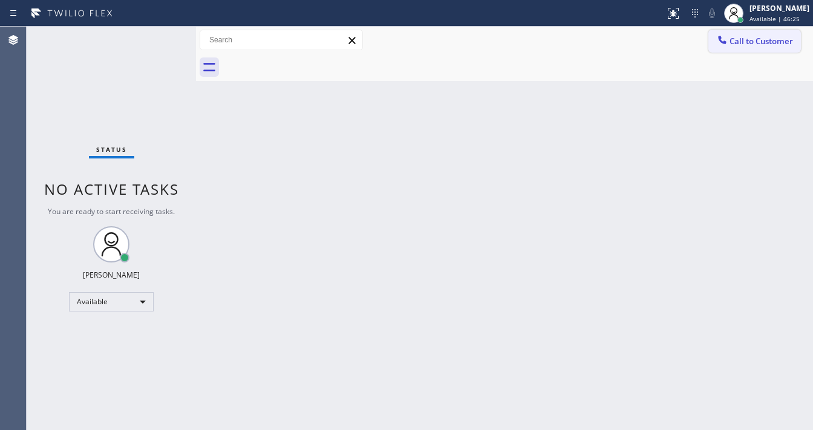
click at [733, 39] on span "Call to Customer" at bounding box center [760, 41] width 63 height 11
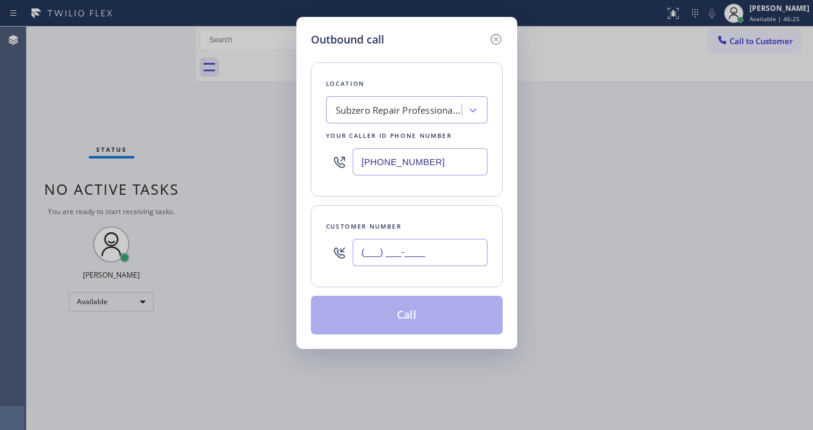
click at [410, 247] on input "(___) ___-____" at bounding box center [420, 252] width 135 height 27
paste input "916) 813-8887"
type input "(916) 813-8887"
drag, startPoint x: 438, startPoint y: 155, endPoint x: 404, endPoint y: 165, distance: 35.4
click at [438, 155] on input "(916) 515-7318" at bounding box center [420, 161] width 135 height 27
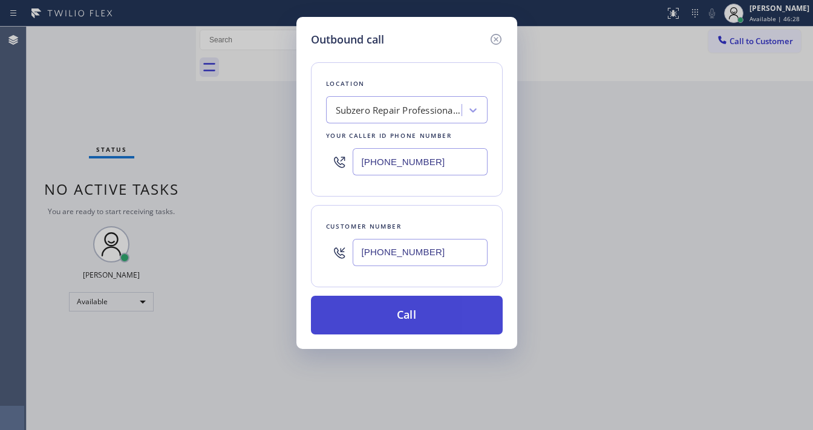
paste input "text"
type input "(916) 515-7318"
click at [416, 314] on button "Call" at bounding box center [407, 315] width 192 height 39
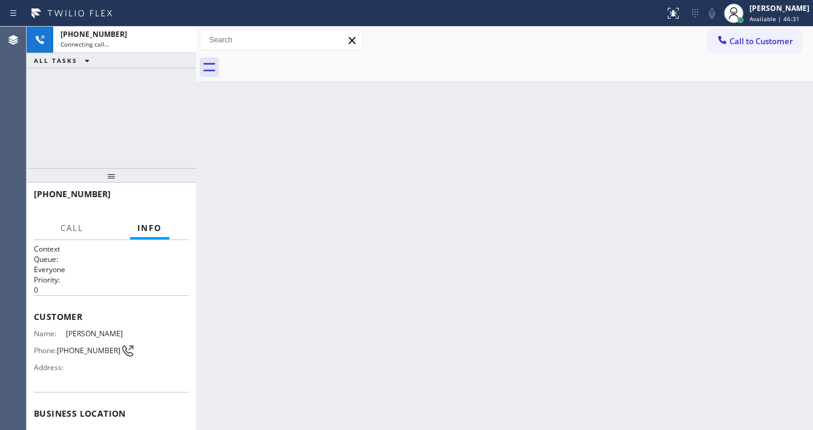
click at [113, 128] on div "+19168138887 Connecting call… ALL TASKS ALL TASKS ACTIVE TASKS TASKS IN WRAP UP" at bounding box center [111, 97] width 169 height 141
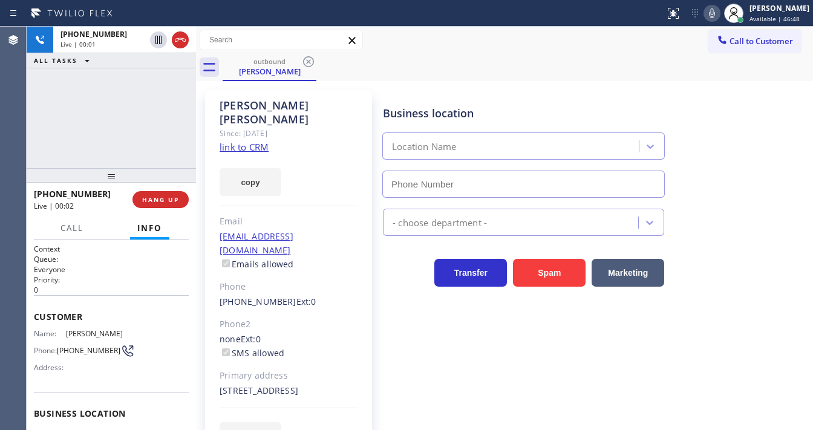
type input "(916) 515-7318"
click at [37, 136] on div "+19168138887 Live | 00:02 ALL TASKS ALL TASKS ACTIVE TASKS TASKS IN WRAP UP" at bounding box center [111, 97] width 169 height 141
click at [111, 139] on div "+19168138887 Live | 00:16 ALL TASKS ALL TASKS ACTIVE TASKS TASKS IN WRAP UP" at bounding box center [111, 97] width 169 height 141
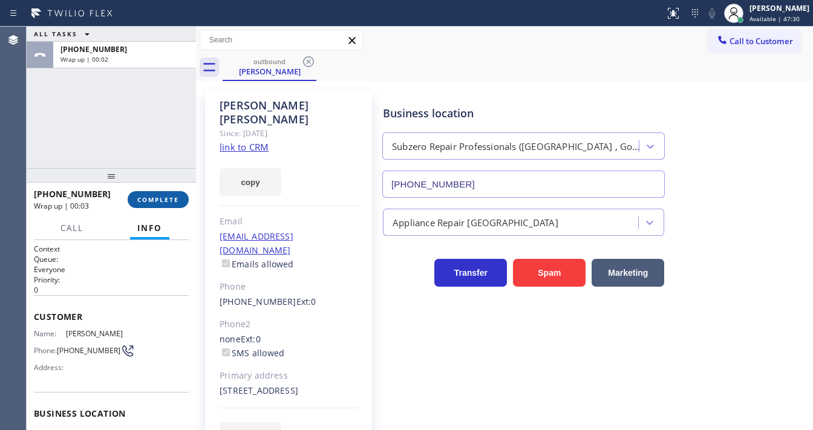
drag, startPoint x: 169, startPoint y: 184, endPoint x: 165, endPoint y: 201, distance: 16.7
click at [168, 183] on div at bounding box center [111, 175] width 169 height 15
click at [165, 201] on span "COMPLETE" at bounding box center [158, 199] width 42 height 8
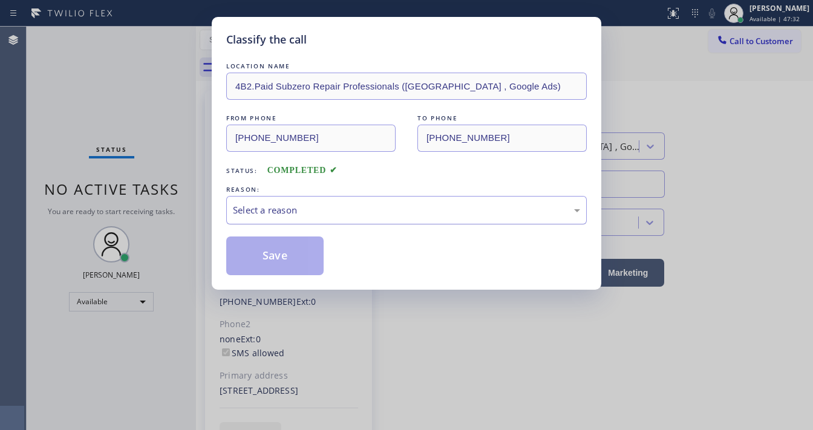
click at [268, 212] on div "Select a reason" at bounding box center [406, 210] width 347 height 14
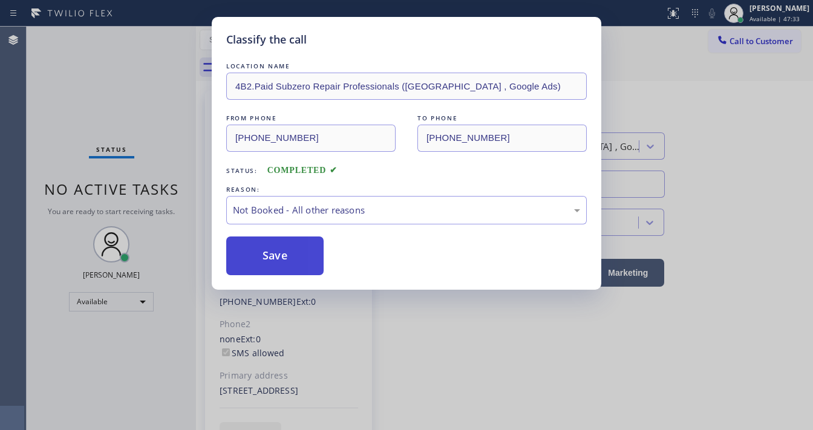
click at [273, 255] on button "Save" at bounding box center [274, 255] width 97 height 39
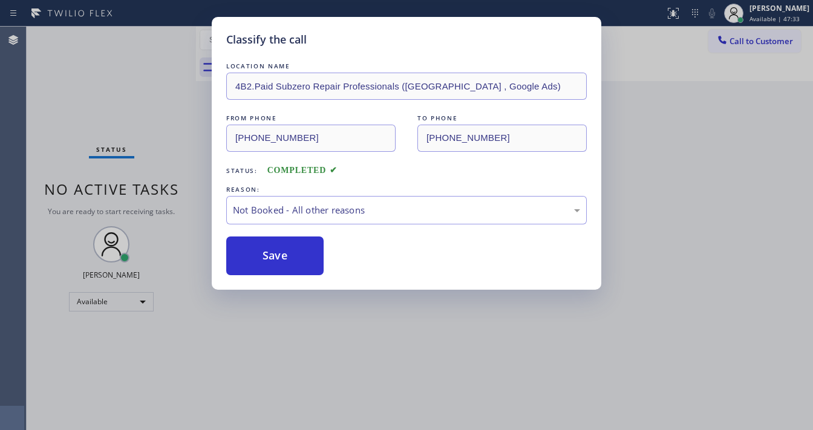
drag, startPoint x: 273, startPoint y: 255, endPoint x: 153, endPoint y: 174, distance: 144.7
click at [273, 254] on button "Save" at bounding box center [274, 255] width 97 height 39
drag, startPoint x: 93, startPoint y: 115, endPoint x: 256, endPoint y: 315, distance: 258.3
click at [97, 115] on div "Classify the call LOCATION NAME 4B2.Paid Subzero Repair Professionals (Sacramen…" at bounding box center [406, 215] width 813 height 430
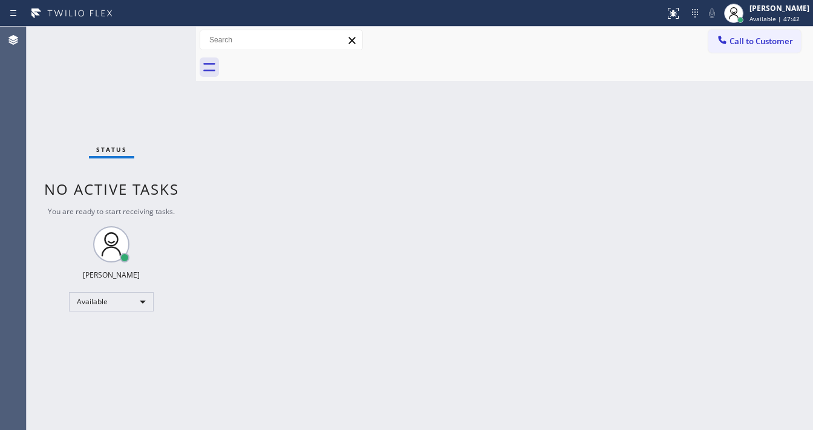
click at [157, 74] on div "Status No active tasks You are ready to start receiving tasks. [PERSON_NAME]" at bounding box center [111, 228] width 169 height 403
click at [156, 65] on div "Status No active tasks You are ready to start receiving tasks. [PERSON_NAME]" at bounding box center [111, 228] width 169 height 403
click at [167, 34] on div "Status No active tasks You are ready to start receiving tasks. [PERSON_NAME]" at bounding box center [111, 228] width 169 height 403
click at [148, 78] on div "Status No active tasks You are ready to start receiving tasks. [PERSON_NAME]" at bounding box center [111, 228] width 169 height 403
drag, startPoint x: 143, startPoint y: 51, endPoint x: 145, endPoint y: 65, distance: 14.1
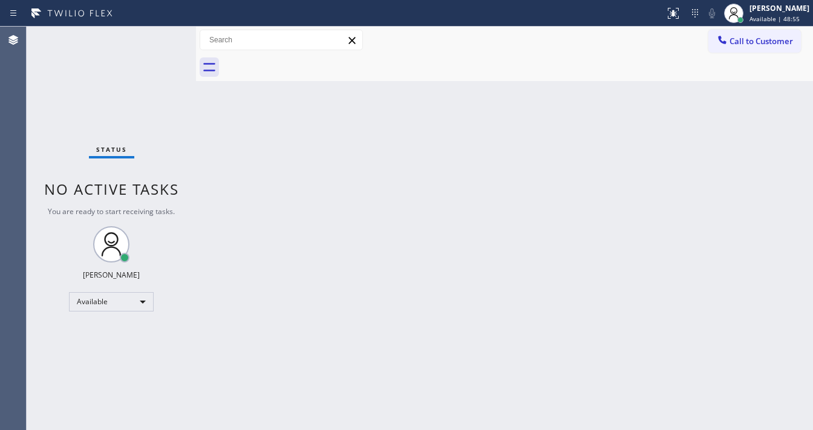
click at [147, 49] on div "Status No active tasks You are ready to start receiving tasks. [PERSON_NAME]" at bounding box center [111, 228] width 169 height 403
click at [97, 301] on div "Available" at bounding box center [111, 301] width 85 height 19
click at [106, 357] on li "Break" at bounding box center [111, 363] width 82 height 15
click at [346, 360] on div "Back to Dashboard Change Sender ID Customers Technicians Select a contact Outbo…" at bounding box center [504, 228] width 617 height 403
